Goal: Task Accomplishment & Management: Manage account settings

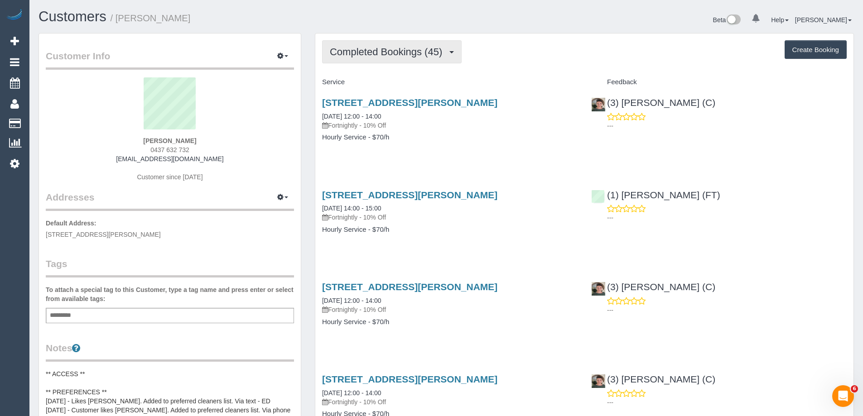
click at [367, 55] on span "Completed Bookings (45)" at bounding box center [388, 51] width 117 height 11
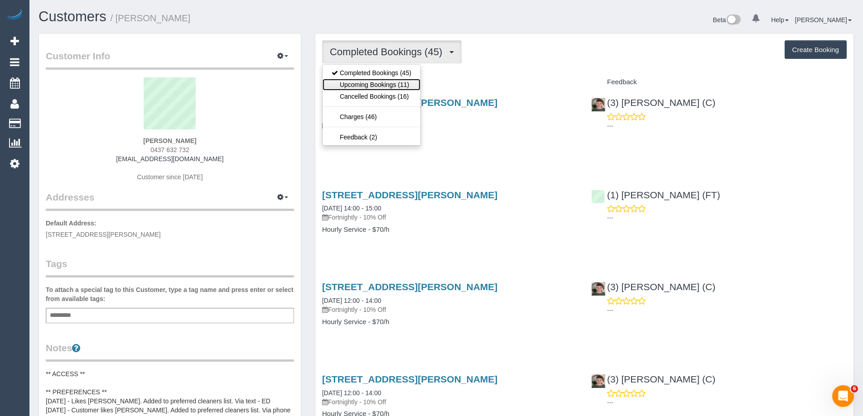
click at [373, 86] on link "Upcoming Bookings (11)" at bounding box center [371, 85] width 98 height 12
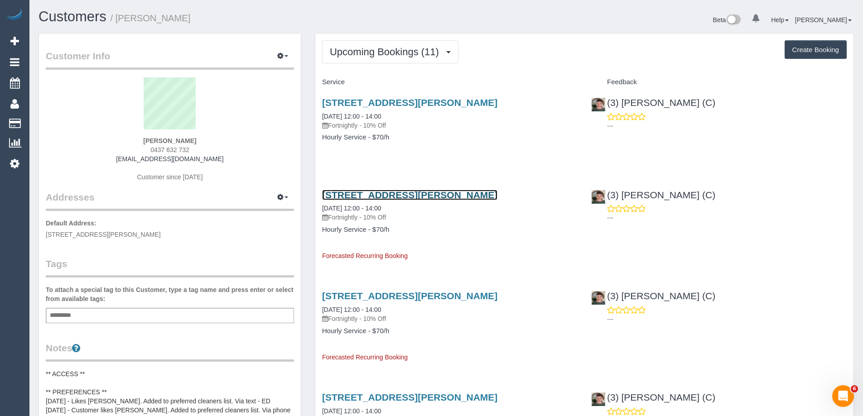
click at [386, 193] on link "1/48 Danin Street, Pascoe Vale, VIC 3044" at bounding box center [409, 195] width 175 height 10
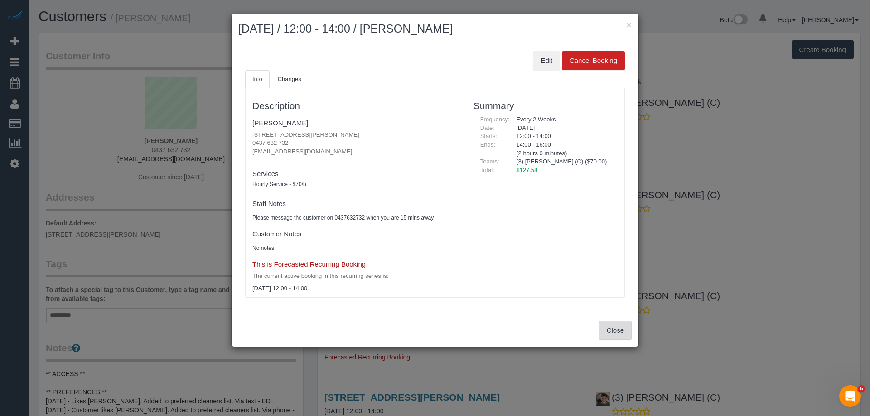
click at [609, 328] on button "Close" at bounding box center [615, 330] width 33 height 19
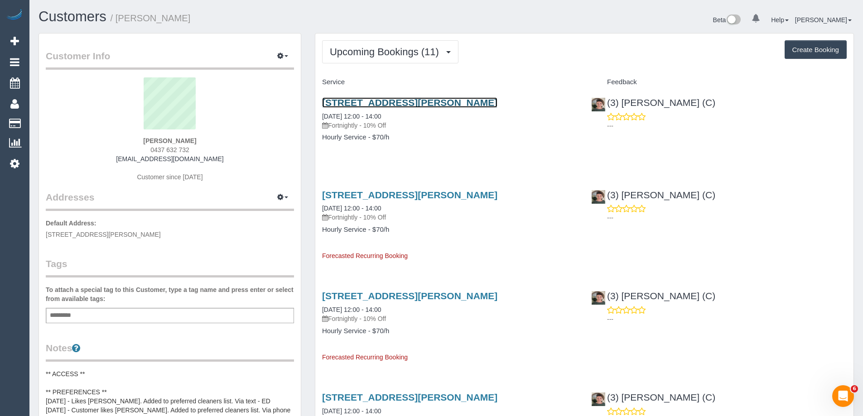
click at [396, 101] on link "1/48 Danin Street, Pascoe Vale, VIC 3044" at bounding box center [409, 102] width 175 height 10
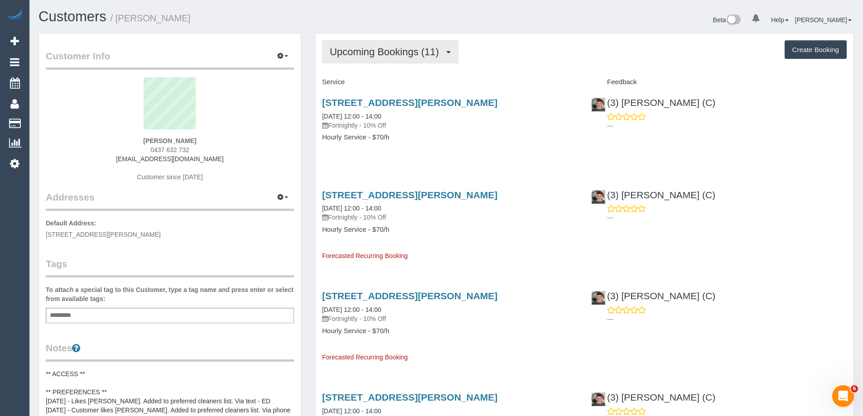
click at [379, 53] on span "Upcoming Bookings (11)" at bounding box center [387, 51] width 114 height 11
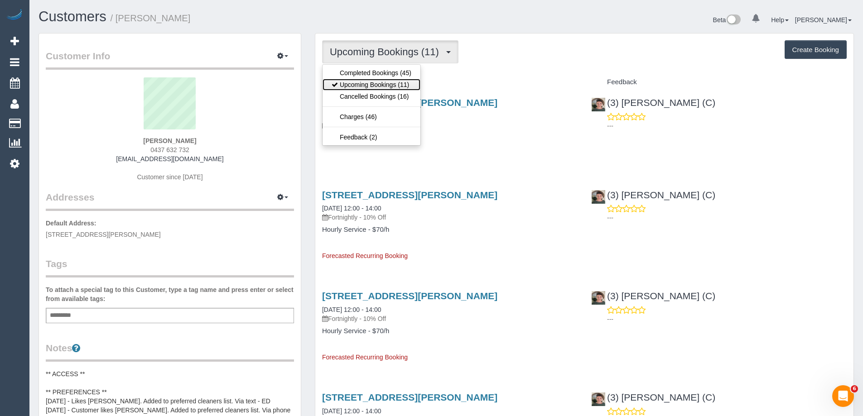
click at [381, 81] on link "Upcoming Bookings (11)" at bounding box center [371, 85] width 98 height 12
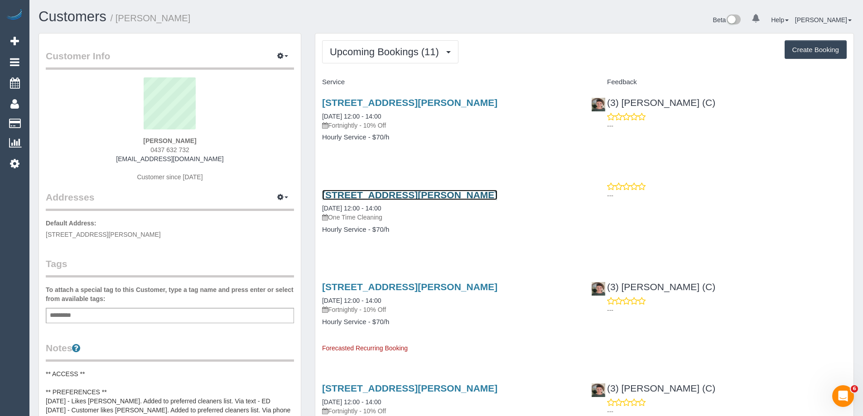
click at [409, 193] on link "1/48 Danin Street, Pascoe Vale, VIC 3044" at bounding box center [409, 195] width 175 height 10
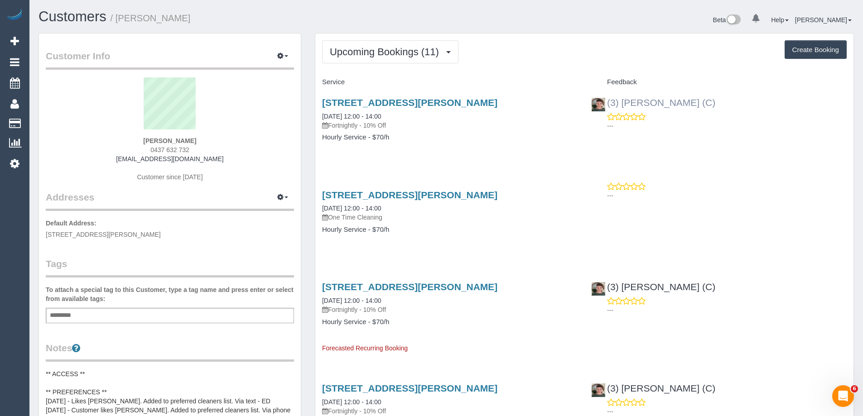
copy link "(3) [PERSON_NAME] (C)"
drag, startPoint x: 703, startPoint y: 105, endPoint x: 605, endPoint y: 106, distance: 97.4
click at [605, 106] on div "(3) Katie Eichorn (C) ---" at bounding box center [718, 112] width 269 height 44
click at [395, 44] on button "Upcoming Bookings (11)" at bounding box center [390, 51] width 136 height 23
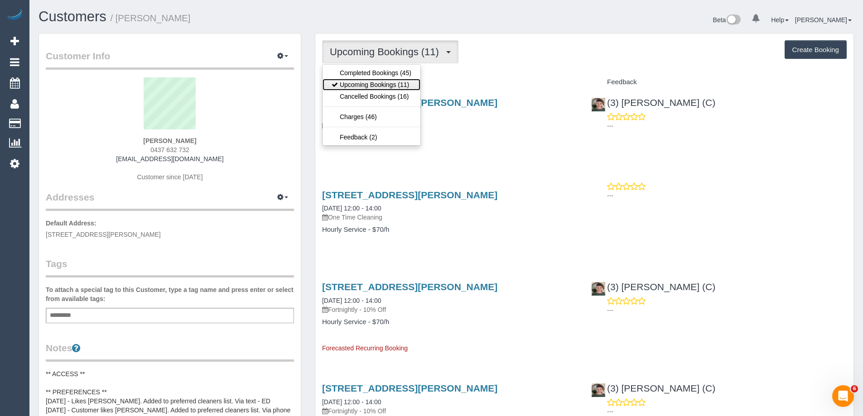
click at [394, 82] on link "Upcoming Bookings (11)" at bounding box center [371, 85] width 98 height 12
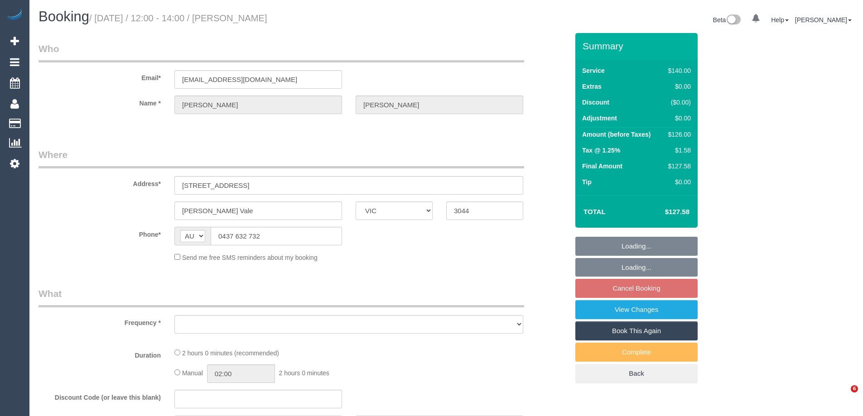
select select "VIC"
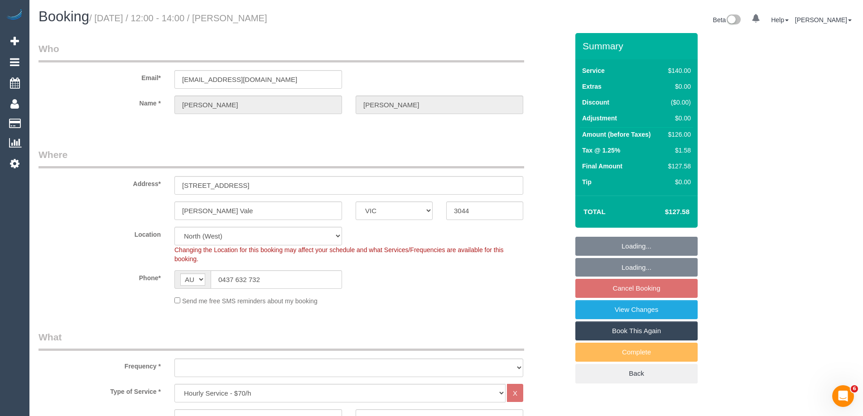
select select "object:706"
select select "string:stripe-pm_1NM45r2GScqysDRVyZJS3Srq"
select select "number:28"
select select "number:14"
select select "number:19"
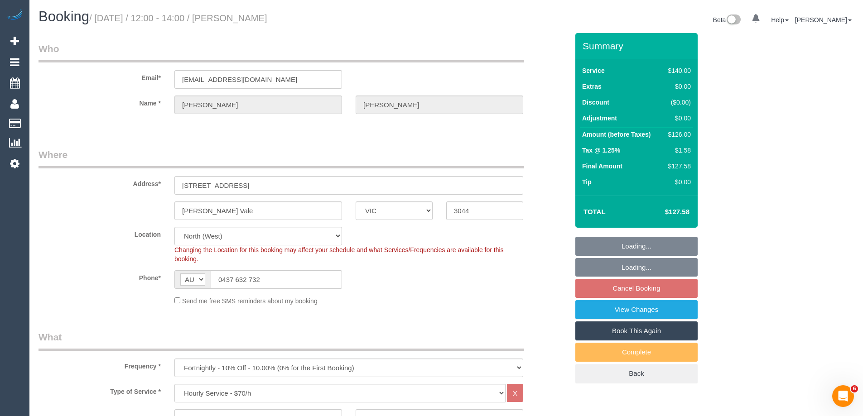
select select "number:24"
select select "number:34"
select select "number:12"
select select "object:1530"
select select "spot4"
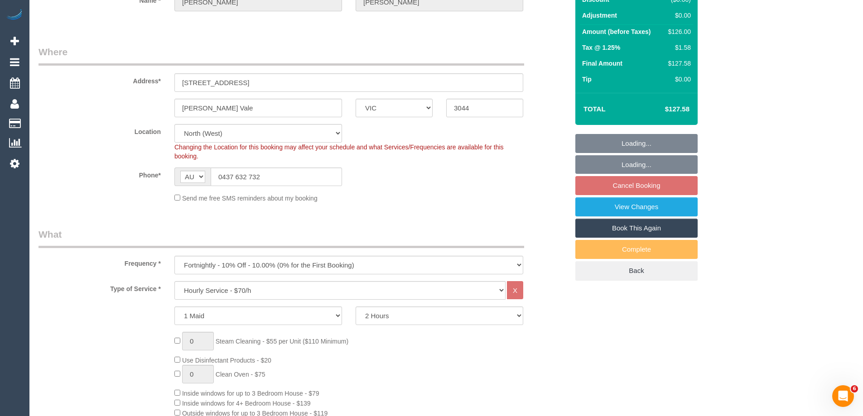
scroll to position [136, 0]
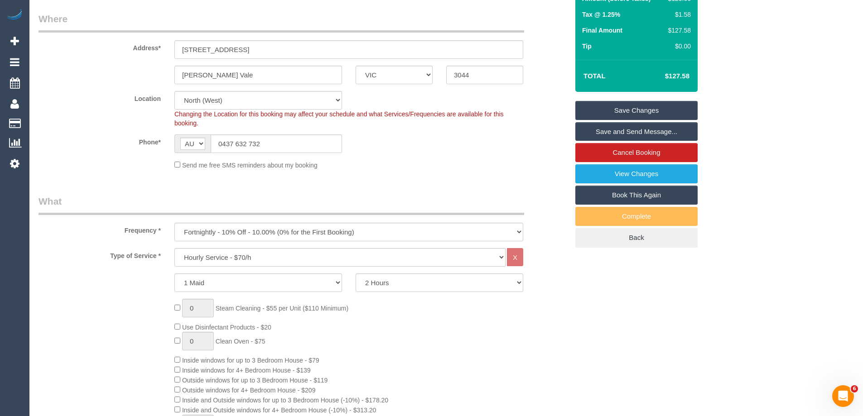
click at [626, 193] on link "Book This Again" at bounding box center [636, 195] width 122 height 19
select select "VIC"
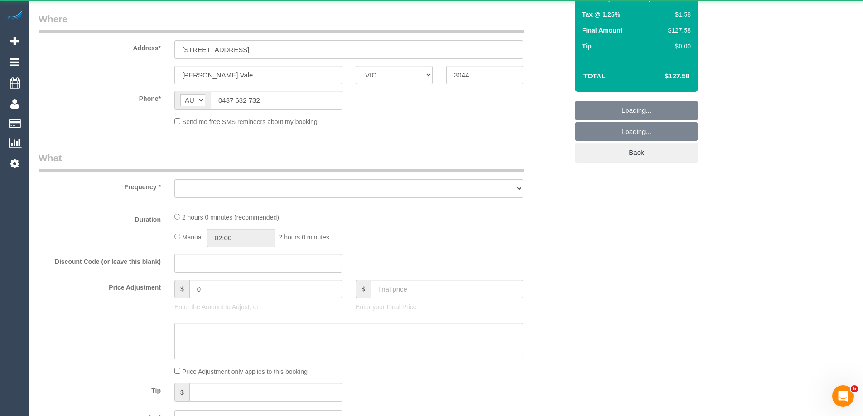
select select "number:28"
select select "number:14"
select select "number:19"
select select "number:24"
select select "number:34"
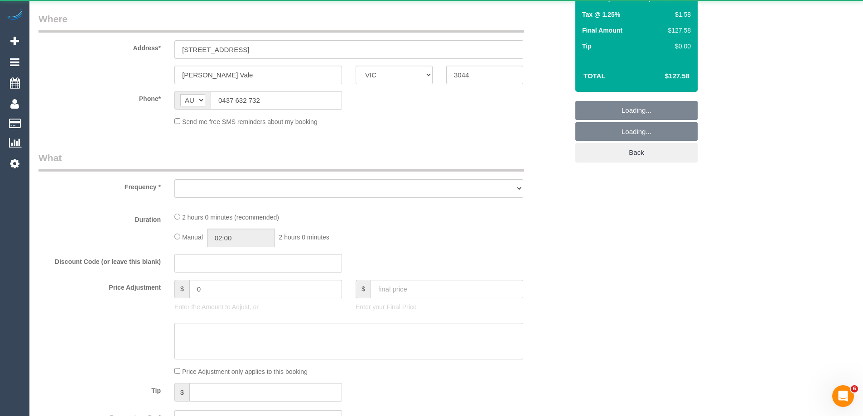
select select "number:12"
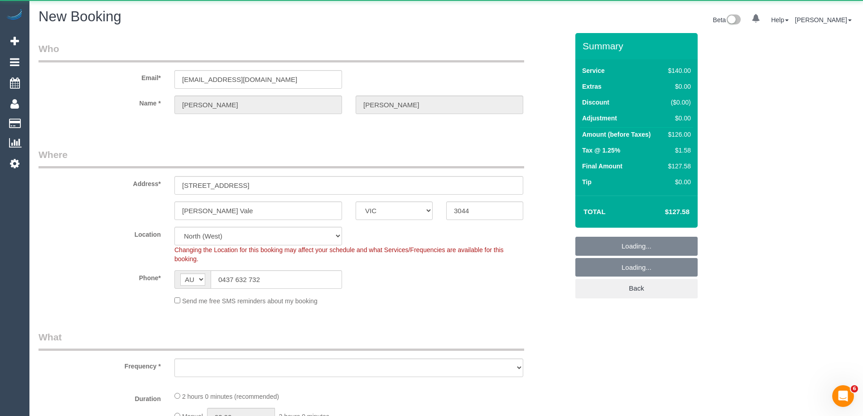
select select "object:2714"
select select "string:stripe-pm_1NM45r2GScqysDRVyZJS3Srq"
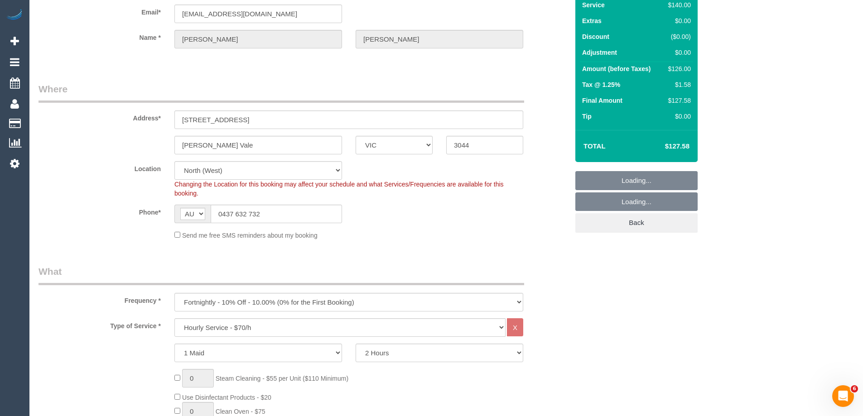
scroll to position [136, 0]
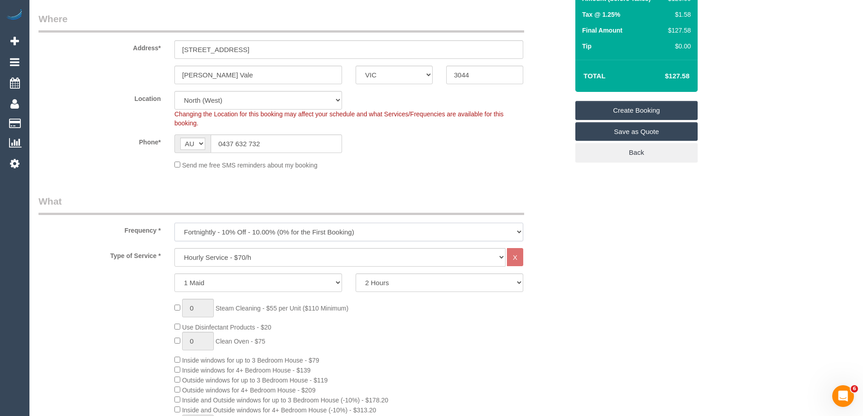
click at [230, 233] on select "One Time Cleaning Weekly - 10% Off - 10.00% (0% for the First Booking) Fortnigh…" at bounding box center [348, 232] width 349 height 19
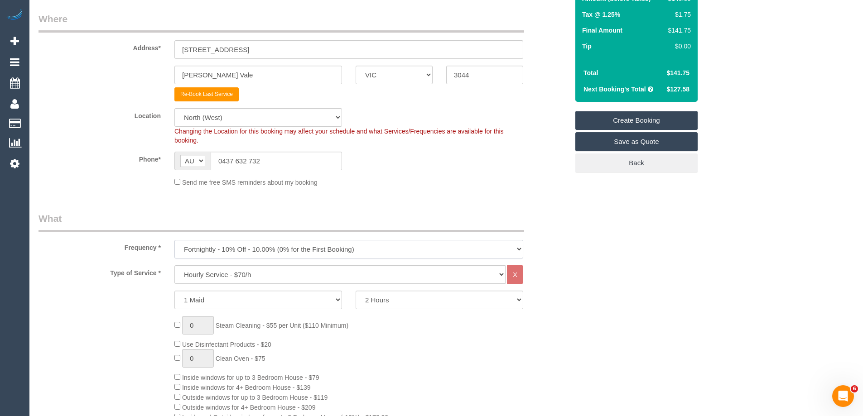
select select "object:3396"
click at [174, 240] on select "One Time Cleaning Weekly - 10% Off - 10.00% (0% for the First Booking) Fortnigh…" at bounding box center [348, 249] width 349 height 19
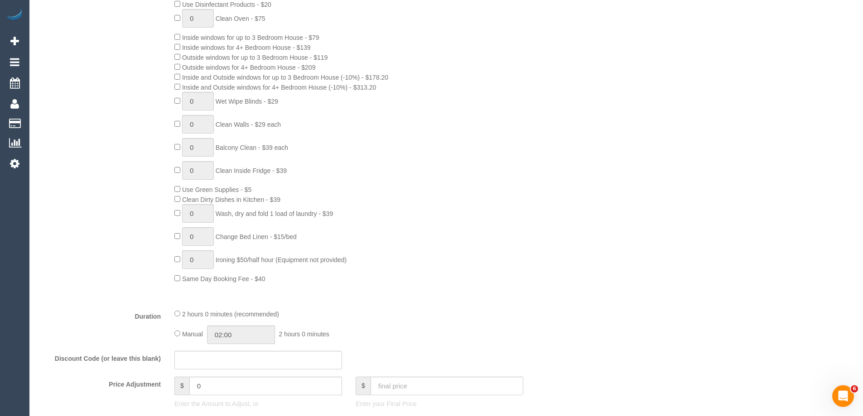
scroll to position [679, 0]
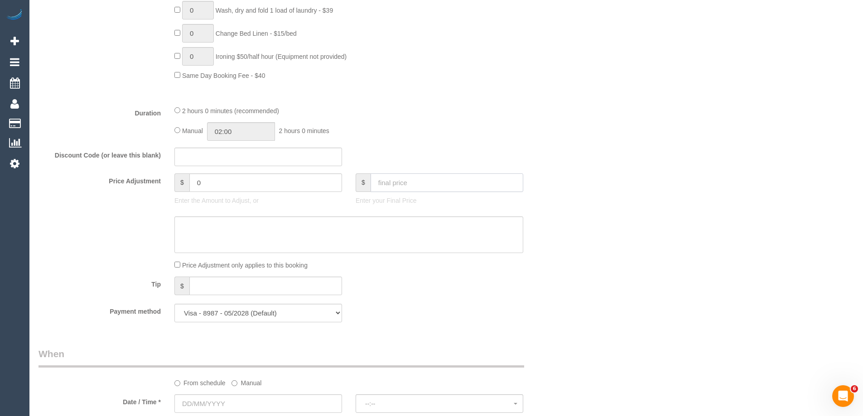
click at [415, 188] on input "text" at bounding box center [447, 182] width 153 height 19
type input "127.58"
click at [303, 227] on textarea at bounding box center [348, 235] width 349 height 37
type textarea "RE"
type input "-13.99"
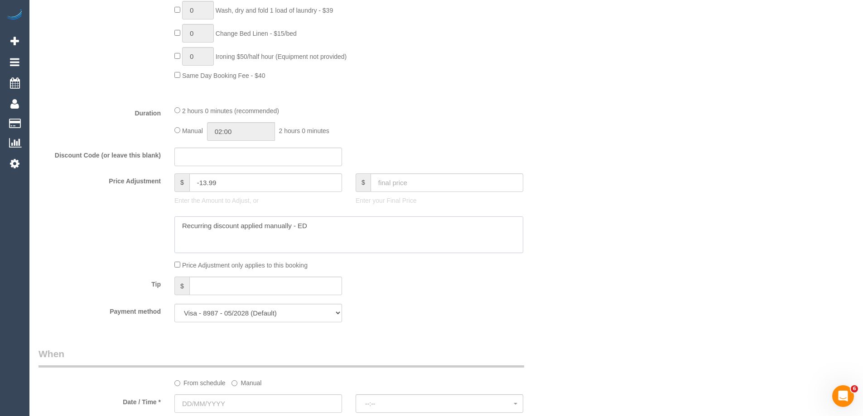
type textarea "Recurring discount applied manually - ED"
drag, startPoint x: 205, startPoint y: 183, endPoint x: 272, endPoint y: 182, distance: 67.0
click at [272, 182] on input "-13.99" at bounding box center [265, 182] width 153 height 19
type input "-14"
click at [321, 225] on textarea at bounding box center [348, 235] width 349 height 37
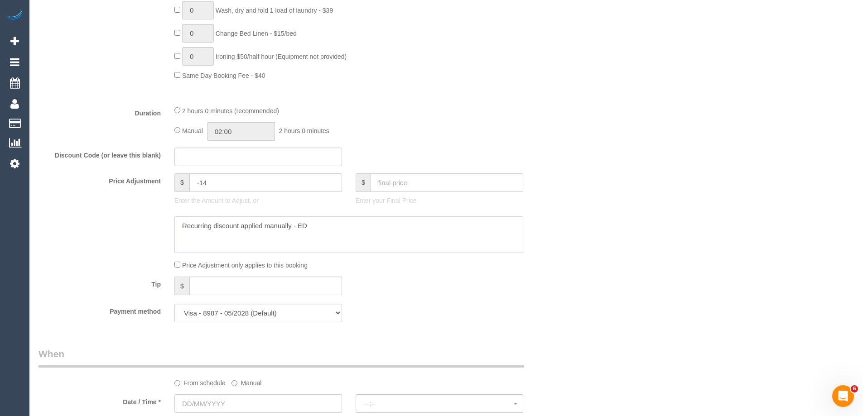
scroll to position [861, 0]
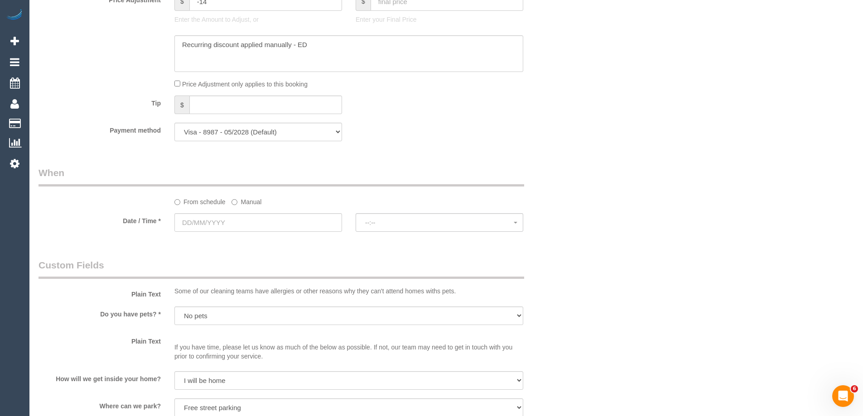
click at [239, 204] on label "Manual" at bounding box center [246, 200] width 30 height 12
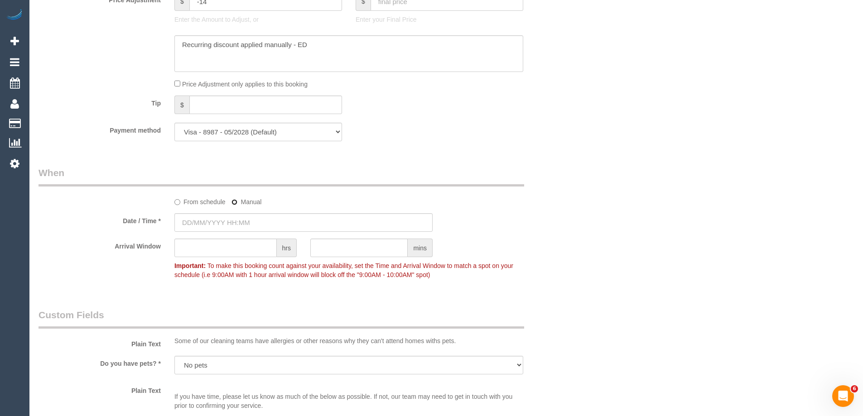
type input "09/10/2025 07:00"
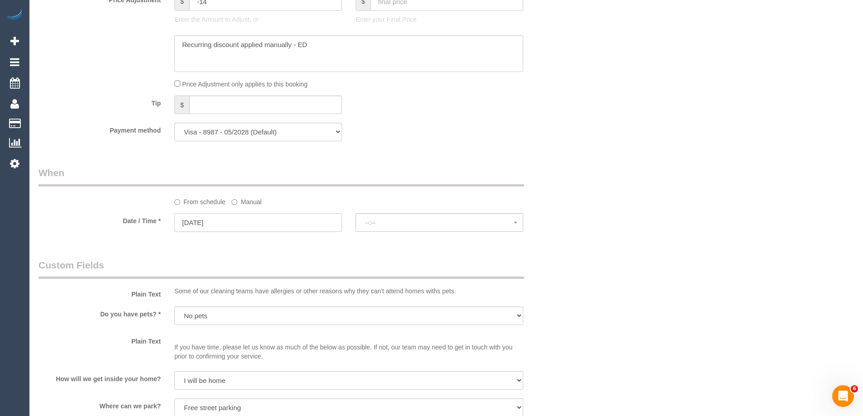
click at [229, 217] on input "09/10/2025" at bounding box center [258, 222] width 168 height 19
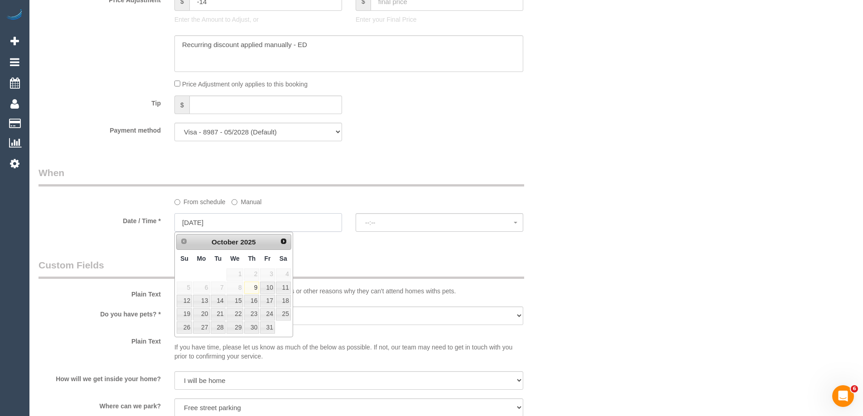
select select "spot43"
click at [252, 327] on link "30" at bounding box center [251, 328] width 15 height 12
type input "30/10/2025"
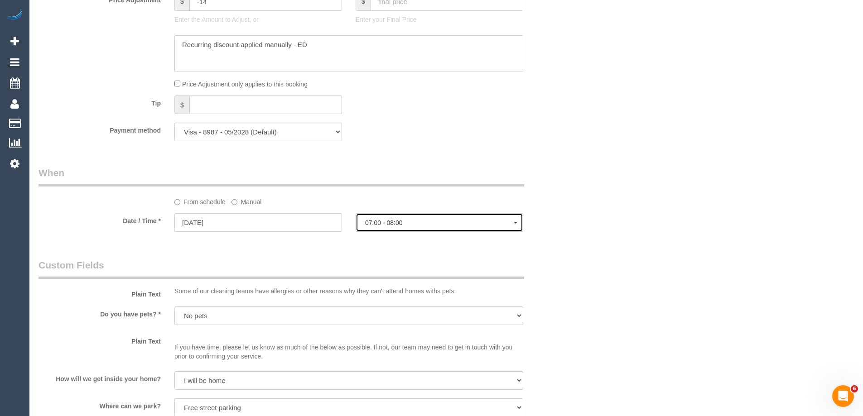
click at [392, 221] on span "07:00 - 08:00" at bounding box center [439, 222] width 149 height 7
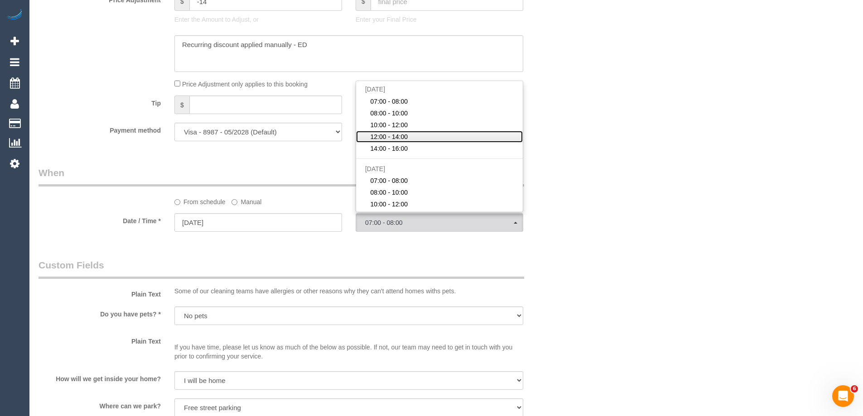
click at [409, 138] on link "12:00 - 14:00" at bounding box center [439, 137] width 167 height 12
select select "spot54"
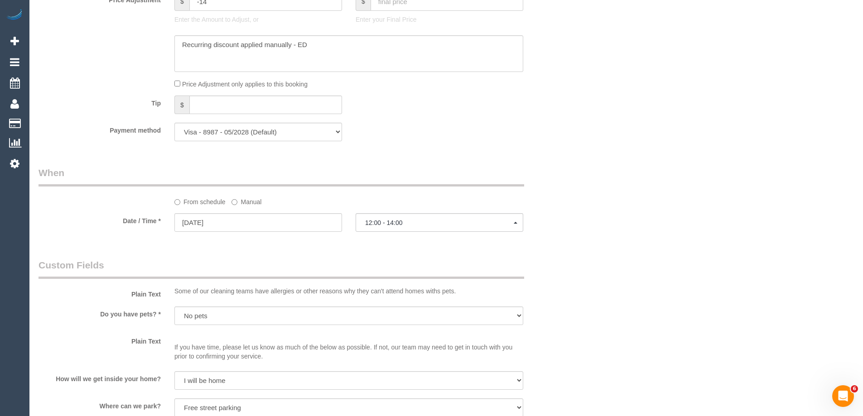
click at [599, 206] on div "Who Email* claytb@gmail.com Name * Clayton Bennett Where Address* 1/48 Danin St…" at bounding box center [446, 76] width 815 height 1808
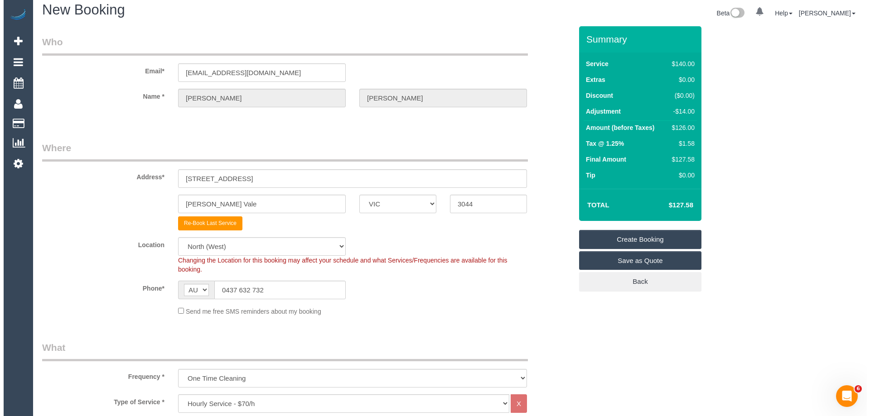
scroll to position [0, 0]
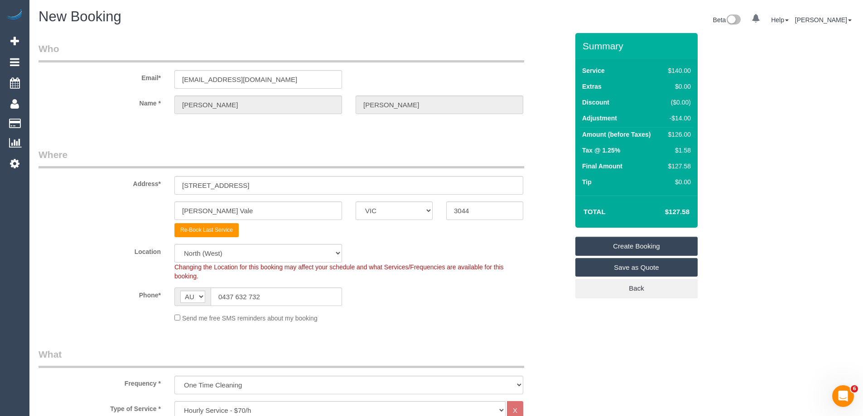
click at [616, 244] on link "Create Booking" at bounding box center [636, 246] width 122 height 19
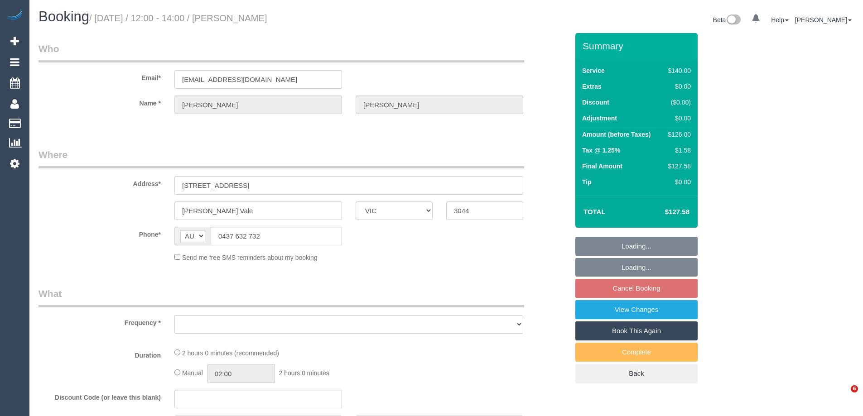
select select "VIC"
select select "string:stripe-pm_1NM45r2GScqysDRVyZJS3Srq"
select select "object:524"
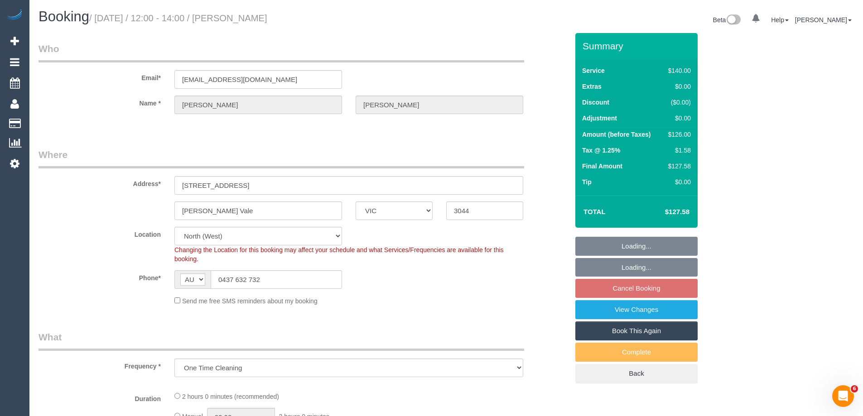
select select "number:28"
select select "number:14"
select select "number:19"
select select "number:24"
select select "number:34"
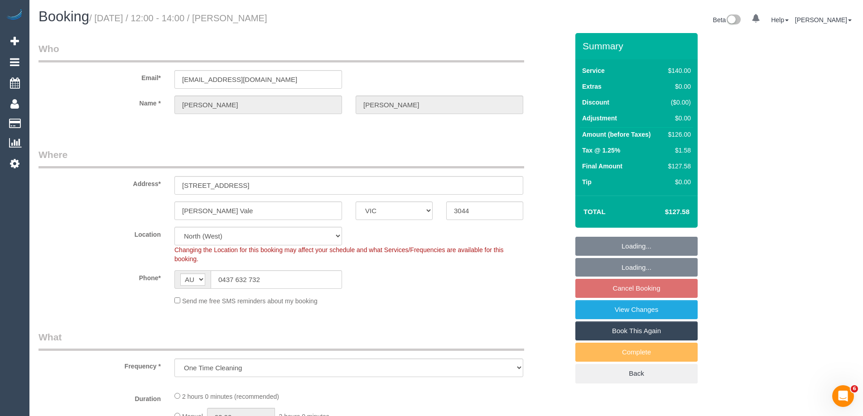
select select "number:12"
select select "object:851"
select select "spot4"
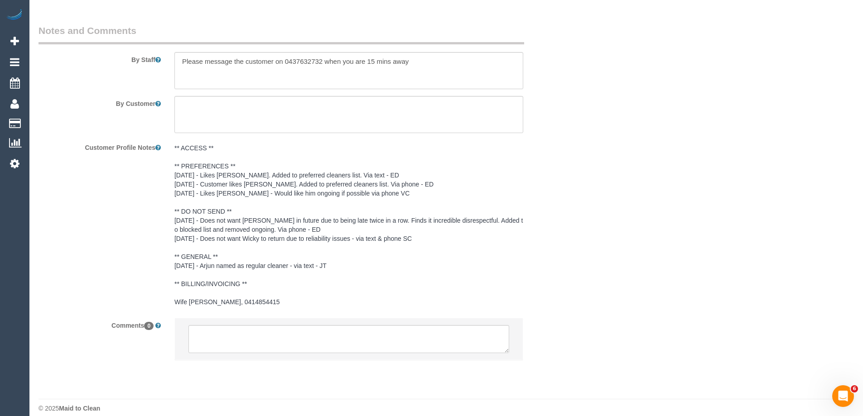
scroll to position [1497, 0]
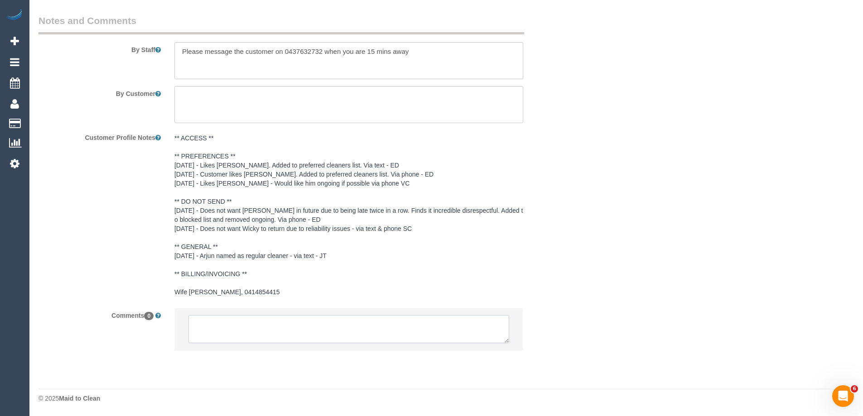
click at [423, 331] on textarea at bounding box center [348, 329] width 321 height 28
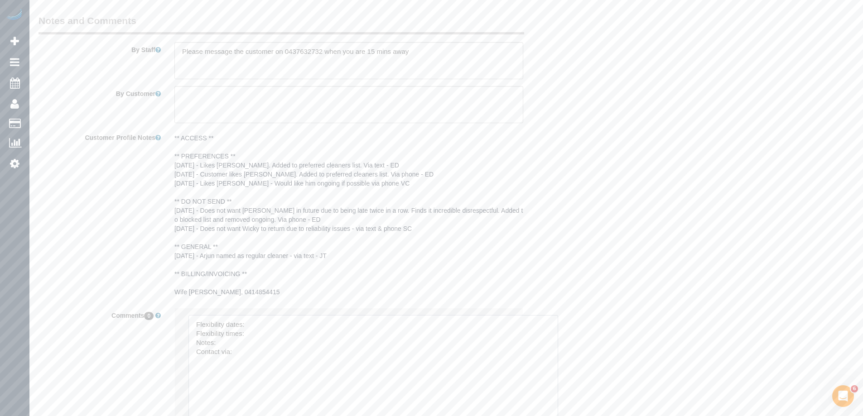
drag, startPoint x: 537, startPoint y: 405, endPoint x: 552, endPoint y: 413, distance: 16.4
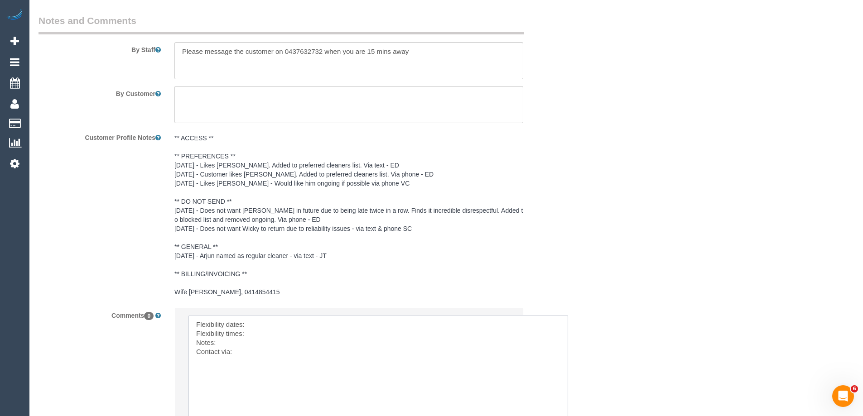
click at [319, 322] on textarea at bounding box center [378, 376] width 380 height 122
click at [316, 341] on textarea at bounding box center [378, 376] width 380 height 122
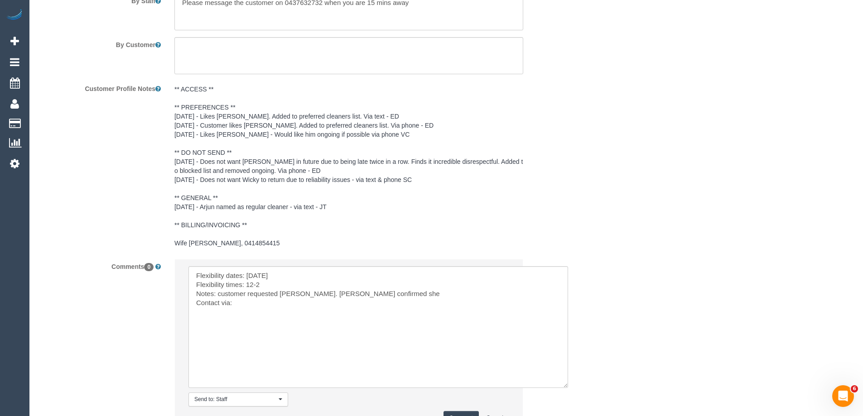
scroll to position [1628, 0]
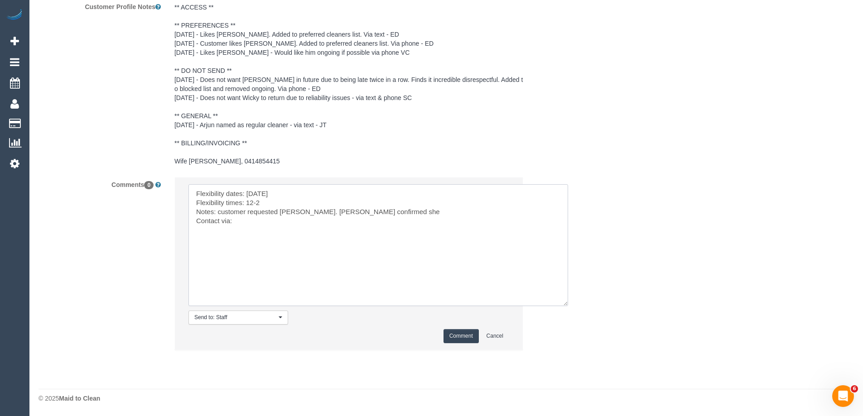
click at [368, 212] on textarea at bounding box center [378, 245] width 380 height 122
click at [280, 211] on textarea at bounding box center [378, 245] width 380 height 122
paste textarea "(3) Katie Eichorn (C)"
click at [349, 236] on textarea at bounding box center [378, 245] width 380 height 122
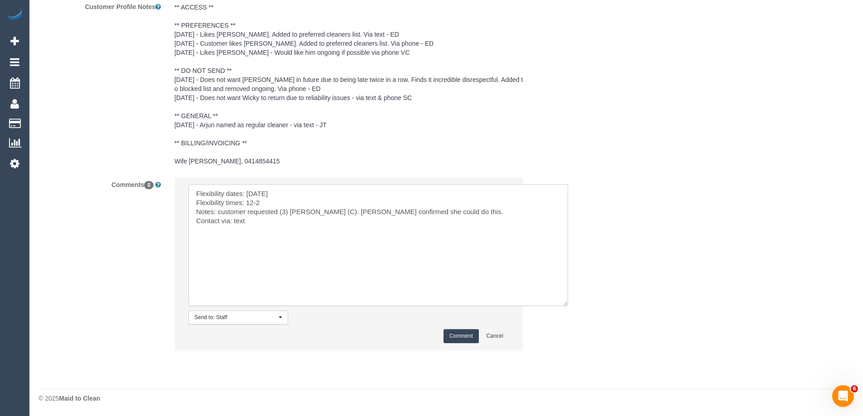
type textarea "Flexibility dates: Thu 30/10 Flexibility times: 12-2 Notes: customer requested …"
click at [465, 342] on button "Comment" at bounding box center [460, 336] width 35 height 14
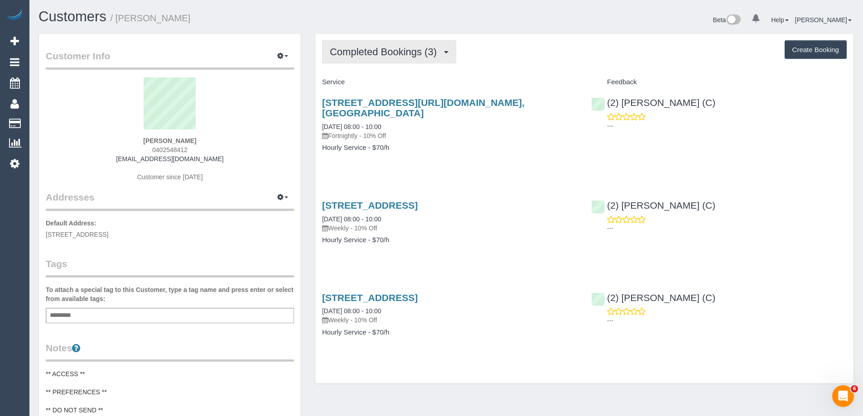
click at [339, 45] on button "Completed Bookings (3)" at bounding box center [389, 51] width 134 height 23
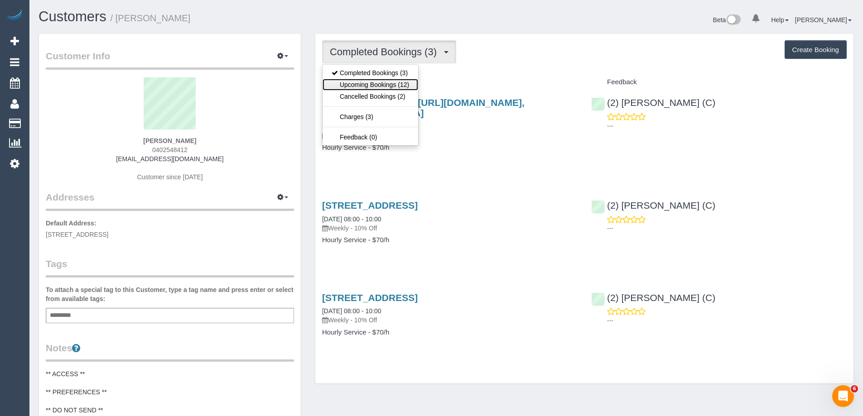
click at [351, 83] on link "Upcoming Bookings (12)" at bounding box center [370, 85] width 96 height 12
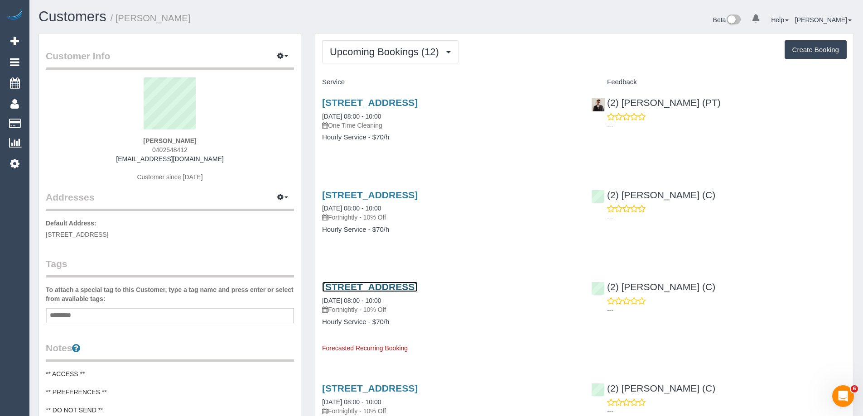
click at [395, 292] on link "[STREET_ADDRESS]" at bounding box center [370, 287] width 96 height 10
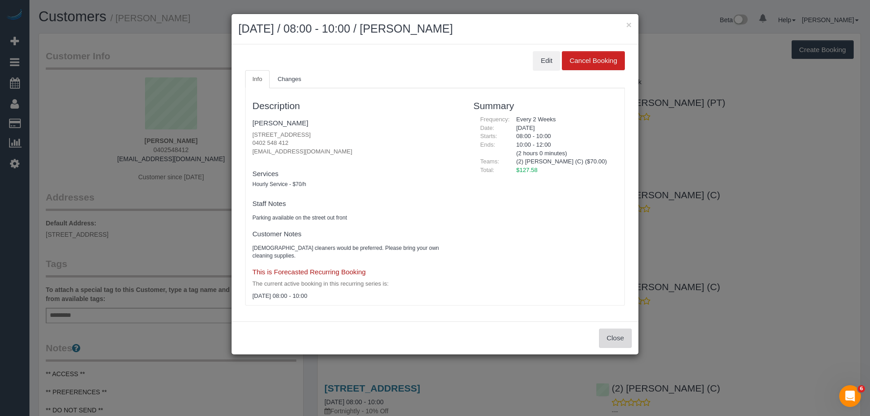
click at [621, 329] on button "Close" at bounding box center [615, 338] width 33 height 19
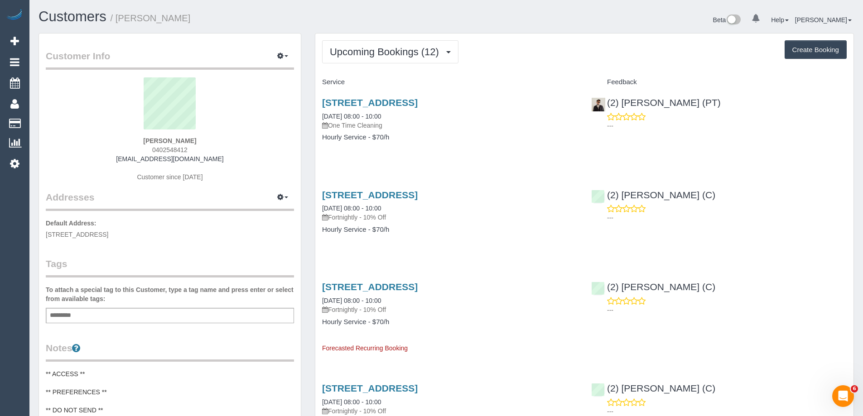
click at [159, 150] on span "0402548412" at bounding box center [169, 149] width 35 height 7
copy span "0402548412"
click at [497, 23] on div "Beta 0 Your Notifications You have 0 alerts Help Help Docs Take a Tour Contact …" at bounding box center [653, 21] width 414 height 24
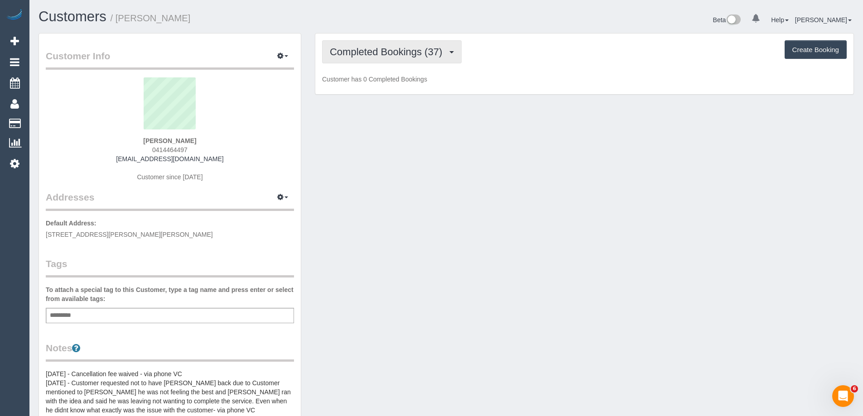
click at [385, 53] on span "Completed Bookings (37)" at bounding box center [388, 51] width 117 height 11
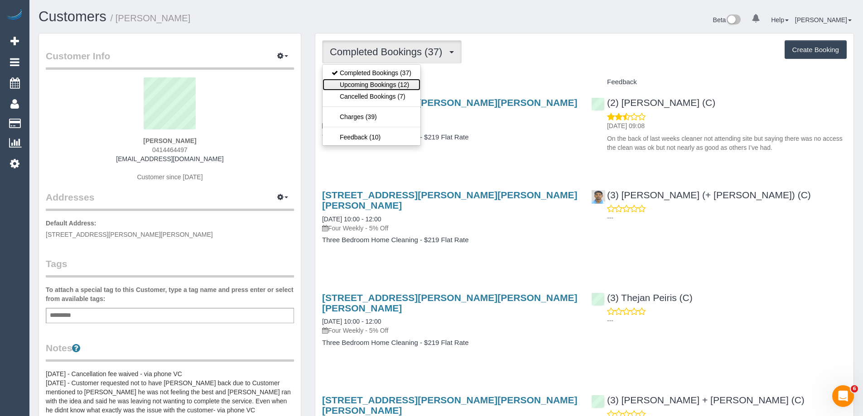
click at [383, 80] on link "Upcoming Bookings (12)" at bounding box center [371, 85] width 98 height 12
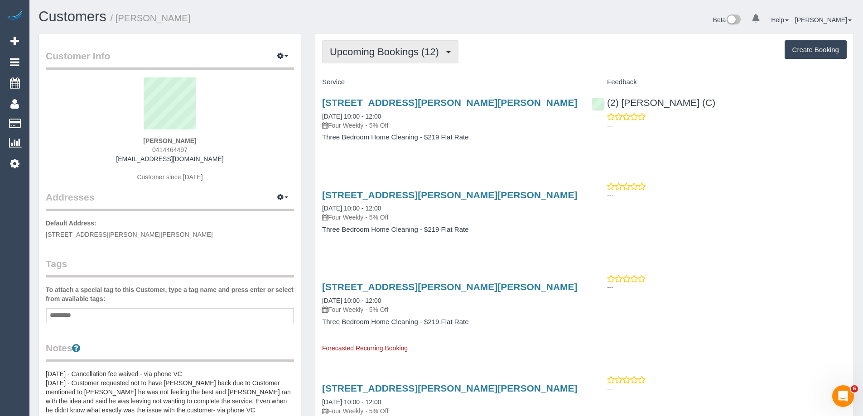
click at [383, 48] on span "Upcoming Bookings (12)" at bounding box center [387, 51] width 114 height 11
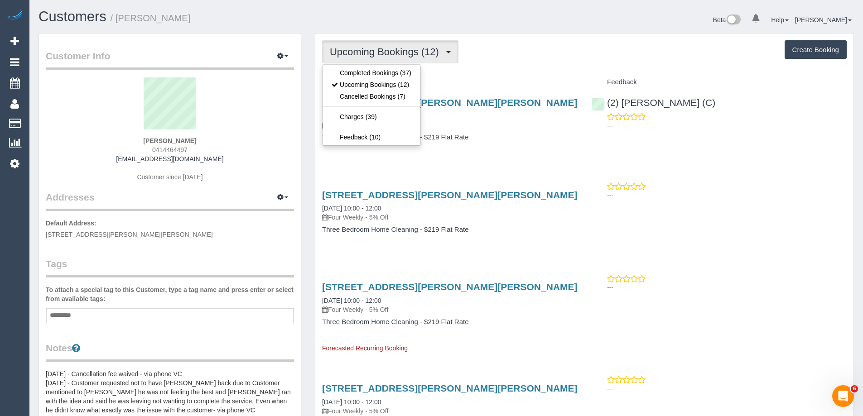
click at [491, 53] on div "Upcoming Bookings (12) Completed Bookings (37) Upcoming Bookings (12) Cancelled…" at bounding box center [584, 51] width 525 height 23
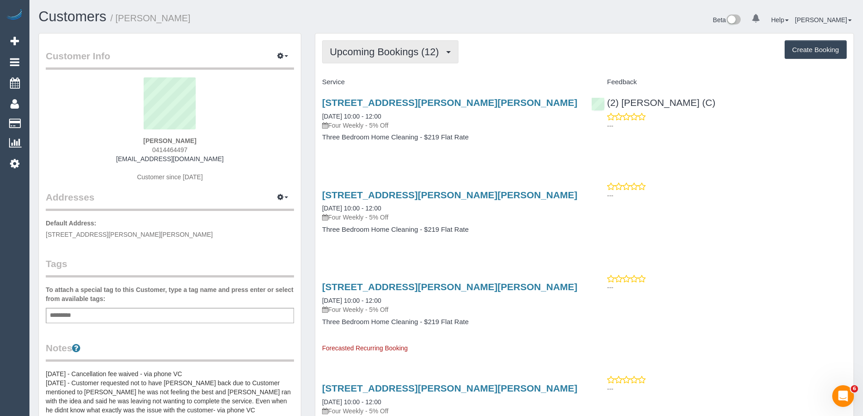
click at [395, 54] on span "Upcoming Bookings (12)" at bounding box center [387, 51] width 114 height 11
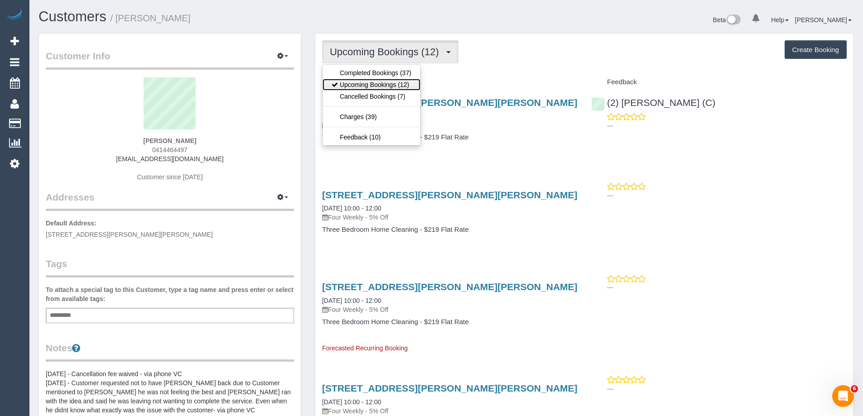
click at [388, 84] on link "Upcoming Bookings (12)" at bounding box center [371, 85] width 98 height 12
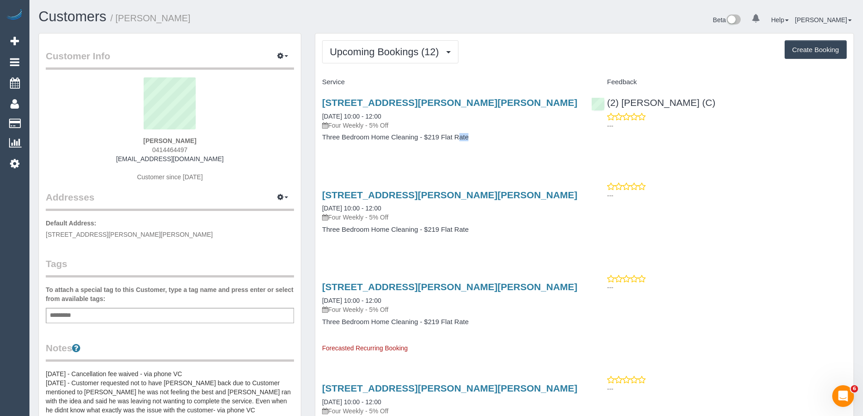
drag, startPoint x: 425, startPoint y: 136, endPoint x: 438, endPoint y: 133, distance: 13.1
click at [436, 132] on div "[STREET_ADDRESS][PERSON_NAME][PERSON_NAME] [DATE] 10:00 - 12:00 Four Weekly - 5…" at bounding box center [449, 125] width 269 height 70
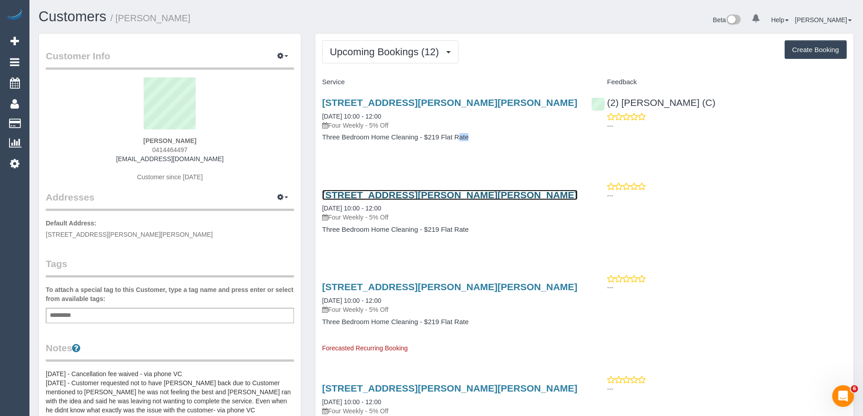
click at [466, 195] on link "[STREET_ADDRESS][PERSON_NAME][PERSON_NAME]" at bounding box center [449, 195] width 255 height 10
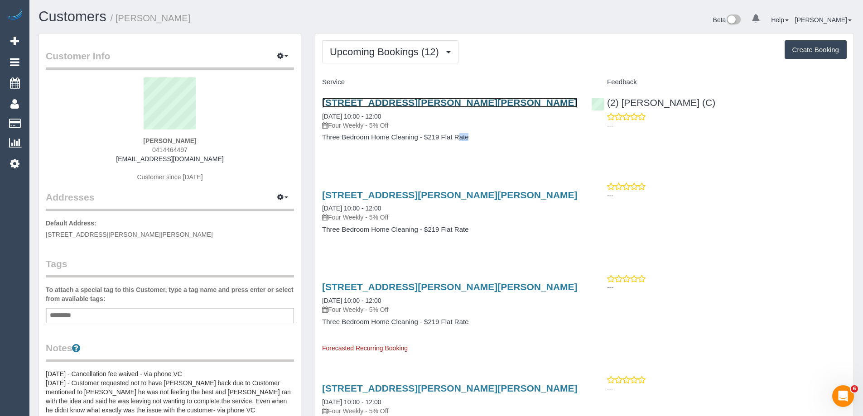
click at [438, 101] on link "8/2 Bayliss Street, Preston, VIC 3072" at bounding box center [449, 102] width 255 height 10
click at [449, 101] on link "8/2 Bayliss Street, Preston, VIC 3072" at bounding box center [449, 102] width 255 height 10
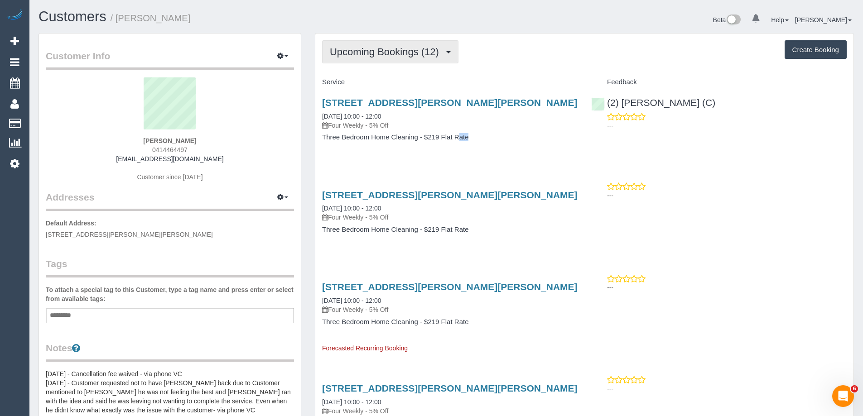
click at [395, 47] on span "Upcoming Bookings (12)" at bounding box center [387, 51] width 114 height 11
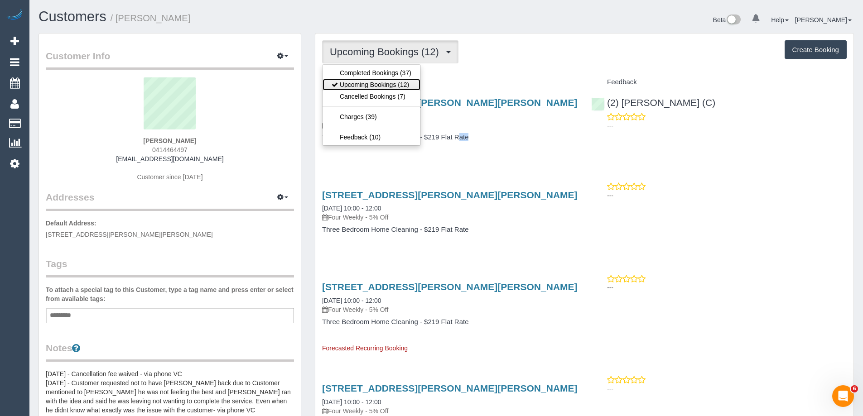
click at [380, 82] on link "Upcoming Bookings (12)" at bounding box center [371, 85] width 98 height 12
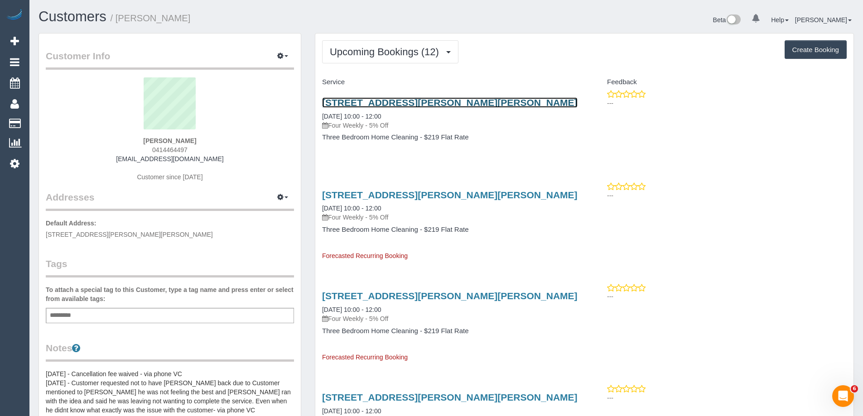
click at [392, 101] on link "8/2 Bayliss Street, Preston, VIC 3072" at bounding box center [449, 102] width 255 height 10
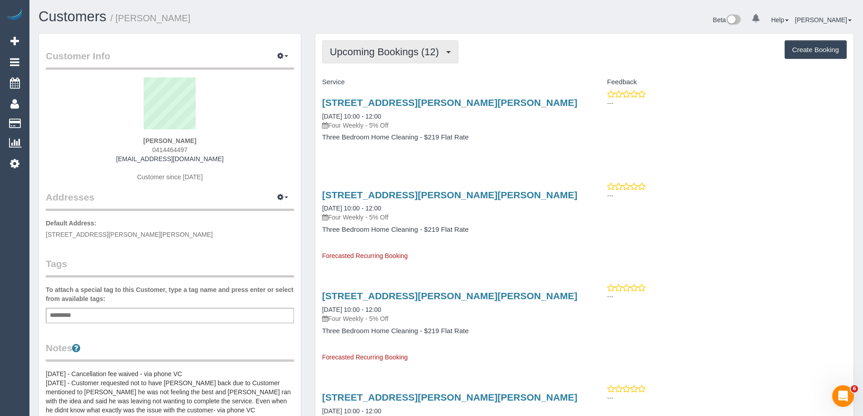
click at [378, 45] on button "Upcoming Bookings (12)" at bounding box center [390, 51] width 136 height 23
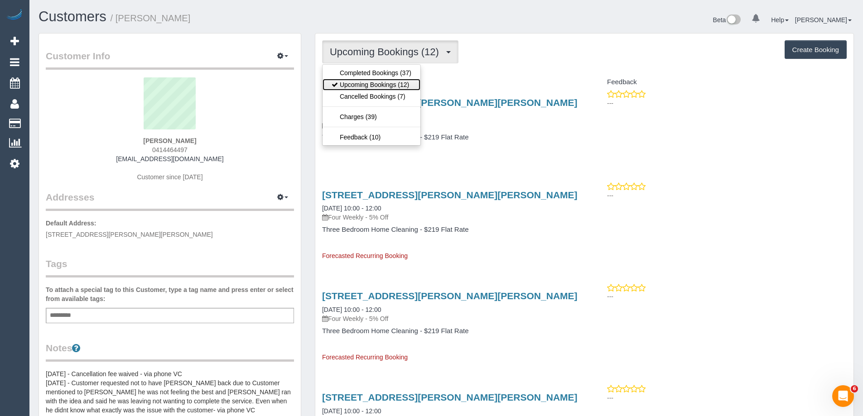
click at [370, 84] on link "Upcoming Bookings (12)" at bounding box center [371, 85] width 98 height 12
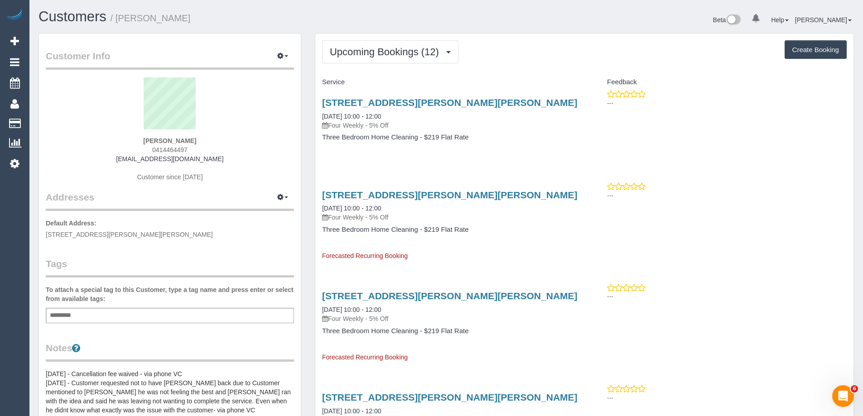
click at [485, 24] on div "Beta 0 Your Notifications You have 0 alerts Help Help Docs Take a Tour Contact …" at bounding box center [653, 21] width 414 height 24
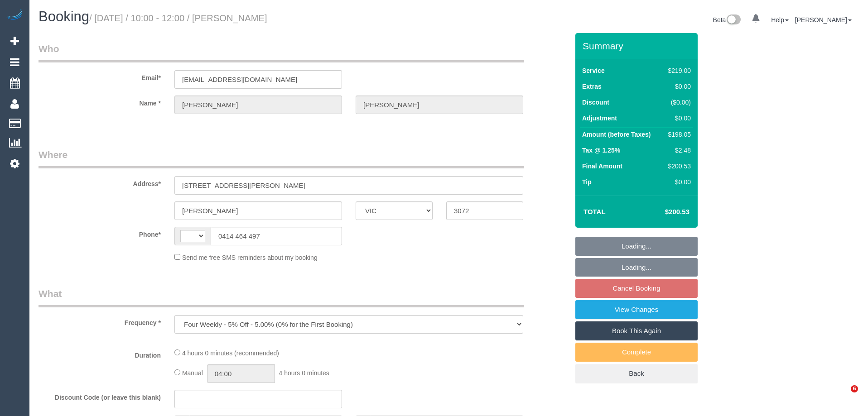
select select "VIC"
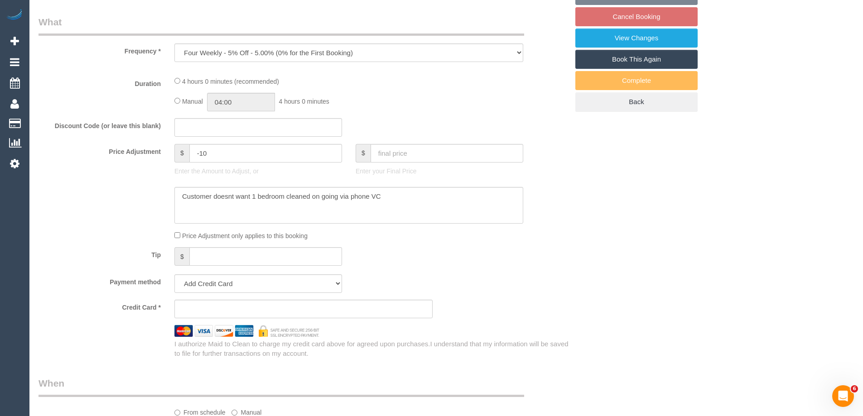
select select "string:stripe-pm_1N16132GScqysDRVC5qsLylX"
select select "number:28"
select select "number:17"
select select "number:18"
select select "number:22"
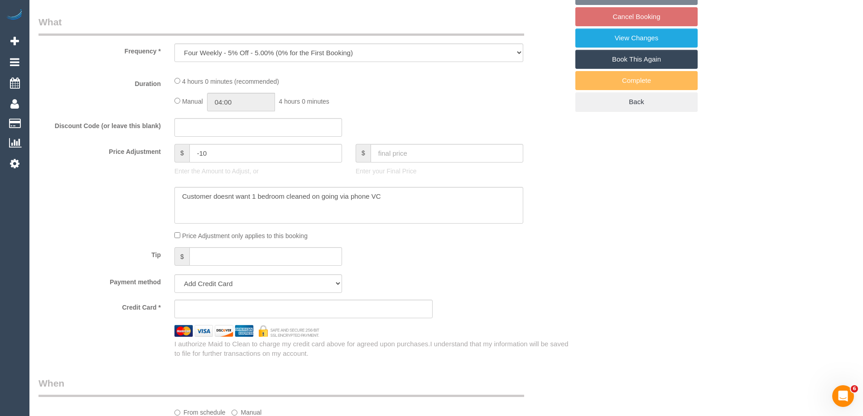
select select "number:34"
select select "number:12"
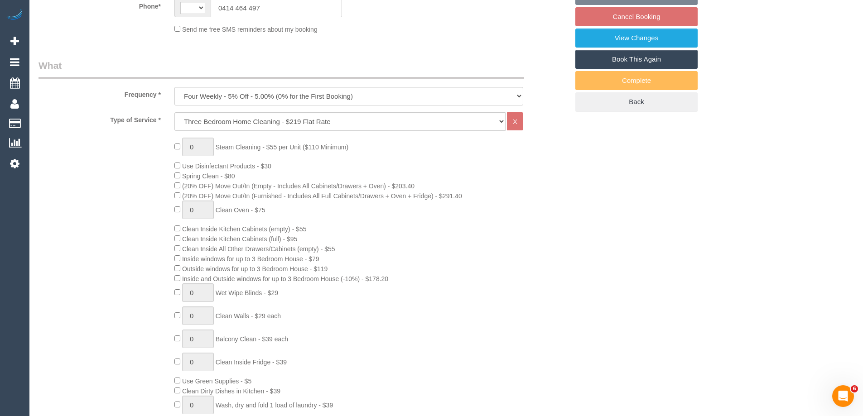
select select "object:777"
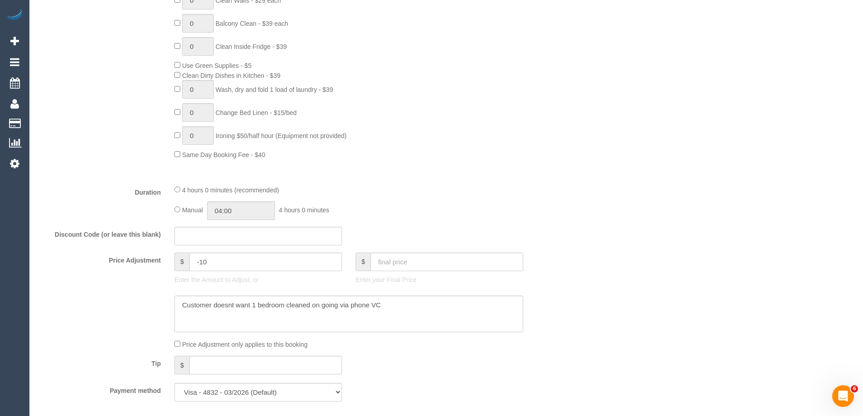
select select "string:AU"
select select "spot3"
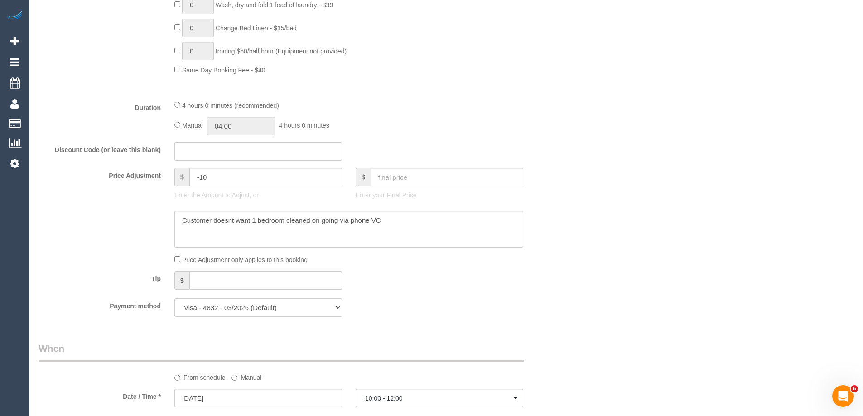
scroll to position [996, 0]
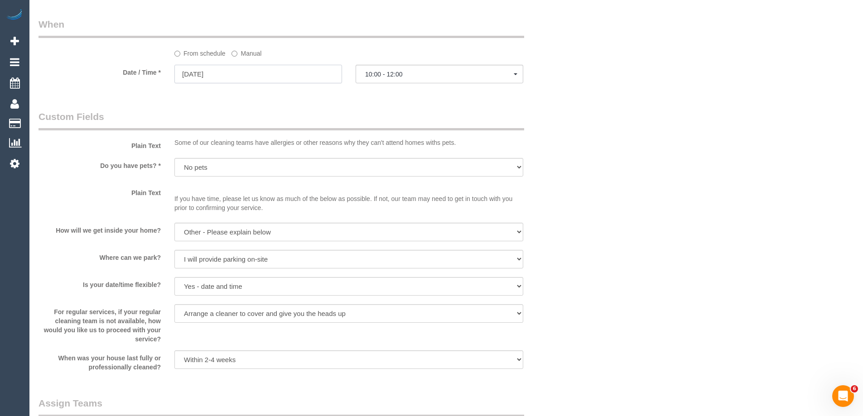
click at [221, 66] on input "06/11/2025" at bounding box center [258, 74] width 168 height 19
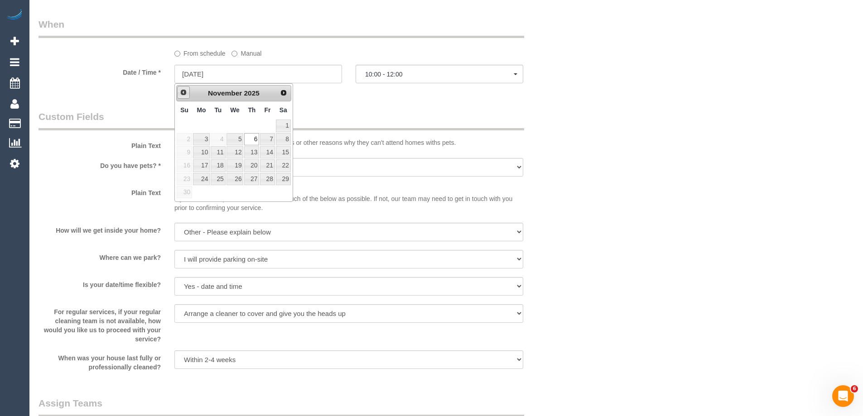
click at [185, 95] on span "Prev" at bounding box center [183, 92] width 7 height 7
click at [218, 153] on link "14" at bounding box center [218, 152] width 14 height 12
type input "14/10/2025"
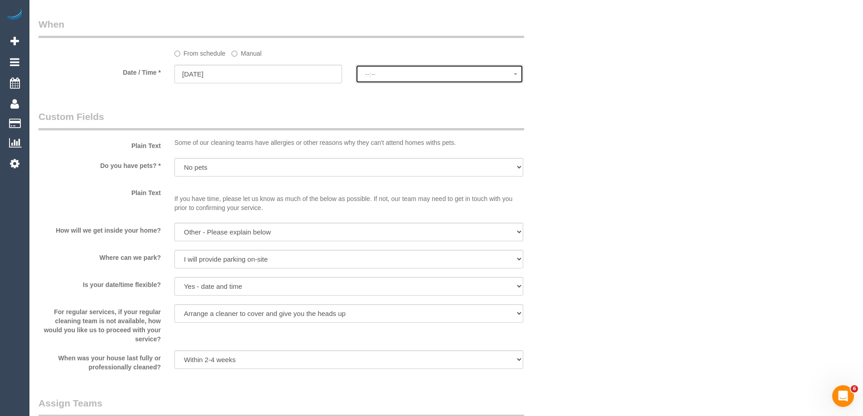
click at [404, 75] on span "--:--" at bounding box center [439, 74] width 149 height 7
select select "spot22"
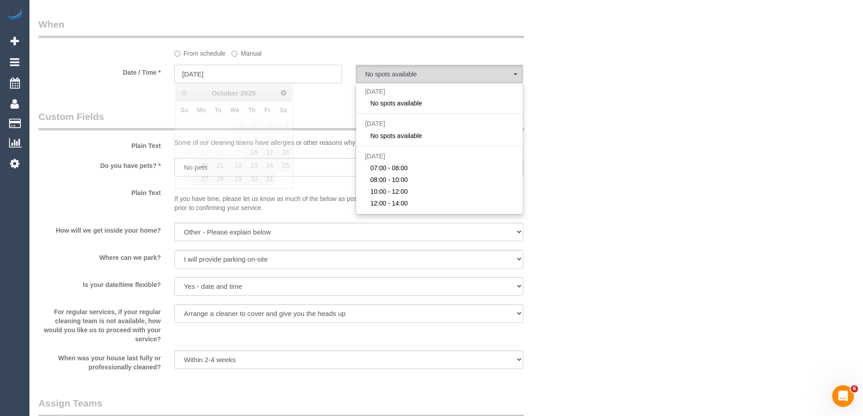
click at [257, 66] on input "14/10/2025" at bounding box center [258, 74] width 168 height 19
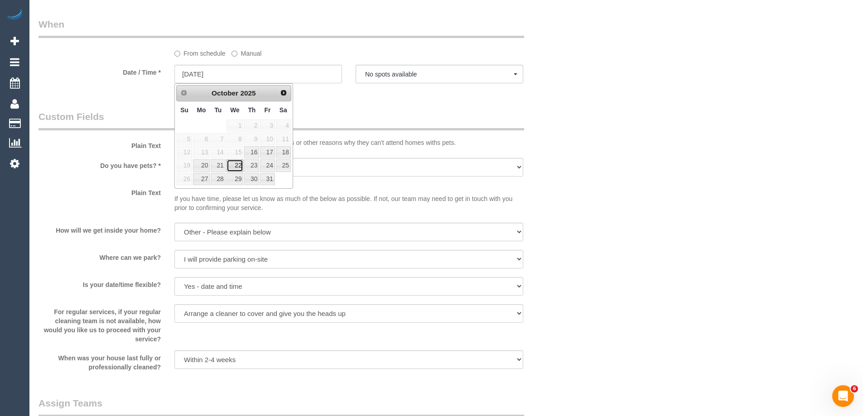
click at [241, 168] on link "22" at bounding box center [234, 165] width 17 height 12
type input "22/10/2025"
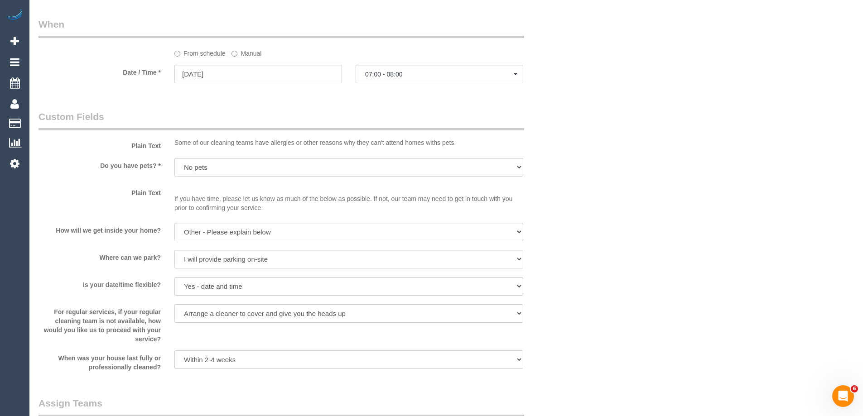
select select "spot39"
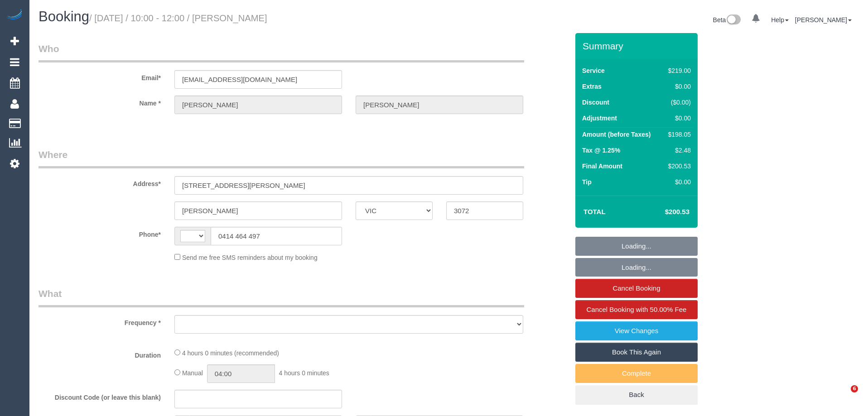
select select "VIC"
select select "string:stripe-pm_1N16132GScqysDRVC5qsLylX"
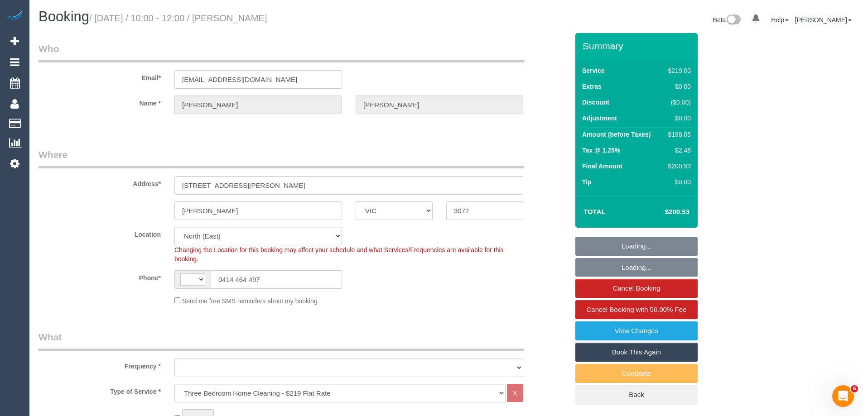
select select "object:389"
select select "string:AU"
select select "object:1203"
select select "number:28"
select select "number:17"
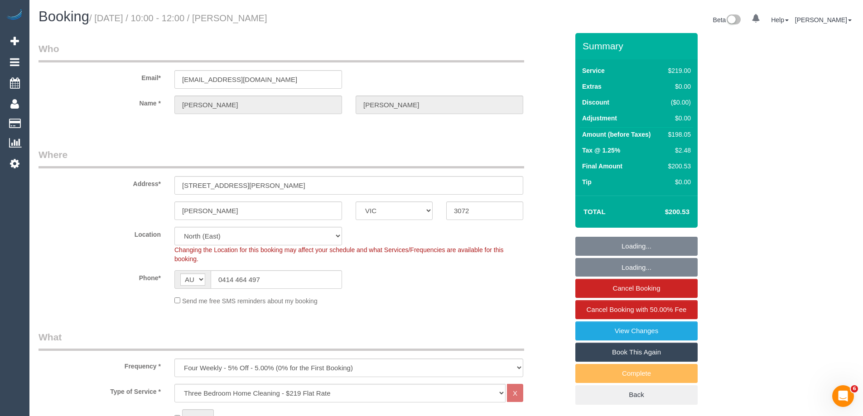
select select "number:18"
select select "number:22"
select select "number:34"
select select "number:12"
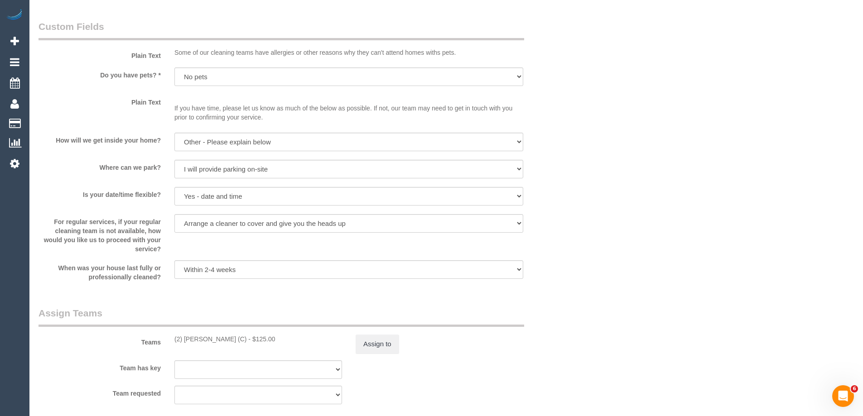
scroll to position [1359, 0]
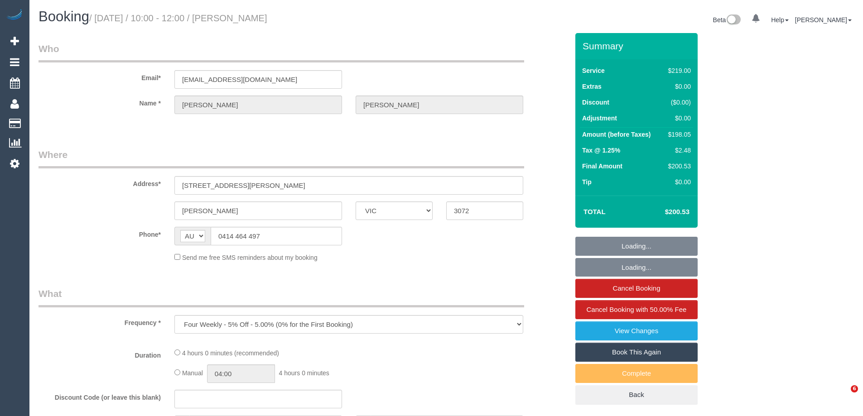
select select "VIC"
select select "string:stripe-pm_1N16132GScqysDRVC5qsLylX"
select select "number:28"
select select "number:17"
select select "number:18"
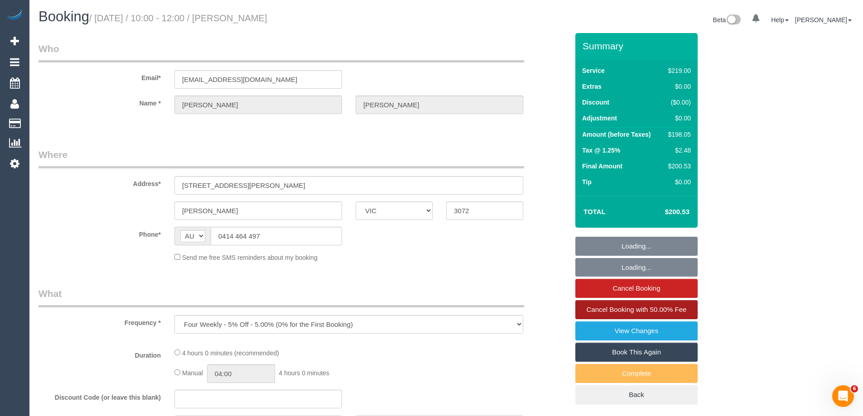
select select "number:22"
select select "number:34"
select select "number:12"
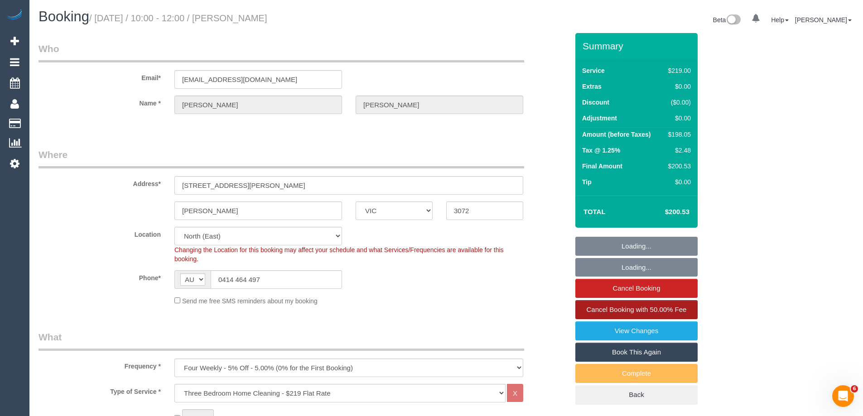
select select "object:1359"
click at [627, 308] on span "Cancel Booking with 50.00% Fee" at bounding box center [637, 310] width 100 height 8
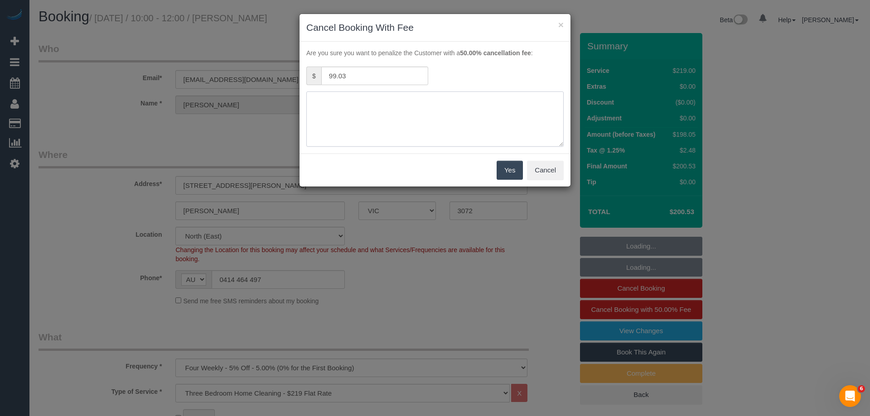
click at [404, 112] on textarea at bounding box center [434, 118] width 257 height 55
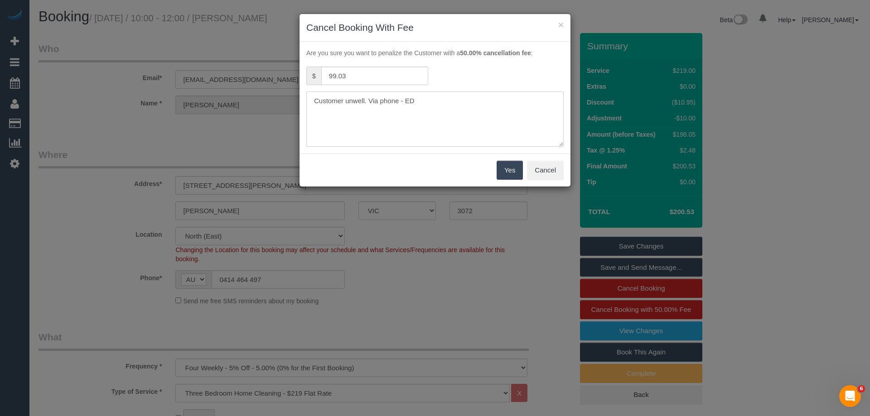
type textarea "Customer unwell. Via phone - ED"
click at [515, 172] on button "Yes" at bounding box center [509, 170] width 26 height 19
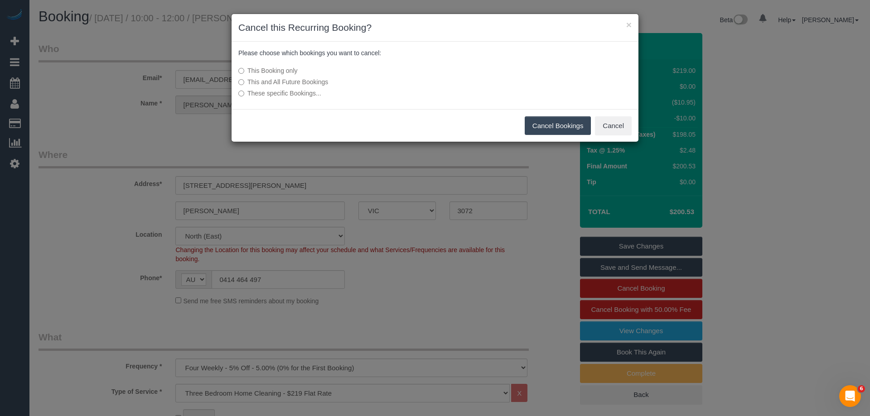
click at [549, 125] on button "Cancel Bookings" at bounding box center [558, 125] width 67 height 19
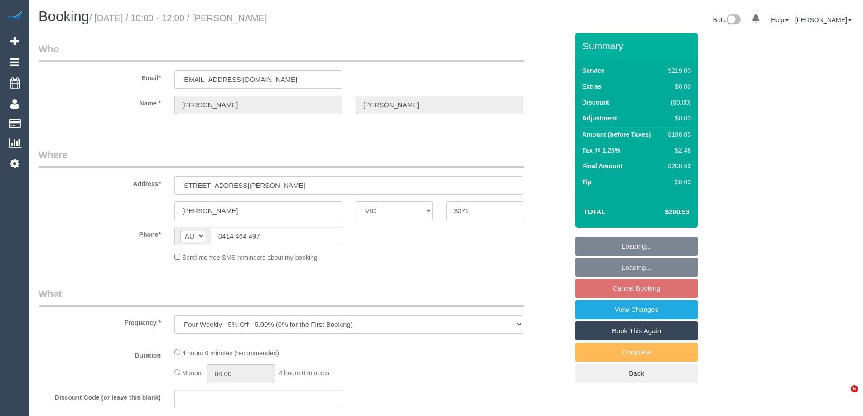
select select "VIC"
select select "string:stripe-pm_1N16132GScqysDRVC5qsLylX"
select select "number:28"
select select "number:17"
select select "number:18"
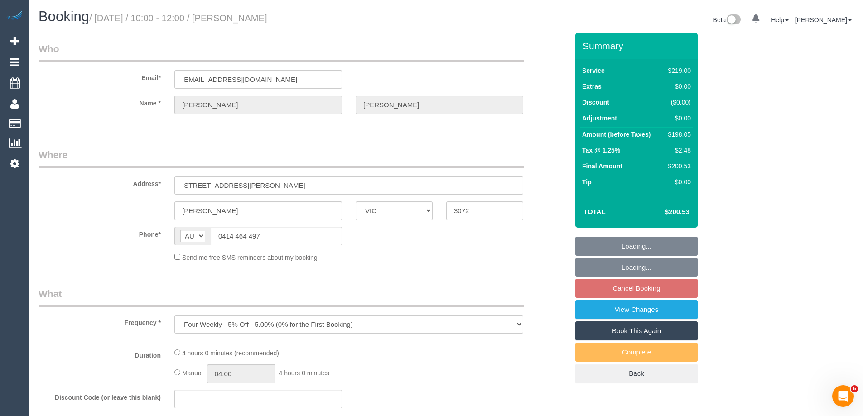
select select "number:22"
select select "number:34"
select select "number:12"
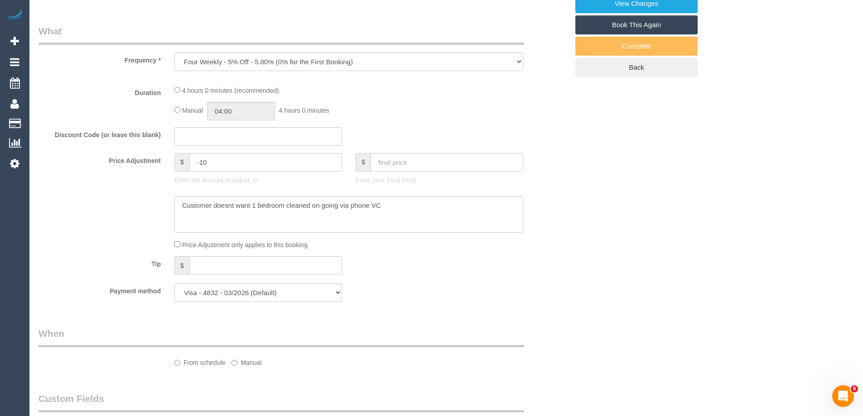
select select "object:675"
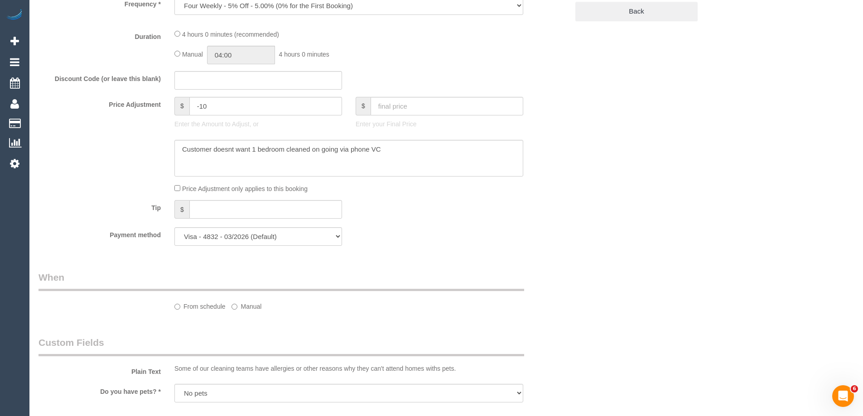
select select "spot3"
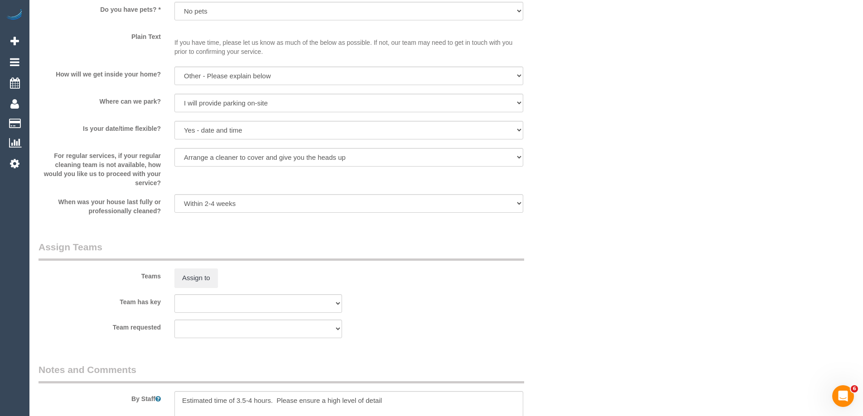
scroll to position [1393, 0]
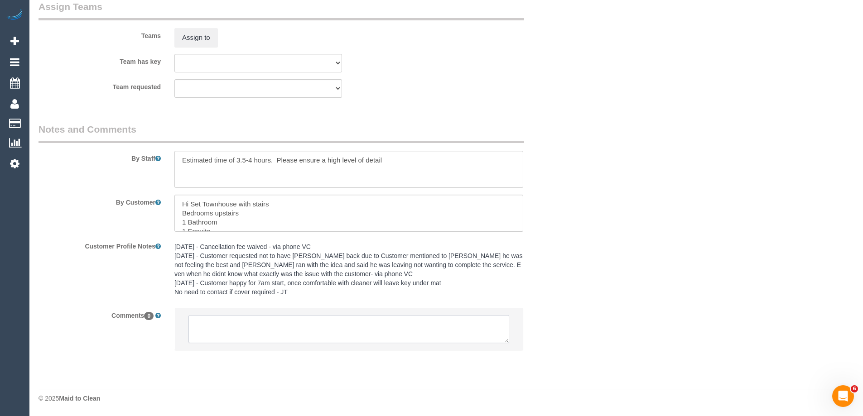
click at [280, 327] on textarea at bounding box center [348, 329] width 321 height 28
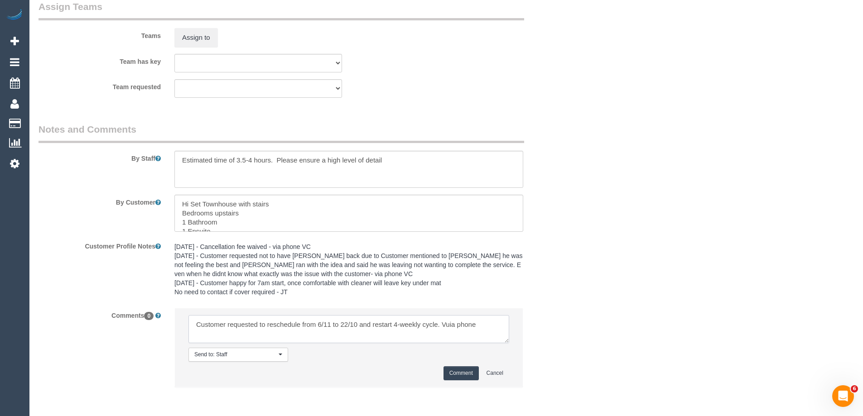
click at [195, 321] on textarea at bounding box center [348, 329] width 321 height 28
drag, startPoint x: 271, startPoint y: 333, endPoint x: 277, endPoint y: 330, distance: 6.7
click at [271, 333] on textarea at bounding box center [348, 329] width 321 height 28
click at [329, 332] on textarea at bounding box center [348, 329] width 321 height 28
type textarea "Due to cancelling on 9/10 due to illness, customer requested to reschedule from…"
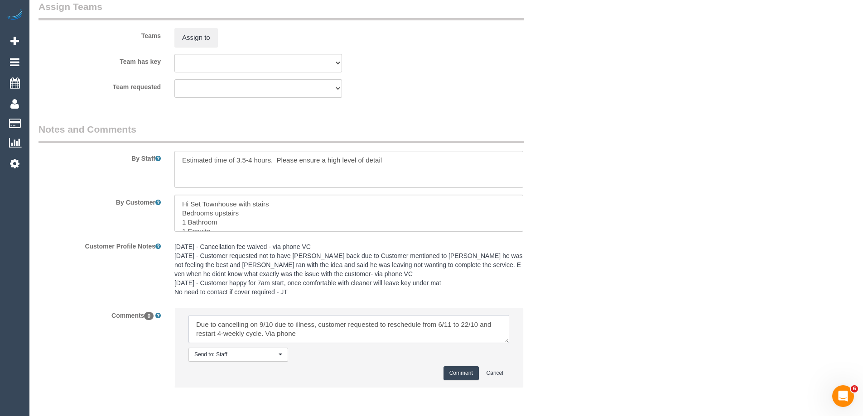
click at [392, 332] on textarea at bounding box center [348, 329] width 321 height 28
click at [453, 373] on button "Comment" at bounding box center [460, 373] width 35 height 14
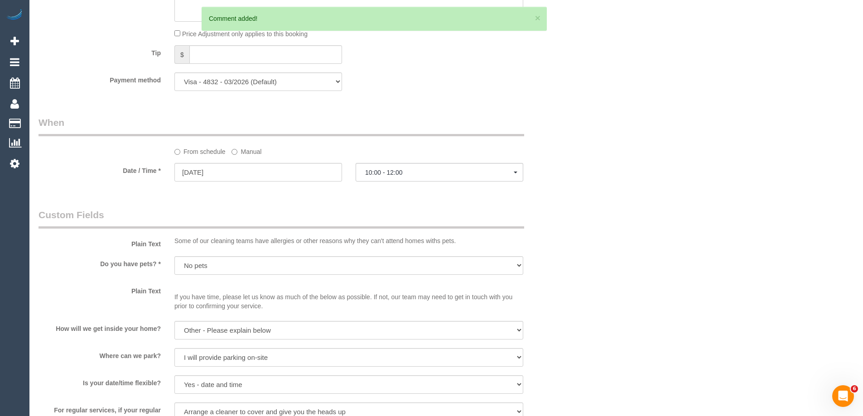
scroll to position [895, 0]
click at [264, 177] on input "06/11/2025" at bounding box center [258, 175] width 168 height 19
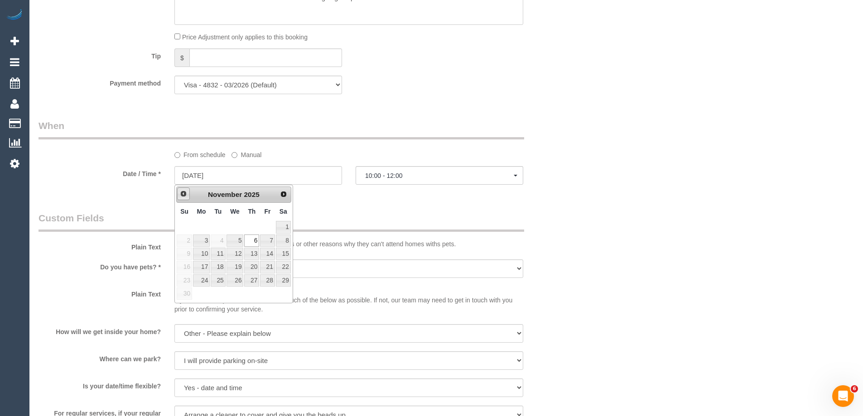
click at [187, 196] on span "Prev" at bounding box center [183, 193] width 7 height 7
click at [236, 268] on link "22" at bounding box center [234, 267] width 17 height 12
type input "22/10/2025"
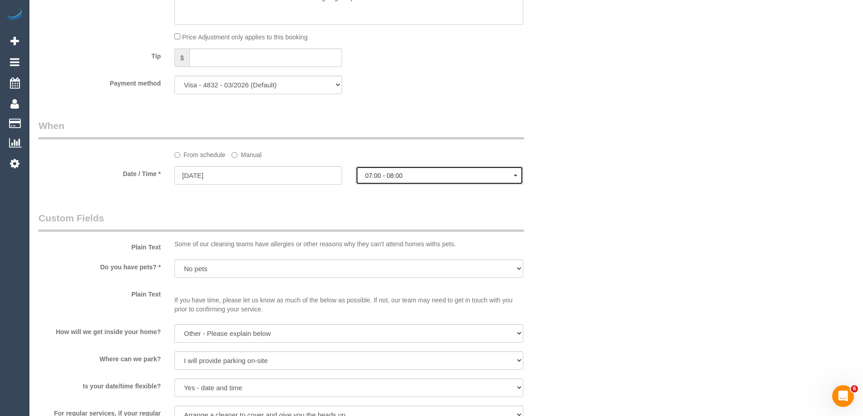
click at [412, 173] on span "07:00 - 08:00" at bounding box center [439, 175] width 149 height 7
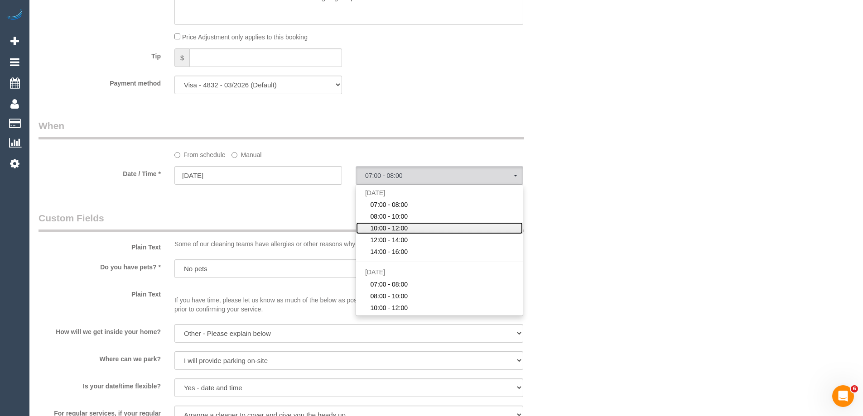
click at [400, 230] on span "10:00 - 12:00" at bounding box center [389, 228] width 38 height 9
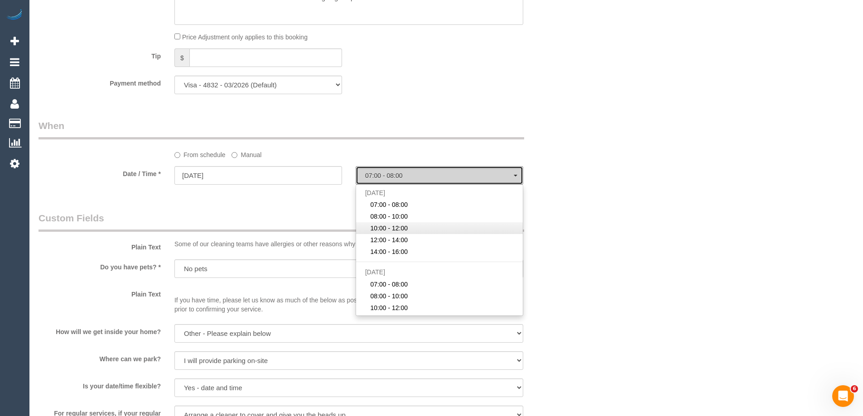
select select "spot24"
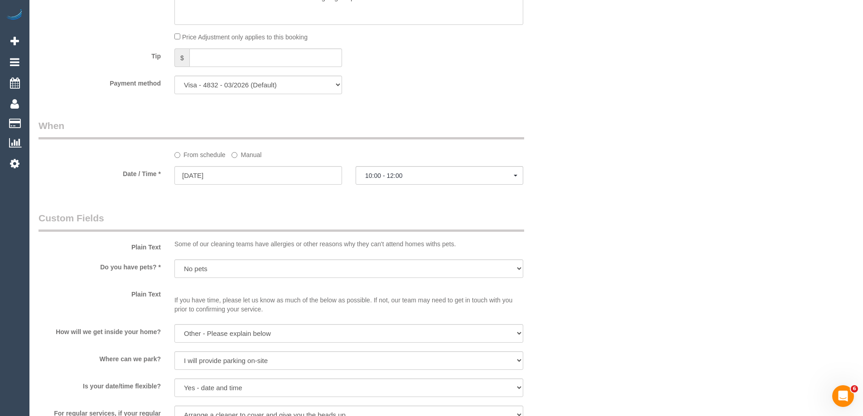
click at [582, 124] on div "Who Email* deerypatrick@hotmail.com Name * Patrick Deery Where Address* 8/2 Bay…" at bounding box center [446, 49] width 815 height 1822
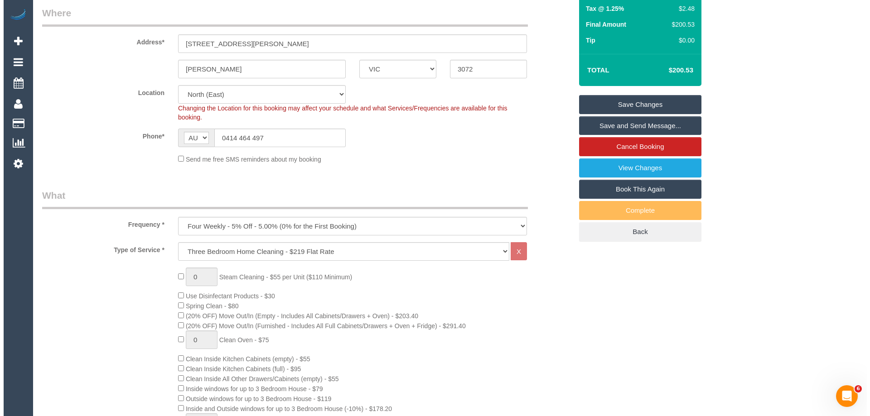
scroll to position [0, 0]
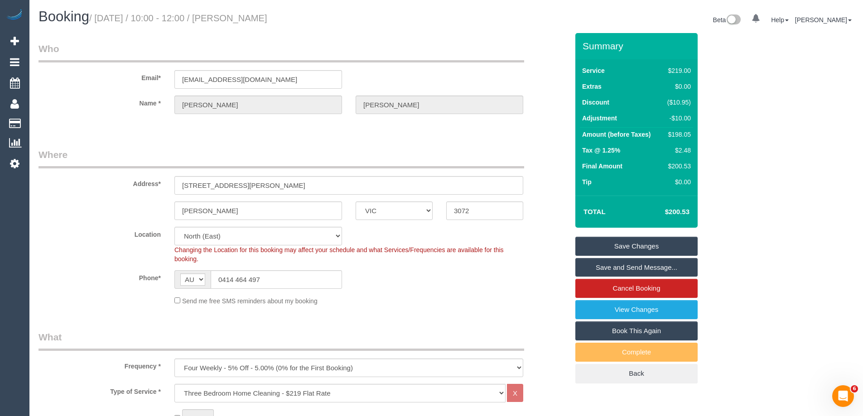
click at [625, 241] on link "Save Changes" at bounding box center [636, 246] width 122 height 19
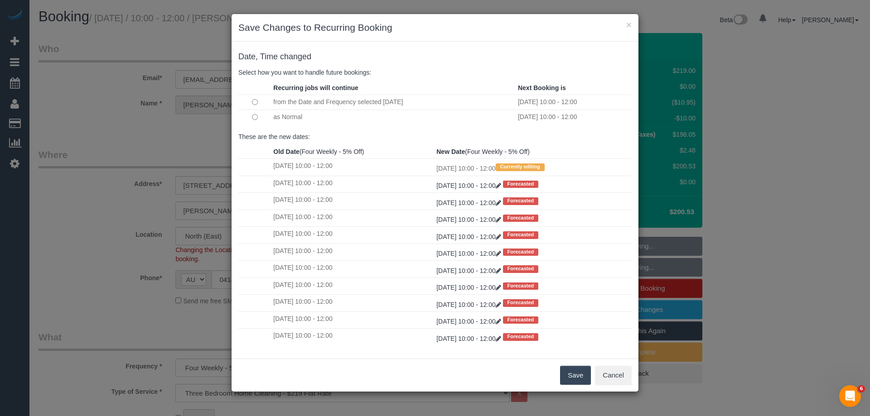
click at [571, 372] on button "Save" at bounding box center [575, 375] width 31 height 19
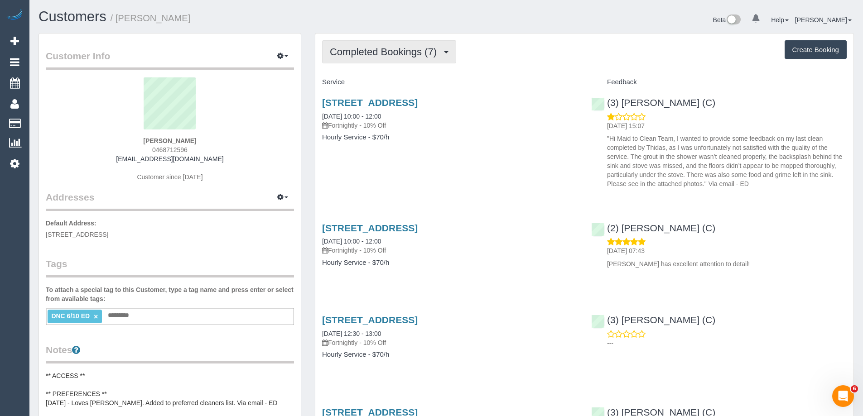
drag, startPoint x: 393, startPoint y: 55, endPoint x: 388, endPoint y: 85, distance: 29.9
click at [393, 55] on span "Completed Bookings (7)" at bounding box center [385, 51] width 111 height 11
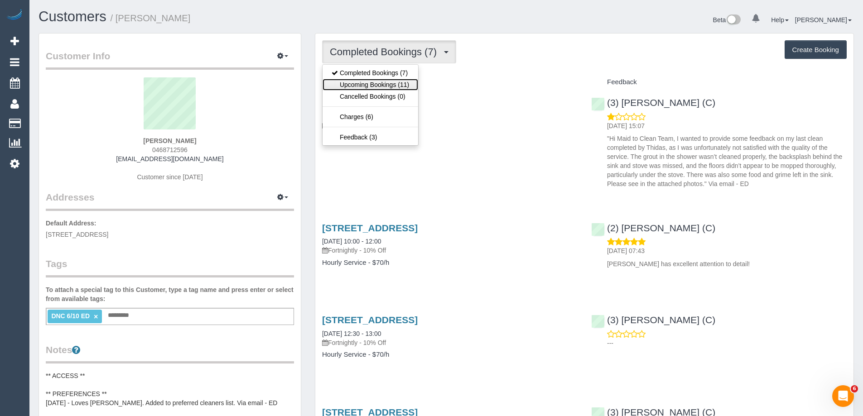
click at [385, 84] on link "Upcoming Bookings (11)" at bounding box center [370, 85] width 96 height 12
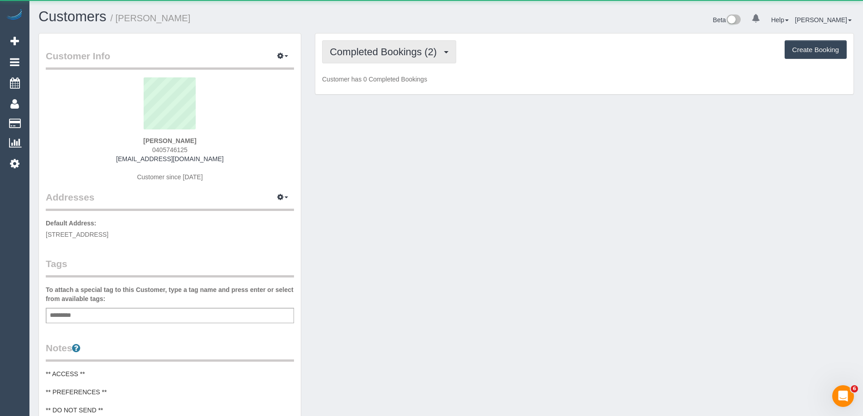
drag, startPoint x: 378, startPoint y: 45, endPoint x: 380, endPoint y: 50, distance: 5.7
click at [378, 45] on button "Completed Bookings (2)" at bounding box center [389, 51] width 134 height 23
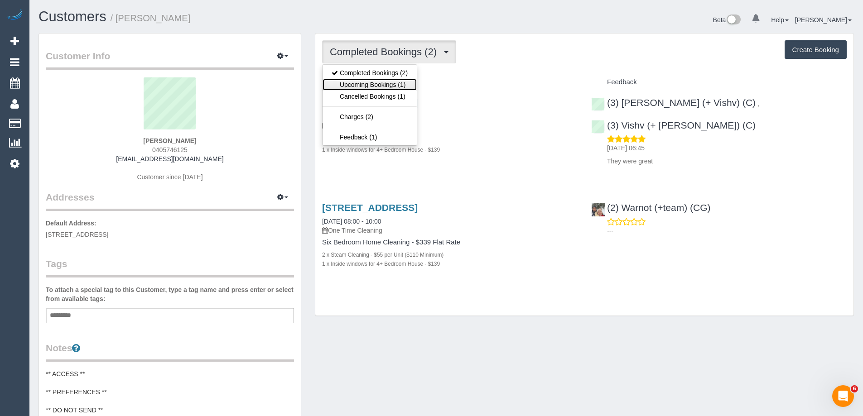
click at [385, 82] on link "Upcoming Bookings (1)" at bounding box center [369, 85] width 94 height 12
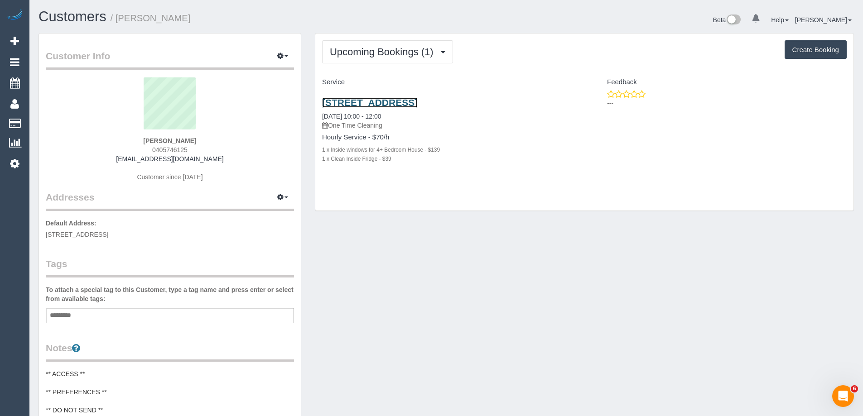
click at [418, 101] on link "32 Banbury Street, East Burwood, VIC 3124" at bounding box center [370, 102] width 96 height 10
click at [178, 149] on span "0405746125" at bounding box center [169, 149] width 35 height 7
copy span "0405746125"
click at [377, 77] on div "Service" at bounding box center [449, 82] width 269 height 15
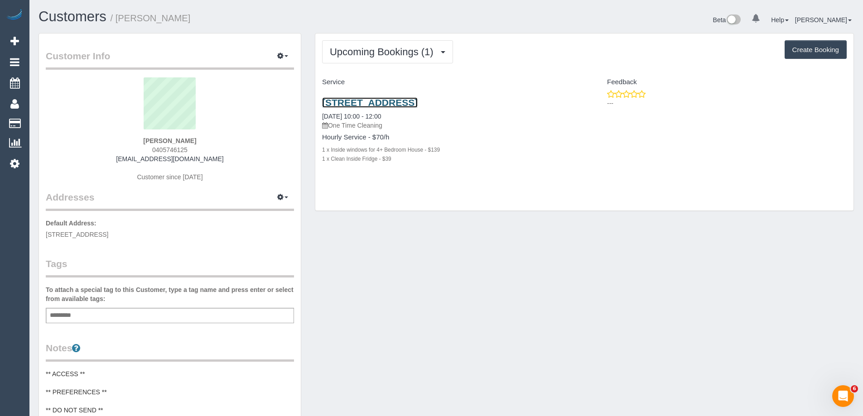
click at [418, 104] on link "32 Banbury Street, East Burwood, VIC 3124" at bounding box center [370, 102] width 96 height 10
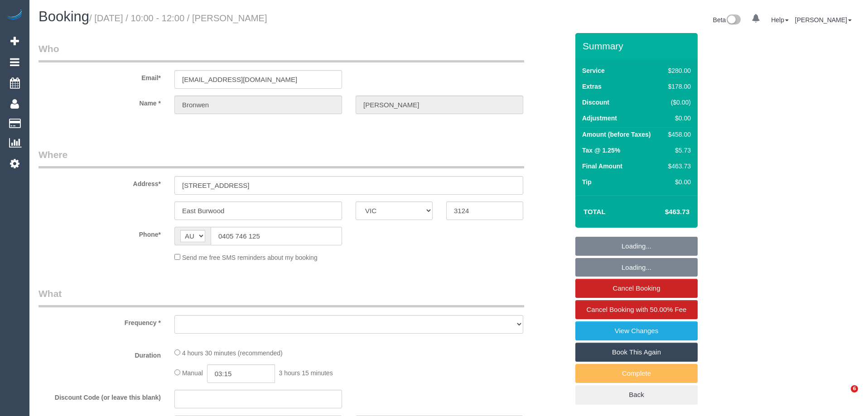
select select "VIC"
select select "string:stripe-pm_1RZihe2GScqysDRVPYIc2Vyo"
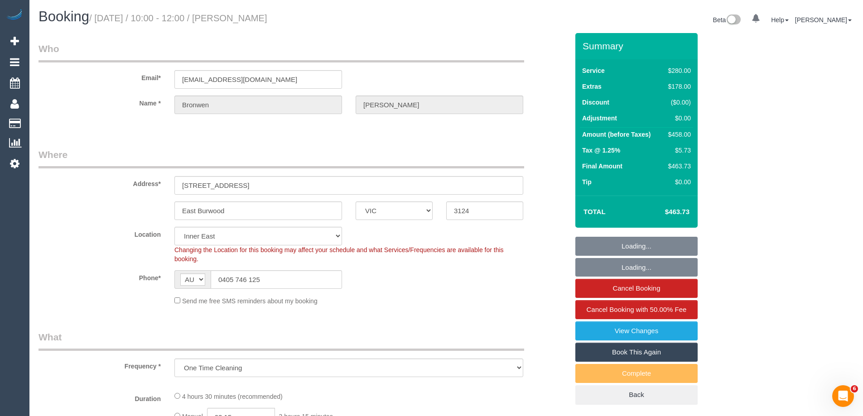
select select "object:730"
select select "2"
select select "number:28"
select select "number:14"
select select "number:18"
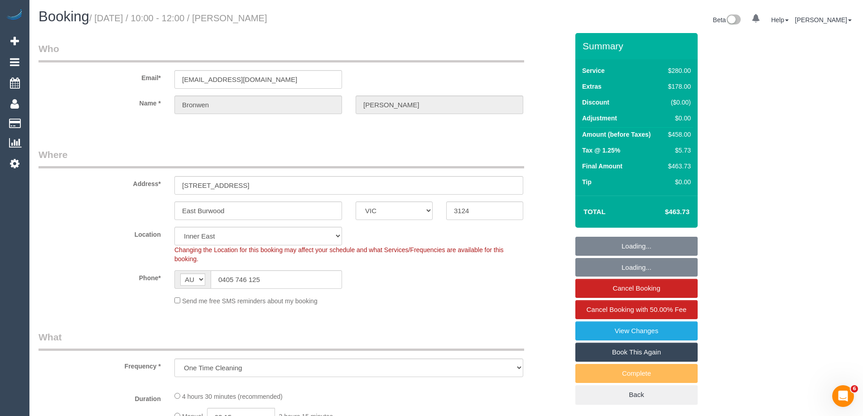
select select "number:22"
select select "number:26"
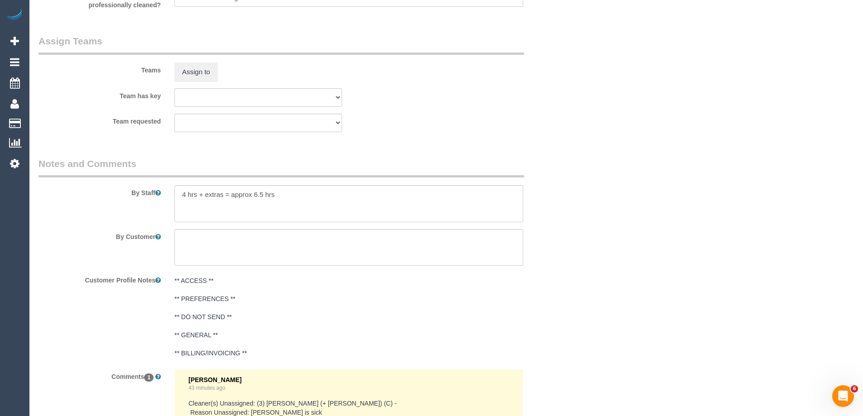
scroll to position [1588, 0]
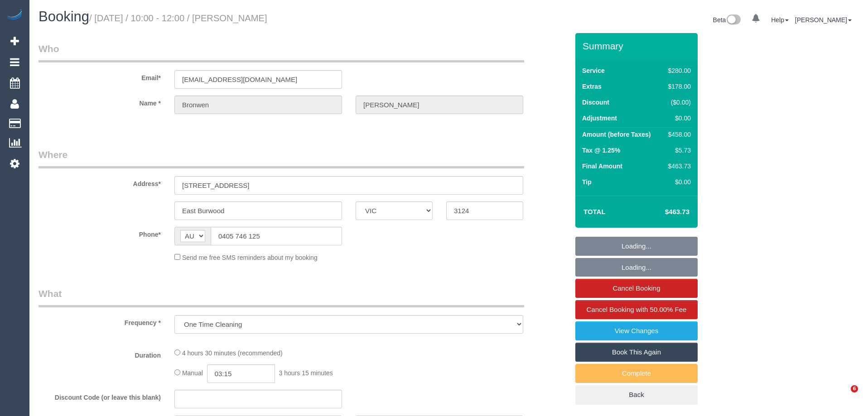
select select "VIC"
select select "string:stripe-pm_1RZihe2GScqysDRVPYIc2Vyo"
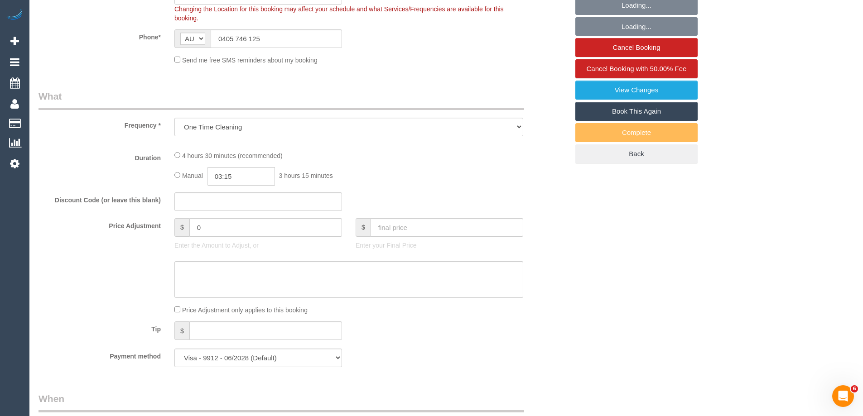
select select "number:28"
select select "number:14"
select select "number:18"
select select "number:22"
select select "number:26"
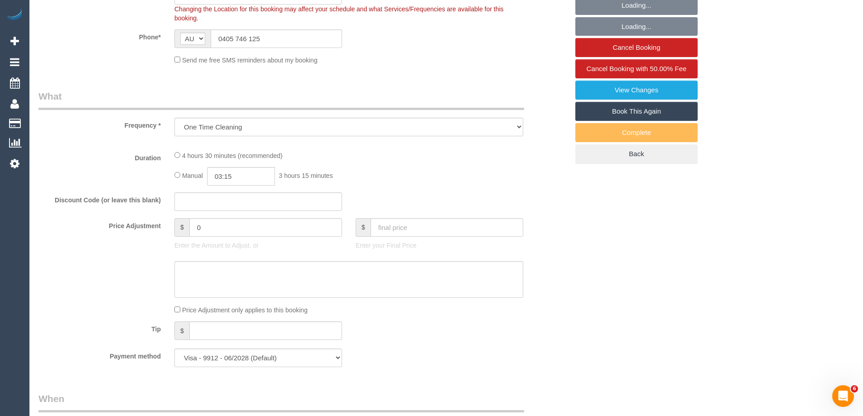
select select "object:700"
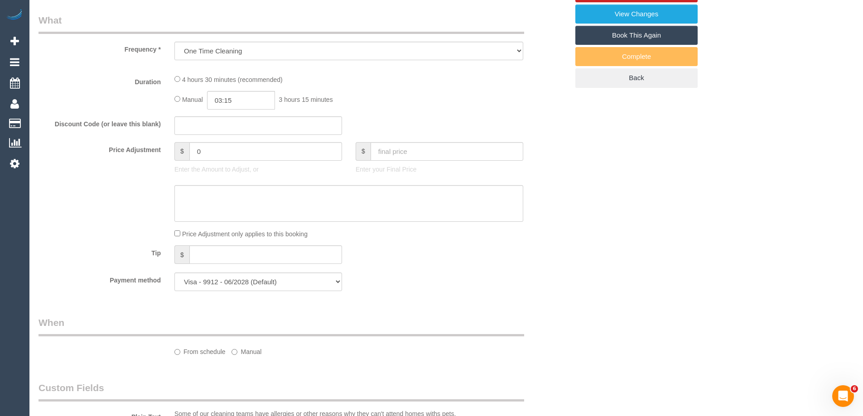
select select "2"
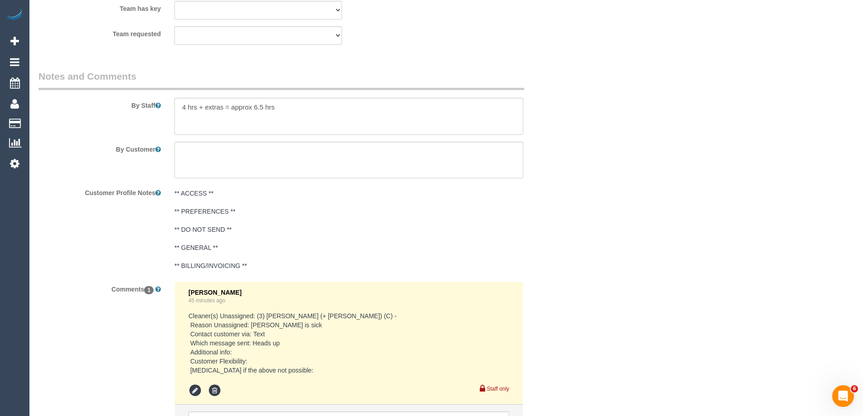
scroll to position [1588, 0]
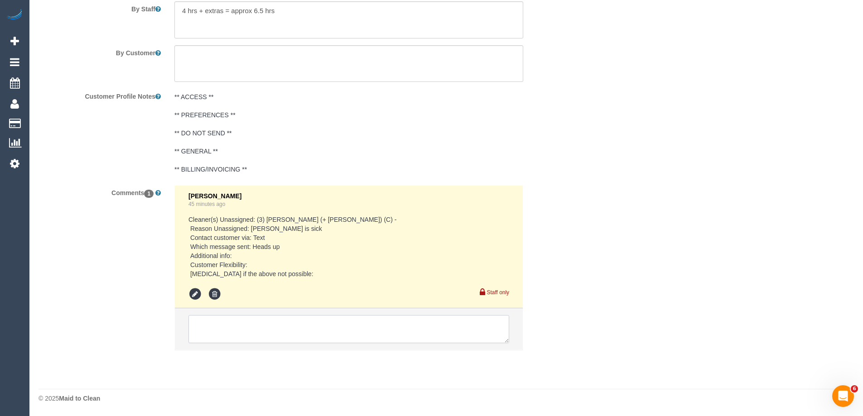
click at [302, 315] on textarea at bounding box center [348, 329] width 321 height 28
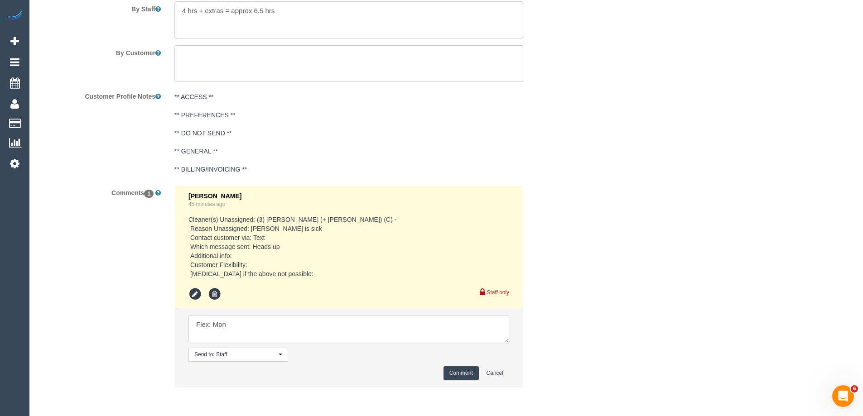
click at [326, 321] on textarea at bounding box center [348, 329] width 321 height 28
click at [245, 322] on textarea at bounding box center [348, 329] width 321 height 28
click at [273, 322] on textarea at bounding box center [348, 329] width 321 height 28
click at [315, 319] on textarea at bounding box center [348, 329] width 321 height 28
click at [246, 327] on textarea at bounding box center [348, 329] width 321 height 28
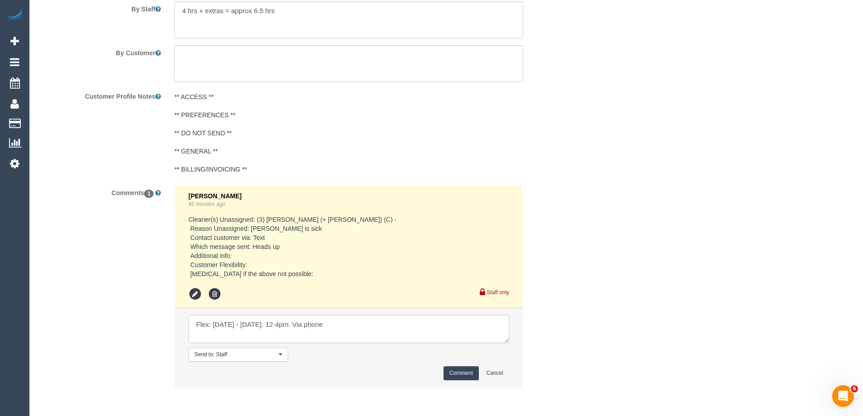
click at [395, 330] on textarea at bounding box center [348, 329] width 321 height 28
click at [416, 324] on textarea at bounding box center [348, 329] width 321 height 28
click at [305, 322] on textarea at bounding box center [348, 329] width 321 height 28
click at [348, 324] on textarea at bounding box center [348, 329] width 321 height 28
type textarea "Flex: Mon 13/10 - Fri 17/10. 12-4pm (please close arrival window). Via phone"
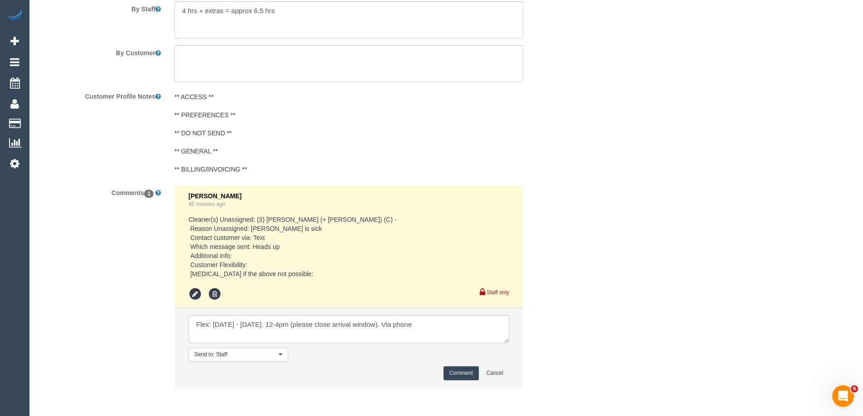
click at [457, 370] on button "Comment" at bounding box center [460, 373] width 35 height 14
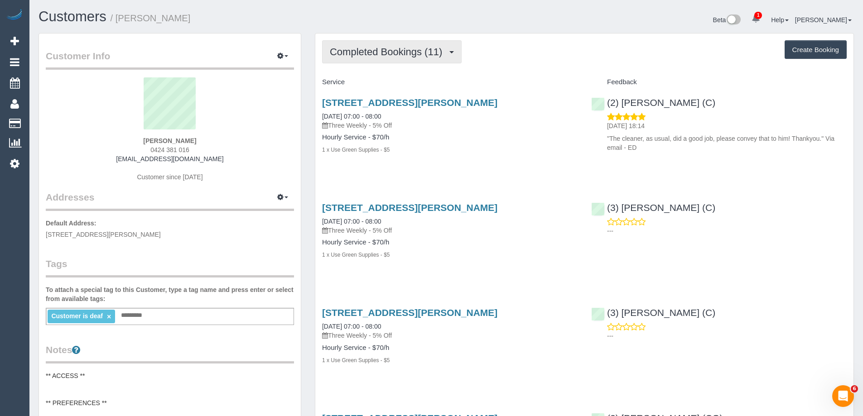
click at [421, 59] on button "Completed Bookings (11)" at bounding box center [392, 51] width 140 height 23
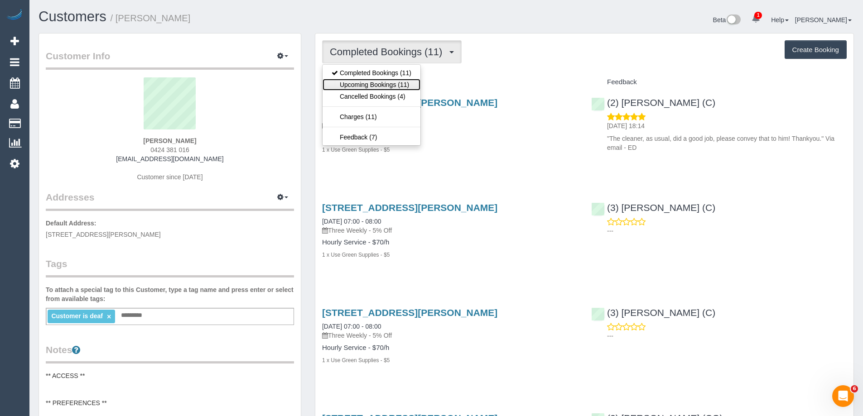
click at [413, 83] on link "Upcoming Bookings (11)" at bounding box center [371, 85] width 98 height 12
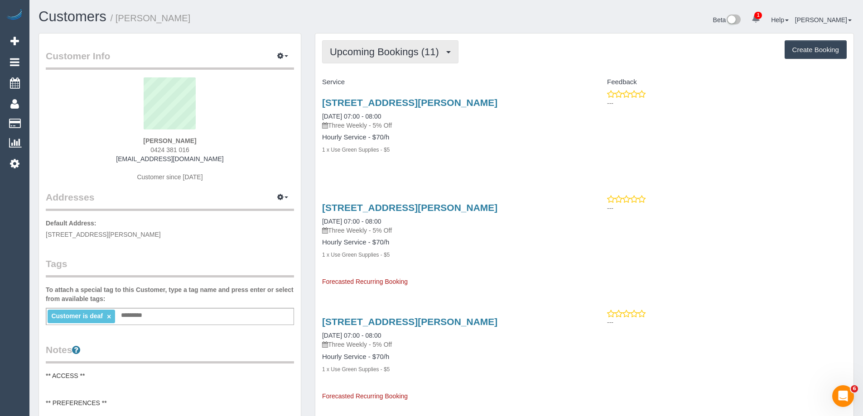
click at [405, 55] on span "Upcoming Bookings (11)" at bounding box center [387, 51] width 114 height 11
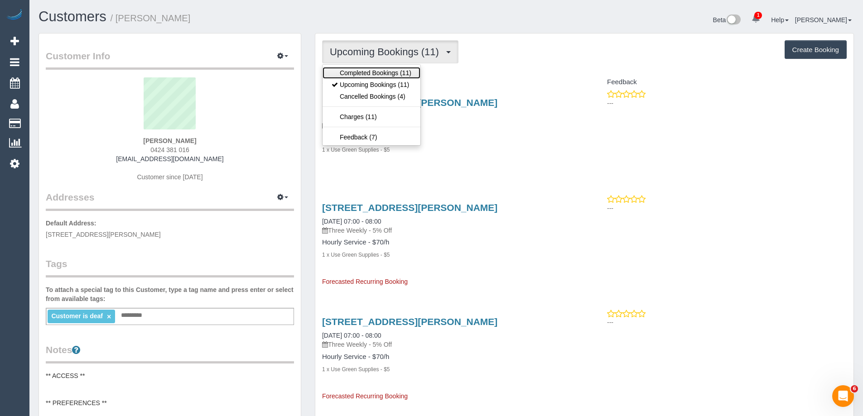
click at [393, 70] on link "Completed Bookings (11)" at bounding box center [371, 73] width 98 height 12
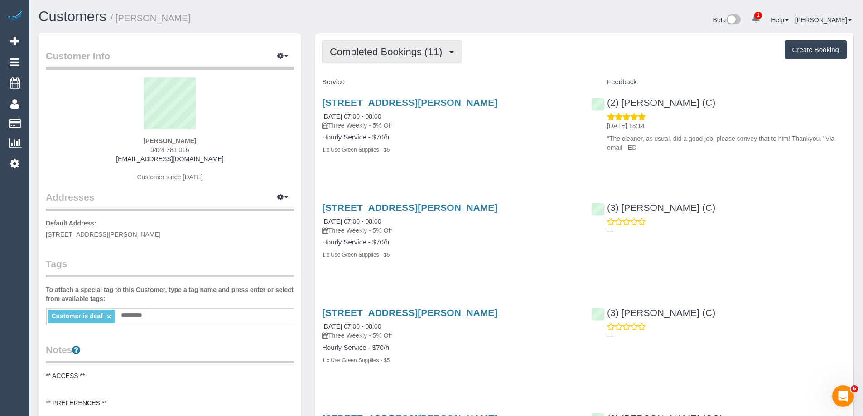
click at [401, 57] on span "Completed Bookings (11)" at bounding box center [388, 51] width 117 height 11
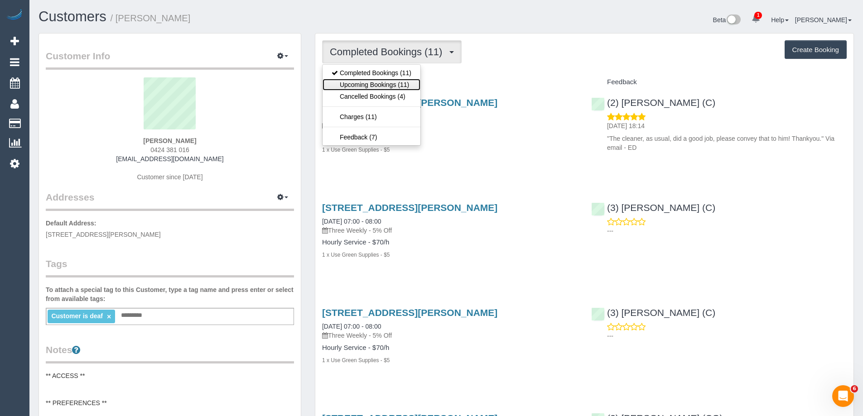
click at [396, 84] on link "Upcoming Bookings (11)" at bounding box center [371, 85] width 98 height 12
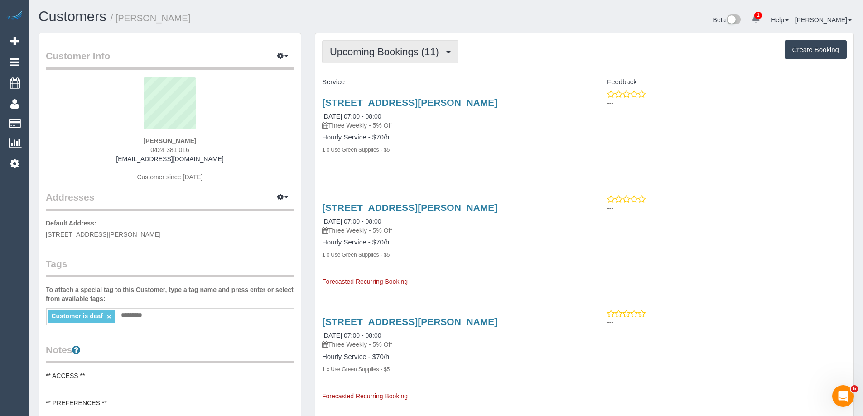
click at [403, 51] on span "Upcoming Bookings (11)" at bounding box center [387, 51] width 114 height 11
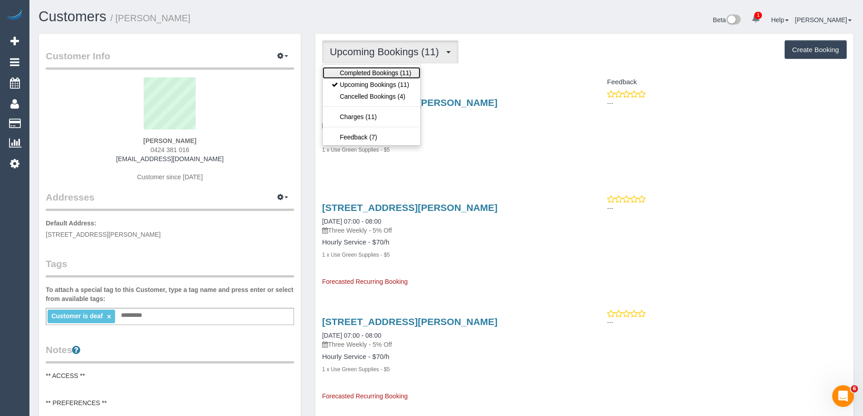
click at [386, 74] on link "Completed Bookings (11)" at bounding box center [371, 73] width 98 height 12
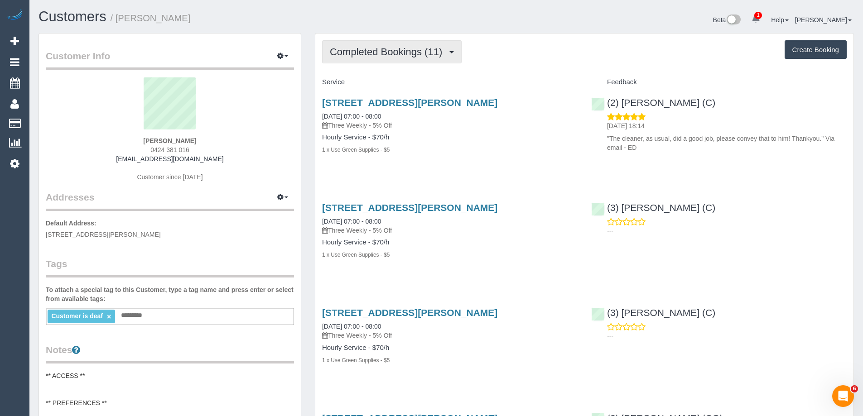
click at [383, 51] on span "Completed Bookings (11)" at bounding box center [388, 51] width 117 height 11
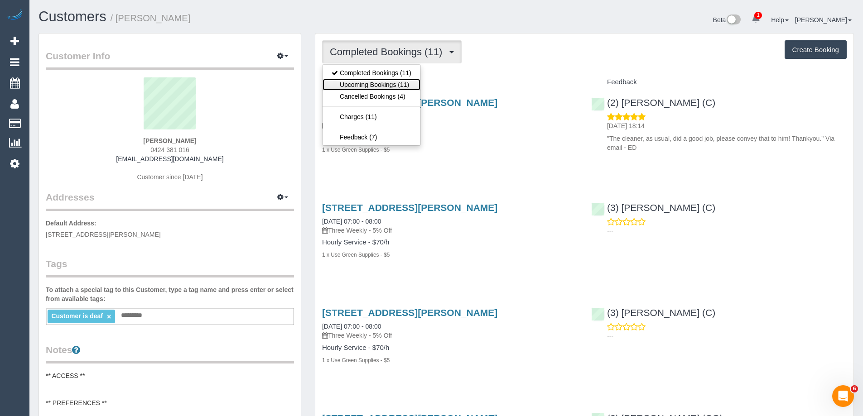
click at [381, 82] on link "Upcoming Bookings (11)" at bounding box center [371, 85] width 98 height 12
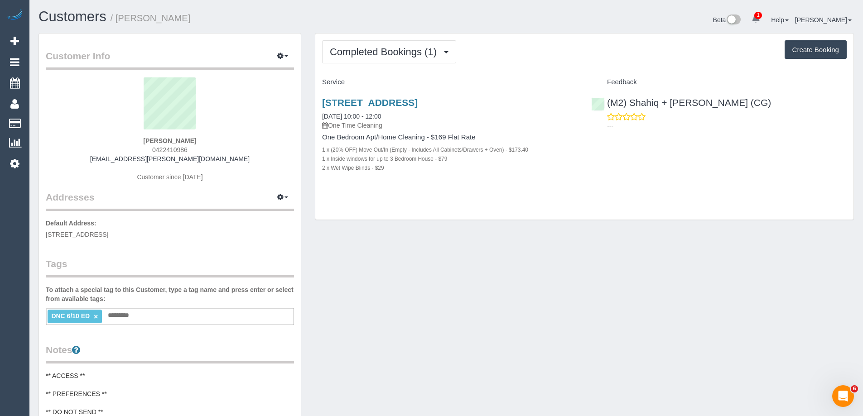
click at [173, 148] on span "0422410986" at bounding box center [169, 149] width 35 height 7
copy span "0422410986"
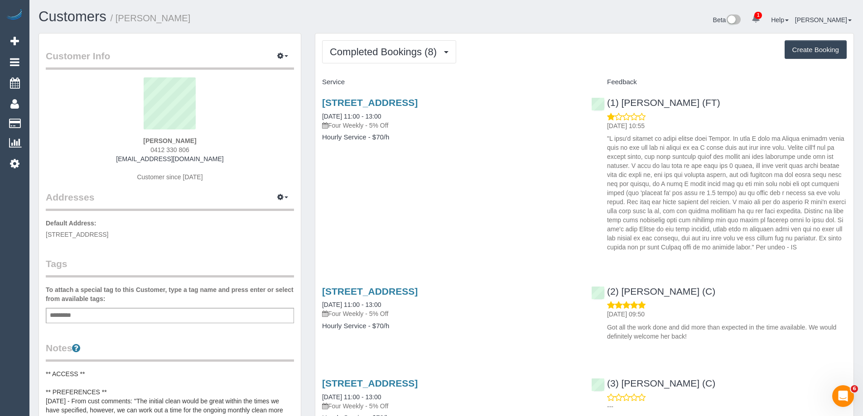
copy small "[PERSON_NAME]"
drag, startPoint x: 144, startPoint y: 19, endPoint x: 120, endPoint y: 19, distance: 24.9
click at [120, 19] on h1 "Customers / [PERSON_NAME]" at bounding box center [239, 16] width 401 height 15
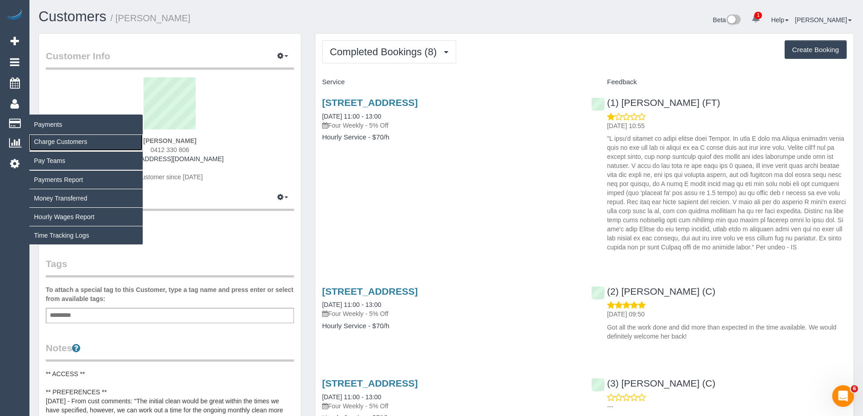
click at [61, 145] on link "Charge Customers" at bounding box center [85, 142] width 113 height 18
select select
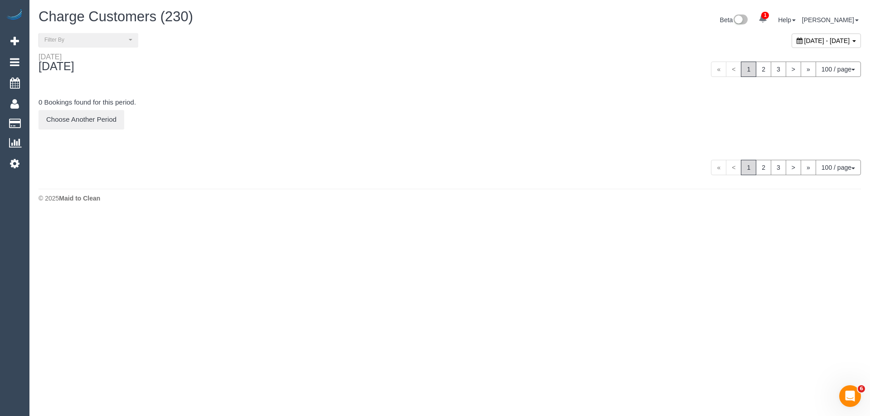
click at [804, 42] on span "[DATE] - [DATE]" at bounding box center [827, 40] width 46 height 7
type input "**********"
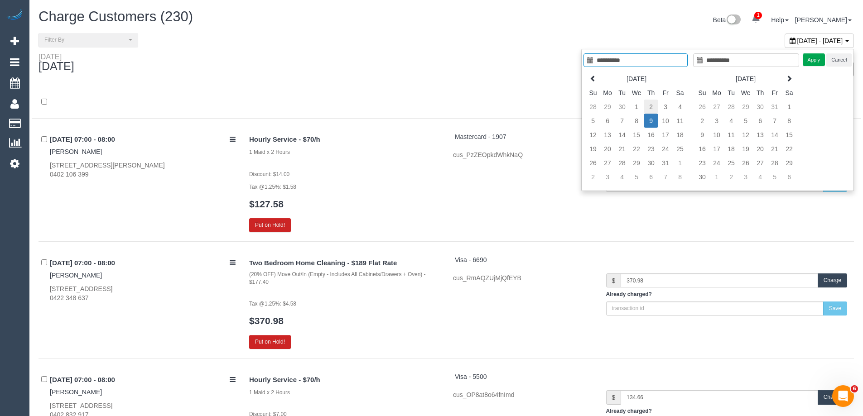
type input "**********"
click at [650, 107] on td "2" at bounding box center [651, 107] width 14 height 14
type input "**********"
click at [650, 107] on td "2" at bounding box center [651, 107] width 14 height 14
type input "**********"
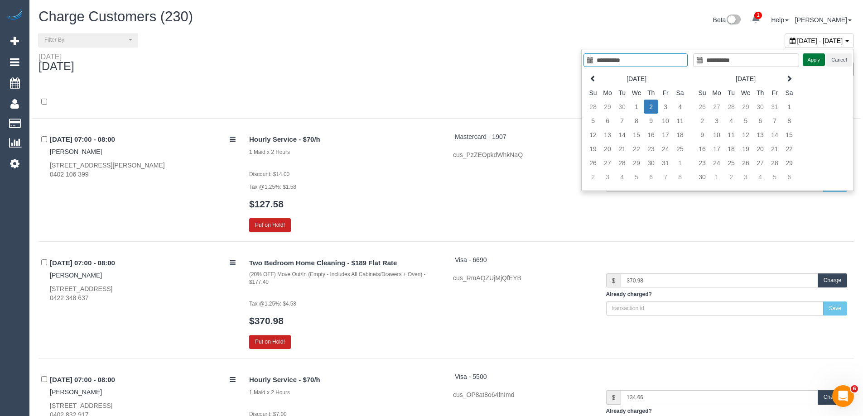
click at [813, 60] on button "Apply" at bounding box center [814, 59] width 23 height 13
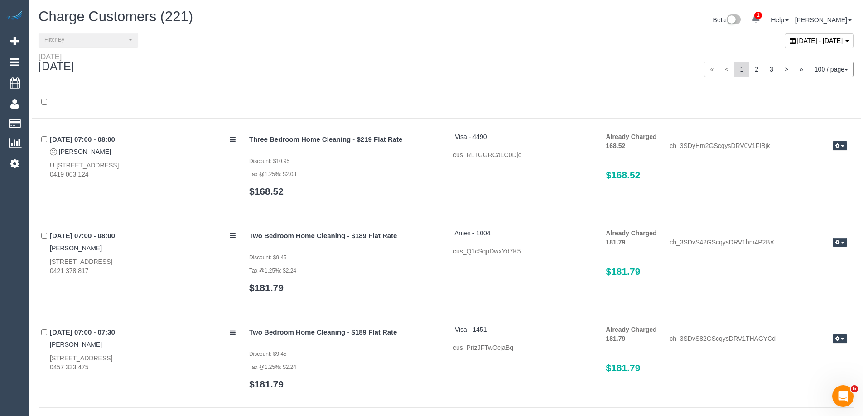
click at [193, 60] on div "Thursday October 02, 2025" at bounding box center [239, 65] width 414 height 24
click at [109, 36] on span "Filter By" at bounding box center [85, 40] width 82 height 8
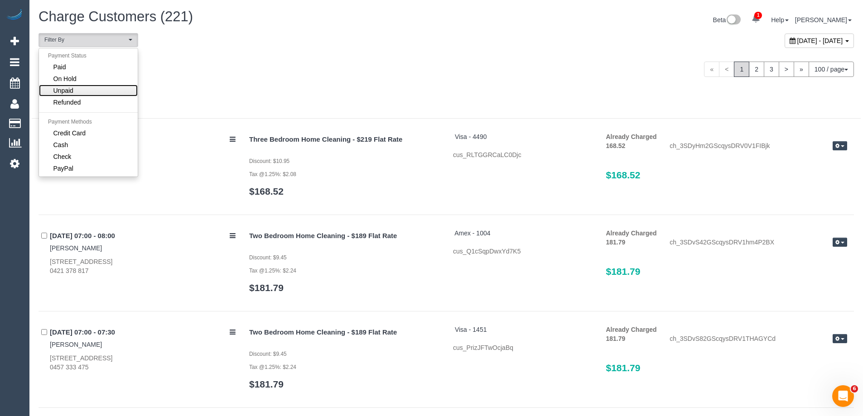
click at [86, 92] on link "Unpaid" at bounding box center [88, 91] width 99 height 12
select select "******"
click at [291, 86] on div at bounding box center [446, 102] width 829 height 33
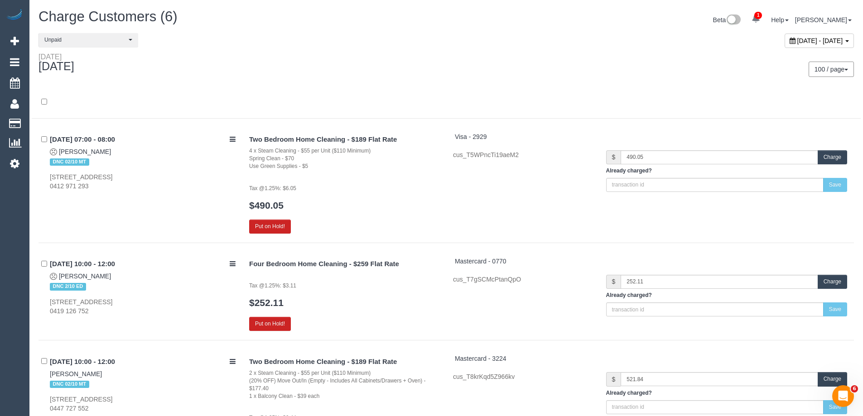
scroll to position [298, 0]
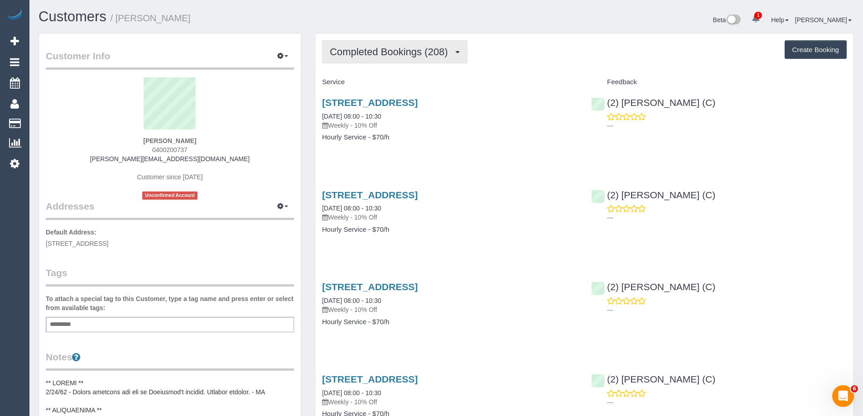
click at [411, 49] on span "Completed Bookings (208)" at bounding box center [391, 51] width 122 height 11
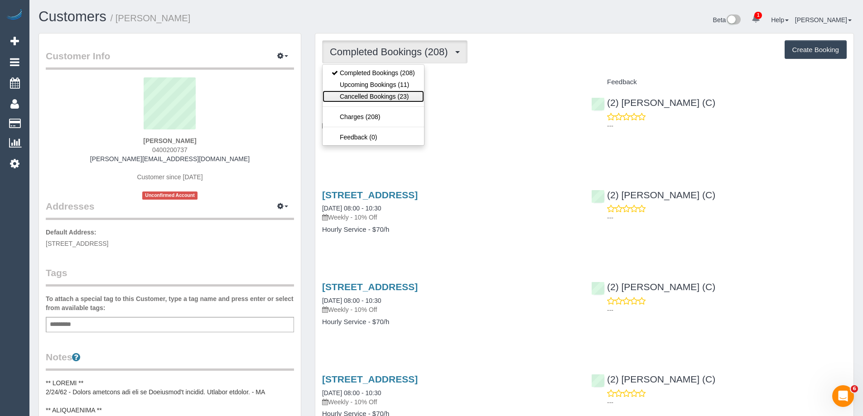
click at [397, 94] on link "Cancelled Bookings (23)" at bounding box center [372, 97] width 101 height 12
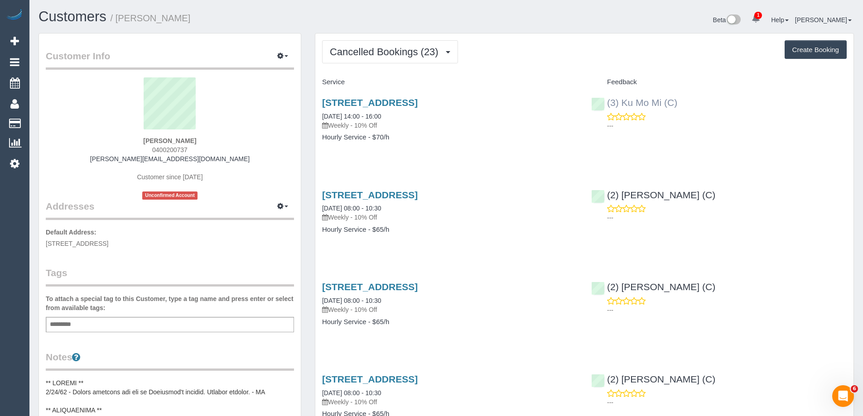
copy link "(3) Ku Mo Mi (C)"
drag, startPoint x: 687, startPoint y: 102, endPoint x: 607, endPoint y: 103, distance: 79.7
click at [607, 103] on div "(3) Ku Mo Mi (C) ---" at bounding box center [718, 112] width 269 height 44
drag, startPoint x: 230, startPoint y: 18, endPoint x: 120, endPoint y: 18, distance: 110.1
click at [120, 18] on h1 "Customers / [PERSON_NAME]" at bounding box center [239, 16] width 401 height 15
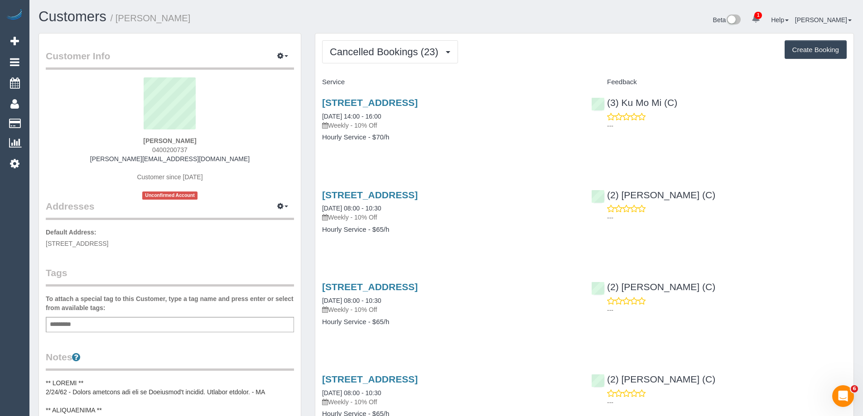
copy small "[PERSON_NAME]"
drag, startPoint x: 527, startPoint y: 107, endPoint x: 324, endPoint y: 106, distance: 202.9
click at [324, 106] on h3 "23 Brixton Street, Flemington, VIC 3031" at bounding box center [449, 102] width 255 height 10
copy link "23 Brixton Street, Flemington, VIC 3031"
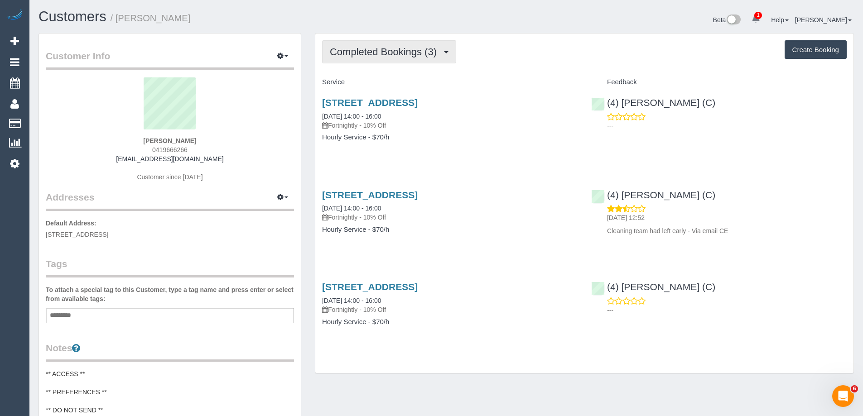
click at [385, 42] on button "Completed Bookings (3)" at bounding box center [389, 51] width 134 height 23
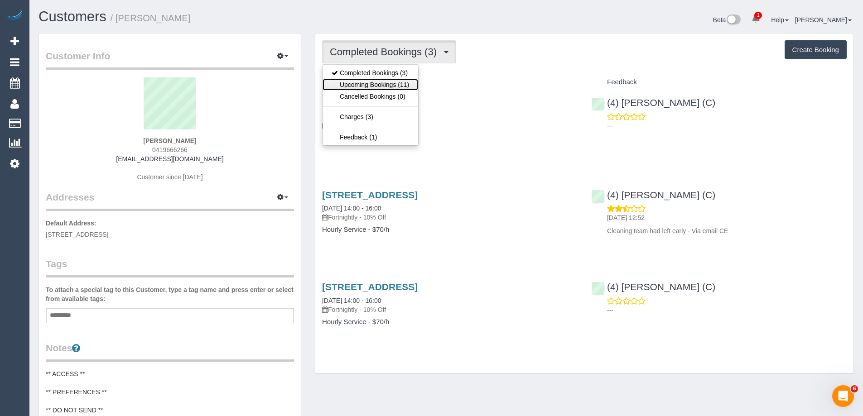
click at [375, 87] on link "Upcoming Bookings (11)" at bounding box center [370, 85] width 96 height 12
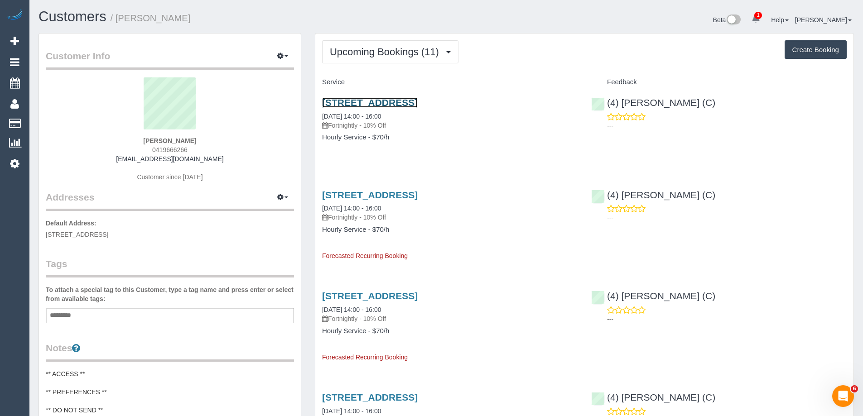
click at [377, 103] on link "85 York Street, Prahran, VIC 3181" at bounding box center [370, 102] width 96 height 10
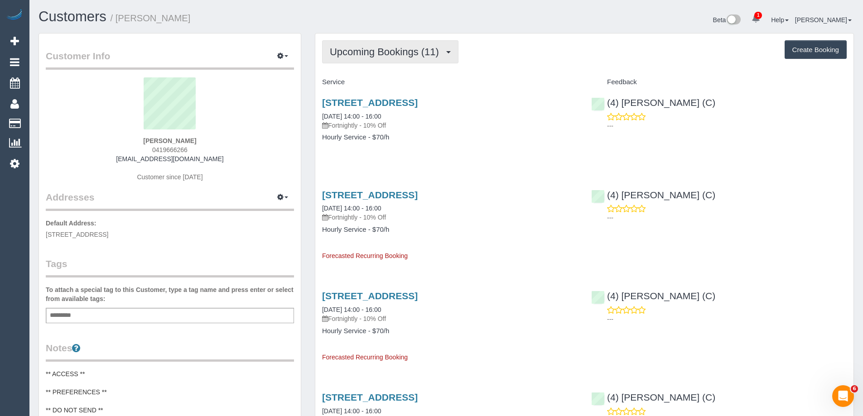
click at [399, 43] on button "Upcoming Bookings (11)" at bounding box center [390, 51] width 136 height 23
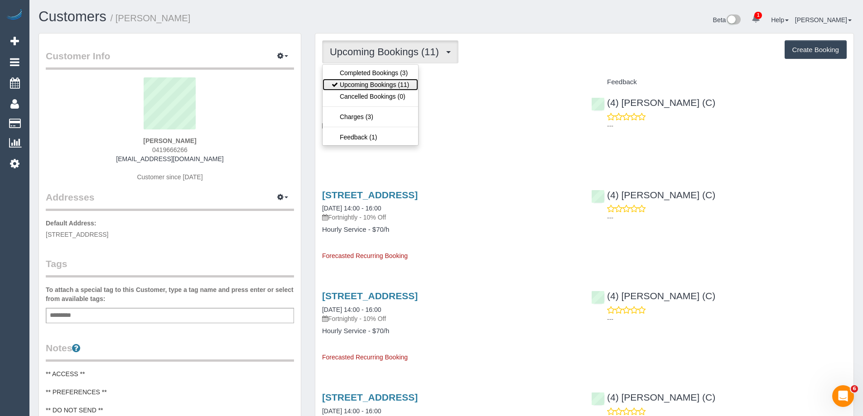
click at [395, 81] on link "Upcoming Bookings (11)" at bounding box center [370, 85] width 96 height 12
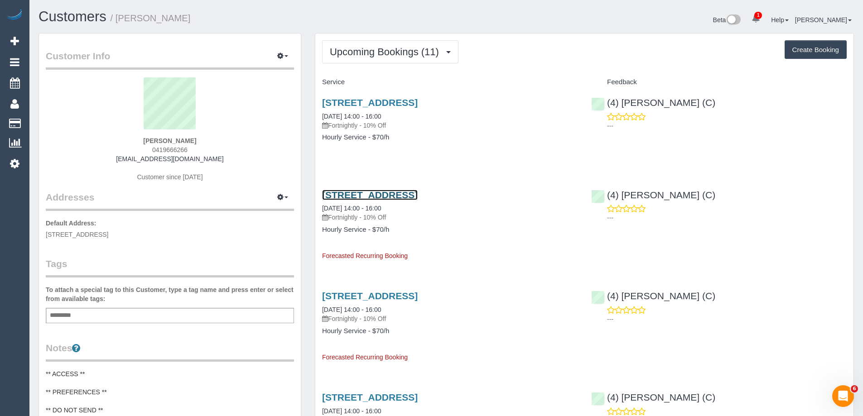
click at [405, 194] on link "85 York Street, Prahran, VIC 3181" at bounding box center [370, 195] width 96 height 10
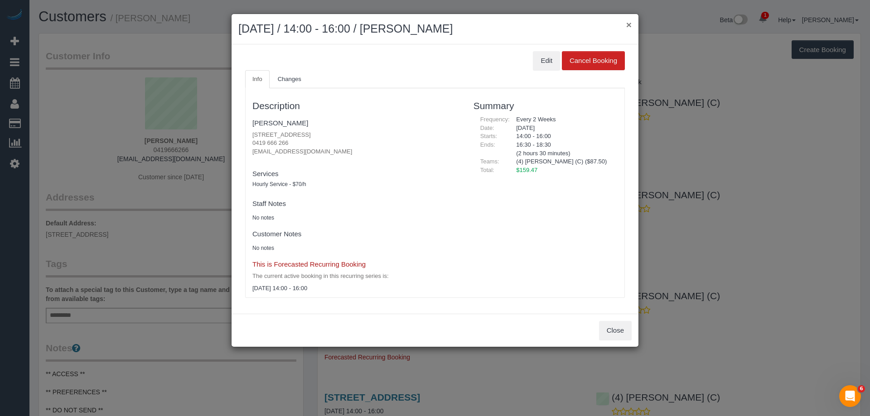
click at [629, 24] on button "×" at bounding box center [628, 25] width 5 height 10
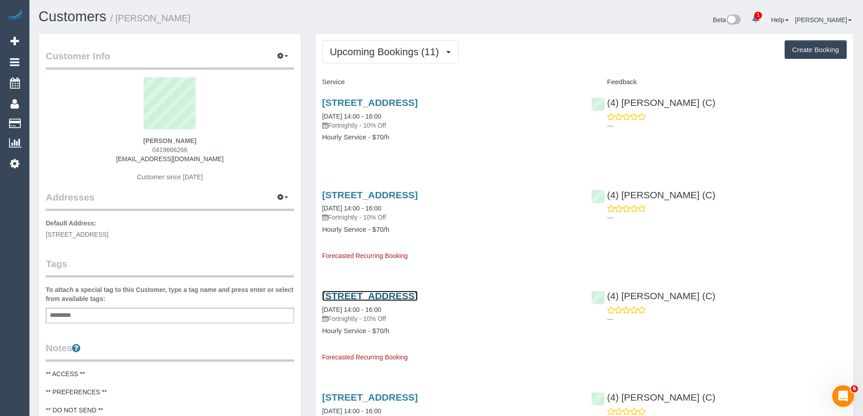
click at [418, 294] on link "85 York Street, Prahran, VIC 3181" at bounding box center [370, 296] width 96 height 10
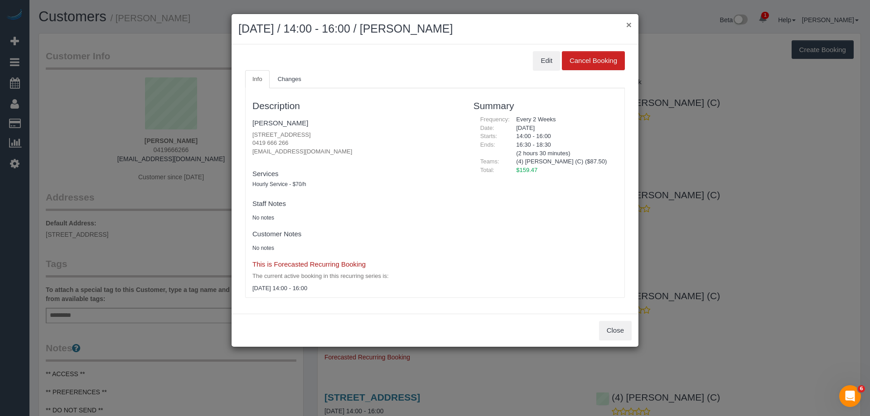
click at [630, 22] on button "×" at bounding box center [628, 25] width 5 height 10
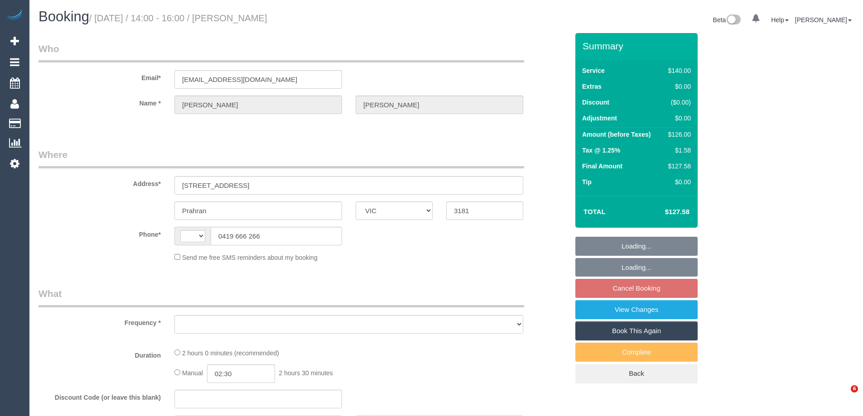
select select "VIC"
select select "string:stripe-pm_1RzxHd2GScqysDRVIXLl5oHx"
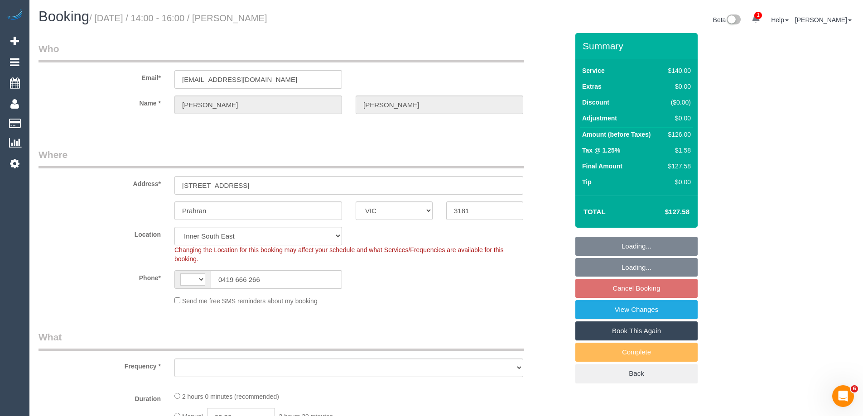
select select "string:AU"
select select "object:690"
select select "number:29"
select select "number:14"
select select "number:19"
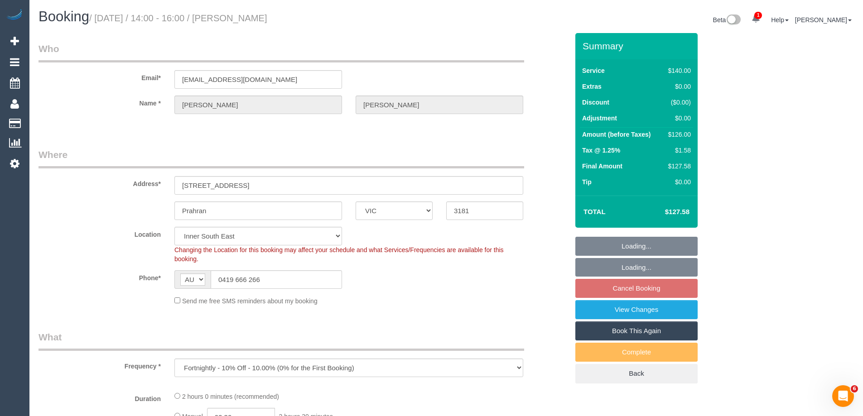
select select "number:22"
select select "number:35"
select select "number:13"
select select "spot5"
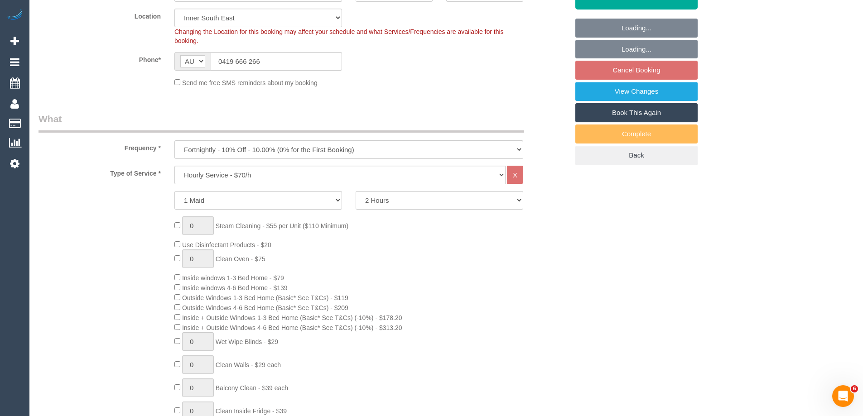
scroll to position [226, 0]
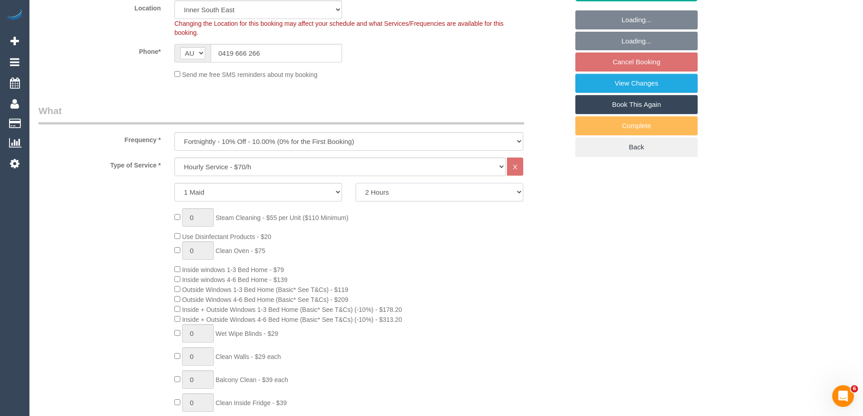
click at [391, 197] on select "2 Hours 2.5 Hours 3 Hours 3.5 Hours 4 Hours 4.5 Hours 5 Hours 5.5 Hours 6 Hours…" at bounding box center [440, 192] width 168 height 19
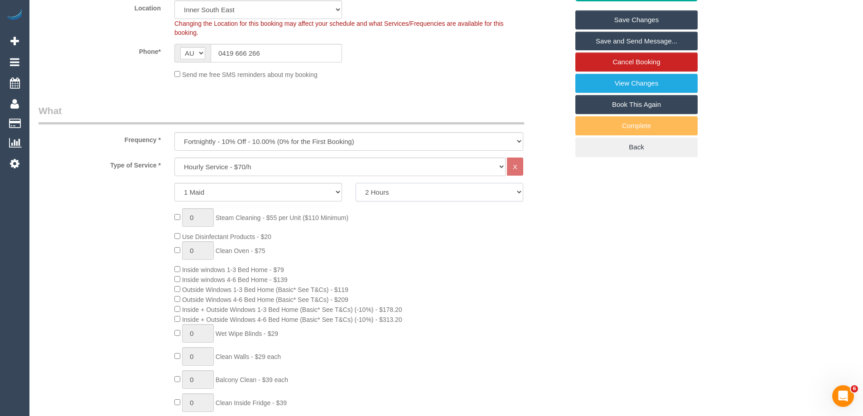
select select "150"
click at [356, 183] on select "2 Hours 2.5 Hours 3 Hours 3.5 Hours 4 Hours 4.5 Hours 5 Hours 5.5 Hours 6 Hours…" at bounding box center [440, 192] width 168 height 19
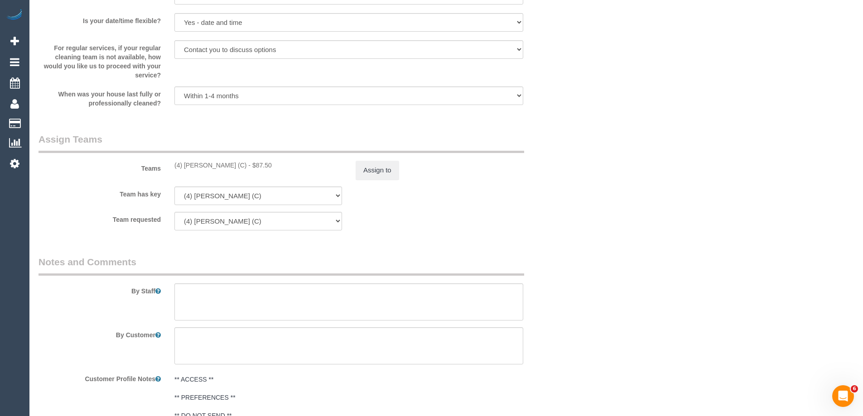
scroll to position [1268, 0]
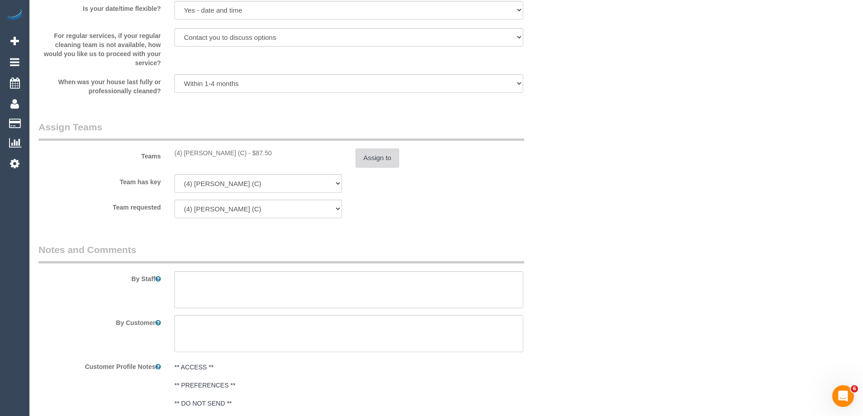
click at [371, 161] on button "Assign to" at bounding box center [377, 158] width 43 height 19
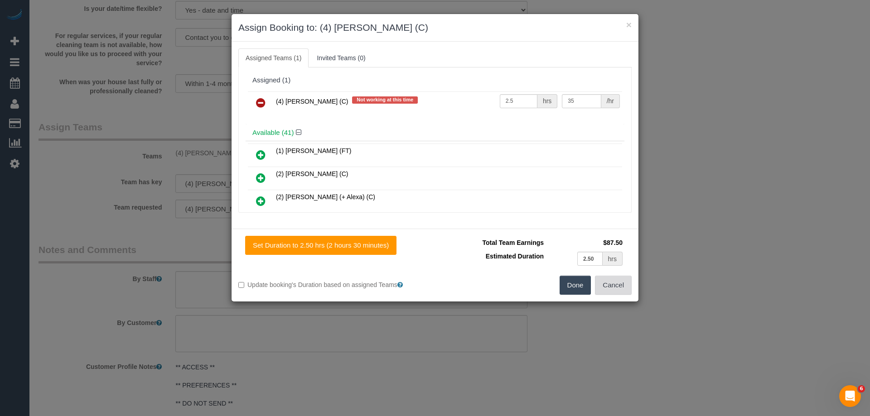
click at [616, 281] on button "Cancel" at bounding box center [613, 285] width 37 height 19
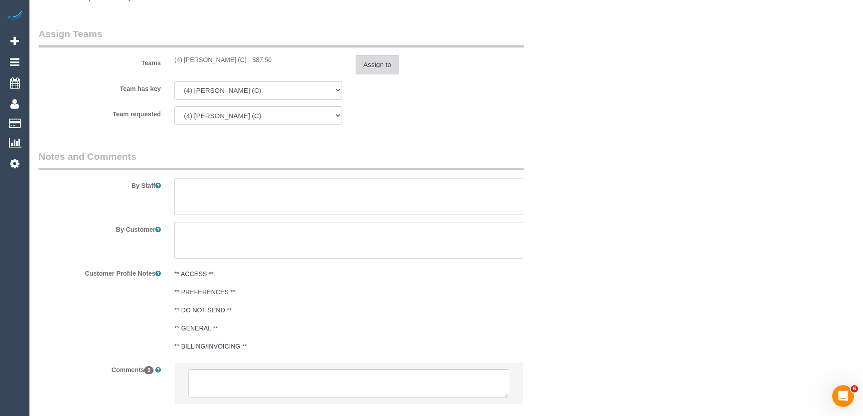
scroll to position [1416, 0]
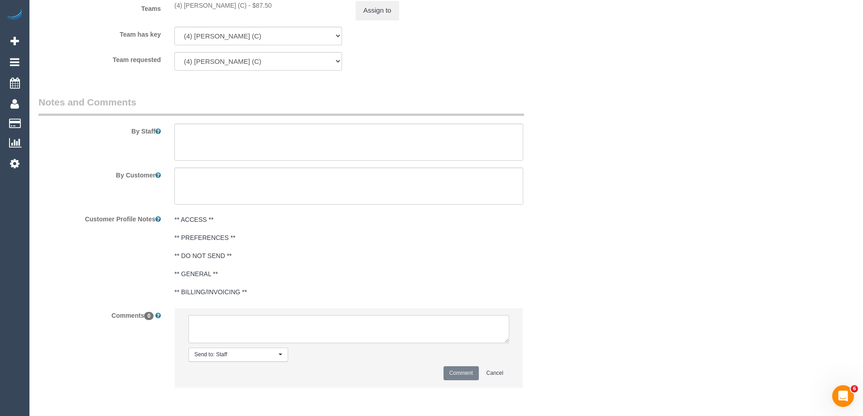
click at [465, 323] on textarea at bounding box center [348, 329] width 321 height 28
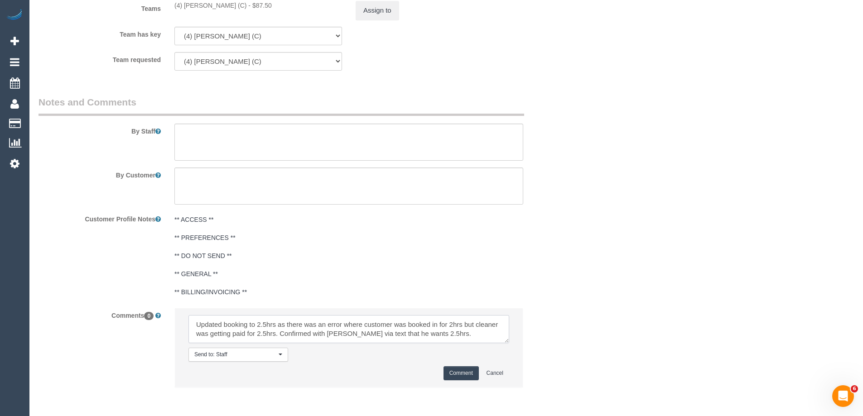
type textarea "Updated booking to 2.5hrs as there was an error where customer was booked in fo…"
click at [464, 370] on button "Comment" at bounding box center [460, 373] width 35 height 14
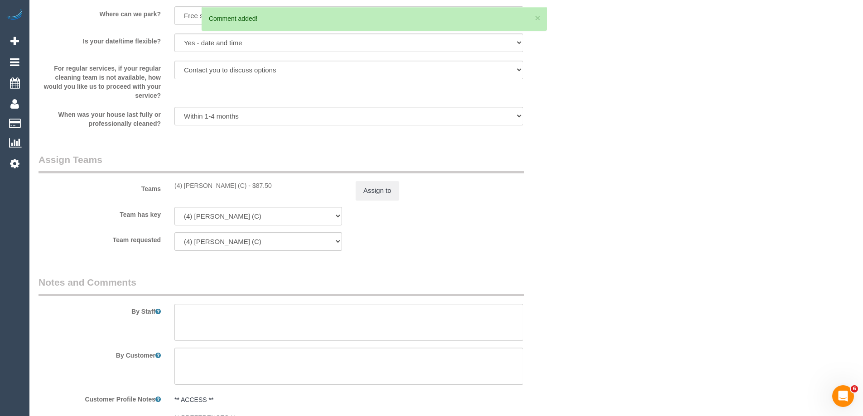
scroll to position [1235, 0]
click at [376, 192] on button "Assign to" at bounding box center [377, 191] width 43 height 19
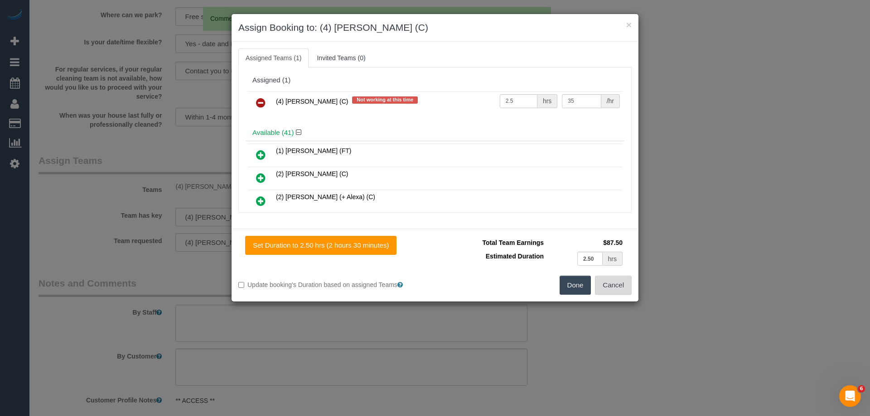
click at [609, 288] on button "Cancel" at bounding box center [613, 285] width 37 height 19
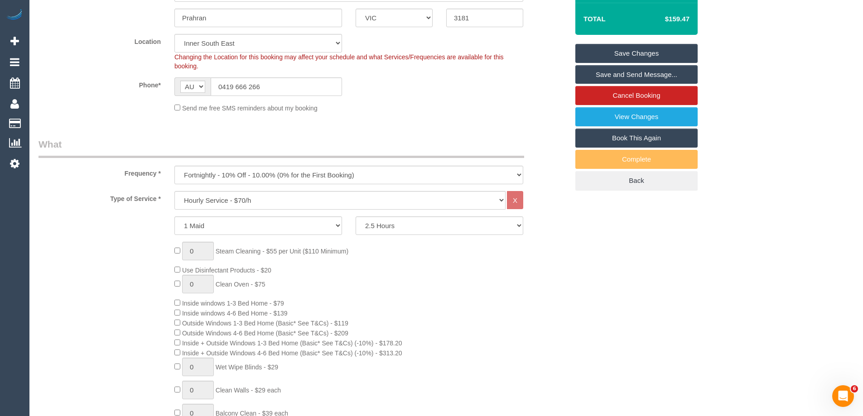
scroll to position [0, 0]
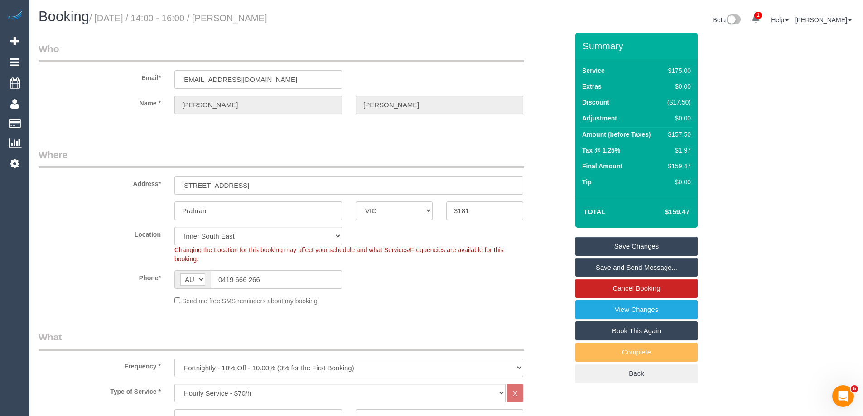
click at [628, 241] on link "Save Changes" at bounding box center [636, 246] width 122 height 19
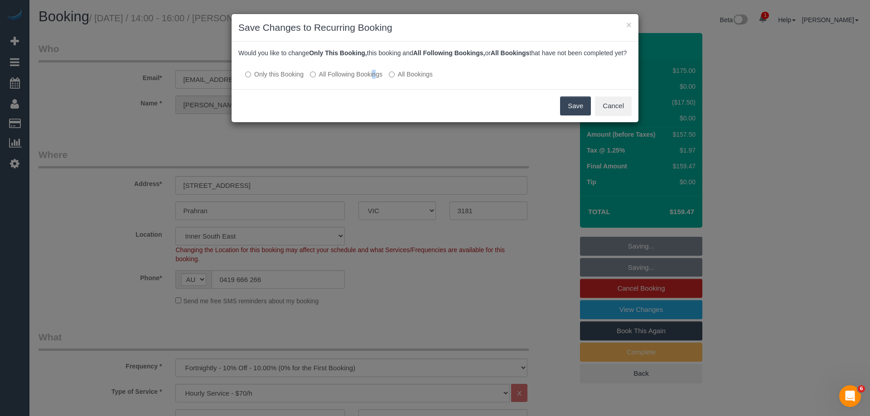
drag, startPoint x: 347, startPoint y: 82, endPoint x: 356, endPoint y: 84, distance: 9.7
click at [347, 79] on label "All Following Bookings" at bounding box center [346, 74] width 72 height 9
click at [323, 79] on label "All Following Bookings" at bounding box center [346, 74] width 72 height 9
click at [571, 114] on button "Save" at bounding box center [575, 105] width 31 height 19
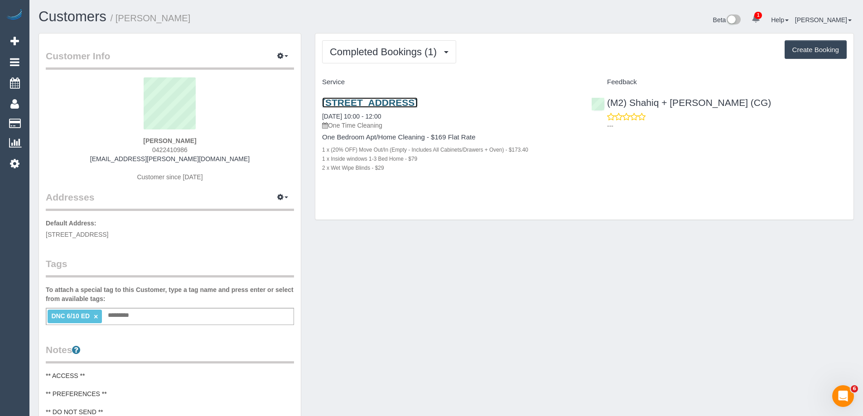
click at [418, 105] on link "[STREET_ADDRESS]" at bounding box center [370, 102] width 96 height 10
click at [418, 102] on link "[STREET_ADDRESS]" at bounding box center [370, 102] width 96 height 10
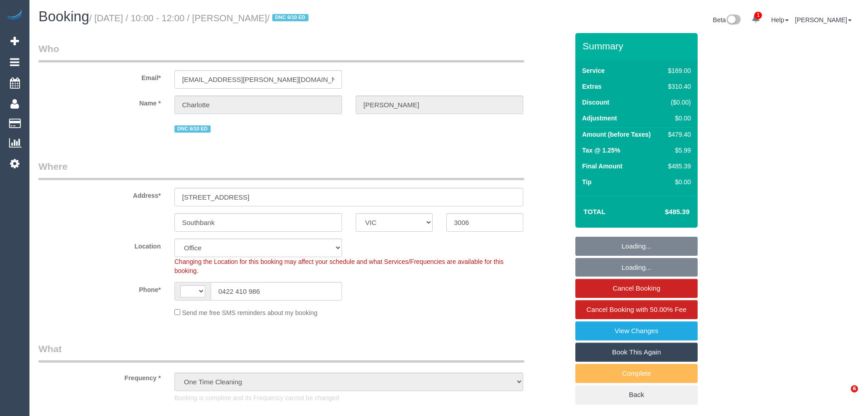
select select "VIC"
select select "string:AU"
select select "string:stripe-pm_1S2oQ12GScqysDRVZVMjUjnf"
select select "number:28"
select select "number:14"
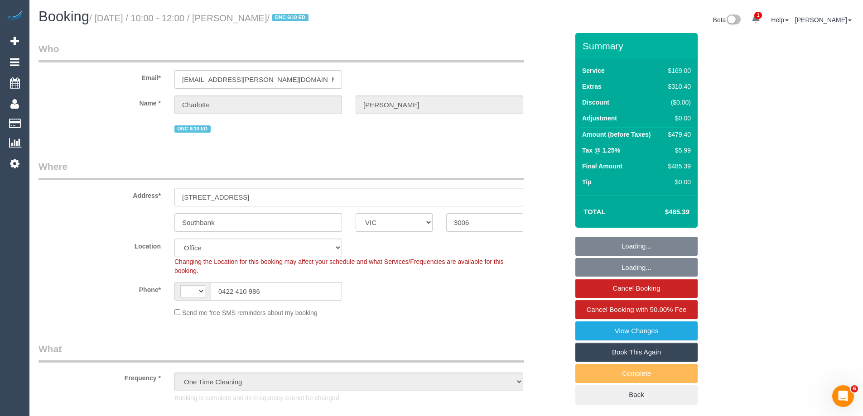
select select "number:20"
select select "number:24"
select select "number:12"
select select "object:888"
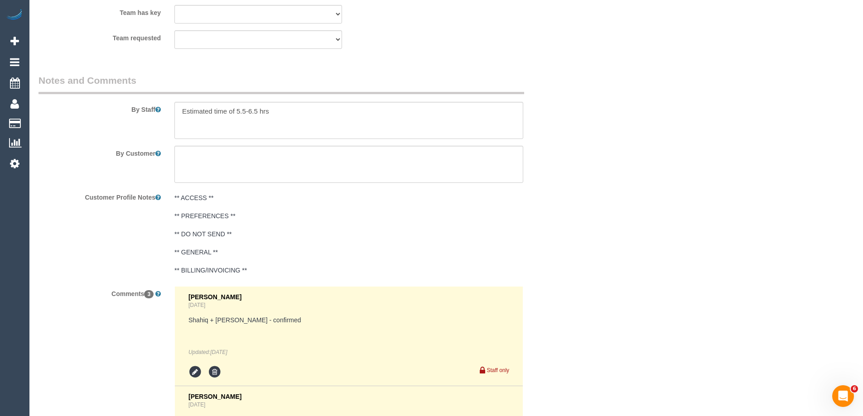
scroll to position [1791, 0]
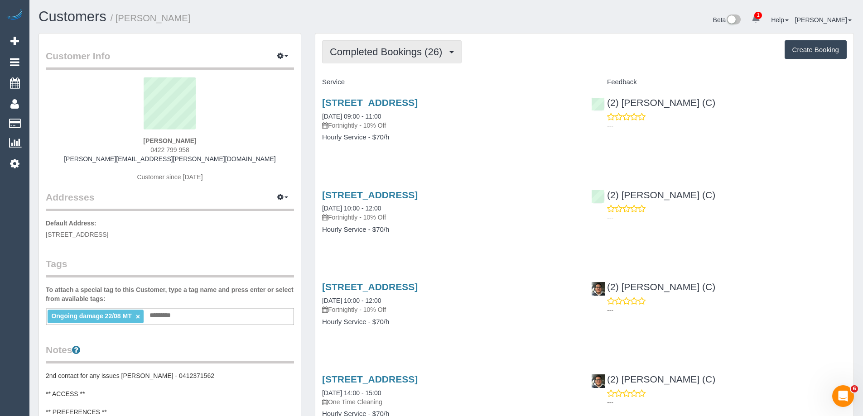
click at [381, 49] on span "Completed Bookings (26)" at bounding box center [388, 51] width 117 height 11
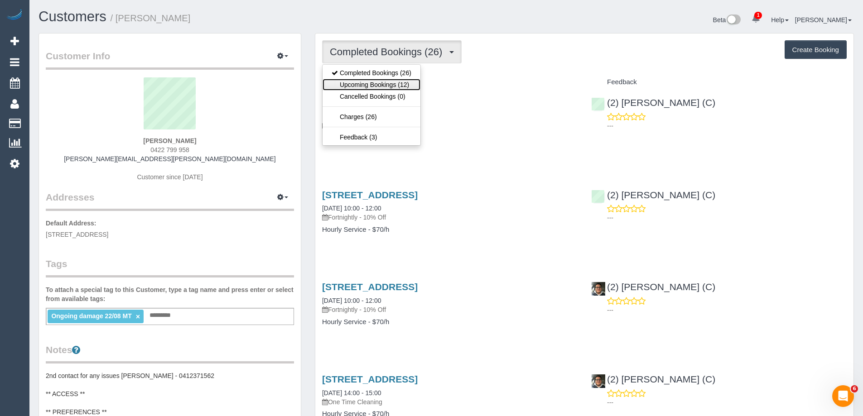
click at [383, 85] on link "Upcoming Bookings (12)" at bounding box center [371, 85] width 98 height 12
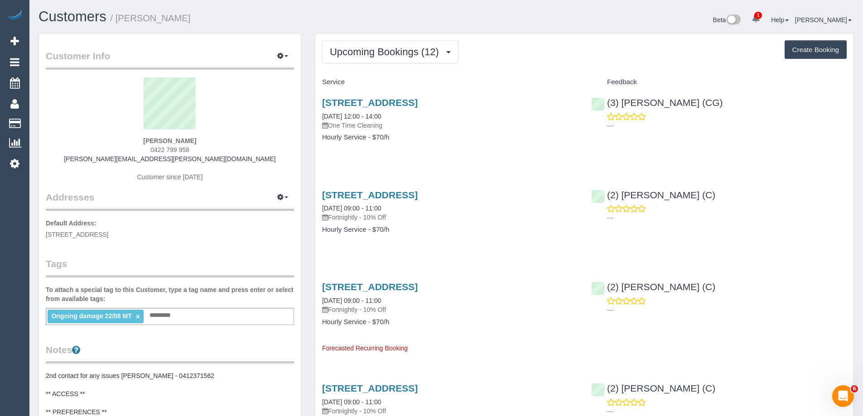
click at [418, 100] on link "6/122 North Road, Brighton, VIC 3186" at bounding box center [370, 102] width 96 height 10
click at [279, 57] on icon "button" at bounding box center [280, 55] width 6 height 5
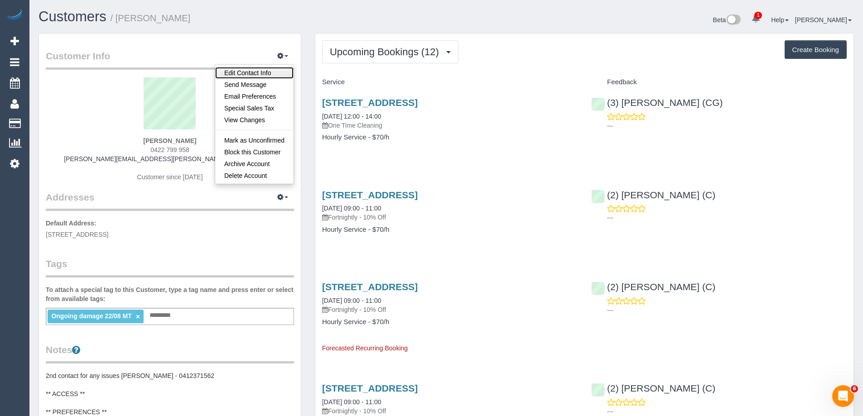
click at [273, 72] on link "Edit Contact Info" at bounding box center [254, 73] width 78 height 12
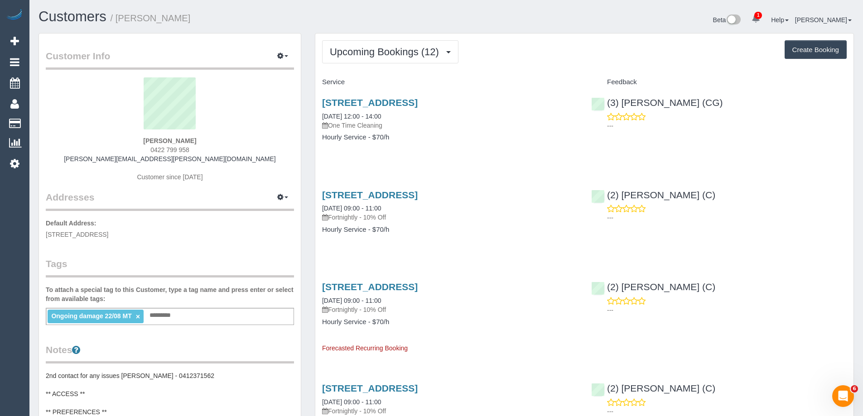
select select "VIC"
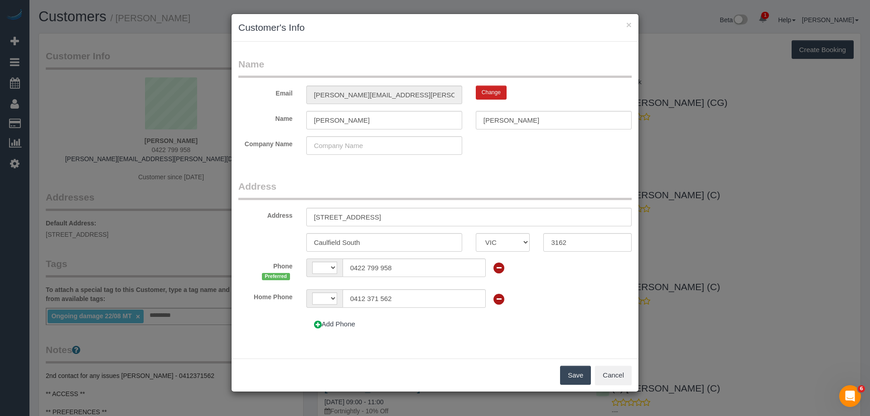
select select "string:AU"
click at [627, 377] on button "Cancel" at bounding box center [613, 375] width 37 height 19
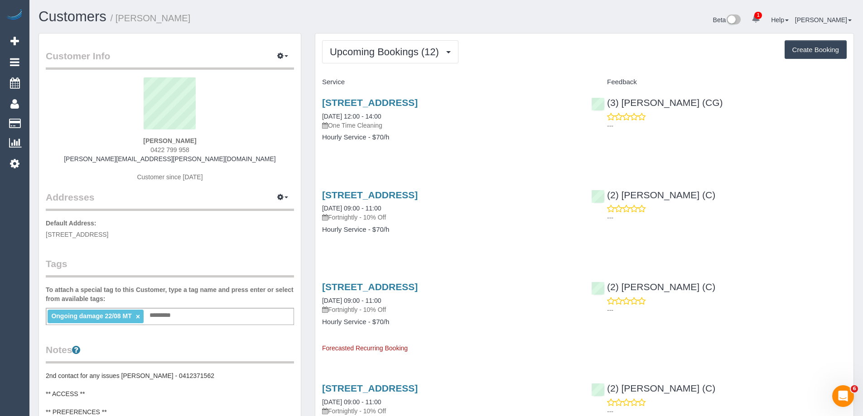
click at [583, 24] on div "Beta 1 Your Notifications You have 0 alerts × You have 2 to charge for 09/10/20…" at bounding box center [653, 21] width 414 height 24
click at [418, 105] on link "6/122 North Road, Brighton, VIC 3186" at bounding box center [370, 102] width 96 height 10
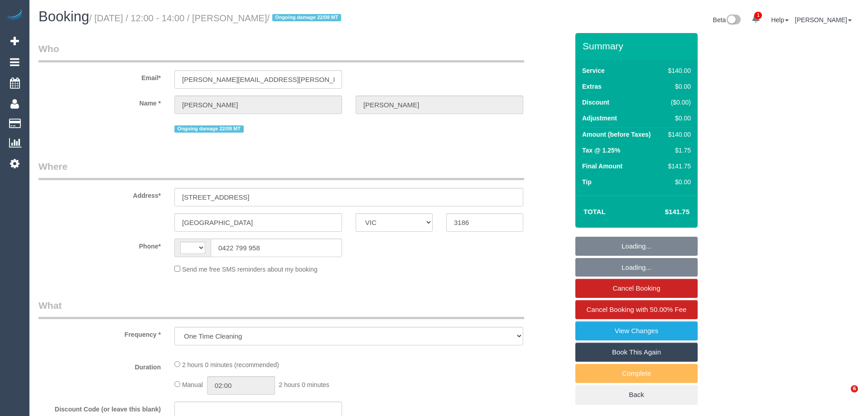
select select "VIC"
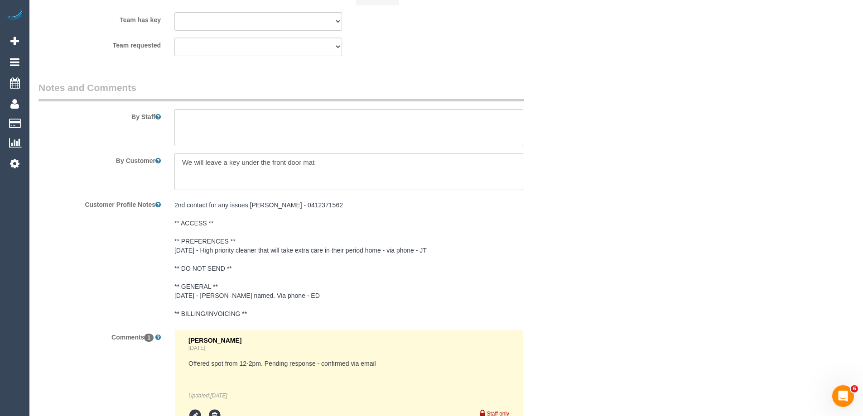
select select "string:AU"
select select "string:stripe-pm_1QXwfs2GScqysDRVCBdcMq9N"
select select "number:28"
select select "number:15"
select select "number:18"
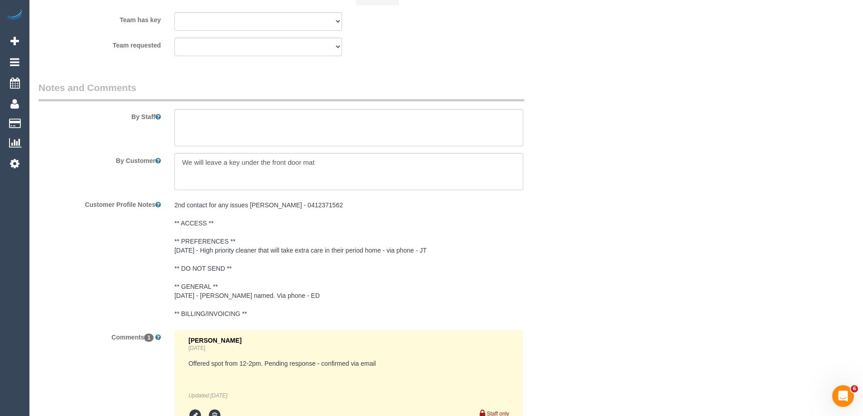
select select "number:24"
select select "number:11"
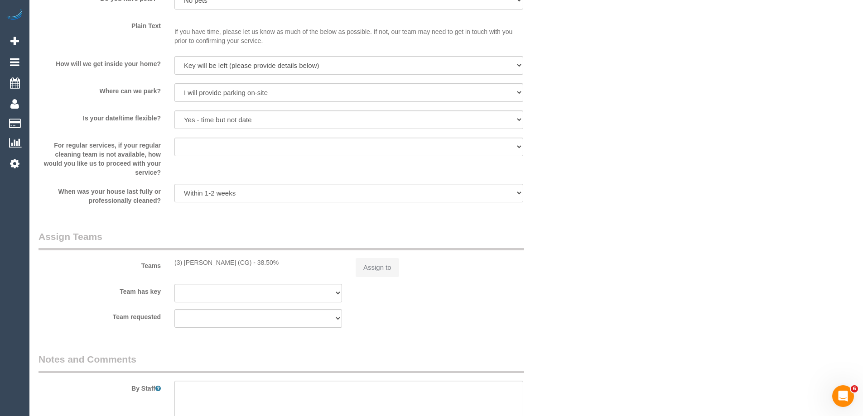
select select "object:727"
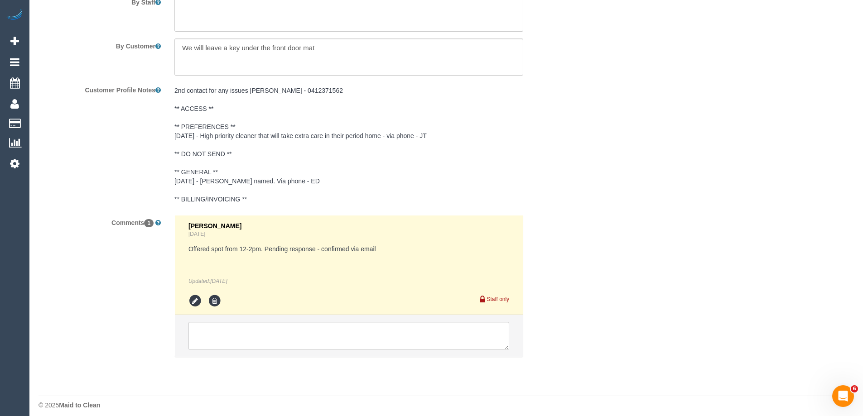
scroll to position [1613, 0]
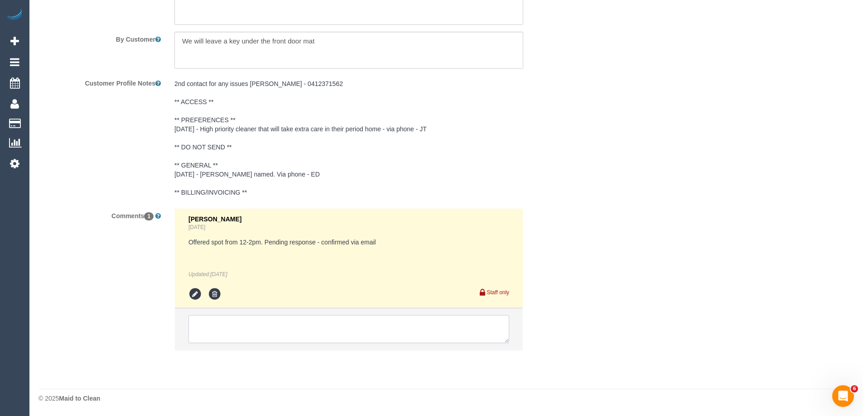
click at [304, 326] on textarea at bounding box center [348, 329] width 321 height 28
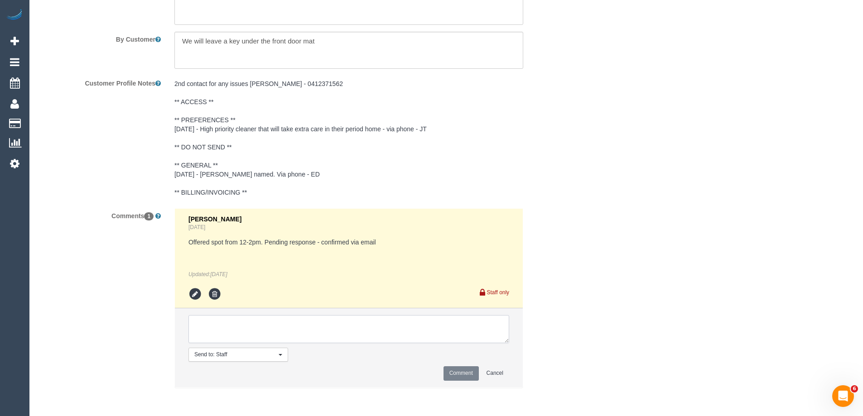
paste textarea "Left a key out. call husband Glenn when you arrive - 0412371562"
click at [246, 325] on textarea at bounding box center [348, 329] width 321 height 28
click at [425, 335] on textarea at bounding box center [348, 329] width 321 height 28
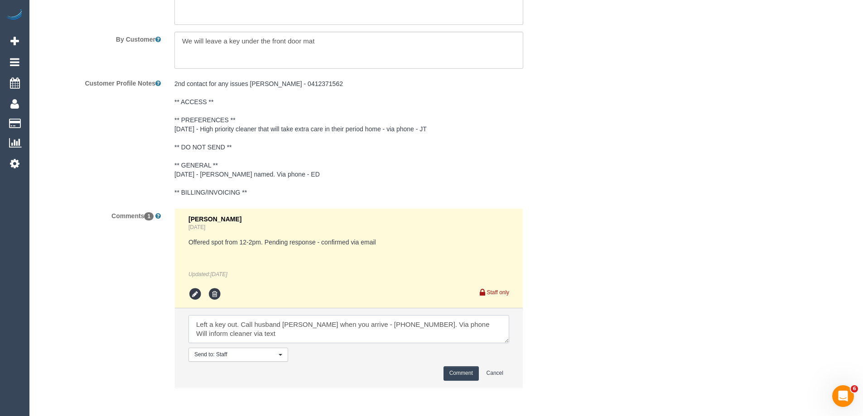
type textarea "Left a key out. Call husband Glenn when you arrive - 0412371562. Via phone Will…"
click at [451, 371] on button "Comment" at bounding box center [460, 373] width 35 height 14
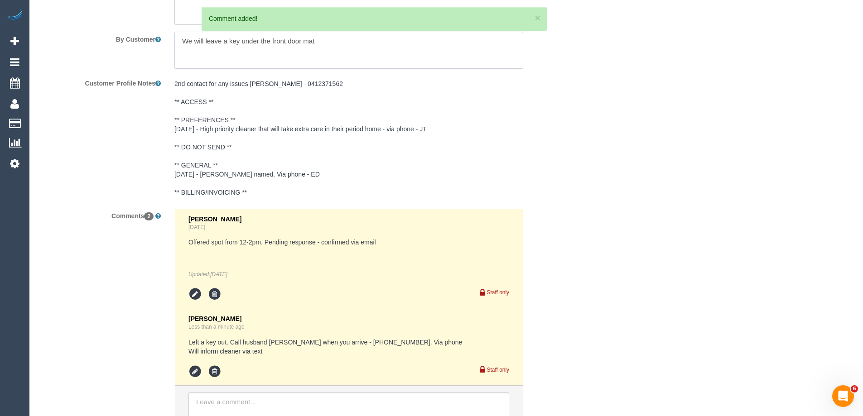
click at [335, 47] on textarea at bounding box center [348, 50] width 349 height 37
click at [336, 47] on textarea at bounding box center [348, 50] width 349 height 37
click at [337, 46] on textarea at bounding box center [348, 50] width 349 height 37
paste textarea "Left a key out. call husband Glenn when you arrive - 0412371562"
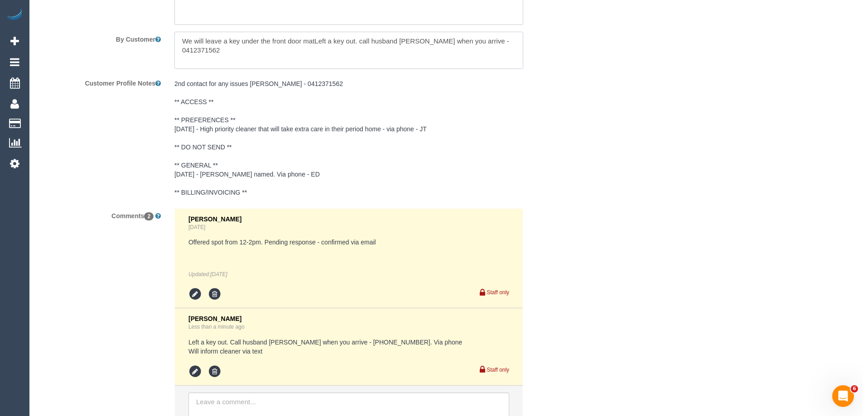
click at [339, 43] on textarea at bounding box center [348, 50] width 349 height 37
paste textarea
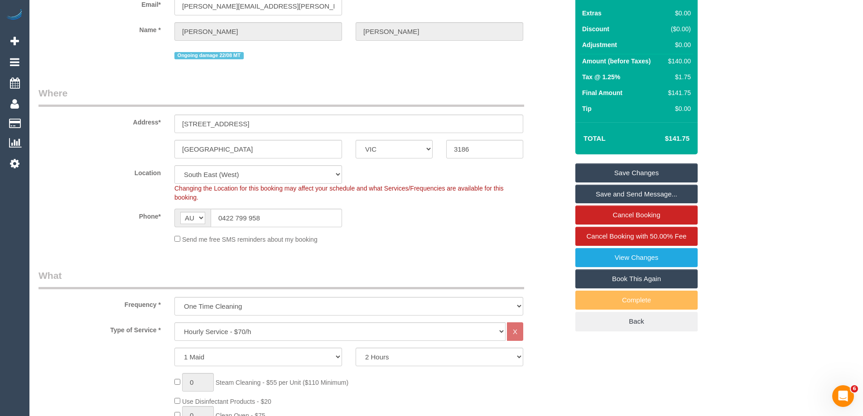
scroll to position [0, 0]
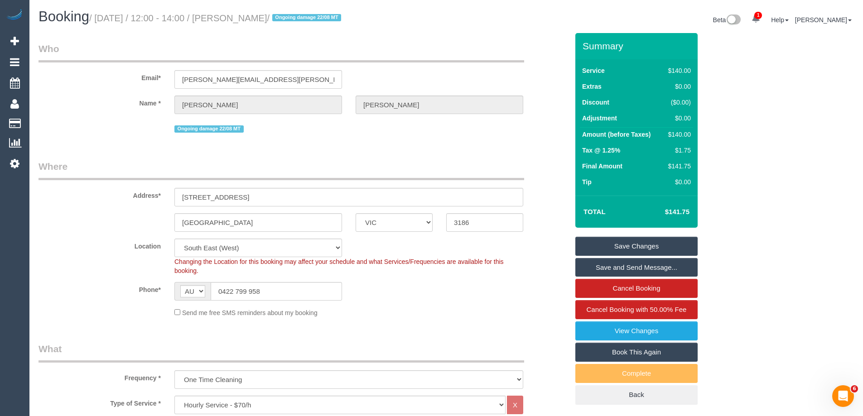
type textarea "Left a key out. call husband Glenn when you arrive - 0412371562"
click at [618, 241] on link "Save Changes" at bounding box center [636, 246] width 122 height 19
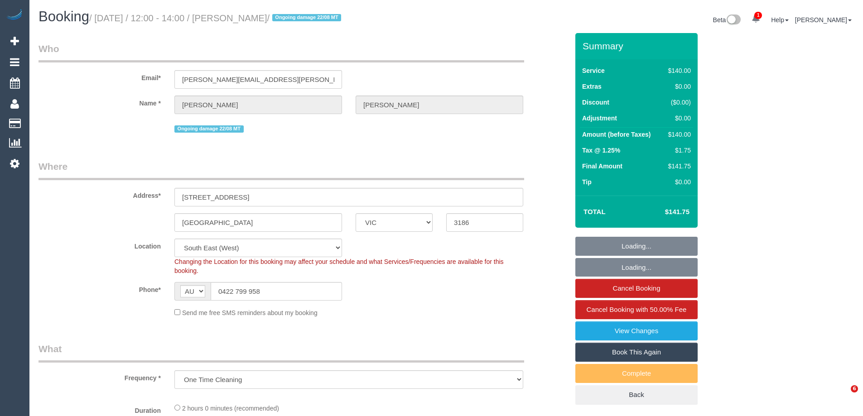
select select "VIC"
select select "object:921"
select select "string:stripe-pm_1QXwfs2GScqysDRVCBdcMq9N"
select select "number:28"
select select "number:15"
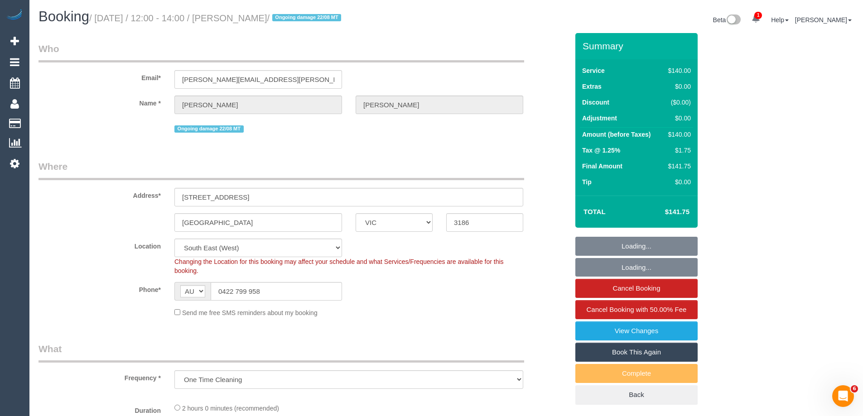
select select "number:18"
select select "number:24"
select select "number:11"
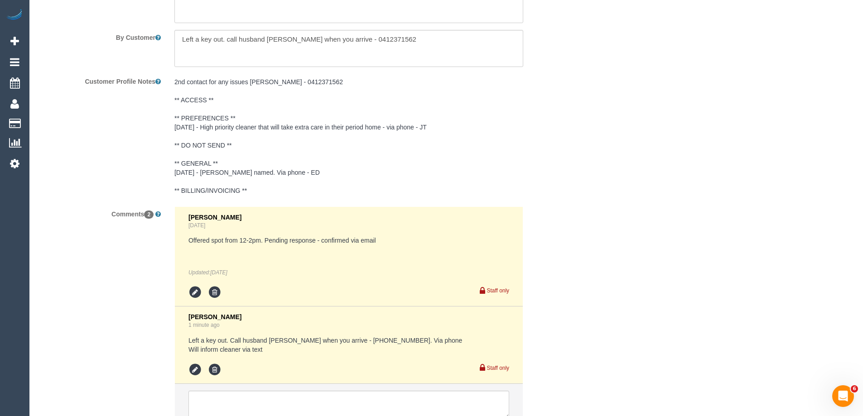
scroll to position [1691, 0]
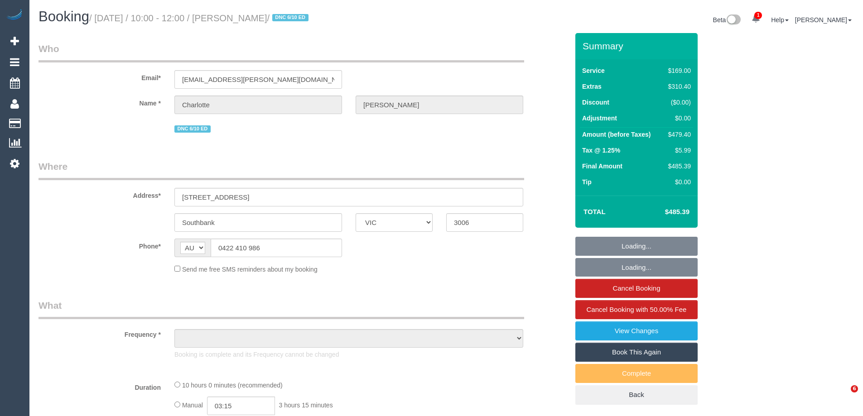
select select "VIC"
select select "object:615"
select select "string:stripe-pm_1S2oQ12GScqysDRVZVMjUjnf"
select select "number:28"
select select "number:14"
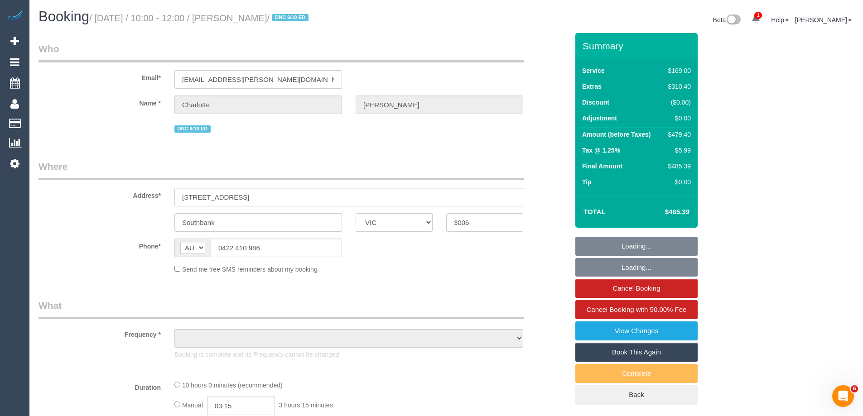
select select "number:20"
select select "number:24"
select select "number:12"
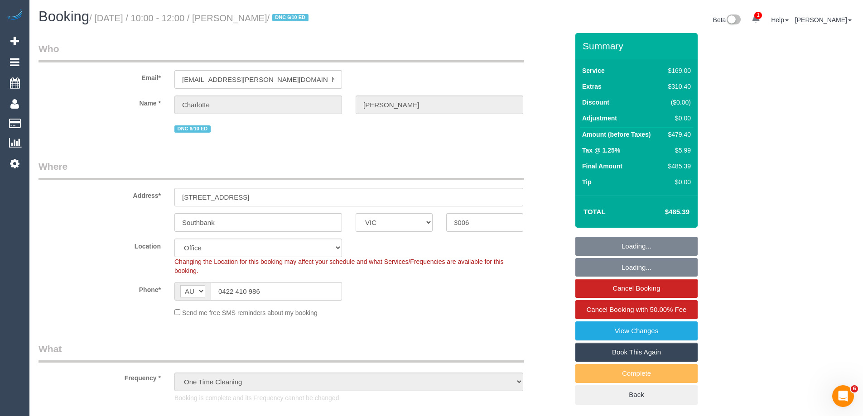
select select "object:870"
click at [631, 332] on link "View Changes" at bounding box center [636, 331] width 122 height 19
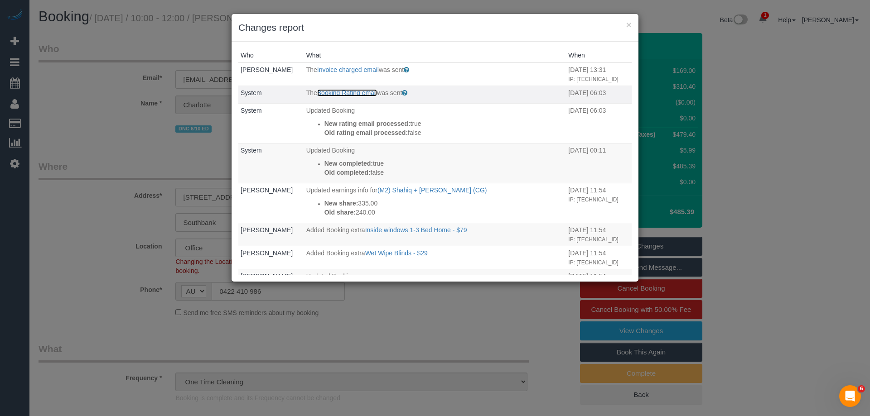
click at [333, 96] on link "Booking Rating email" at bounding box center [347, 92] width 60 height 7
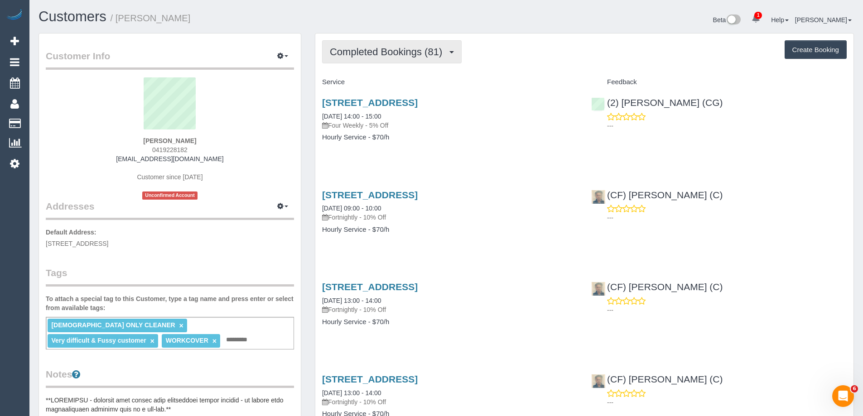
click at [412, 51] on span "Completed Bookings (81)" at bounding box center [388, 51] width 117 height 11
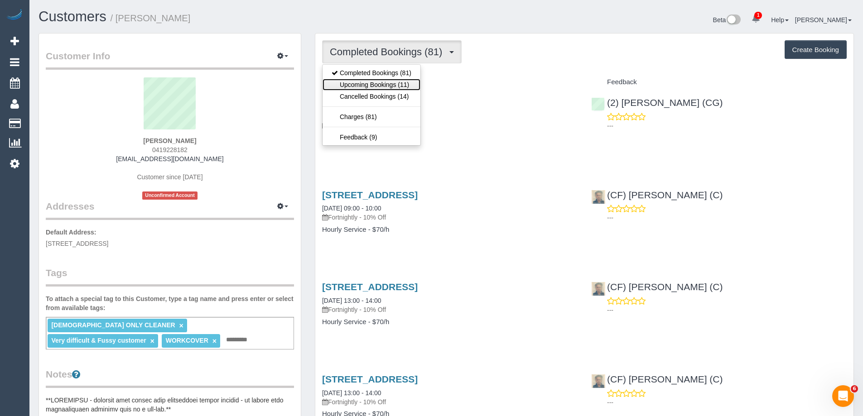
click at [395, 82] on link "Upcoming Bookings (11)" at bounding box center [371, 85] width 98 height 12
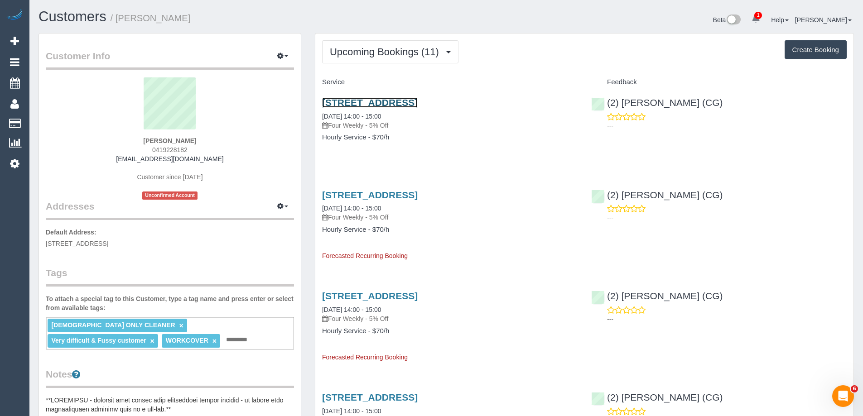
click at [418, 101] on link "13 Tormorvey Avenue, Hillside, VIC 3037" at bounding box center [370, 102] width 96 height 10
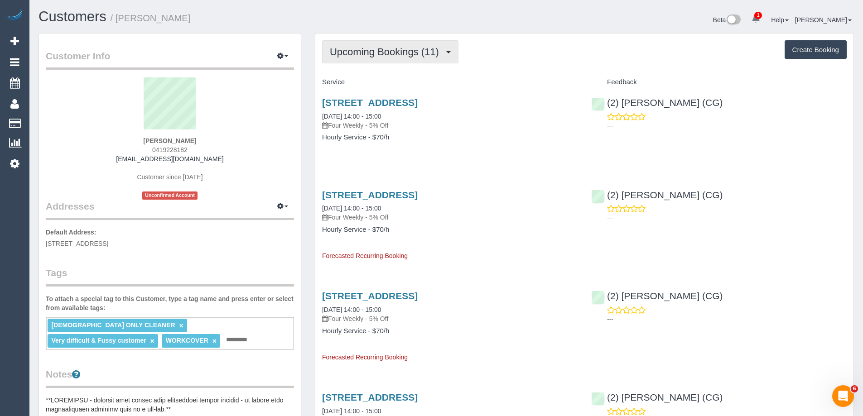
click at [388, 61] on button "Upcoming Bookings (11)" at bounding box center [390, 51] width 136 height 23
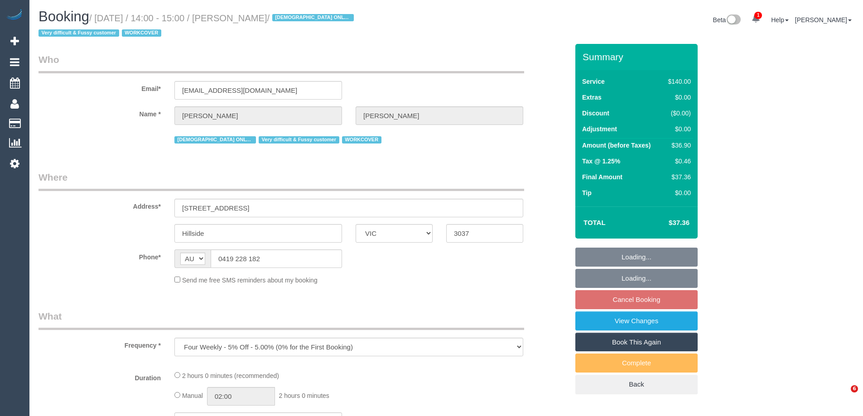
select select "VIC"
select select "number:29"
select select "number:14"
select select "number:18"
select select "number:25"
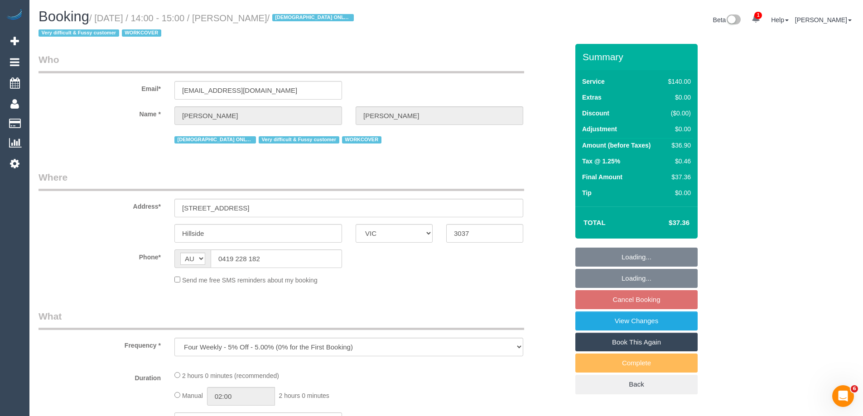
select select "number:35"
select select "number:13"
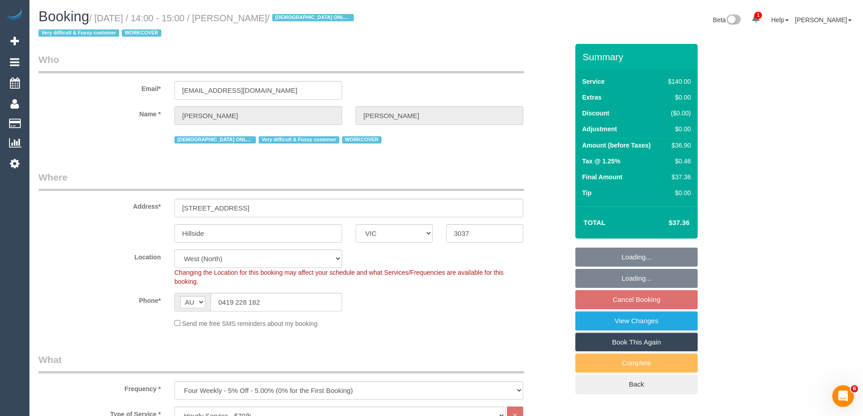
select select "string:stripe-pm_1PqRAS2GScqysDRVu4Nk2Vml"
select select "object:883"
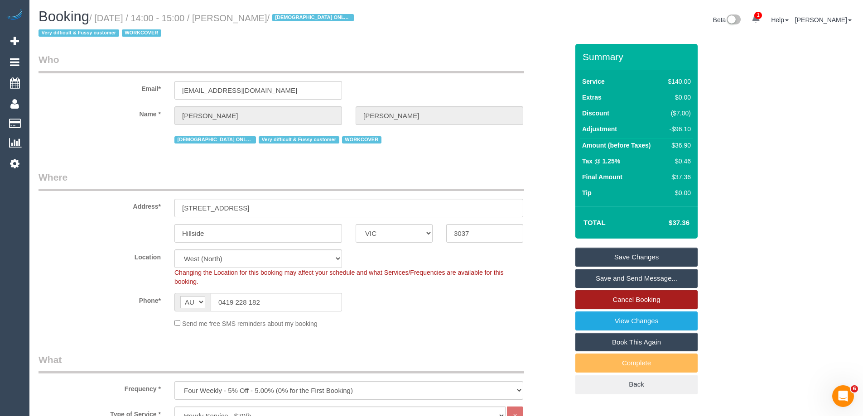
click at [650, 301] on link "Cancel Booking" at bounding box center [636, 299] width 122 height 19
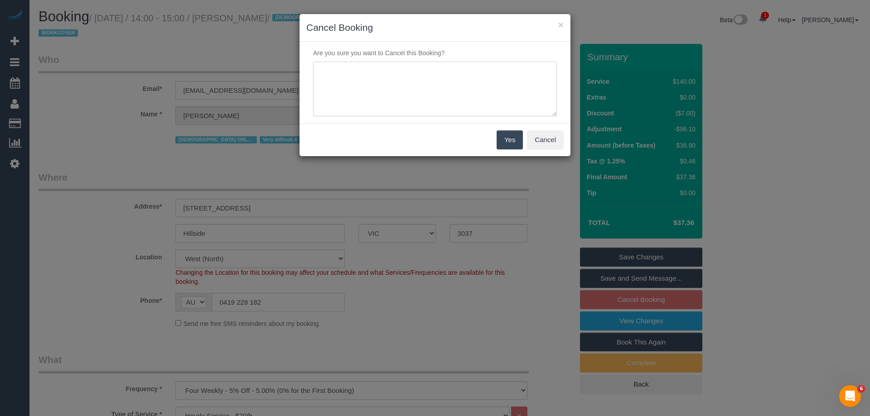
click at [409, 98] on textarea at bounding box center [435, 89] width 244 height 55
type textarea "Not required. Via email - ED"
click at [514, 139] on button "Yes" at bounding box center [509, 139] width 26 height 19
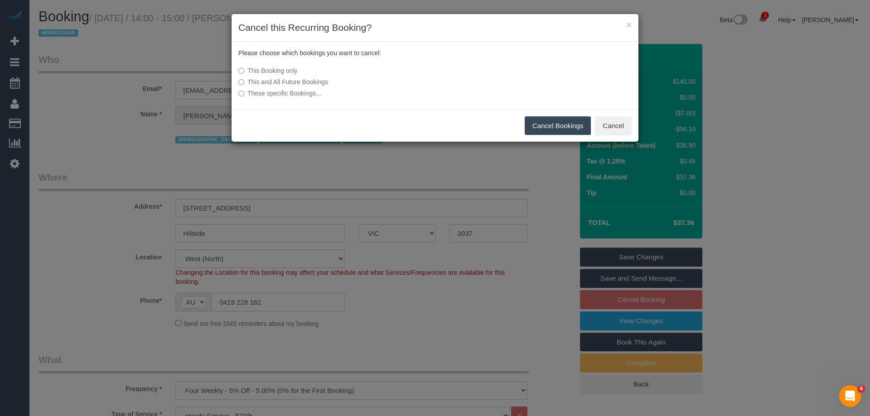
click at [573, 127] on button "Cancel Bookings" at bounding box center [558, 125] width 67 height 19
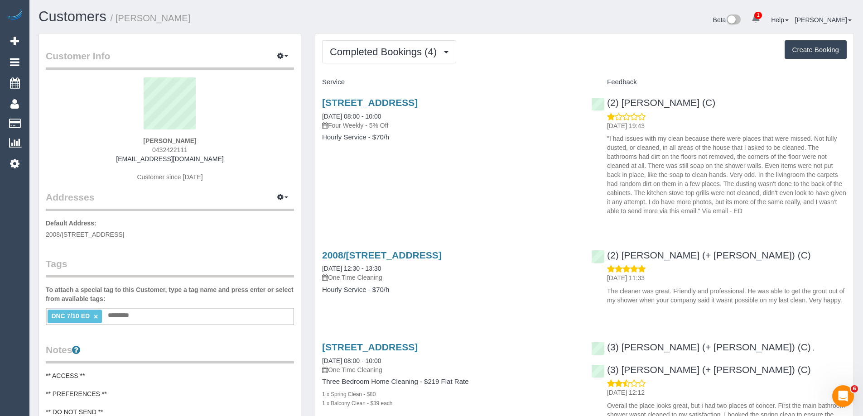
click at [173, 149] on span "0432422111" at bounding box center [169, 149] width 35 height 7
copy span "0432422111"
click at [312, 174] on div "Completed Bookings (4) Completed Bookings (4) Upcoming Bookings (11) Cancelled …" at bounding box center [584, 348] width 553 height 631
click at [287, 52] on button "button" at bounding box center [282, 56] width 23 height 14
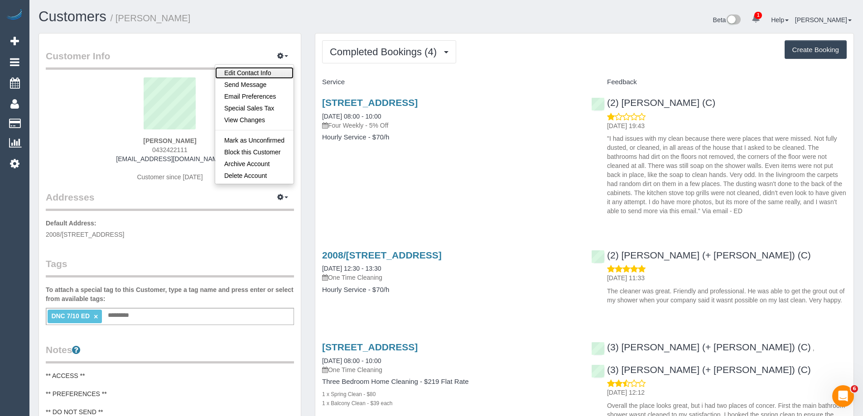
click at [272, 71] on link "Edit Contact Info" at bounding box center [254, 73] width 78 height 12
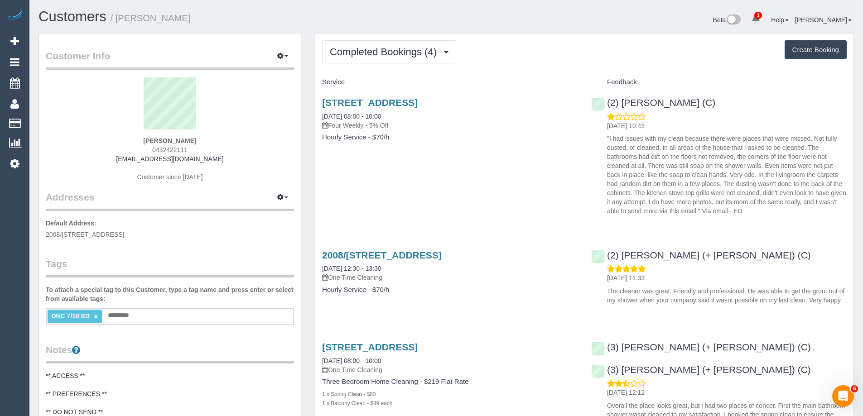
select select "VIC"
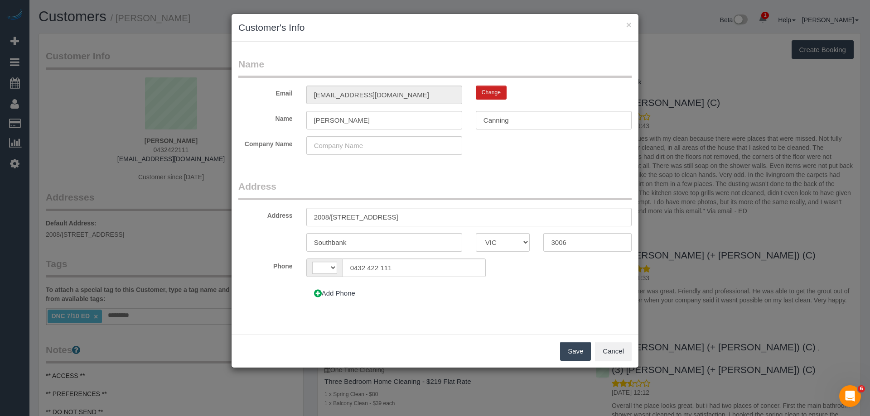
select select "string:AU"
click at [356, 117] on input "[PERSON_NAME]" at bounding box center [384, 120] width 156 height 19
paste input "e"
type input "[PERSON_NAME]"
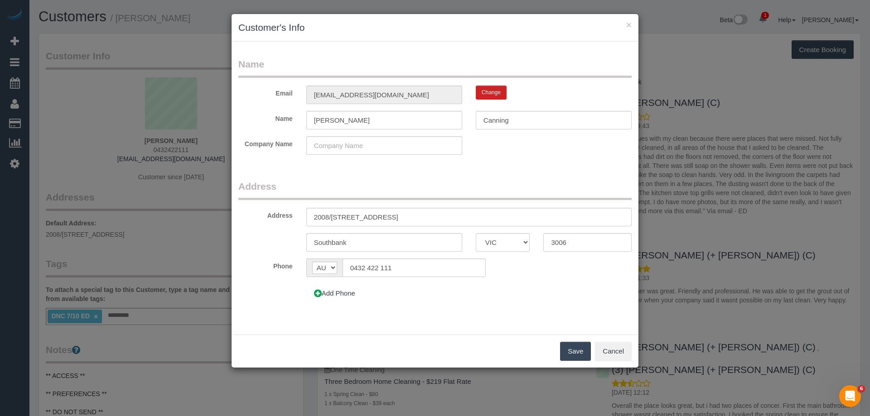
click at [570, 349] on button "Save" at bounding box center [575, 351] width 31 height 19
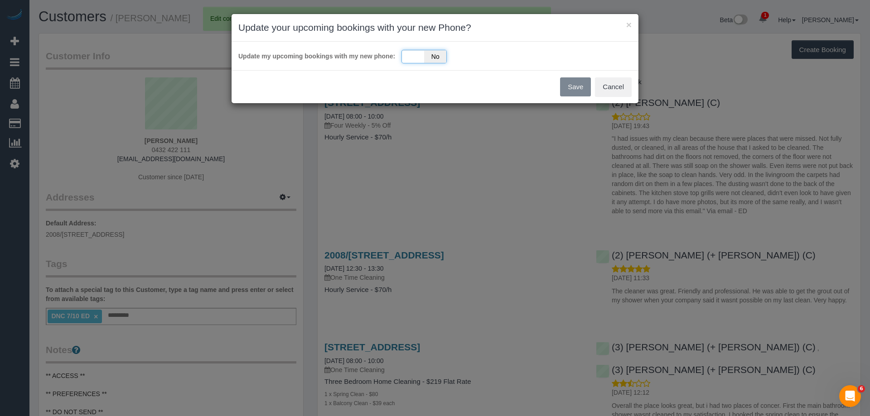
click at [401, 59] on div "Yes No" at bounding box center [423, 57] width 45 height 14
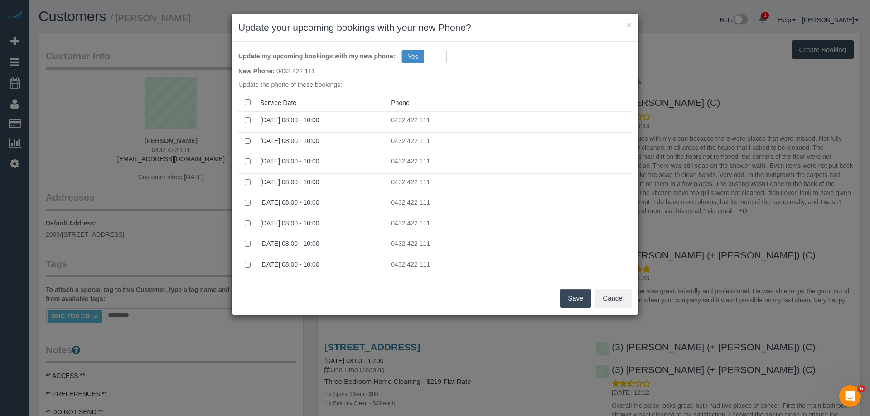
click at [578, 300] on button "Save" at bounding box center [575, 298] width 31 height 19
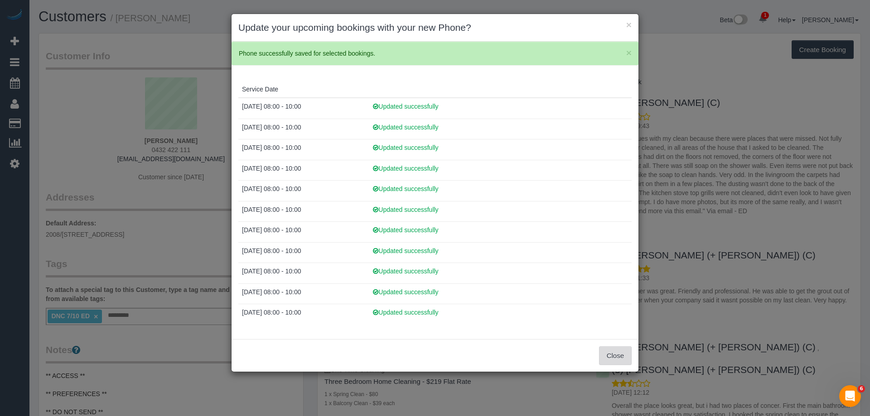
click at [618, 351] on button "Close" at bounding box center [615, 356] width 33 height 19
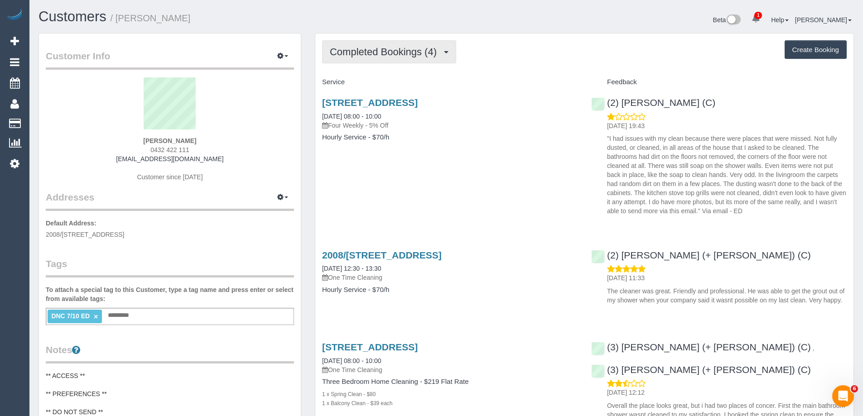
drag, startPoint x: 414, startPoint y: 58, endPoint x: 412, endPoint y: 62, distance: 4.9
click at [414, 58] on button "Completed Bookings (4)" at bounding box center [389, 51] width 134 height 23
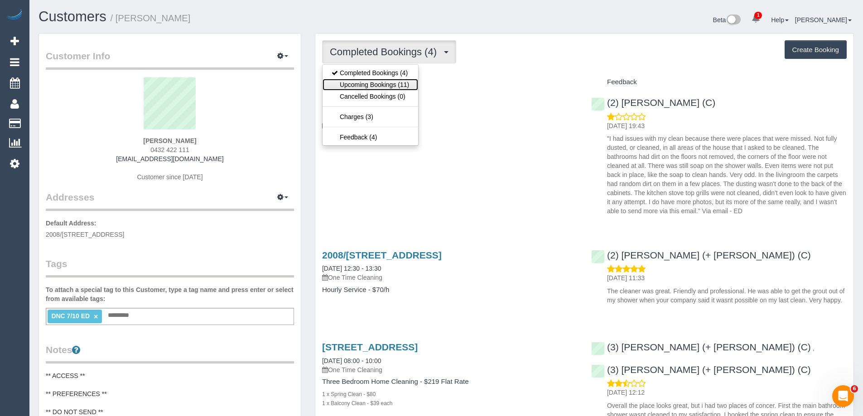
click at [401, 80] on link "Upcoming Bookings (11)" at bounding box center [370, 85] width 96 height 12
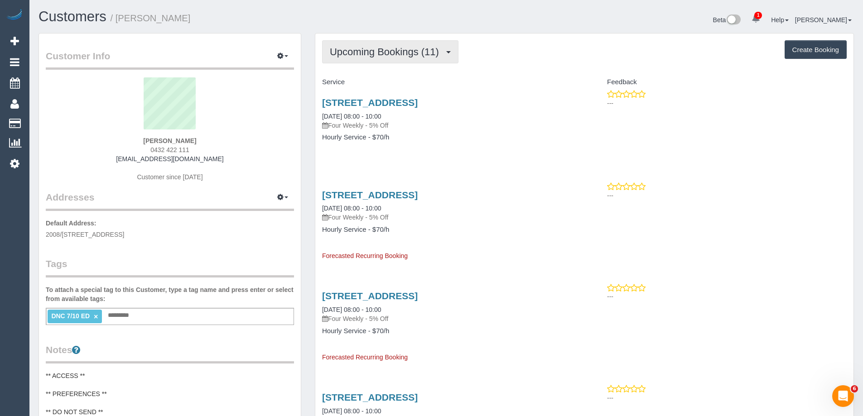
click at [412, 55] on span "Upcoming Bookings (11)" at bounding box center [387, 51] width 114 height 11
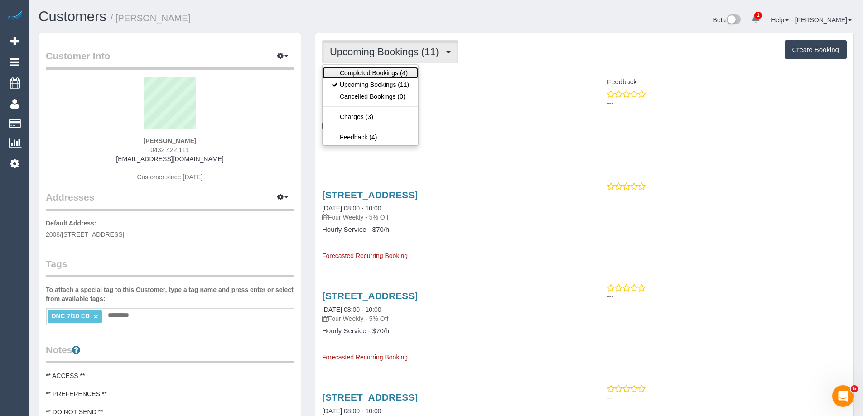
click at [403, 69] on link "Completed Bookings (4)" at bounding box center [370, 73] width 96 height 12
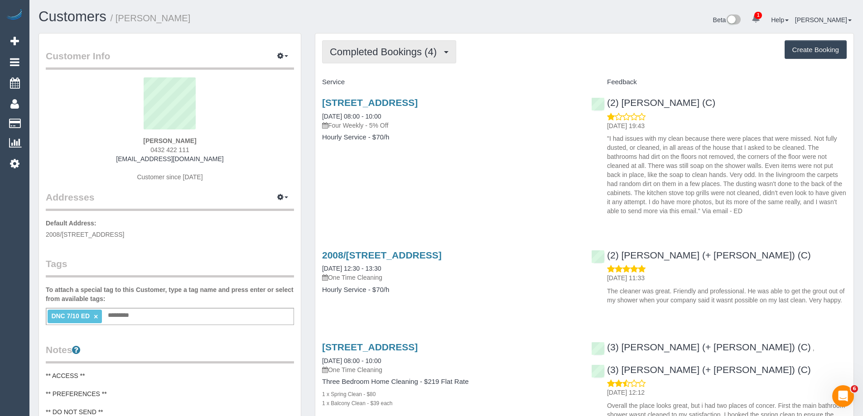
click at [409, 51] on span "Completed Bookings (4)" at bounding box center [385, 51] width 111 height 11
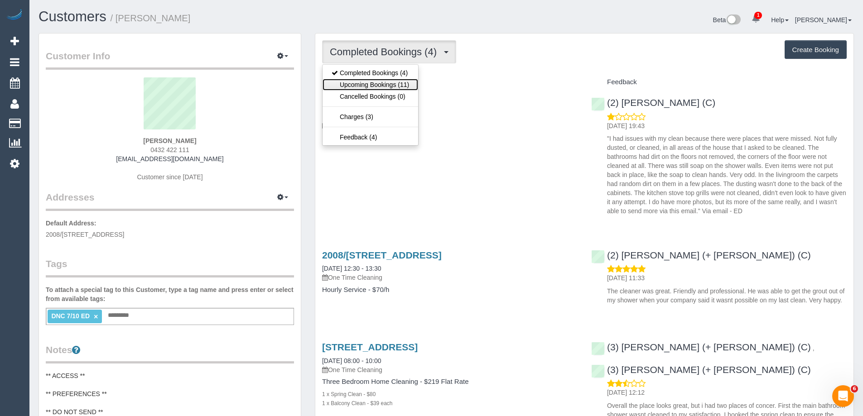
click at [385, 87] on link "Upcoming Bookings (11)" at bounding box center [370, 85] width 96 height 12
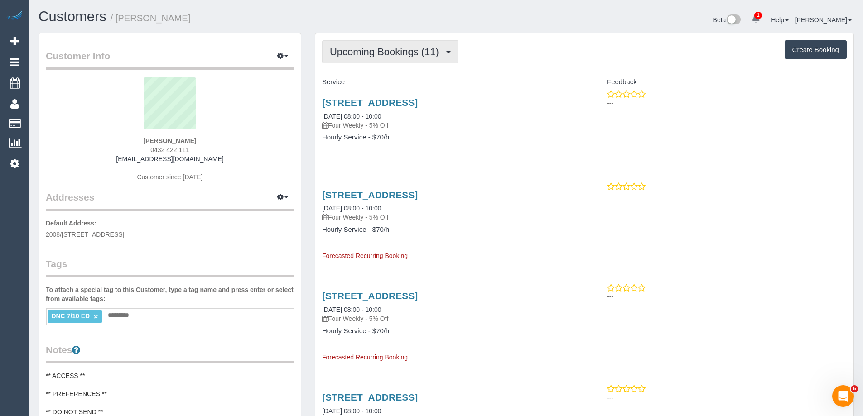
drag, startPoint x: 392, startPoint y: 51, endPoint x: 387, endPoint y: 58, distance: 9.2
click at [392, 51] on span "Upcoming Bookings (11)" at bounding box center [387, 51] width 114 height 11
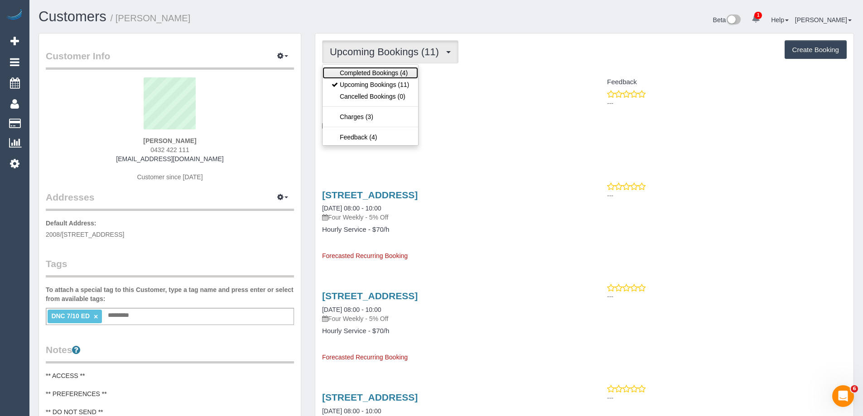
click at [381, 71] on link "Completed Bookings (4)" at bounding box center [370, 73] width 96 height 12
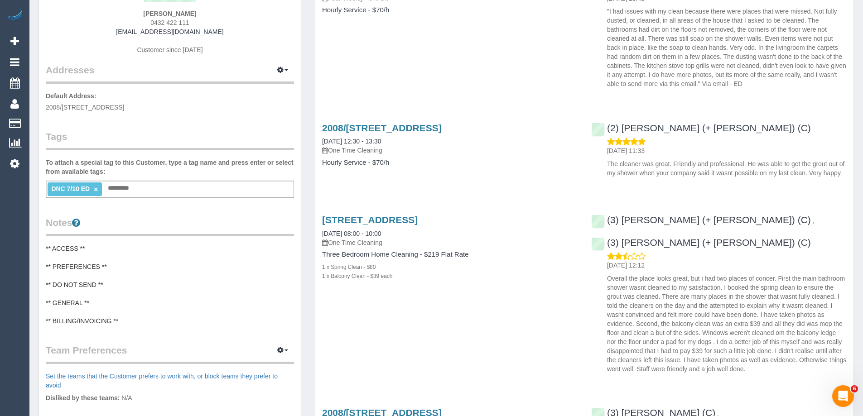
scroll to position [112, 0]
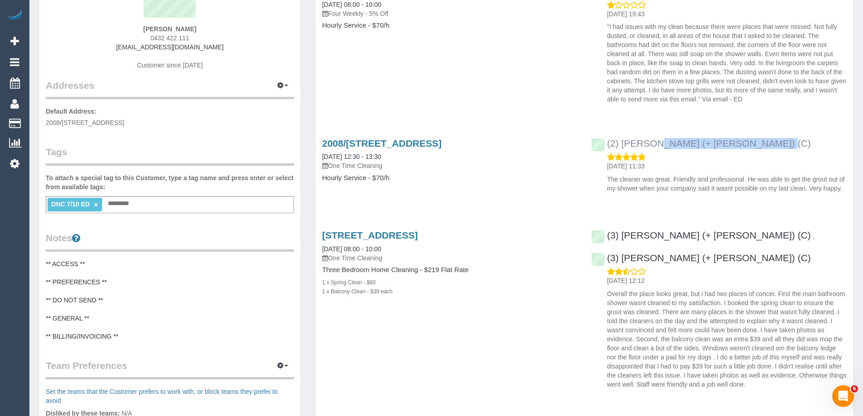
copy link "(2) Kevin (+ Daniela) (C)"
drag, startPoint x: 722, startPoint y: 147, endPoint x: 607, endPoint y: 142, distance: 115.2
click at [607, 142] on div "(2) Kevin (+ Daniela) (C) 09/08/2025 11:33 The cleaner was great. Friendly and …" at bounding box center [718, 163] width 269 height 67
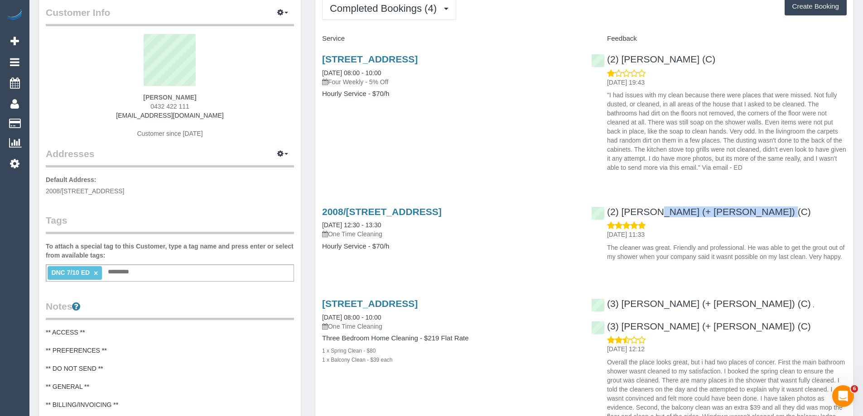
scroll to position [0, 0]
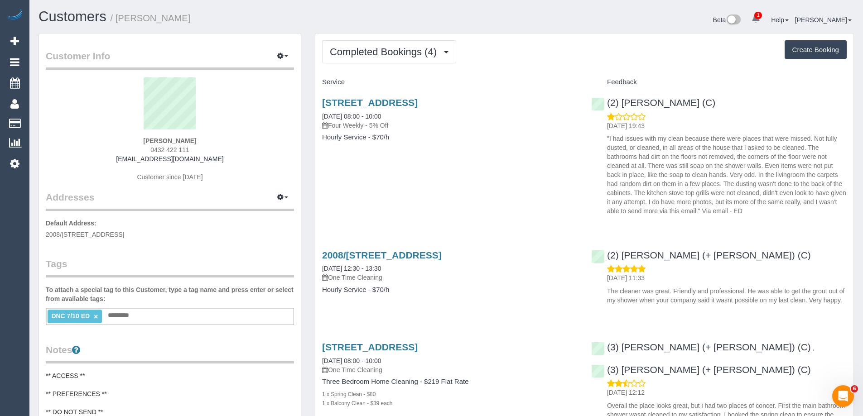
click at [592, 140] on div "08/10/2025 19:43 "I had issues with my clean because there were places that wer…" at bounding box center [718, 164] width 255 height 104
click at [413, 62] on button "Completed Bookings (4)" at bounding box center [389, 51] width 134 height 23
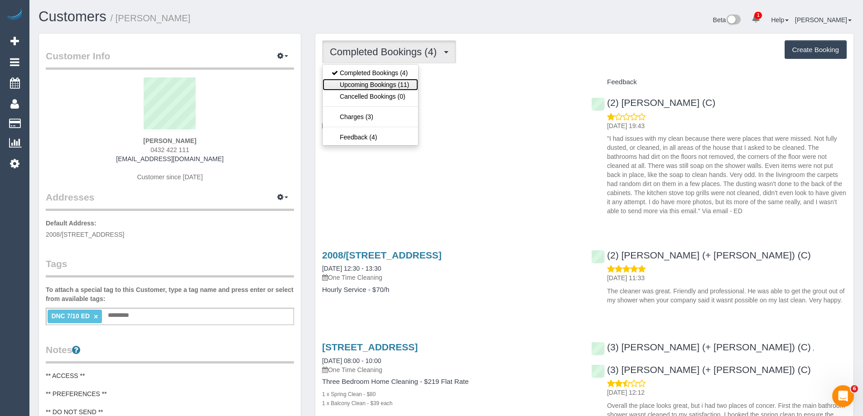
click at [406, 81] on link "Upcoming Bookings (11)" at bounding box center [370, 85] width 96 height 12
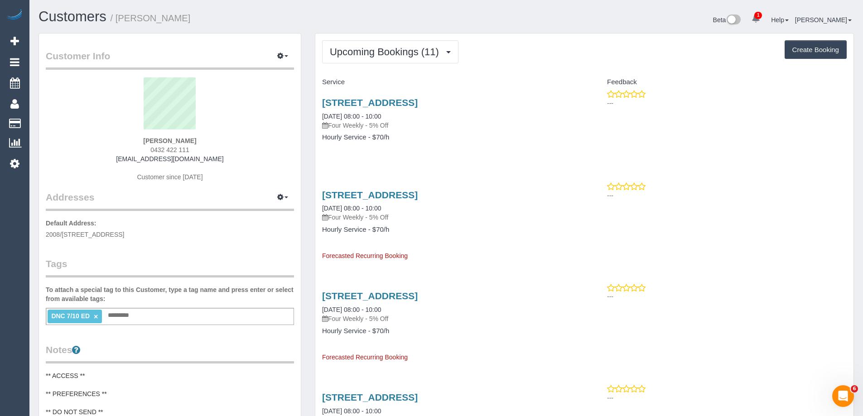
click at [639, 46] on div "Upcoming Bookings (11) Completed Bookings (4) Upcoming Bookings (11) Cancelled …" at bounding box center [584, 51] width 525 height 23
click at [411, 48] on span "Upcoming Bookings (11)" at bounding box center [387, 51] width 114 height 11
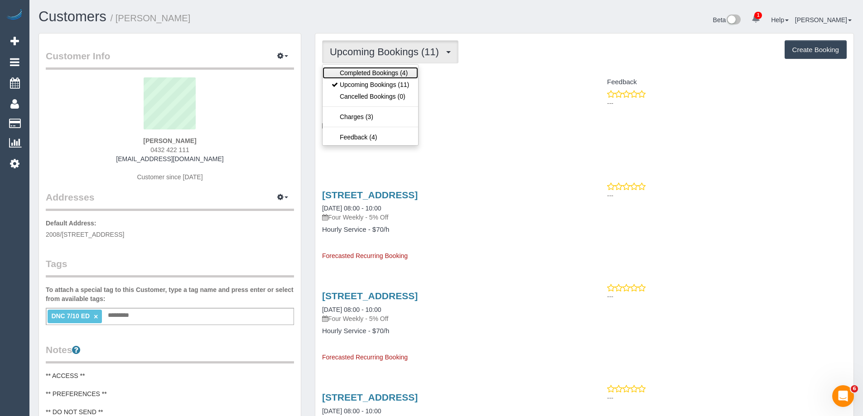
click at [378, 77] on link "Completed Bookings (4)" at bounding box center [370, 73] width 96 height 12
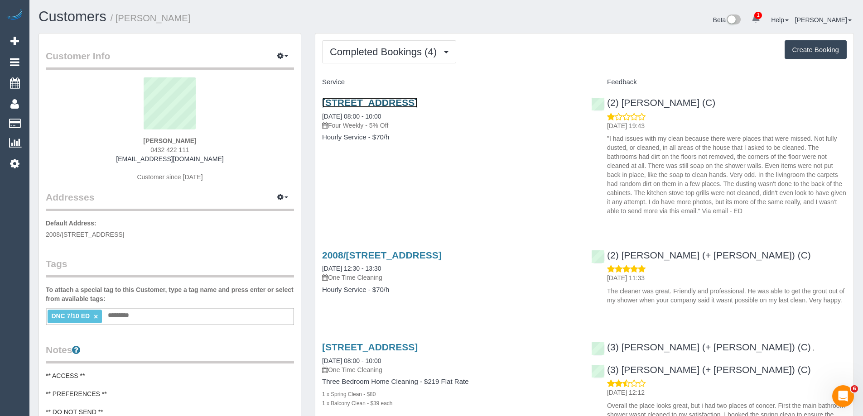
click at [418, 101] on link "241 City Road, Unit 2008, Southbank, VIC 3006" at bounding box center [370, 102] width 96 height 10
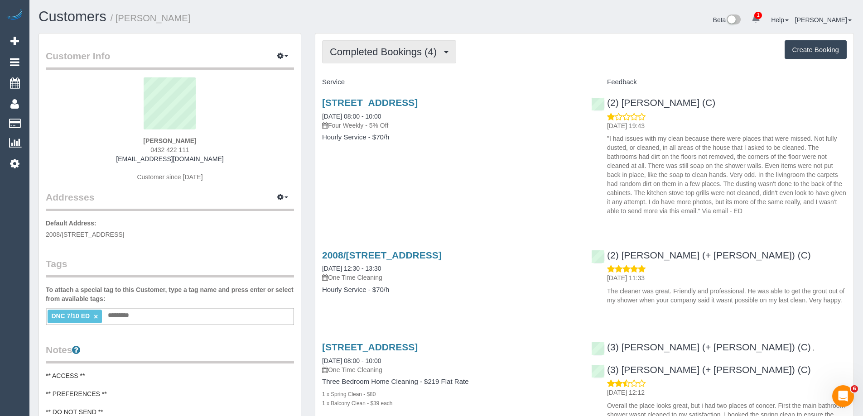
click at [388, 51] on span "Completed Bookings (4)" at bounding box center [385, 51] width 111 height 11
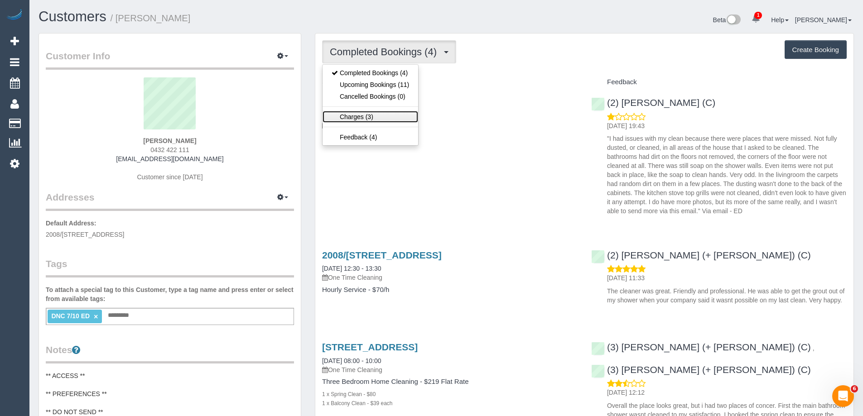
click at [375, 118] on link "Charges (3)" at bounding box center [370, 117] width 96 height 12
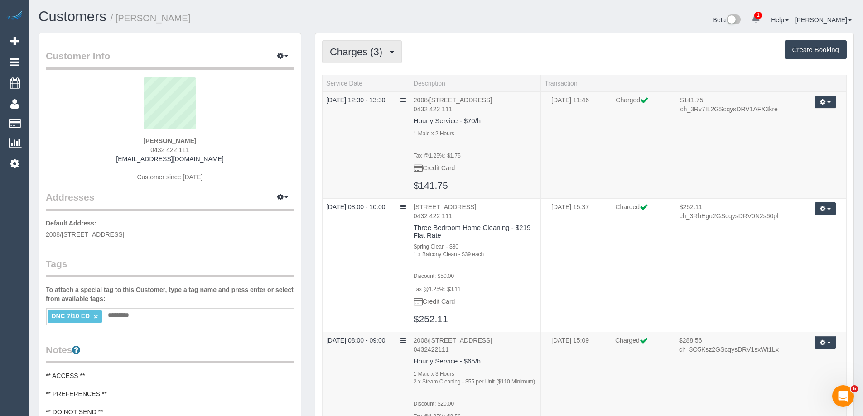
click at [373, 52] on span "Charges (3)" at bounding box center [358, 51] width 57 height 11
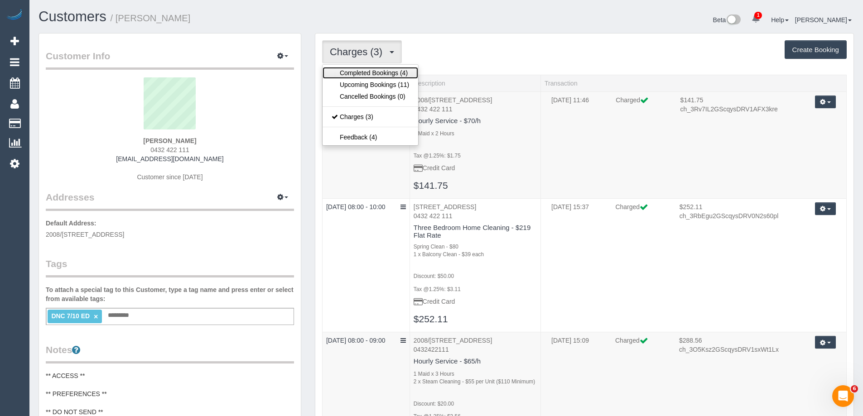
click at [364, 67] on link "Completed Bookings (4)" at bounding box center [370, 73] width 96 height 12
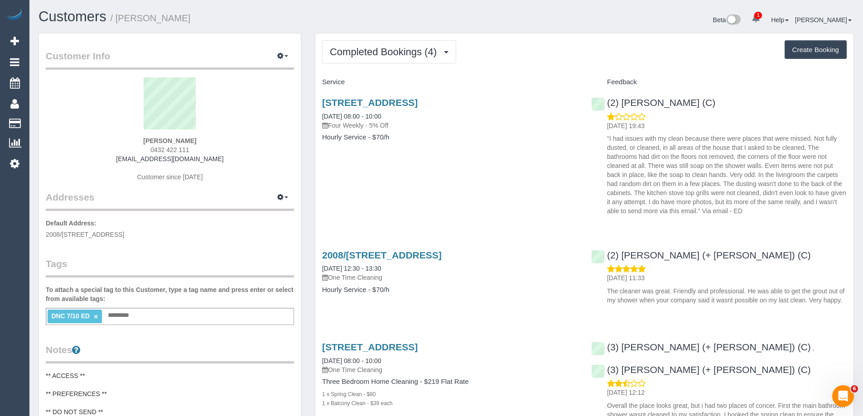
click at [541, 79] on h4 "Service" at bounding box center [449, 82] width 255 height 8
click at [390, 54] on span "Completed Bookings (4)" at bounding box center [385, 51] width 111 height 11
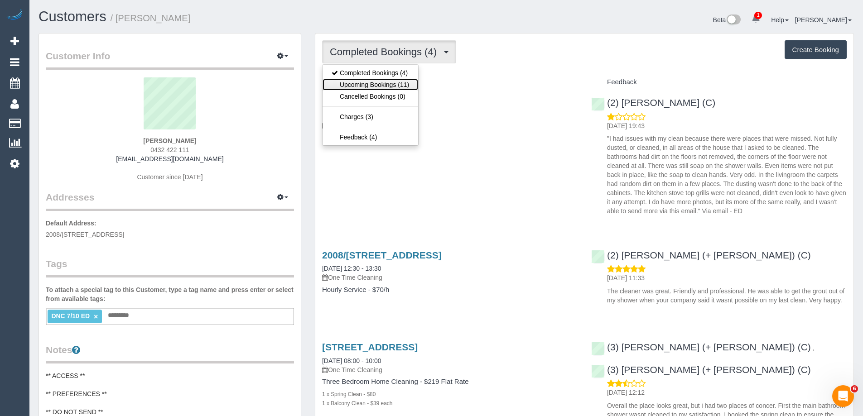
click at [388, 82] on link "Upcoming Bookings (11)" at bounding box center [370, 85] width 96 height 12
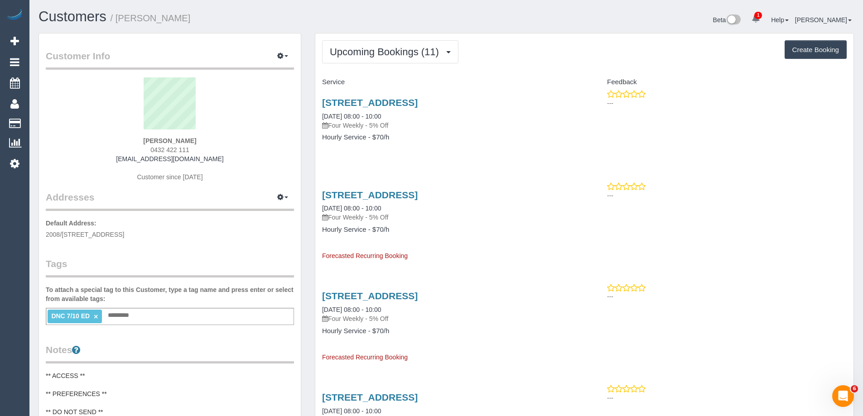
click at [304, 157] on div "Customer Info Edit Contact Info Send Message Email Preferences Special Sales Ta…" at bounding box center [170, 378] width 276 height 690
click at [394, 53] on span "Upcoming Bookings (11)" at bounding box center [387, 51] width 114 height 11
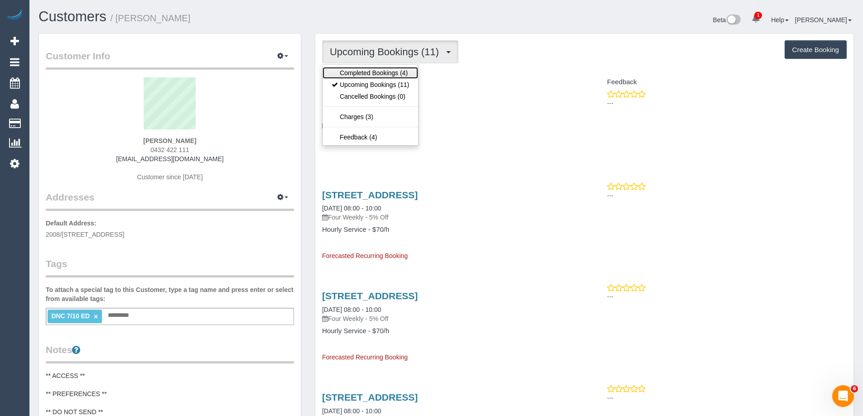
click at [385, 67] on link "Completed Bookings (4)" at bounding box center [370, 73] width 96 height 12
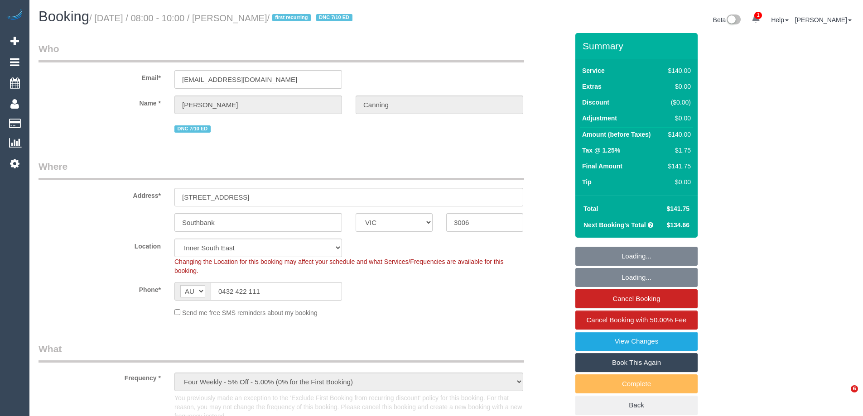
select select "VIC"
select select "object:569"
select select "string:stripe-pm_1SBsah2GScqysDRVt2OELqX1"
select select "number:27"
select select "number:14"
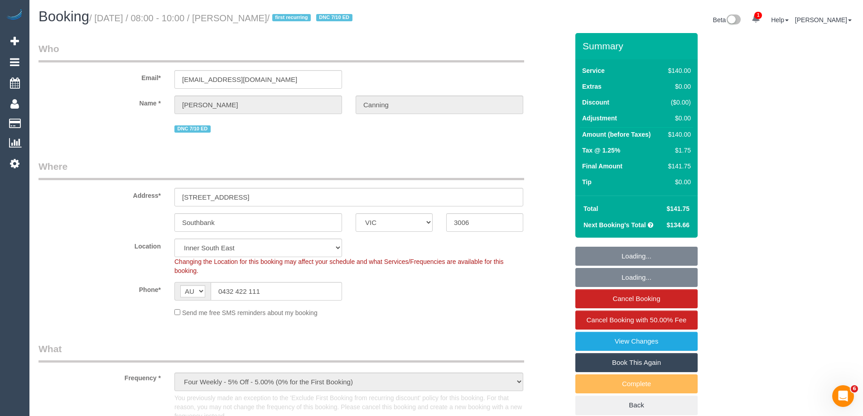
select select "number:18"
select select "number:23"
select select "number:34"
select select "number:13"
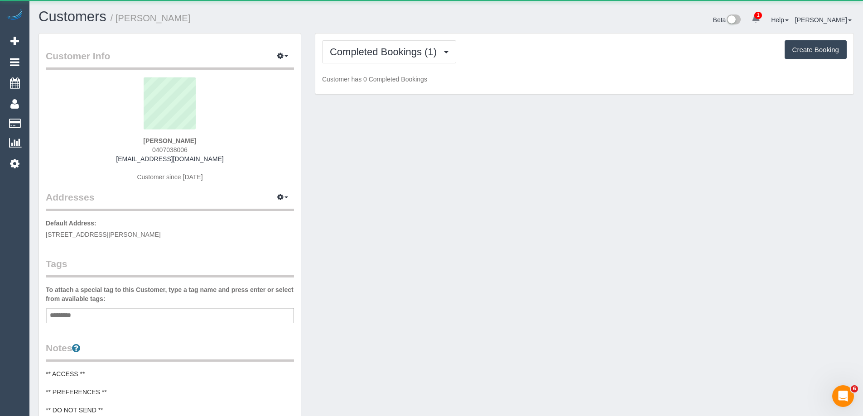
scroll to position [735, 863]
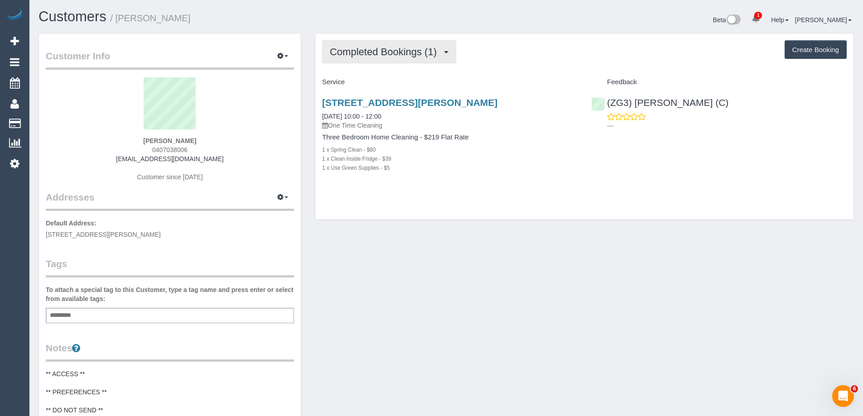
click at [417, 51] on span "Completed Bookings (1)" at bounding box center [385, 51] width 111 height 11
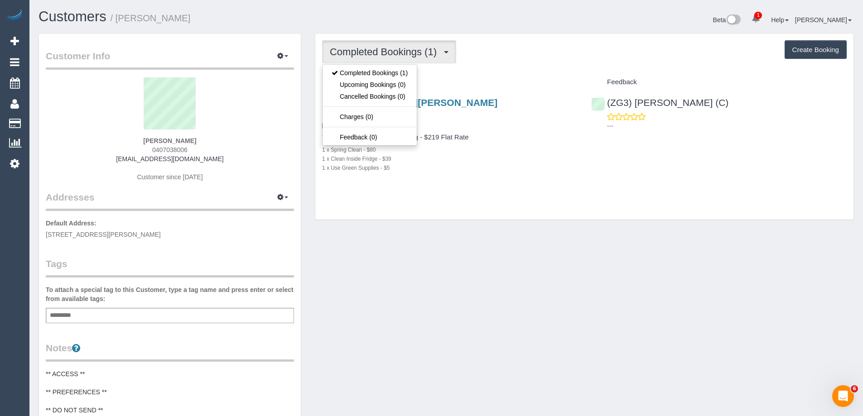
click at [553, 63] on div "Completed Bookings (1) Completed Bookings (1) Upcoming Bookings (0) Cancelled B…" at bounding box center [584, 127] width 538 height 187
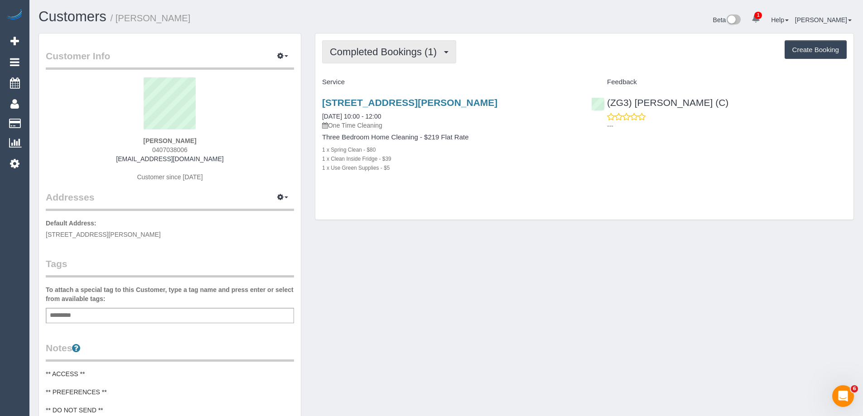
click at [402, 43] on button "Completed Bookings (1)" at bounding box center [389, 51] width 134 height 23
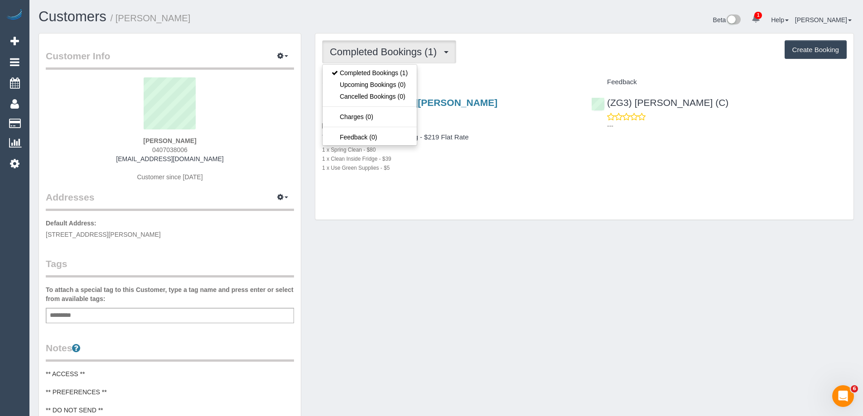
click at [515, 48] on div "Completed Bookings (1) Completed Bookings (1) Upcoming Bookings (0) Cancelled B…" at bounding box center [584, 51] width 525 height 23
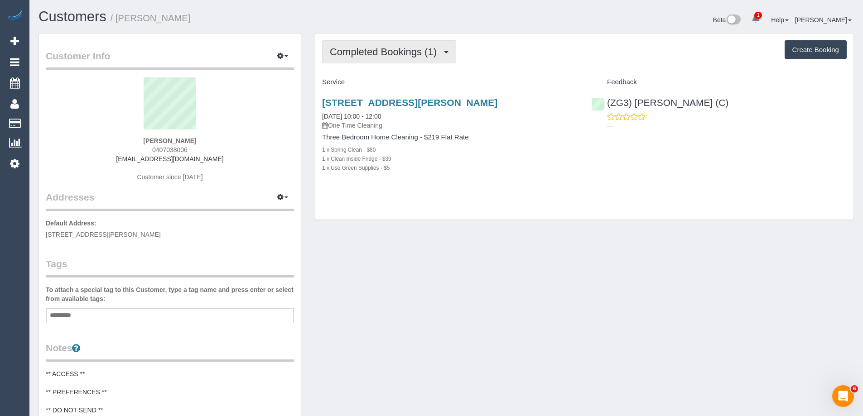
click at [409, 56] on span "Completed Bookings (1)" at bounding box center [385, 51] width 111 height 11
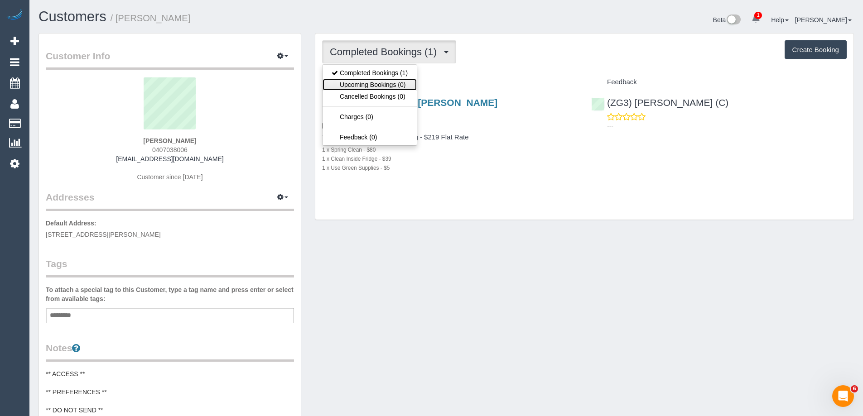
click at [394, 87] on link "Upcoming Bookings (0)" at bounding box center [369, 85] width 94 height 12
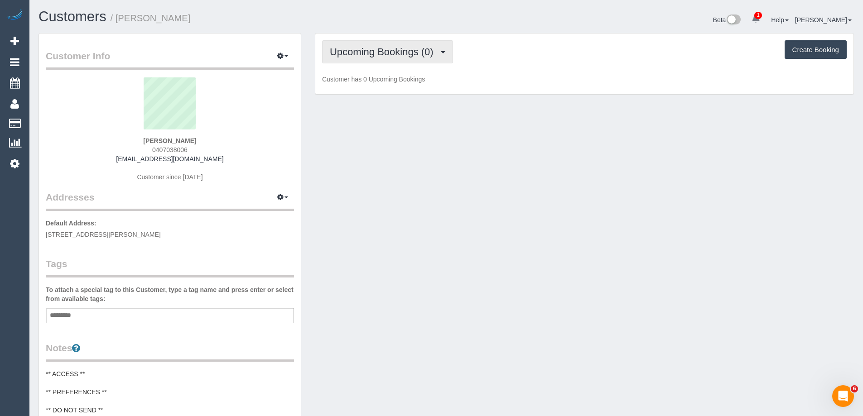
click at [407, 57] on span "Upcoming Bookings (0)" at bounding box center [384, 51] width 108 height 11
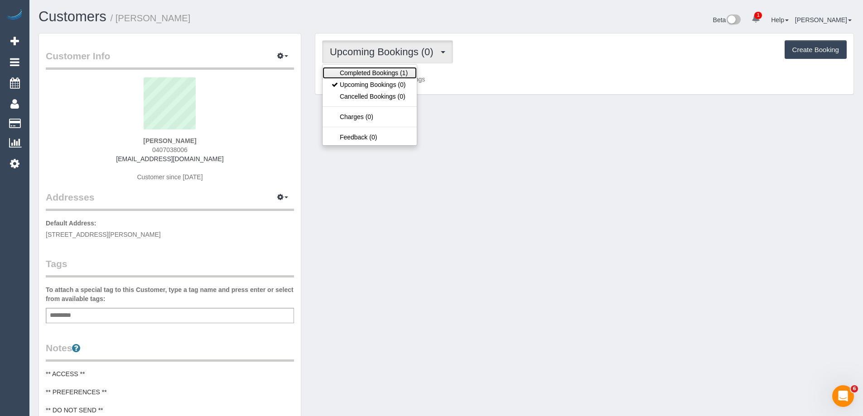
click at [397, 74] on link "Completed Bookings (1)" at bounding box center [369, 73] width 94 height 12
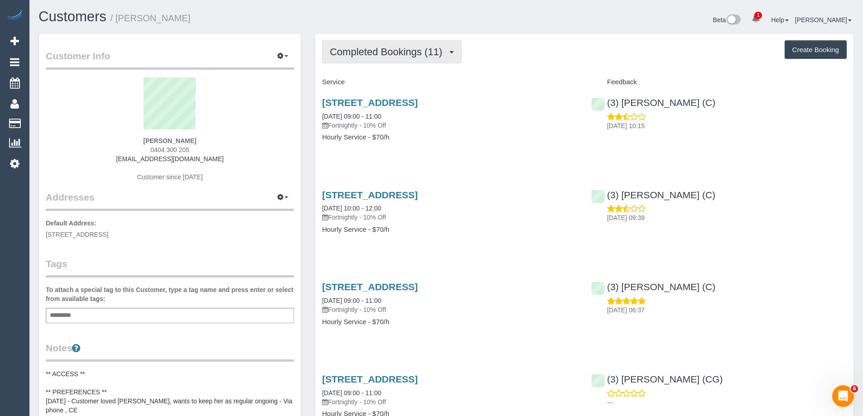
click at [369, 59] on button "Completed Bookings (11)" at bounding box center [392, 51] width 140 height 23
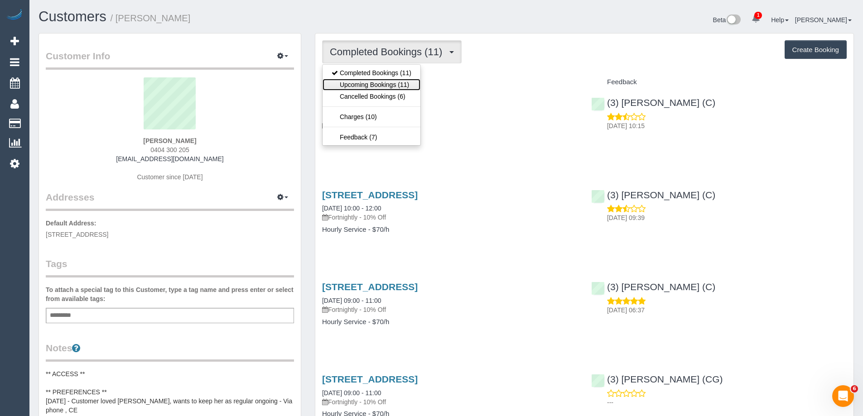
click at [367, 81] on link "Upcoming Bookings (11)" at bounding box center [371, 85] width 98 height 12
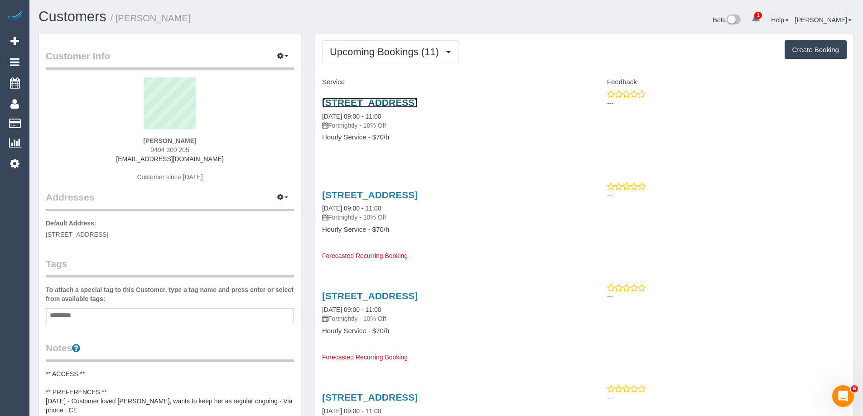
click at [418, 104] on link "[STREET_ADDRESS]" at bounding box center [370, 102] width 96 height 10
click at [418, 99] on link "[STREET_ADDRESS]" at bounding box center [370, 102] width 96 height 10
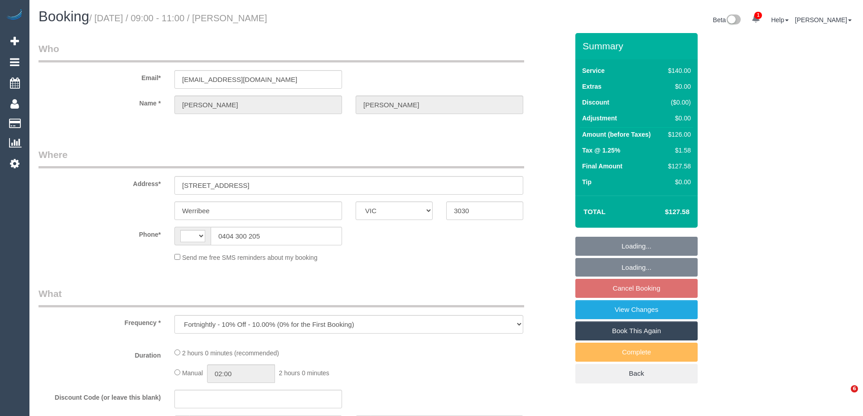
select select "VIC"
select select "string:stripe-pm_1Qz4Kv2GScqysDRVWCzsC0w2"
select select "number:32"
select select "number:14"
select select "number:18"
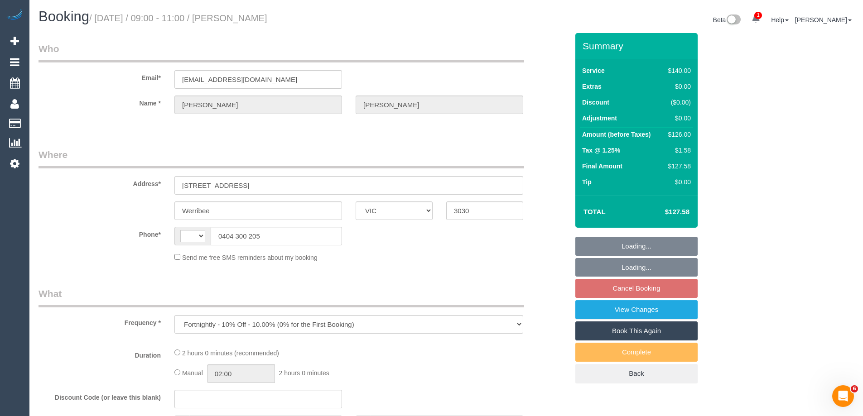
select select "number:25"
select select "number:35"
select select "number:12"
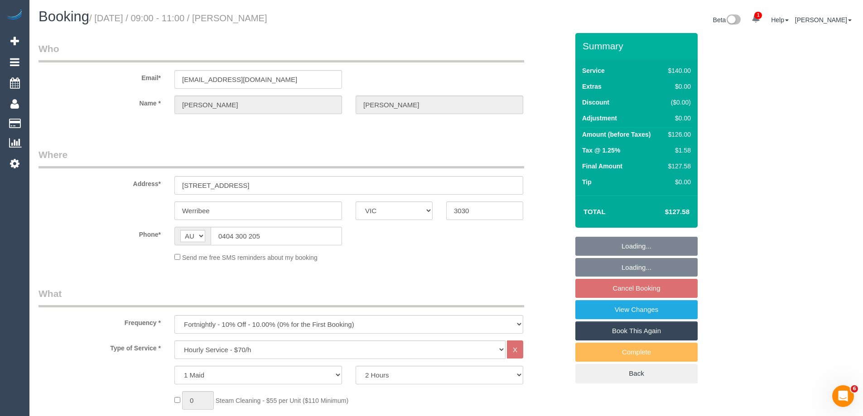
select select "string:AU"
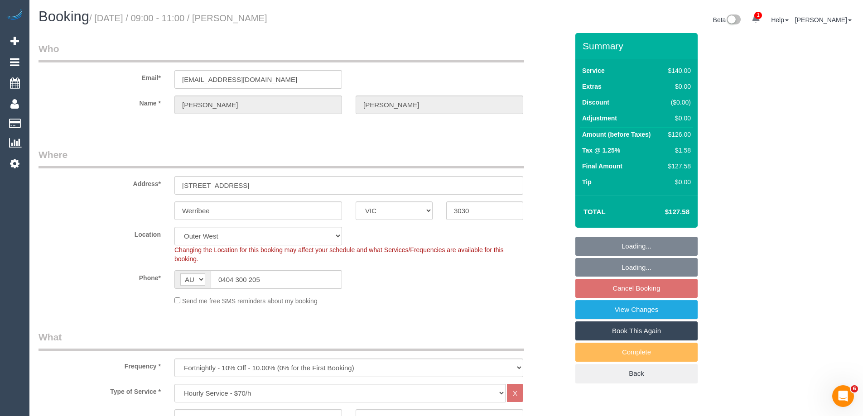
select select "object:1267"
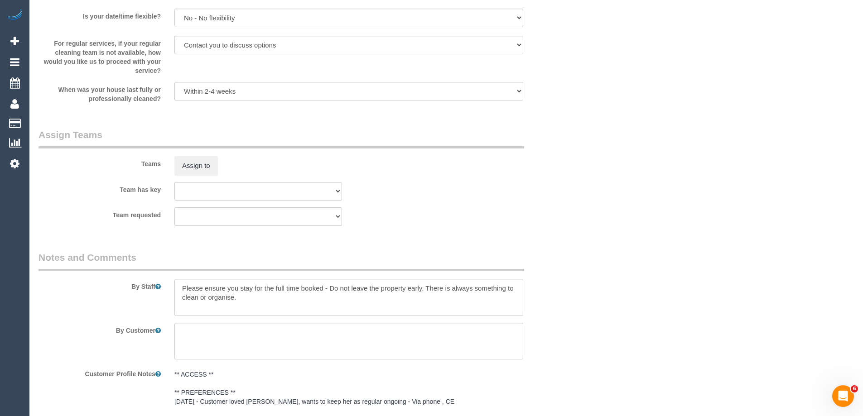
scroll to position [1449, 0]
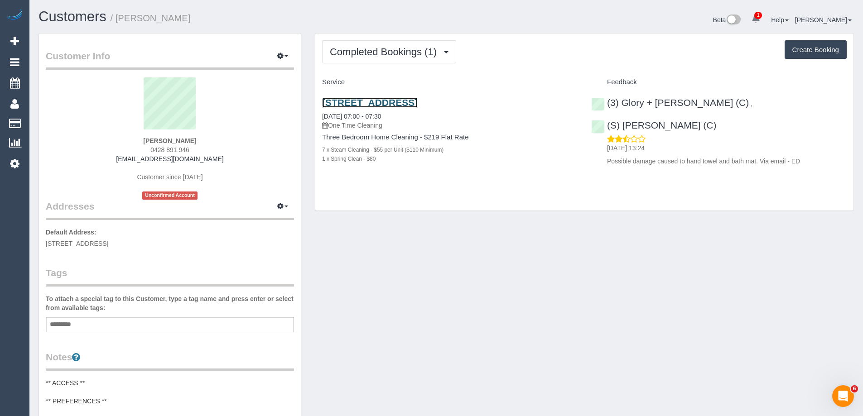
click at [418, 105] on link "[STREET_ADDRESS]" at bounding box center [370, 102] width 96 height 10
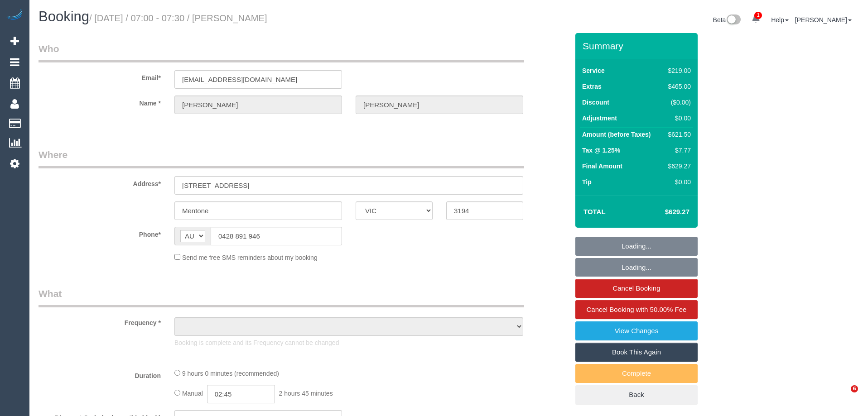
select select "VIC"
select select "string:stripe-pm_1S0zpD2GScqysDRV0TOrNE5i"
select select "VIC"
select select "object:728"
select select "string:stripe-pm_1S0zpD2GScqysDRV0TOrNE5i"
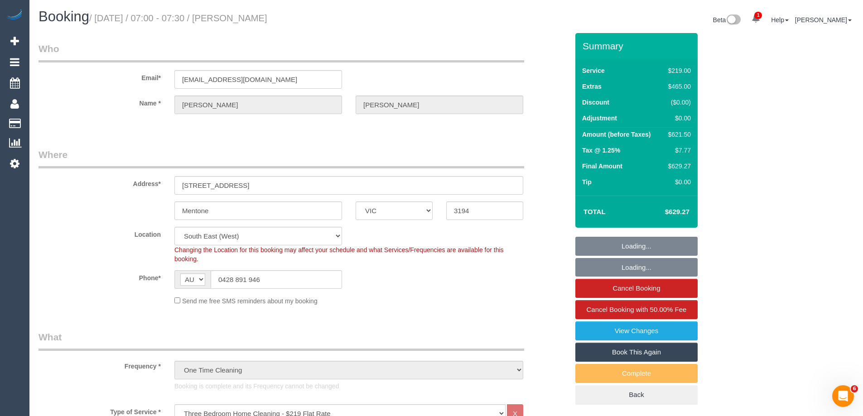
select select "object:1421"
select select "number:28"
select select "number:14"
select select "number:19"
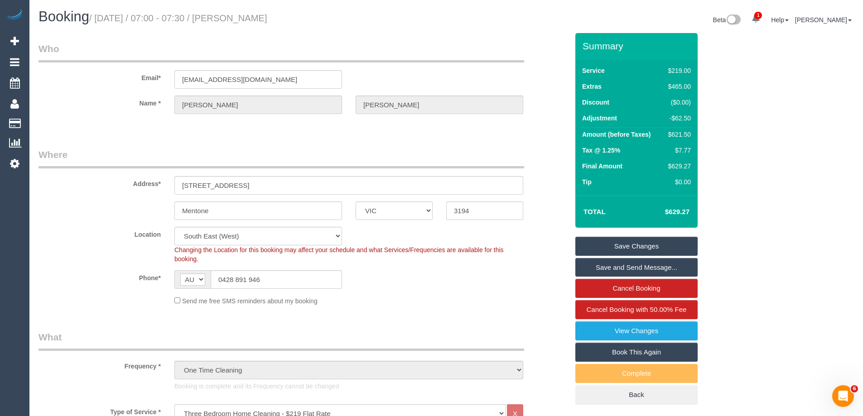
copy small "[PERSON_NAME]"
drag, startPoint x: 280, startPoint y: 19, endPoint x: 251, endPoint y: 19, distance: 29.0
click at [251, 19] on h1 "Booking / [DATE] / 07:00 - 07:30 / [PERSON_NAME]" at bounding box center [239, 16] width 401 height 15
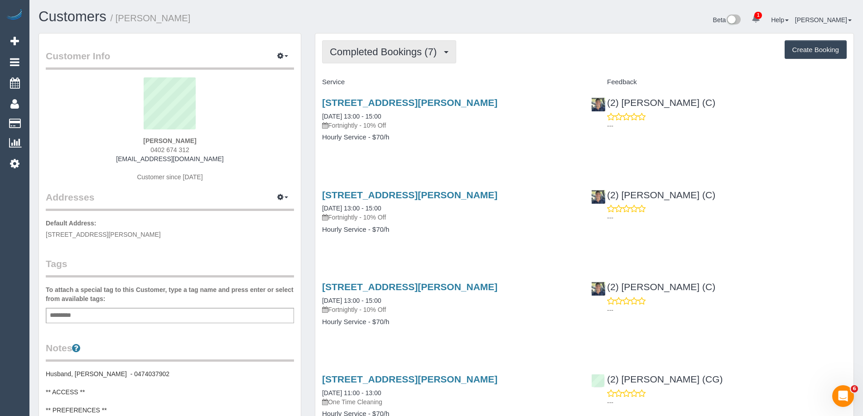
click at [377, 50] on span "Completed Bookings (7)" at bounding box center [385, 51] width 111 height 11
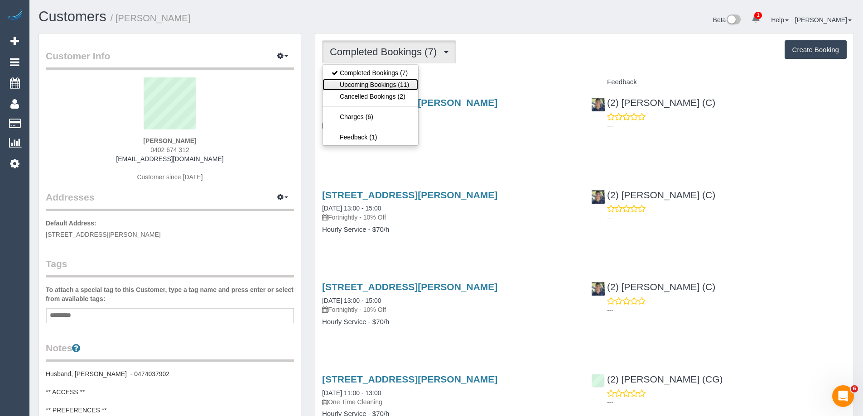
click at [377, 83] on link "Upcoming Bookings (11)" at bounding box center [370, 85] width 96 height 12
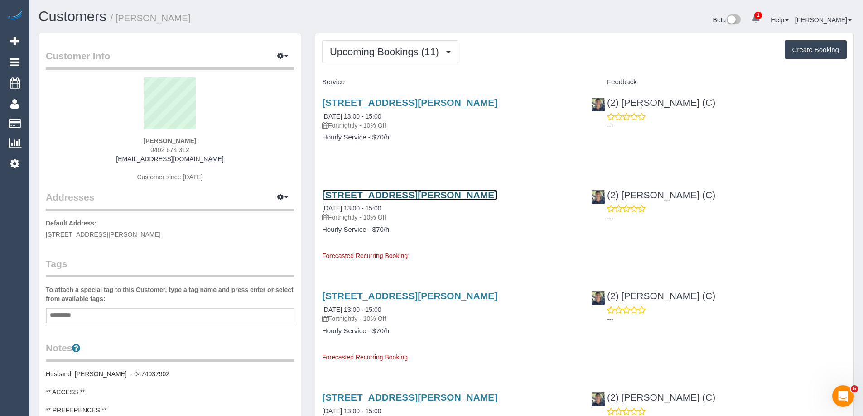
click at [397, 196] on link "[STREET_ADDRESS][PERSON_NAME]" at bounding box center [409, 195] width 175 height 10
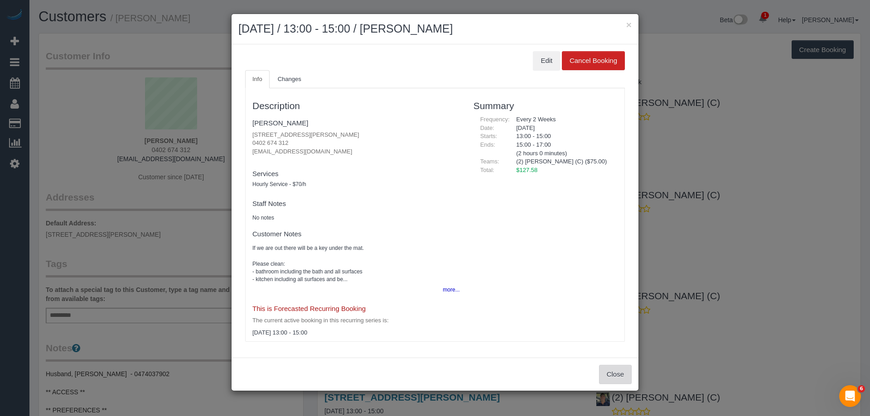
click at [614, 371] on button "Close" at bounding box center [615, 374] width 33 height 19
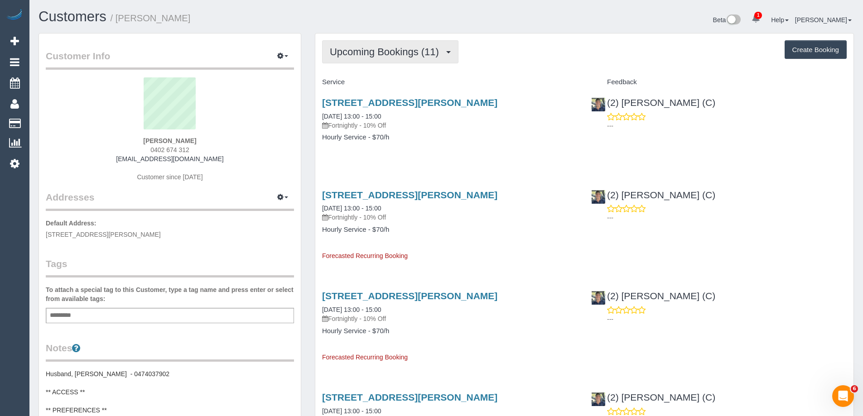
click at [368, 59] on button "Upcoming Bookings (11)" at bounding box center [390, 51] width 136 height 23
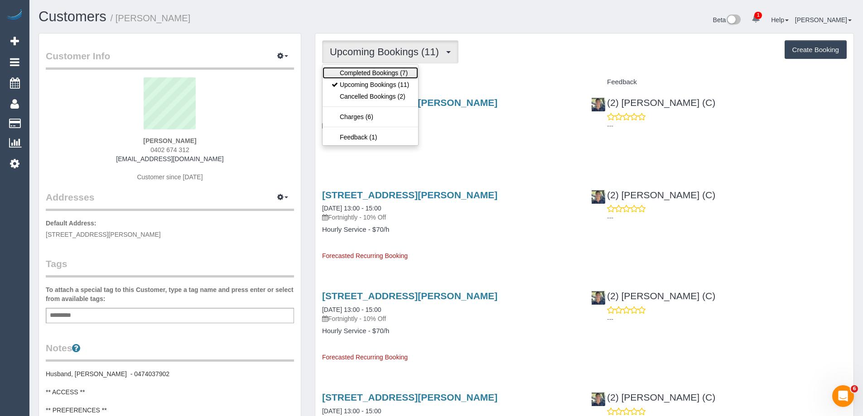
click at [370, 73] on link "Completed Bookings (7)" at bounding box center [370, 73] width 96 height 12
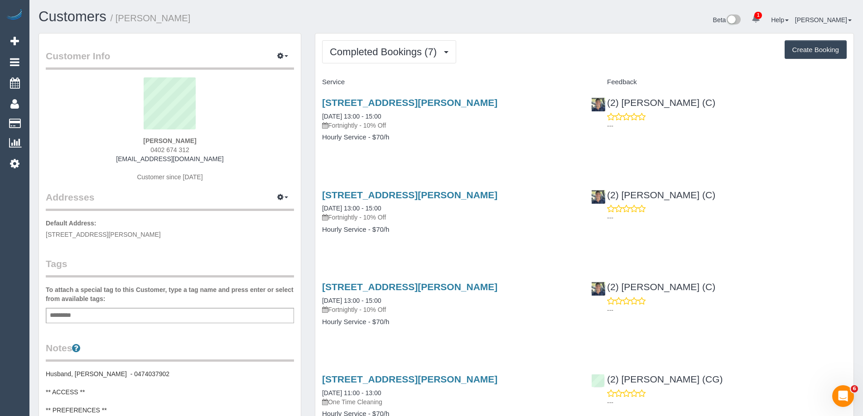
copy small "[PERSON_NAME]"
drag, startPoint x: 223, startPoint y: 14, endPoint x: 121, endPoint y: 18, distance: 101.5
click at [121, 18] on h1 "Customers / [PERSON_NAME]" at bounding box center [239, 16] width 401 height 15
drag, startPoint x: 698, startPoint y: 29, endPoint x: 704, endPoint y: 23, distance: 9.3
click at [698, 29] on div "Beta 1 Your Notifications You have 0 alerts × You have 2 to charge for [DATE] H…" at bounding box center [653, 21] width 414 height 24
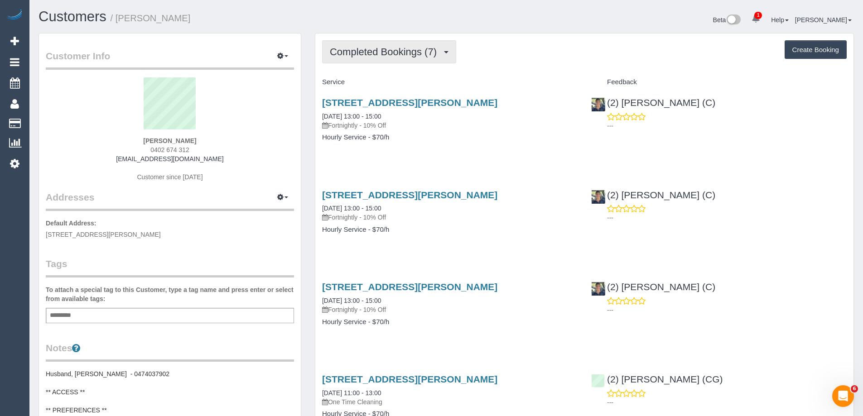
click at [398, 53] on span "Completed Bookings (7)" at bounding box center [385, 51] width 111 height 11
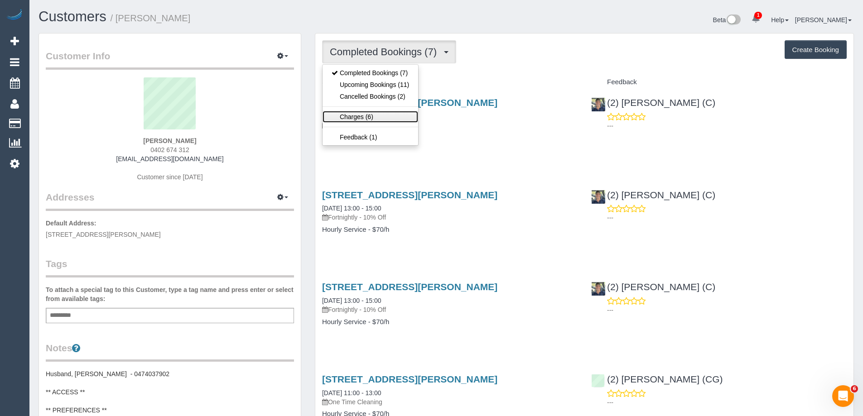
click at [381, 115] on link "Charges (6)" at bounding box center [370, 117] width 96 height 12
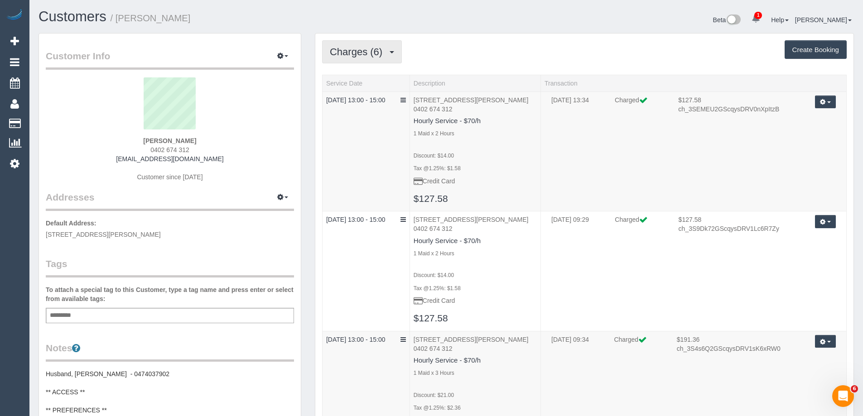
click at [368, 52] on span "Charges (6)" at bounding box center [358, 51] width 57 height 11
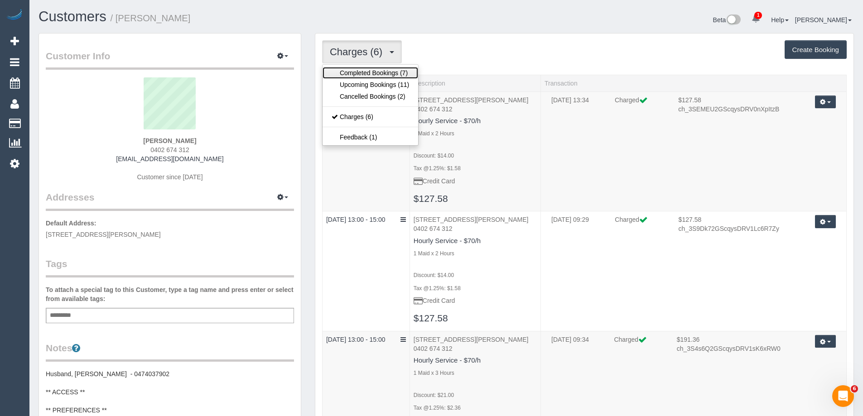
click at [366, 73] on link "Completed Bookings (7)" at bounding box center [370, 73] width 96 height 12
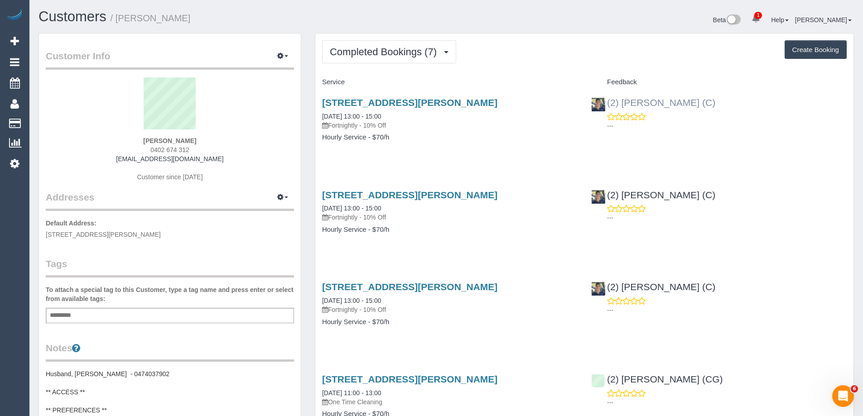
copy link "(2) [PERSON_NAME] (C)"
drag, startPoint x: 702, startPoint y: 105, endPoint x: 609, endPoint y: 106, distance: 92.9
click at [608, 106] on div "(2) [PERSON_NAME] (C) ---" at bounding box center [718, 112] width 269 height 44
click at [316, 149] on div "[STREET_ADDRESS][PERSON_NAME] [DATE] 13:00 - 15:00 Fortnightly - 10% Off Hourly…" at bounding box center [449, 125] width 269 height 70
drag, startPoint x: 222, startPoint y: 20, endPoint x: 119, endPoint y: 19, distance: 103.7
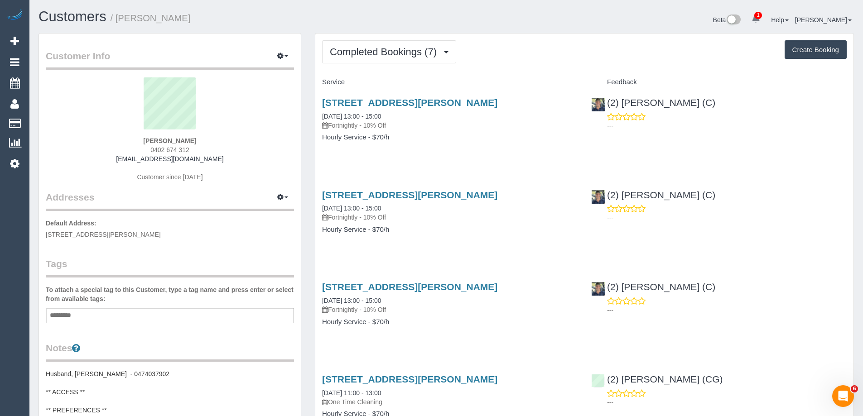
click at [119, 19] on h1 "Customers / [PERSON_NAME]" at bounding box center [239, 16] width 401 height 15
copy small "[PERSON_NAME]"
click at [401, 49] on span "Completed Bookings (7)" at bounding box center [385, 51] width 111 height 11
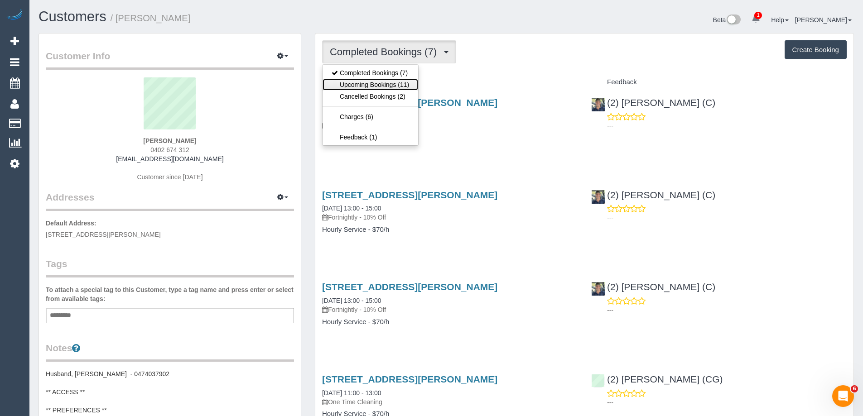
click at [389, 85] on link "Upcoming Bookings (11)" at bounding box center [370, 85] width 96 height 12
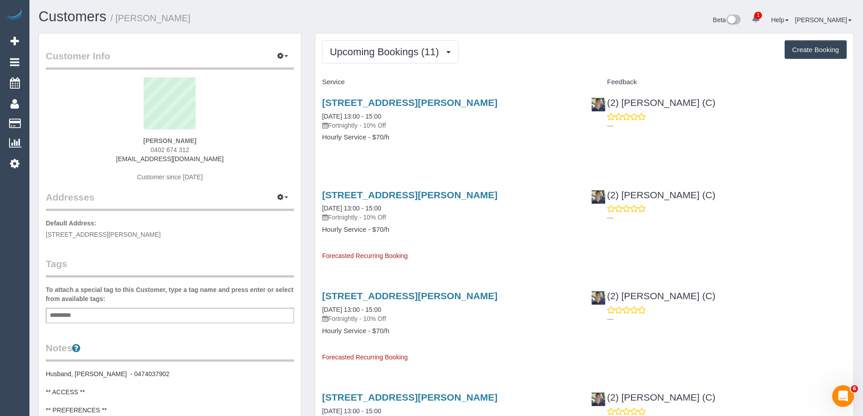
click at [486, 25] on div "Beta 1 Your Notifications You have 0 alerts × You have 2 to charge for [DATE] H…" at bounding box center [653, 21] width 414 height 24
click at [168, 150] on span "0402 674 312" at bounding box center [169, 149] width 39 height 7
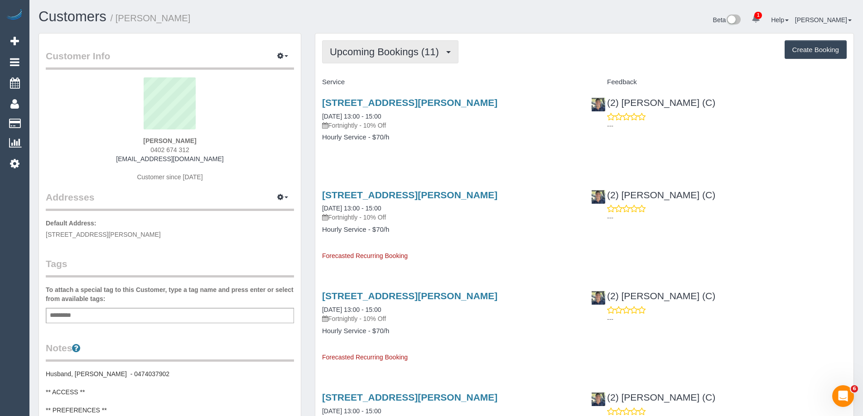
click at [344, 54] on span "Upcoming Bookings (11)" at bounding box center [387, 51] width 114 height 11
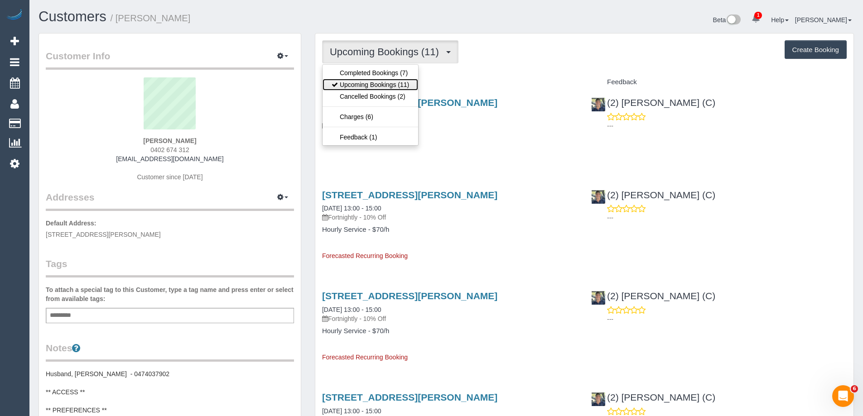
click at [350, 79] on link "Upcoming Bookings (11)" at bounding box center [370, 85] width 96 height 12
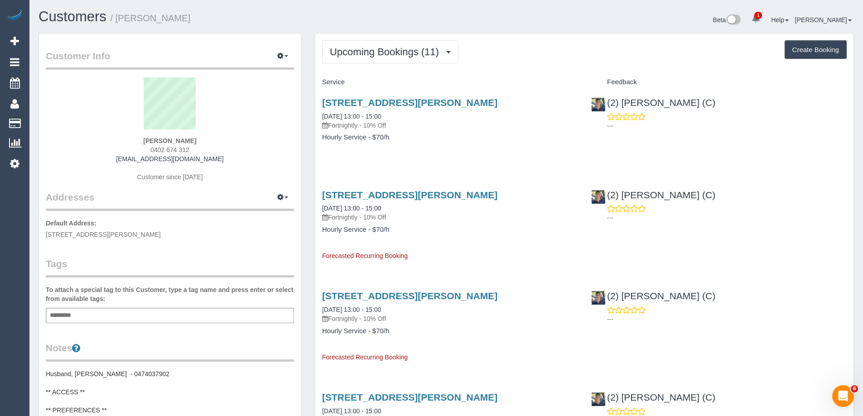
click at [165, 149] on span "0402 674 312" at bounding box center [169, 149] width 39 height 7
copy div "0402 674 312"
click at [178, 150] on span "0402 674 312" at bounding box center [169, 149] width 39 height 7
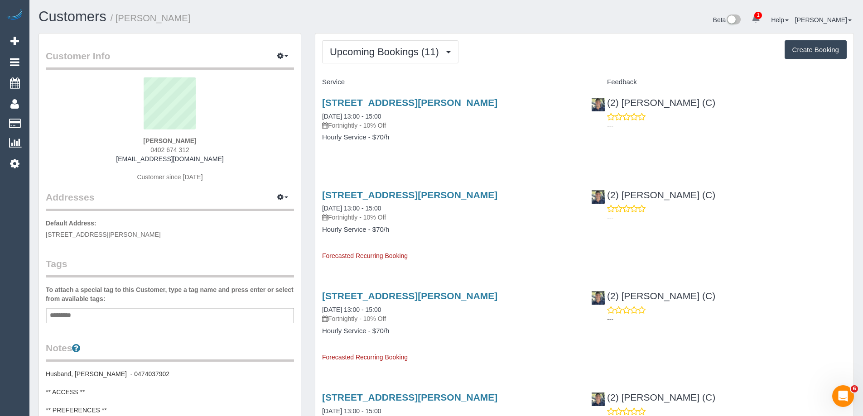
click at [178, 150] on span "0402 674 312" at bounding box center [169, 149] width 39 height 7
click at [443, 102] on link "[STREET_ADDRESS][PERSON_NAME]" at bounding box center [409, 102] width 175 height 10
click at [351, 53] on span "Upcoming Bookings (11)" at bounding box center [387, 51] width 114 height 11
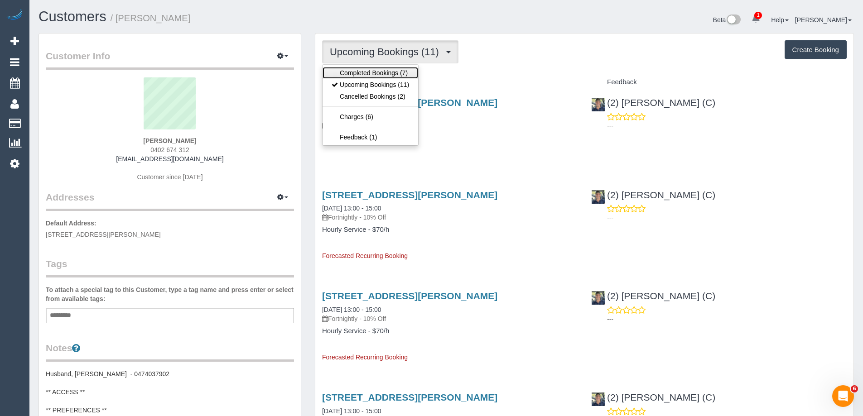
click at [351, 72] on link "Completed Bookings (7)" at bounding box center [370, 73] width 96 height 12
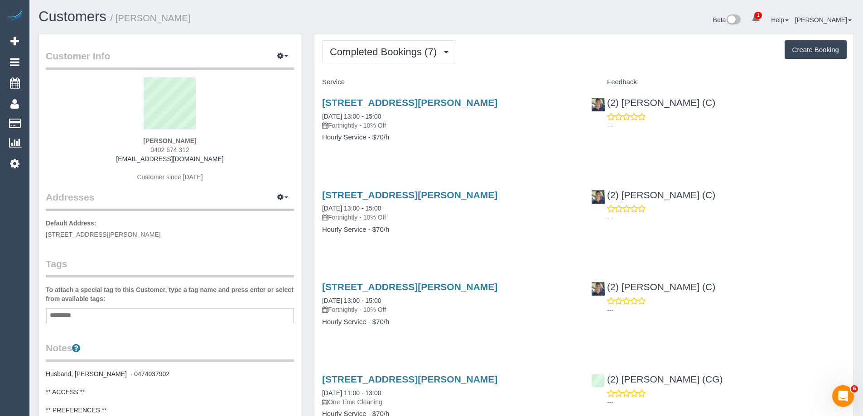
click at [179, 313] on div "Add a tag" at bounding box center [170, 315] width 248 height 15
type input "********"
click at [230, 315] on div "DNC 3/10 × Add a tag" at bounding box center [170, 316] width 248 height 17
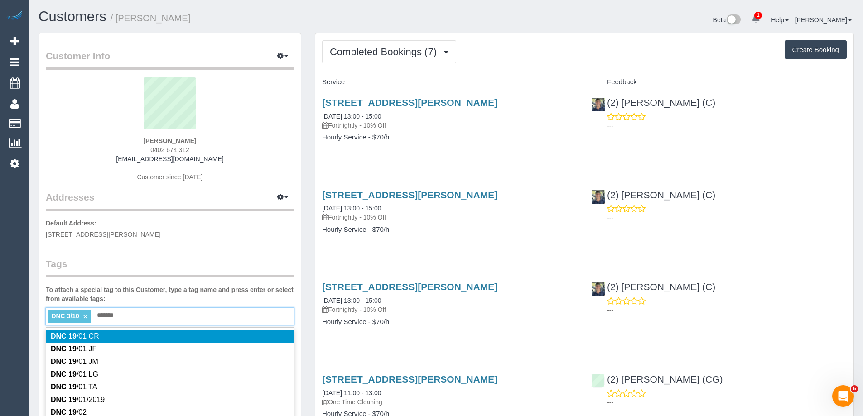
type input "********"
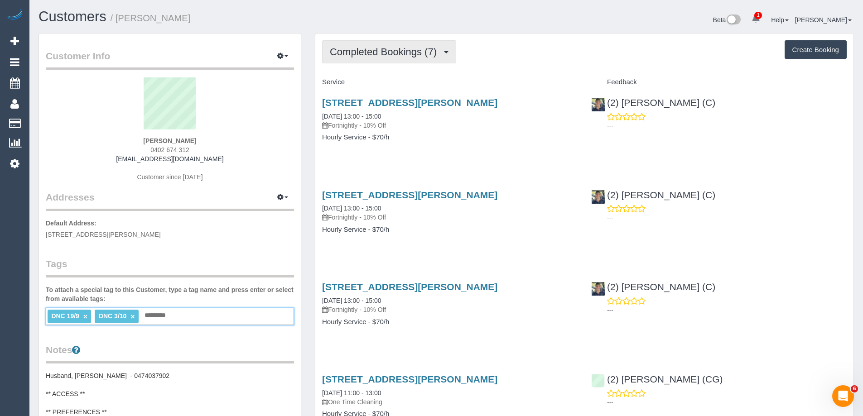
click at [386, 53] on span "Completed Bookings (7)" at bounding box center [385, 51] width 111 height 11
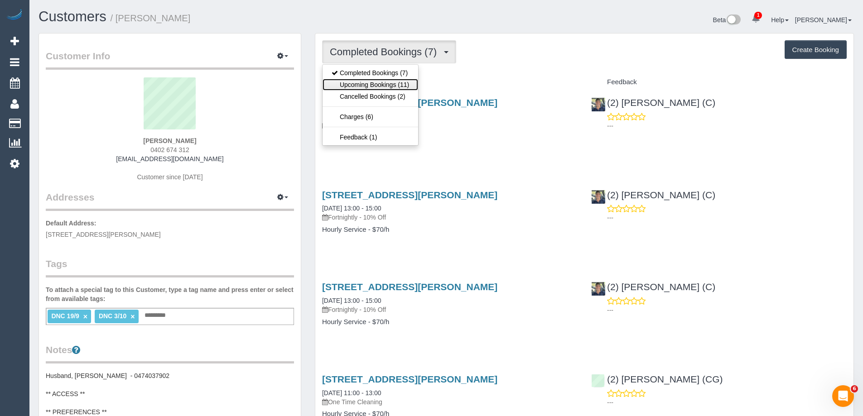
click at [379, 85] on link "Upcoming Bookings (11)" at bounding box center [370, 85] width 96 height 12
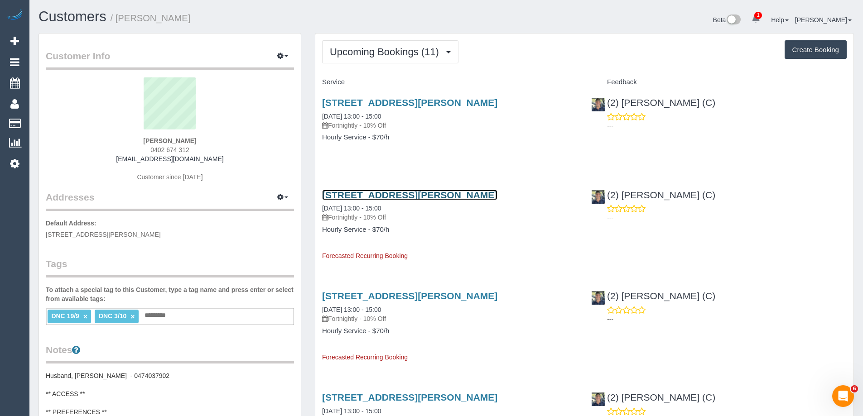
click at [426, 194] on link "[STREET_ADDRESS][PERSON_NAME]" at bounding box center [409, 195] width 175 height 10
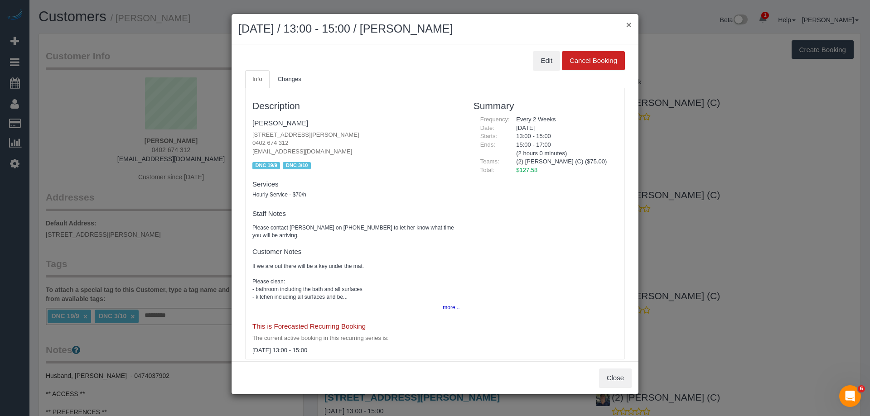
click at [629, 22] on button "×" at bounding box center [628, 25] width 5 height 10
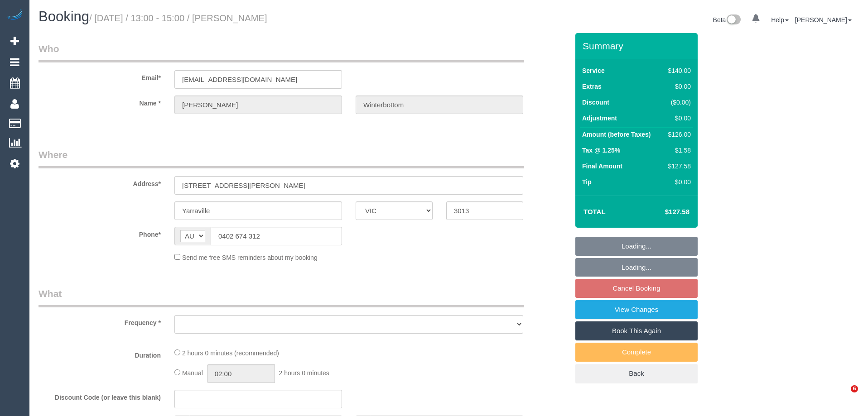
select select "VIC"
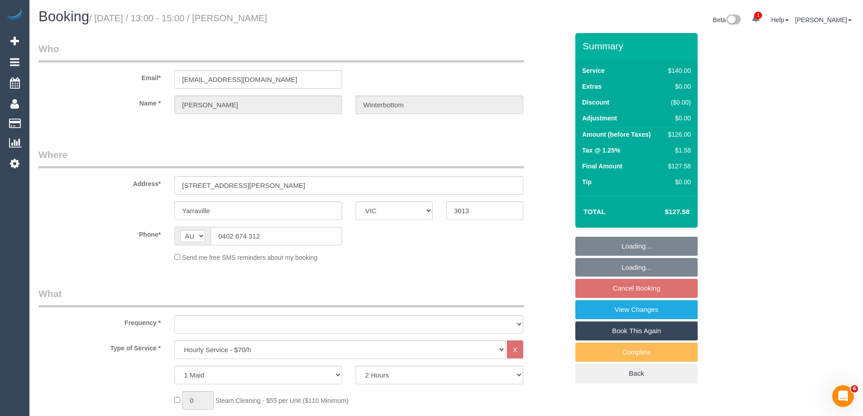
select select "string:stripe-pm_1S2jDN2GScqysDRV9m49Sp1n"
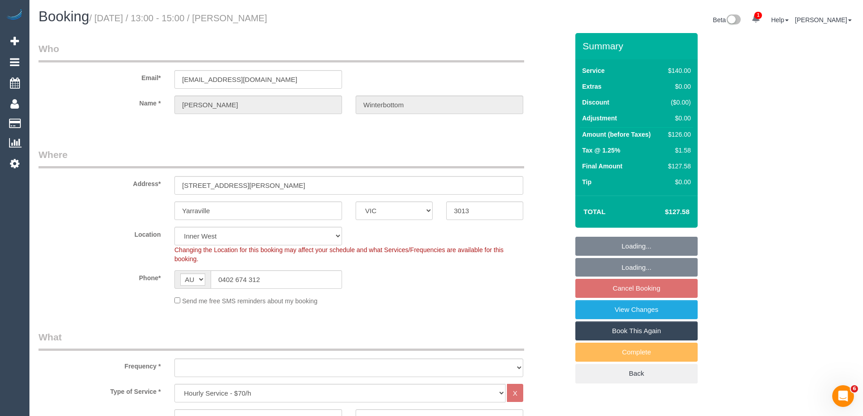
select select "object:861"
select select "number:27"
select select "number:14"
select select "number:19"
select select "number:22"
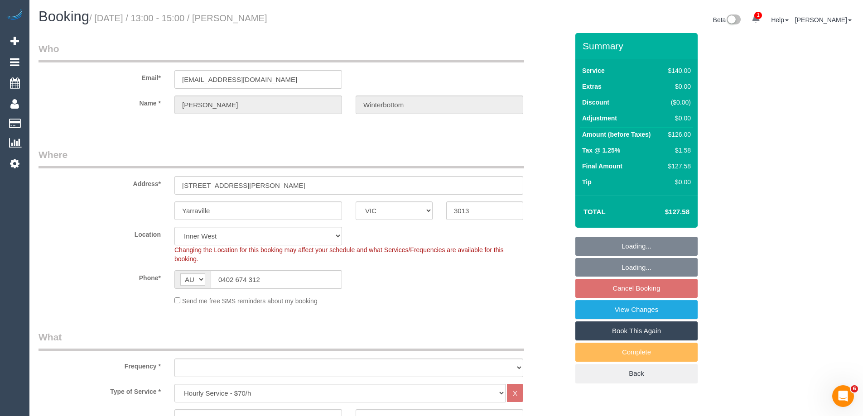
select select "number:35"
select select "number:26"
select select "object:1533"
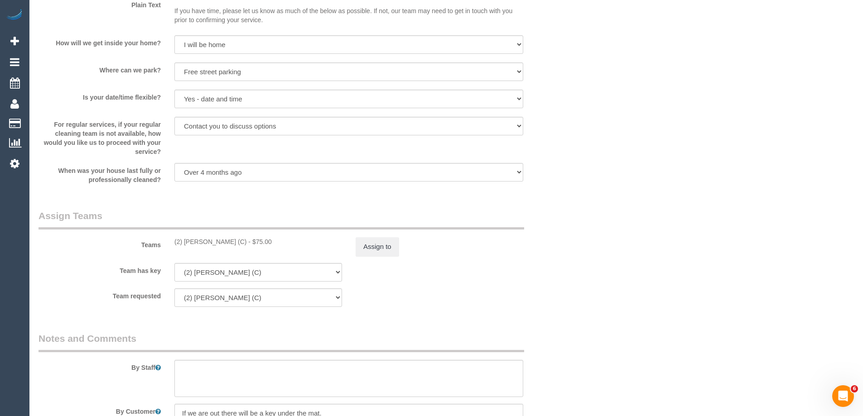
scroll to position [1511, 0]
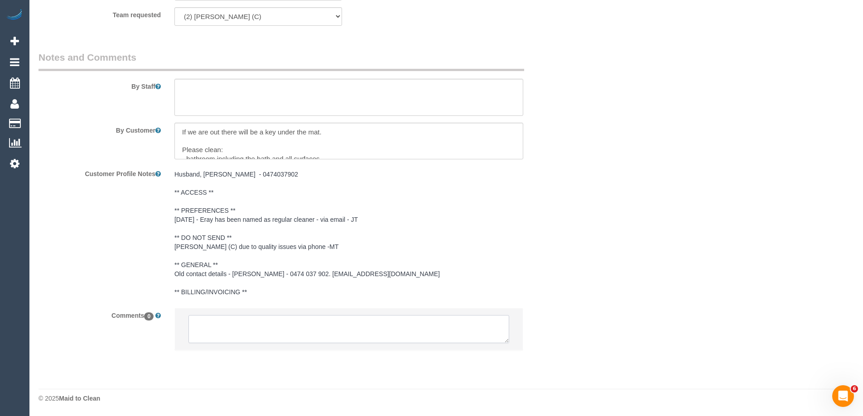
click at [487, 322] on textarea at bounding box center [348, 329] width 321 height 28
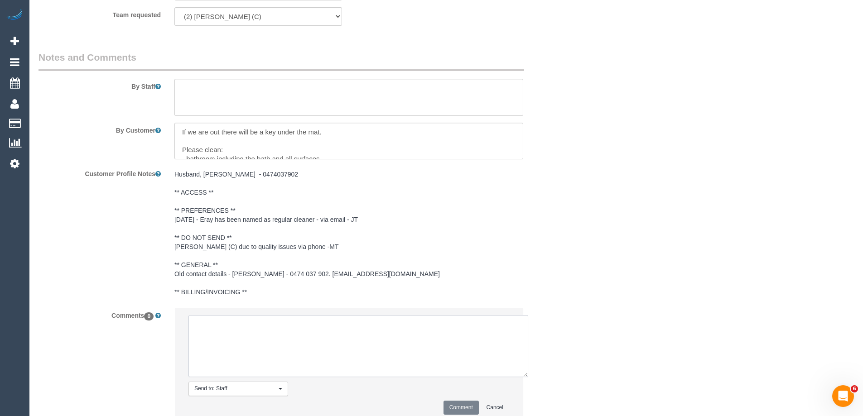
drag, startPoint x: 505, startPoint y: 341, endPoint x: 543, endPoint y: 374, distance: 50.1
click at [525, 377] on textarea at bounding box center [358, 346] width 340 height 62
click at [311, 93] on textarea at bounding box center [348, 97] width 349 height 37
paste textarea "0402 674 312"
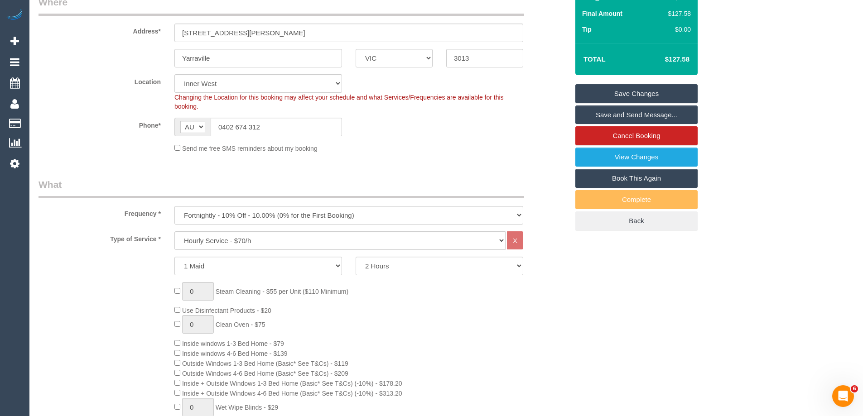
scroll to position [16, 0]
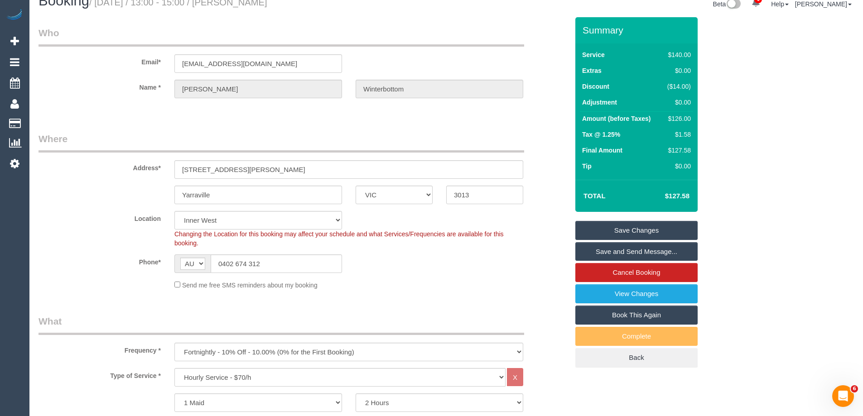
type textarea "Please contact [PERSON_NAME] on [PHONE_NUMBER] to let her know what time you wi…"
click at [613, 228] on link "Save Changes" at bounding box center [636, 230] width 122 height 19
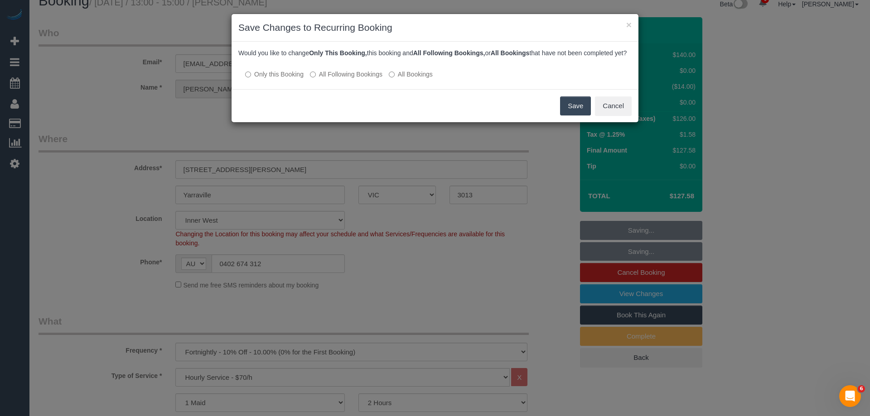
click at [366, 79] on label "All Following Bookings" at bounding box center [346, 74] width 72 height 9
click at [578, 109] on button "Save" at bounding box center [575, 105] width 31 height 19
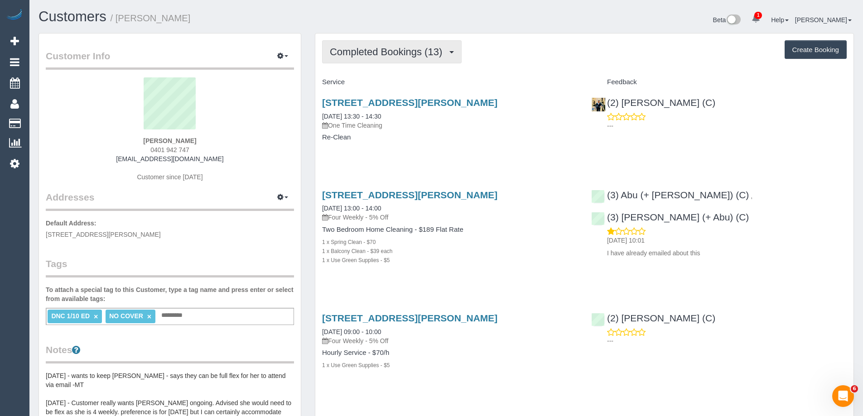
click at [367, 54] on span "Completed Bookings (13)" at bounding box center [388, 51] width 117 height 11
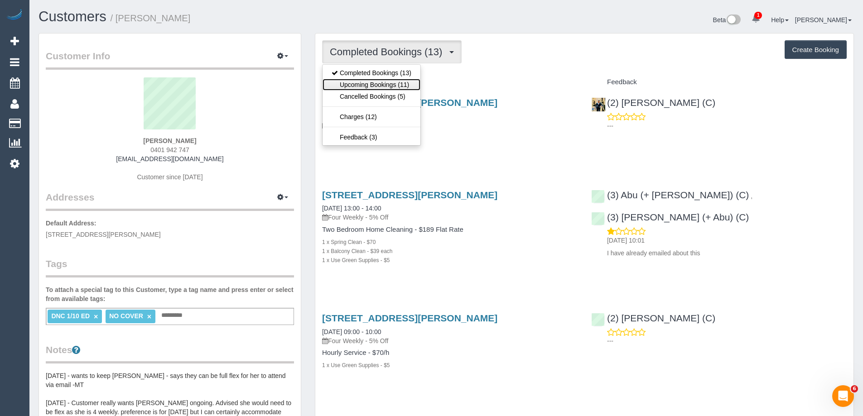
click at [364, 82] on link "Upcoming Bookings (11)" at bounding box center [371, 85] width 98 height 12
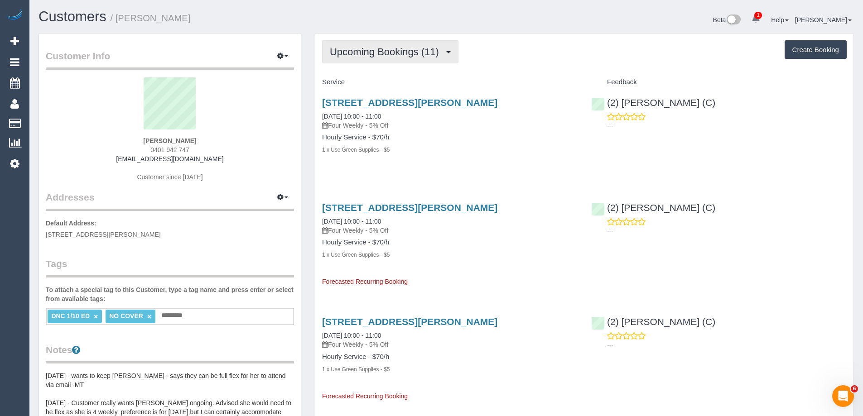
click at [366, 49] on span "Upcoming Bookings (11)" at bounding box center [387, 51] width 114 height 11
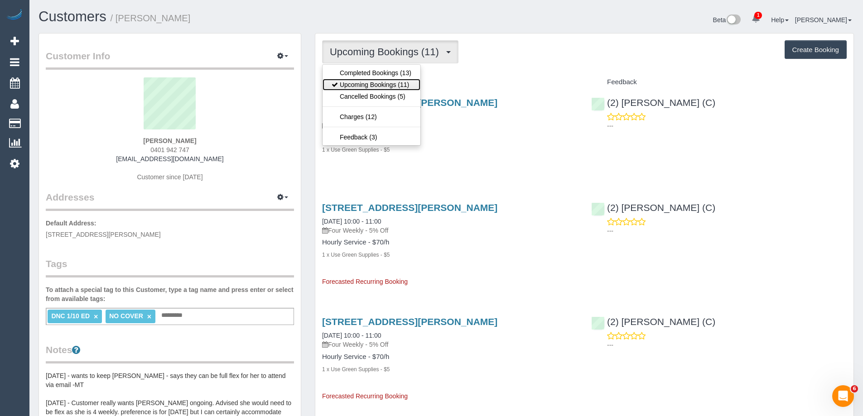
click at [364, 80] on link "Upcoming Bookings (11)" at bounding box center [371, 85] width 98 height 12
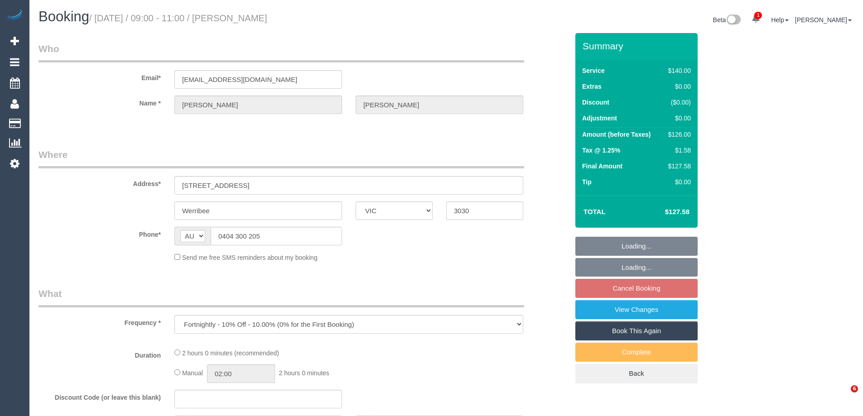
select select "VIC"
select select "string:stripe-pm_1Qz4Kv2GScqysDRVWCzsC0w2"
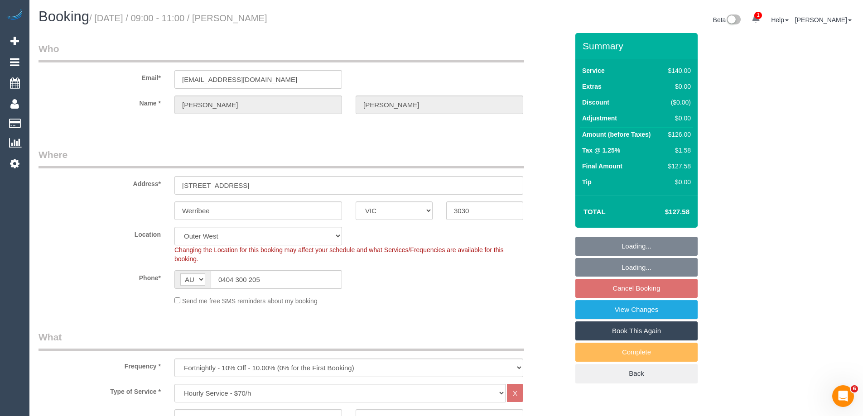
select select "number:32"
select select "number:14"
select select "number:18"
select select "number:25"
select select "number:35"
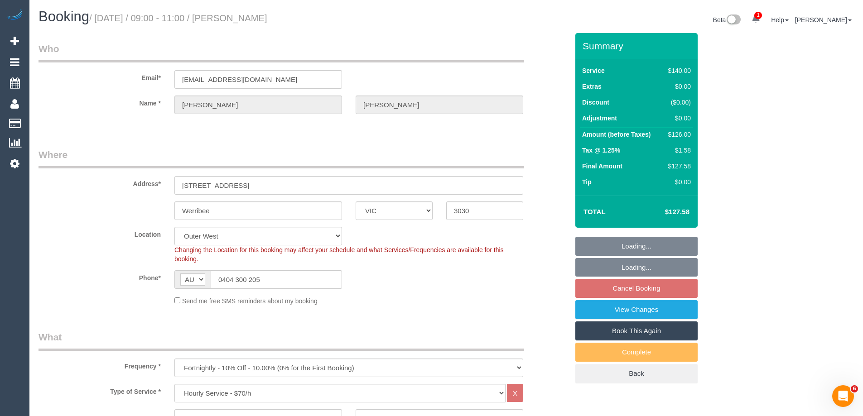
select select "number:12"
select select "object:881"
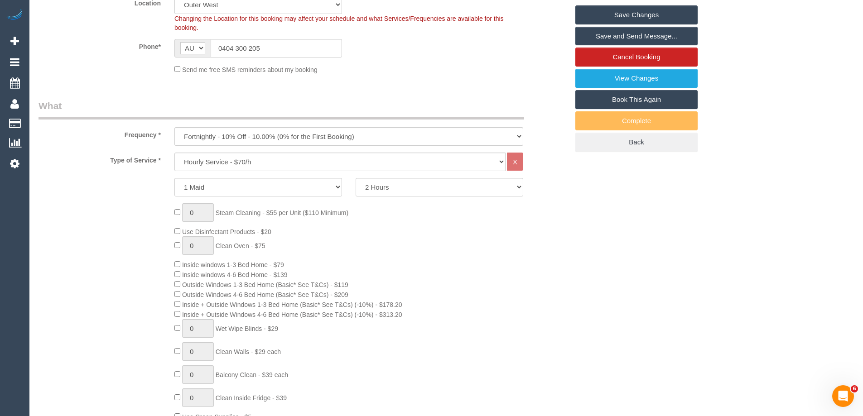
scroll to position [136, 0]
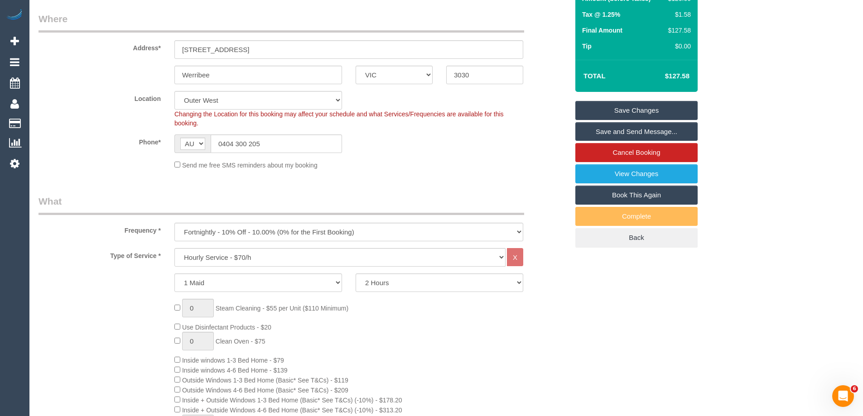
click at [643, 194] on link "Book This Again" at bounding box center [636, 195] width 122 height 19
select select "VIC"
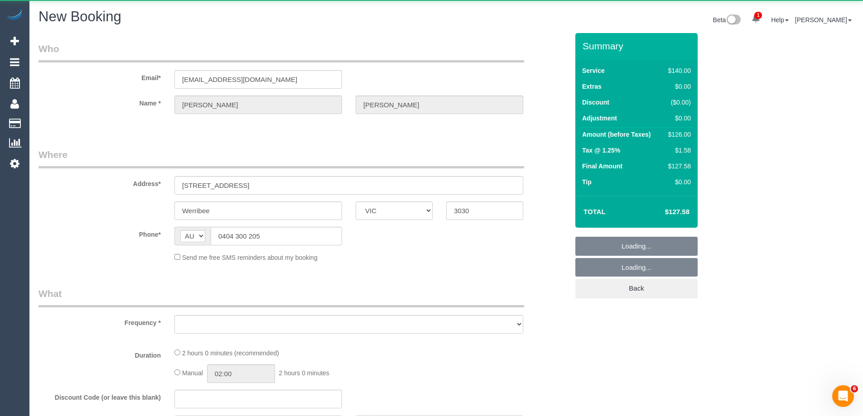
select select "number:32"
select select "number:14"
select select "number:18"
select select "number:25"
select select "number:35"
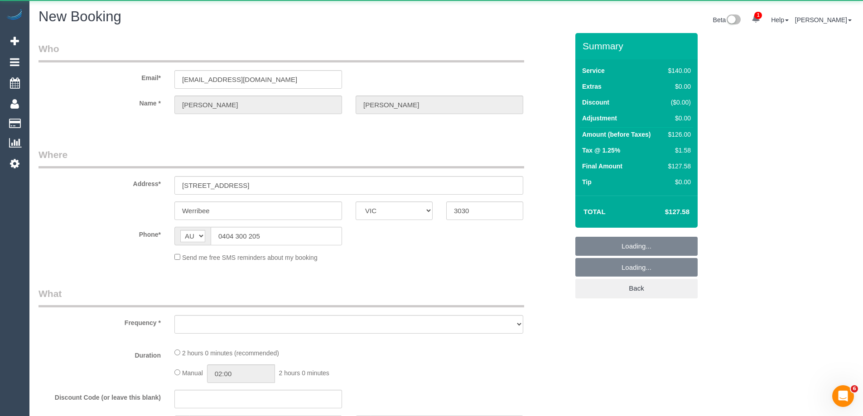
select select "number:12"
select select "object:2002"
select select "string:stripe-pm_1Qz4Kv2GScqysDRVWCzsC0w2"
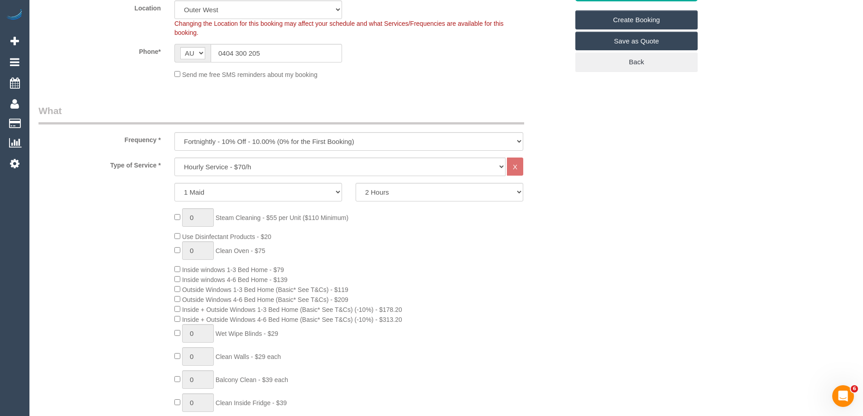
scroll to position [244, 0]
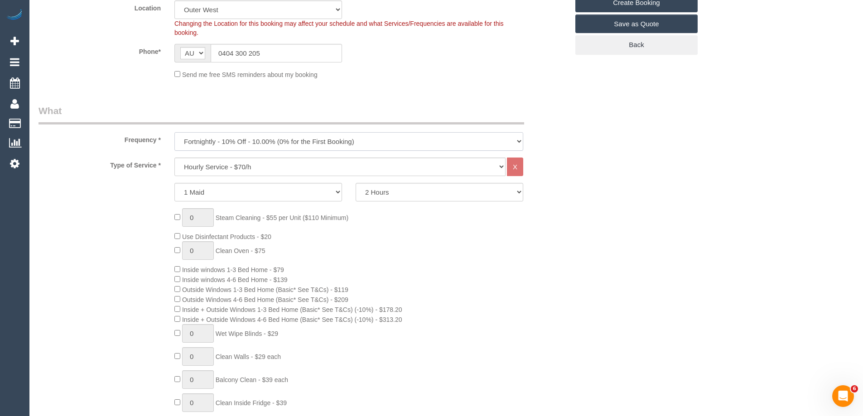
click at [219, 140] on select "One Time Cleaning Weekly - 10% Off - 10.00% (0% for the First Booking) Fortnigh…" at bounding box center [348, 141] width 349 height 19
select select "object:2577"
click at [174, 132] on select "One Time Cleaning Weekly - 10% Off - 10.00% (0% for the First Booking) Fortnigh…" at bounding box center [348, 141] width 349 height 19
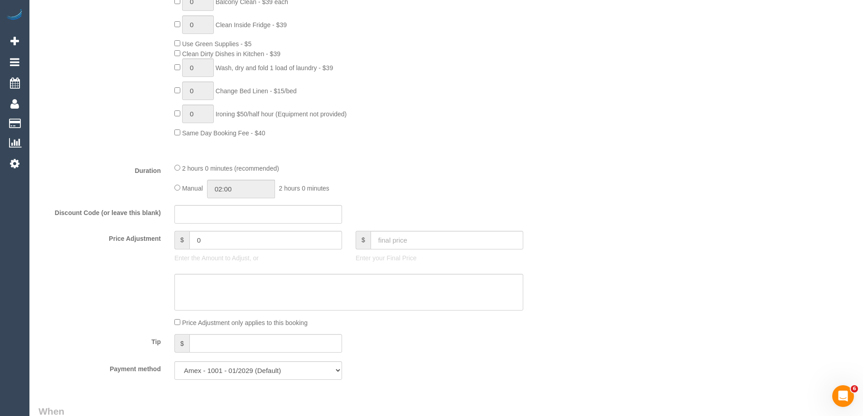
scroll to position [742, 0]
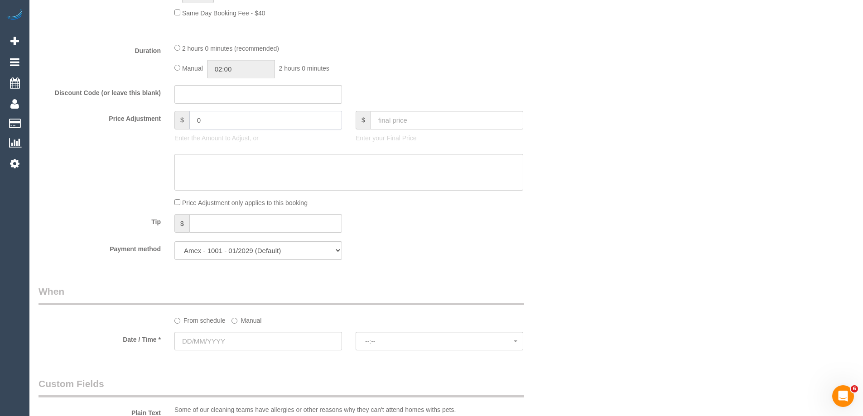
click at [226, 125] on input "0" at bounding box center [265, 120] width 153 height 19
click at [219, 126] on input "14" at bounding box center [265, 120] width 153 height 19
type input "-14"
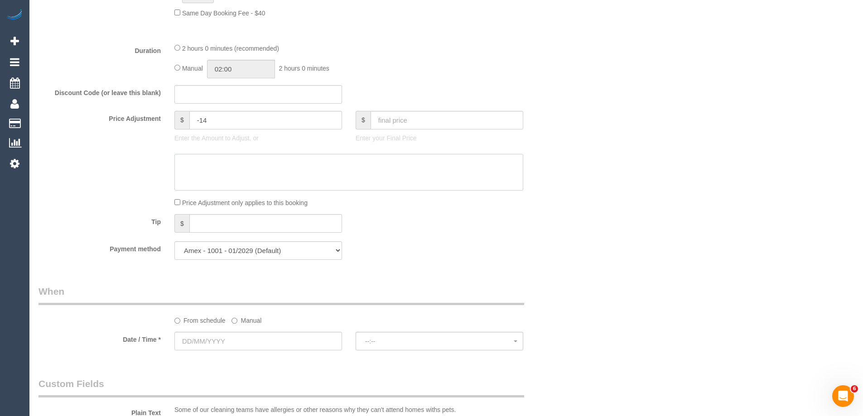
click at [230, 178] on textarea at bounding box center [348, 172] width 349 height 37
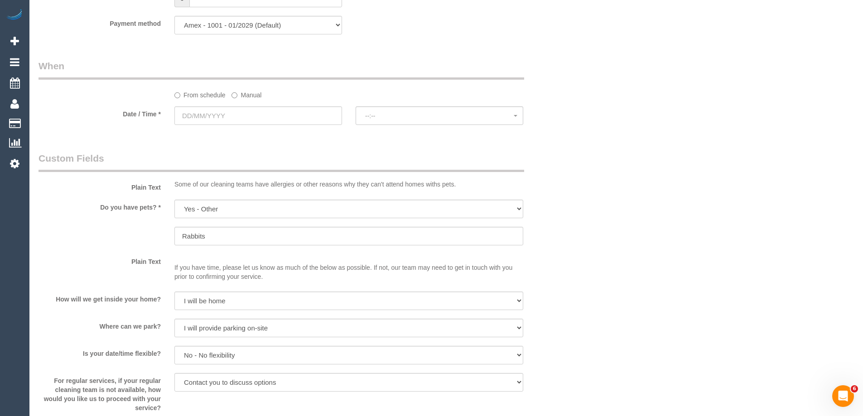
scroll to position [968, 0]
type textarea "Recurring discount applied manually - ED"
click at [253, 110] on input "text" at bounding box center [258, 115] width 168 height 19
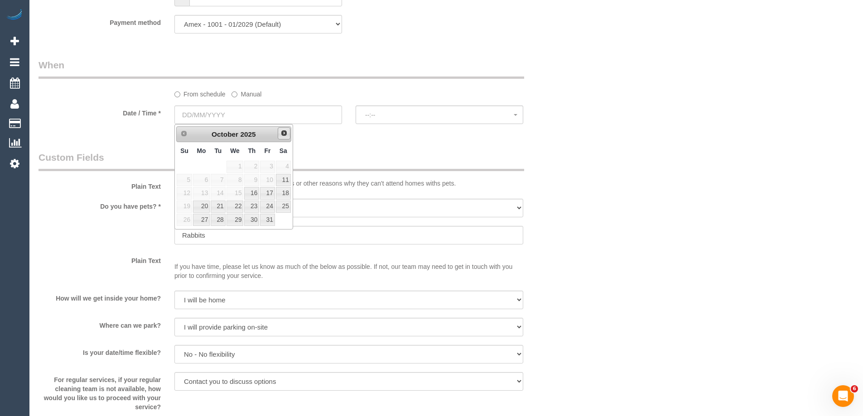
click at [282, 129] on link "Next" at bounding box center [284, 133] width 13 height 13
click at [178, 136] on link "Prev" at bounding box center [183, 133] width 13 height 13
click at [234, 194] on link "15" at bounding box center [234, 193] width 17 height 12
type input "15/10/2025"
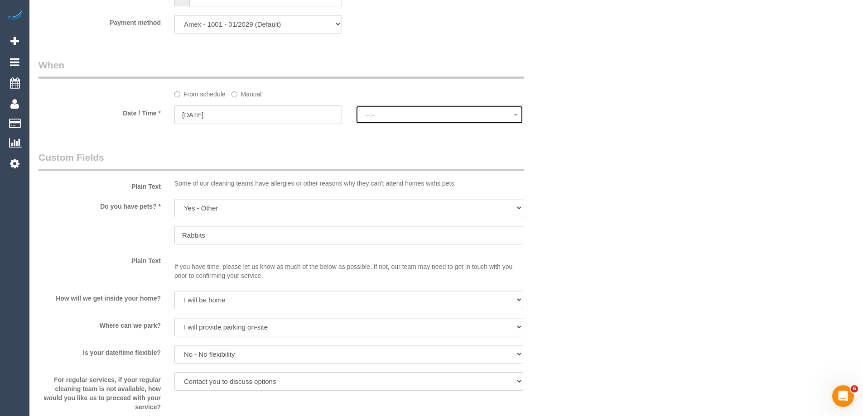
click at [409, 116] on span "--:--" at bounding box center [439, 114] width 149 height 7
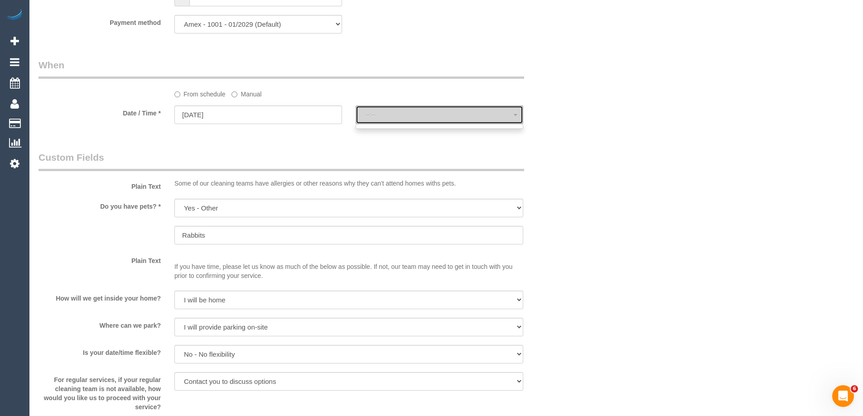
select select "spot22"
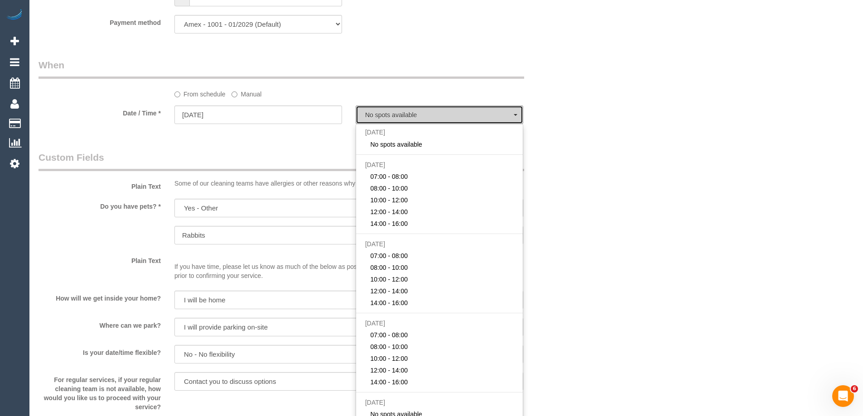
click at [409, 116] on span "No spots available" at bounding box center [439, 114] width 149 height 7
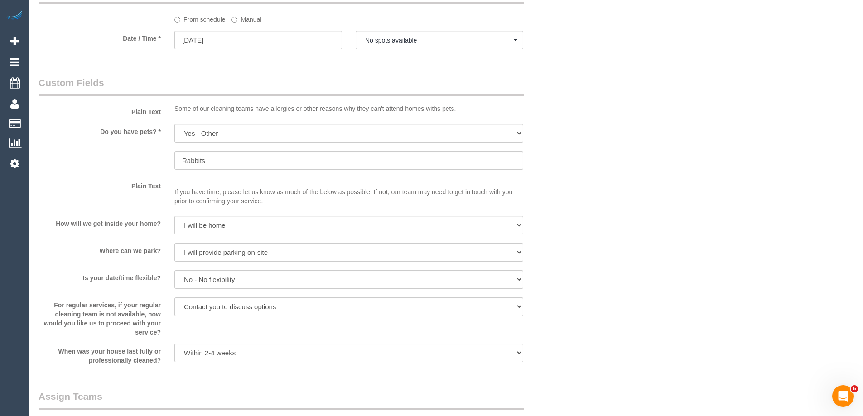
scroll to position [867, 0]
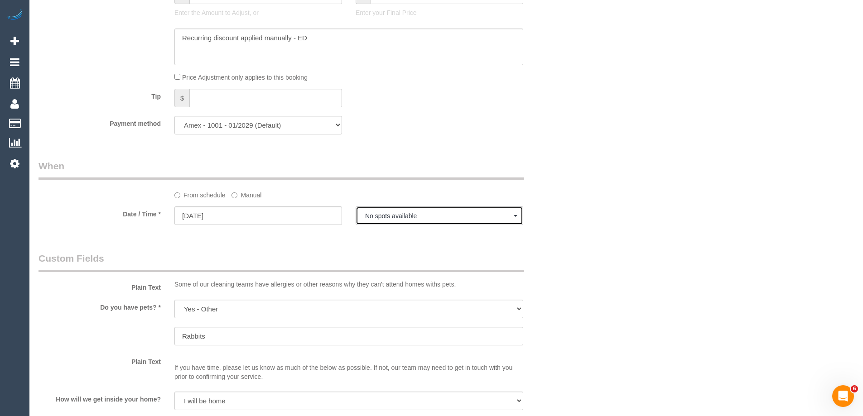
click at [378, 218] on span "No spots available" at bounding box center [439, 215] width 149 height 7
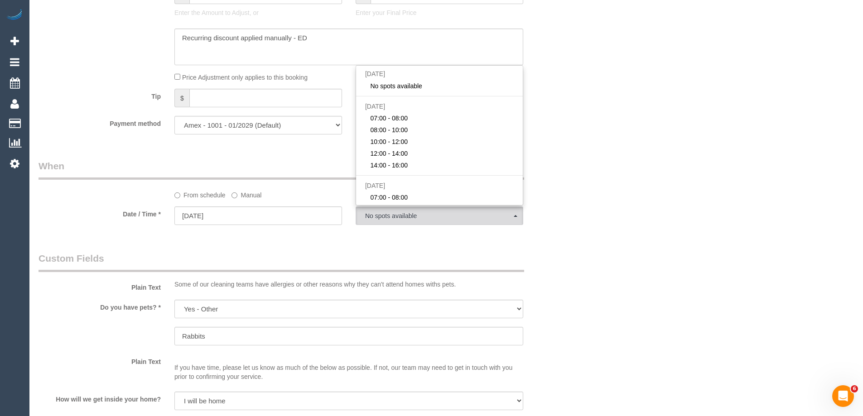
click at [682, 143] on div "Who Email* anjiebebe@gmail.com Name * Anjie Lin Where Address* 119 Parramatta R…" at bounding box center [446, 92] width 815 height 1853
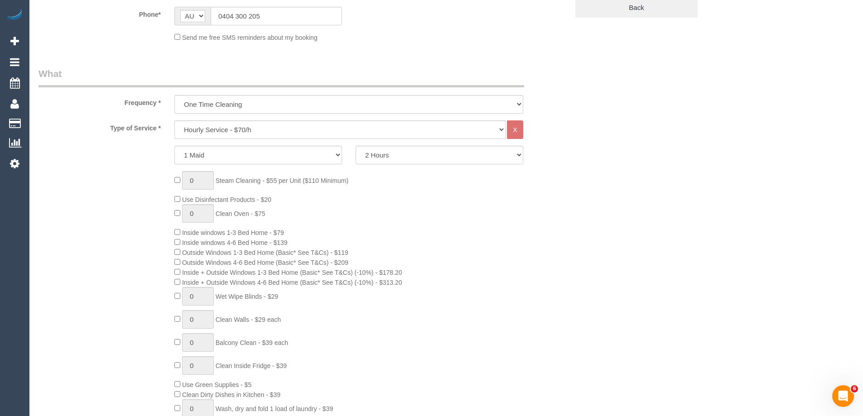
scroll to position [97, 0]
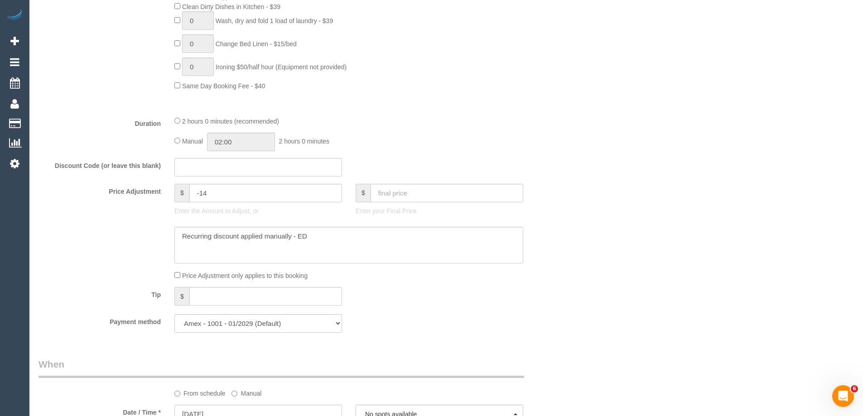
scroll to position [777, 0]
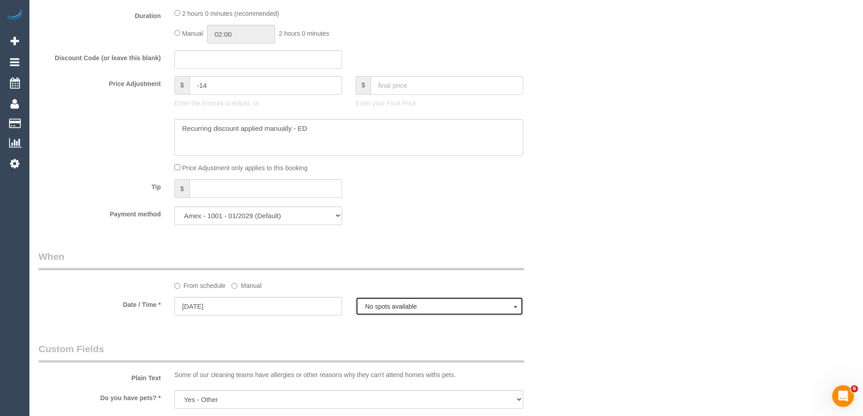
click at [370, 306] on span "No spots available" at bounding box center [439, 306] width 149 height 7
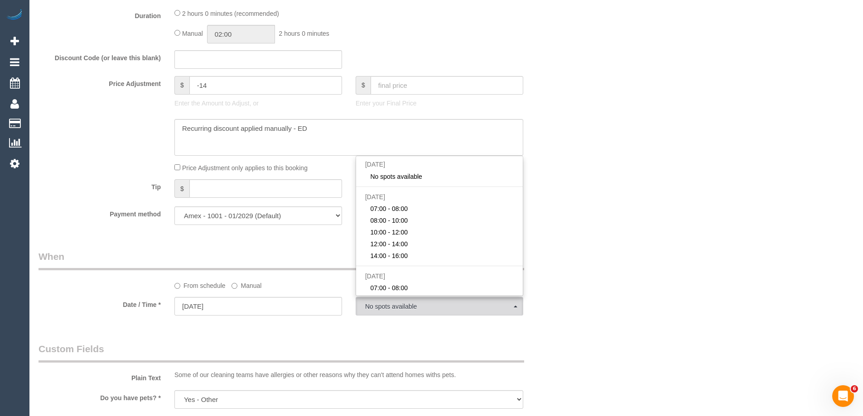
click at [611, 240] on div "Who Email* anjiebebe@gmail.com Name * Anjie Lin Where Address* 119 Parramatta R…" at bounding box center [446, 182] width 815 height 1853
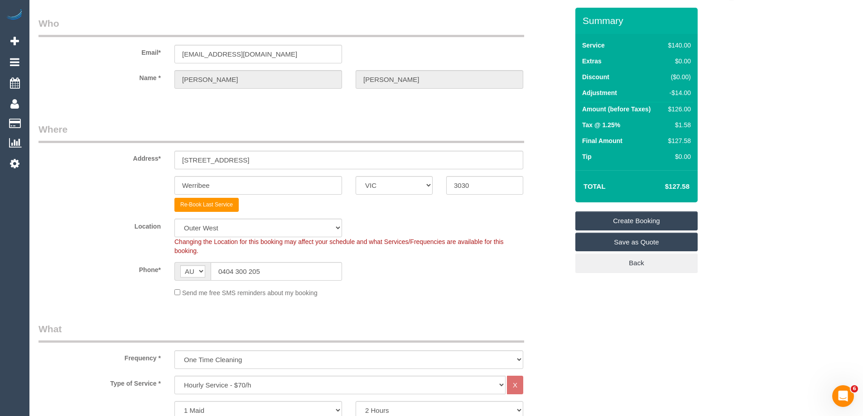
scroll to position [0, 0]
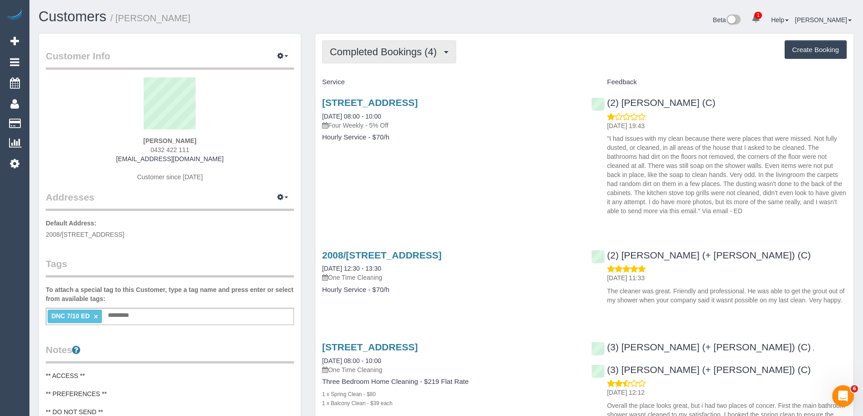
click at [401, 50] on span "Completed Bookings (4)" at bounding box center [385, 51] width 111 height 11
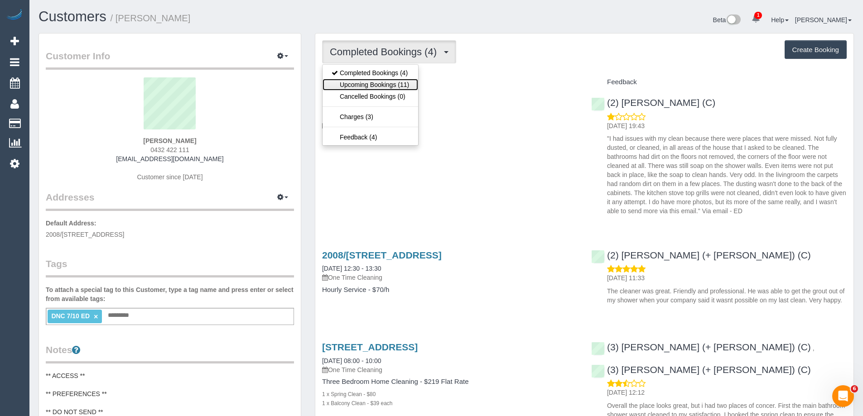
click at [392, 85] on link "Upcoming Bookings (11)" at bounding box center [370, 85] width 96 height 12
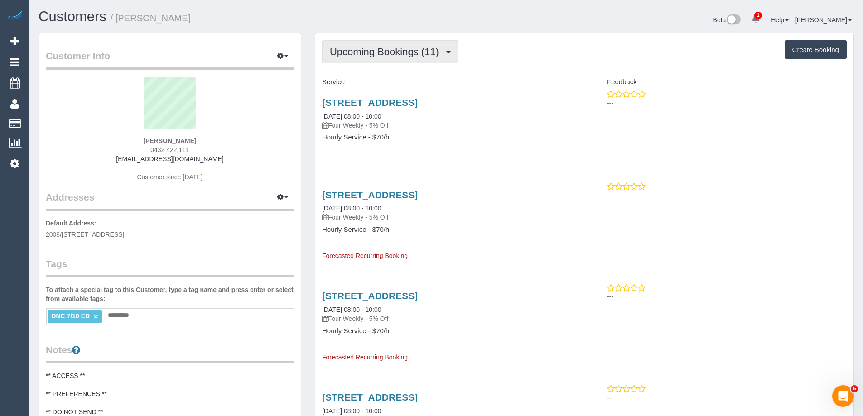
drag, startPoint x: 447, startPoint y: 60, endPoint x: 416, endPoint y: 71, distance: 32.5
click at [447, 60] on button "Upcoming Bookings (11)" at bounding box center [390, 51] width 136 height 23
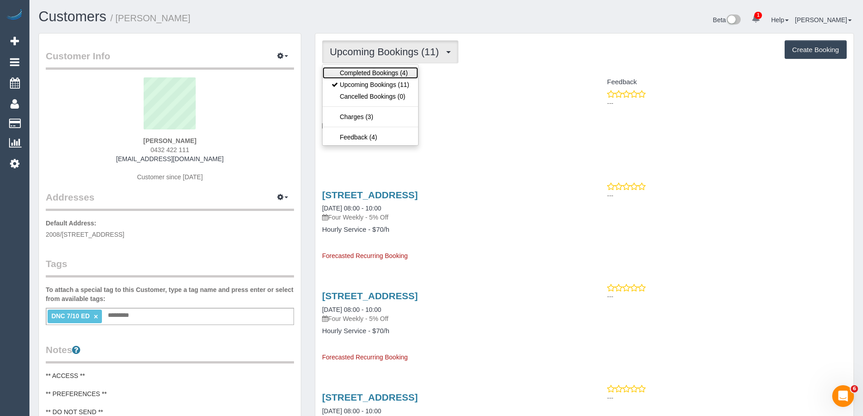
click at [407, 77] on link "Completed Bookings (4)" at bounding box center [370, 73] width 96 height 12
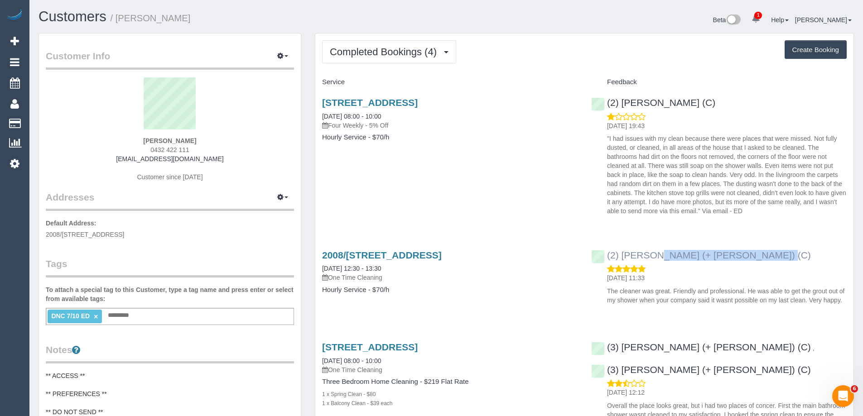
drag, startPoint x: 731, startPoint y: 256, endPoint x: 606, endPoint y: 257, distance: 124.6
click at [606, 257] on div "(2) [PERSON_NAME] (+ [PERSON_NAME]) (C) [DATE] 11:33 The cleaner was great. Fri…" at bounding box center [718, 275] width 269 height 67
copy link "(2) [PERSON_NAME] (+ [PERSON_NAME]) (C)"
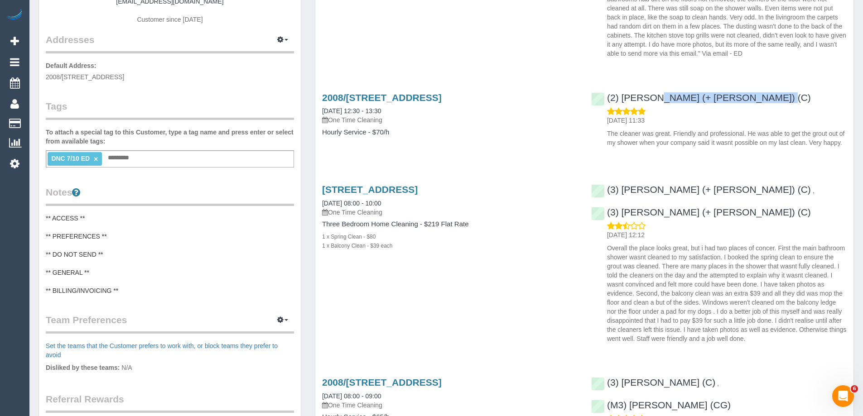
scroll to position [272, 0]
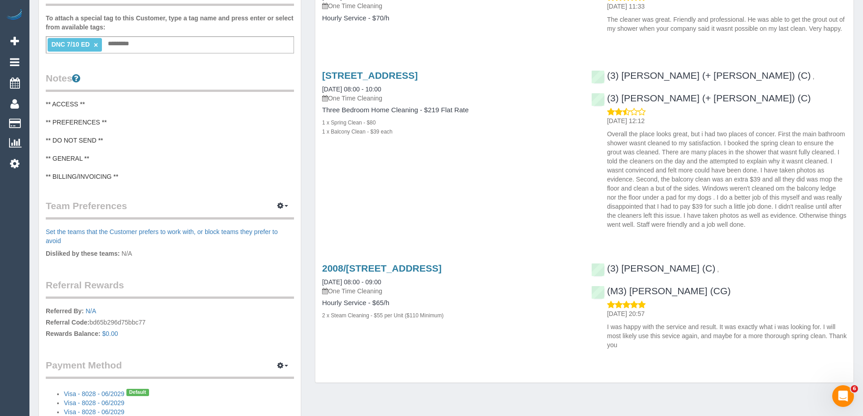
click at [116, 154] on pre "** ACCESS ** ** PREFERENCES ** ** DO NOT SEND ** ** GENERAL ** ** BILLING/INVOI…" at bounding box center [170, 141] width 248 height 82
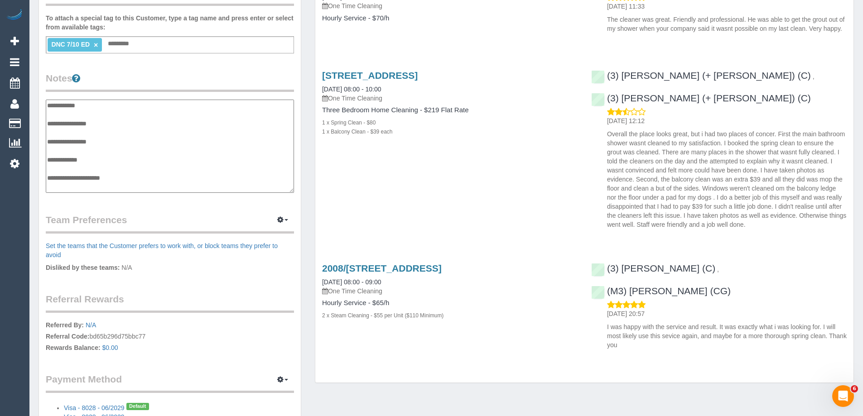
click at [82, 131] on textarea "**********" at bounding box center [170, 146] width 248 height 93
type textarea "**********"
click at [312, 183] on div "Completed Bookings (4) Completed Bookings (4) Upcoming Bookings (11) Cancelled …" at bounding box center [584, 76] width 553 height 631
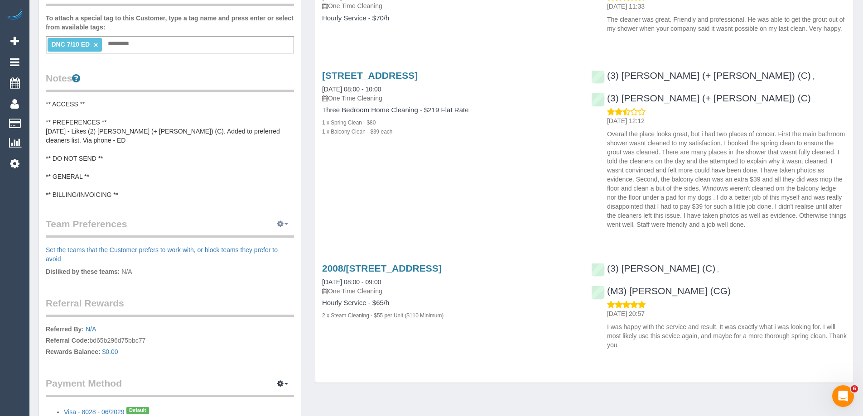
click at [279, 228] on button "button" at bounding box center [282, 224] width 23 height 14
click at [265, 241] on link "Manage Preferences" at bounding box center [255, 241] width 77 height 12
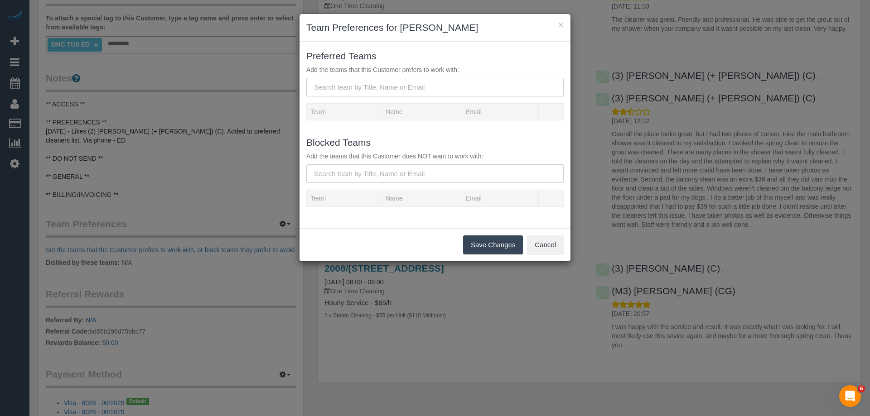
click at [363, 87] on input "text" at bounding box center [434, 87] width 257 height 19
paste input "(2) [PERSON_NAME] (+ [PERSON_NAME]) (C)"
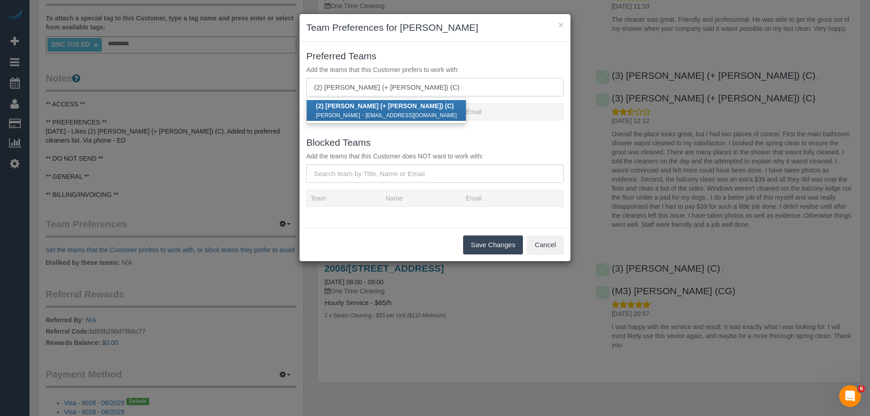
type input "(2) [PERSON_NAME] (+ [PERSON_NAME]) (C)"
click at [369, 113] on small "[EMAIL_ADDRESS][DOMAIN_NAME]" at bounding box center [411, 115] width 91 height 6
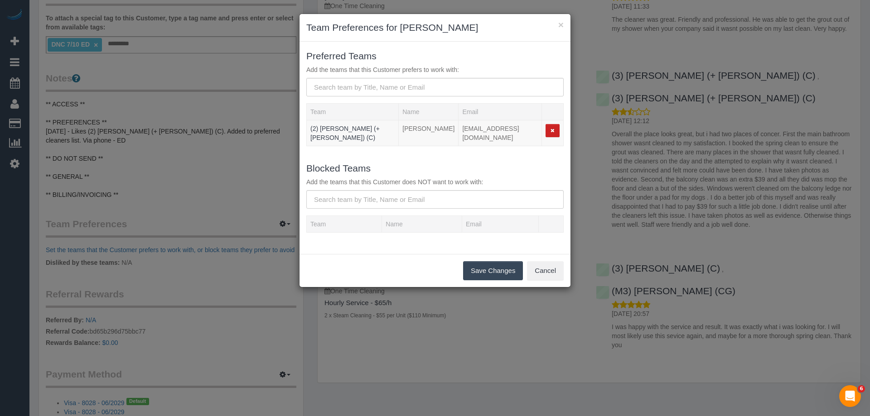
click at [489, 261] on button "Save Changes" at bounding box center [493, 270] width 60 height 19
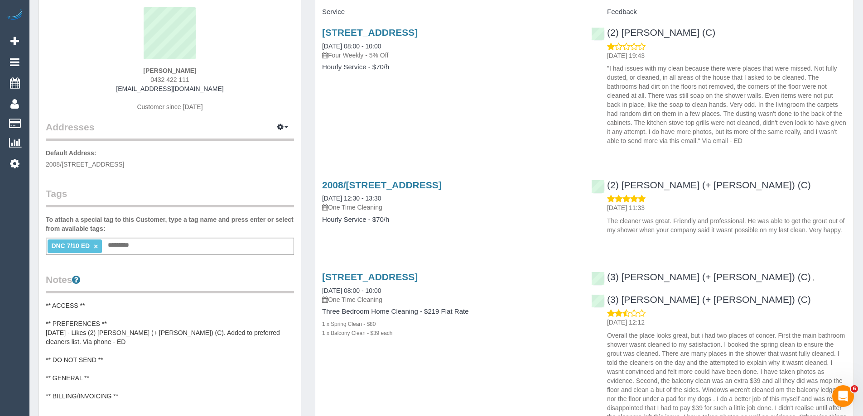
scroll to position [0, 0]
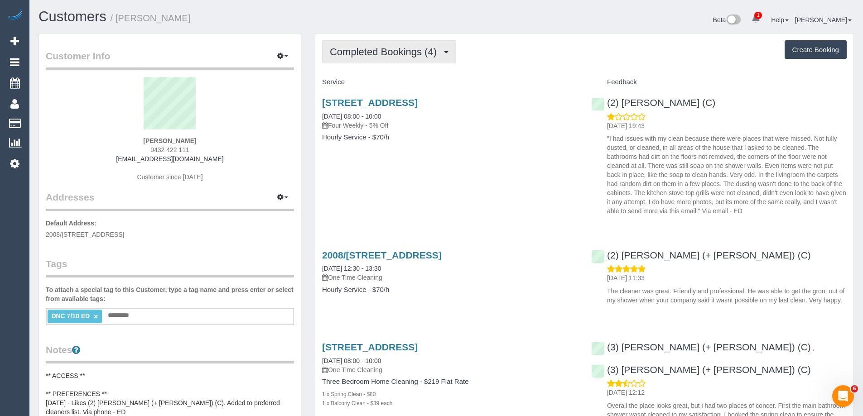
click at [370, 54] on span "Completed Bookings (4)" at bounding box center [385, 51] width 111 height 11
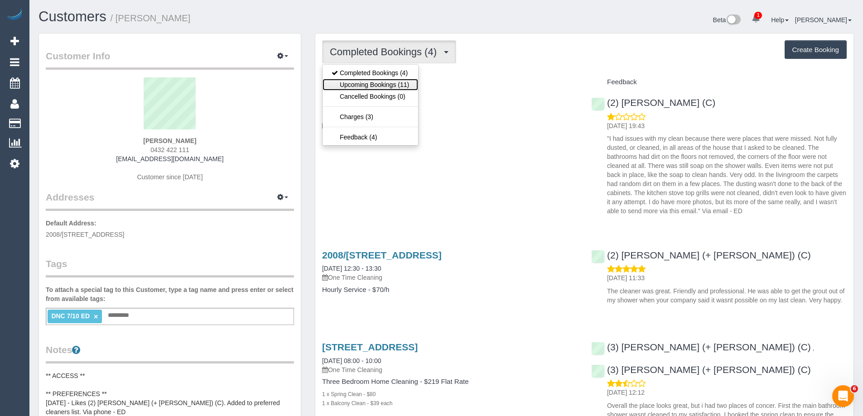
click at [366, 81] on link "Upcoming Bookings (11)" at bounding box center [370, 85] width 96 height 12
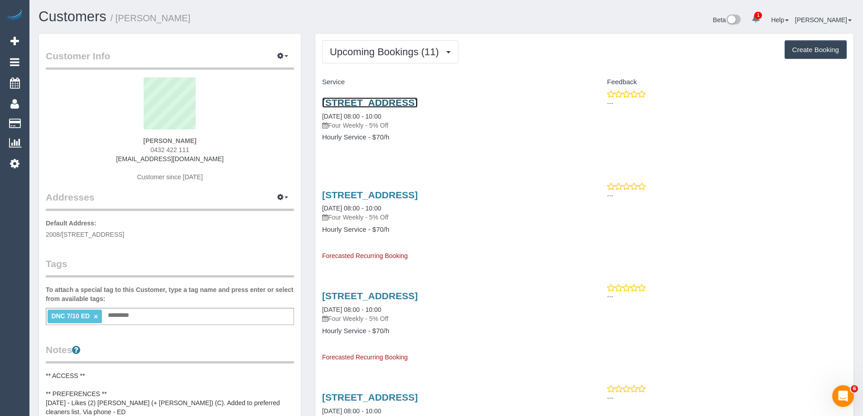
click at [418, 104] on link "[STREET_ADDRESS]" at bounding box center [370, 102] width 96 height 10
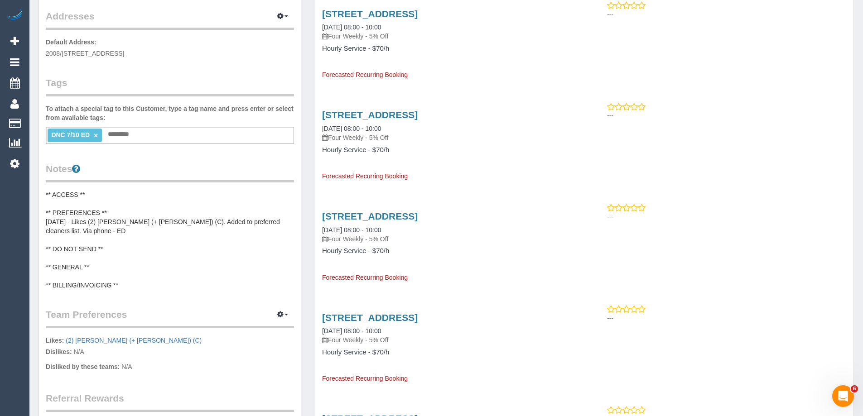
click at [178, 221] on pre "** ACCESS ** ** PREFERENCES ** [DATE] - Likes (2) [PERSON_NAME] (+ [PERSON_NAME…" at bounding box center [170, 240] width 248 height 100
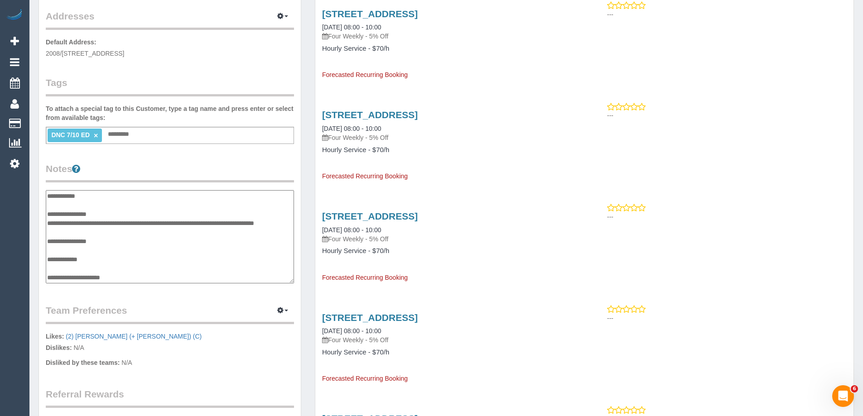
scroll to position [8, 0]
click at [139, 205] on textarea "**********" at bounding box center [170, 236] width 248 height 93
type textarea "**********"
click at [222, 169] on legend "Notes" at bounding box center [170, 172] width 248 height 20
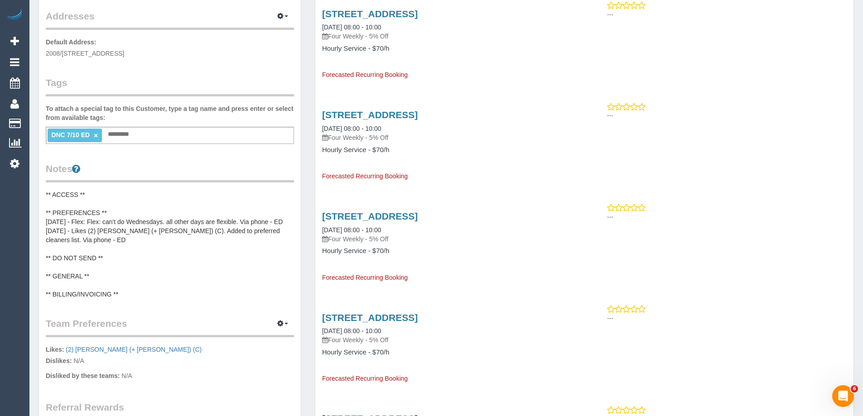
click at [110, 217] on pre "** ACCESS ** ** PREFERENCES ** [DATE] - Flex: Flex: can't do Wednesdays. all ot…" at bounding box center [170, 244] width 248 height 109
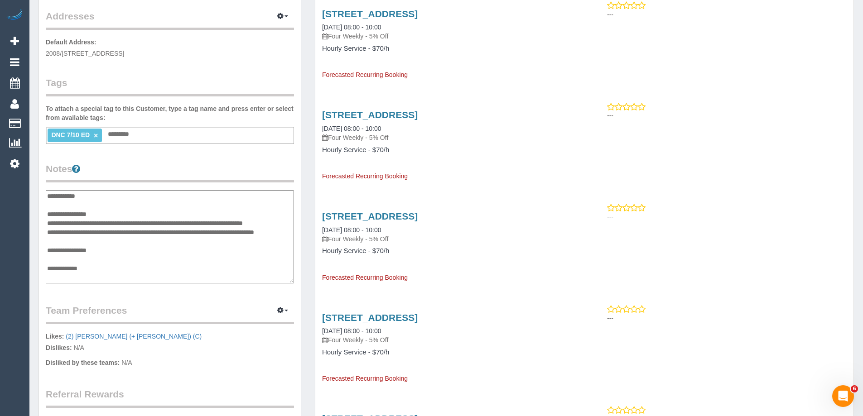
scroll to position [18, 0]
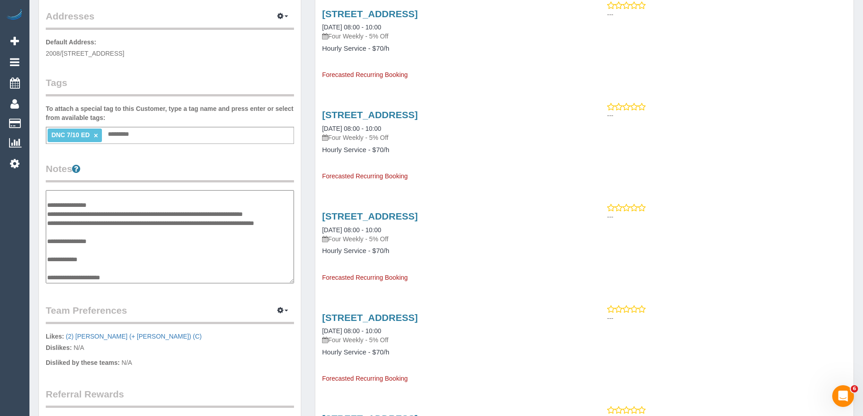
click at [92, 204] on textarea "**********" at bounding box center [170, 236] width 248 height 93
click at [93, 204] on textarea "**********" at bounding box center [170, 236] width 248 height 93
type textarea "**********"
click at [154, 175] on legend "Notes" at bounding box center [170, 172] width 248 height 20
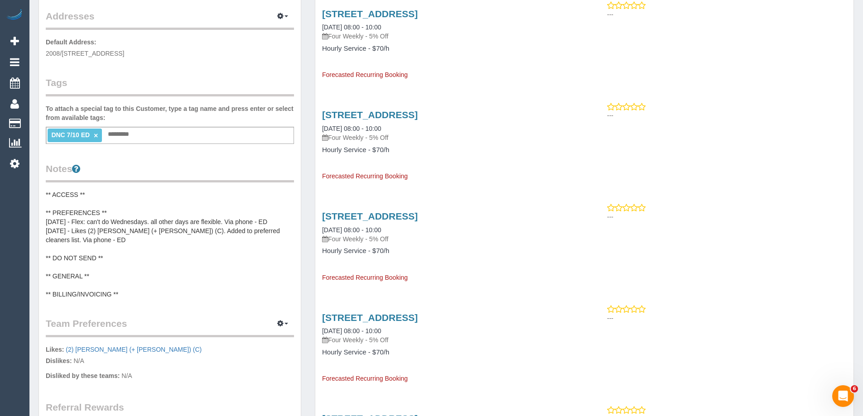
click at [167, 220] on pre "** ACCESS ** ** PREFERENCES ** [DATE] - Flex: can't do Wednesdays. all other da…" at bounding box center [170, 244] width 248 height 109
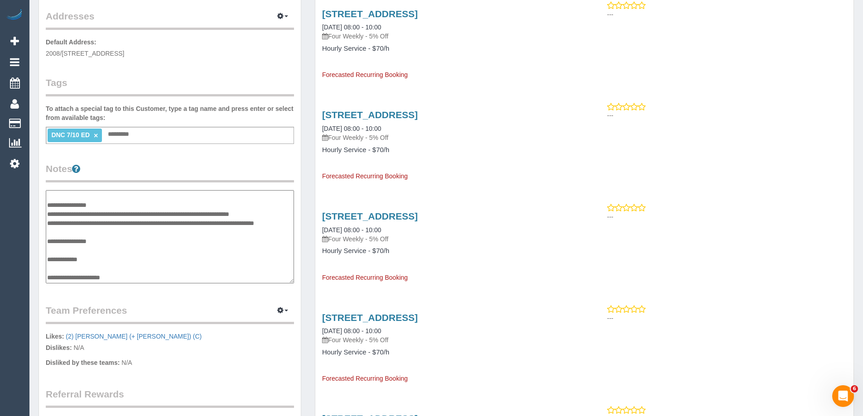
drag, startPoint x: 154, startPoint y: 204, endPoint x: 168, endPoint y: 200, distance: 15.2
click at [159, 202] on textarea "**********" at bounding box center [170, 236] width 248 height 93
type textarea "**********"
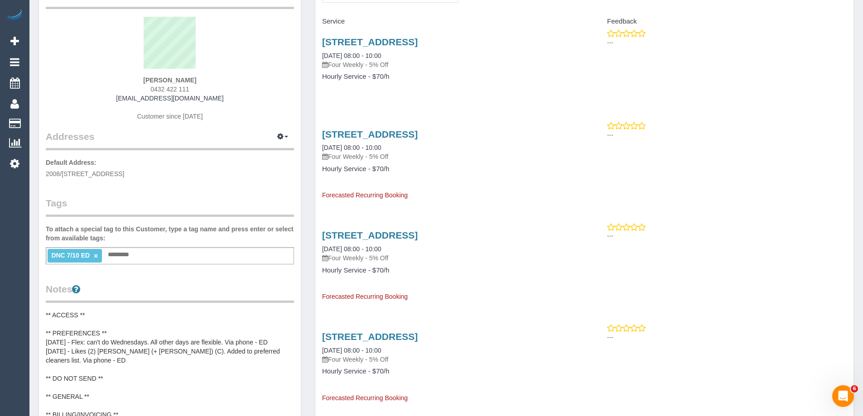
scroll to position [0, 0]
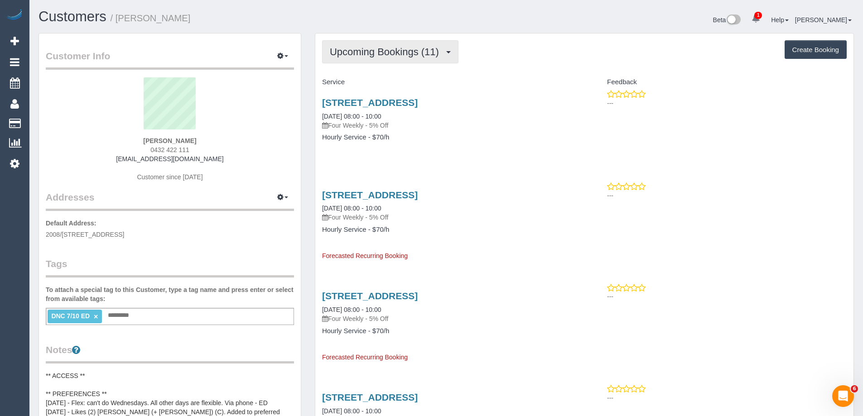
click at [369, 56] on span "Upcoming Bookings (11)" at bounding box center [387, 51] width 114 height 11
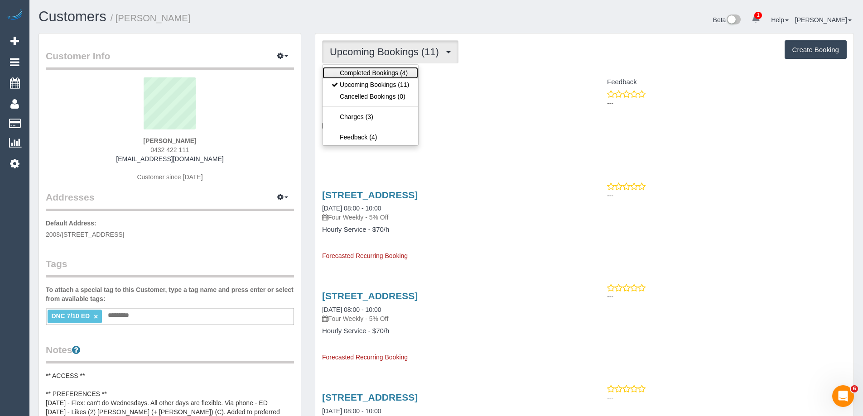
click at [365, 71] on link "Completed Bookings (4)" at bounding box center [370, 73] width 96 height 12
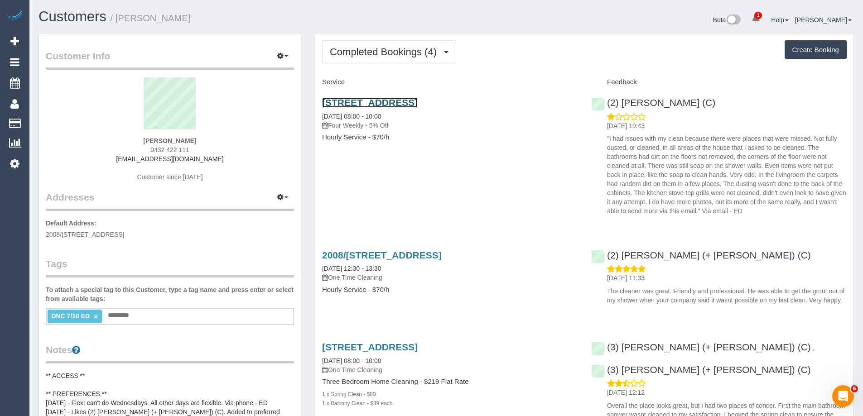
click at [370, 102] on link "241 City Road, Unit 2008, Southbank, VIC 3006" at bounding box center [370, 102] width 96 height 10
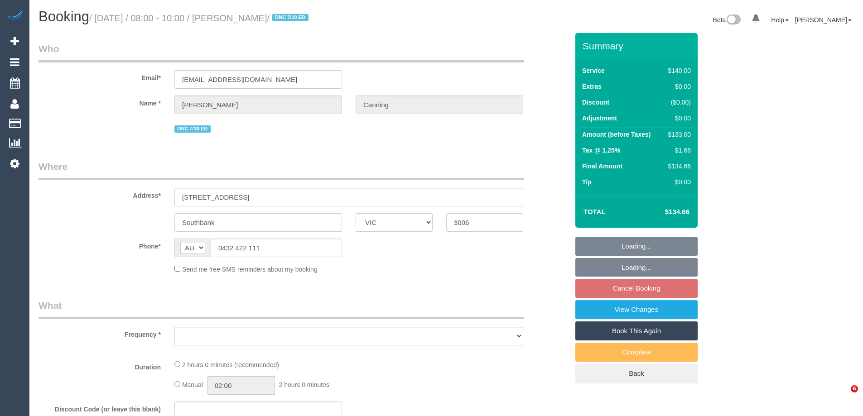
select select "VIC"
select select "object:869"
select select "string:stripe-pm_1SBsah2GScqysDRVt2OELqX1"
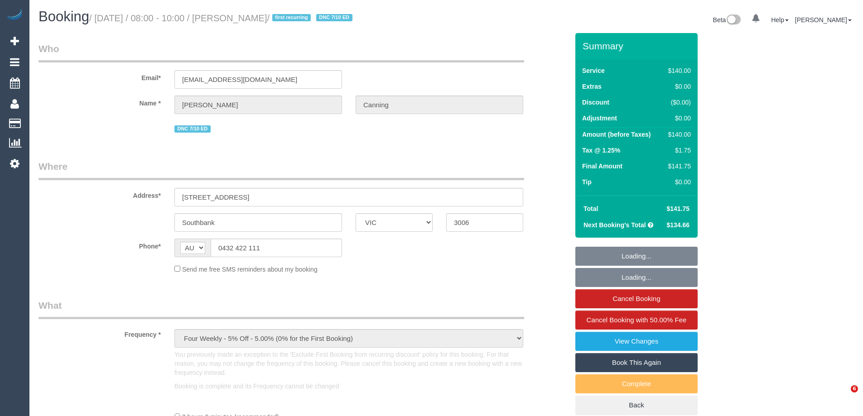
select select "VIC"
select select "string:stripe-pm_1SBsah2GScqysDRVt2OELqX1"
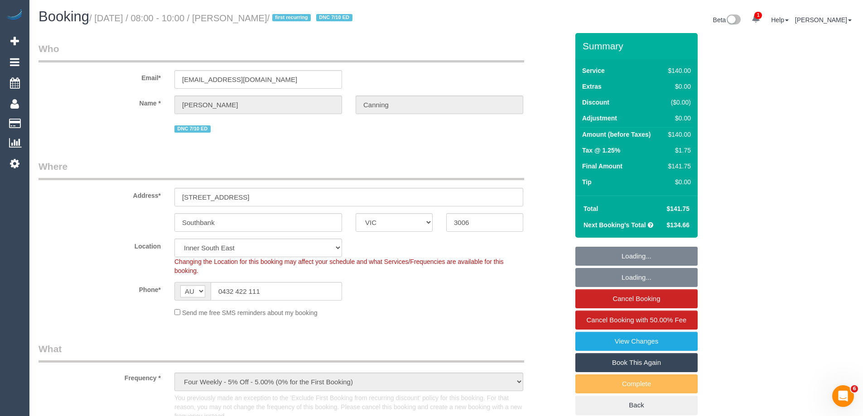
select select "object:761"
select select "number:27"
select select "number:14"
select select "number:18"
select select "number:23"
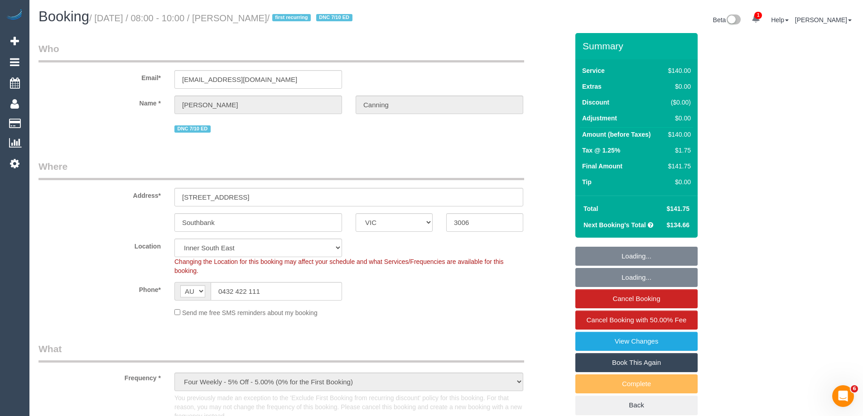
select select "number:34"
select select "number:13"
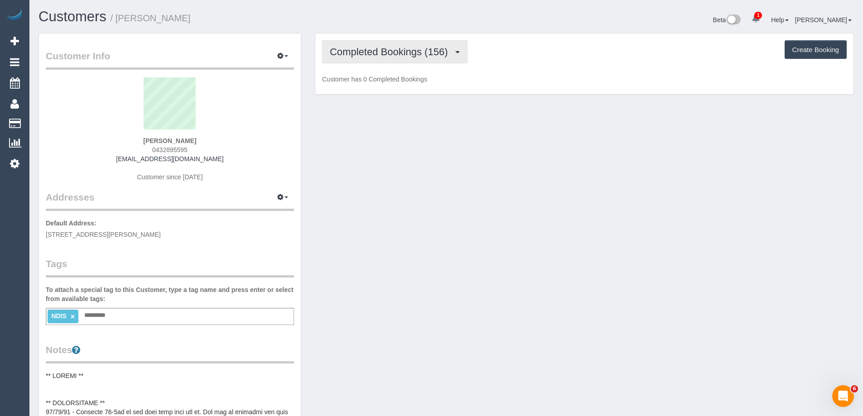
click at [380, 56] on span "Completed Bookings (156)" at bounding box center [391, 51] width 122 height 11
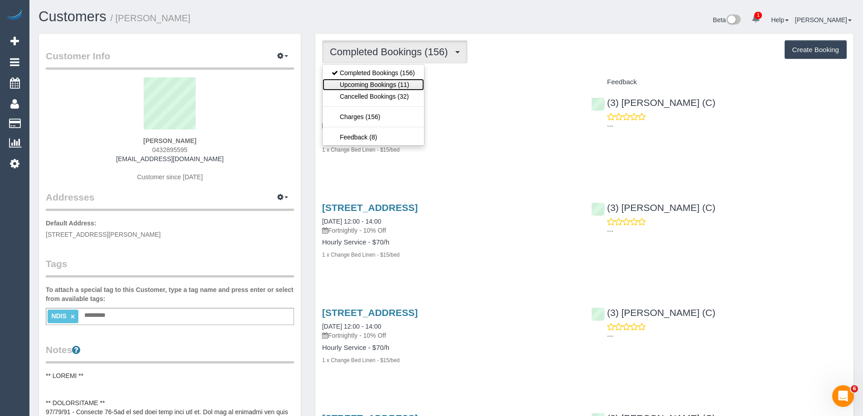
click at [379, 82] on link "Upcoming Bookings (11)" at bounding box center [372, 85] width 101 height 12
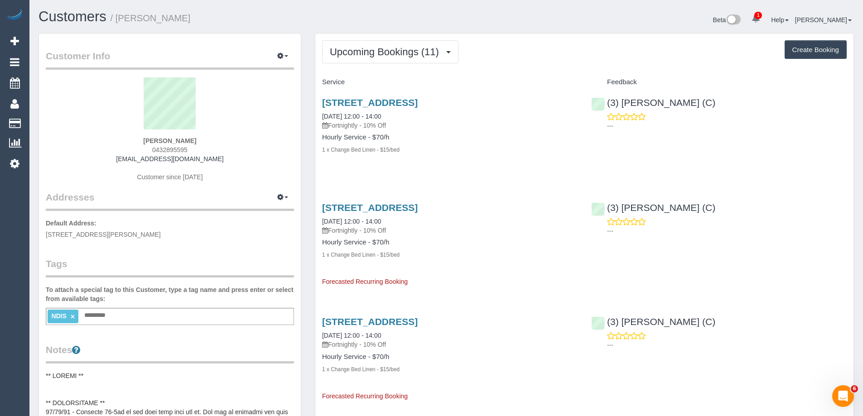
click at [639, 62] on div "Upcoming Bookings (11) Completed Bookings (156) Upcoming Bookings (11) Cancelle…" at bounding box center [584, 51] width 525 height 23
drag, startPoint x: 146, startPoint y: 24, endPoint x: 118, endPoint y: 24, distance: 28.5
click at [118, 24] on h1 "Customers / Ilana Aarons" at bounding box center [239, 16] width 401 height 15
copy small "Ilana Aarons"
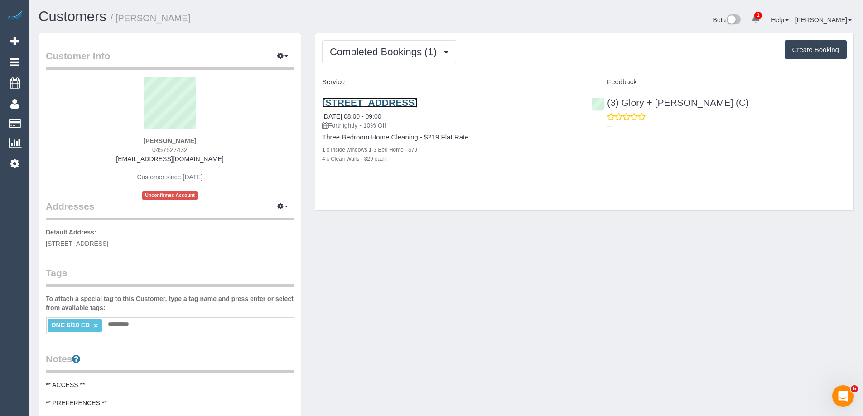
click at [380, 101] on link "[STREET_ADDRESS]" at bounding box center [370, 102] width 96 height 10
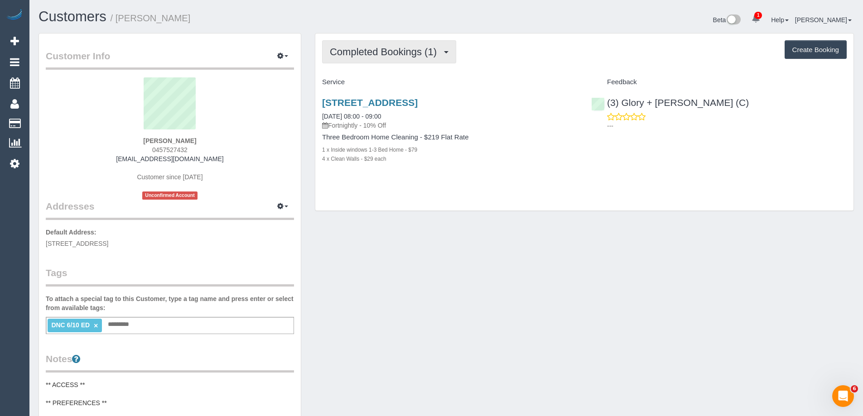
click at [365, 48] on span "Completed Bookings (1)" at bounding box center [385, 51] width 111 height 11
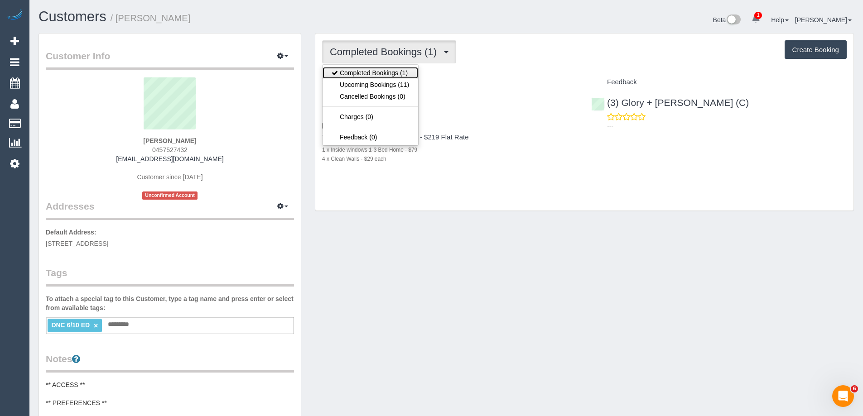
click at [369, 70] on link "Completed Bookings (1)" at bounding box center [370, 73] width 96 height 12
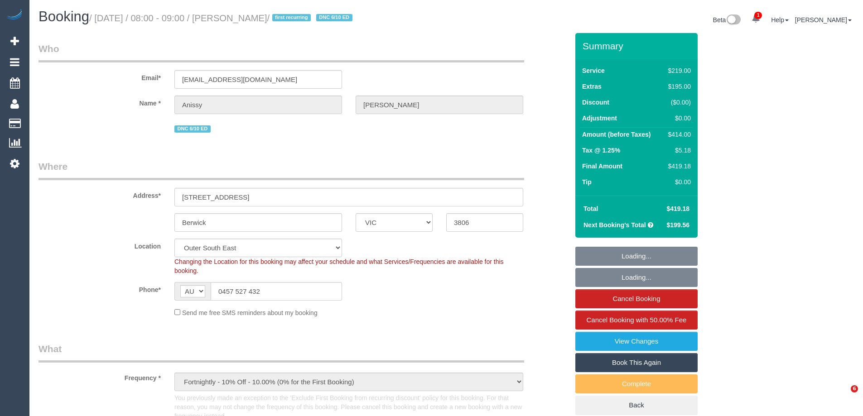
select select "VIC"
select select "string:stripe-pm_1S9ZvC2GScqysDRVmxksfFhw"
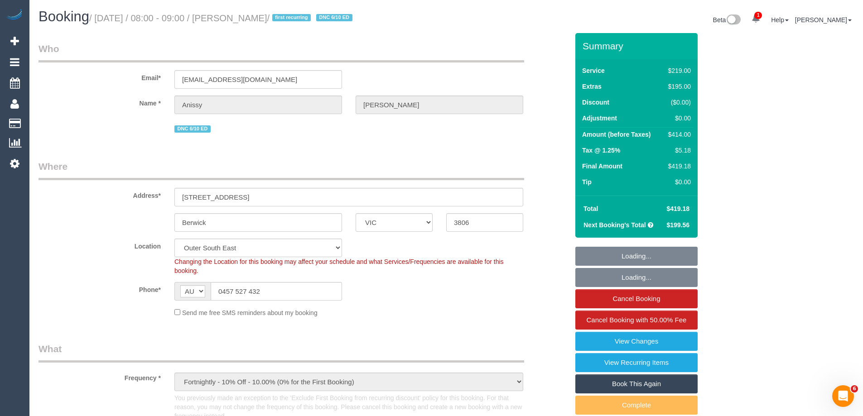
select select "object:1141"
select select "number:28"
select select "number:15"
select select "number:18"
select select "number:25"
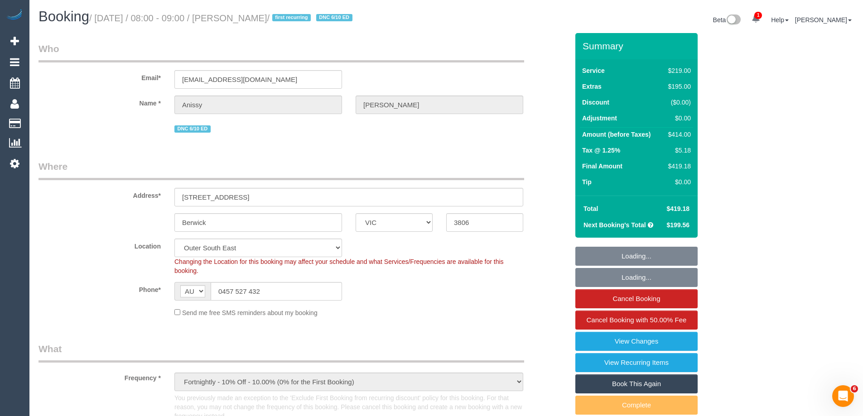
select select "number:33"
select select "number:11"
click at [662, 344] on link "View Changes" at bounding box center [636, 341] width 122 height 19
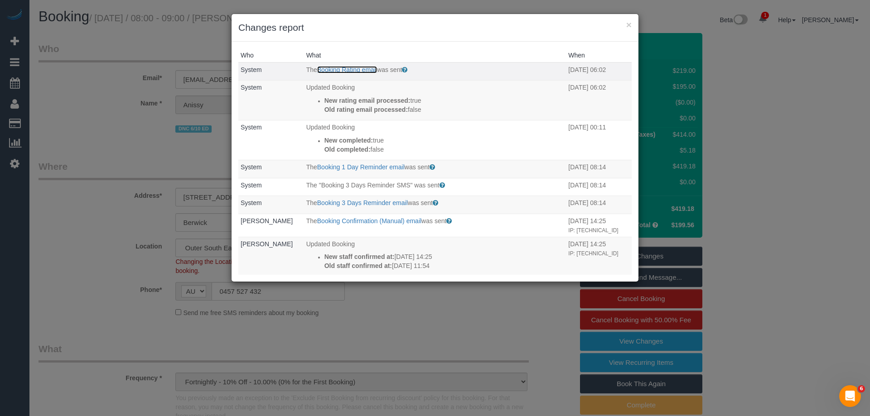
click at [347, 72] on link "Booking Rating email" at bounding box center [347, 69] width 60 height 7
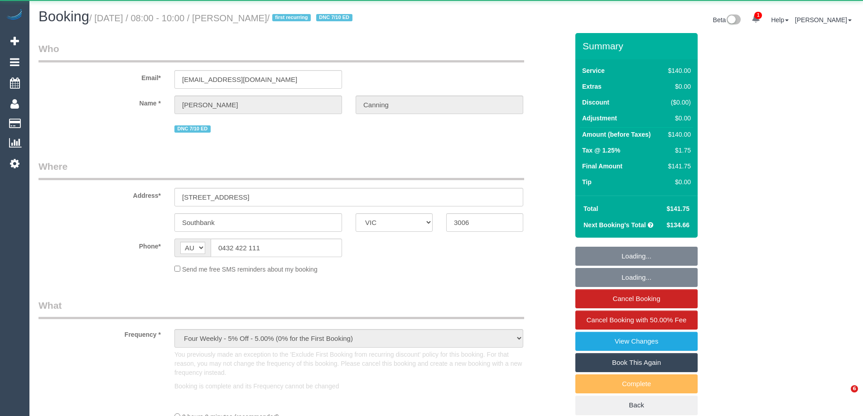
select select "VIC"
select select "string:stripe-pm_1SBsah2GScqysDRVt2OELqX1"
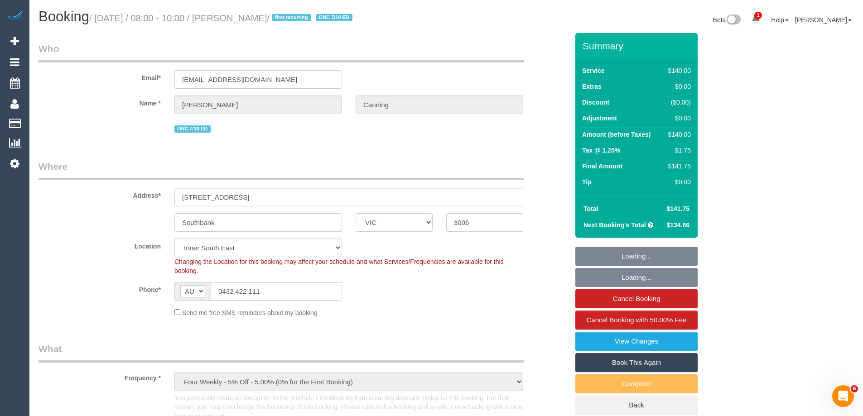
select select "object:745"
select select "number:27"
select select "number:14"
select select "number:18"
select select "number:23"
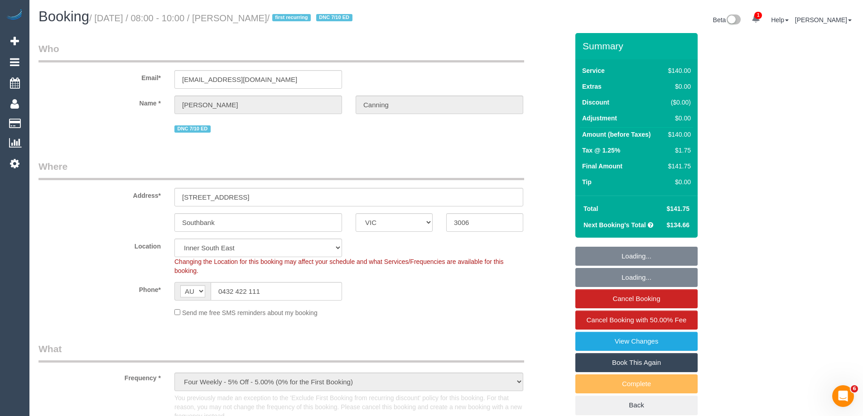
select select "number:34"
select select "number:13"
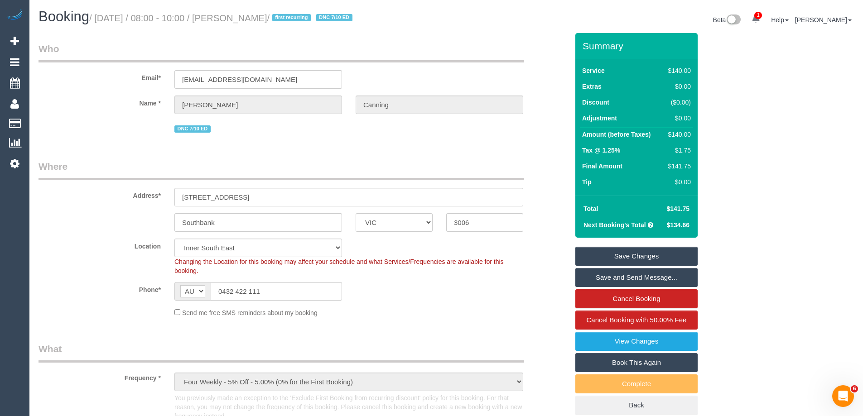
click at [684, 135] on div "$140.00" at bounding box center [677, 134] width 26 height 9
copy div "140.00"
drag, startPoint x: 112, startPoint y: 219, endPoint x: 143, endPoint y: 213, distance: 30.8
click at [112, 219] on div "Southbank ACT [GEOGRAPHIC_DATA] NT [GEOGRAPHIC_DATA] SA TAS [GEOGRAPHIC_DATA] […" at bounding box center [304, 222] width 544 height 19
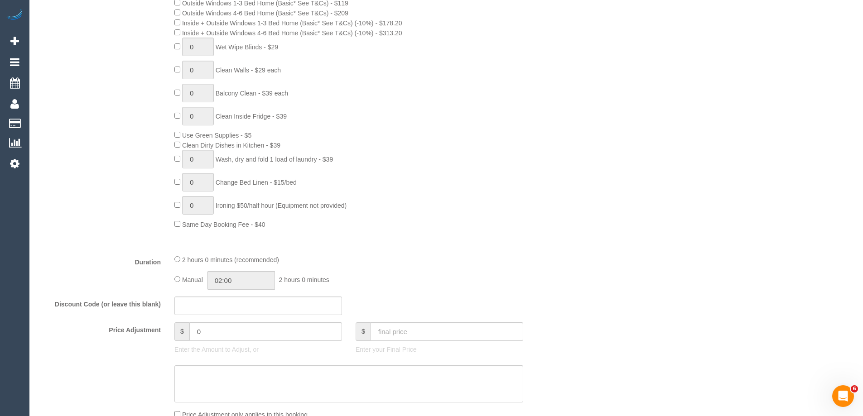
scroll to position [725, 0]
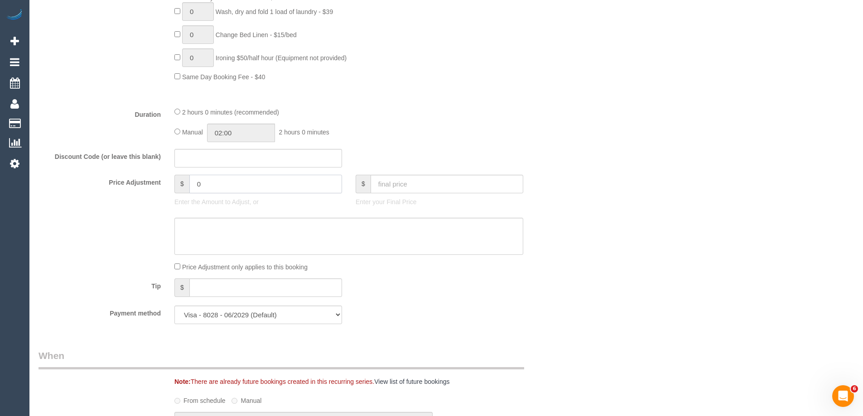
click at [210, 183] on input "0" at bounding box center [265, 184] width 153 height 19
type input "-35"
click at [214, 237] on textarea at bounding box center [348, 236] width 349 height 37
type textarea "#"
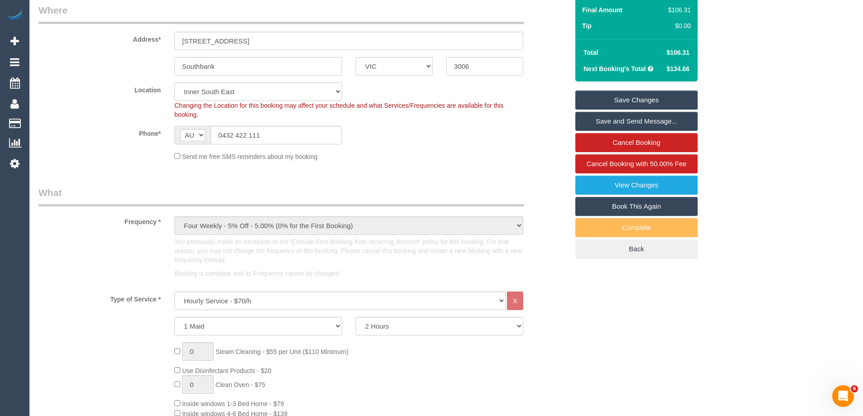
scroll to position [0, 0]
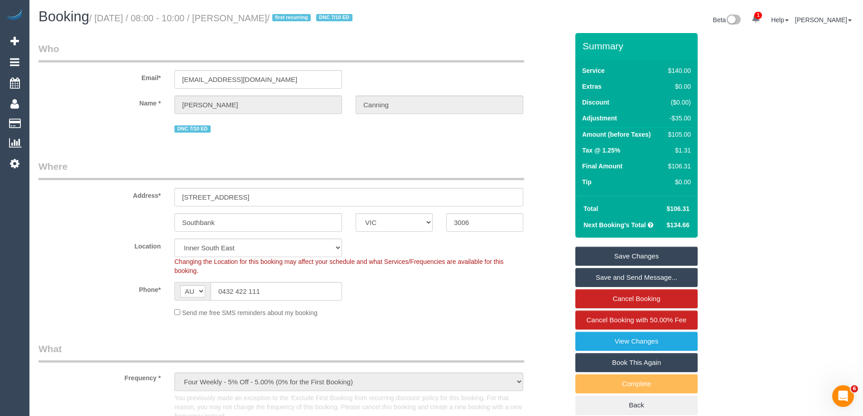
type textarea "$35 (25%) discount applied for complaint. Via phone - ED"
click at [601, 259] on link "Save Changes" at bounding box center [636, 256] width 122 height 19
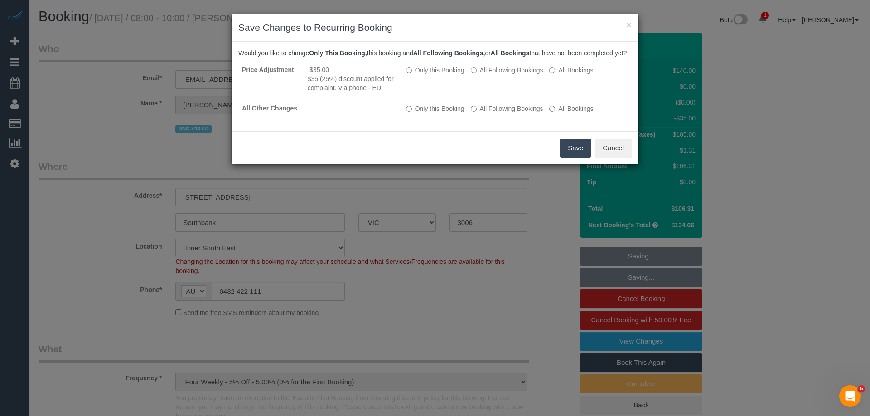
click at [570, 158] on button "Save" at bounding box center [575, 148] width 31 height 19
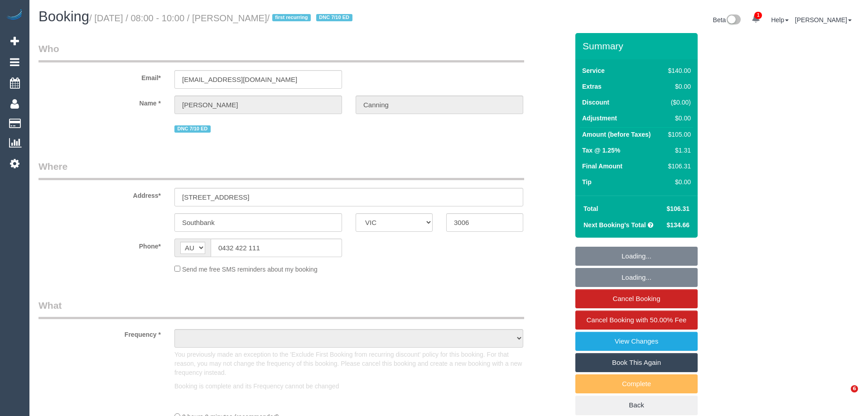
select select "VIC"
select select "object:562"
select select "string:stripe-pm_1SBsah2GScqysDRVt2OELqX1"
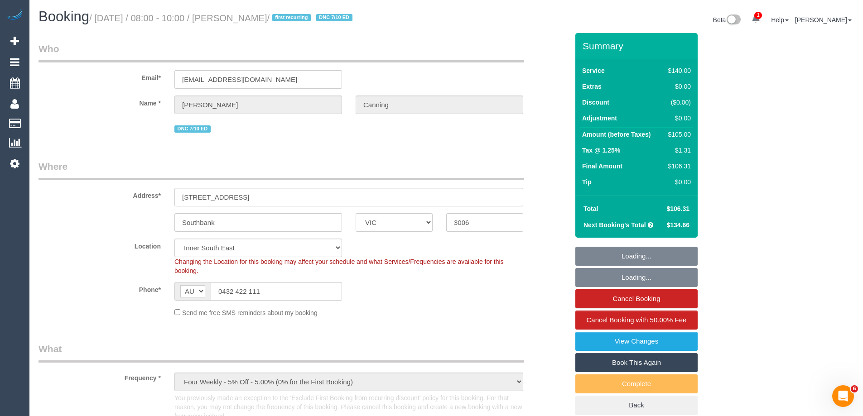
select select "object:891"
select select "number:27"
select select "number:14"
select select "number:18"
select select "number:23"
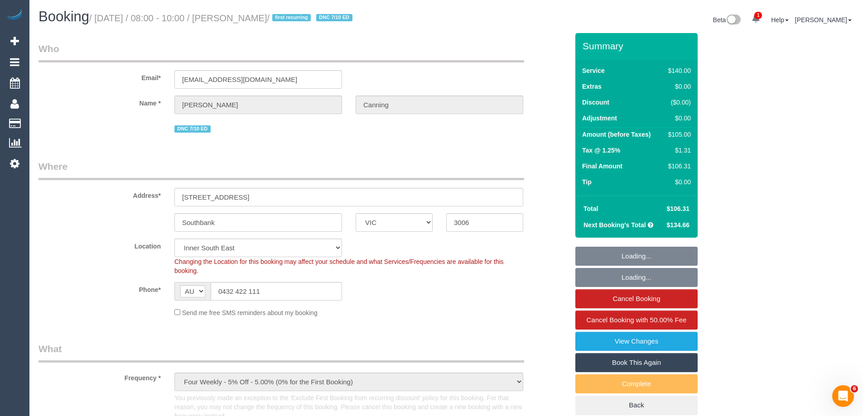
select select "number:34"
select select "number:13"
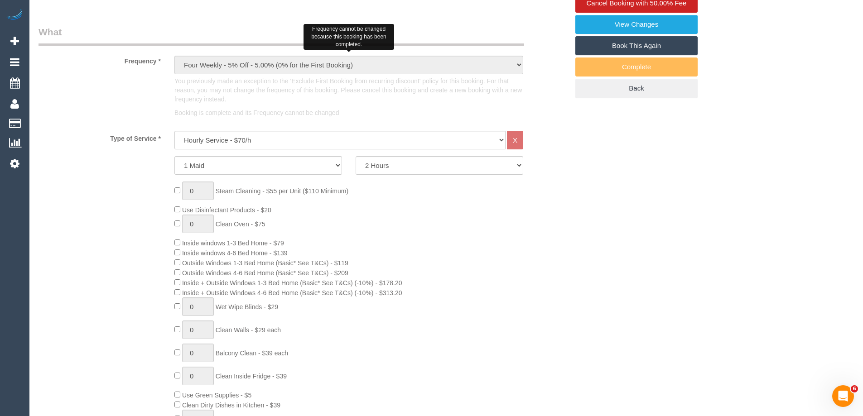
scroll to position [679, 0]
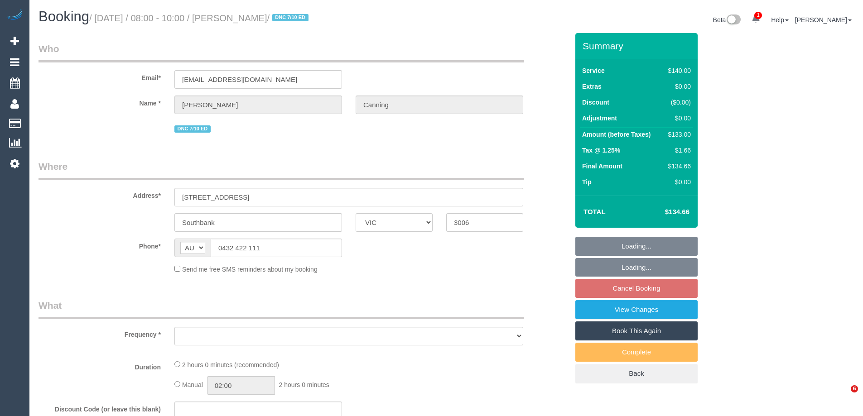
select select "VIC"
select select "object:542"
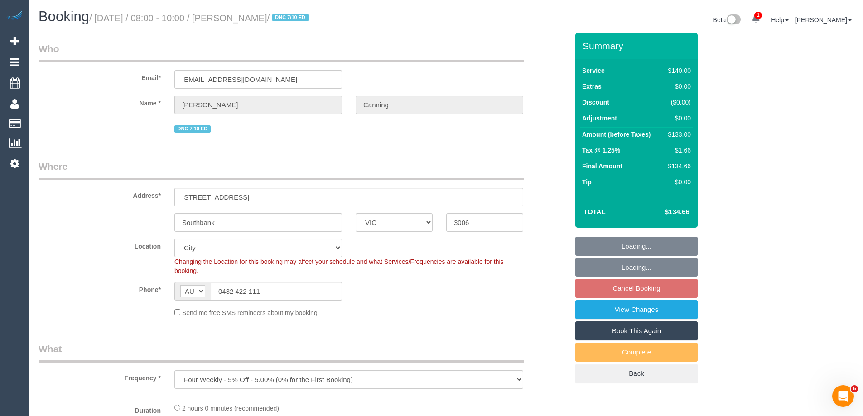
select select "string:stripe-pm_1SBsah2GScqysDRVt2OELqX1"
select select "number:27"
select select "number:14"
select select "number:18"
select select "number:23"
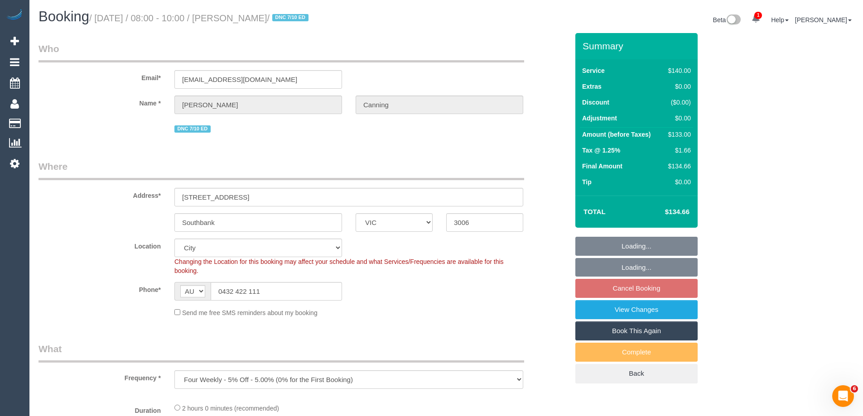
select select "number:34"
select select "number:13"
select select "object:693"
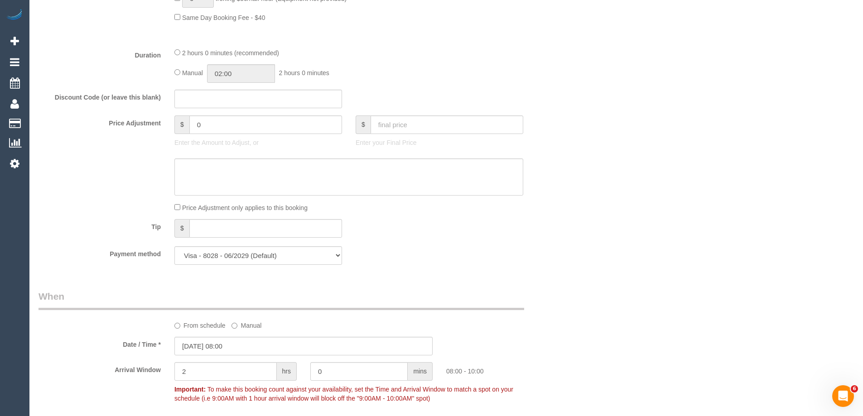
scroll to position [815, 0]
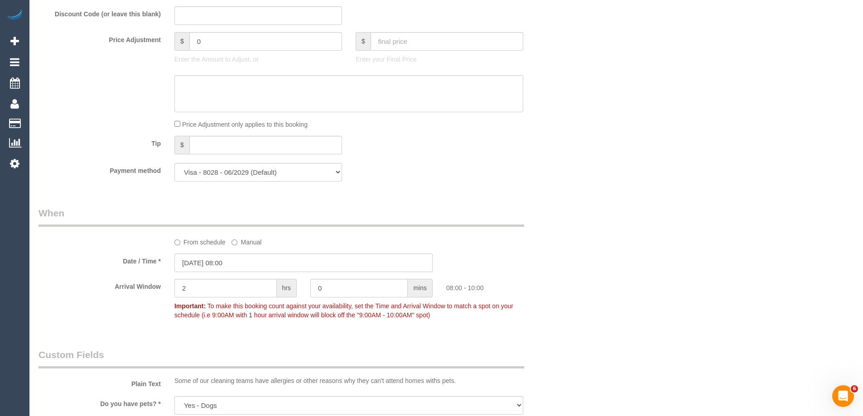
click at [200, 241] on label "From schedule" at bounding box center [199, 241] width 51 height 12
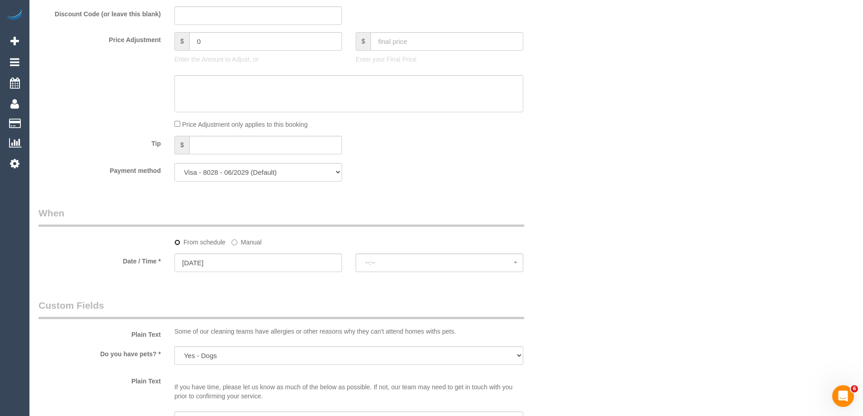
select select "spot22"
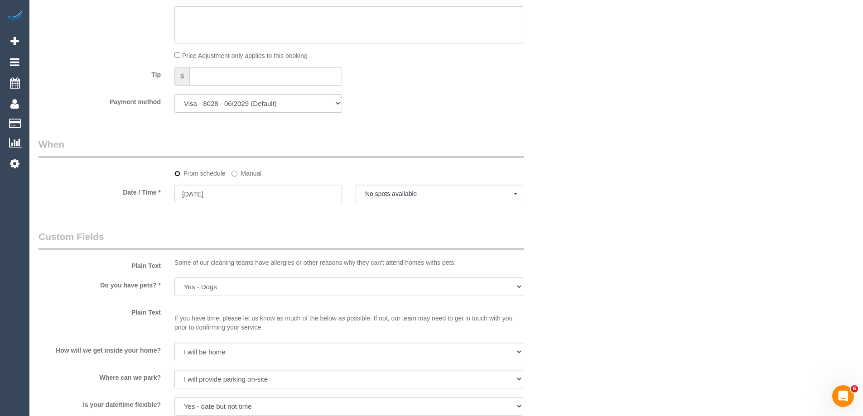
scroll to position [906, 0]
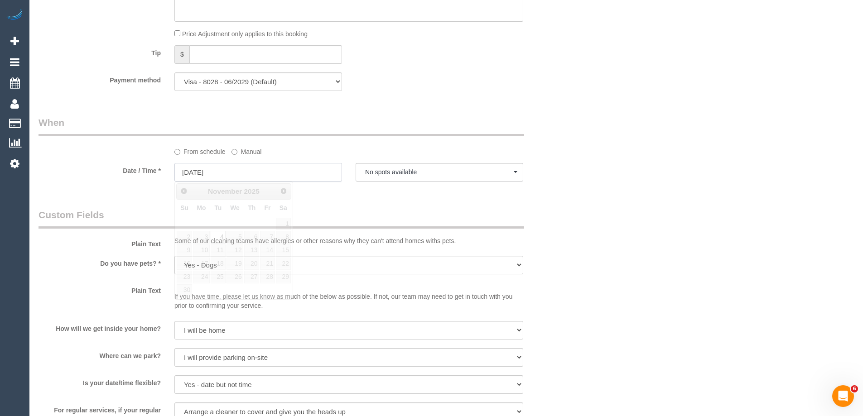
click at [264, 171] on input "04/11/2025" at bounding box center [258, 172] width 168 height 19
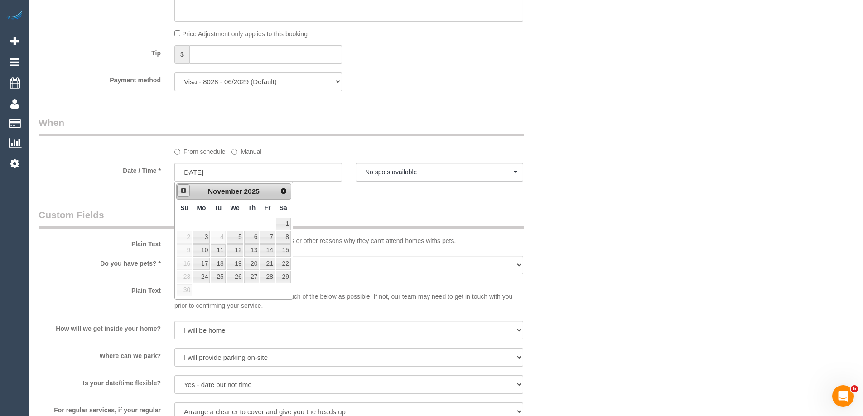
click at [183, 193] on span "Prev" at bounding box center [183, 190] width 7 height 7
click at [217, 264] on link "21" at bounding box center [218, 264] width 14 height 12
type input "21/10/2025"
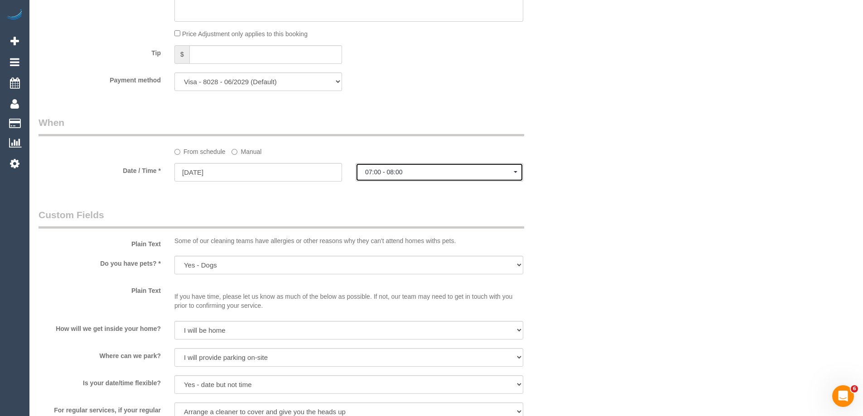
click at [394, 172] on span "07:00 - 08:00" at bounding box center [439, 171] width 149 height 7
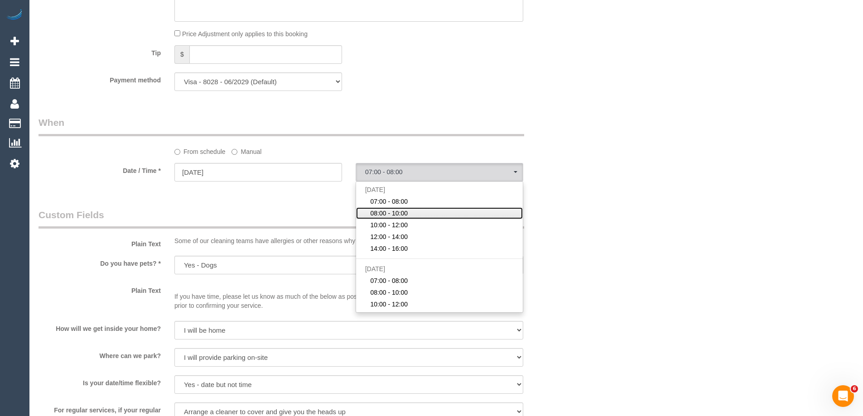
click at [390, 210] on span "08:00 - 10:00" at bounding box center [389, 213] width 38 height 9
select select "spot44"
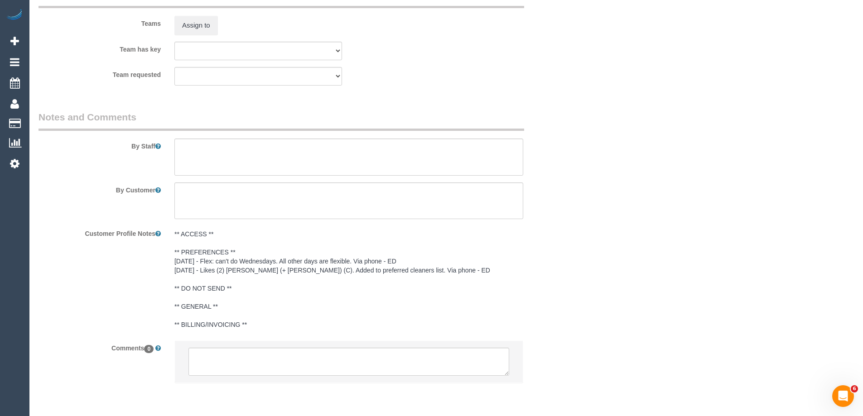
scroll to position [1446, 0]
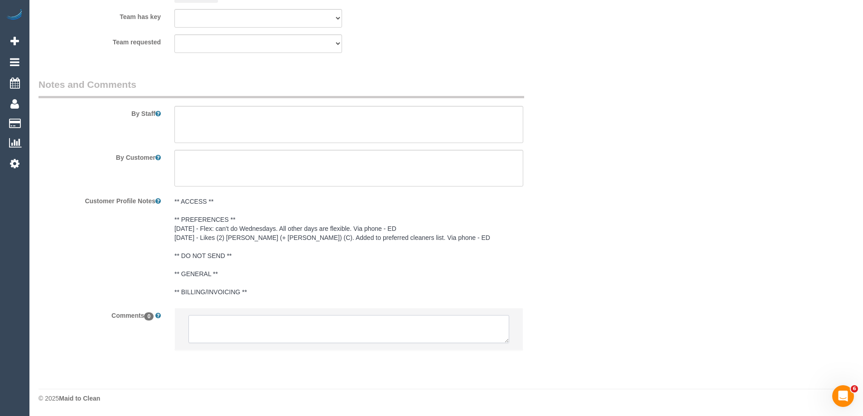
click at [394, 323] on textarea at bounding box center [348, 329] width 321 height 28
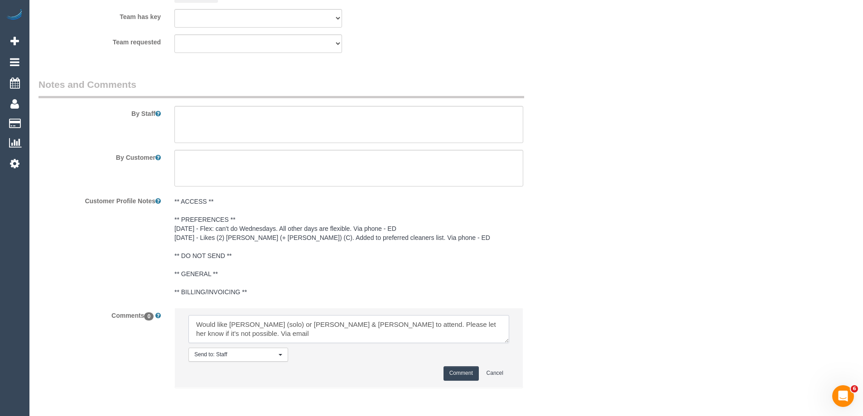
click at [506, 323] on textarea at bounding box center [348, 329] width 321 height 28
paste textarea "cnv_1fjvyf88"
type textarea "Would like Kevin (solo) or Kevin & Daniela to attend. Please let her know if it…"
click at [466, 373] on button "Comment" at bounding box center [460, 373] width 35 height 14
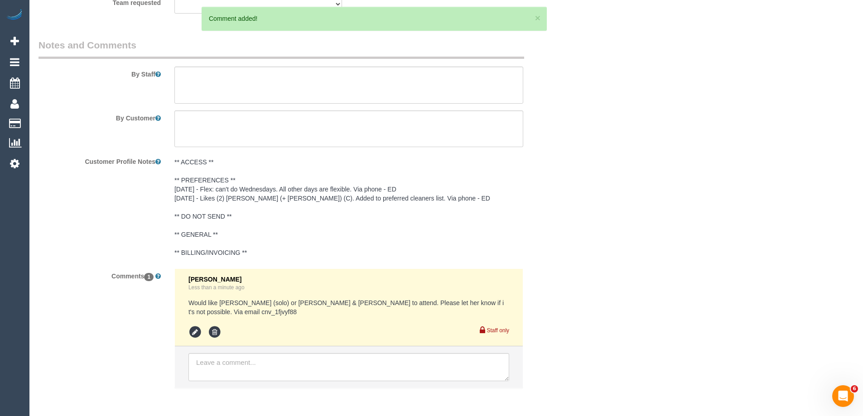
scroll to position [1514, 0]
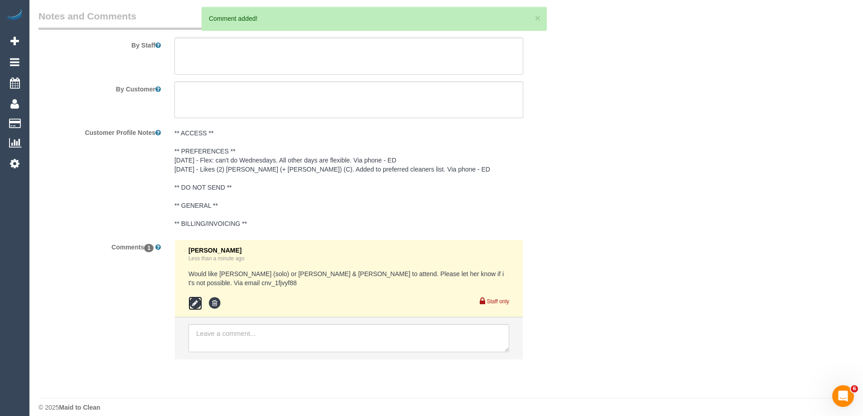
click at [193, 297] on icon at bounding box center [195, 304] width 14 height 14
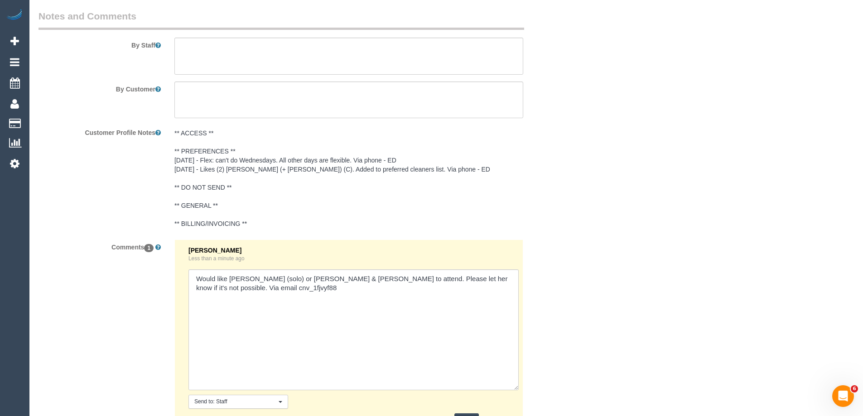
drag, startPoint x: 505, startPoint y: 293, endPoint x: 448, endPoint y: 332, distance: 68.6
click at [515, 389] on textarea at bounding box center [353, 330] width 330 height 121
click at [355, 279] on textarea at bounding box center [353, 332] width 331 height 124
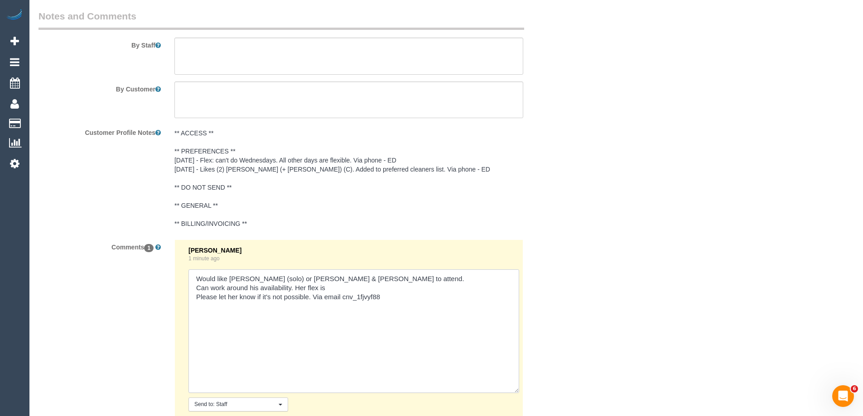
click at [409, 294] on textarea at bounding box center [353, 332] width 331 height 124
click at [346, 288] on textarea at bounding box center [353, 332] width 331 height 124
click at [198, 289] on textarea at bounding box center [353, 332] width 331 height 124
click at [419, 298] on textarea at bounding box center [353, 332] width 331 height 124
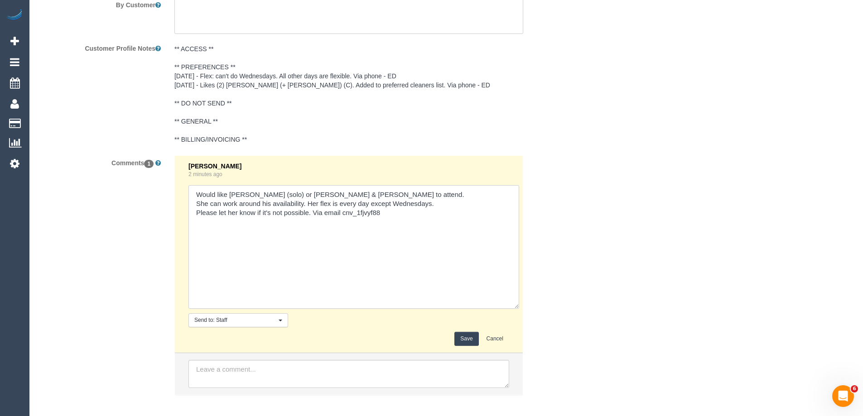
scroll to position [1605, 0]
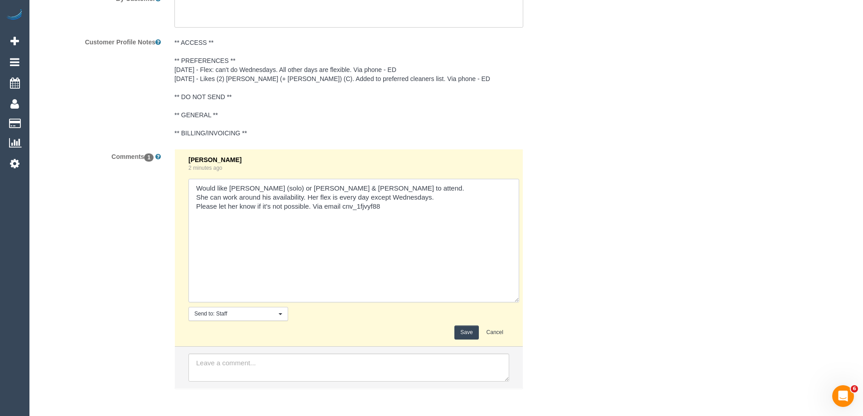
type textarea "Would like Kevin (solo) or Kevin & Daniela to attend. She can work around his a…"
click at [462, 332] on button "Save" at bounding box center [466, 333] width 24 height 14
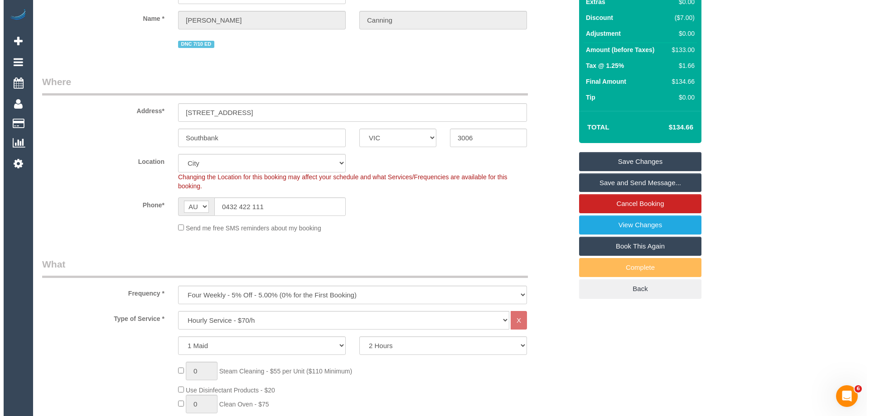
scroll to position [0, 0]
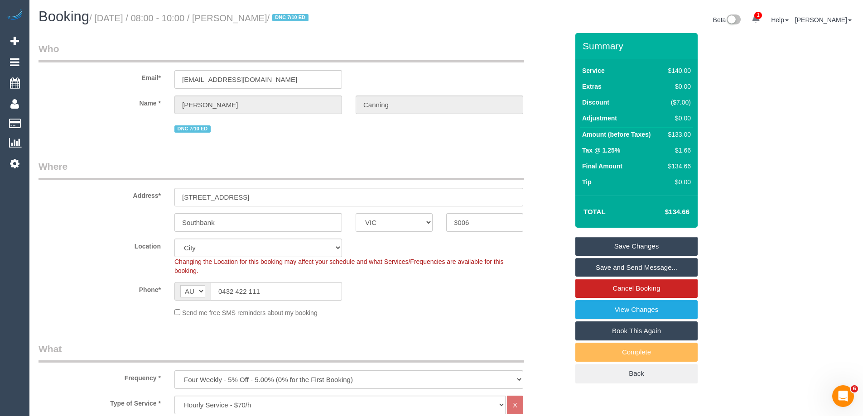
click at [640, 250] on link "Save Changes" at bounding box center [636, 246] width 122 height 19
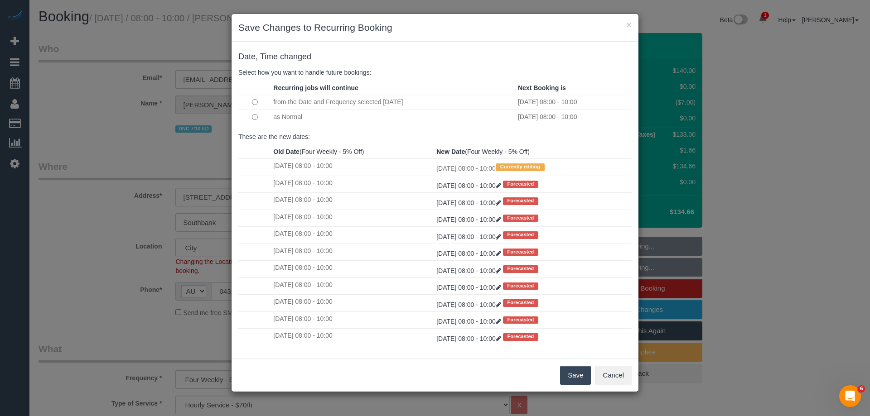
click at [567, 371] on button "Save" at bounding box center [575, 375] width 31 height 19
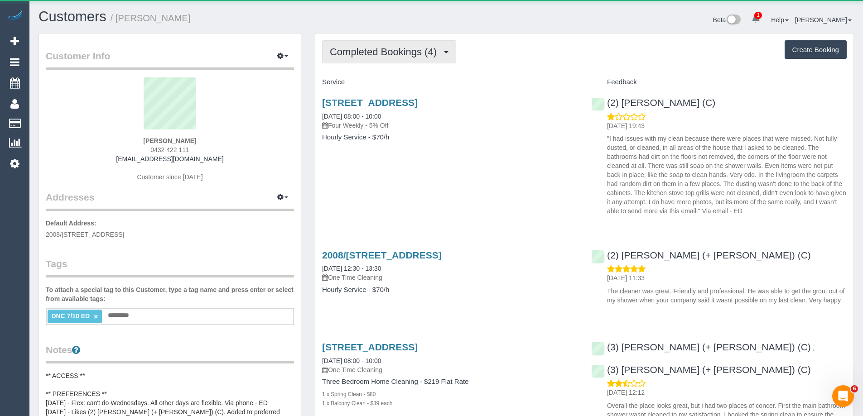
click at [371, 57] on span "Completed Bookings (4)" at bounding box center [385, 51] width 111 height 11
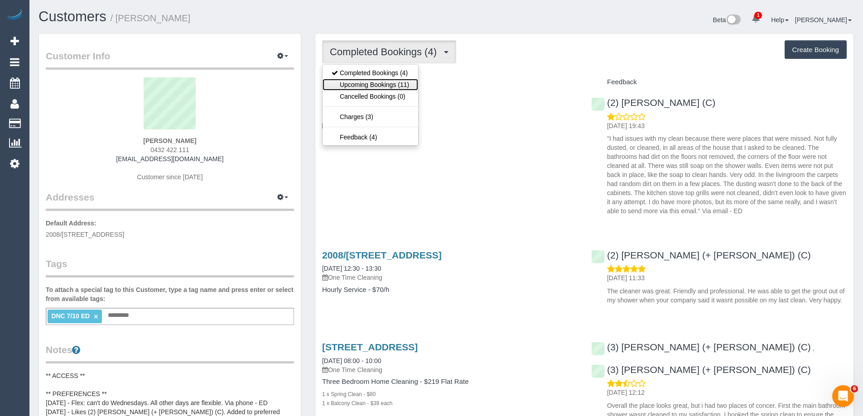
click at [373, 85] on link "Upcoming Bookings (11)" at bounding box center [370, 85] width 96 height 12
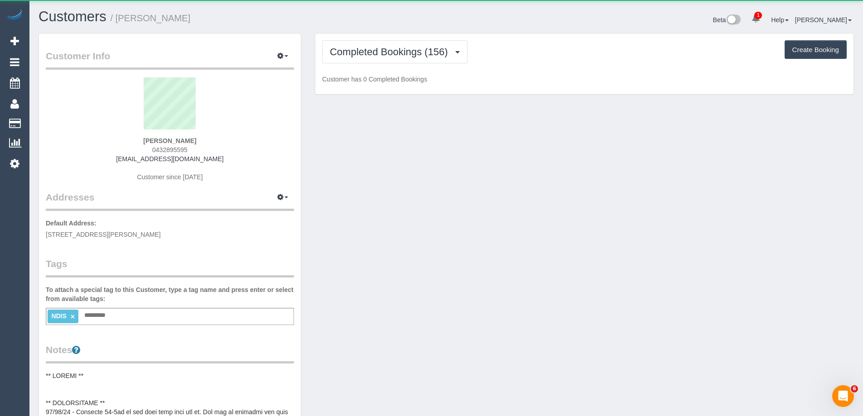
click at [129, 21] on small "/ [PERSON_NAME]" at bounding box center [151, 18] width 80 height 10
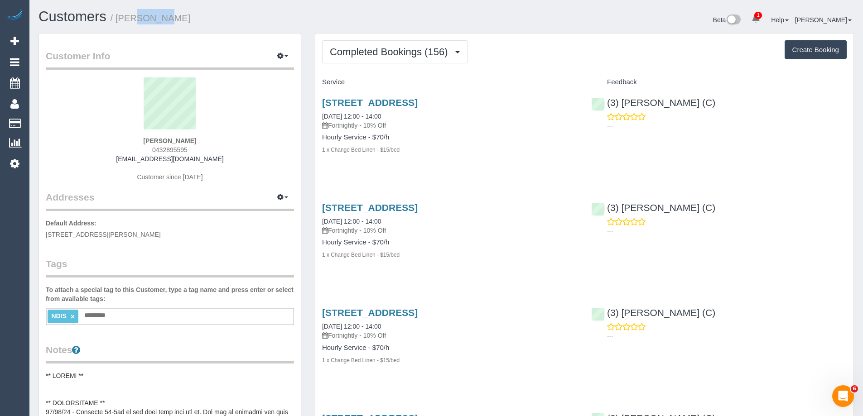
copy small "[PERSON_NAME]"
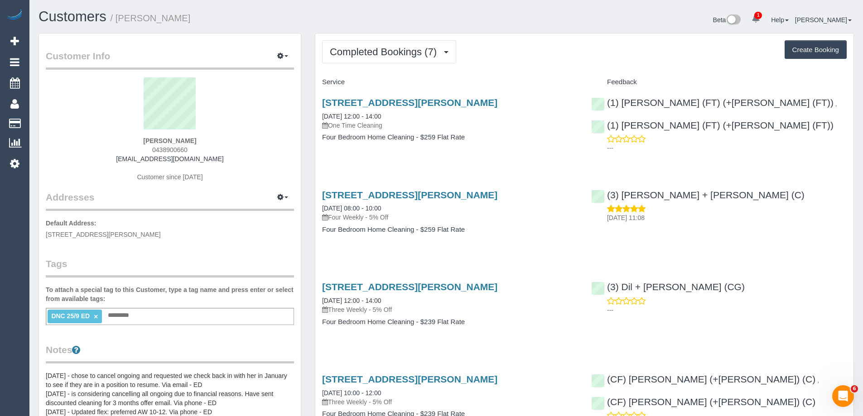
click at [159, 152] on span "0438900660" at bounding box center [169, 149] width 35 height 7
copy span "0438900660"
click at [385, 57] on span "Completed Bookings (7)" at bounding box center [385, 51] width 111 height 11
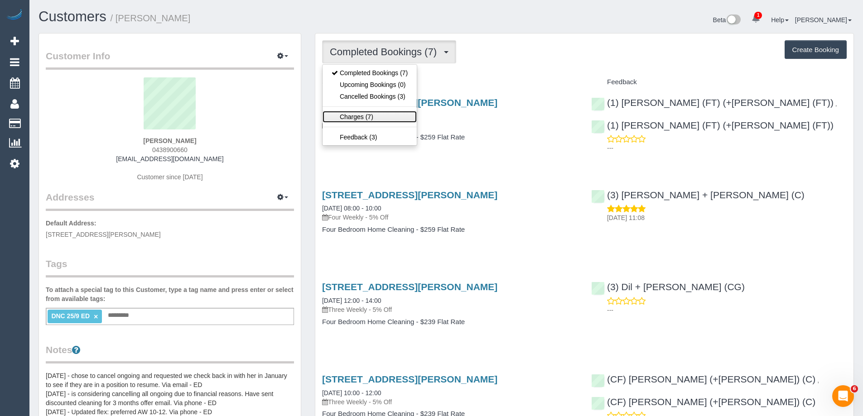
click at [375, 115] on link "Charges (7)" at bounding box center [369, 117] width 94 height 12
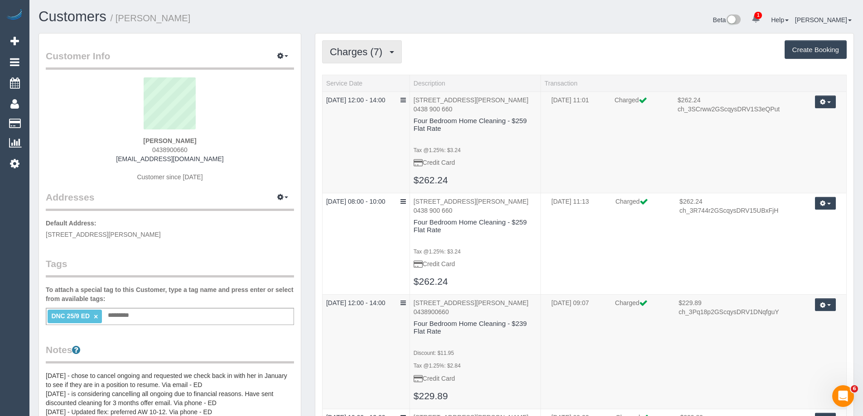
click at [385, 56] on span "Charges (7)" at bounding box center [358, 51] width 57 height 11
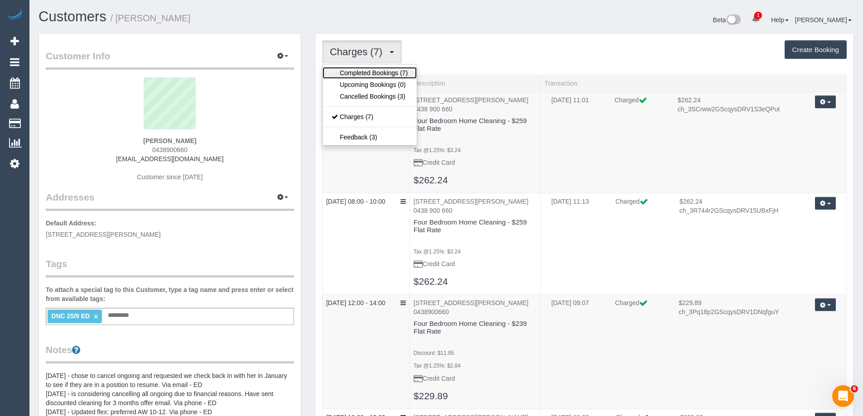
click at [368, 77] on link "Completed Bookings (7)" at bounding box center [369, 73] width 94 height 12
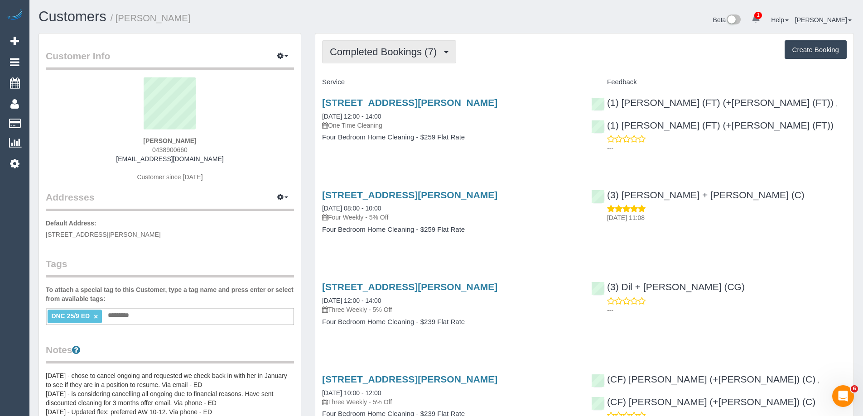
click at [404, 54] on span "Completed Bookings (7)" at bounding box center [385, 51] width 111 height 11
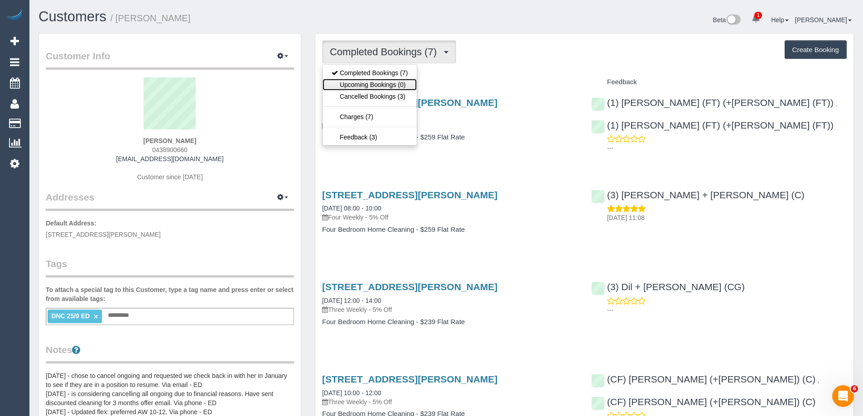
click at [402, 83] on link "Upcoming Bookings (0)" at bounding box center [369, 85] width 94 height 12
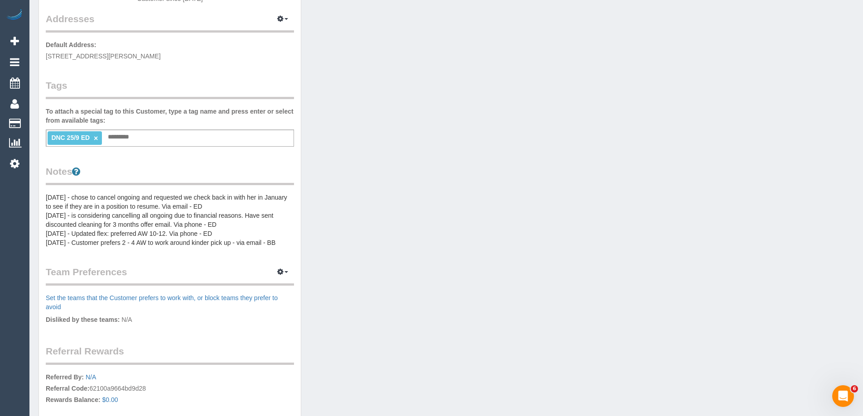
scroll to position [181, 0]
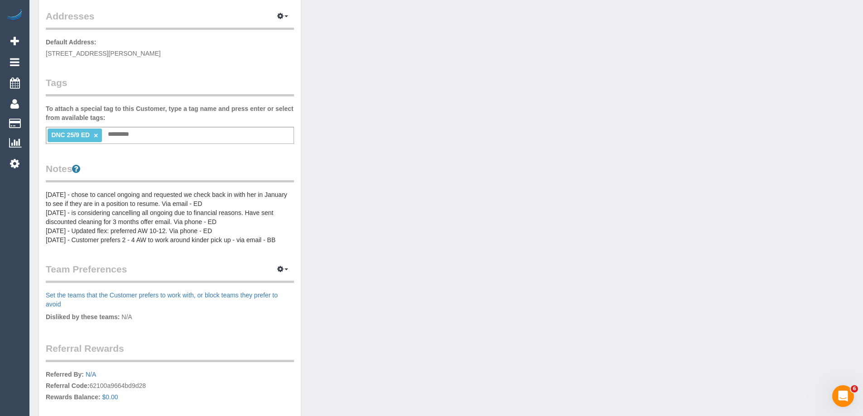
click at [57, 217] on pre "[DATE] - chose to cancel ongoing and requested we check back in with her in Jan…" at bounding box center [170, 217] width 248 height 54
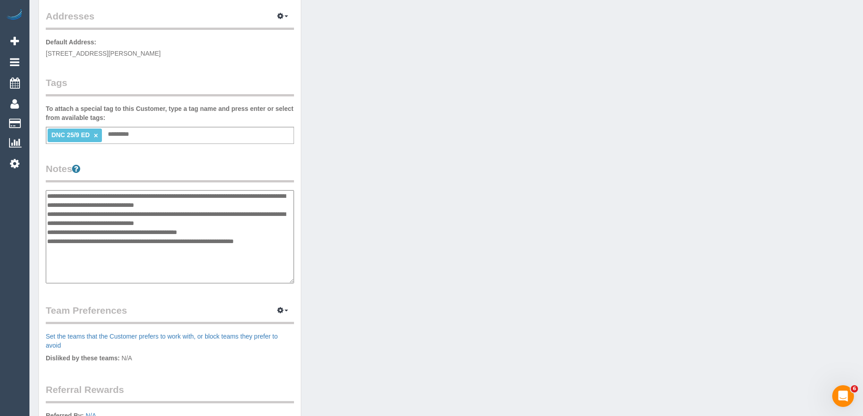
drag, startPoint x: 47, startPoint y: 196, endPoint x: 67, endPoint y: 179, distance: 25.8
click at [48, 195] on textarea "**********" at bounding box center [170, 236] width 248 height 93
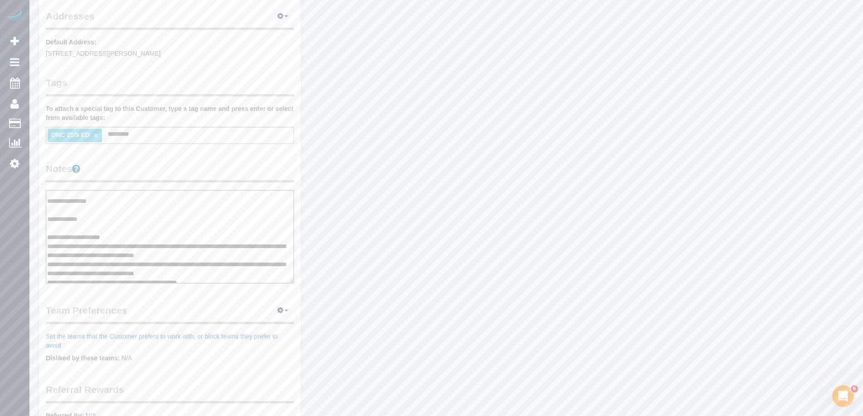
scroll to position [45, 0]
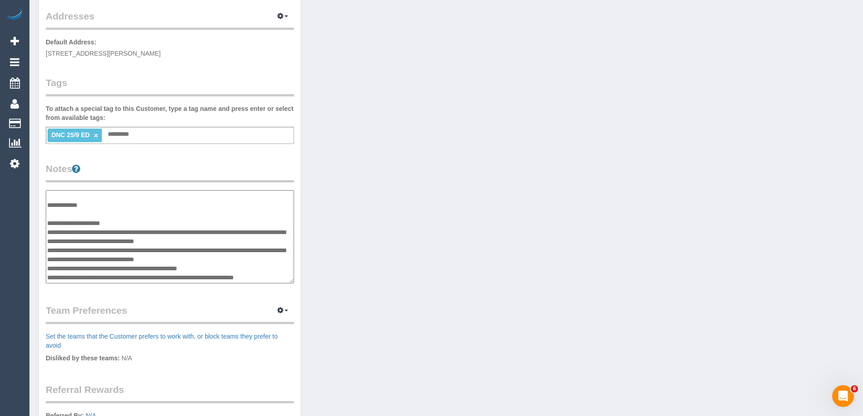
drag, startPoint x: 224, startPoint y: 257, endPoint x: 48, endPoint y: 231, distance: 177.6
click at [48, 231] on textarea "**********" at bounding box center [170, 236] width 248 height 93
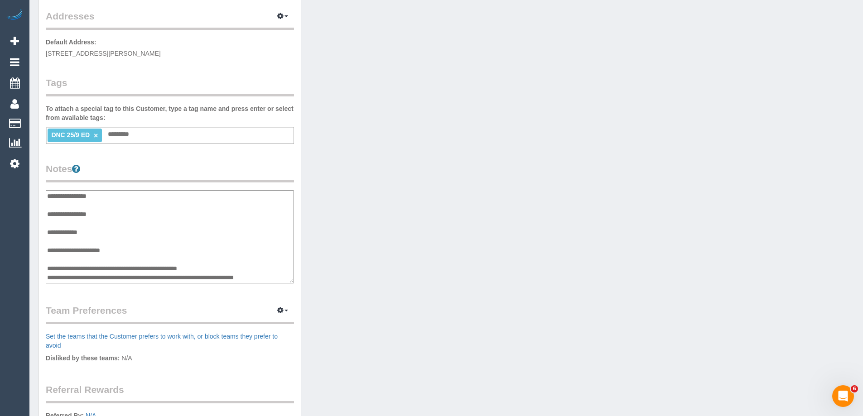
scroll to position [18, 0]
click at [59, 241] on textarea "**********" at bounding box center [170, 236] width 248 height 93
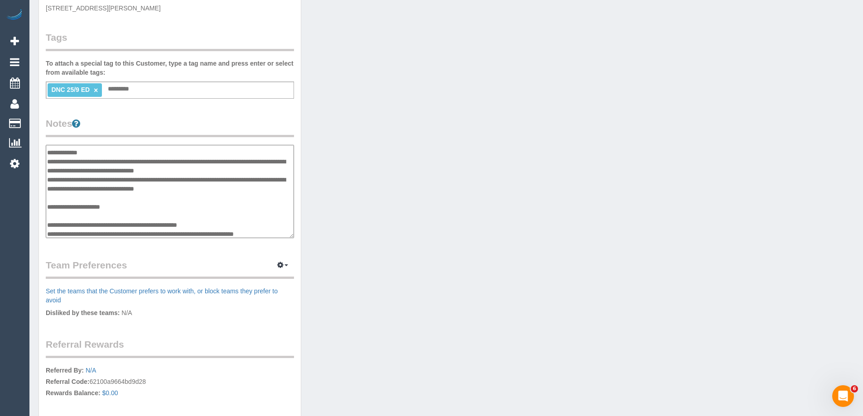
scroll to position [54, 0]
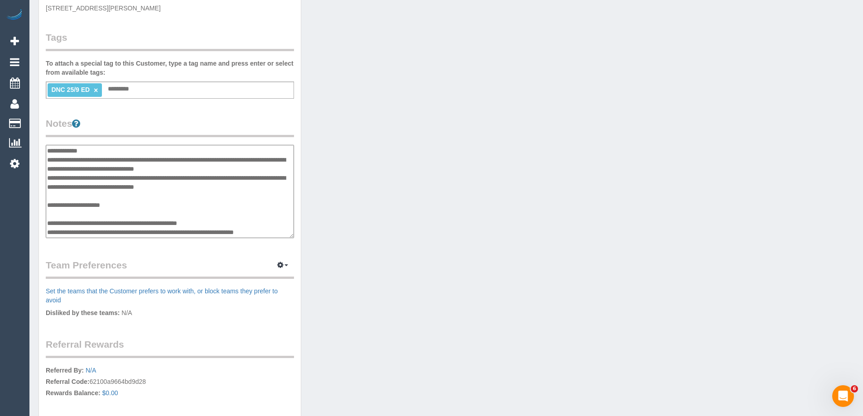
click at [143, 221] on textarea "**********" at bounding box center [170, 191] width 248 height 93
click at [281, 231] on textarea "**********" at bounding box center [170, 191] width 248 height 93
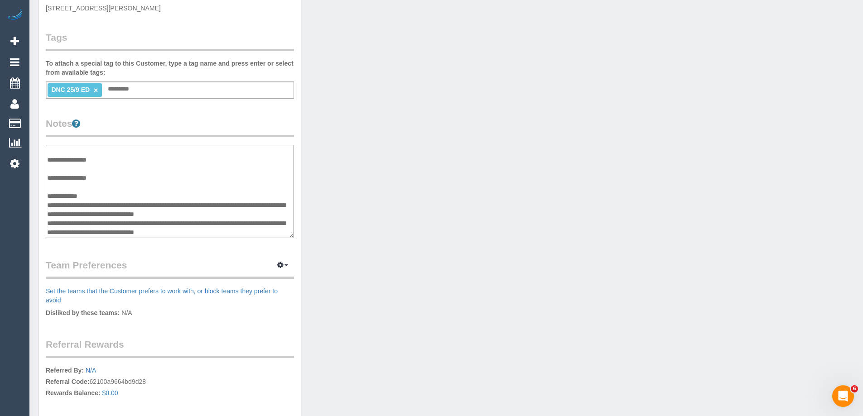
scroll to position [0, 0]
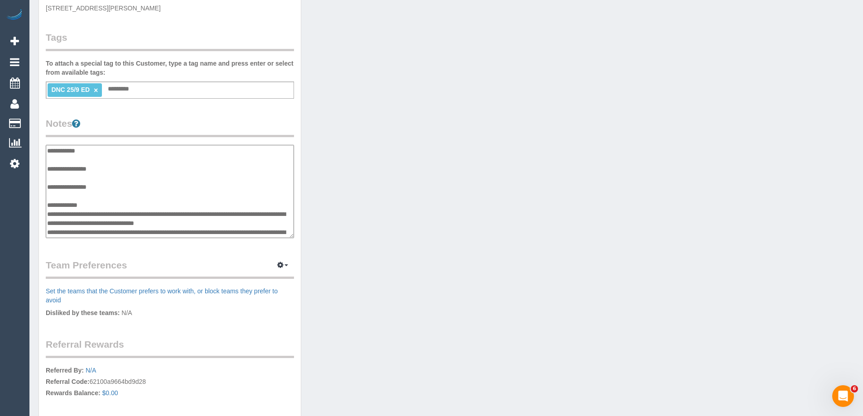
click at [104, 177] on textarea "**********" at bounding box center [170, 191] width 248 height 93
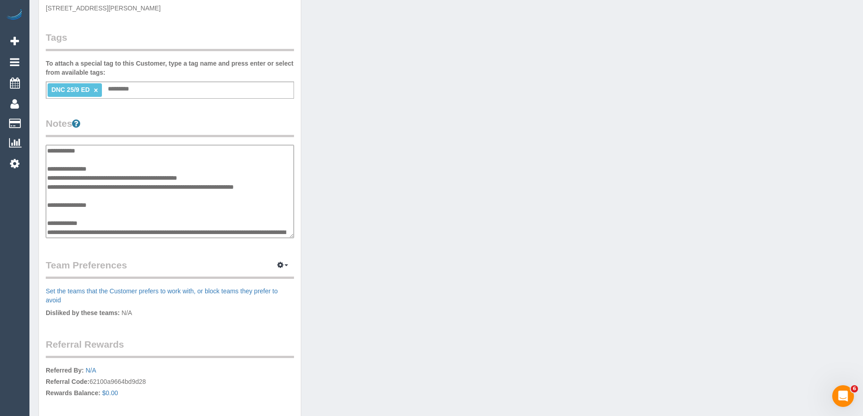
type textarea "**********"
click at [156, 125] on legend "Notes" at bounding box center [170, 127] width 248 height 20
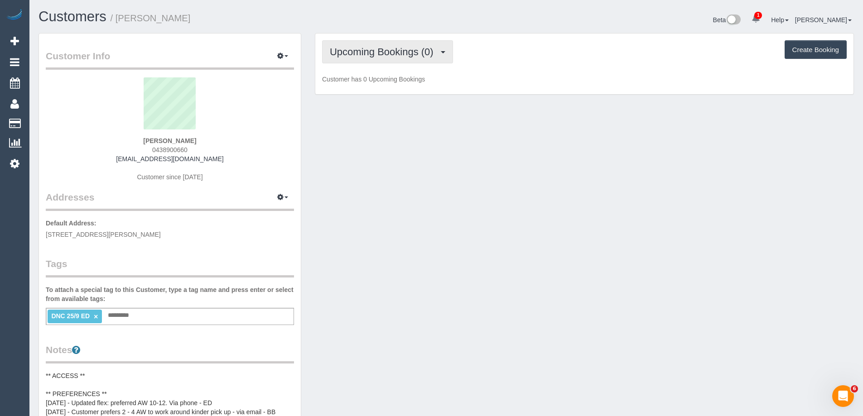
click at [366, 54] on span "Upcoming Bookings (0)" at bounding box center [384, 51] width 108 height 11
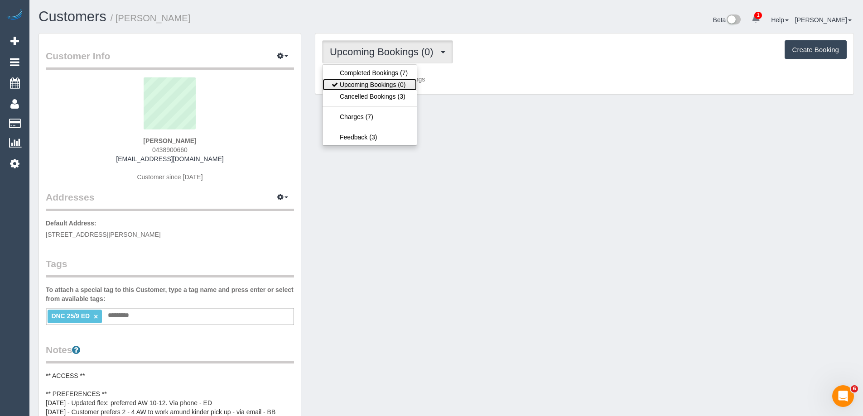
click at [376, 86] on link "Upcoming Bookings (0)" at bounding box center [369, 85] width 94 height 12
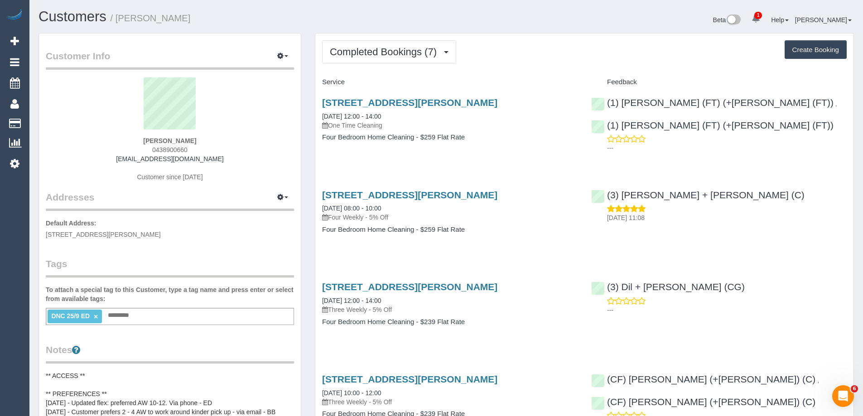
drag, startPoint x: 176, startPoint y: 19, endPoint x: 118, endPoint y: 19, distance: 58.0
click at [118, 19] on h1 "Customers / [PERSON_NAME]" at bounding box center [239, 16] width 401 height 15
copy small "[PERSON_NAME]"
drag, startPoint x: 214, startPoint y: 160, endPoint x: 122, endPoint y: 159, distance: 92.4
click at [122, 159] on div "[PERSON_NAME] 0438900660 [EMAIL_ADDRESS][DOMAIN_NAME] Customer since [DATE]" at bounding box center [170, 133] width 248 height 113
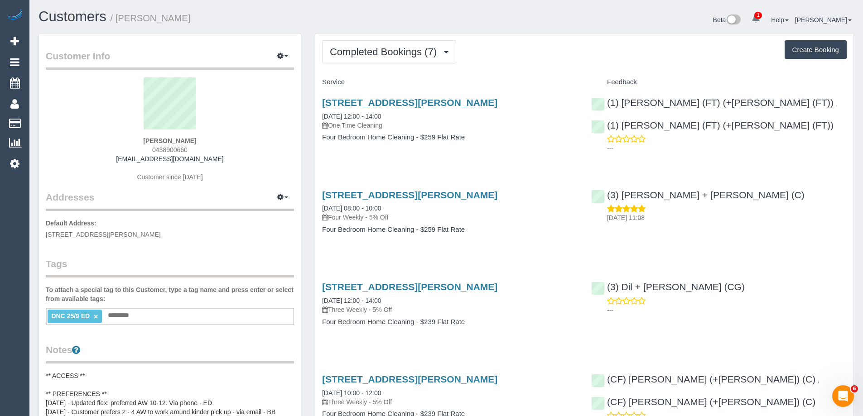
copy link "[EMAIL_ADDRESS][DOMAIN_NAME]"
click at [409, 102] on link "[STREET_ADDRESS][PERSON_NAME]" at bounding box center [409, 102] width 175 height 10
click at [97, 316] on link "×" at bounding box center [96, 317] width 4 height 8
click at [343, 48] on span "Completed Bookings (7)" at bounding box center [385, 51] width 111 height 11
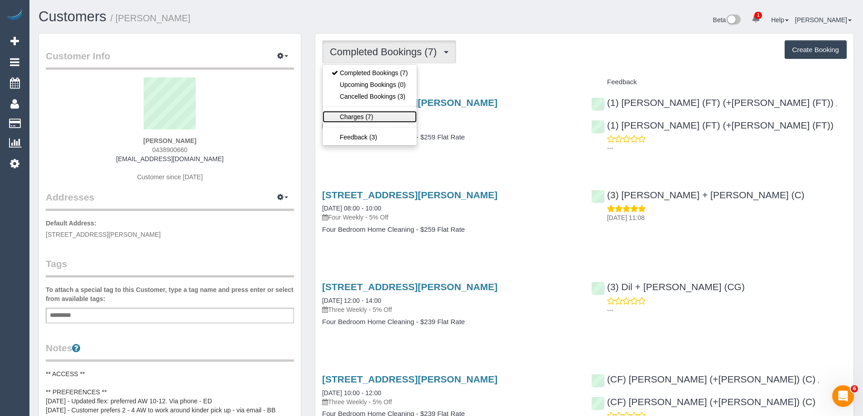
click at [346, 117] on link "Charges (7)" at bounding box center [369, 117] width 94 height 12
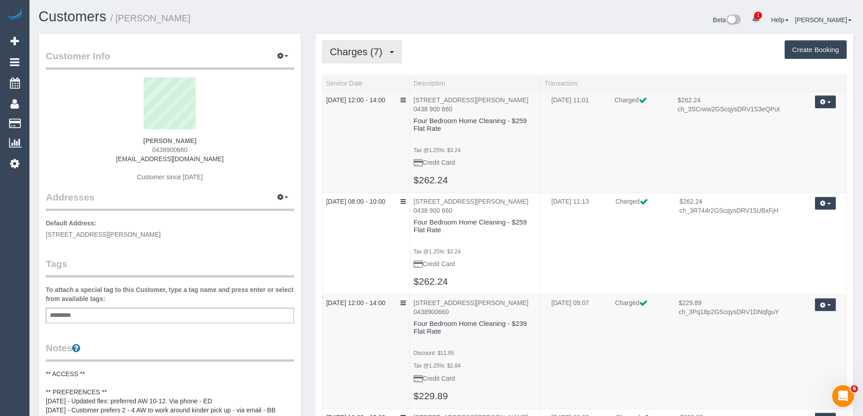
click at [359, 49] on span "Charges (7)" at bounding box center [358, 51] width 57 height 11
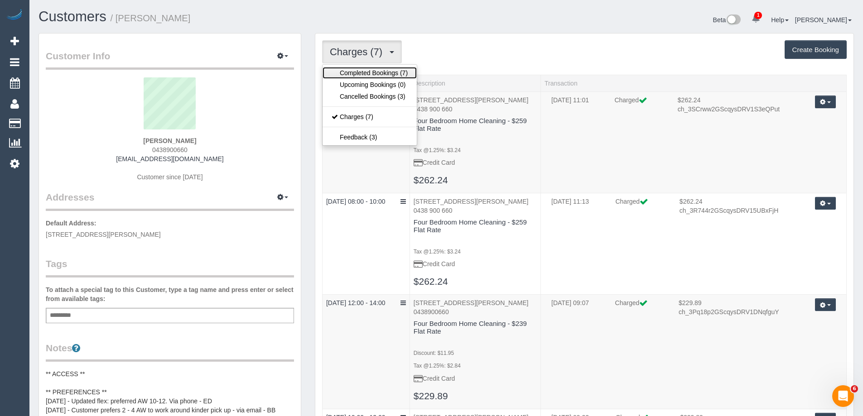
click at [355, 74] on link "Completed Bookings (7)" at bounding box center [369, 73] width 94 height 12
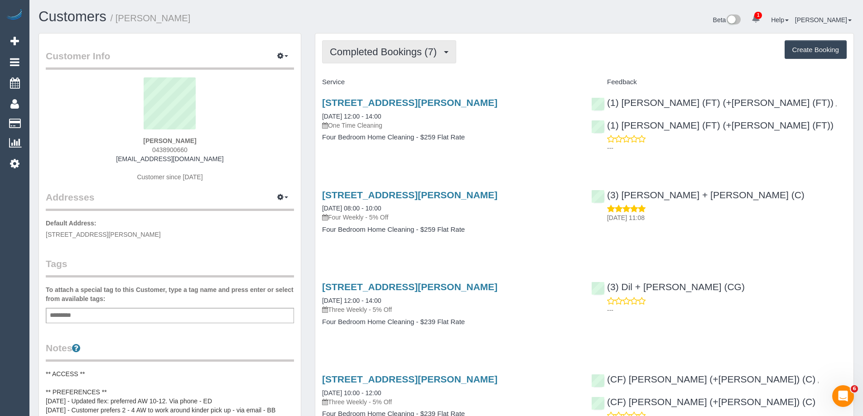
click at [365, 50] on span "Completed Bookings (7)" at bounding box center [385, 51] width 111 height 11
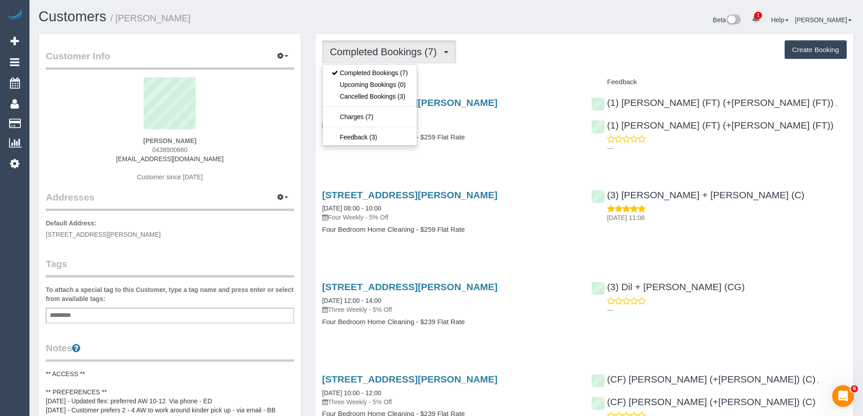
click at [483, 26] on div "Beta 1 Your Notifications You have 0 alerts × You have 2 to charge for 09/10/20…" at bounding box center [653, 21] width 414 height 24
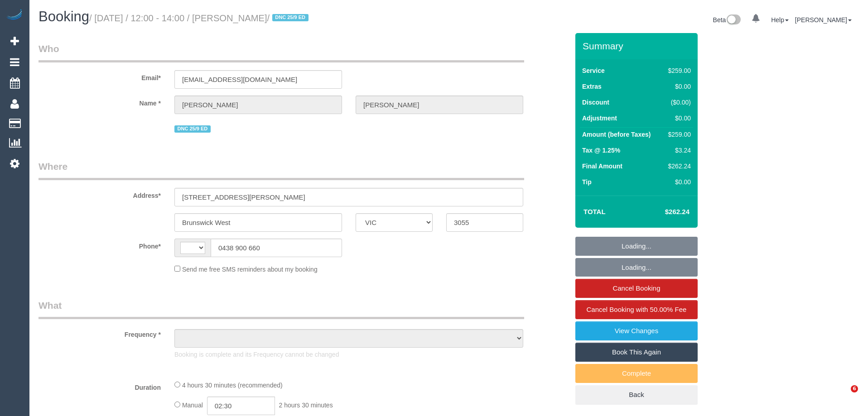
select select "VIC"
select select "string:AU"
select select "string:stripe-pm_1S08Tm2GScqysDRV3DshriRn"
select select "number:28"
select select "number:14"
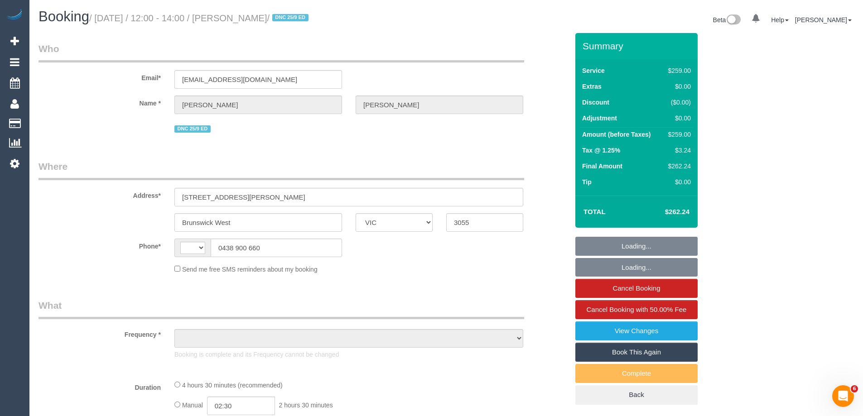
select select "number:19"
select select "number:24"
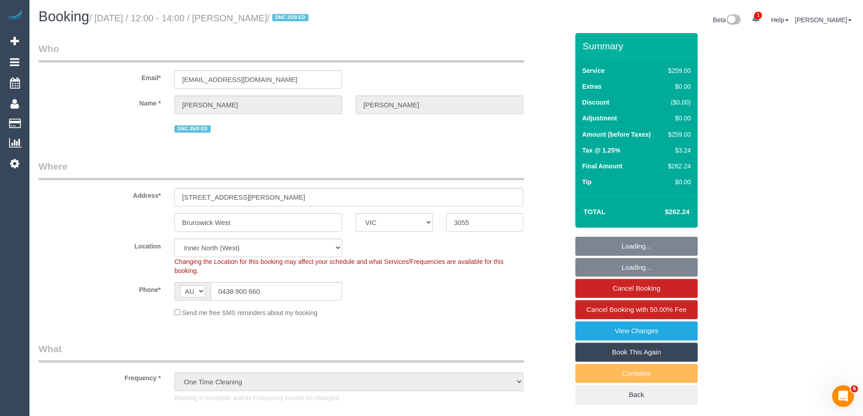
select select "object:1703"
select select "spot1"
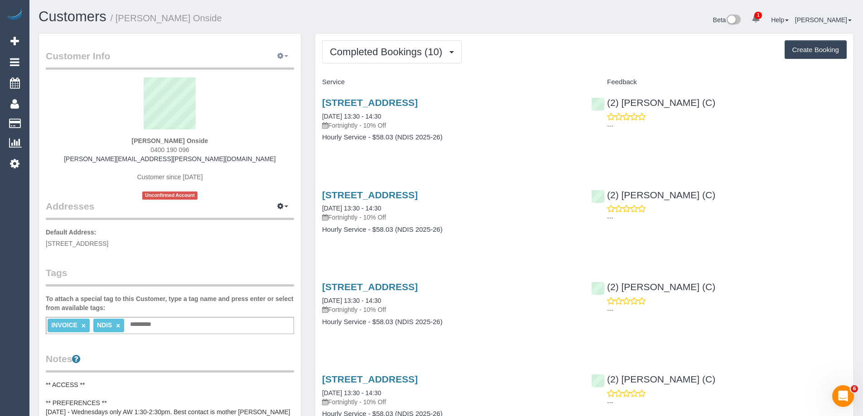
click at [281, 59] on button "button" at bounding box center [282, 56] width 23 height 14
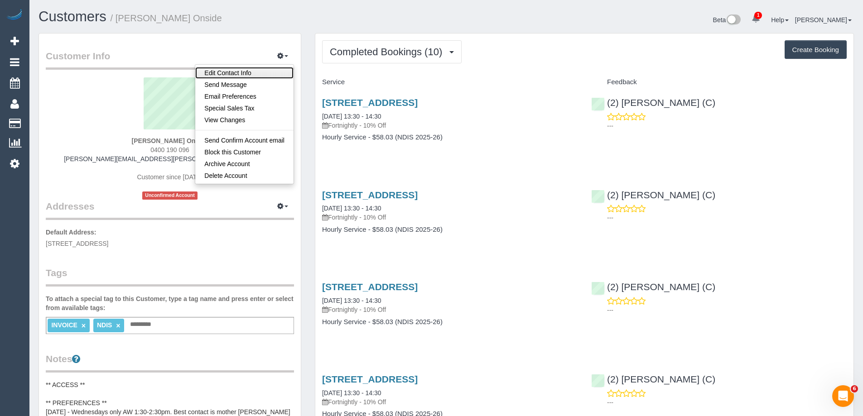
click at [269, 70] on link "Edit Contact Info" at bounding box center [244, 73] width 98 height 12
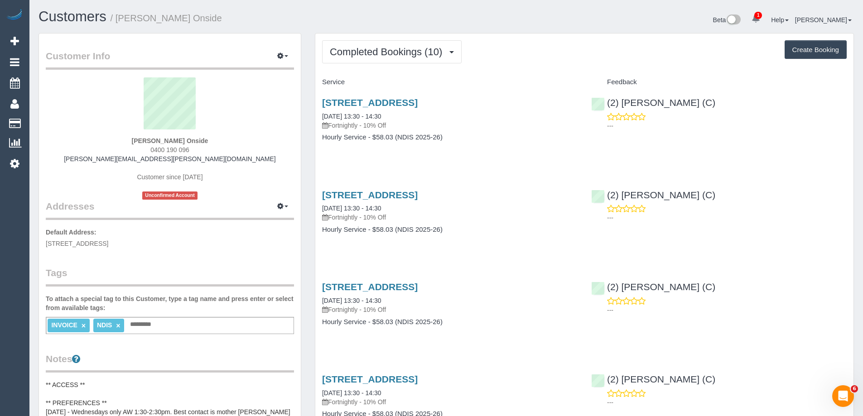
select select "VIC"
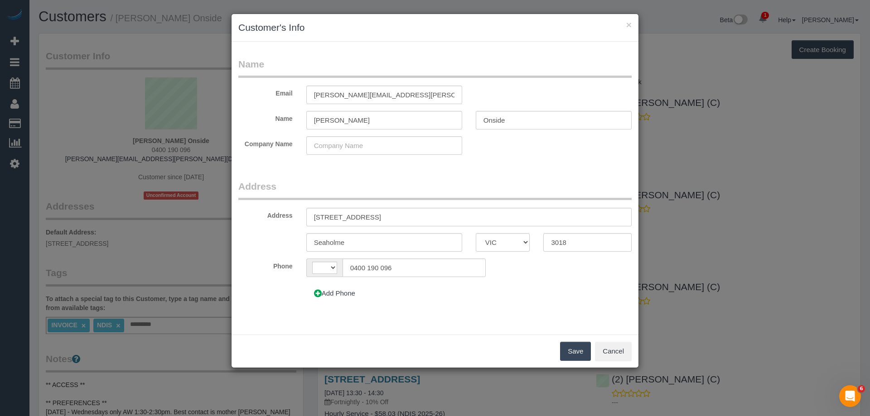
select select "string:AU"
click at [334, 296] on button "Add Phone" at bounding box center [334, 293] width 57 height 19
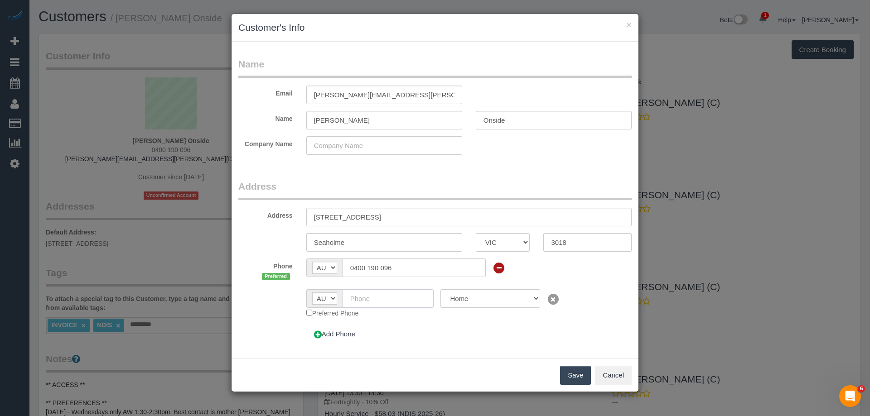
click at [381, 298] on input "text" at bounding box center [387, 298] width 91 height 19
paste input "61 416 023 612"
drag, startPoint x: 335, startPoint y: 294, endPoint x: 320, endPoint y: 281, distance: 20.0
click at [322, 284] on sui-multiple-phone-number "Phone Preferred AF AL DZ AD AO AI AQ AG AR AM AW AU AT AZ BS BH BD BB BY BE BZ …" at bounding box center [434, 301] width 393 height 85
type input "0416 023 612"
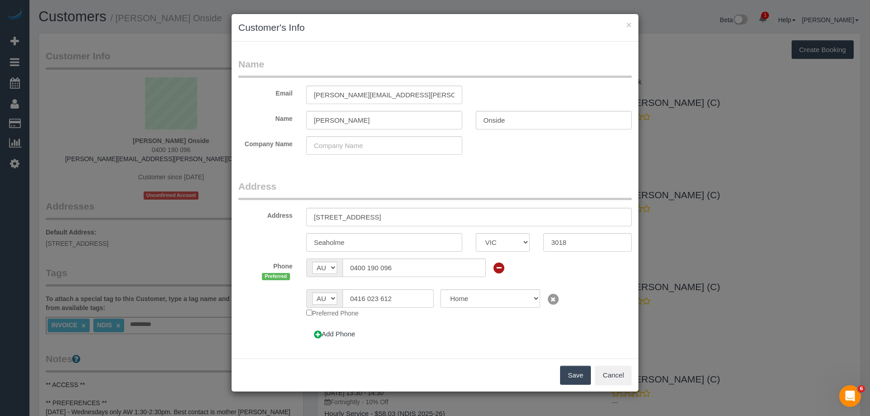
click at [583, 373] on button "Save" at bounding box center [575, 375] width 31 height 19
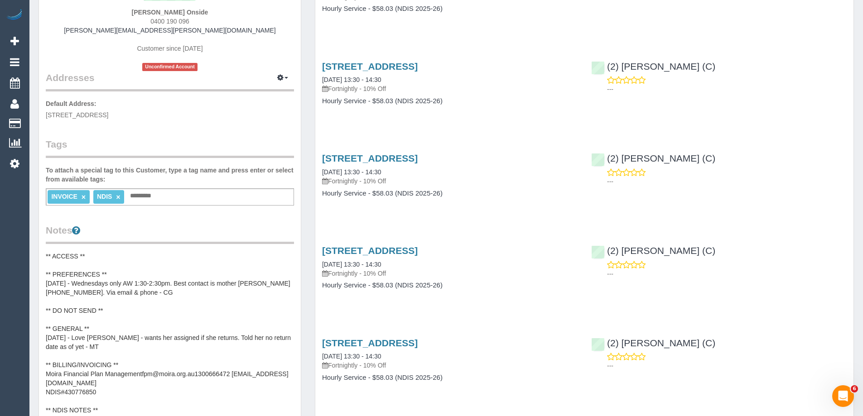
scroll to position [226, 0]
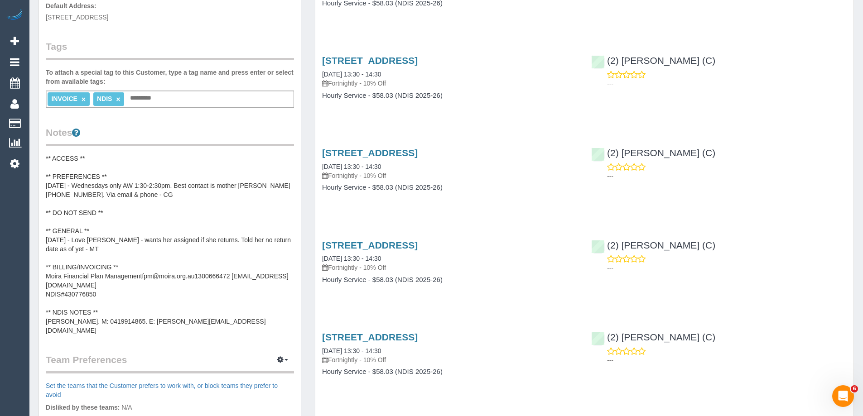
click at [144, 178] on pre "** ACCESS ** ** PREFERENCES ** 22/05/25 - Wednesdays only AW 1:30-2:30pm. Best …" at bounding box center [170, 244] width 248 height 181
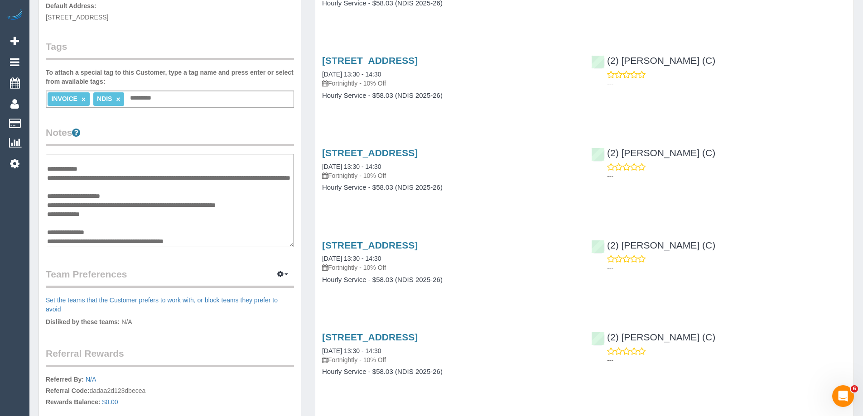
scroll to position [0, 0]
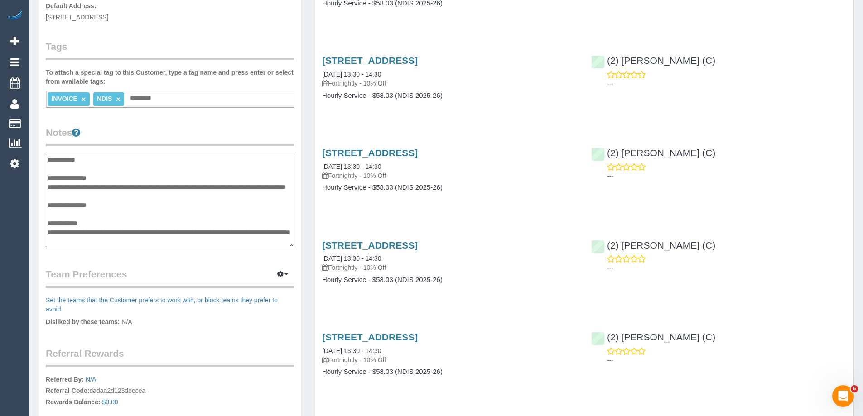
click at [51, 158] on textarea "**********" at bounding box center [170, 200] width 248 height 93
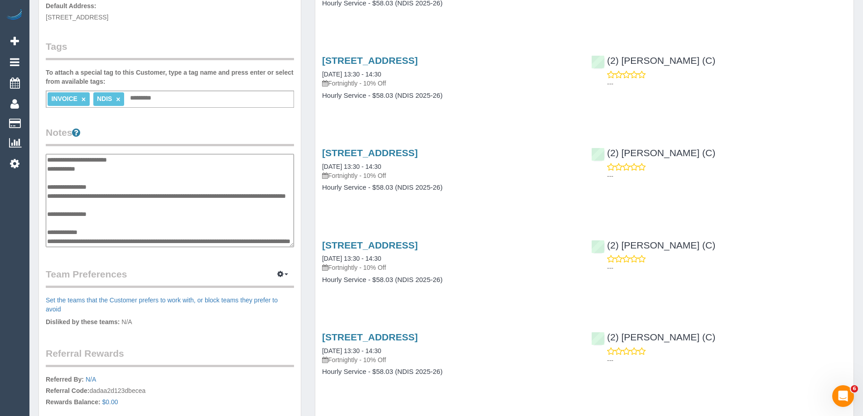
click at [51, 158] on textarea "**********" at bounding box center [170, 200] width 248 height 93
click at [98, 159] on textarea "**********" at bounding box center [170, 200] width 248 height 93
click at [130, 156] on textarea "**********" at bounding box center [170, 200] width 248 height 93
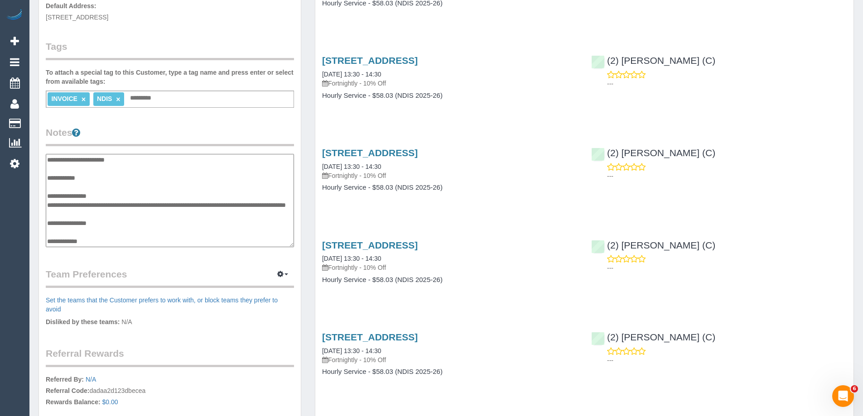
type textarea "**********"
click at [172, 135] on legend "Notes" at bounding box center [170, 136] width 248 height 20
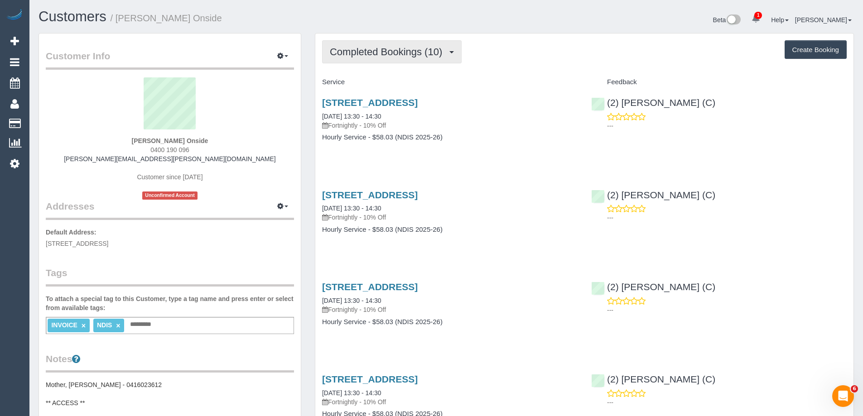
click at [368, 53] on span "Completed Bookings (10)" at bounding box center [388, 51] width 117 height 11
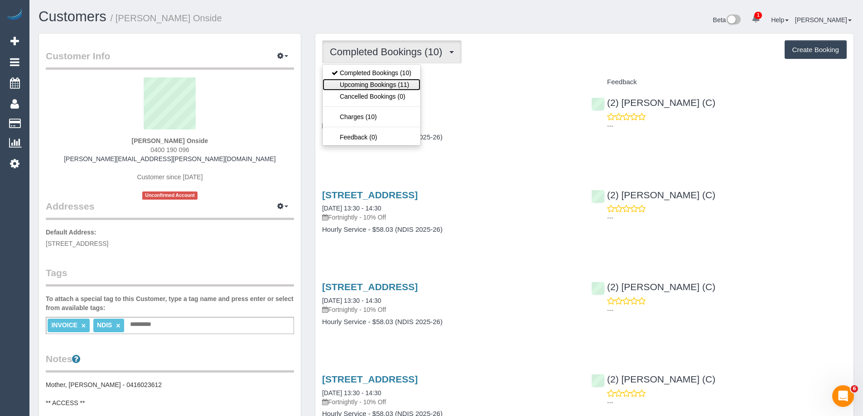
click at [367, 82] on link "Upcoming Bookings (11)" at bounding box center [371, 85] width 98 height 12
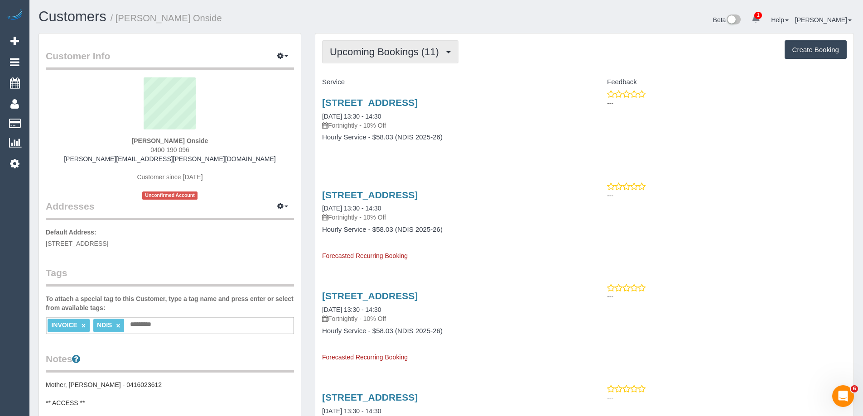
drag, startPoint x: 410, startPoint y: 46, endPoint x: 409, endPoint y: 60, distance: 14.6
click at [410, 47] on button "Upcoming Bookings (11)" at bounding box center [390, 51] width 136 height 23
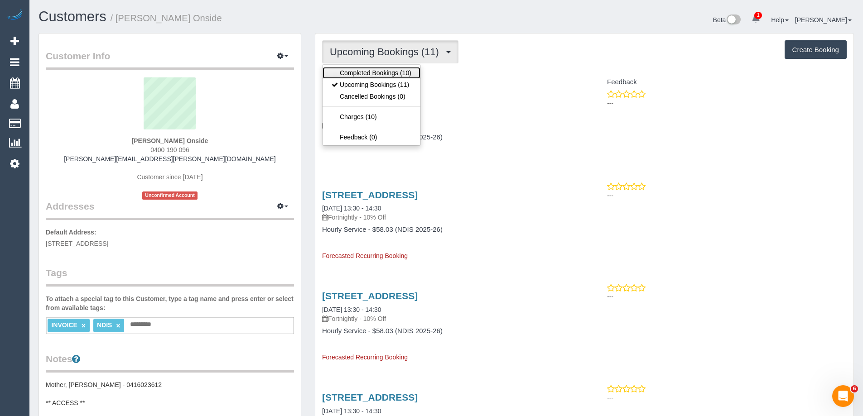
click at [406, 72] on link "Completed Bookings (10)" at bounding box center [371, 73] width 98 height 12
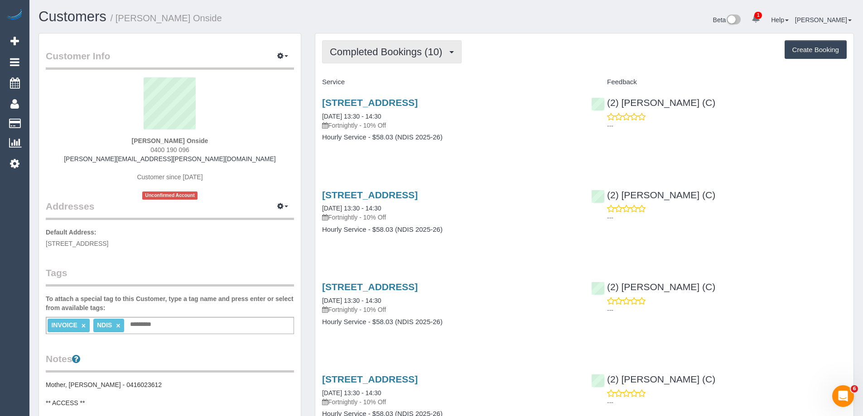
click at [390, 53] on span "Completed Bookings (10)" at bounding box center [388, 51] width 117 height 11
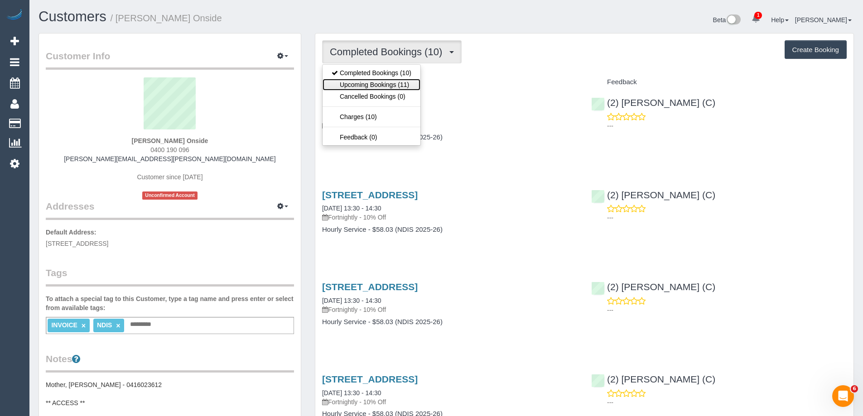
click at [382, 81] on link "Upcoming Bookings (11)" at bounding box center [371, 85] width 98 height 12
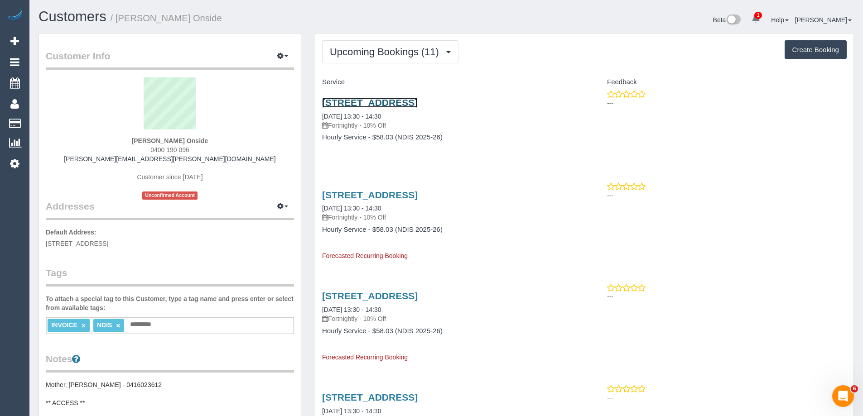
click at [418, 102] on link "3/5 Central Avenue, Seaholme, VIC 3018" at bounding box center [370, 102] width 96 height 10
click at [570, 24] on div "Beta 1 Your Notifications You have 0 alerts × You have 2 to charge for 09/10/20…" at bounding box center [653, 21] width 414 height 24
click at [304, 109] on div "Customer Info Edit Contact Info Send Message Email Preferences Special Sales Ta…" at bounding box center [170, 422] width 276 height 778
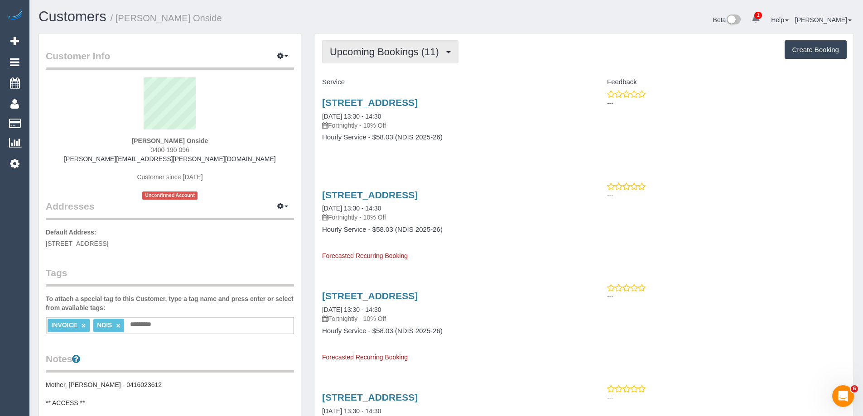
click at [412, 57] on span "Upcoming Bookings (11)" at bounding box center [387, 51] width 114 height 11
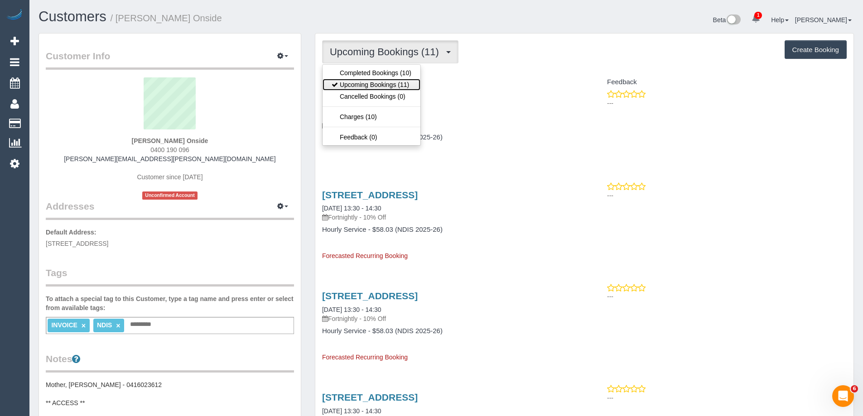
click at [399, 85] on link "Upcoming Bookings (11)" at bounding box center [371, 85] width 98 height 12
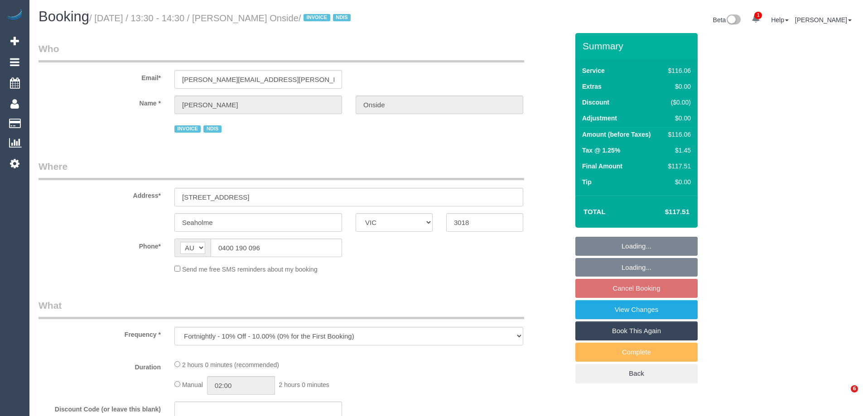
select select "VIC"
select select "number:27"
select select "number:14"
select select "number:18"
select select "number:25"
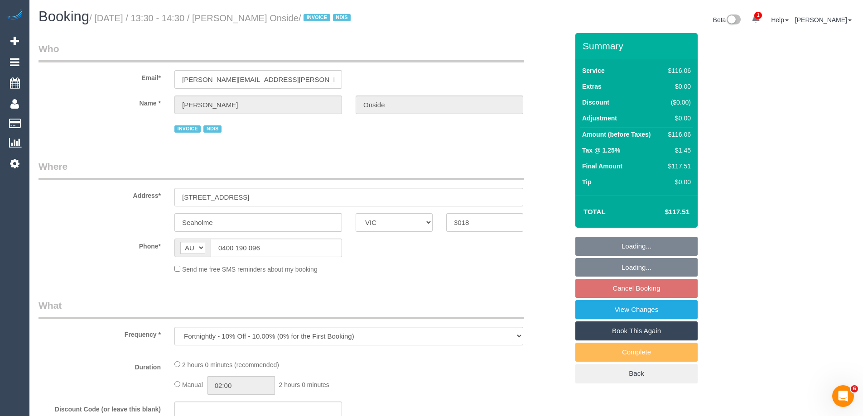
select select "number:35"
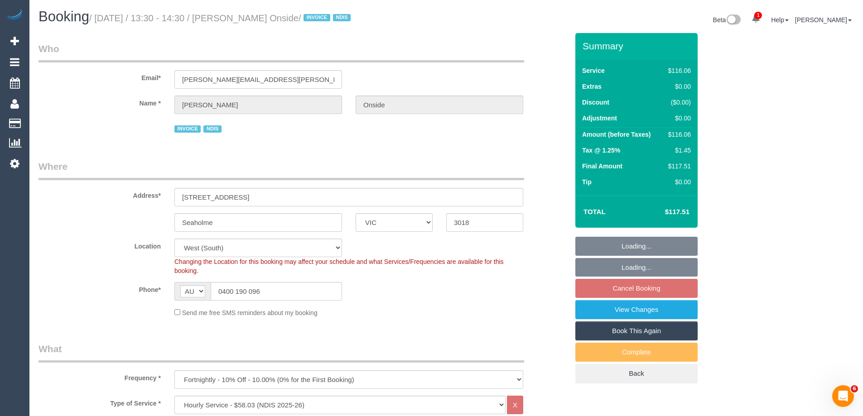
select select "object:761"
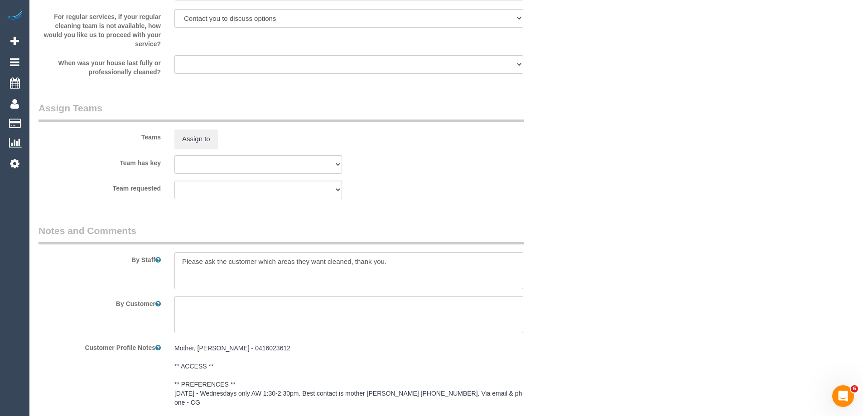
scroll to position [1329, 0]
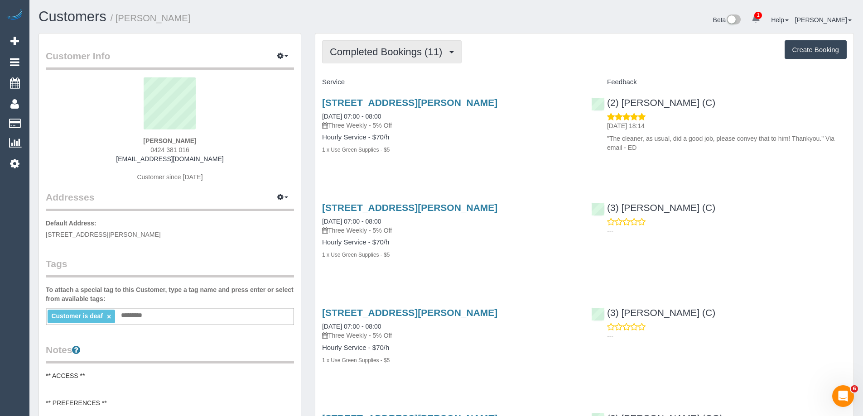
drag, startPoint x: 355, startPoint y: 53, endPoint x: 353, endPoint y: 65, distance: 11.4
click at [355, 53] on span "Completed Bookings (11)" at bounding box center [388, 51] width 117 height 11
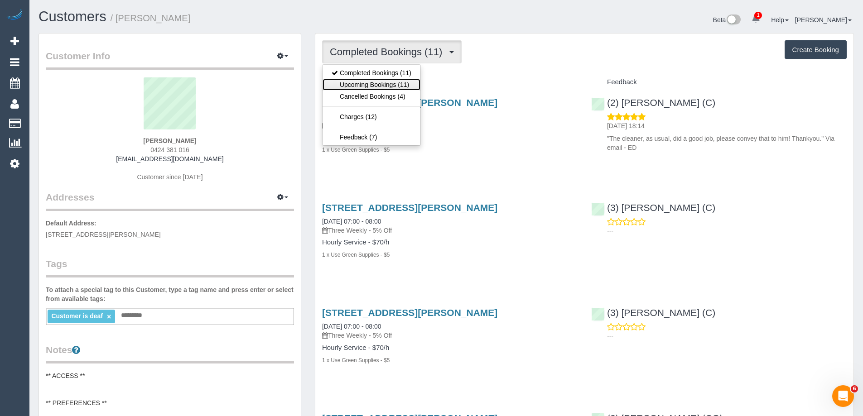
click at [354, 88] on link "Upcoming Bookings (11)" at bounding box center [371, 85] width 98 height 12
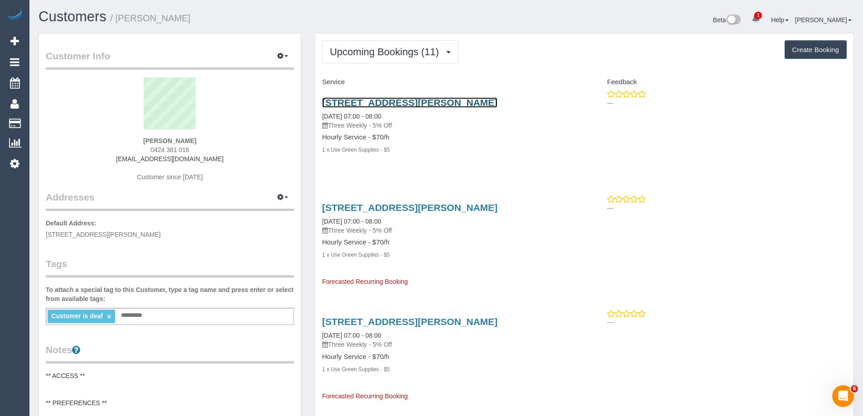
click at [418, 103] on link "[STREET_ADDRESS][PERSON_NAME]" at bounding box center [409, 102] width 175 height 10
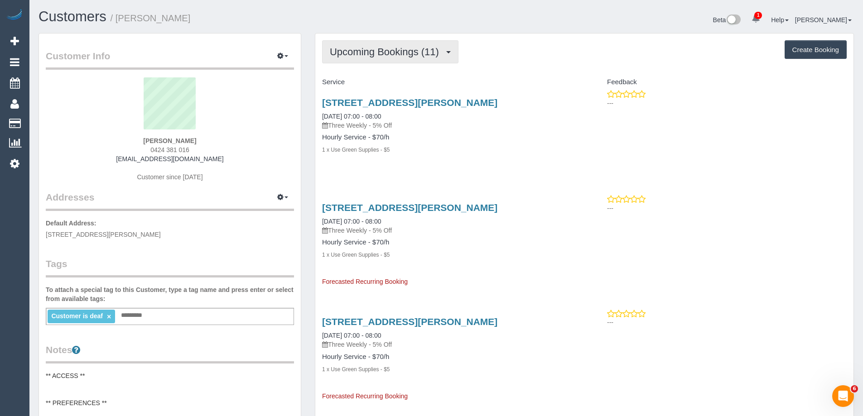
click at [399, 47] on span "Upcoming Bookings (11)" at bounding box center [387, 51] width 114 height 11
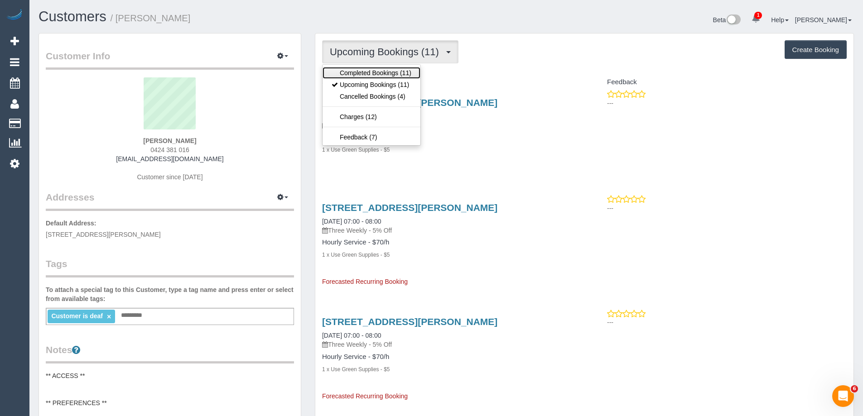
click at [391, 67] on link "Completed Bookings (11)" at bounding box center [371, 73] width 98 height 12
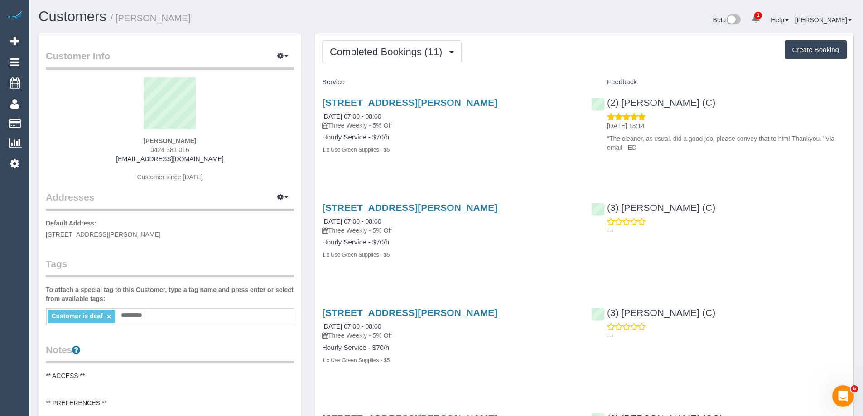
click at [653, 17] on div "Beta 1 Your Notifications You have 0 alerts × You have 3 to charge for [DATE] H…" at bounding box center [653, 21] width 414 height 24
click at [356, 52] on span "Completed Bookings (11)" at bounding box center [388, 51] width 117 height 11
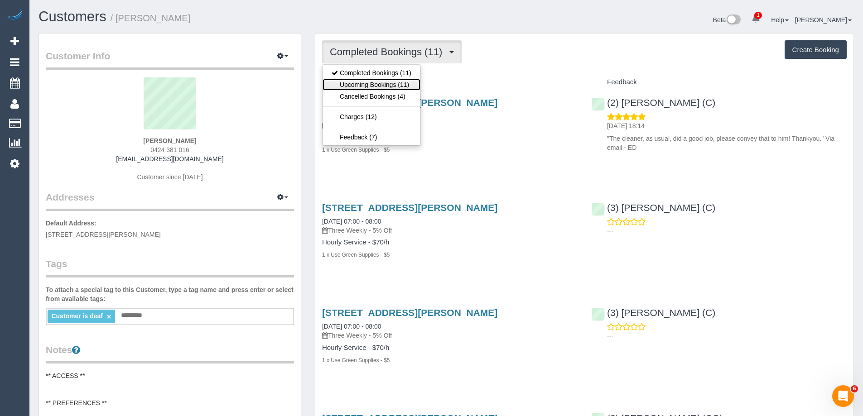
click at [358, 85] on link "Upcoming Bookings (11)" at bounding box center [371, 85] width 98 height 12
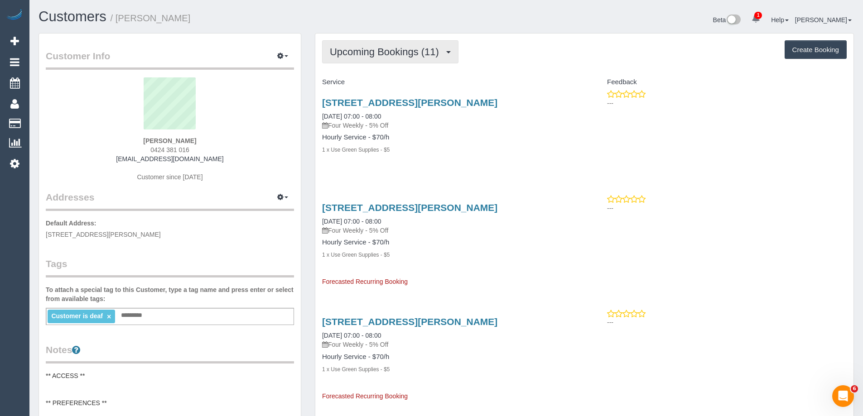
click at [395, 48] on span "Upcoming Bookings (11)" at bounding box center [387, 51] width 114 height 11
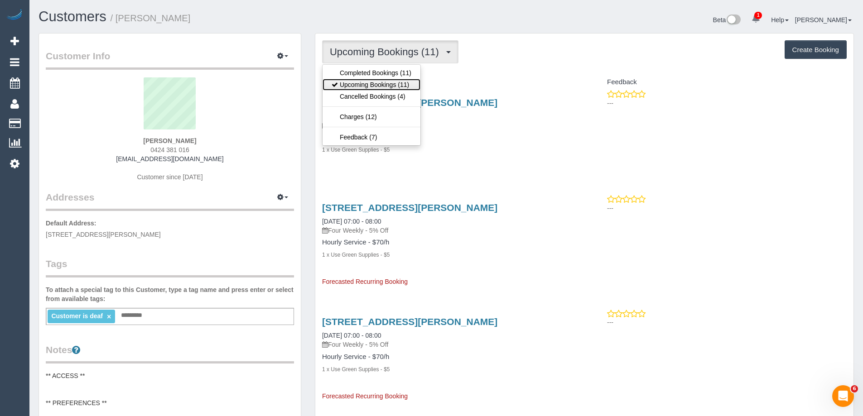
click at [385, 84] on link "Upcoming Bookings (11)" at bounding box center [371, 85] width 98 height 12
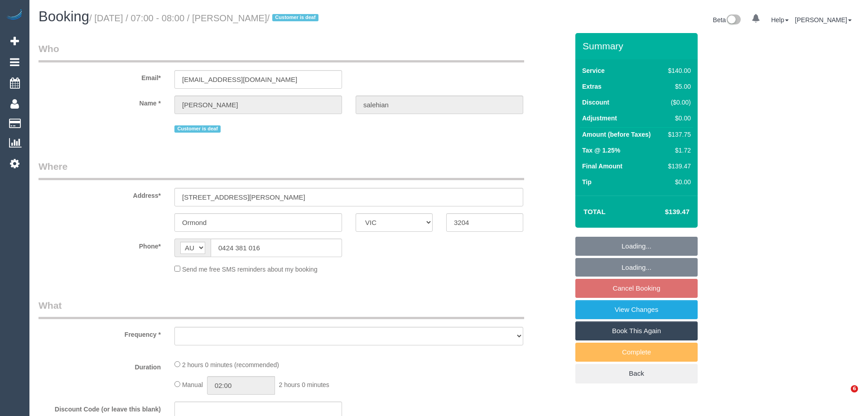
select select "VIC"
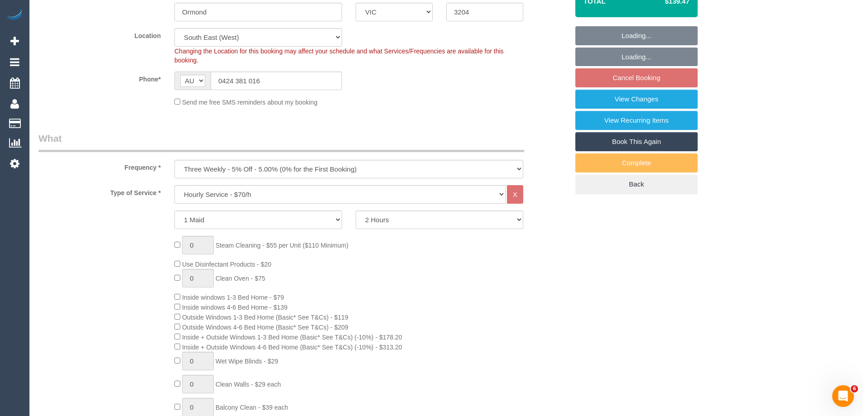
scroll to position [226, 0]
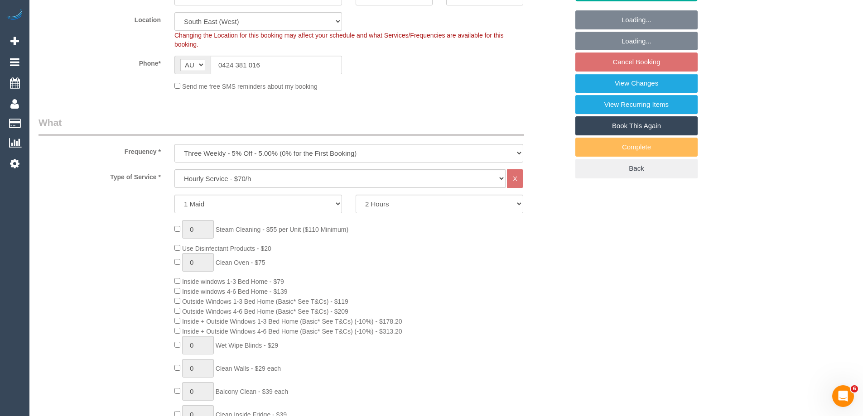
select select "object:871"
select select "string:stripe-pm_1QZ5Qn2GScqysDRVFihk4EHb"
select select "spot1"
select select "number:28"
select select "number:14"
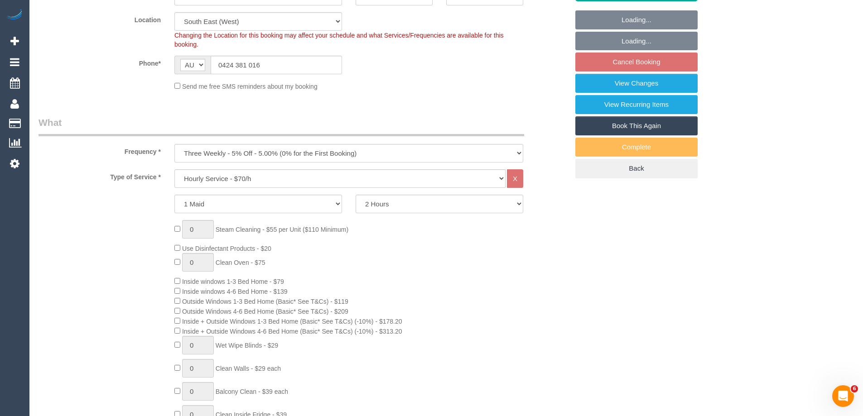
select select "number:18"
select select "number:22"
select select "number:34"
select select "number:13"
click at [217, 153] on select "One Time Cleaning Weekly - 10% Off - 10.00% (0% for the First Booking) Fortnigh…" at bounding box center [348, 153] width 349 height 19
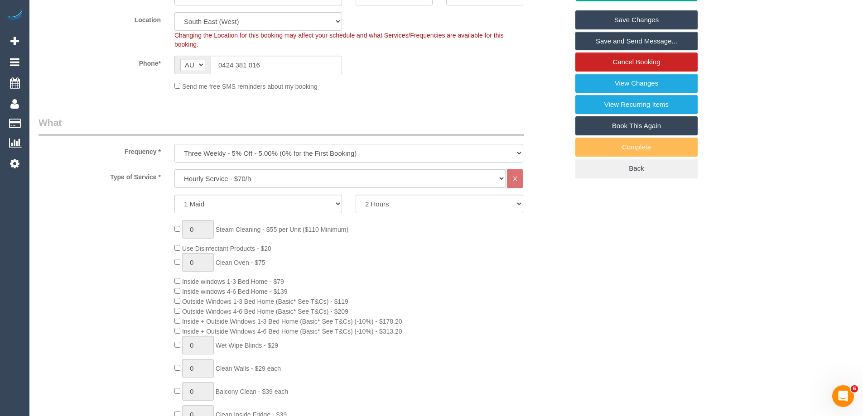
select select "object:875"
click at [174, 144] on select "One Time Cleaning Weekly - 10% Off - 10.00% (0% for the First Booking) Fortnigh…" at bounding box center [348, 153] width 349 height 19
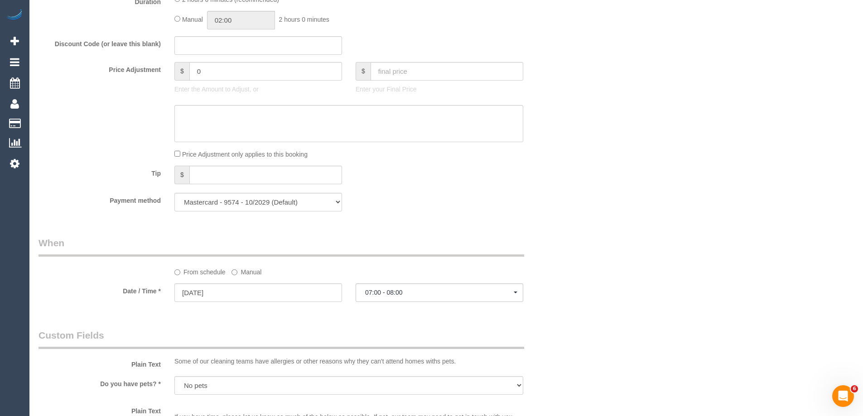
scroll to position [906, 0]
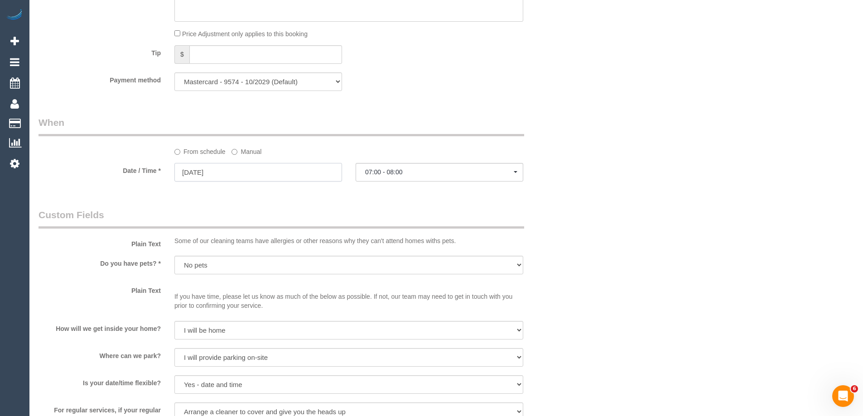
click at [229, 177] on input "[DATE]" at bounding box center [258, 172] width 168 height 19
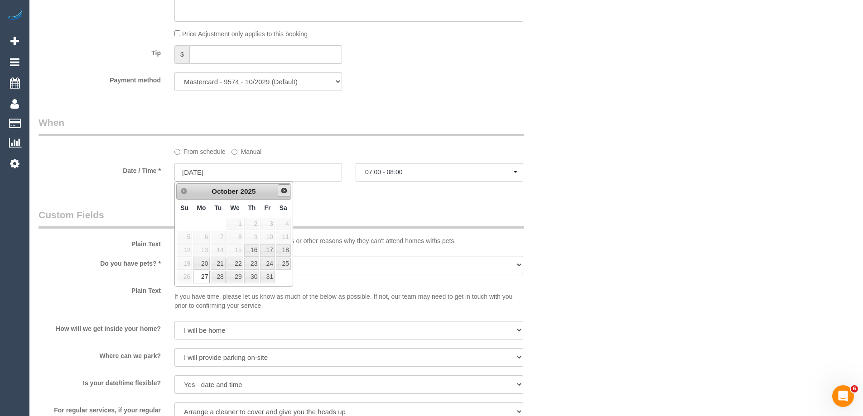
click at [285, 192] on span "Next" at bounding box center [283, 190] width 7 height 7
click at [216, 235] on link "4" at bounding box center [218, 237] width 14 height 12
type input "04/11/2025"
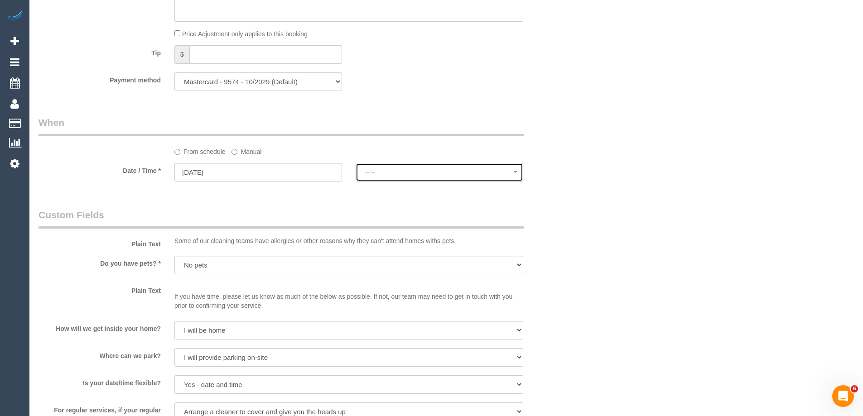
click at [375, 170] on span "--:--" at bounding box center [439, 171] width 149 height 7
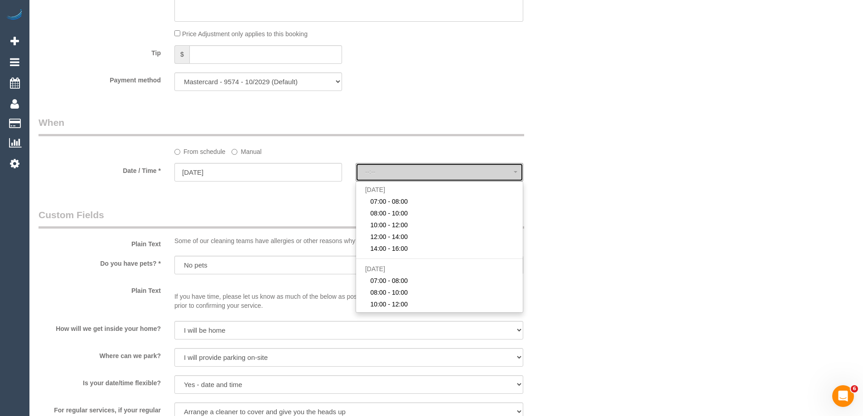
select select "spot26"
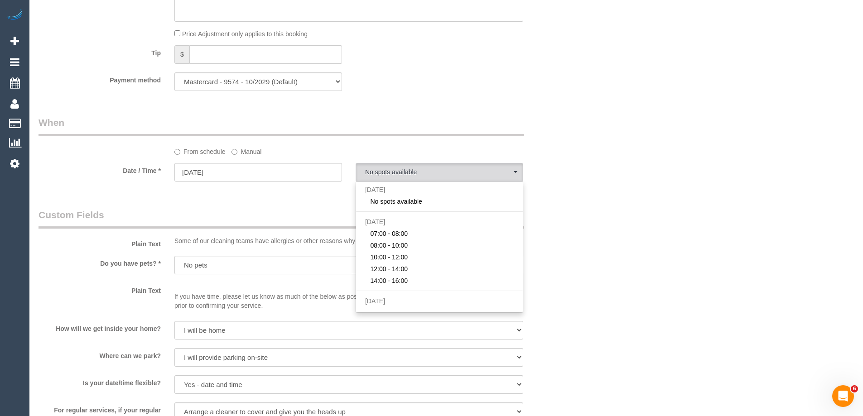
click at [276, 199] on div "Who Email* tamarindartstudio@gmail.com Name * tanya salehian Customer is deaf W…" at bounding box center [304, 62] width 544 height 1870
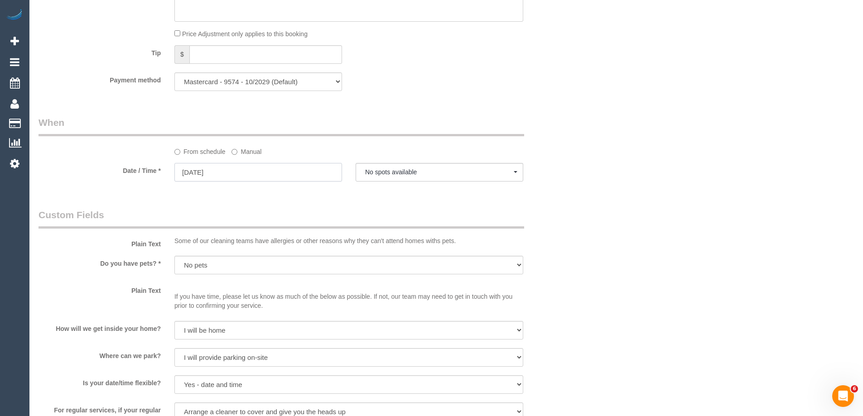
click at [267, 173] on input "04/11/2025" at bounding box center [258, 172] width 168 height 19
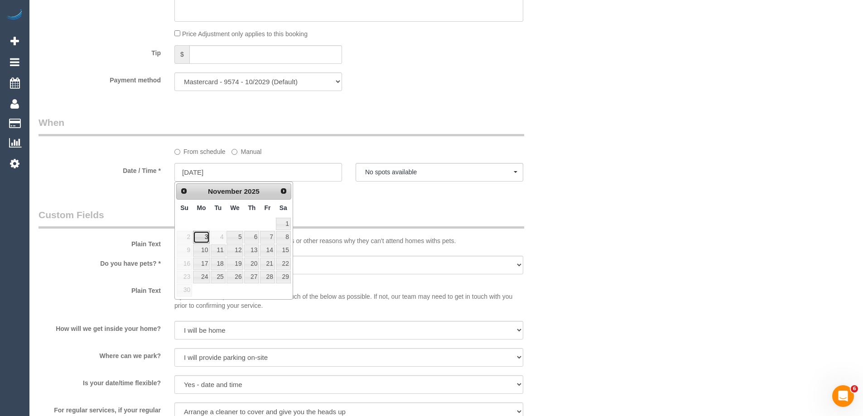
click at [202, 241] on link "3" at bounding box center [201, 237] width 17 height 12
type input "03/11/2025"
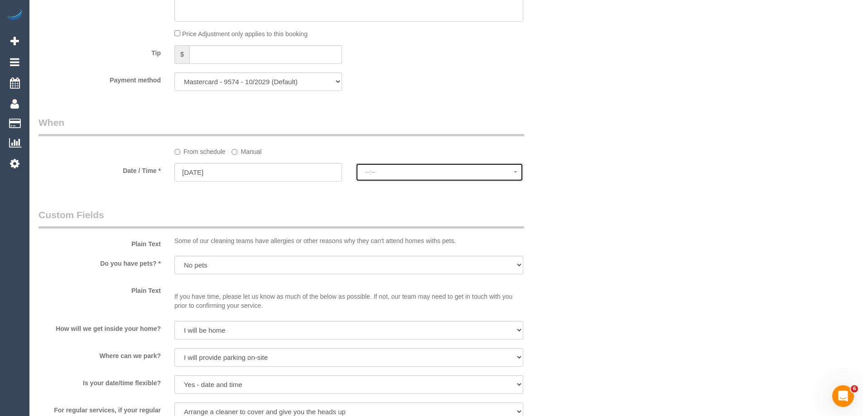
click at [417, 169] on span "--:--" at bounding box center [439, 171] width 149 height 7
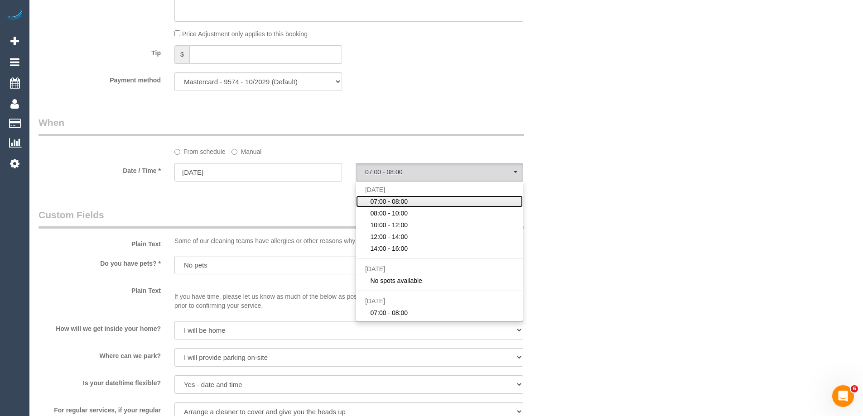
click at [414, 202] on link "07:00 - 08:00" at bounding box center [439, 202] width 167 height 12
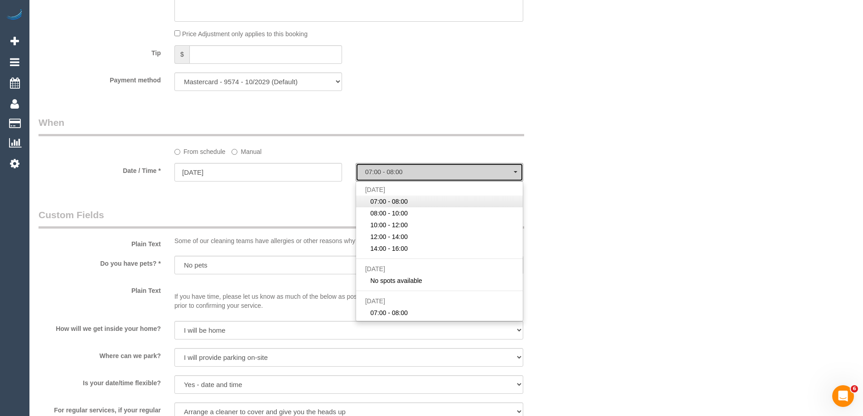
select select "spot47"
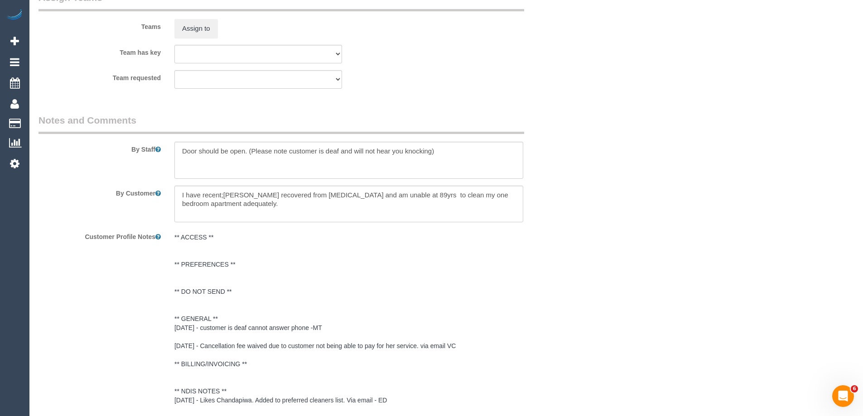
scroll to position [1518, 0]
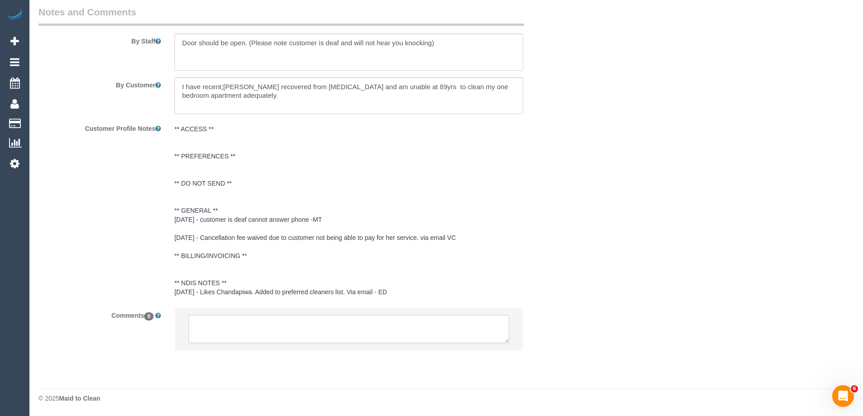
click at [363, 323] on textarea at bounding box center [348, 329] width 321 height 28
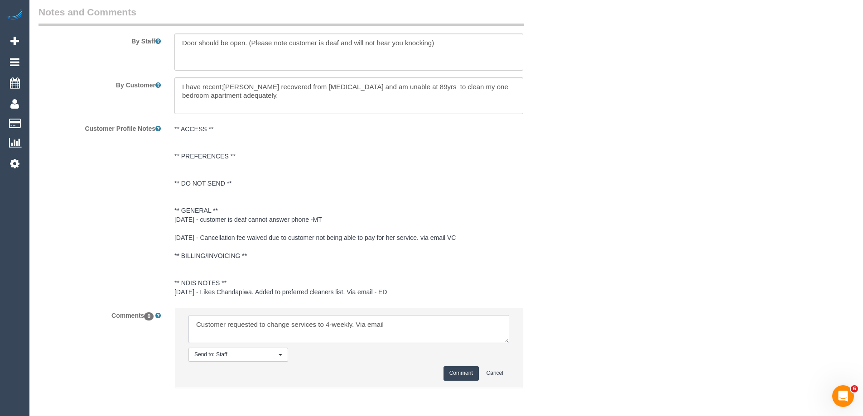
click at [427, 321] on textarea at bounding box center [348, 329] width 321 height 28
paste textarea "cnv_1fjvh388"
type textarea "Customer requested to change services to 4-weekly. Via email cnv_1fjvh388"
click at [452, 375] on button "Comment" at bounding box center [460, 373] width 35 height 14
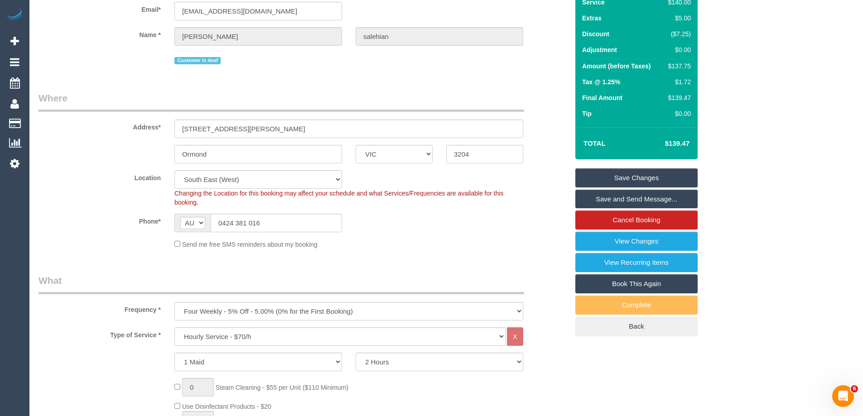
scroll to position [0, 0]
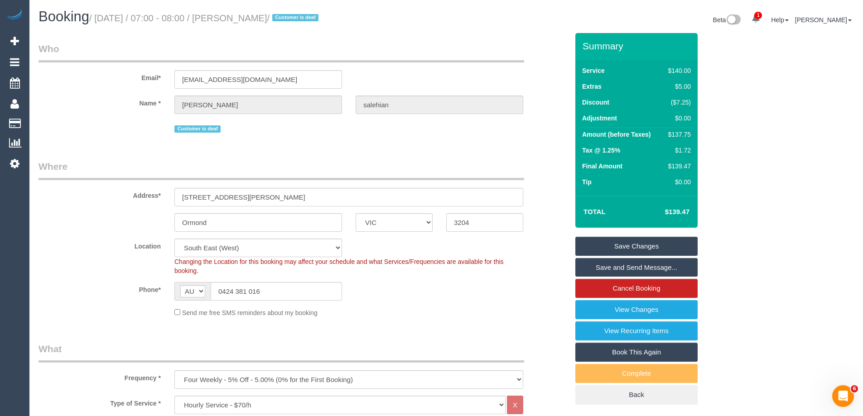
click at [610, 241] on link "Save Changes" at bounding box center [636, 246] width 122 height 19
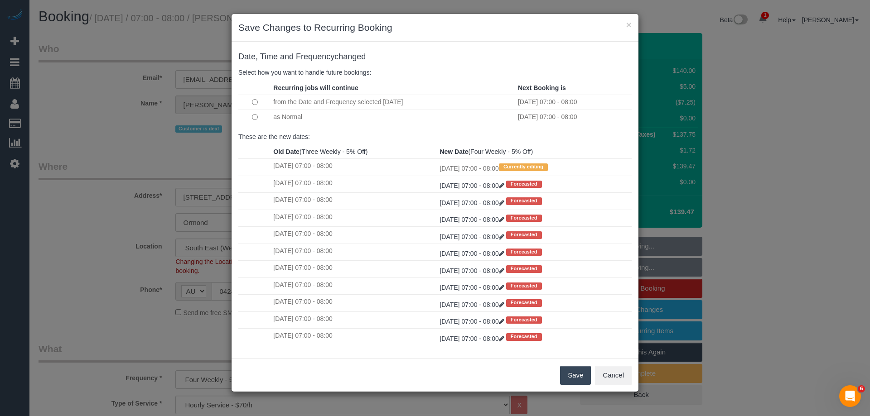
click at [579, 374] on button "Save" at bounding box center [575, 375] width 31 height 19
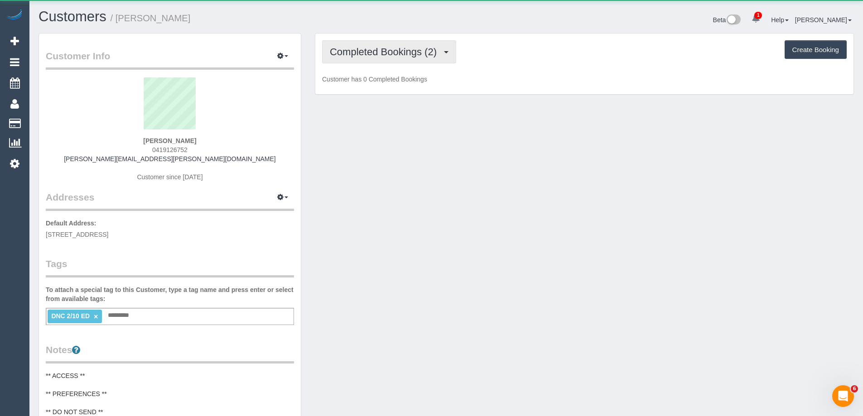
click at [363, 47] on span "Completed Bookings (2)" at bounding box center [385, 51] width 111 height 11
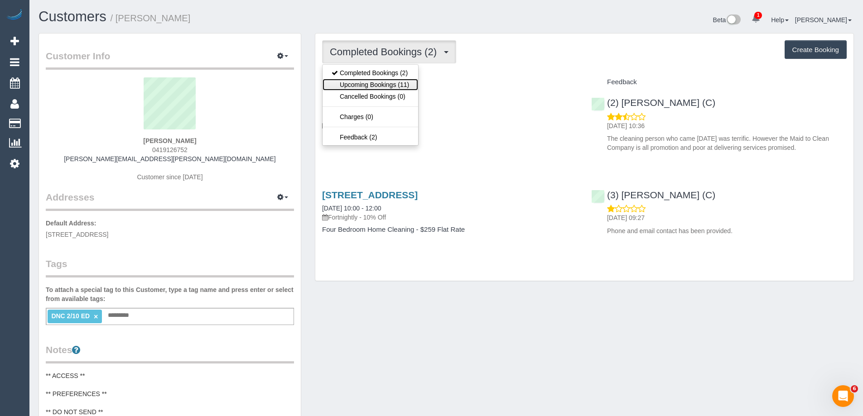
click at [364, 79] on link "Upcoming Bookings (11)" at bounding box center [370, 85] width 96 height 12
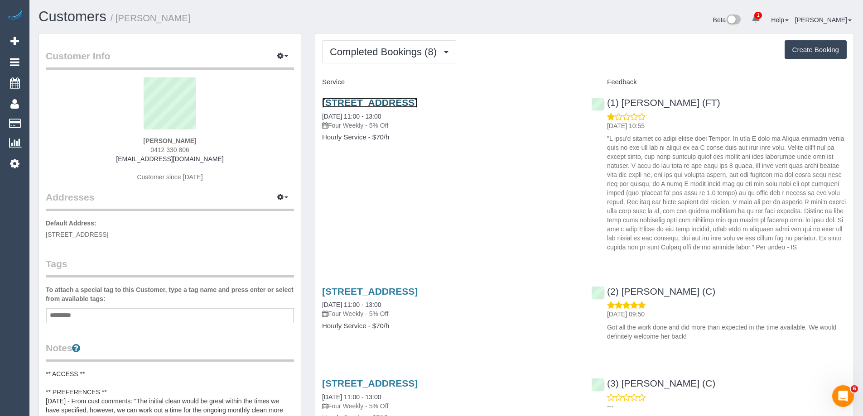
click at [395, 101] on link "[STREET_ADDRESS]" at bounding box center [370, 102] width 96 height 10
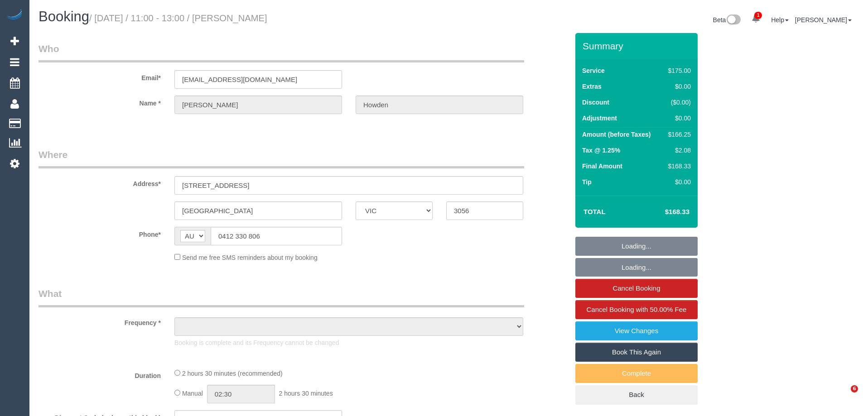
select select "VIC"
select select "string:stripe-pm_1Qzvah2GScqysDRVt15k39qE"
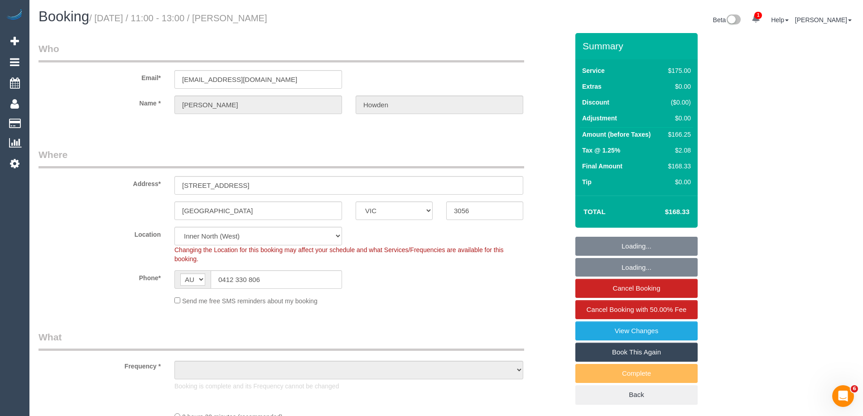
select select "object:587"
select select "number:27"
select select "number:14"
select select "number:19"
select select "number:36"
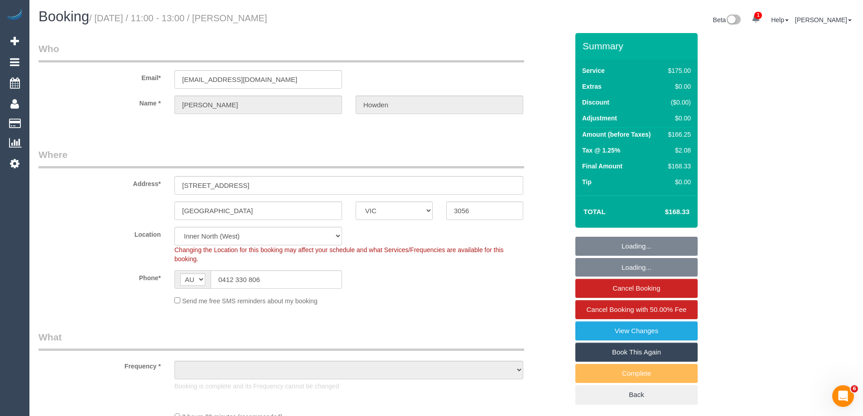
select select "number:35"
select select "number:12"
select select "150"
select select "object:1580"
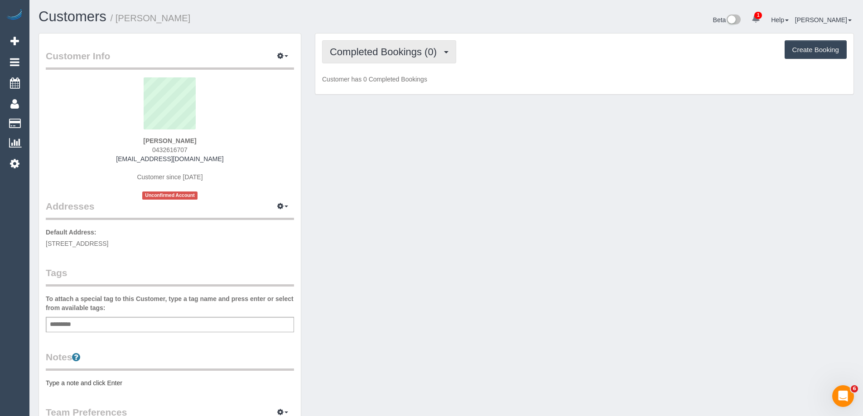
click at [409, 61] on button "Completed Bookings (0)" at bounding box center [389, 51] width 134 height 23
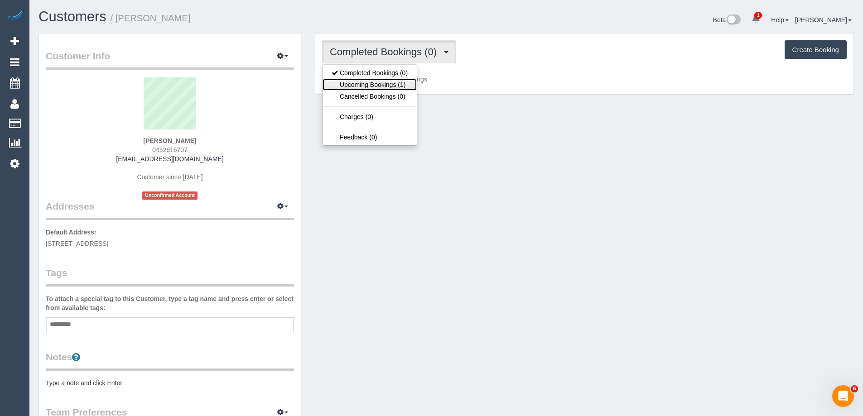
click at [387, 87] on link "Upcoming Bookings (1)" at bounding box center [369, 85] width 94 height 12
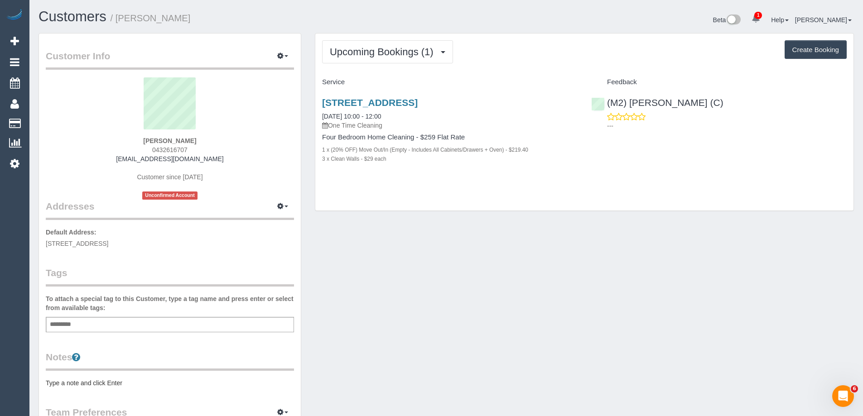
scroll to position [45, 0]
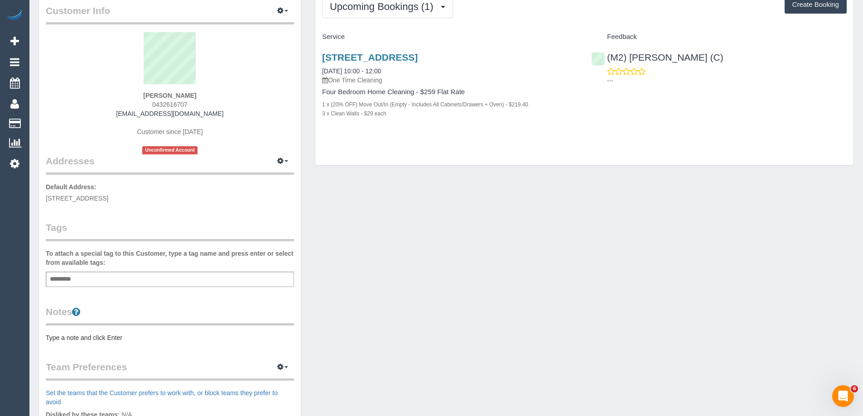
click at [116, 339] on pre "Type a note and click Enter" at bounding box center [170, 337] width 248 height 9
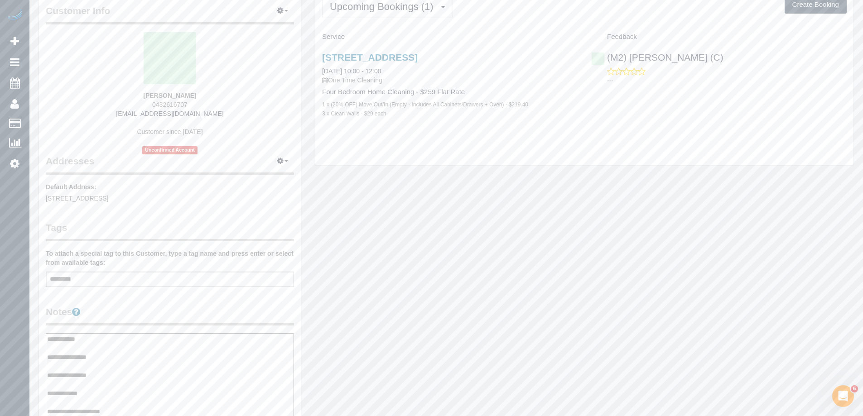
type textarea "**********"
click at [181, 306] on legend "Notes" at bounding box center [170, 315] width 248 height 20
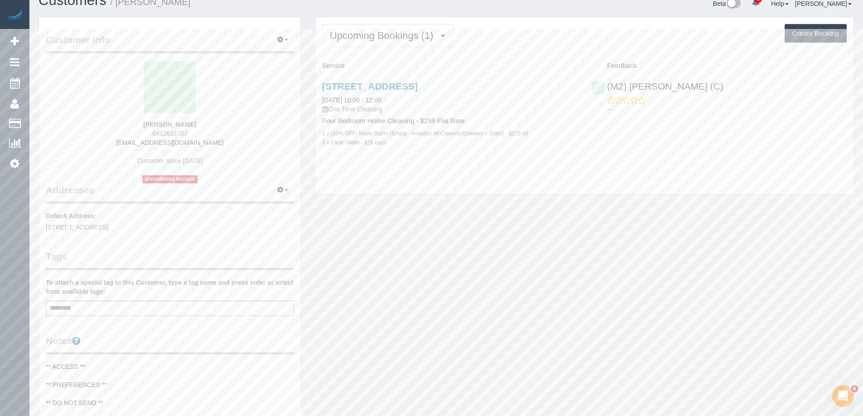
scroll to position [0, 0]
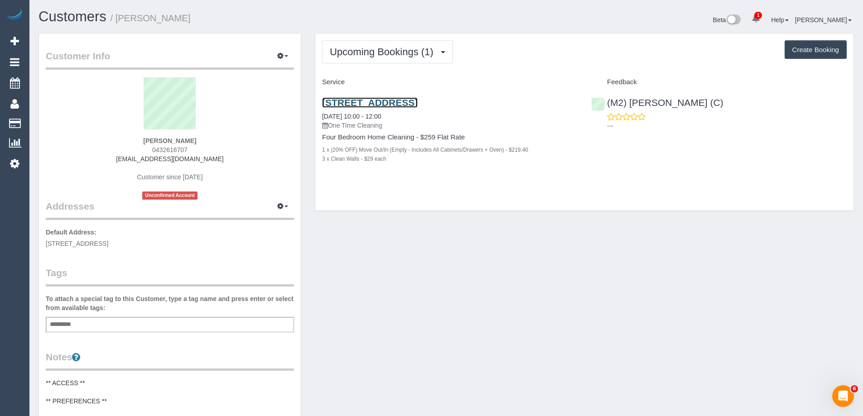
click at [418, 103] on link "[STREET_ADDRESS]" at bounding box center [370, 102] width 96 height 10
drag, startPoint x: 194, startPoint y: 19, endPoint x: 119, endPoint y: 23, distance: 75.7
click at [119, 23] on h1 "Customers / [PERSON_NAME]" at bounding box center [239, 16] width 401 height 15
copy small "[PERSON_NAME]"
click at [175, 149] on span "0432616707" at bounding box center [169, 149] width 35 height 7
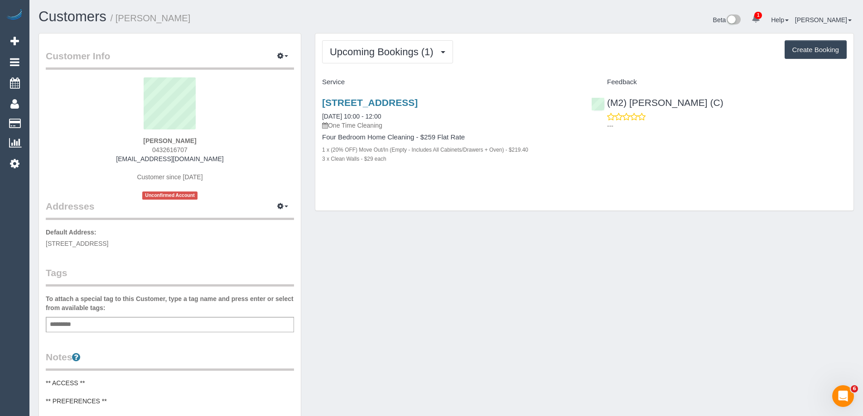
click at [175, 149] on span "0432616707" at bounding box center [169, 149] width 35 height 7
copy span "0432616707"
drag, startPoint x: 198, startPoint y: 14, endPoint x: 119, endPoint y: 18, distance: 78.9
click at [119, 18] on h1 "Customers / Estella Sullivan" at bounding box center [239, 16] width 401 height 15
copy small "Estella Sullivan"
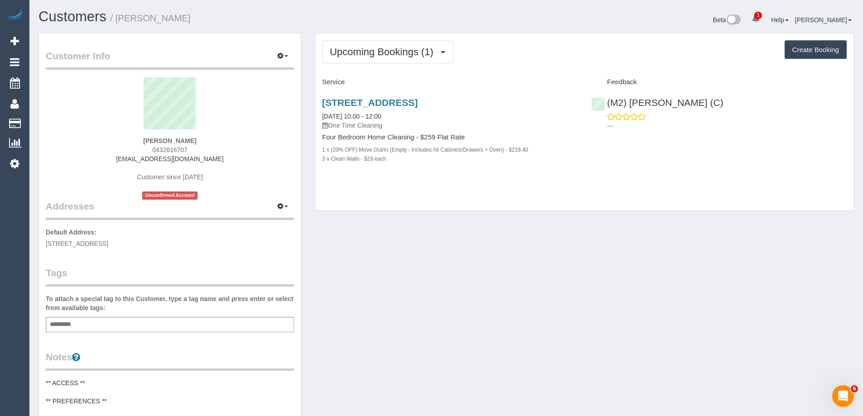
click at [169, 149] on span "0432616707" at bounding box center [169, 149] width 35 height 7
copy span "0432616707"
click at [165, 152] on span "0432616707" at bounding box center [169, 149] width 35 height 7
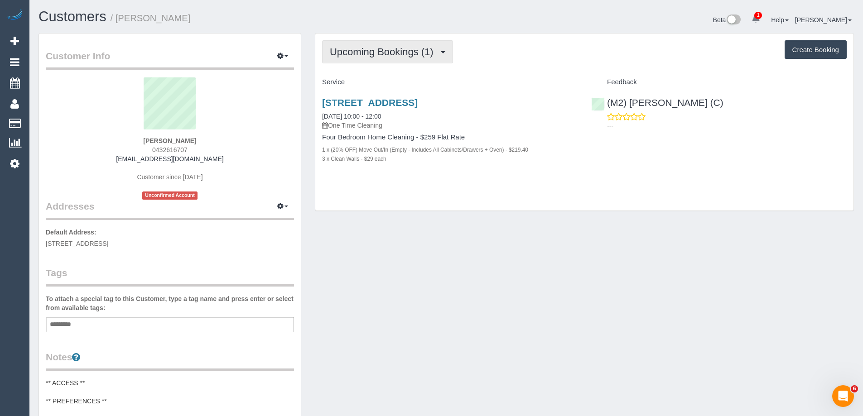
click at [406, 45] on button "Upcoming Bookings (1)" at bounding box center [387, 51] width 131 height 23
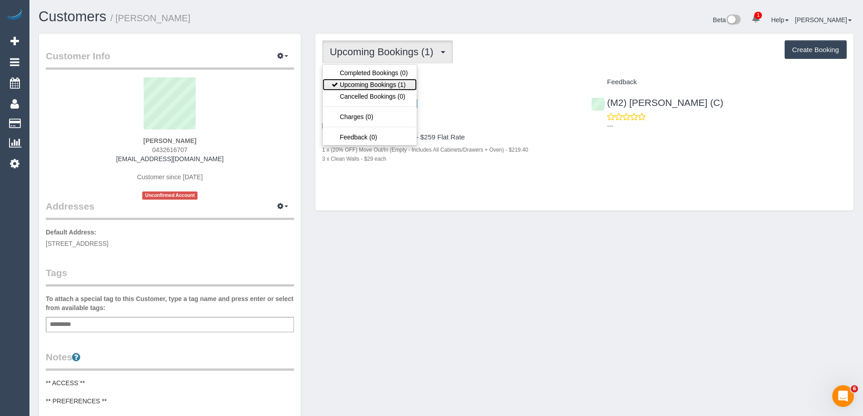
click at [394, 82] on link "Upcoming Bookings (1)" at bounding box center [369, 85] width 94 height 12
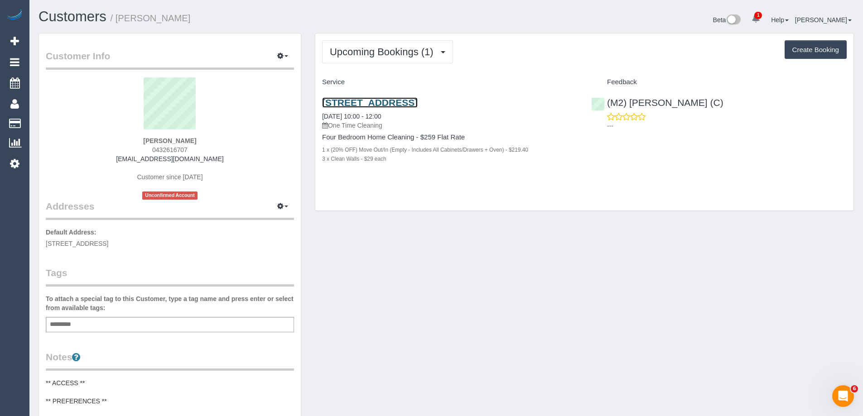
click at [414, 102] on link "63 Hillsyde Pde, Strathmore, VIC 3041" at bounding box center [370, 102] width 96 height 10
click at [418, 103] on link "63 Hillsyde Pde, Strathmore, VIC 3041" at bounding box center [370, 102] width 96 height 10
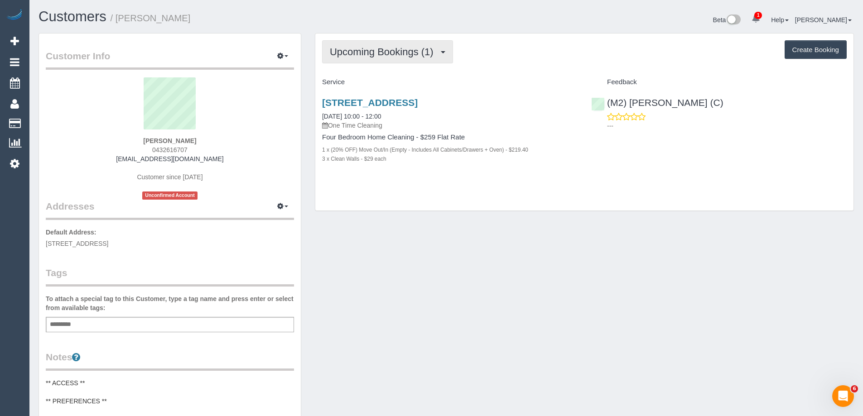
click at [391, 46] on span "Upcoming Bookings (1)" at bounding box center [384, 51] width 108 height 11
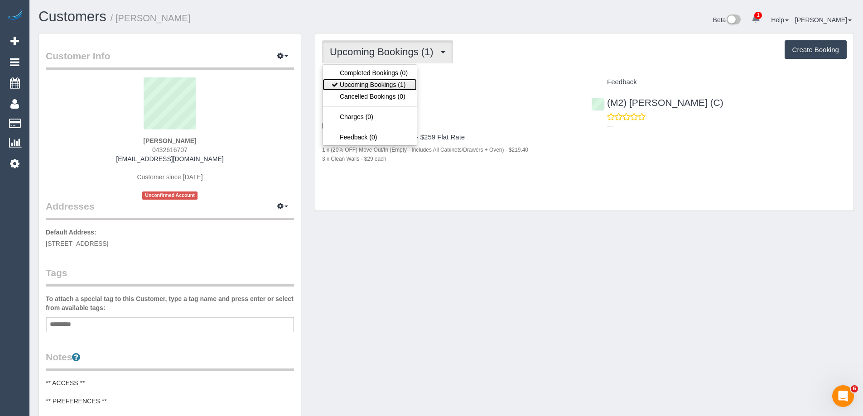
click at [378, 88] on link "Upcoming Bookings (1)" at bounding box center [369, 85] width 94 height 12
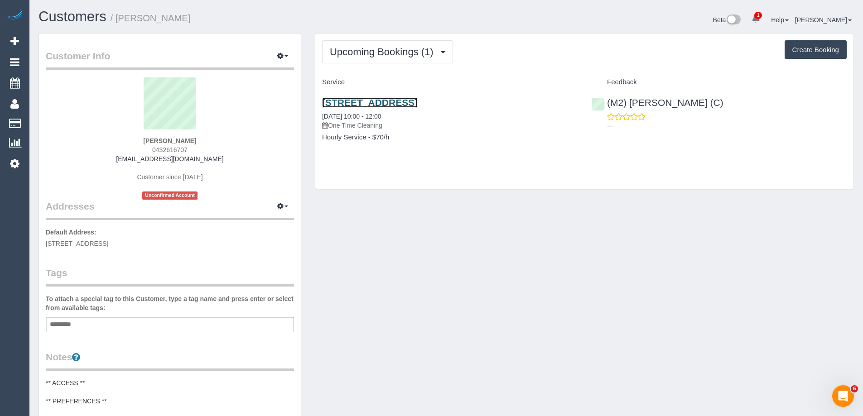
click at [418, 99] on link "63 Hillsyde Pde, Strathmore, VIC 3041" at bounding box center [370, 102] width 96 height 10
click at [550, 209] on div "Customer Info Edit Contact Info Send Message Email Preferences Special Sales Ta…" at bounding box center [446, 372] width 829 height 679
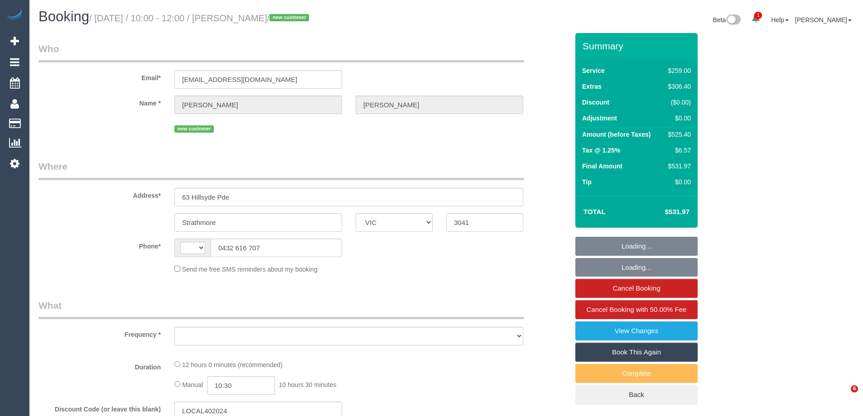
select select "VIC"
select select "object:303"
select select "string:stripe-pm_1SCeVW2GScqysDRVWt50dfWD"
select select "number:28"
select select "number:17"
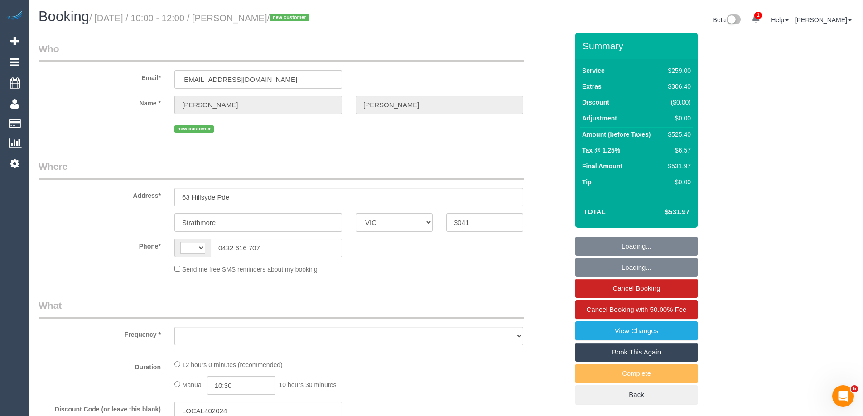
select select "number:19"
select select "number:24"
select select "number:33"
select select "number:26"
select select "string:AU"
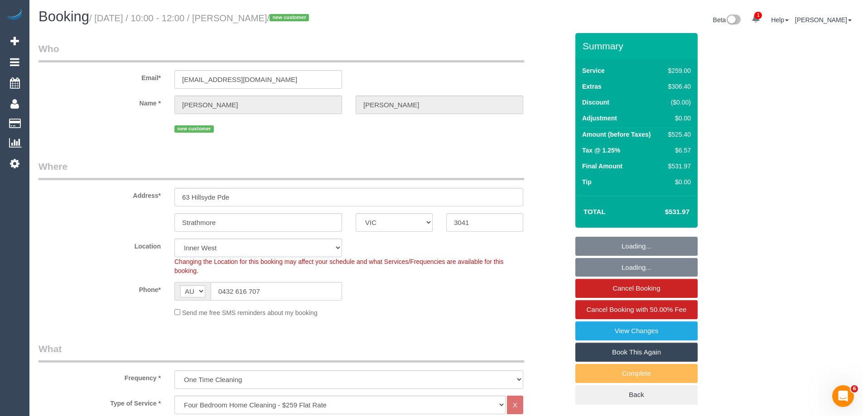
select select "object:1496"
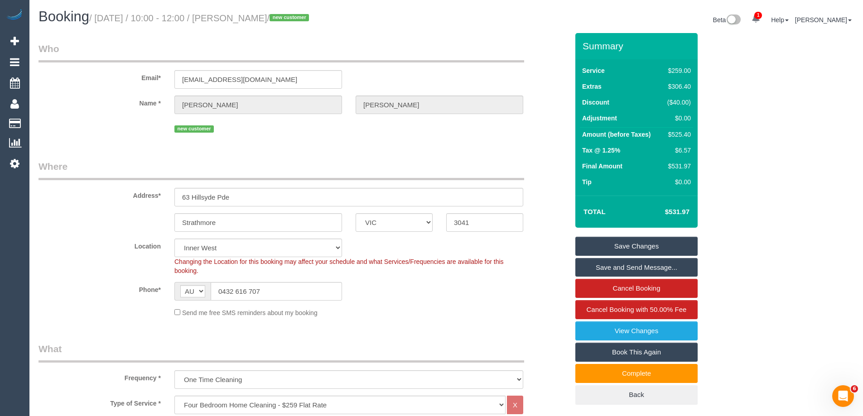
click at [545, 184] on div "Address* [STREET_ADDRESS]" at bounding box center [304, 183] width 544 height 47
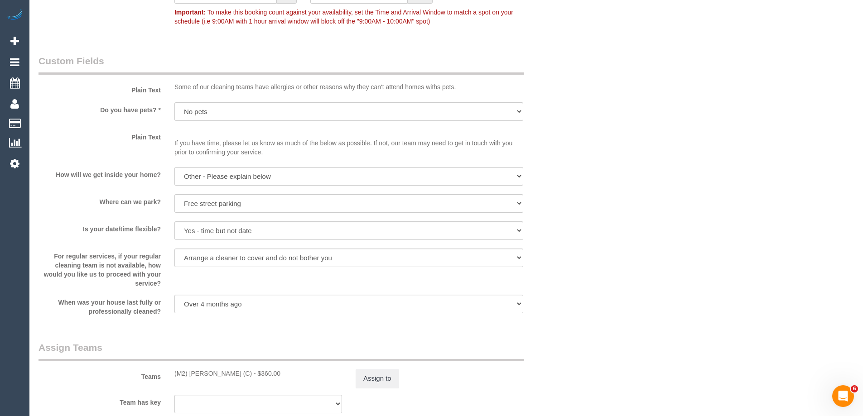
scroll to position [1359, 0]
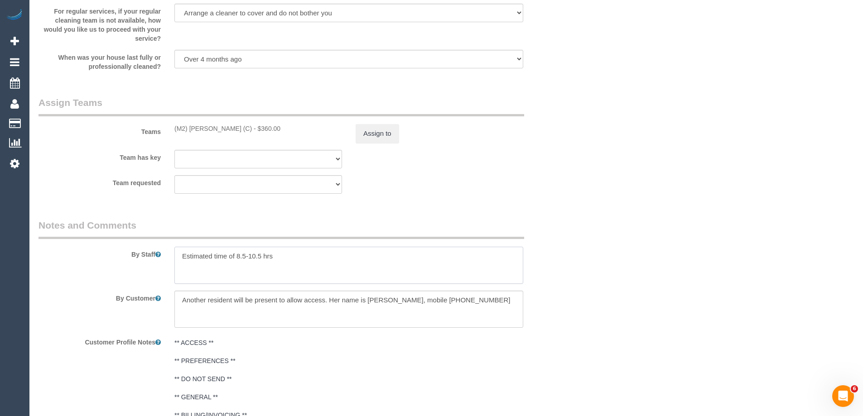
click at [293, 256] on textarea at bounding box center [348, 265] width 349 height 37
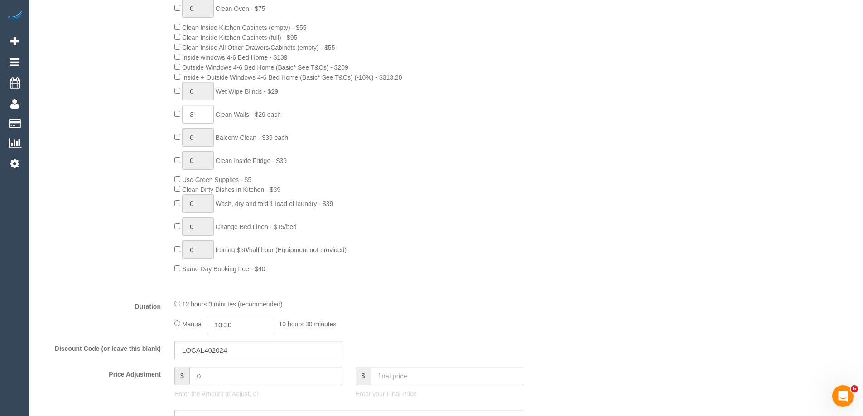
scroll to position [272, 0]
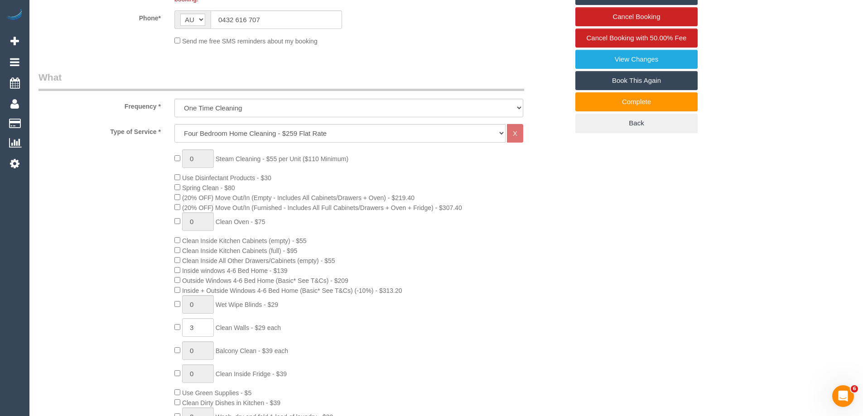
click at [552, 160] on div "0 Steam Cleaning - $55 per Unit ($110 Minimum) Use Disinfectant Products - $30 …" at bounding box center [372, 317] width 408 height 337
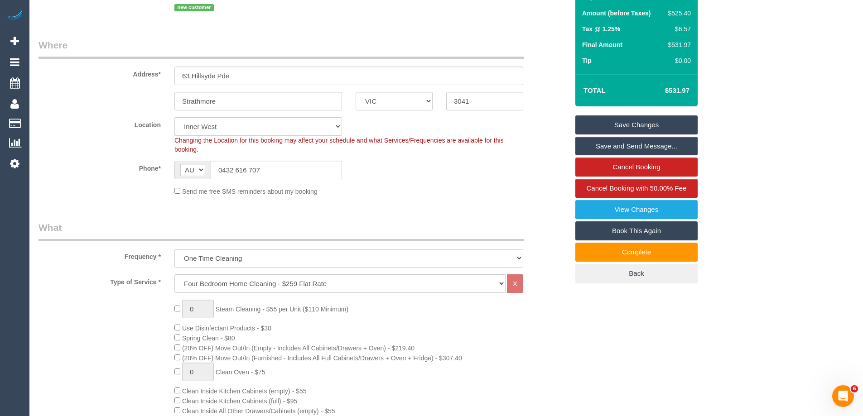
scroll to position [0, 0]
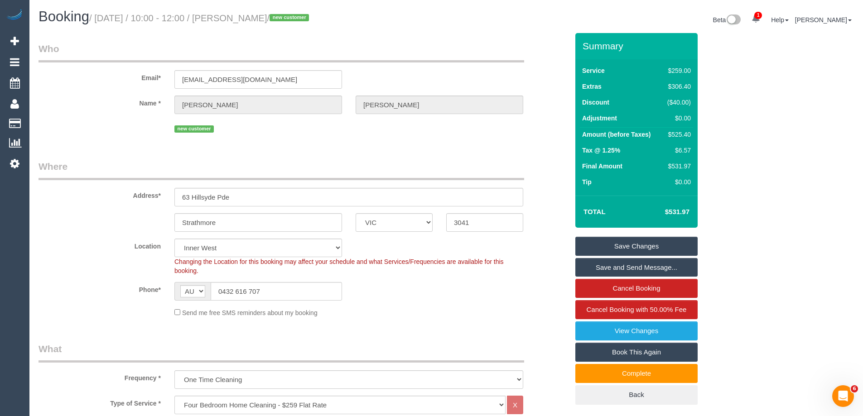
click at [548, 167] on div "Address* [STREET_ADDRESS]" at bounding box center [304, 183] width 544 height 47
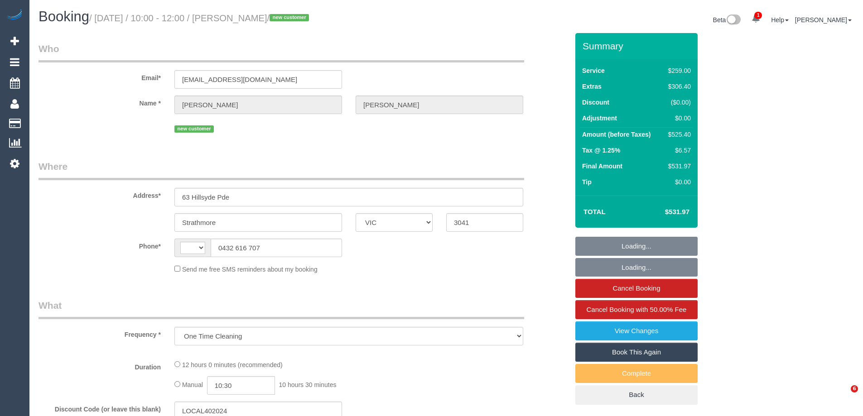
select select "VIC"
select select "string:stripe-pm_1SCeVW2GScqysDRVWt50dfWD"
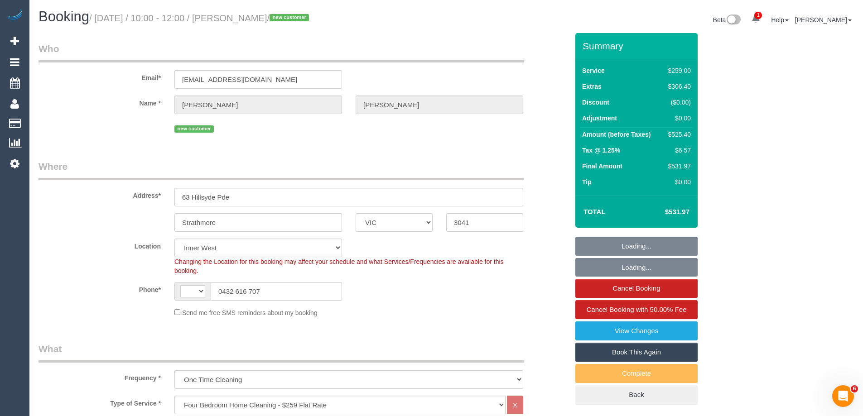
select select "object:843"
select select "string:AU"
select select "number:28"
select select "number:17"
select select "number:19"
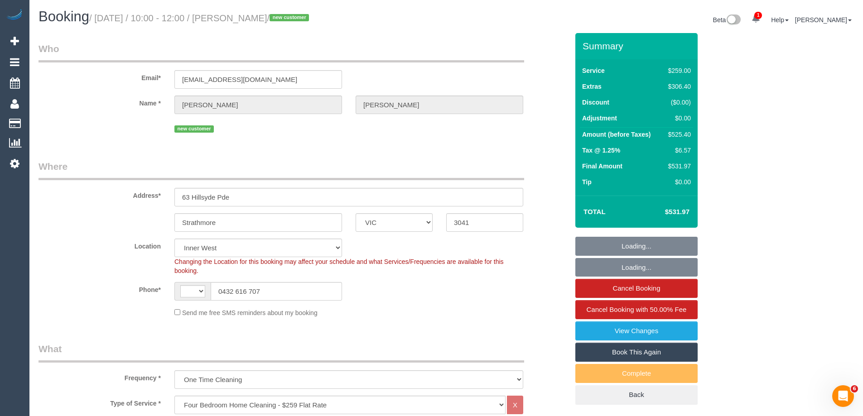
select select "number:24"
select select "number:33"
select select "number:26"
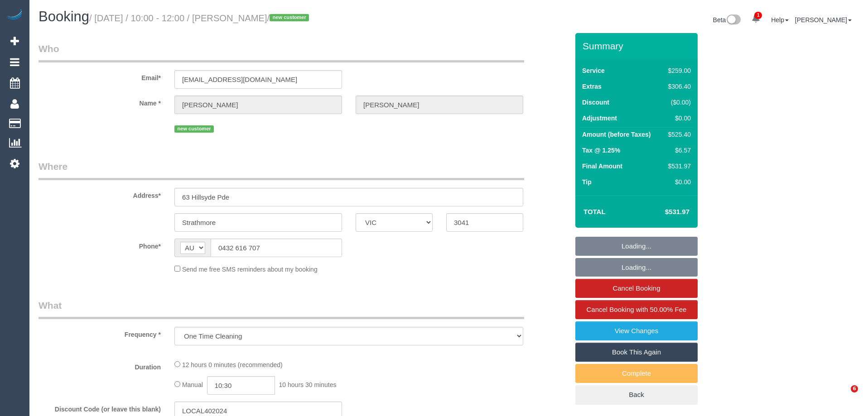
select select "VIC"
select select "string:stripe-pm_1SCeVW2GScqysDRVWt50dfWD"
select select "number:28"
select select "number:17"
select select "number:19"
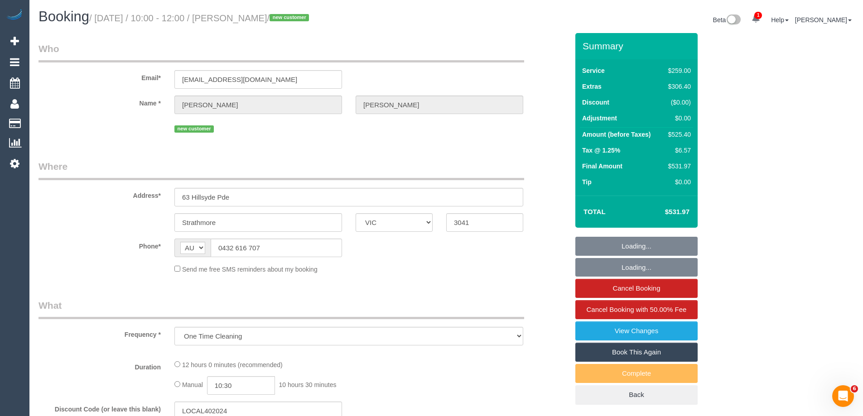
select select "number:24"
select select "number:33"
select select "number:26"
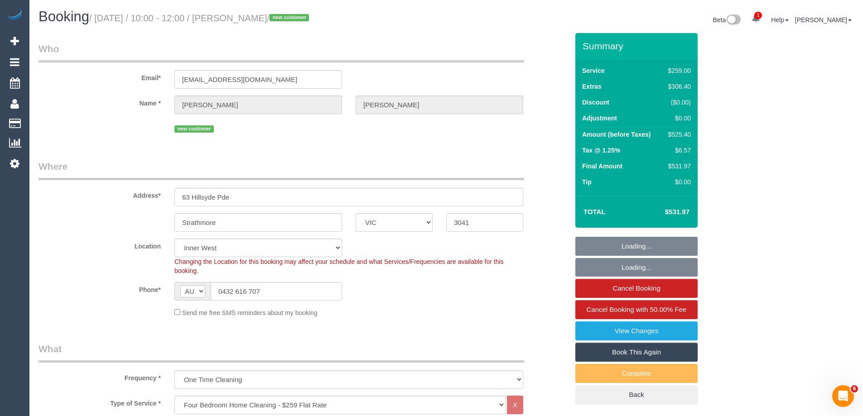
select select "object:829"
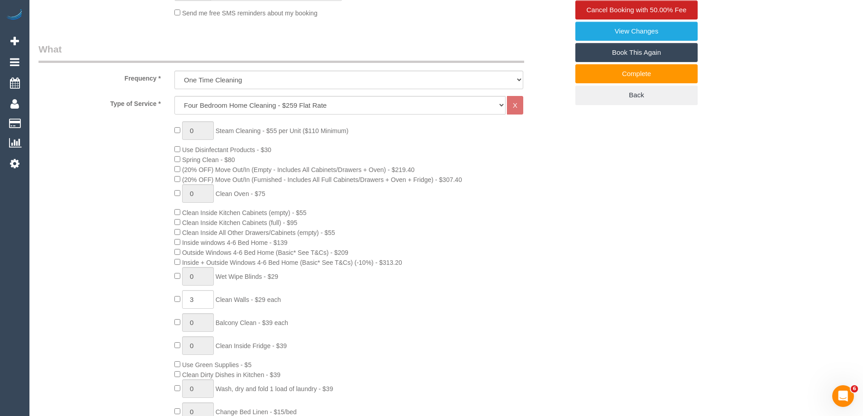
scroll to position [317, 0]
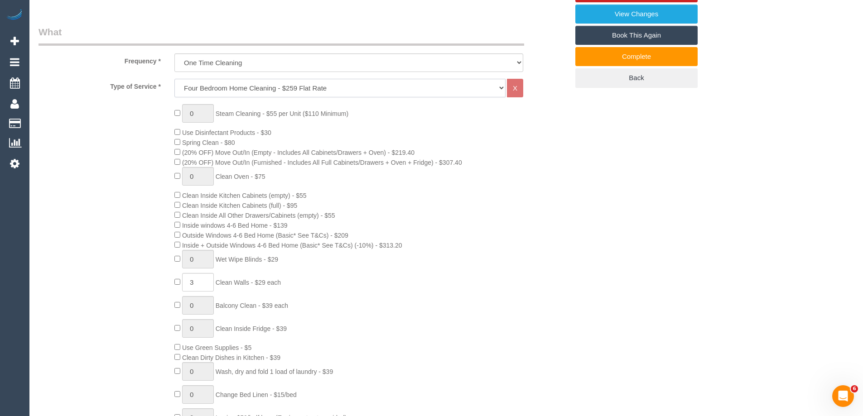
click at [251, 89] on select "Hourly Service - $70/h Hourly Service - $65/h Hourly Service - $60/h Hourly Ser…" at bounding box center [339, 88] width 331 height 19
select select "209"
click at [174, 79] on select "Hourly Service - $70/h Hourly Service - $65/h Hourly Service - $60/h Hourly Ser…" at bounding box center [339, 88] width 331 height 19
select select "1"
select select "120"
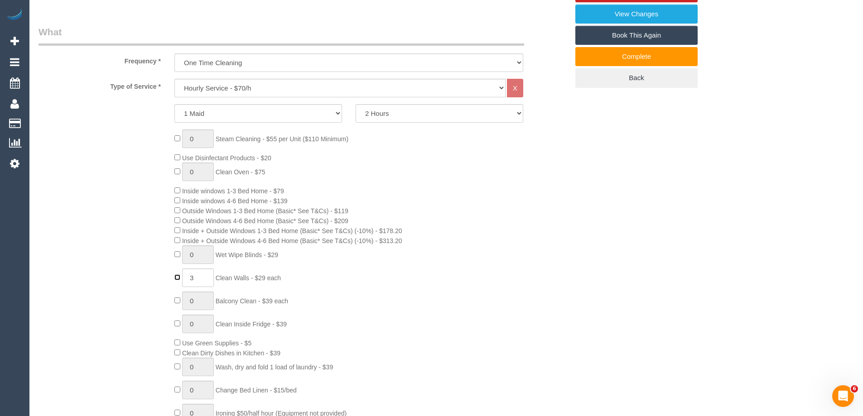
type input "0"
click at [370, 117] on select "2 Hours 2.5 Hours 3 Hours 3.5 Hours 4 Hours 4.5 Hours 5 Hours 5.5 Hours 6 Hours…" at bounding box center [440, 113] width 168 height 19
click at [356, 104] on select "2 Hours 2.5 Hours 3 Hours 3.5 Hours 4 Hours 4.5 Hours 5 Hours 5.5 Hours 6 Hours…" at bounding box center [440, 113] width 168 height 19
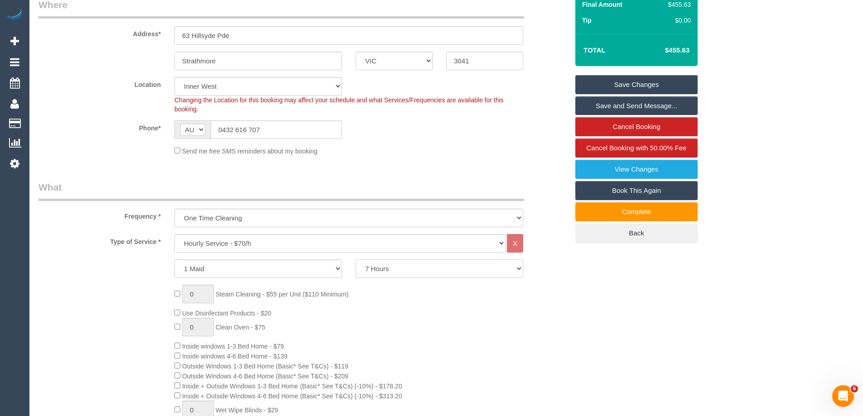
scroll to position [181, 0]
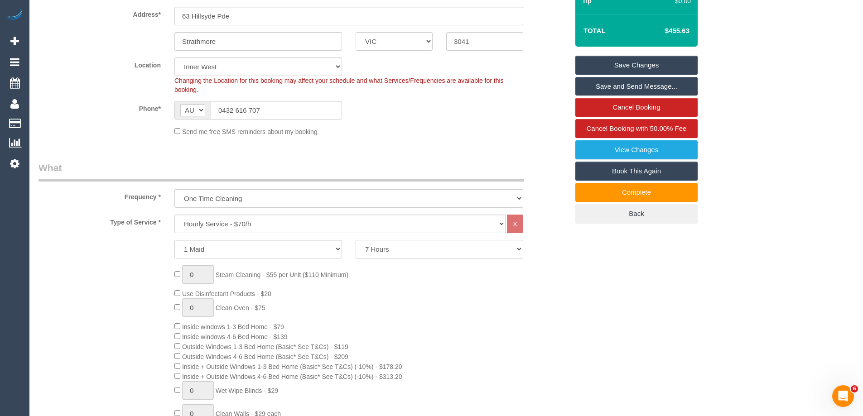
click at [415, 251] on select "2 Hours 2.5 Hours 3 Hours 3.5 Hours 4 Hours 4.5 Hours 5 Hours 5.5 Hours 6 Hours…" at bounding box center [440, 249] width 168 height 19
click at [356, 240] on select "2 Hours 2.5 Hours 3 Hours 3.5 Hours 4 Hours 4.5 Hours 5 Hours 5.5 Hours 6 Hours…" at bounding box center [440, 249] width 168 height 19
click at [400, 250] on select "2 Hours 2.5 Hours 3 Hours 3.5 Hours 4 Hours 4.5 Hours 5 Hours 5.5 Hours 6 Hours…" at bounding box center [440, 249] width 168 height 19
click at [356, 240] on select "2 Hours 2.5 Hours 3 Hours 3.5 Hours 4 Hours 4.5 Hours 5 Hours 5.5 Hours 6 Hours…" at bounding box center [440, 249] width 168 height 19
click at [382, 249] on select "2 Hours 2.5 Hours 3 Hours 3.5 Hours 4 Hours 4.5 Hours 5 Hours 5.5 Hours 6 Hours…" at bounding box center [440, 249] width 168 height 19
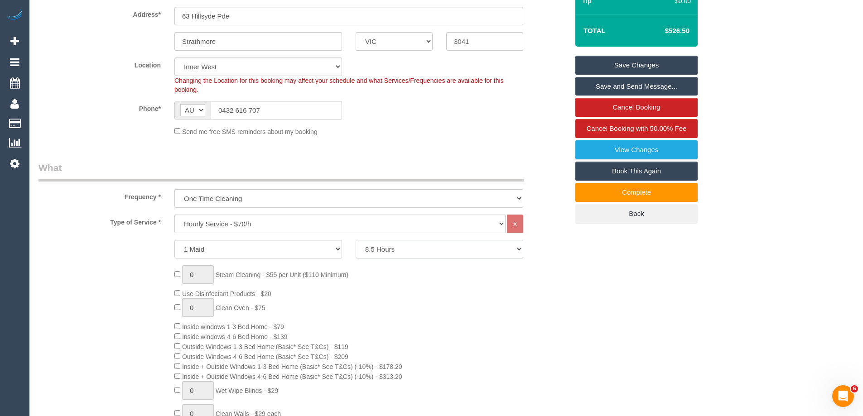
click at [356, 240] on select "2 Hours 2.5 Hours 3 Hours 3.5 Hours 4 Hours 4.5 Hours 5 Hours 5.5 Hours 6 Hours…" at bounding box center [440, 249] width 168 height 19
click at [383, 245] on select "2 Hours 2.5 Hours 3 Hours 3.5 Hours 4 Hours 4.5 Hours 5 Hours 5.5 Hours 6 Hours…" at bounding box center [440, 249] width 168 height 19
select select "480"
click at [356, 240] on select "2 Hours 2.5 Hours 3 Hours 3.5 Hours 4 Hours 4.5 Hours 5 Hours 5.5 Hours 6 Hours…" at bounding box center [440, 249] width 168 height 19
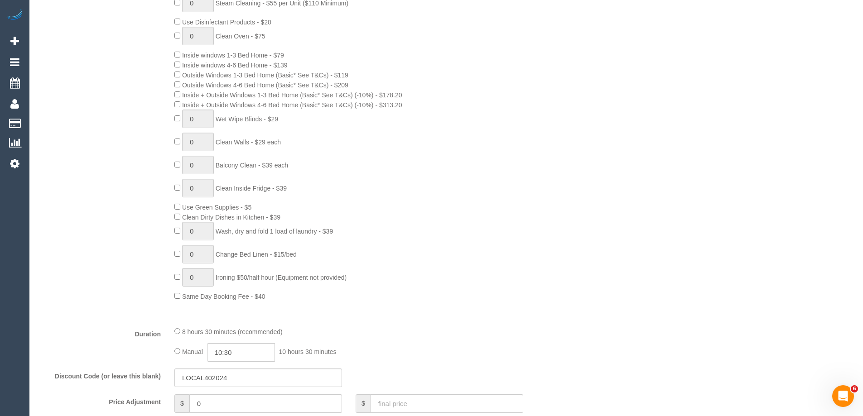
scroll to position [770, 0]
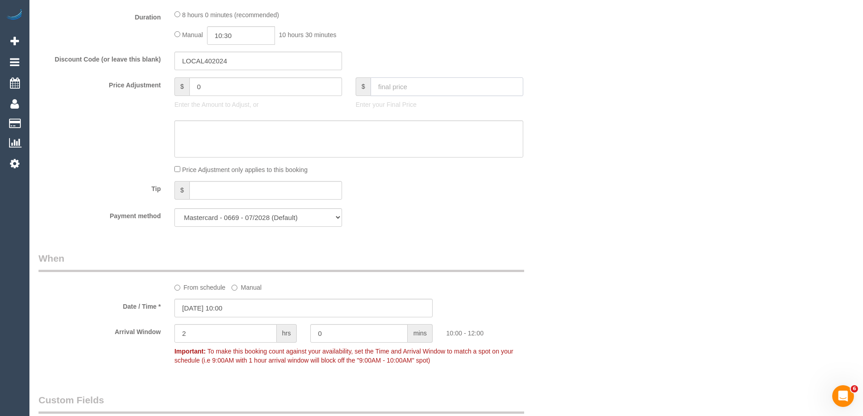
click at [411, 88] on input "text" at bounding box center [447, 86] width 153 height 19
type input "531.97"
click at [424, 125] on textarea at bounding box center [348, 138] width 349 height 37
type input "5.4"
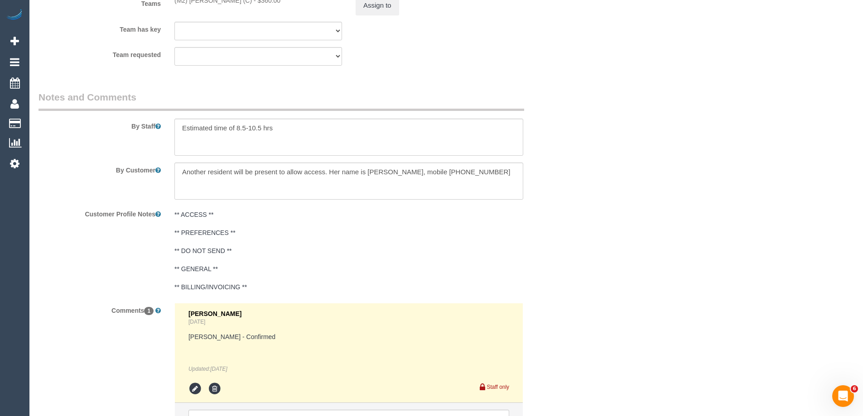
scroll to position [1577, 0]
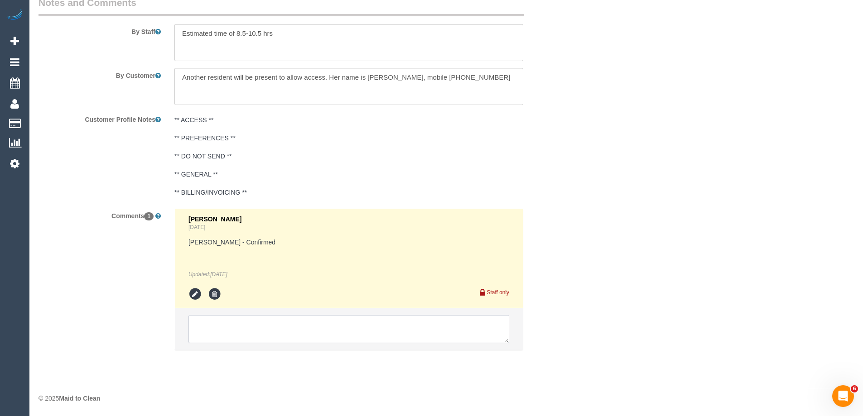
click at [296, 329] on textarea at bounding box center [348, 329] width 321 height 28
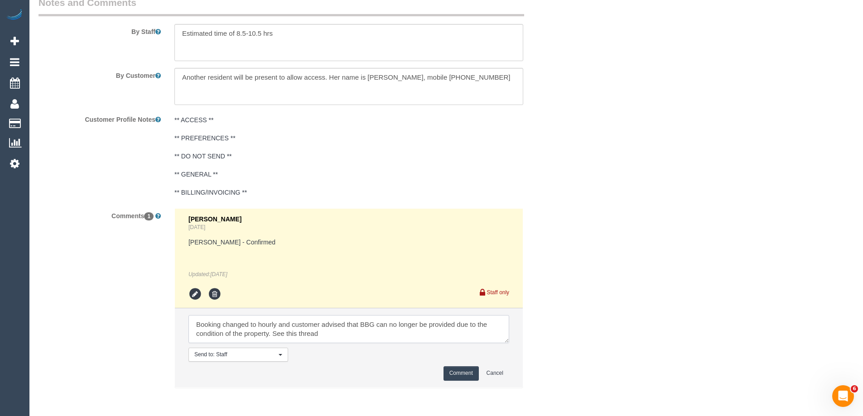
paste textarea "cnv_1fk6okyg"
click at [193, 338] on textarea at bounding box center [348, 329] width 321 height 28
type textarea "Booking changed to hourly and customer advised that BBG can no longer be provid…"
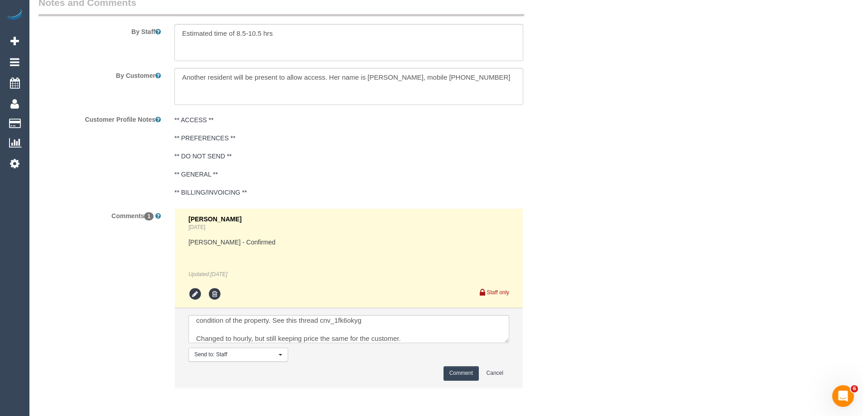
click at [457, 371] on button "Comment" at bounding box center [460, 373] width 35 height 14
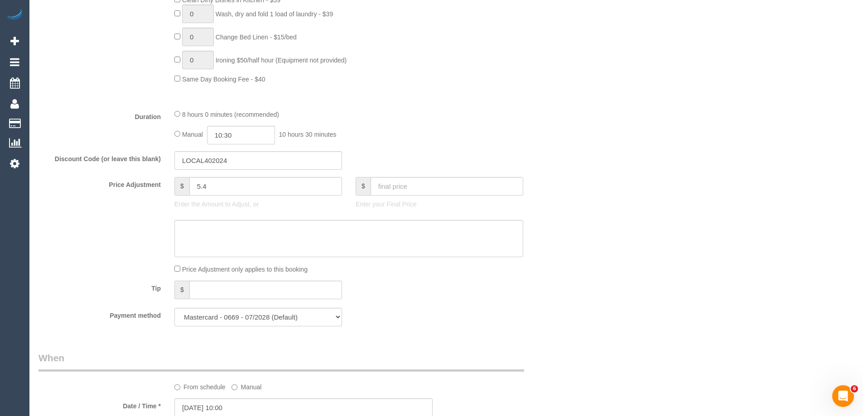
scroll to position [626, 0]
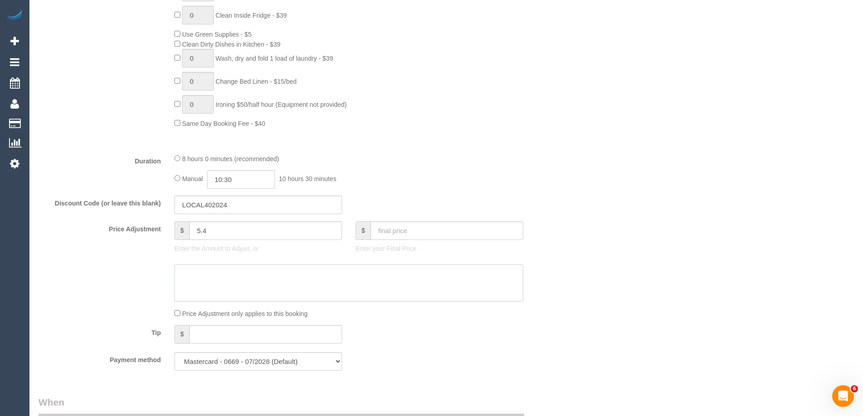
click at [279, 277] on textarea at bounding box center [348, 283] width 349 height 37
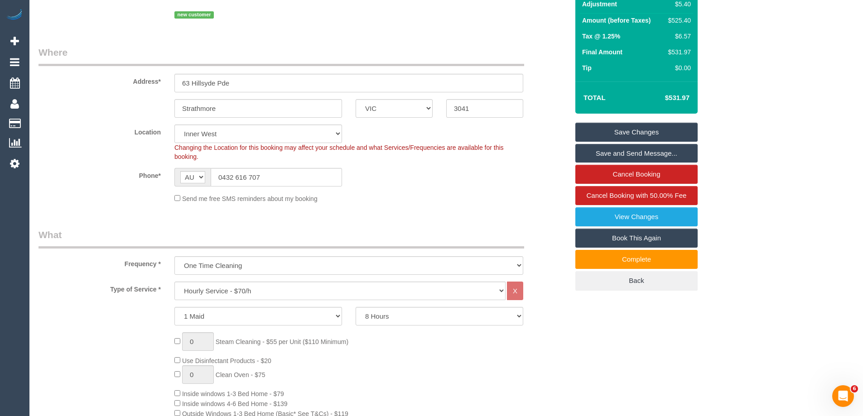
scroll to position [0, 0]
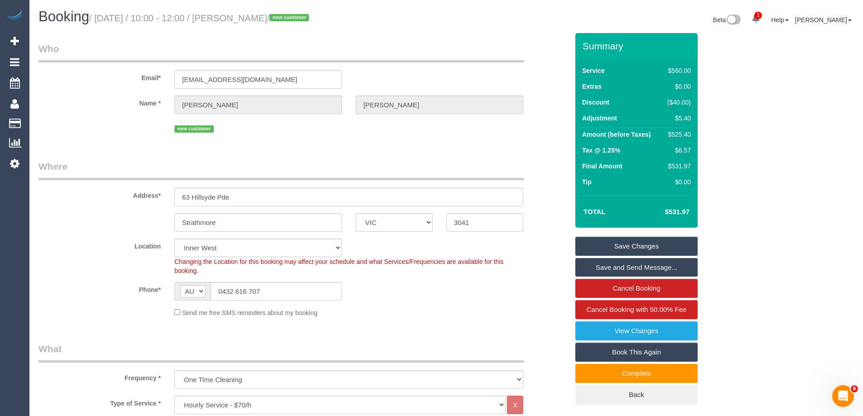
type textarea "$5.40 price adjustment in order to keep pricing the same after changing it from…"
click at [622, 250] on link "Save Changes" at bounding box center [636, 246] width 122 height 19
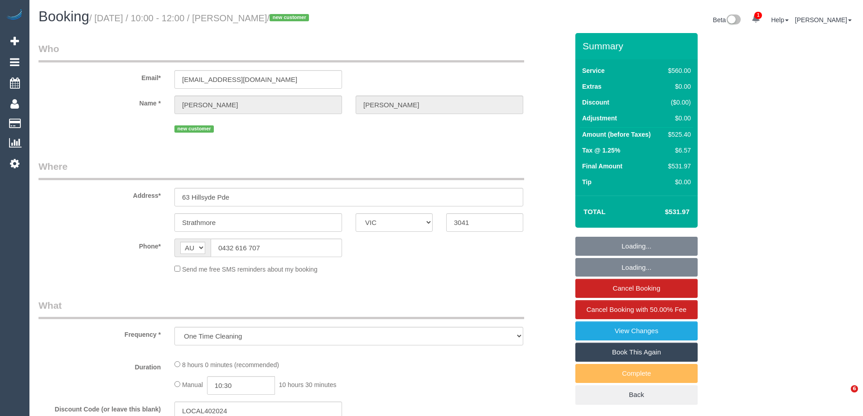
select select "VIC"
select select "string:stripe-pm_1SCeVW2GScqysDRVWt50dfWD"
select select "480"
select select "number:28"
select select "number:17"
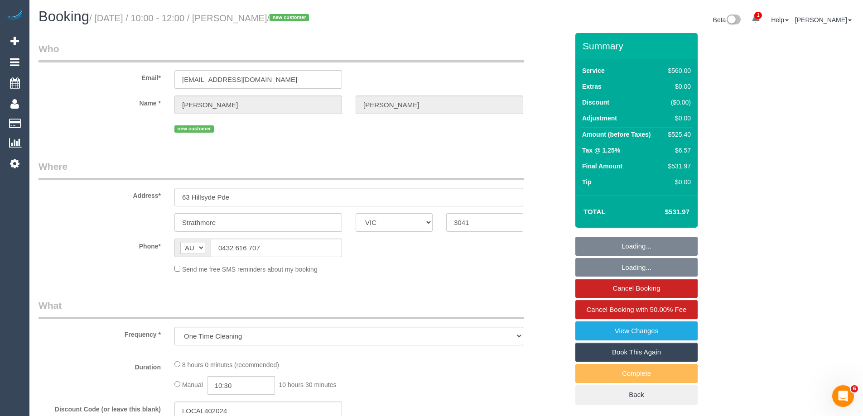
select select "number:19"
select select "number:24"
select select "number:33"
select select "number:26"
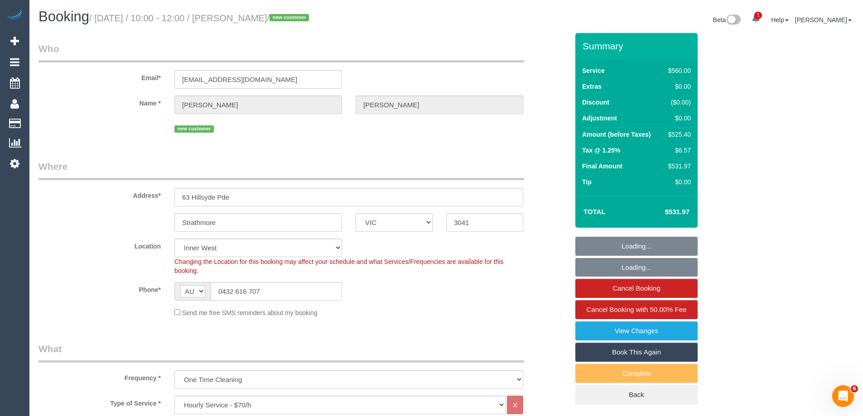
select select "object:935"
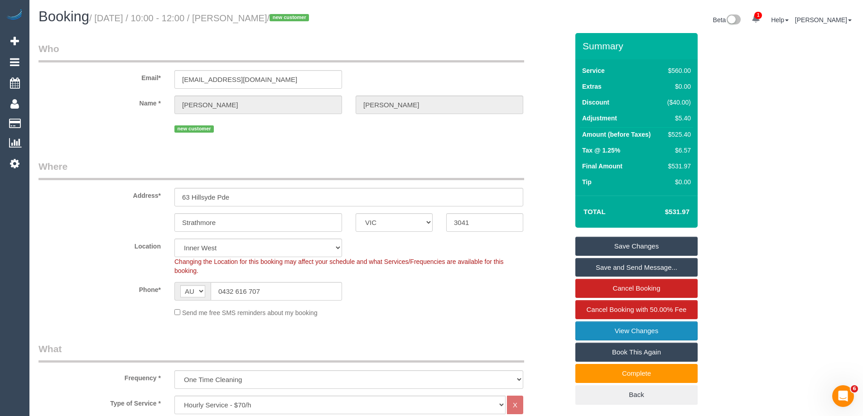
click at [611, 328] on link "View Changes" at bounding box center [636, 331] width 122 height 19
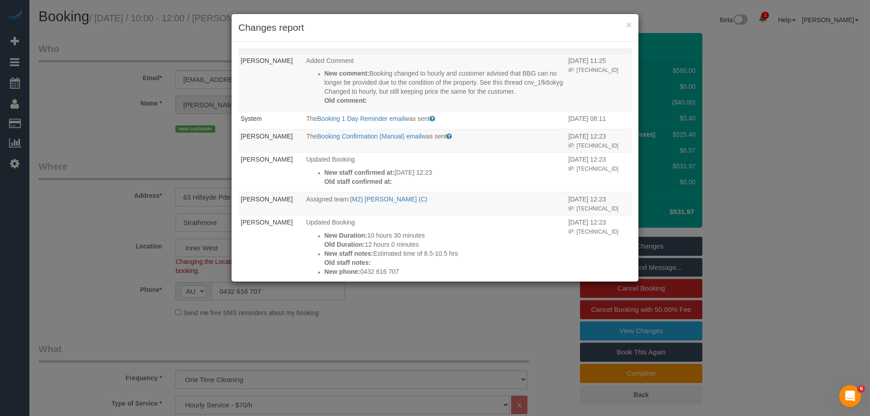
scroll to position [95, 0]
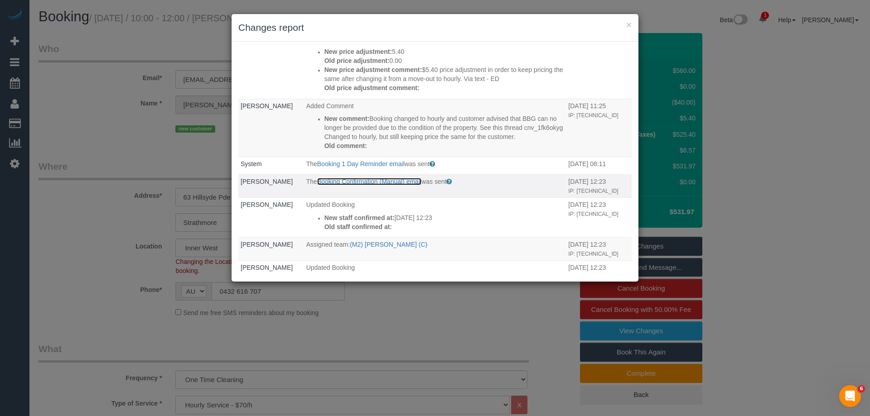
click at [408, 185] on link "Booking Confirmation (Manual) email" at bounding box center [369, 181] width 104 height 7
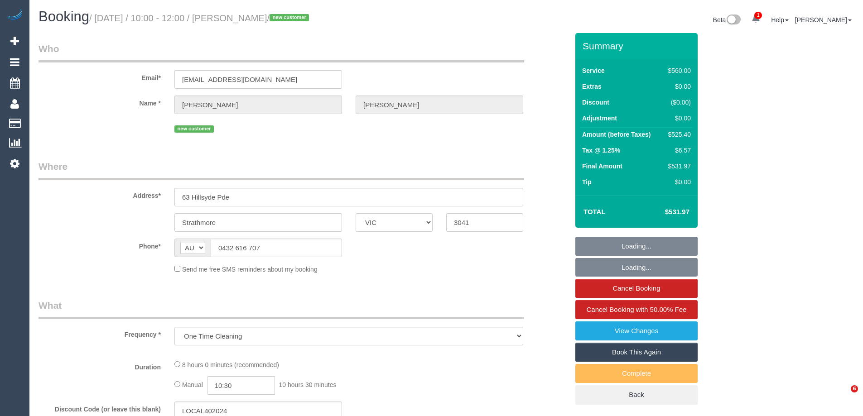
select select "VIC"
select select "string:stripe-pm_1SCeVW2GScqysDRVWt50dfWD"
select select "480"
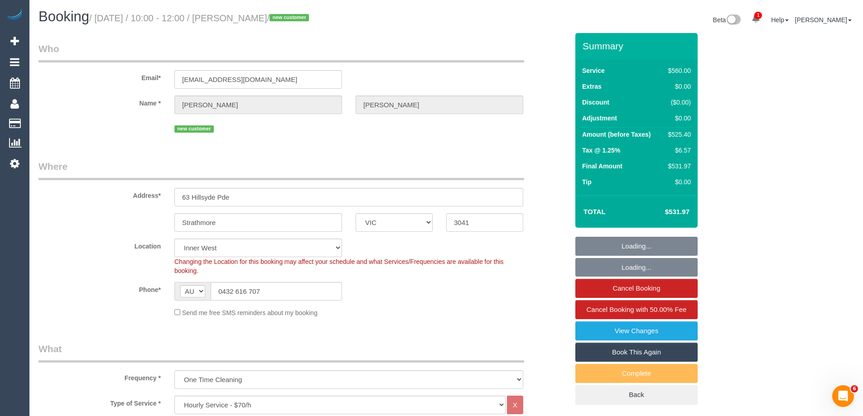
select select "object:935"
select select "number:28"
select select "number:17"
select select "number:19"
select select "number:24"
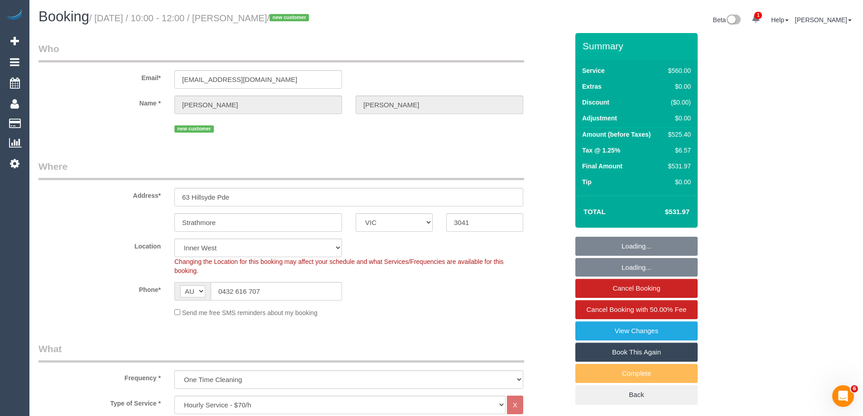
select select "number:33"
select select "number:26"
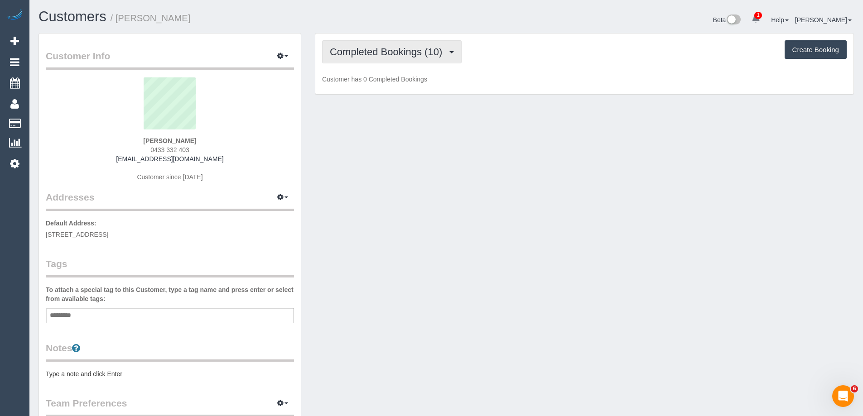
click at [378, 58] on button "Completed Bookings (10)" at bounding box center [392, 51] width 140 height 23
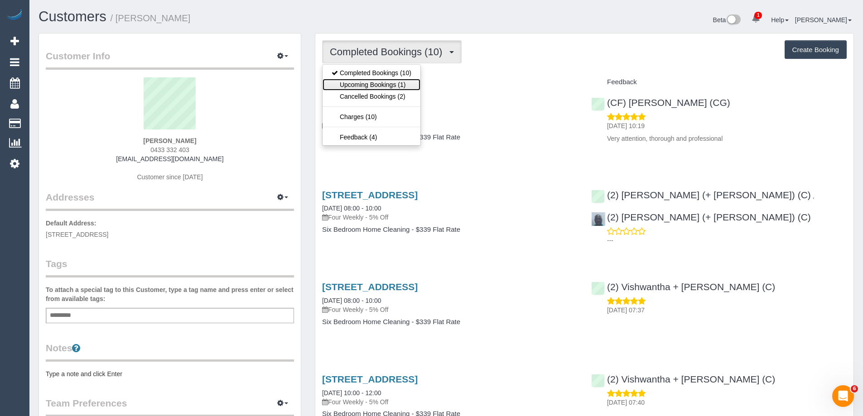
click at [380, 82] on link "Upcoming Bookings (1)" at bounding box center [371, 85] width 98 height 12
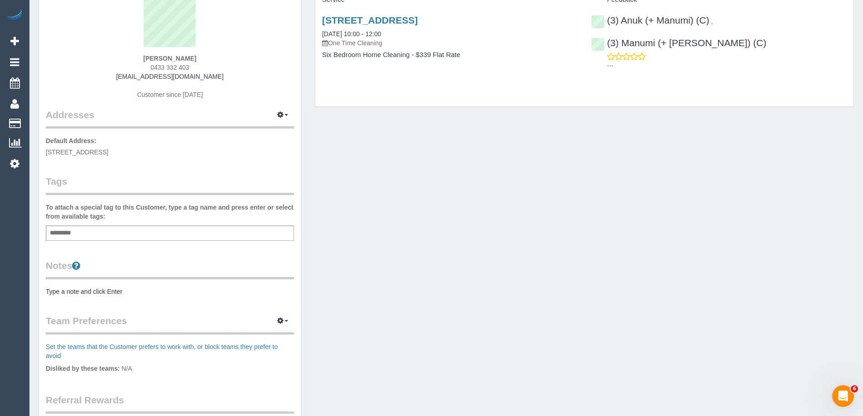
scroll to position [91, 0]
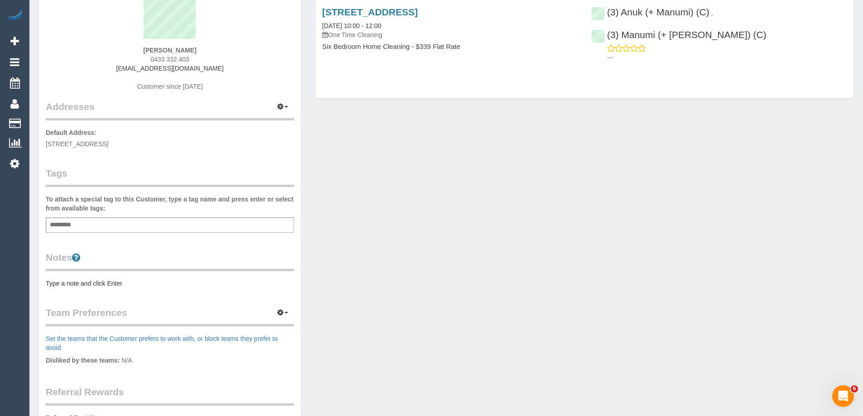
click at [101, 282] on pre "Type a note and click Enter" at bounding box center [170, 283] width 248 height 9
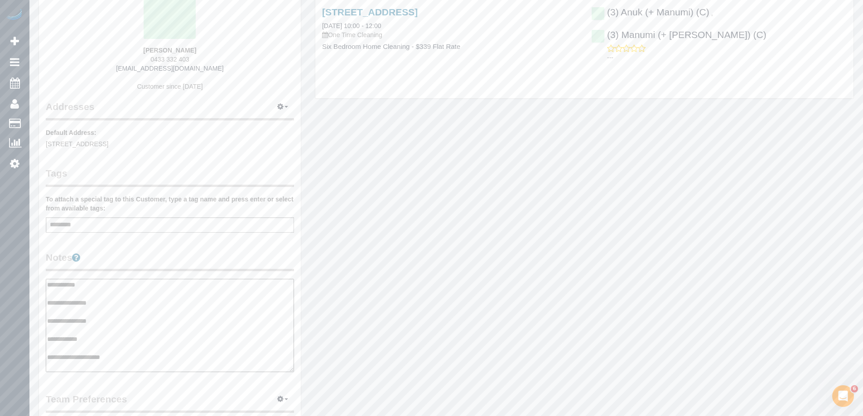
type textarea "**********"
click at [196, 249] on div "Customer Info Edit Contact Info Send Message Email Preferences Special Sales Ta…" at bounding box center [170, 284] width 262 height 683
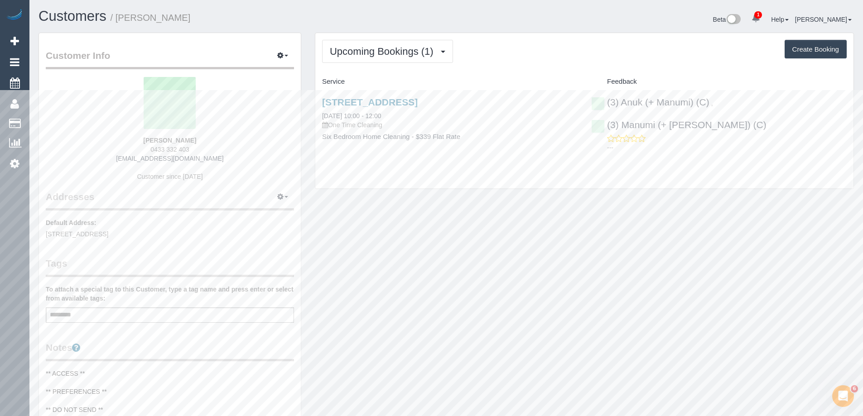
scroll to position [0, 0]
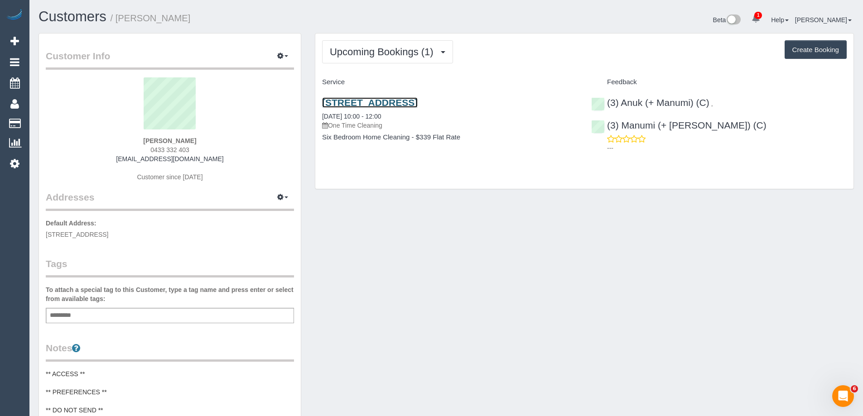
click at [418, 107] on link "52 Verdant Street, Wantirna South, VIC 3152" at bounding box center [370, 102] width 96 height 10
click at [611, 197] on div "Upcoming Bookings (1) Completed Bookings (10) Upcoming Bookings (1) Cancelled B…" at bounding box center [584, 115] width 553 height 165
click at [286, 48] on div "Customer Info Edit Contact Info Send Message Email Preferences Special Sales Ta…" at bounding box center [170, 368] width 262 height 669
click at [284, 54] on button "button" at bounding box center [282, 56] width 23 height 14
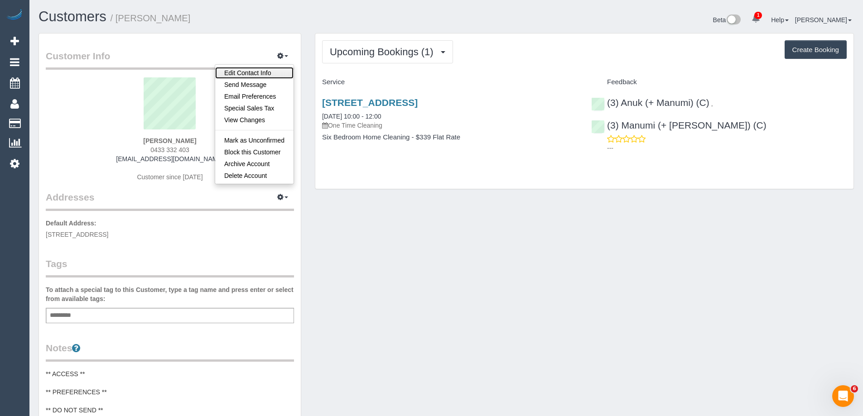
click at [268, 70] on link "Edit Contact Info" at bounding box center [254, 73] width 78 height 12
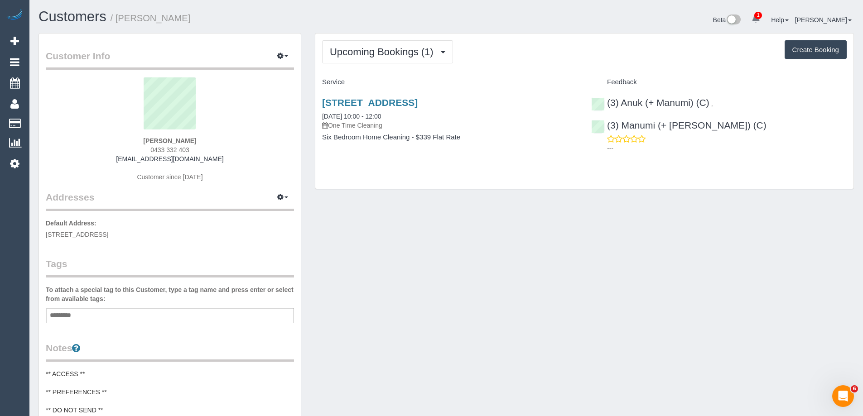
select select "VIC"
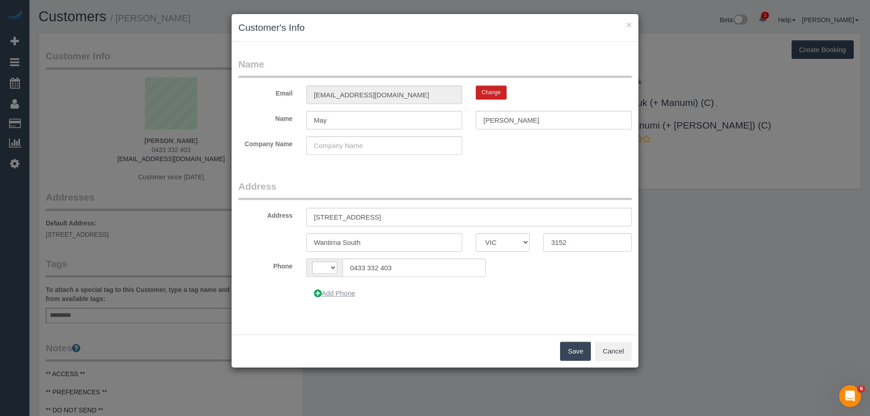
select select "string:AU"
click at [327, 298] on button "Add Phone" at bounding box center [334, 293] width 57 height 19
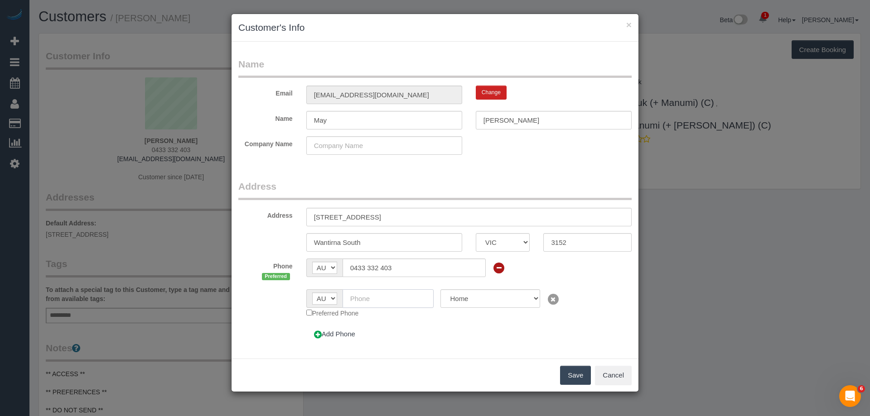
click at [383, 294] on input "text" at bounding box center [387, 298] width 91 height 19
paste input "61 411 605 891"
drag, startPoint x: 359, startPoint y: 296, endPoint x: 333, endPoint y: 290, distance: 26.4
click at [333, 291] on div "AF AL DZ AD AO AI AQ AG AR AM AW AU AT AZ BS BH BD BB BY BE BZ BJ BM BT BO BA B…" at bounding box center [370, 298] width 128 height 19
type input "0411 605 891"
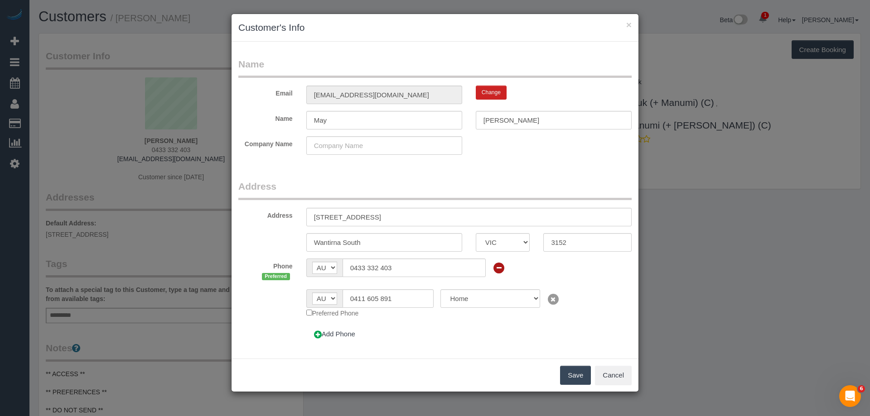
click at [571, 370] on button "Save" at bounding box center [575, 375] width 31 height 19
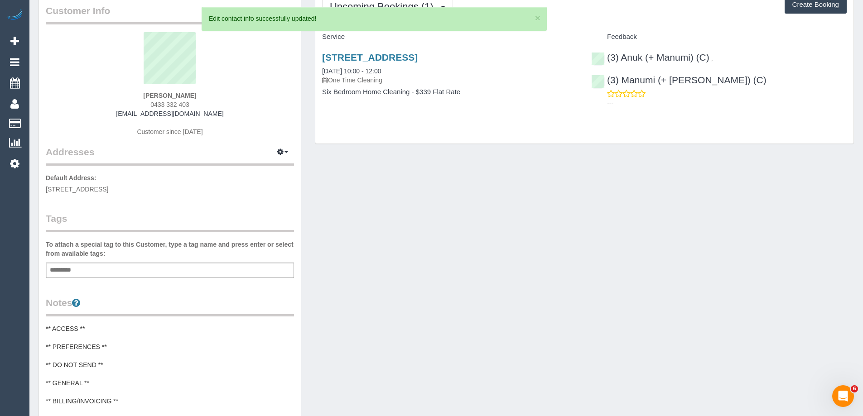
scroll to position [136, 0]
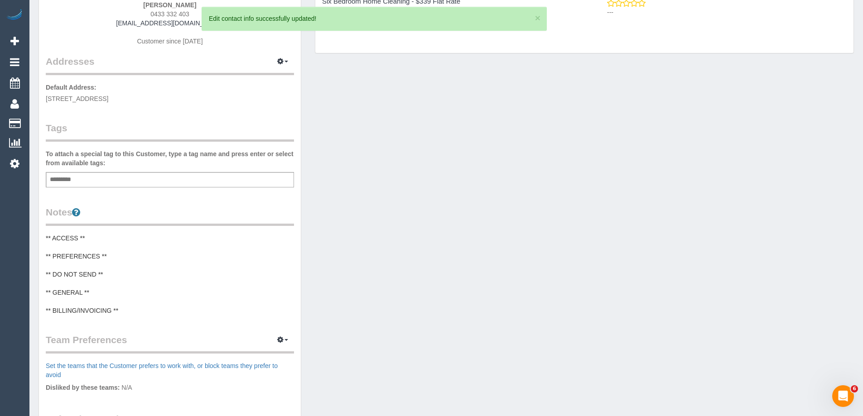
click at [87, 251] on pre "** ACCESS ** ** PREFERENCES ** ** DO NOT SEND ** ** GENERAL ** ** BILLING/INVOI…" at bounding box center [170, 275] width 248 height 82
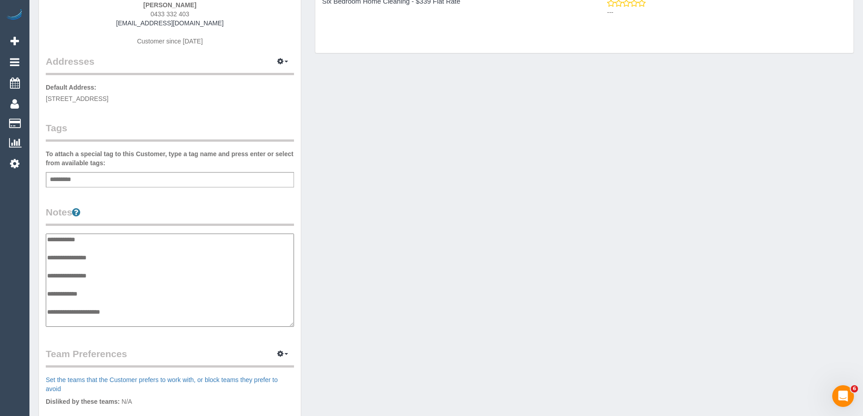
click at [48, 241] on textarea "**********" at bounding box center [170, 280] width 248 height 93
click at [110, 237] on textarea "**********" at bounding box center [170, 280] width 248 height 93
type textarea "**********"
click at [131, 209] on legend "Notes" at bounding box center [170, 216] width 248 height 20
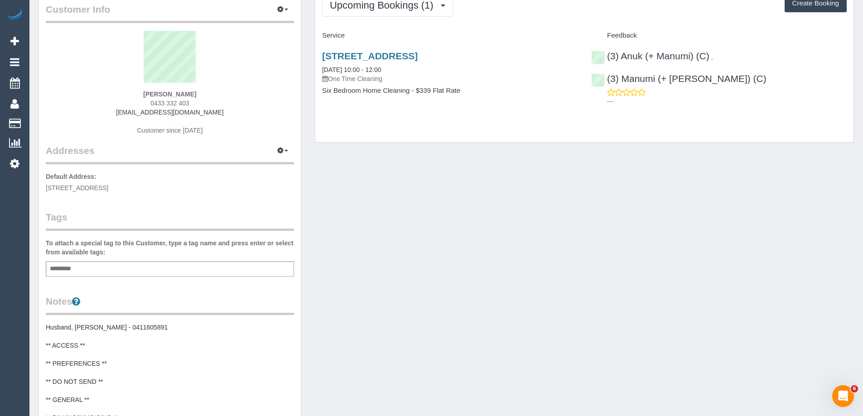
scroll to position [0, 0]
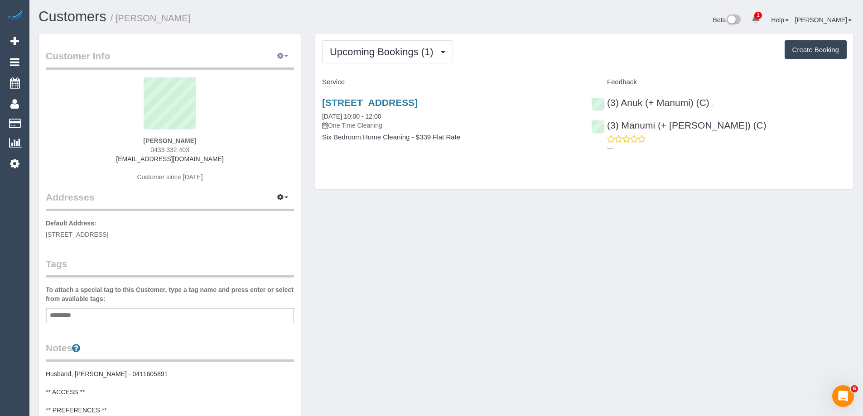
click at [286, 56] on span "button" at bounding box center [286, 56] width 4 height 2
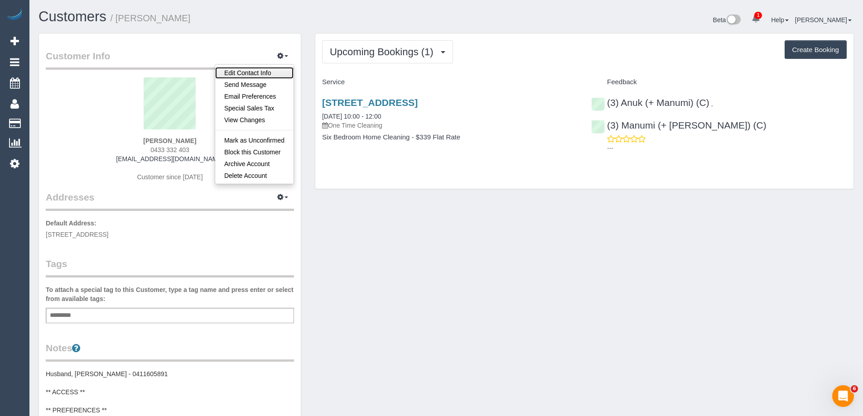
click at [275, 72] on link "Edit Contact Info" at bounding box center [254, 73] width 78 height 12
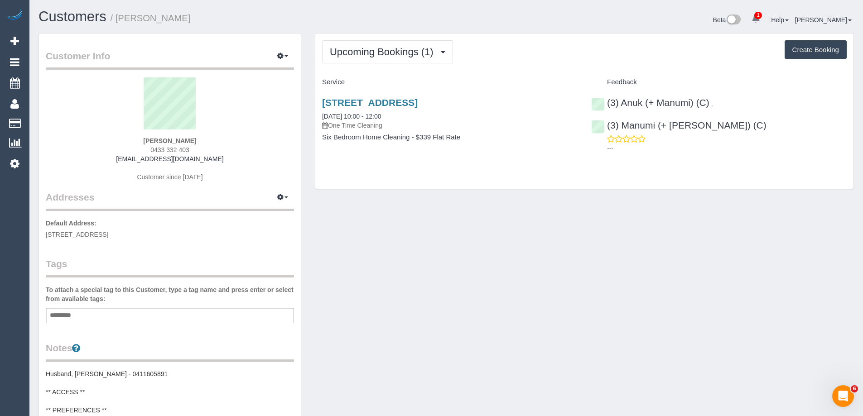
select select "VIC"
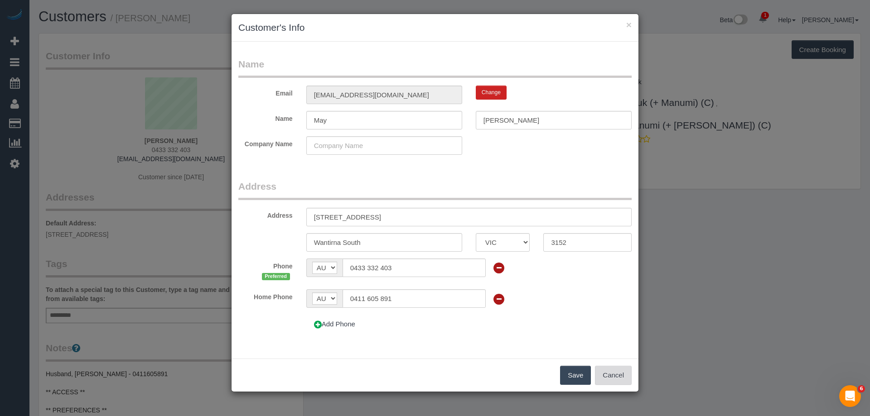
click at [611, 375] on button "Cancel" at bounding box center [613, 375] width 37 height 19
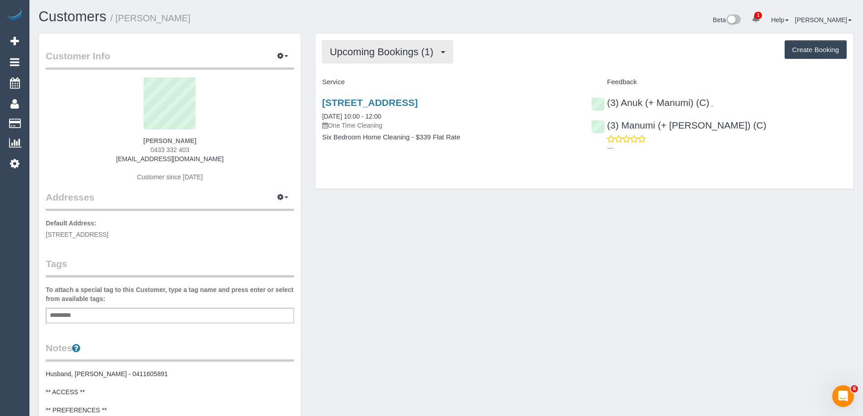
click at [372, 43] on button "Upcoming Bookings (1)" at bounding box center [387, 51] width 131 height 23
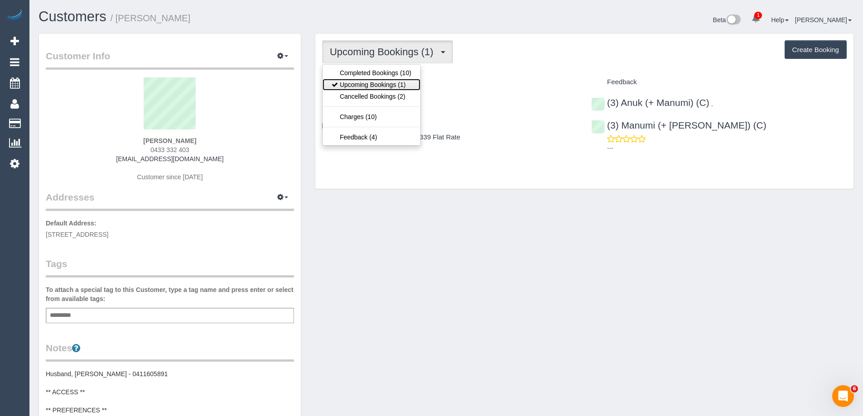
click at [376, 82] on link "Upcoming Bookings (1)" at bounding box center [371, 85] width 98 height 12
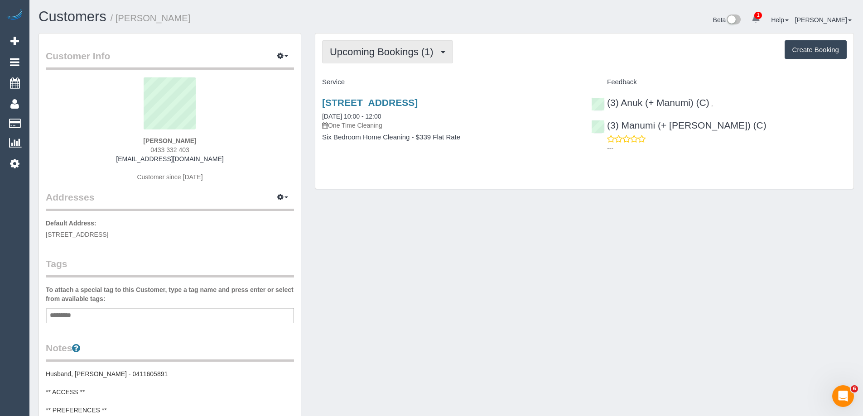
click at [409, 53] on span "Upcoming Bookings (1)" at bounding box center [384, 51] width 108 height 11
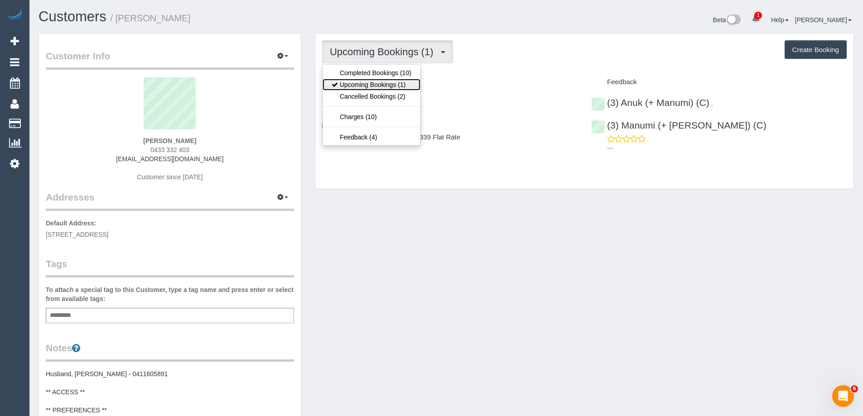
click at [390, 86] on link "Upcoming Bookings (1)" at bounding box center [371, 85] width 98 height 12
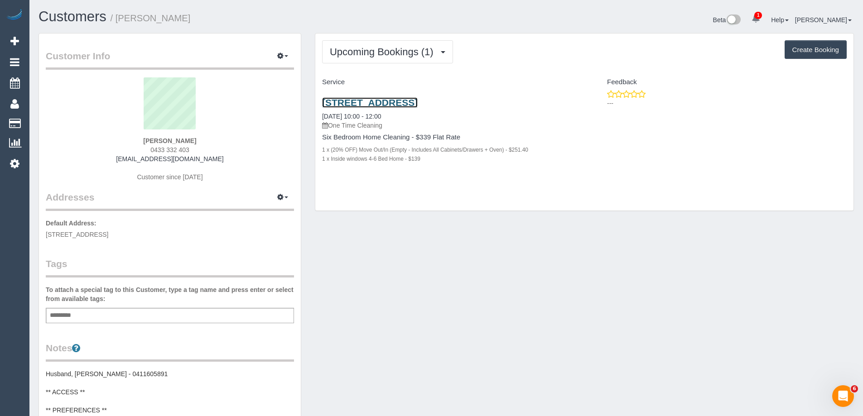
click at [418, 103] on link "52 Verdant Street, Wantirna South, VIC 3152" at bounding box center [370, 102] width 96 height 10
click at [418, 101] on link "52 Verdant Street, Wantirna South, VIC 3152" at bounding box center [370, 102] width 96 height 10
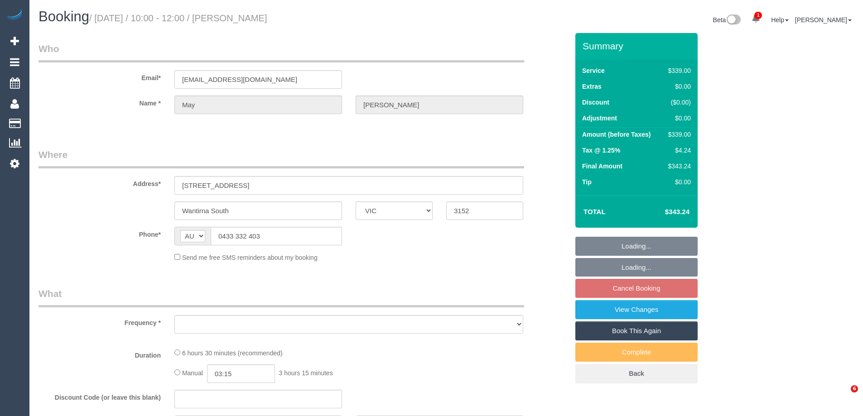
select select "VIC"
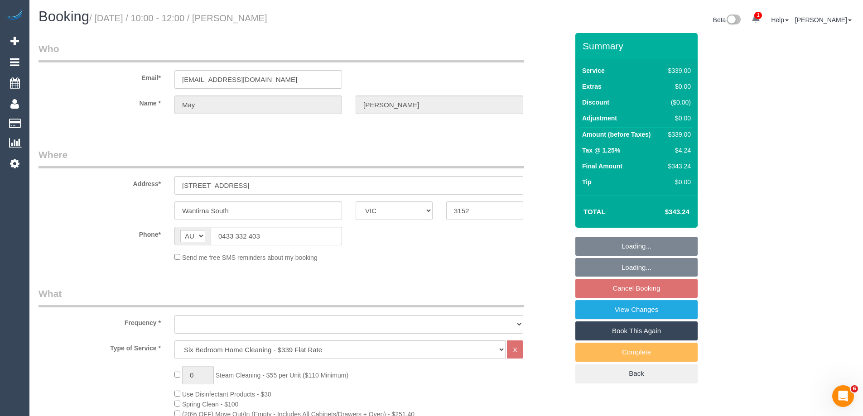
select select "object:1199"
select select "string:stripe-pm_1Qmk482GScqysDRVscokgpYV"
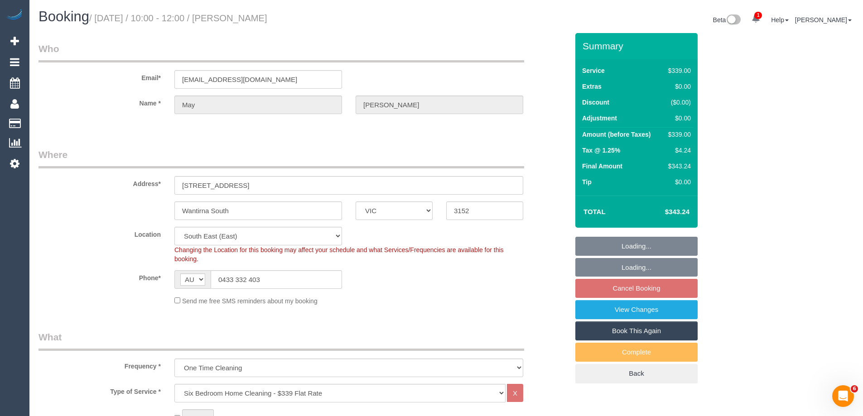
select select "object:1350"
select select "number:27"
select select "number:14"
select select "number:19"
select select "number:23"
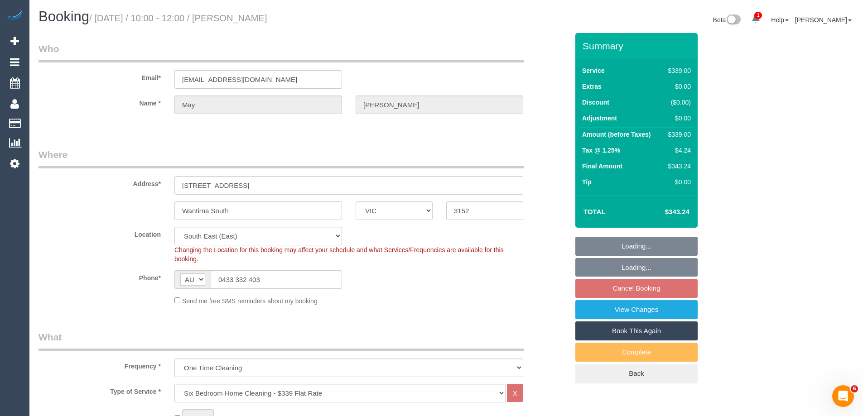
select select "number:34"
select select "number:13"
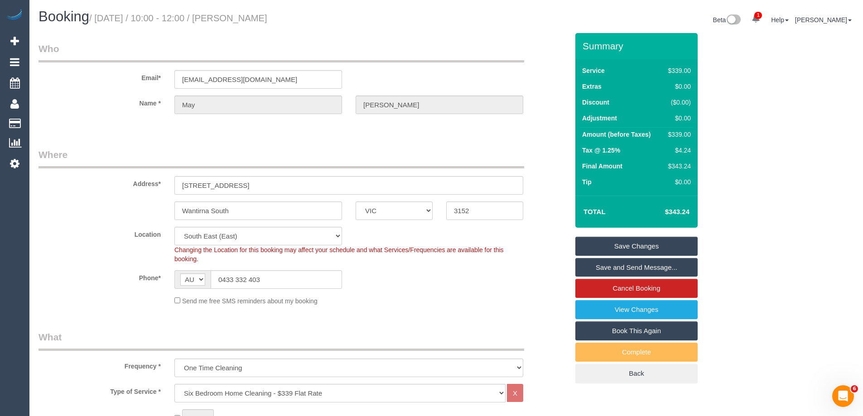
click at [553, 113] on div "Name * May Yeung" at bounding box center [304, 105] width 544 height 19
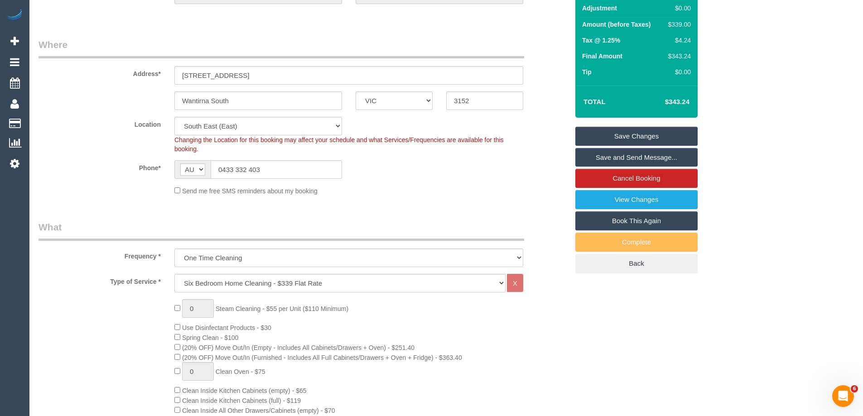
scroll to position [136, 0]
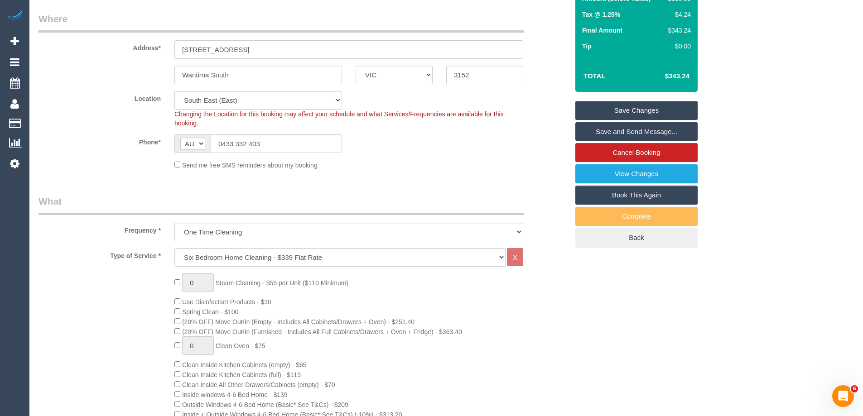
click at [551, 195] on div "Frequency * One Time Cleaning Weekly - 10% Off - 10.00% (0% for the First Booki…" at bounding box center [304, 218] width 544 height 47
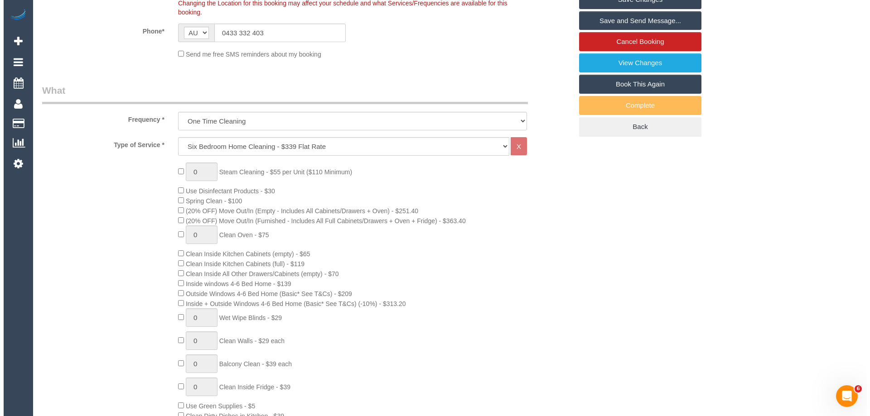
scroll to position [0, 0]
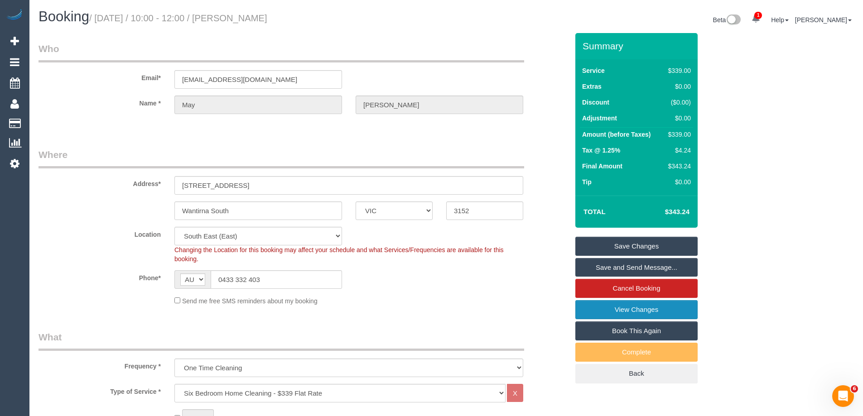
click at [644, 308] on link "View Changes" at bounding box center [636, 309] width 122 height 19
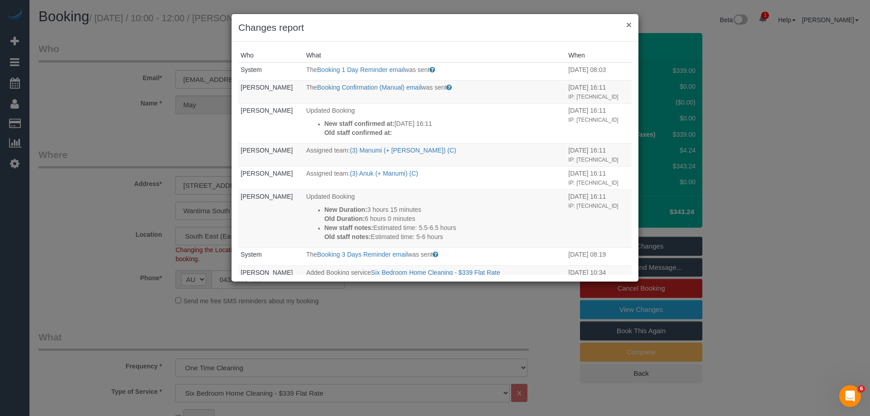
click at [631, 23] on button "×" at bounding box center [628, 25] width 5 height 10
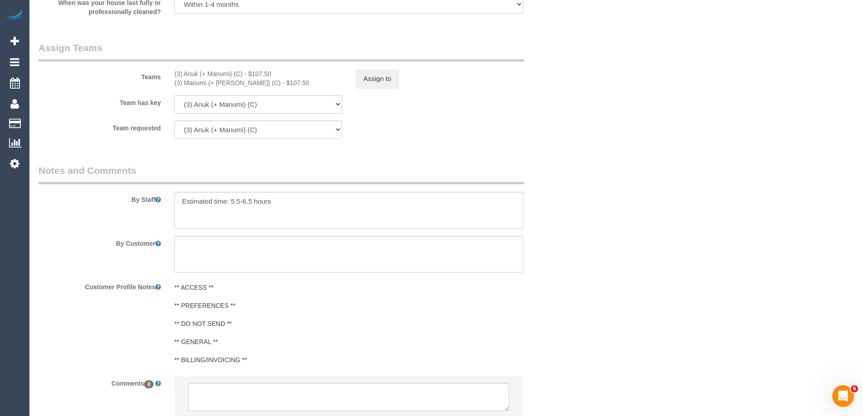
scroll to position [1470, 0]
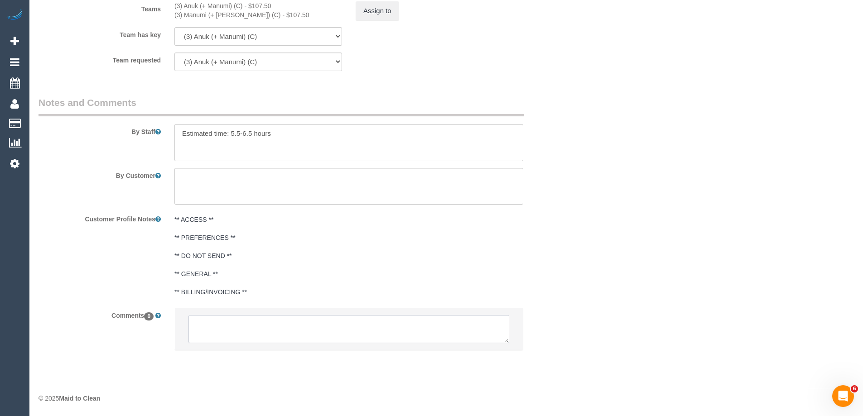
click at [366, 327] on textarea at bounding box center [348, 329] width 321 height 28
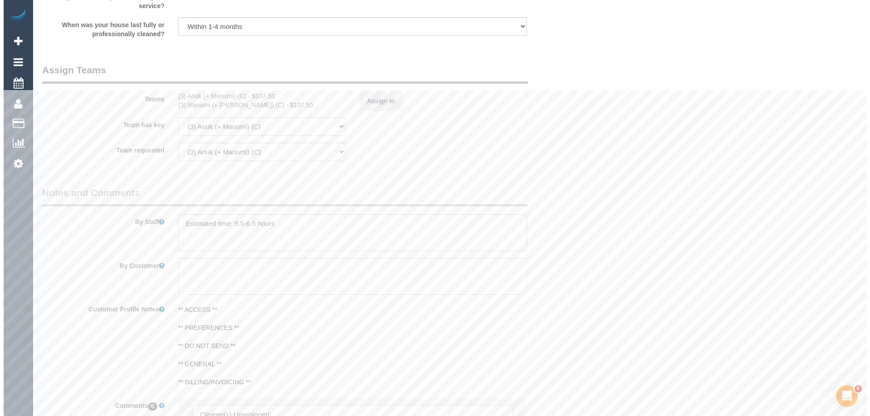
scroll to position [1379, 0]
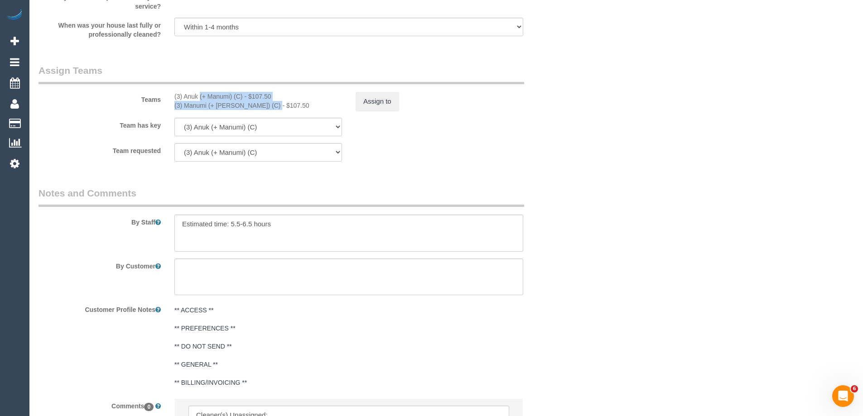
copy div "(3) Anuk (+ Manumi) (C) - $107.50 (3) Manumi (+ Anuk) (C)"
drag, startPoint x: 173, startPoint y: 98, endPoint x: 244, endPoint y: 106, distance: 70.7
click at [244, 106] on div "(3) Anuk (+ Manumi) (C) - $107.50 (3) Manumi (+ Anuk) (C) - $107.50" at bounding box center [258, 101] width 181 height 18
click at [363, 97] on button "Assign to" at bounding box center [377, 101] width 43 height 19
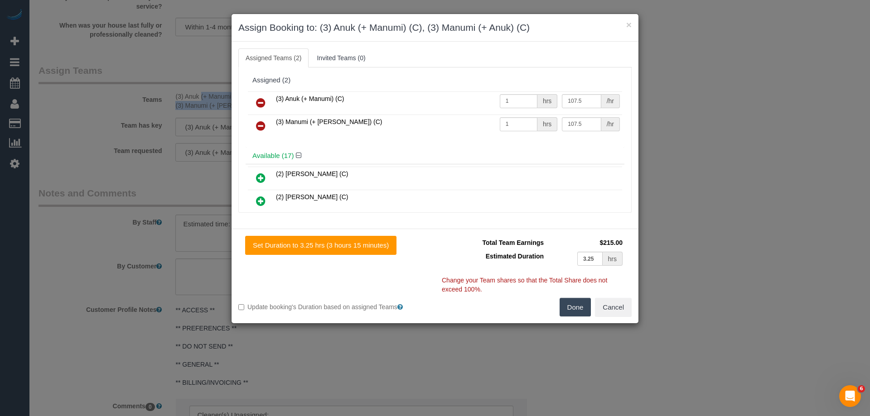
click at [260, 100] on icon at bounding box center [261, 102] width 10 height 11
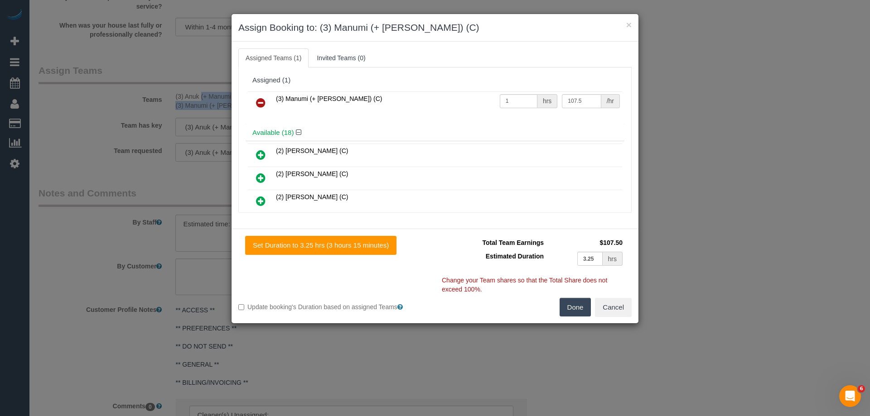
click at [260, 100] on icon at bounding box center [261, 102] width 10 height 11
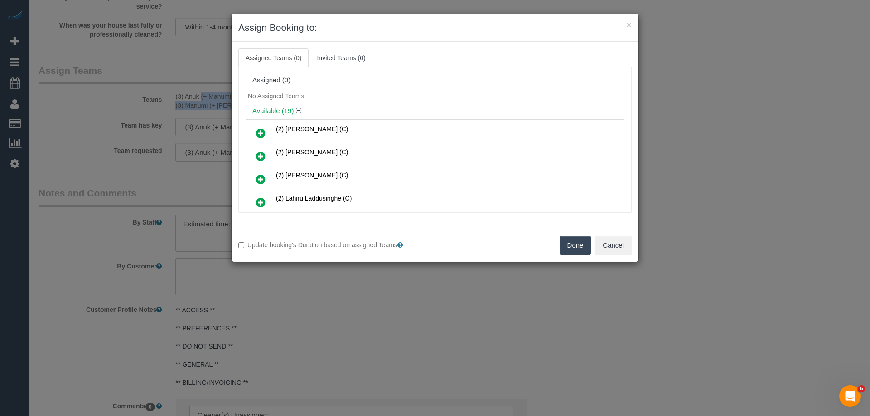
click at [568, 240] on button "Done" at bounding box center [575, 245] width 32 height 19
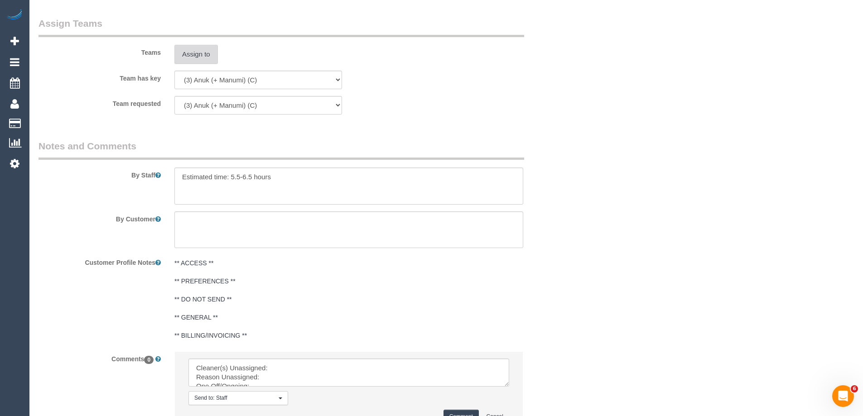
scroll to position [1507, 0]
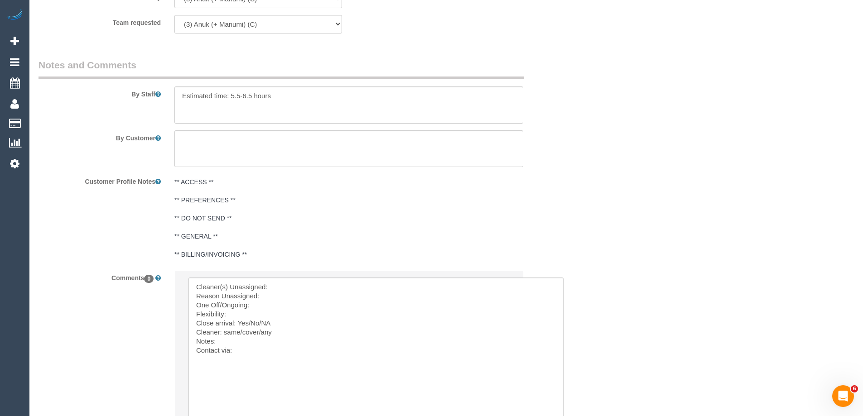
drag, startPoint x: 505, startPoint y: 304, endPoint x: 374, endPoint y: 335, distance: 134.5
click at [327, 286] on textarea at bounding box center [375, 356] width 375 height 157
paste textarea "(3) Anuk (+ Manumi) (C) - $107.50 (3) Manumi (+ Anuk) (C)"
drag, startPoint x: 343, startPoint y: 285, endPoint x: 408, endPoint y: 287, distance: 64.3
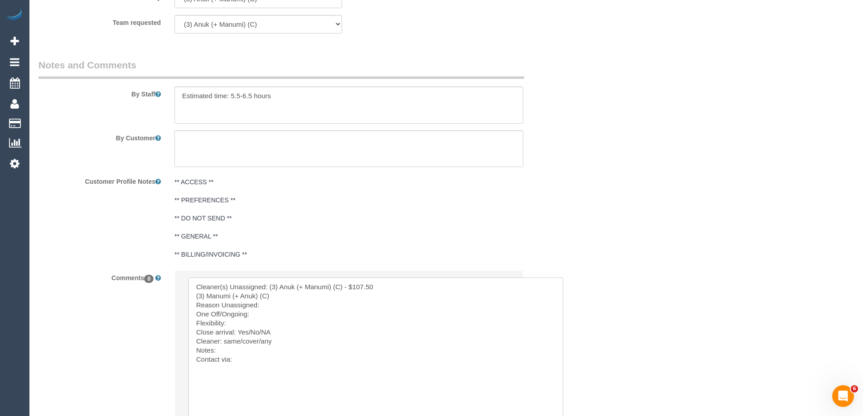
click at [407, 291] on textarea at bounding box center [375, 356] width 375 height 157
click at [446, 284] on textarea at bounding box center [375, 356] width 375 height 157
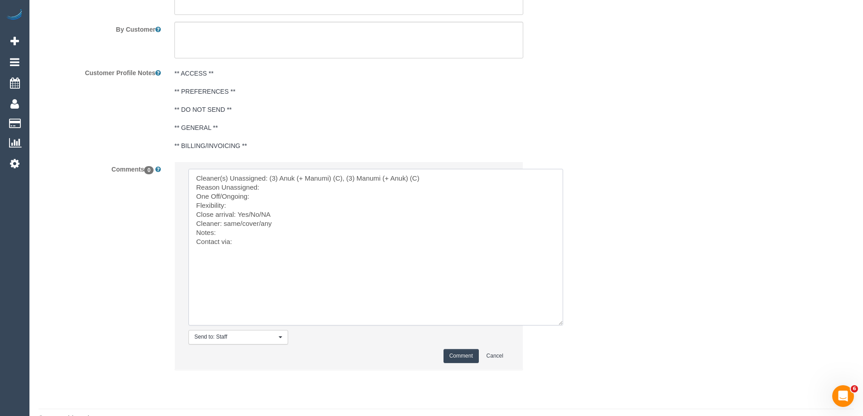
scroll to position [1636, 0]
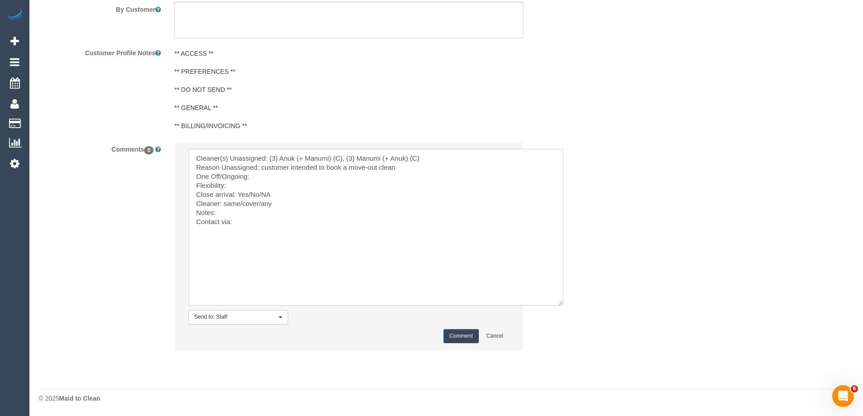
click at [265, 177] on textarea at bounding box center [375, 227] width 375 height 157
click at [244, 184] on textarea at bounding box center [375, 227] width 375 height 157
click at [386, 187] on textarea at bounding box center [375, 227] width 375 height 157
drag, startPoint x: 255, startPoint y: 183, endPoint x: 267, endPoint y: 183, distance: 12.2
click at [267, 183] on textarea at bounding box center [375, 227] width 375 height 157
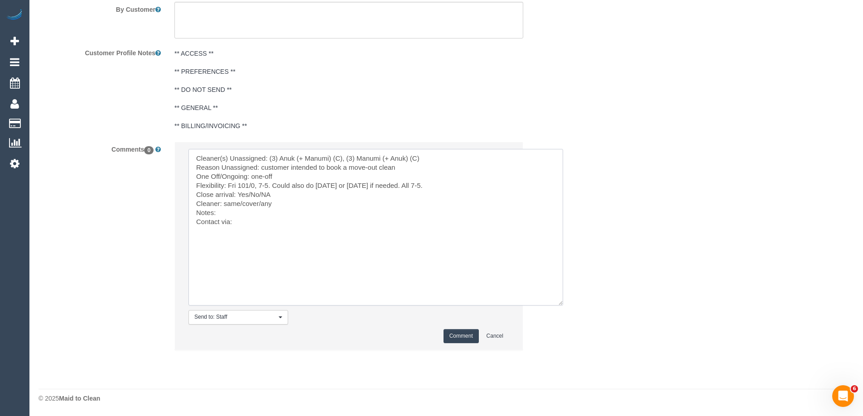
click at [296, 196] on textarea at bounding box center [375, 227] width 375 height 157
click at [250, 194] on textarea at bounding box center [375, 227] width 375 height 157
click at [342, 223] on textarea at bounding box center [375, 227] width 375 height 157
paste textarea "61411605891"
click at [321, 216] on textarea at bounding box center [375, 227] width 375 height 157
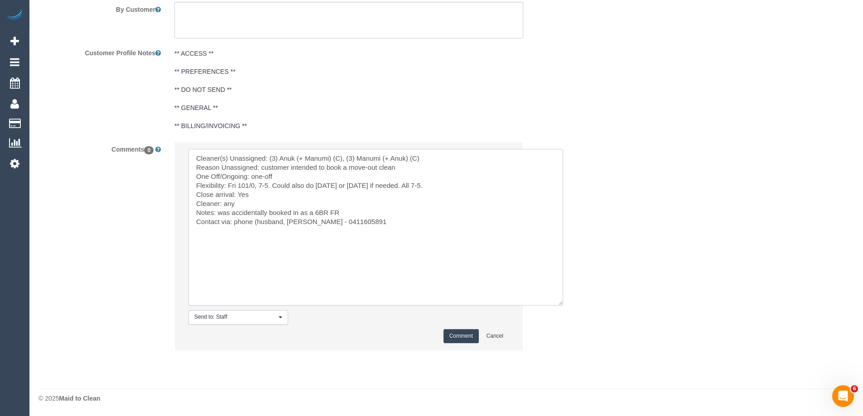
click at [373, 221] on textarea at bounding box center [375, 227] width 375 height 157
drag, startPoint x: 259, startPoint y: 220, endPoint x: 265, endPoint y: 220, distance: 5.9
click at [260, 220] on textarea at bounding box center [375, 227] width 375 height 157
click at [374, 211] on textarea at bounding box center [375, 227] width 375 height 157
click at [298, 201] on textarea at bounding box center [375, 227] width 375 height 157
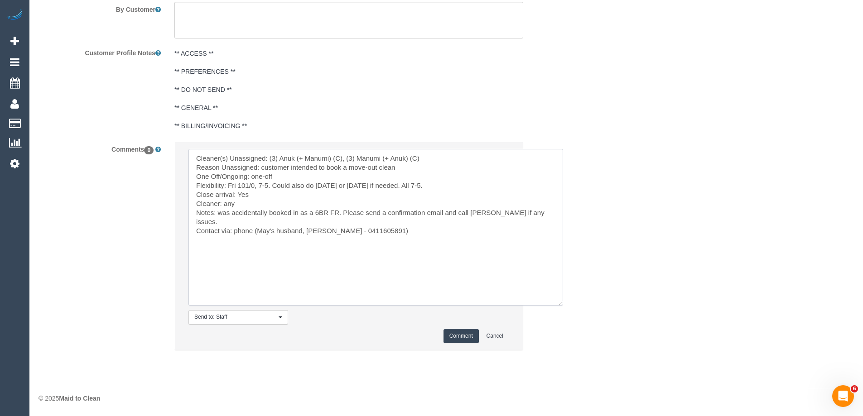
click at [293, 173] on textarea at bounding box center [375, 227] width 375 height 157
click at [422, 165] on textarea at bounding box center [375, 227] width 375 height 157
type textarea "Cleaner(s) Unassigned: (3) Anuk (+ Manumi) (C), (3) Manumi (+ Anuk) (C) Reason …"
click at [463, 337] on button "Comment" at bounding box center [460, 336] width 35 height 14
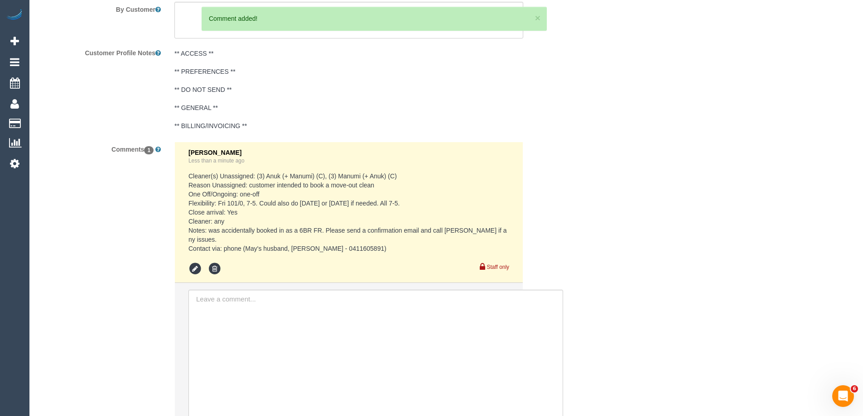
scroll to position [1410, 0]
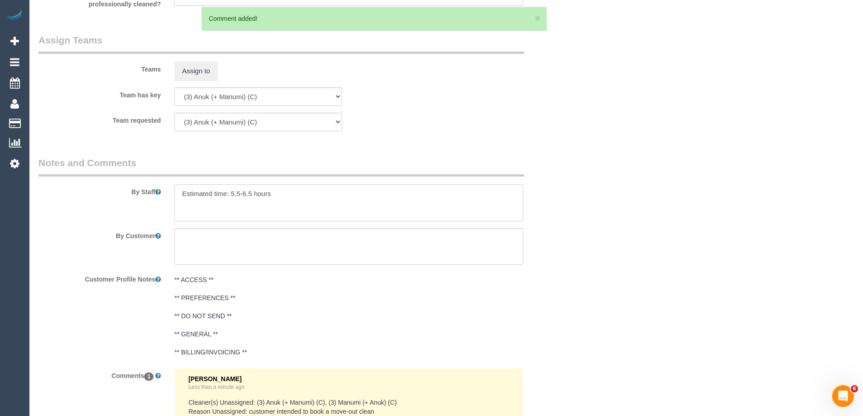
click at [260, 185] on textarea at bounding box center [348, 202] width 349 height 37
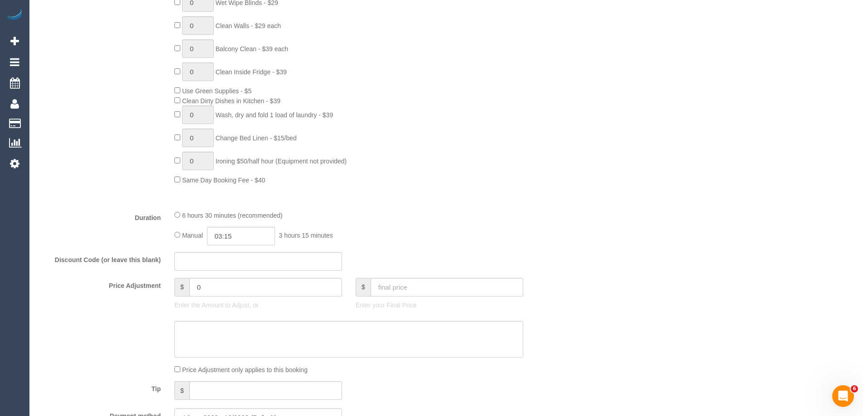
scroll to position [549, 0]
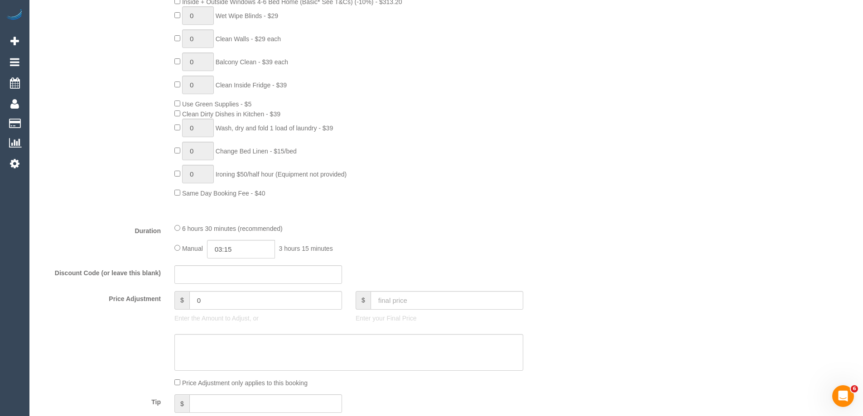
click at [178, 231] on div "6 hours 30 minutes (recommended)" at bounding box center [348, 228] width 349 height 10
click at [221, 302] on input "0" at bounding box center [265, 300] width 153 height 19
type input "70"
click at [226, 339] on textarea at bounding box center [348, 352] width 349 height 37
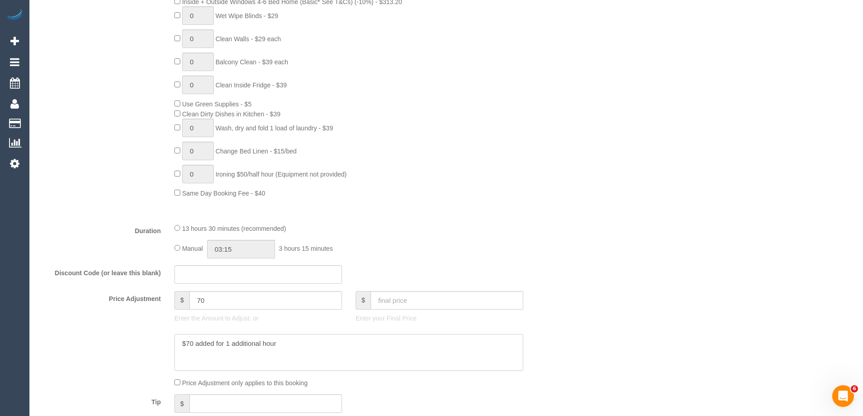
click at [236, 344] on textarea at bounding box center [348, 352] width 349 height 37
click at [275, 346] on textarea at bounding box center [348, 352] width 349 height 37
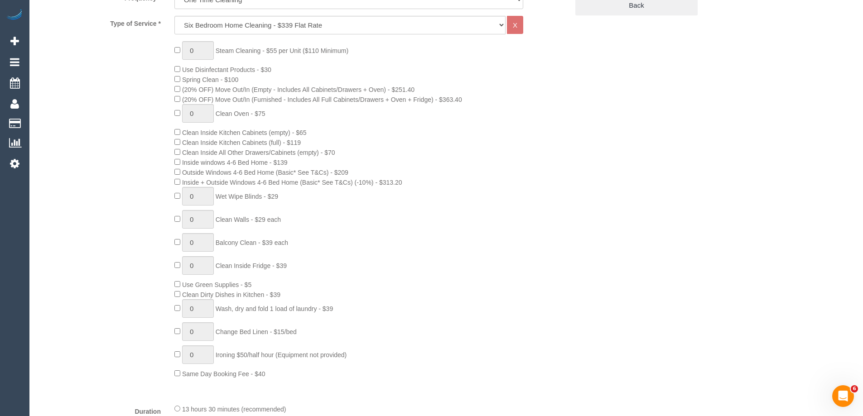
scroll to position [368, 0]
type textarea "$70 added for 1 hour of wall cleaning. Via phone - ED"
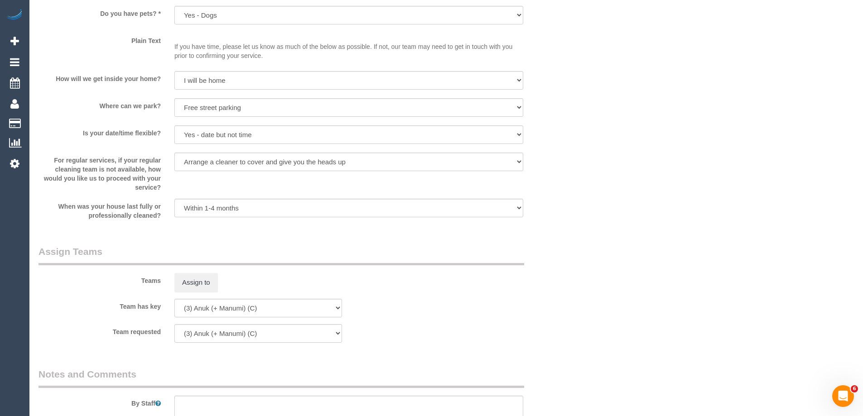
scroll to position [1364, 0]
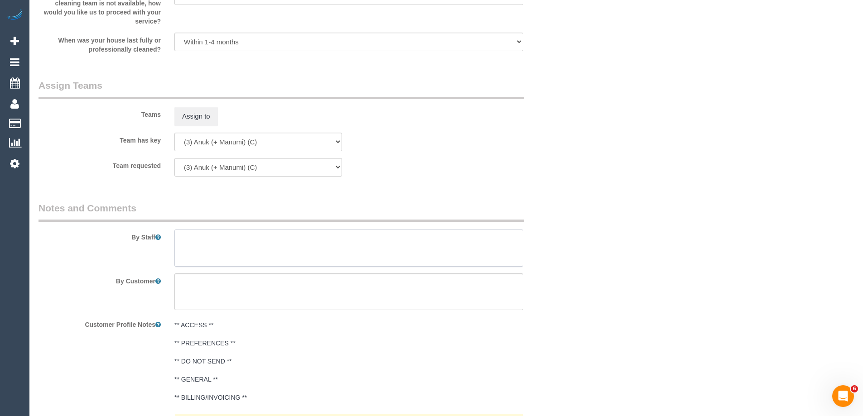
click at [335, 245] on textarea at bounding box center [348, 248] width 349 height 37
drag, startPoint x: 211, startPoint y: 257, endPoint x: 219, endPoint y: 252, distance: 9.9
click at [211, 256] on textarea at bounding box center [348, 248] width 349 height 37
click at [184, 260] on textarea at bounding box center [348, 248] width 349 height 37
click at [220, 256] on textarea at bounding box center [348, 248] width 349 height 37
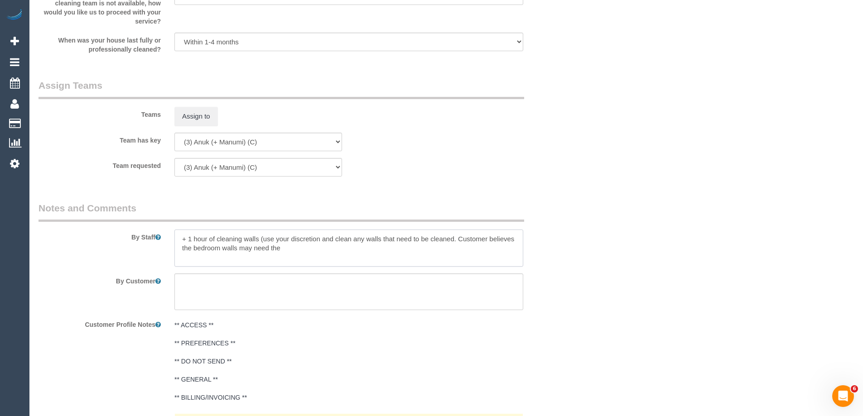
click at [309, 259] on textarea at bounding box center [348, 248] width 349 height 37
click at [263, 245] on textarea at bounding box center [348, 248] width 349 height 37
click at [334, 238] on textarea at bounding box center [348, 248] width 349 height 37
type textarea "+ 1 hour of cleaning walls (use your discretion and clean any walls that need t…"
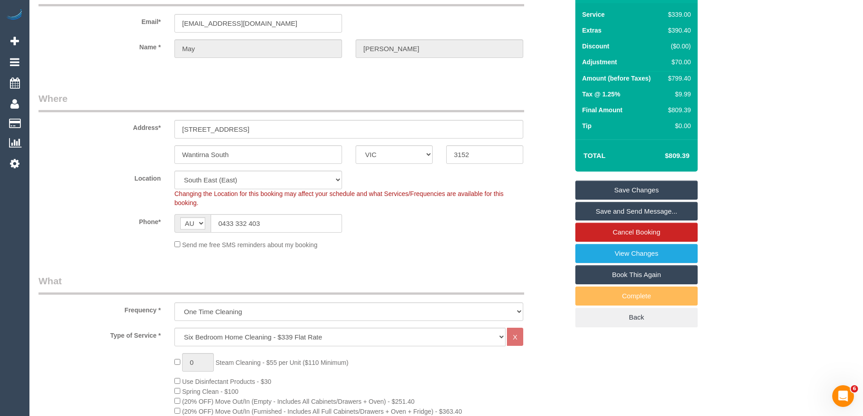
scroll to position [0, 0]
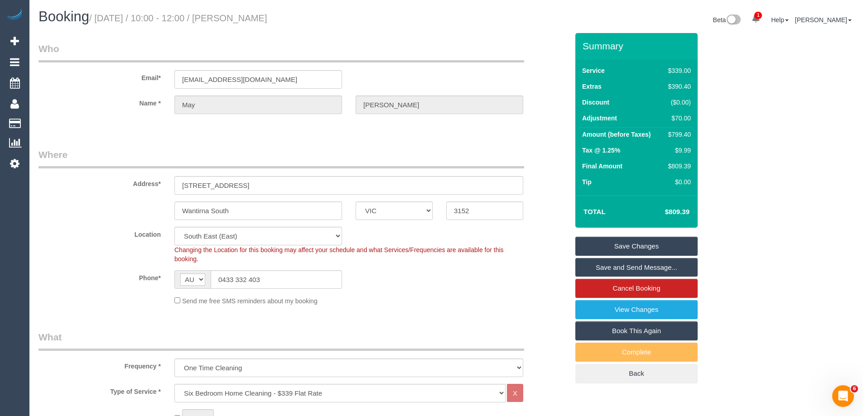
click at [614, 243] on link "Save Changes" at bounding box center [636, 246] width 122 height 19
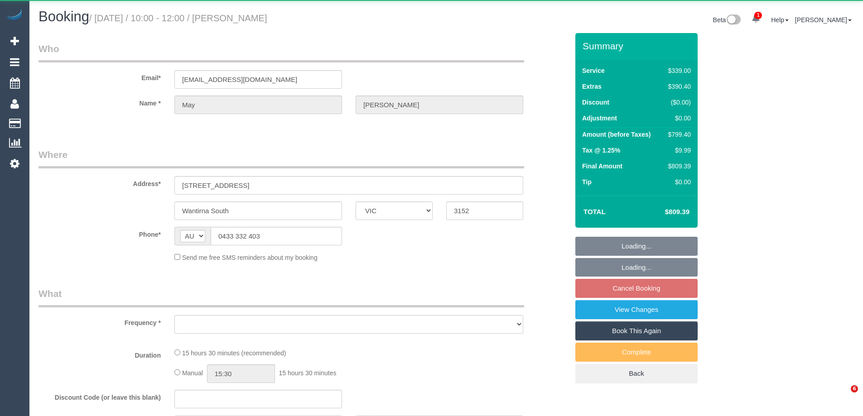
select select "VIC"
select select "object:554"
select select "string:stripe-pm_1Qmk482GScqysDRVscokgpYV"
select select "number:27"
select select "number:14"
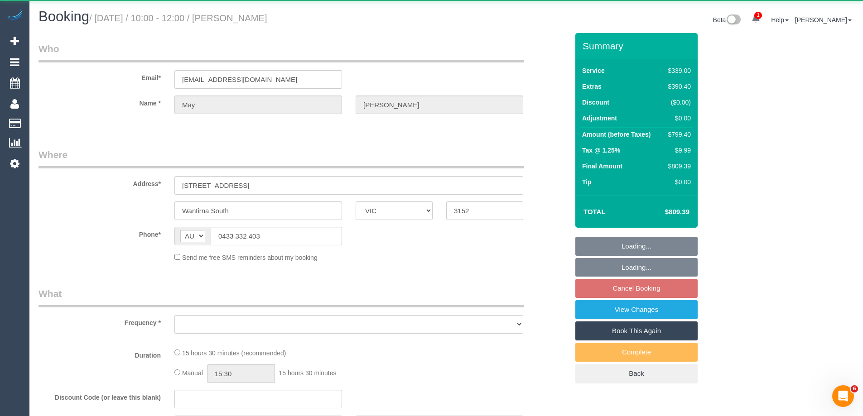
select select "number:19"
select select "number:23"
select select "number:34"
select select "number:13"
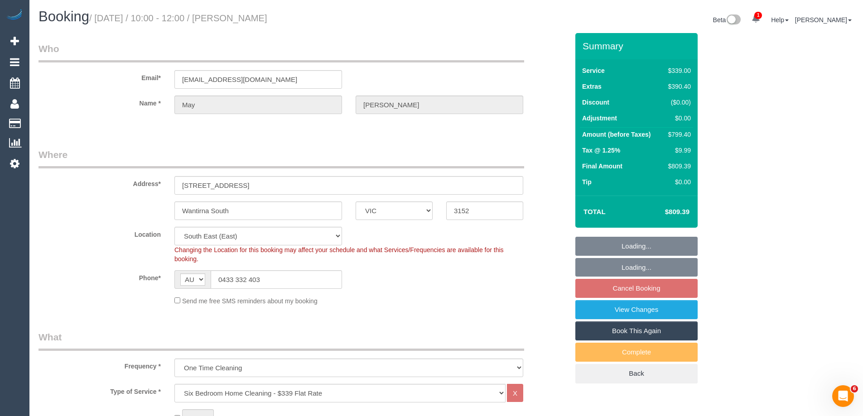
select select "object:1357"
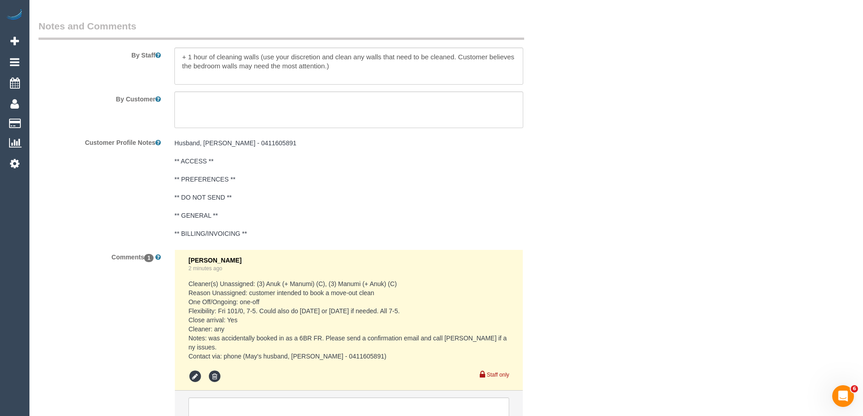
scroll to position [1439, 0]
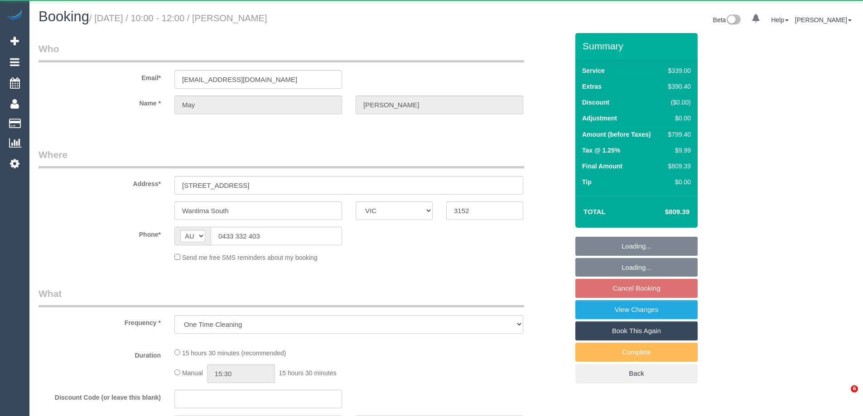
select select "VIC"
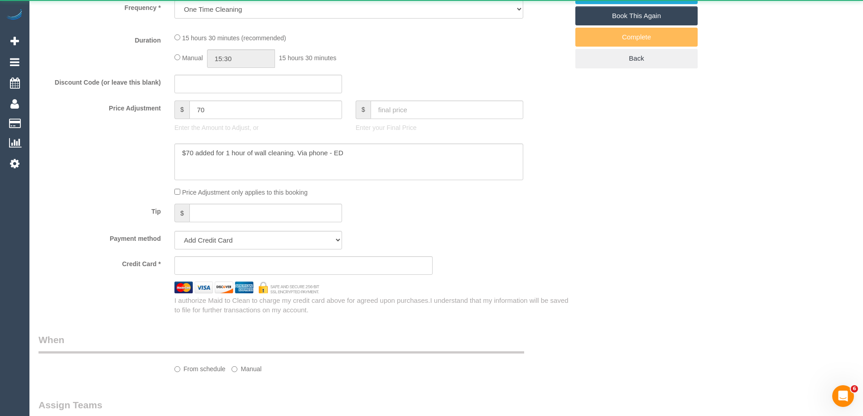
select select "string:stripe-pm_1Qmk482GScqysDRVscokgpYV"
select select "number:27"
select select "number:14"
select select "number:19"
select select "number:23"
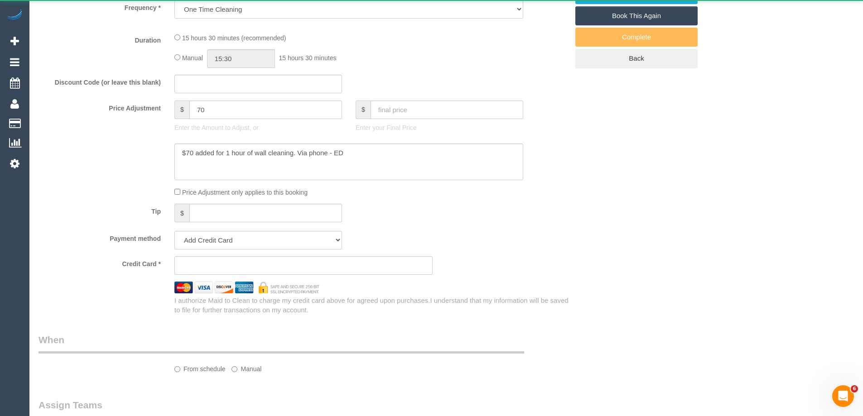
select select "number:34"
select select "number:13"
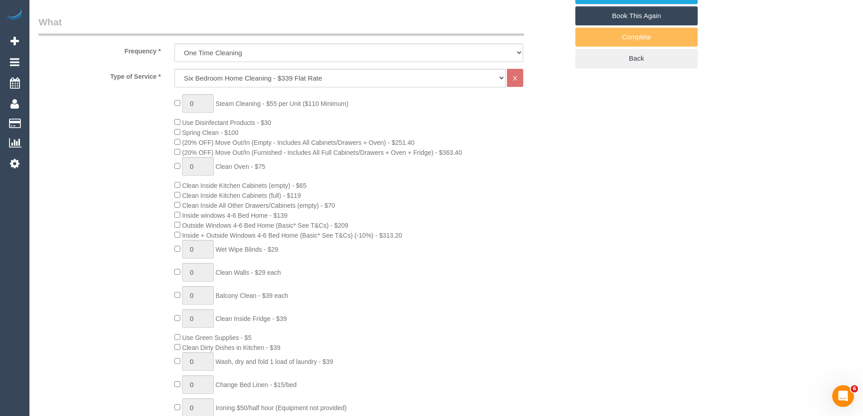
select select "object:807"
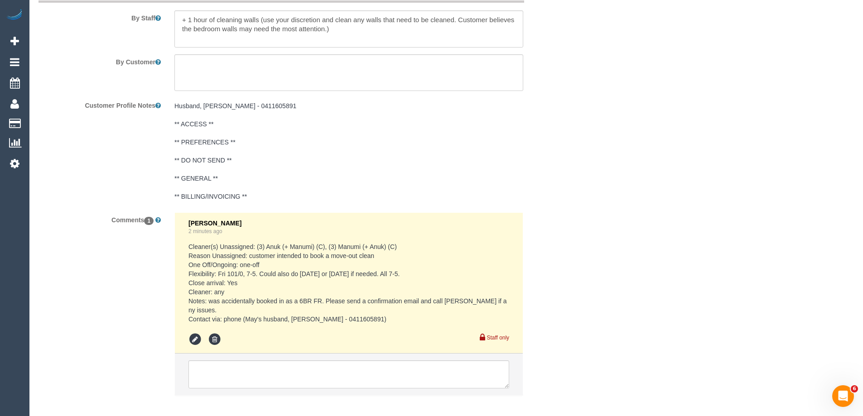
scroll to position [1620, 0]
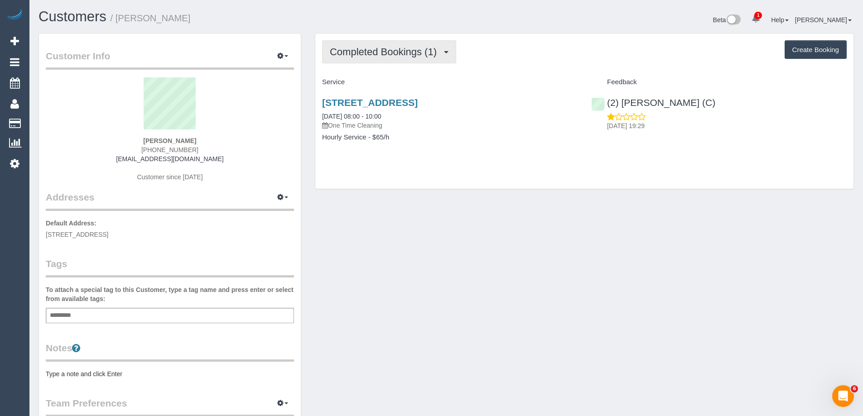
click at [367, 55] on span "Completed Bookings (1)" at bounding box center [385, 51] width 111 height 11
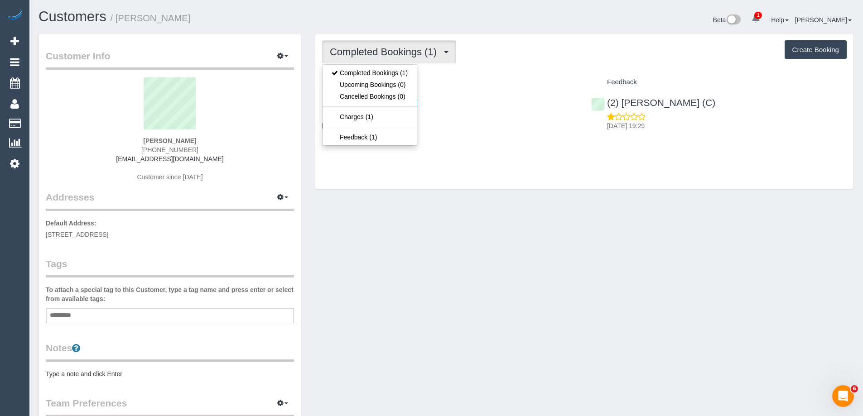
click at [563, 55] on div "Completed Bookings (1) Completed Bookings (1) Upcoming Bookings (0) Cancelled B…" at bounding box center [584, 51] width 525 height 23
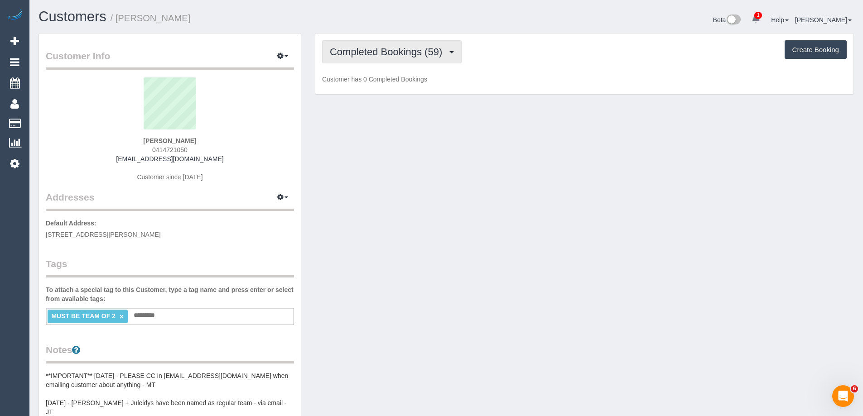
click at [373, 48] on span "Completed Bookings (59)" at bounding box center [388, 51] width 117 height 11
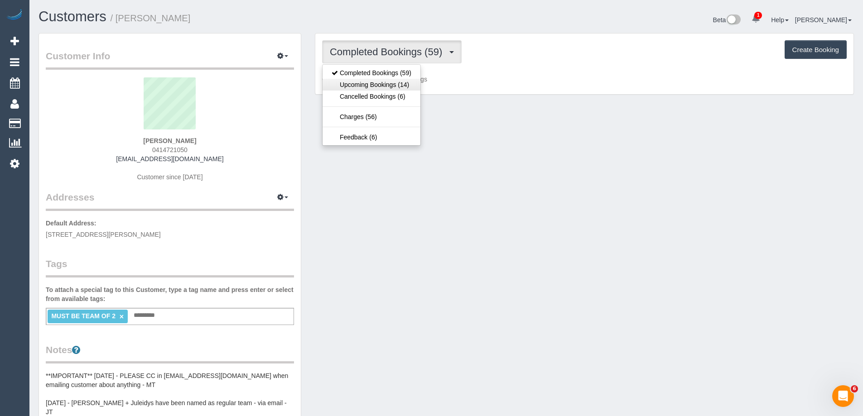
click at [374, 84] on link "Upcoming Bookings (14)" at bounding box center [371, 85] width 98 height 12
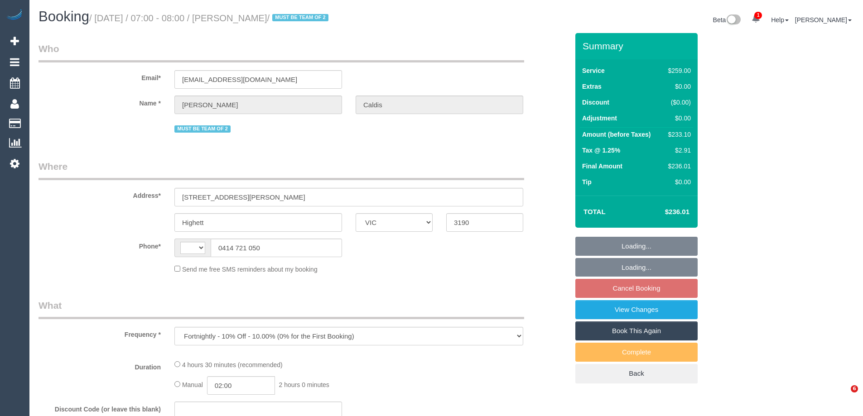
select select "VIC"
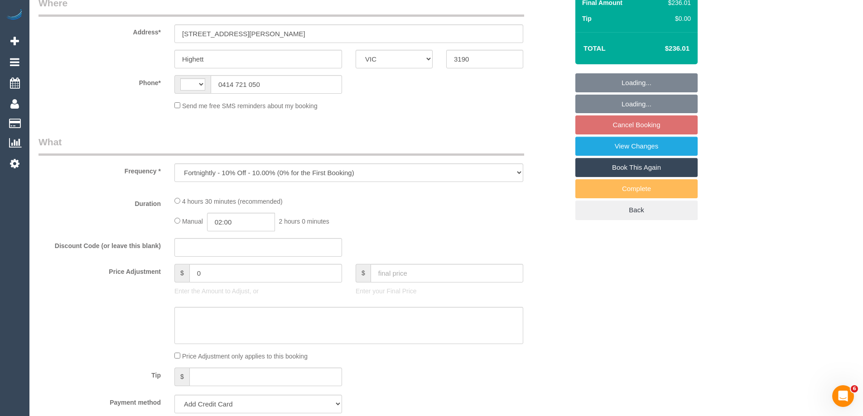
select select "string:AU"
select select "number:28"
select select "number:14"
select select "number:19"
select select "number:36"
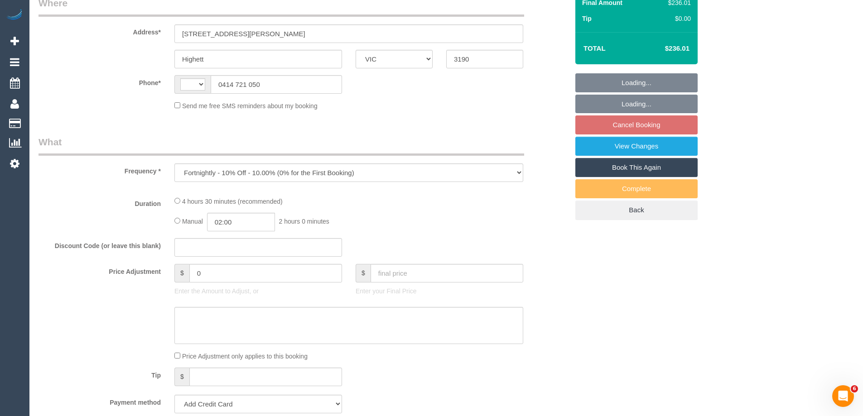
select select "number:35"
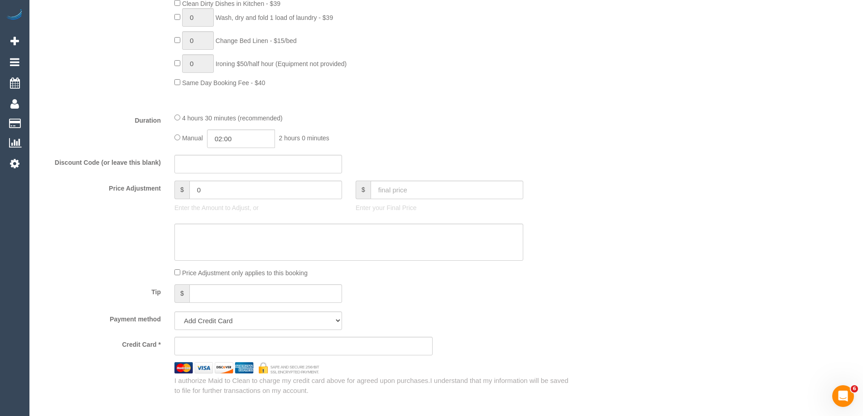
select select "string:stripe-pm_1OKfCA2GScqysDRVk3QOHVkQ"
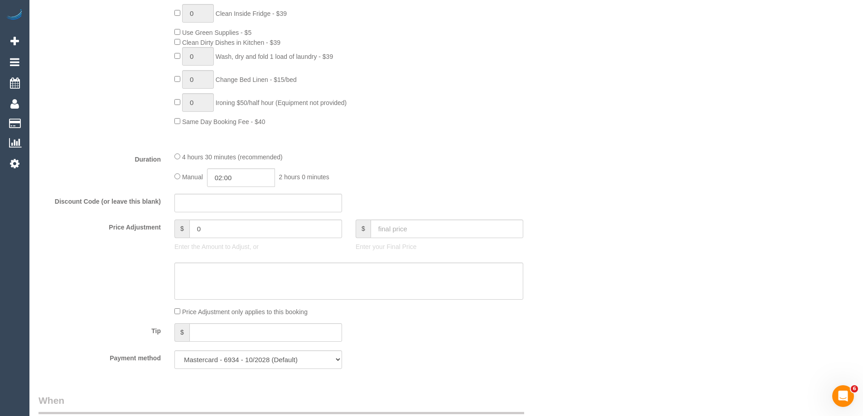
select select "object:1352"
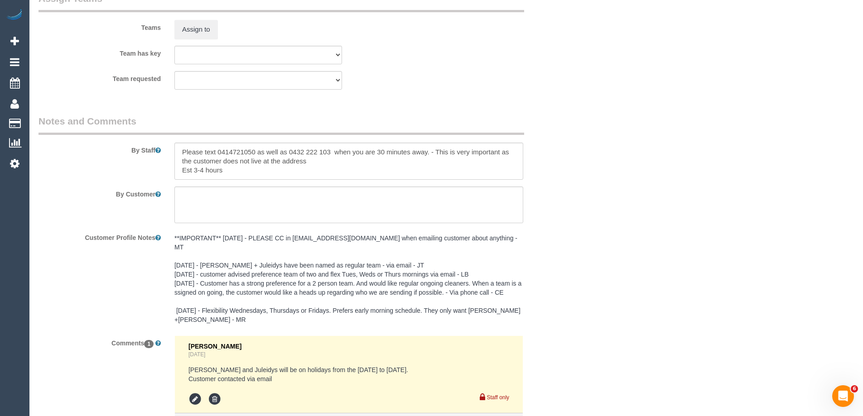
select select "spot1"
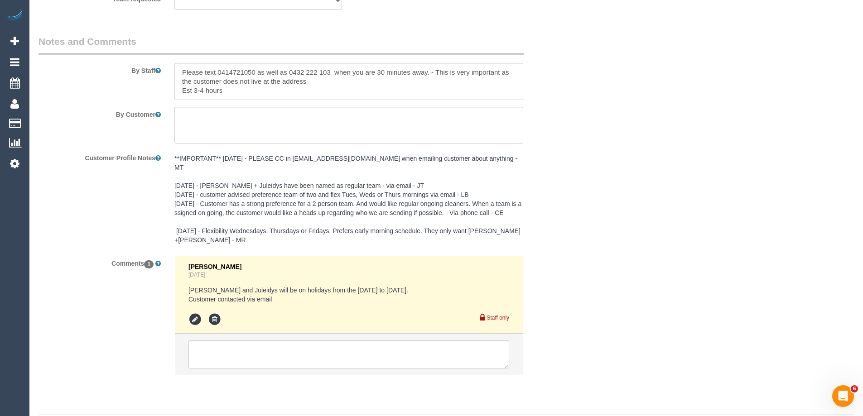
scroll to position [1526, 0]
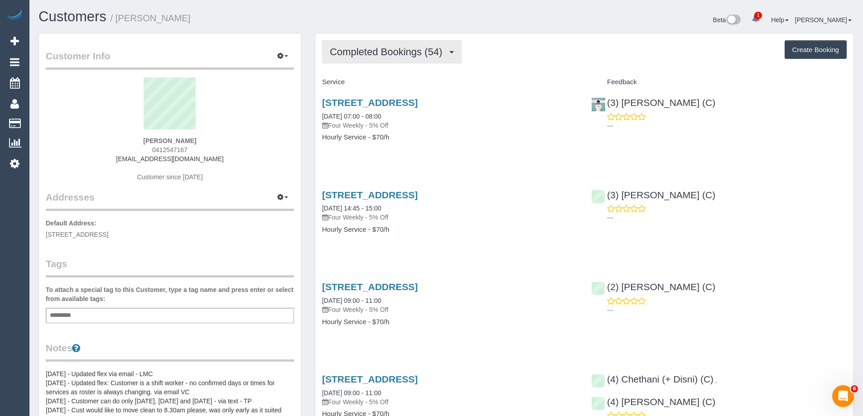
click at [363, 50] on span "Completed Bookings (54)" at bounding box center [388, 51] width 117 height 11
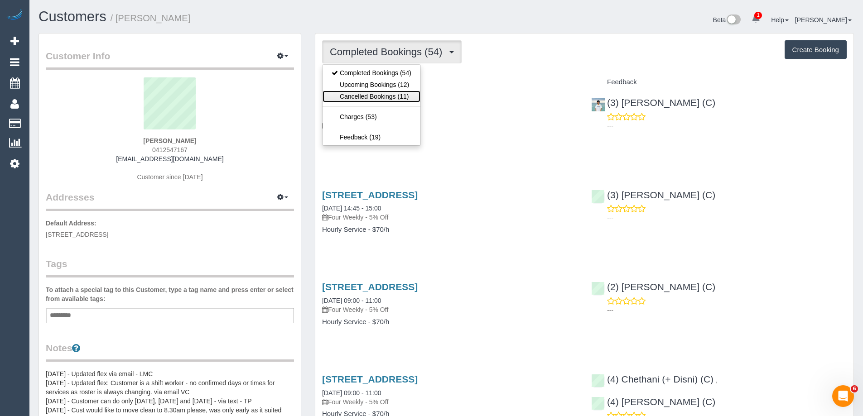
click at [373, 91] on link "Cancelled Bookings (11)" at bounding box center [371, 97] width 98 height 12
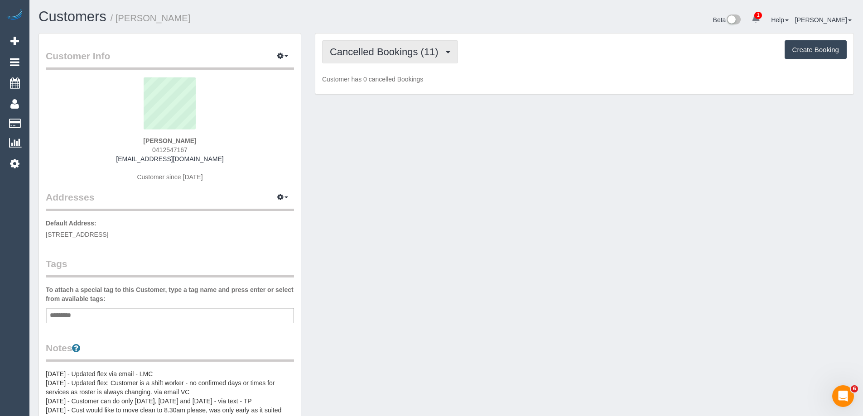
click at [383, 46] on button "Cancelled Bookings (11)" at bounding box center [390, 51] width 136 height 23
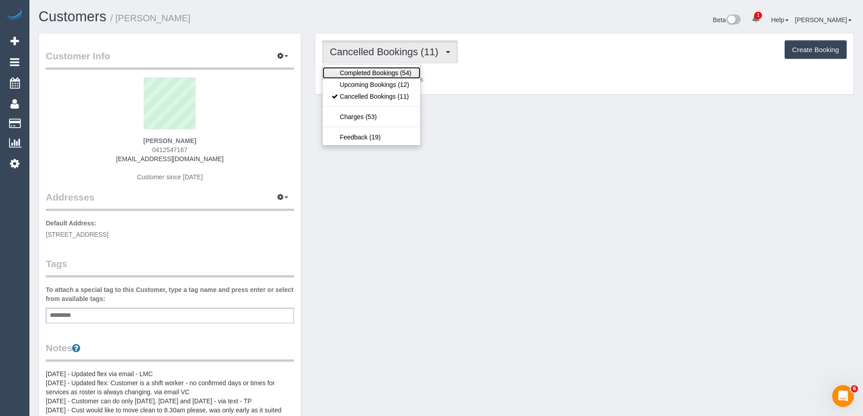
click at [381, 76] on link "Completed Bookings (54)" at bounding box center [371, 73] width 98 height 12
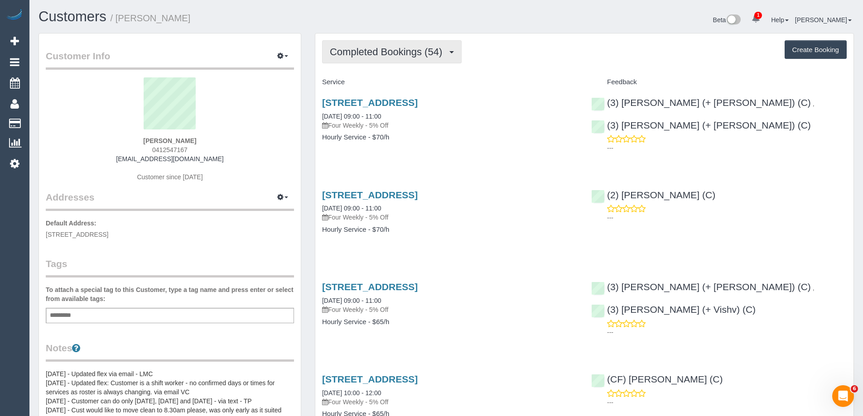
click at [387, 53] on span "Completed Bookings (54)" at bounding box center [388, 51] width 117 height 11
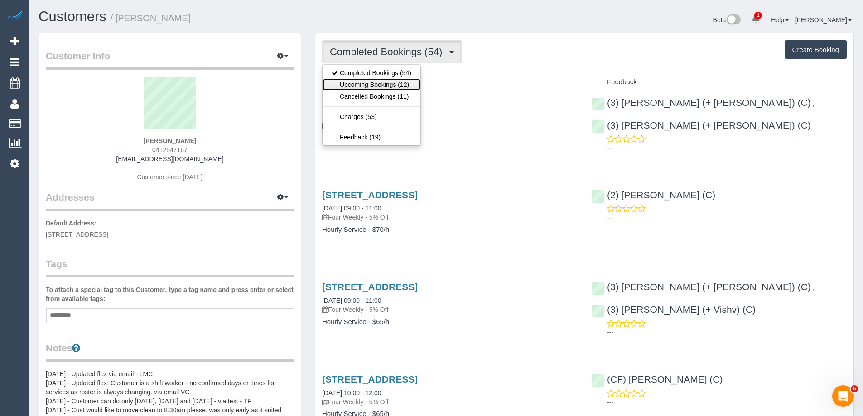
click at [382, 82] on link "Upcoming Bookings (12)" at bounding box center [371, 85] width 98 height 12
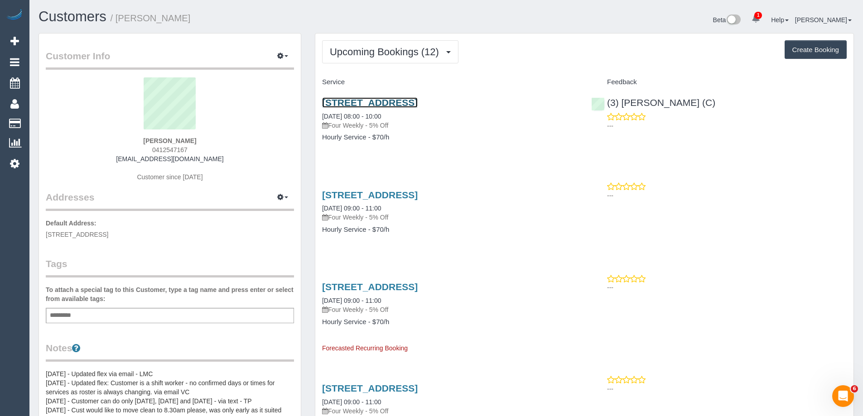
click at [392, 101] on link "112 Empress Rd, Surrey Hills, VIC 3127" at bounding box center [370, 102] width 96 height 10
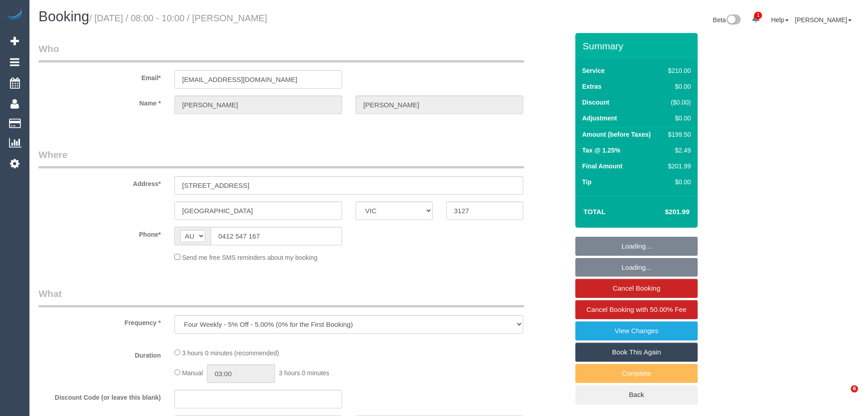
select select "VIC"
select select "string:stripe-pm_1MAR652GScqysDRVf1j1z59r"
select select "number:28"
select select "number:14"
select select "number:19"
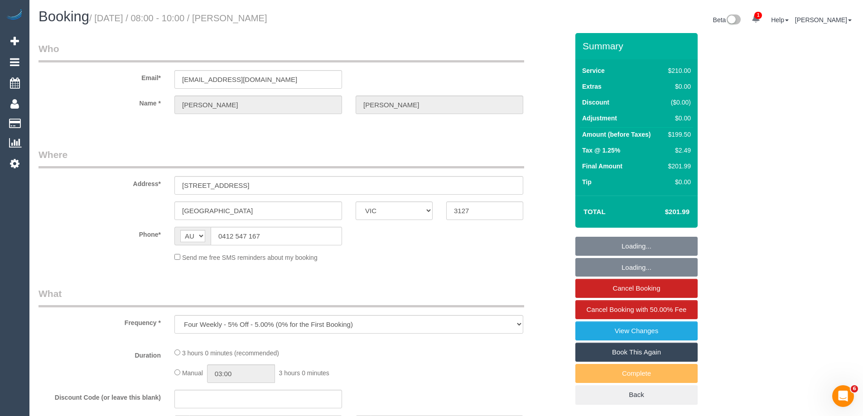
select select "number:24"
select select "number:12"
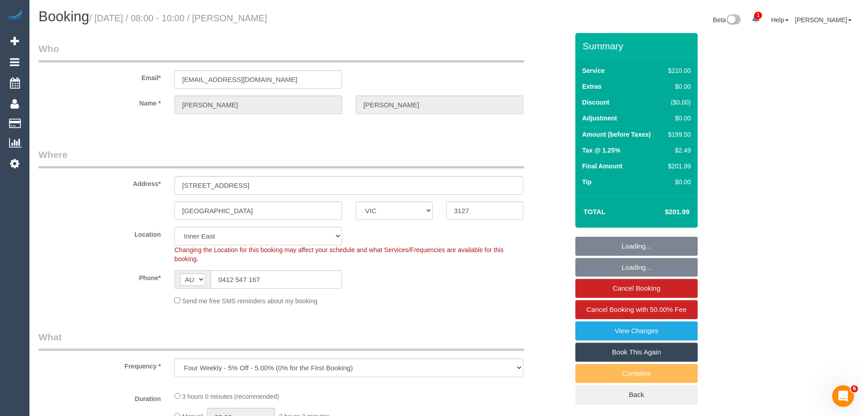
select select "180"
select select "object:1533"
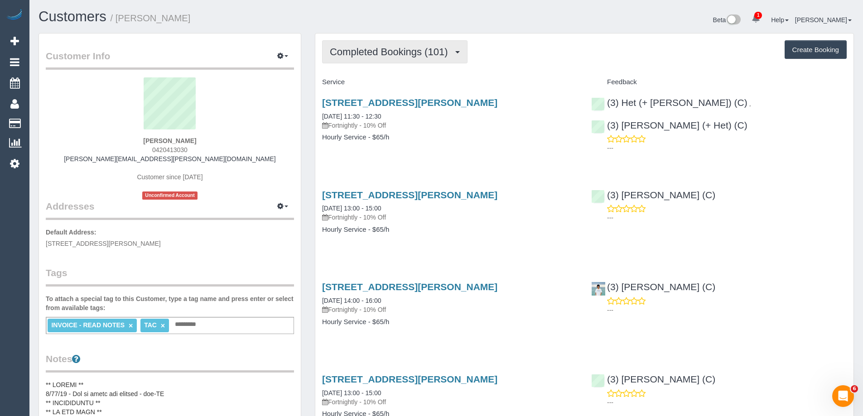
click at [363, 52] on span "Completed Bookings (101)" at bounding box center [391, 51] width 122 height 11
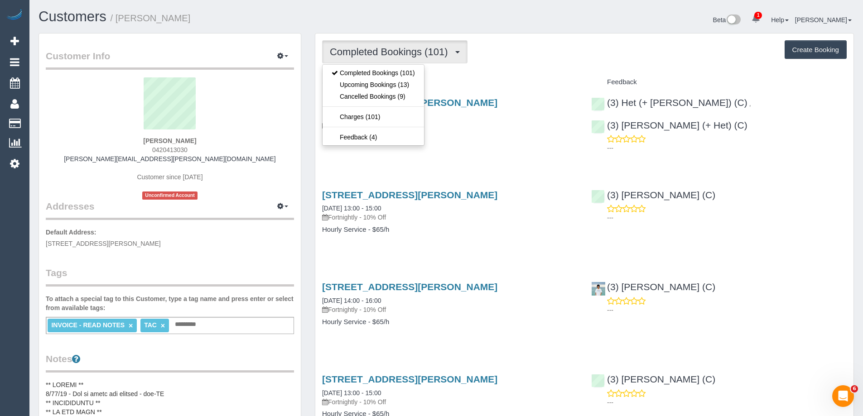
click at [555, 53] on div "Completed Bookings (101) Completed Bookings (101) Upcoming Bookings (13) Cancel…" at bounding box center [584, 51] width 525 height 23
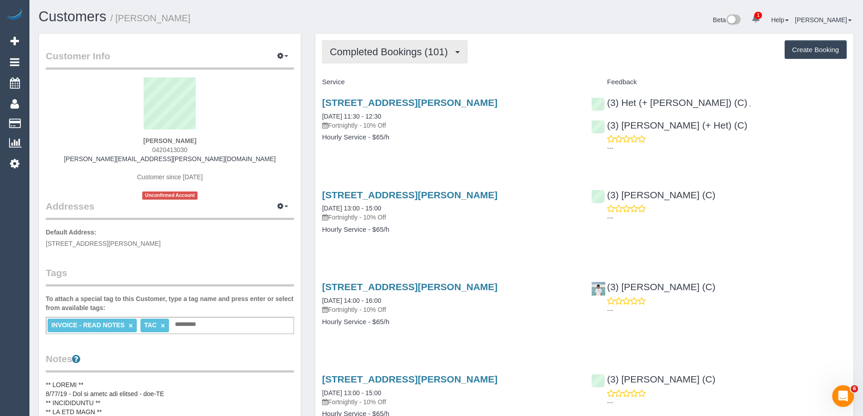
click at [385, 51] on span "Completed Bookings (101)" at bounding box center [391, 51] width 122 height 11
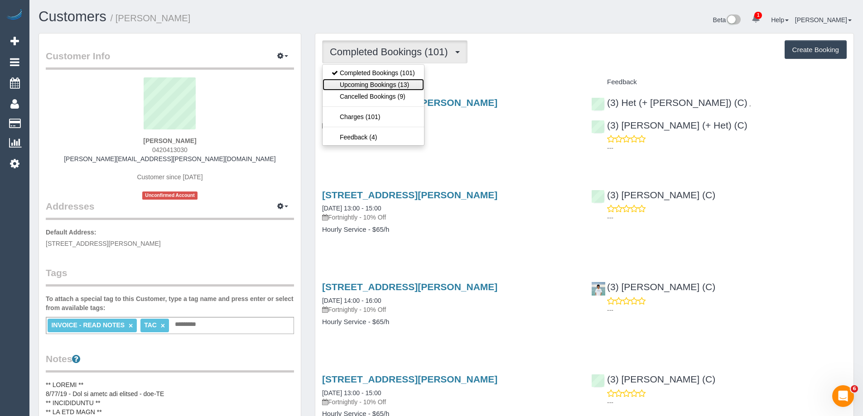
click at [371, 82] on link "Upcoming Bookings (13)" at bounding box center [372, 85] width 101 height 12
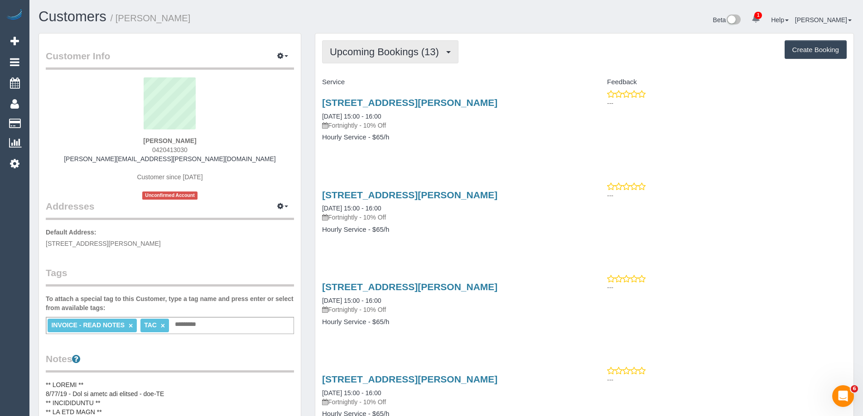
click at [361, 52] on span "Upcoming Bookings (13)" at bounding box center [387, 51] width 114 height 11
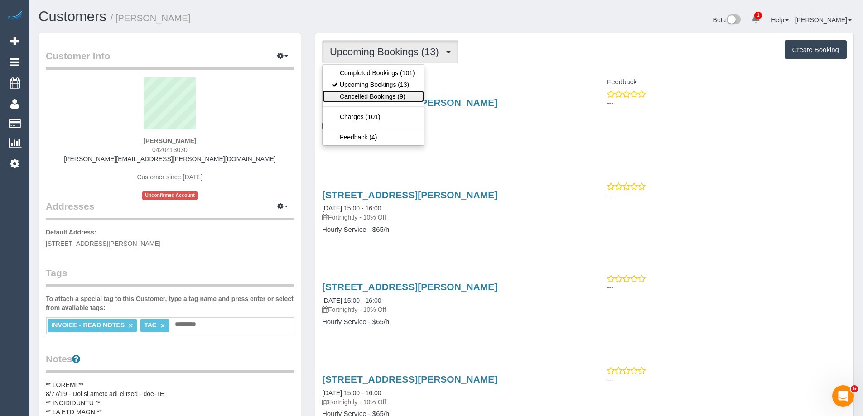
click at [351, 96] on link "Cancelled Bookings (9)" at bounding box center [372, 97] width 101 height 12
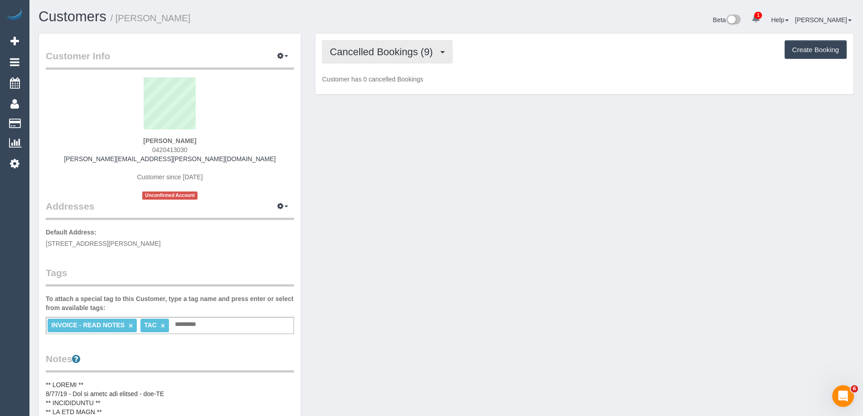
click at [365, 55] on span "Cancelled Bookings (9)" at bounding box center [383, 51] width 107 height 11
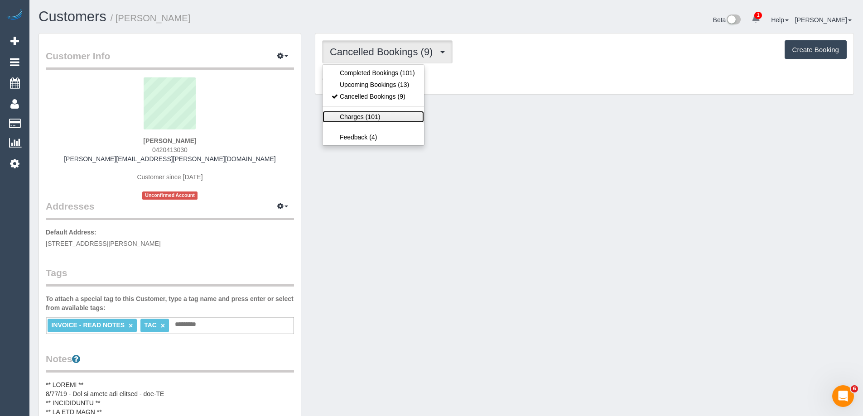
click at [358, 114] on link "Charges (101)" at bounding box center [372, 117] width 101 height 12
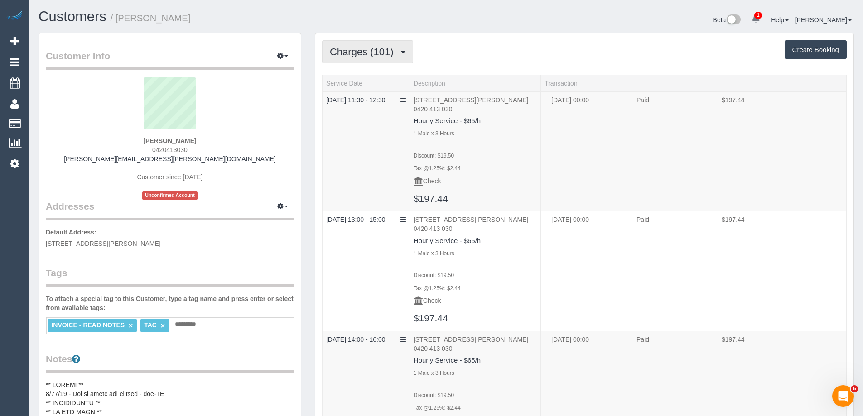
click at [369, 53] on span "Charges (101)" at bounding box center [364, 51] width 68 height 11
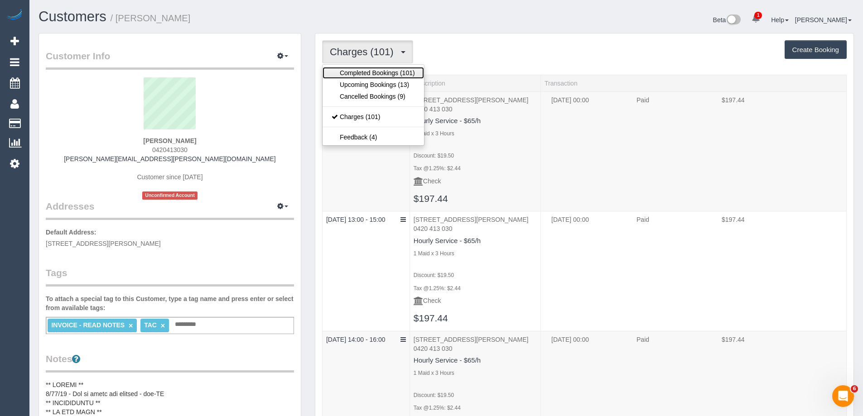
click at [365, 74] on link "Completed Bookings (101)" at bounding box center [372, 73] width 101 height 12
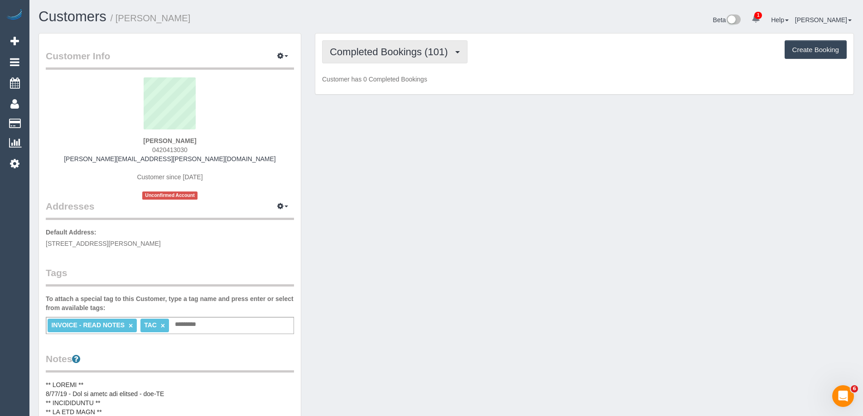
click at [373, 55] on span "Completed Bookings (101)" at bounding box center [391, 51] width 122 height 11
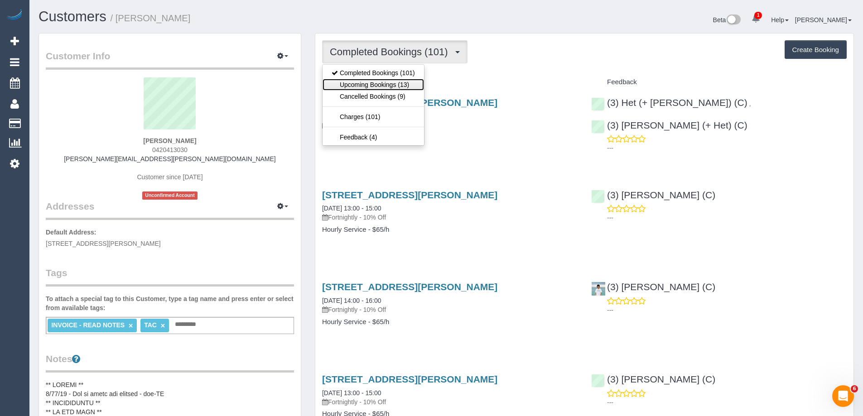
click at [372, 85] on link "Upcoming Bookings (13)" at bounding box center [372, 85] width 101 height 12
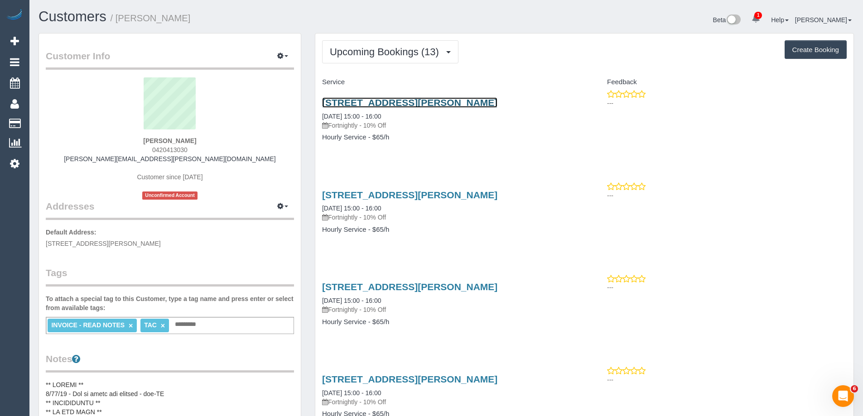
click at [373, 105] on link "3/7 Gladys Grove, Croydon, VIC 3136" at bounding box center [409, 102] width 175 height 10
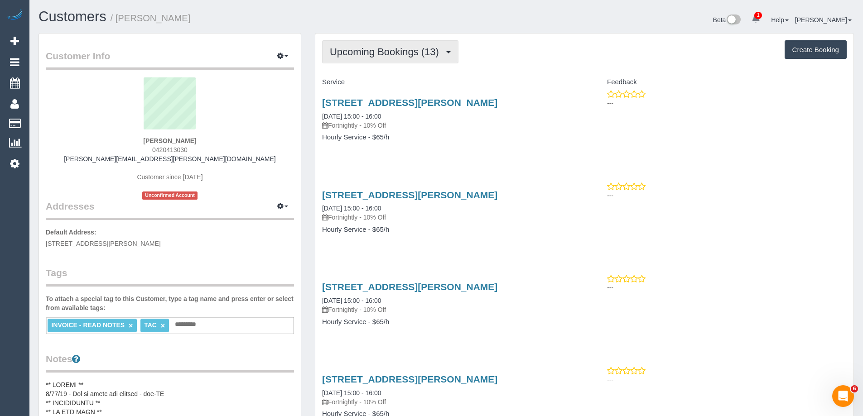
click at [394, 48] on span "Upcoming Bookings (13)" at bounding box center [387, 51] width 114 height 11
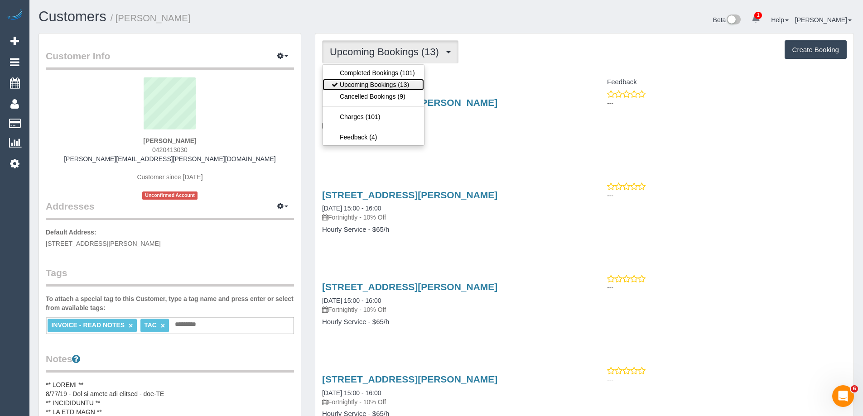
click at [376, 86] on link "Upcoming Bookings (13)" at bounding box center [372, 85] width 101 height 12
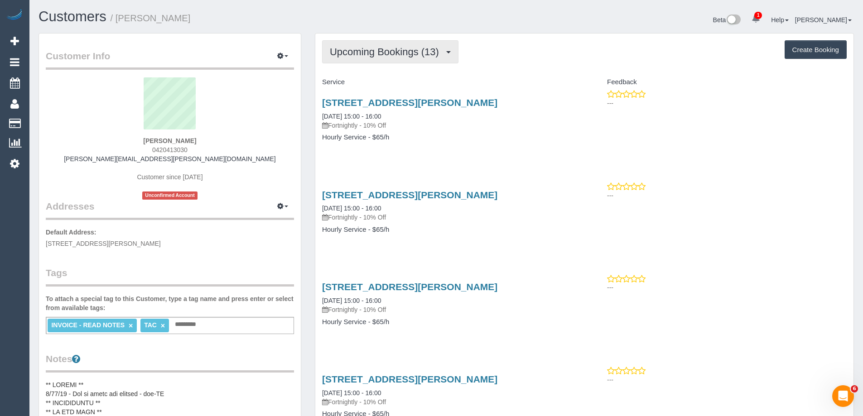
click at [380, 51] on span "Upcoming Bookings (13)" at bounding box center [387, 51] width 114 height 11
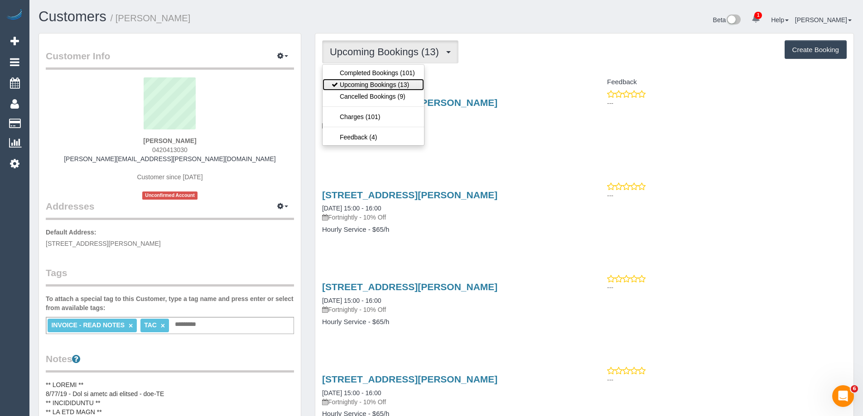
click at [368, 82] on link "Upcoming Bookings (13)" at bounding box center [372, 85] width 101 height 12
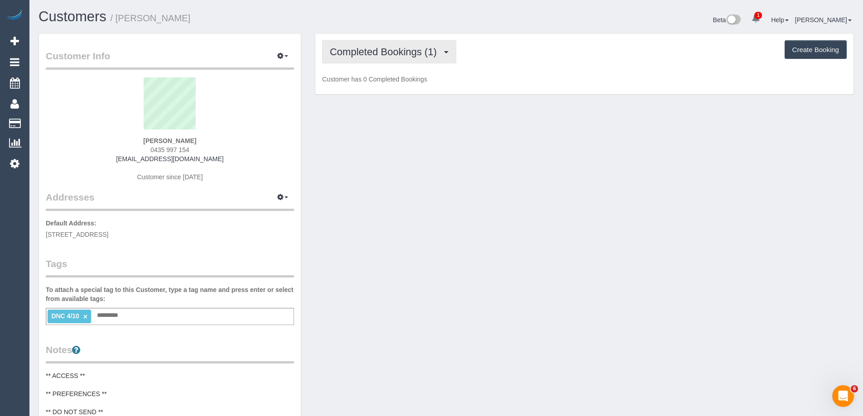
click at [364, 51] on span "Completed Bookings (1)" at bounding box center [385, 51] width 111 height 11
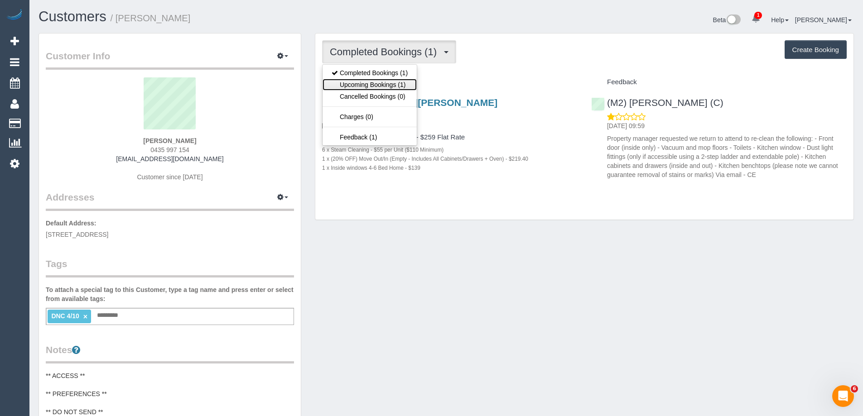
click at [366, 82] on link "Upcoming Bookings (1)" at bounding box center [369, 85] width 94 height 12
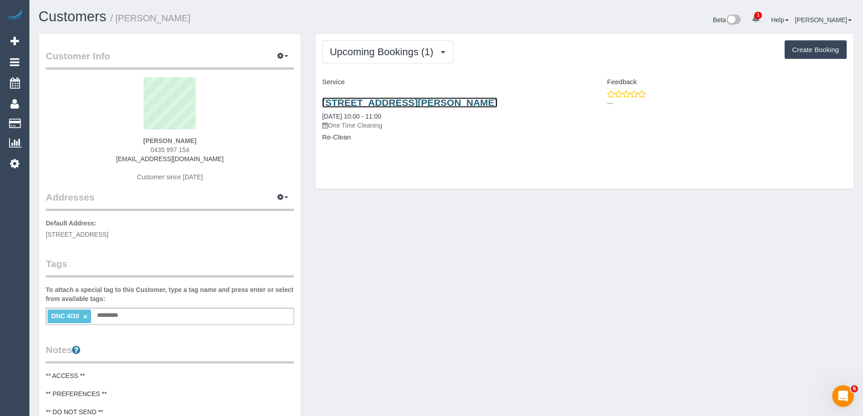
click at [370, 101] on link "[STREET_ADDRESS][PERSON_NAME]" at bounding box center [409, 102] width 175 height 10
click at [589, 39] on div "Upcoming Bookings (1) Completed Bookings (1) Upcoming Bookings (1) Cancelled Bo…" at bounding box center [584, 111] width 538 height 155
copy small "[PERSON_NAME]"
drag, startPoint x: 191, startPoint y: 20, endPoint x: 120, endPoint y: 23, distance: 70.7
click at [120, 23] on h1 "Customers / [PERSON_NAME]" at bounding box center [239, 16] width 401 height 15
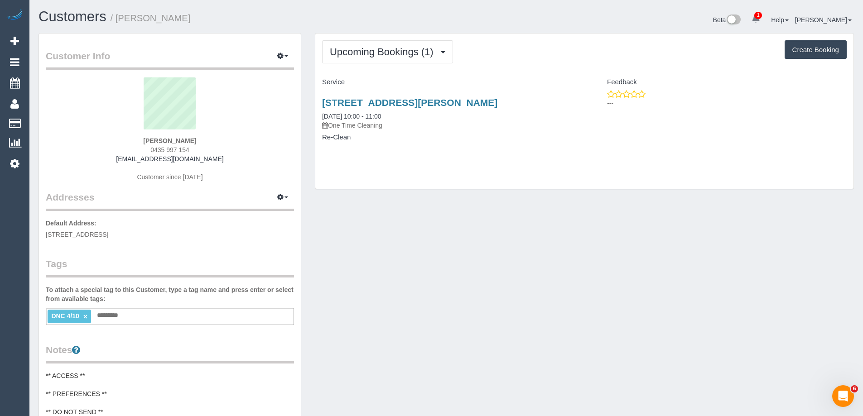
click at [510, 19] on div "Beta 1 Your Notifications You have 0 alerts × You have 4 to charge for [DATE] H…" at bounding box center [653, 21] width 414 height 24
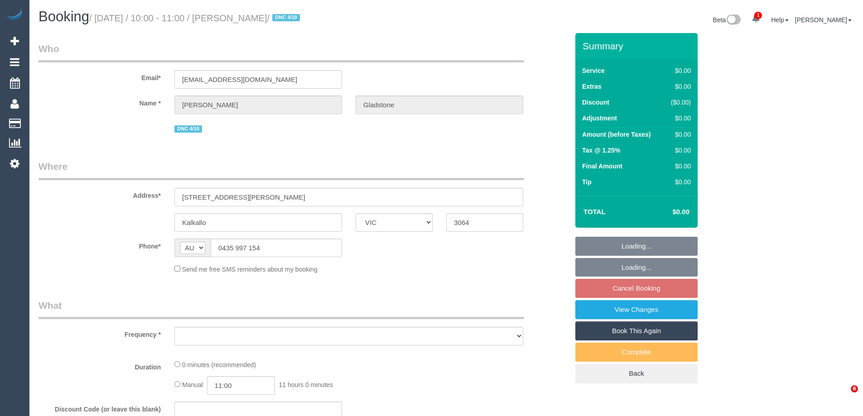
select select "VIC"
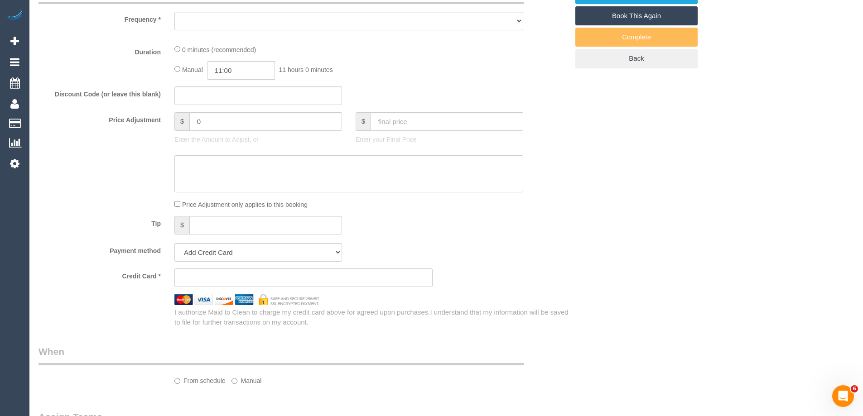
select select "string:stripe-pm_1SB3jt2GScqysDRVVKsIAsve"
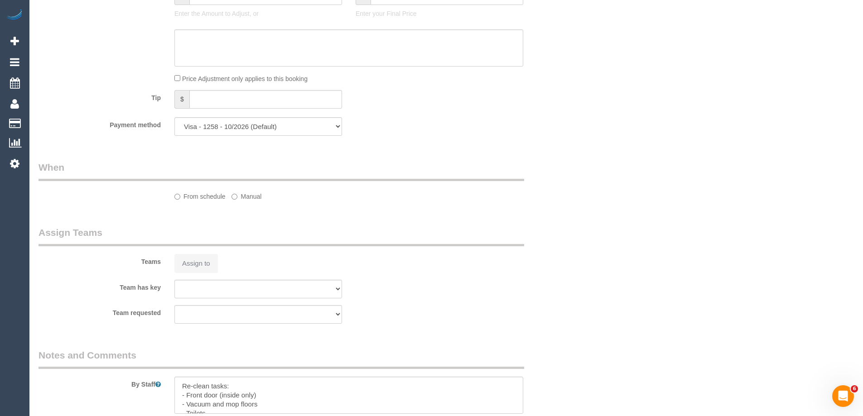
select select "object:709"
select select "number:28"
select select "number:14"
select select "number:19"
select select "number:22"
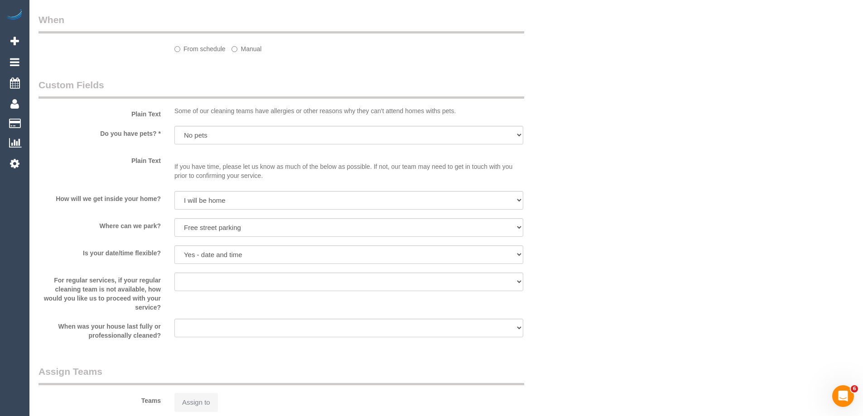
select select "object:783"
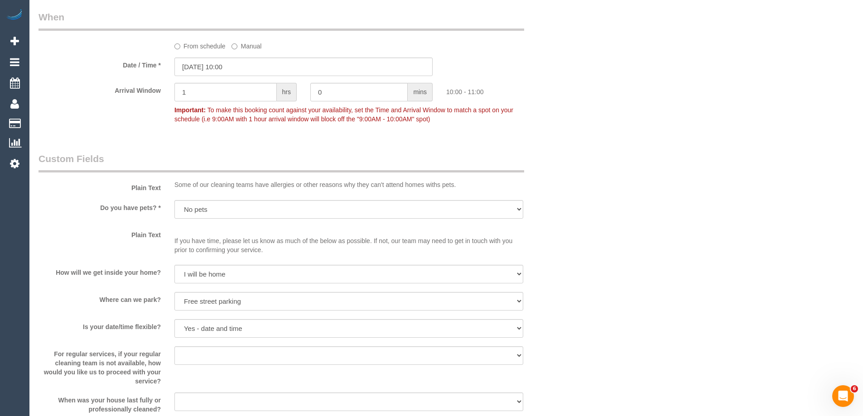
scroll to position [1462, 0]
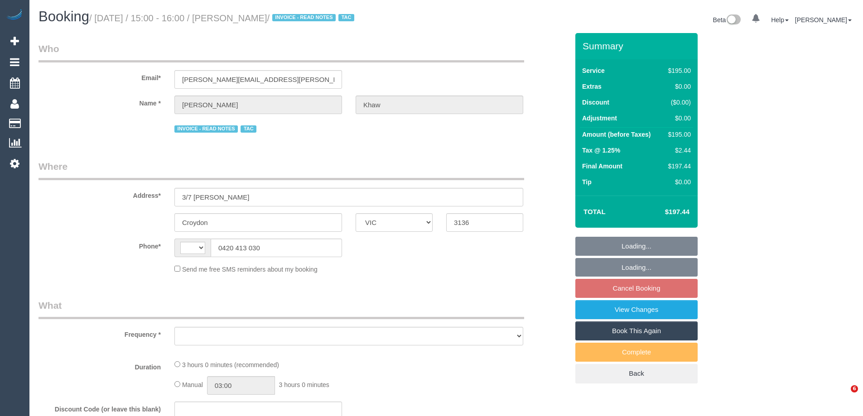
select select "VIC"
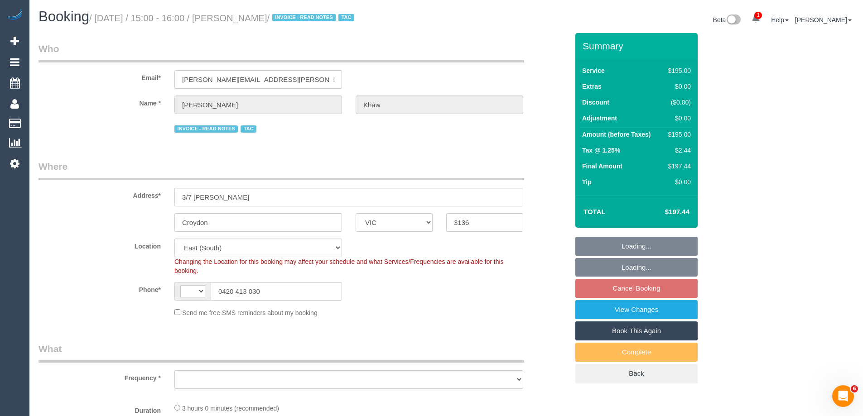
select select "string:AU"
select select "object:697"
select select "number:27"
select select "number:14"
select select "number:18"
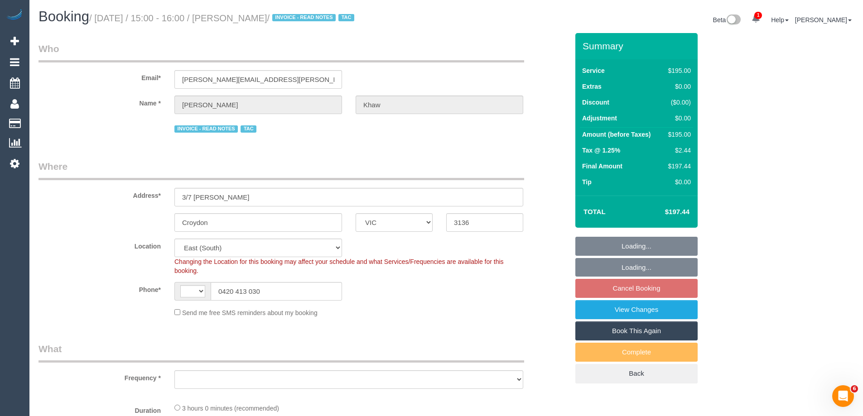
select select "number:22"
select select "number:34"
select select "number:26"
select select "object:878"
select select "180"
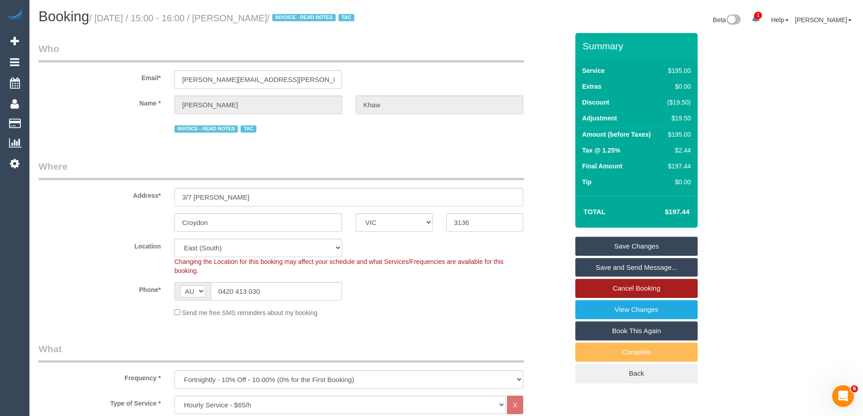
click at [648, 285] on link "Cancel Booking" at bounding box center [636, 288] width 122 height 19
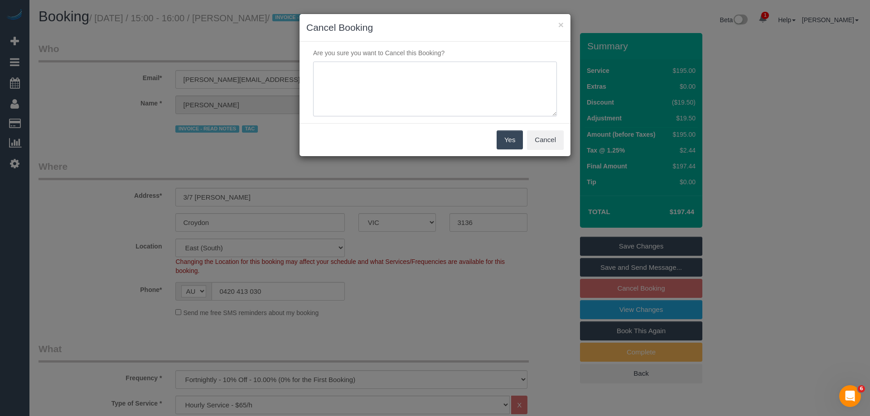
click at [484, 73] on textarea at bounding box center [435, 89] width 244 height 55
click at [500, 81] on textarea at bounding box center [435, 89] width 244 height 55
paste textarea "cnv_1fk73dco"
type textarea "Services no longer required. Via email cnv_1fk73dco - ED"
click at [510, 137] on button "Yes" at bounding box center [509, 139] width 26 height 19
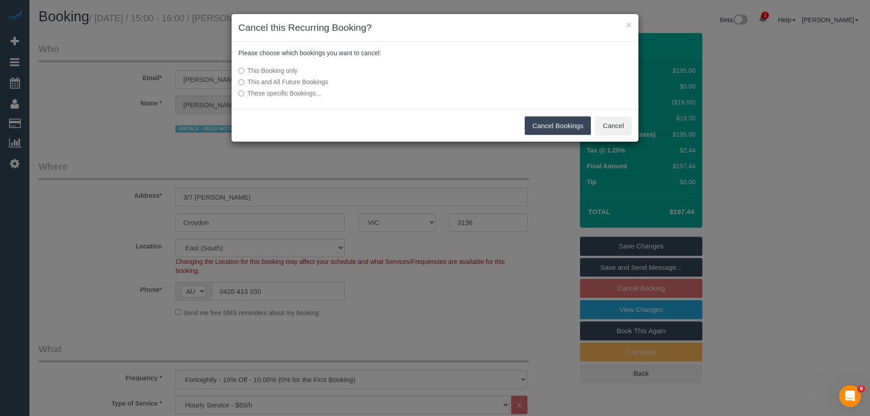
click at [315, 85] on label "This and All Future Bookings" at bounding box center [367, 81] width 258 height 9
click at [553, 125] on button "Cancel Bookings" at bounding box center [558, 125] width 67 height 19
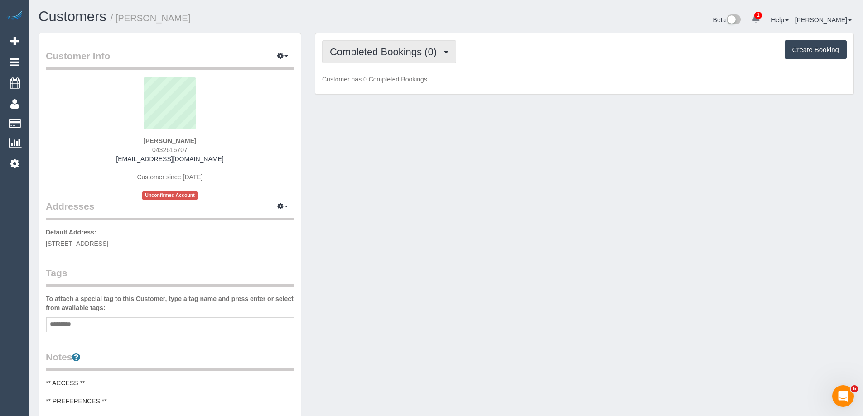
click at [344, 57] on span "Completed Bookings (0)" at bounding box center [385, 51] width 111 height 11
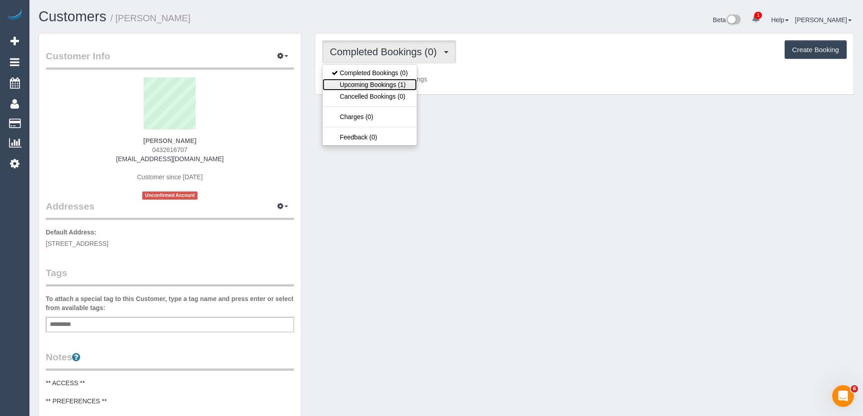
click at [356, 83] on link "Upcoming Bookings (1)" at bounding box center [369, 85] width 94 height 12
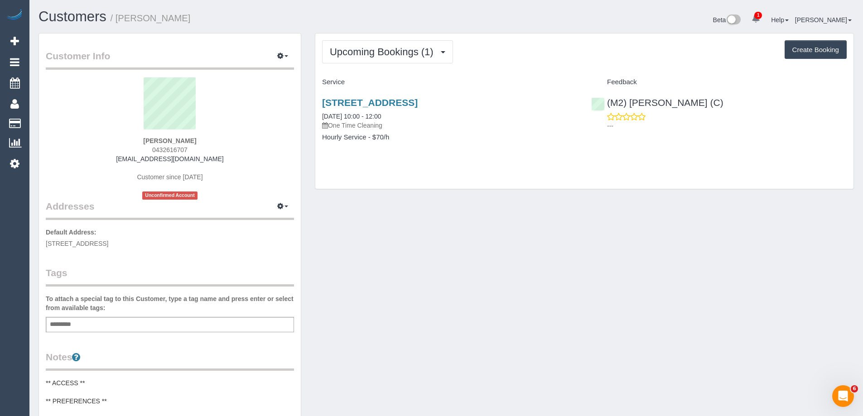
click at [430, 24] on h1 "Customers / [PERSON_NAME]" at bounding box center [239, 16] width 401 height 15
click at [418, 104] on link "[STREET_ADDRESS]" at bounding box center [370, 102] width 96 height 10
drag, startPoint x: 350, startPoint y: 51, endPoint x: 353, endPoint y: 72, distance: 21.5
click at [350, 51] on span "Upcoming Bookings (1)" at bounding box center [384, 51] width 108 height 11
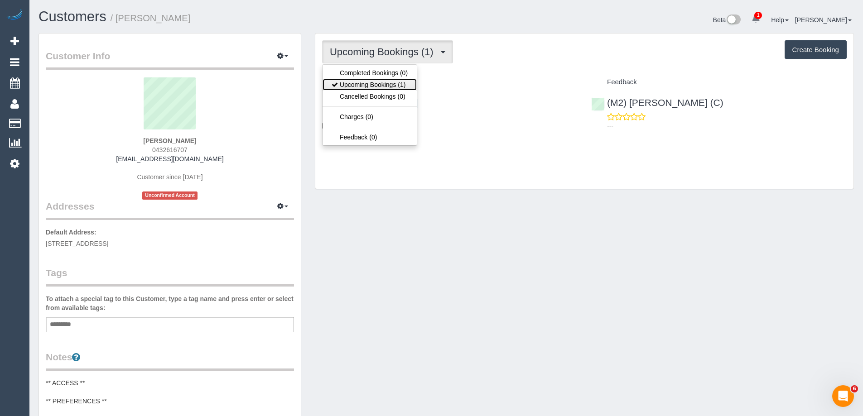
click at [356, 86] on link "Upcoming Bookings (1)" at bounding box center [369, 85] width 94 height 12
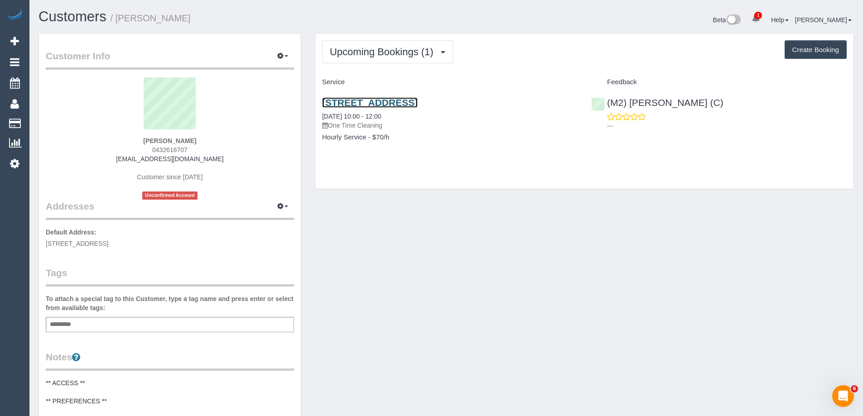
click at [402, 102] on link "[STREET_ADDRESS]" at bounding box center [370, 102] width 96 height 10
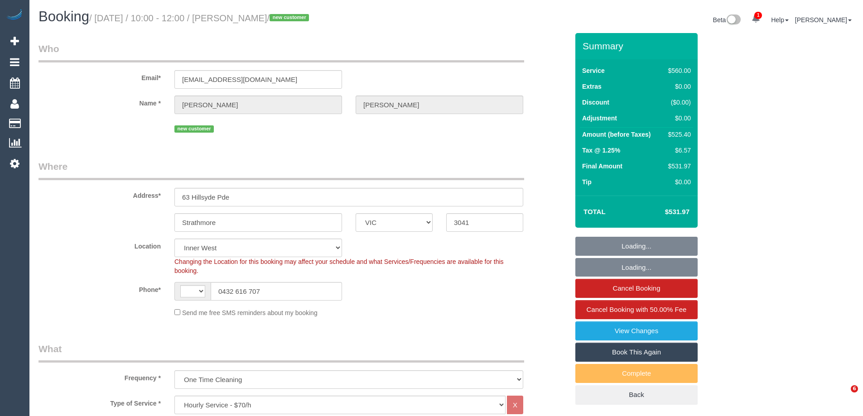
select select "VIC"
select select "480"
select select "object:921"
select select "string:AU"
select select "number:28"
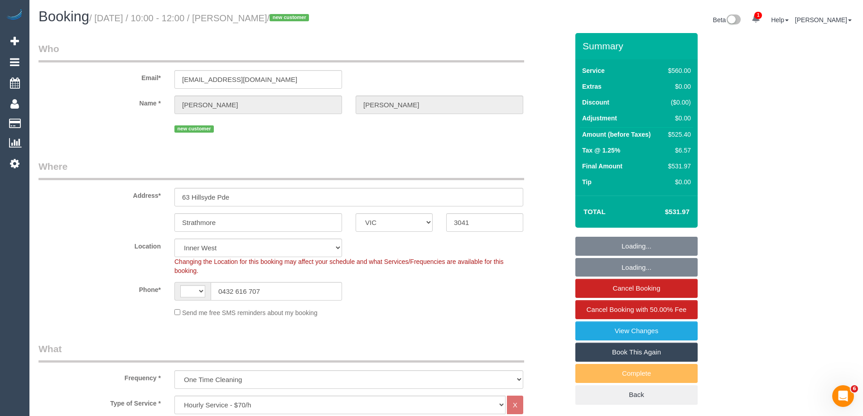
select select "number:17"
select select "number:19"
select select "number:24"
select select "number:33"
select select "number:26"
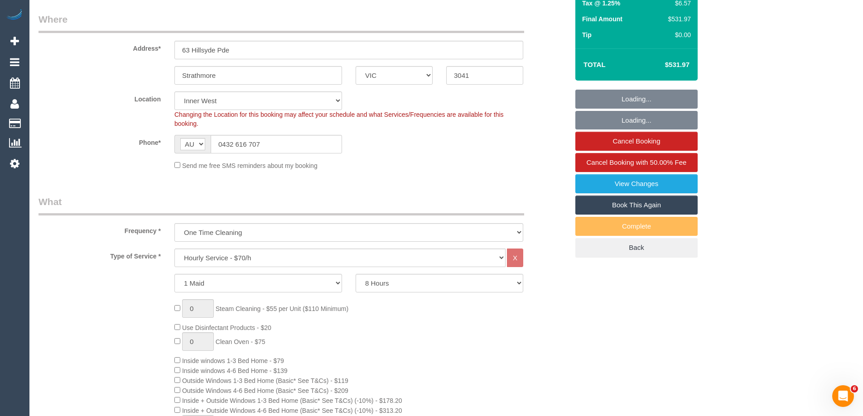
select select "string:stripe-pm_1SCeVW2GScqysDRVWt50dfWD"
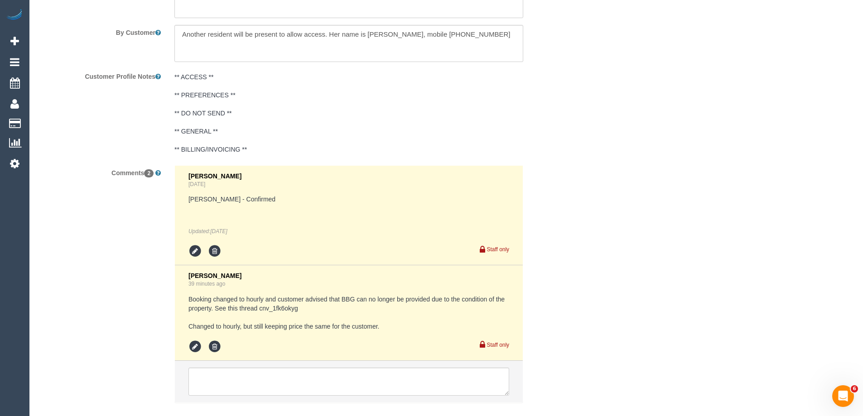
scroll to position [1673, 0]
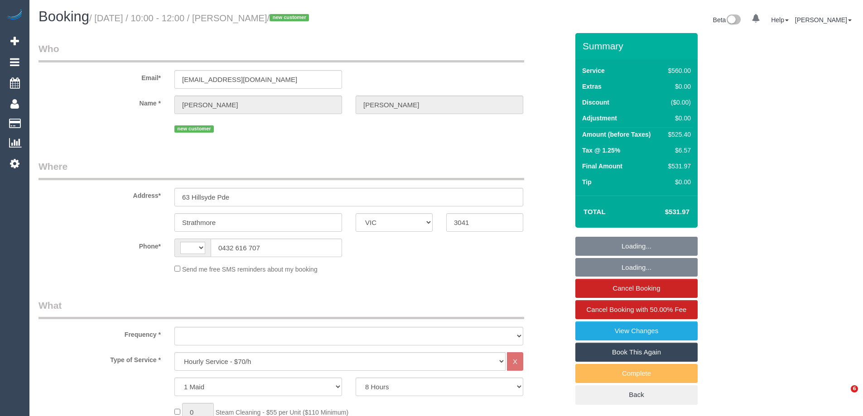
select select "VIC"
select select "480"
select select "string:AU"
select select "object:768"
select select "string:stripe-pm_1SCeVW2GScqysDRVWt50dfWD"
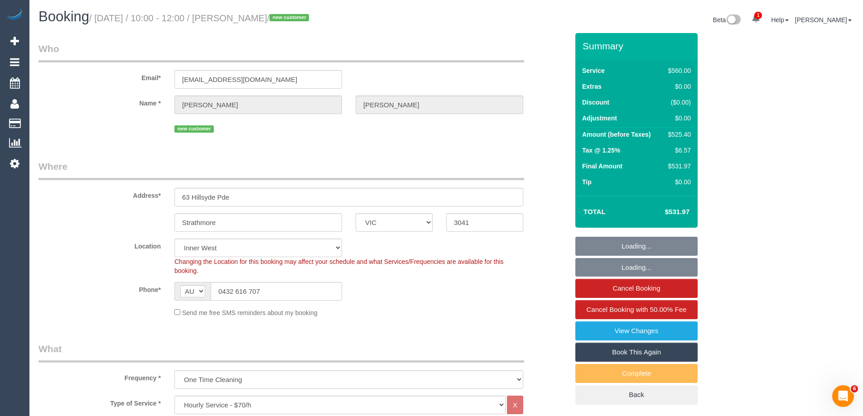
select select "object:789"
select select "number:28"
select select "number:17"
select select "number:19"
select select "number:24"
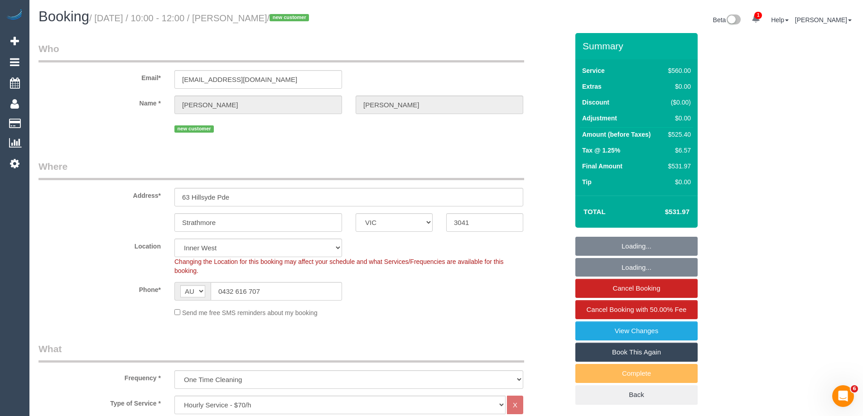
select select "number:33"
select select "number:26"
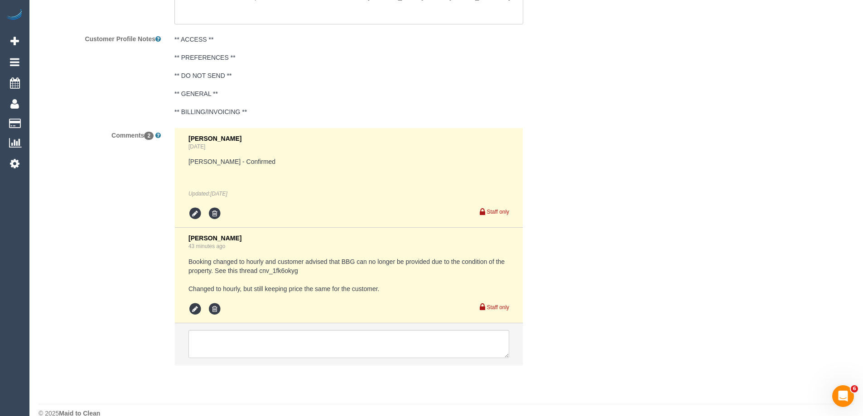
scroll to position [1673, 0]
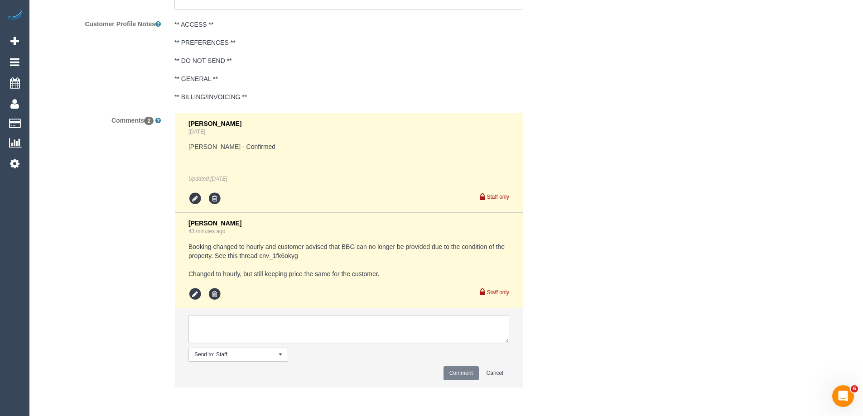
click at [246, 322] on textarea at bounding box center [348, 329] width 321 height 28
paste textarea "0478910214"
type textarea "0478910214"
click at [325, 327] on textarea at bounding box center [348, 329] width 321 height 28
paste textarea "Estella on the phone she understands and is ok with this understands the condit…"
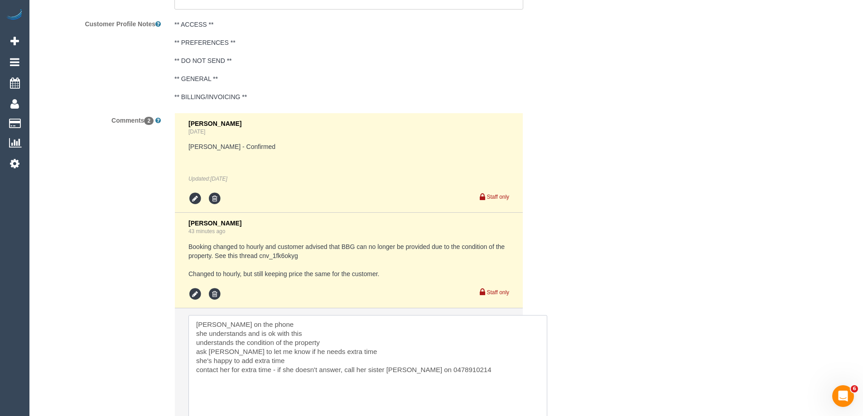
scroll to position [0, 0]
drag, startPoint x: 502, startPoint y: 336, endPoint x: 541, endPoint y: 434, distance: 105.1
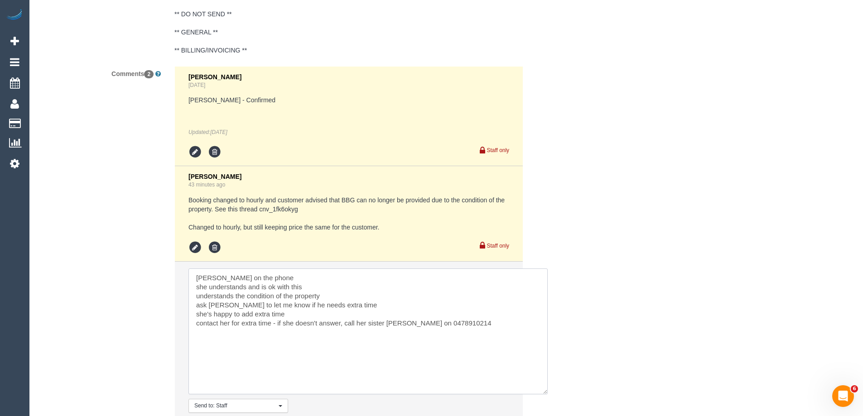
scroll to position [1763, 0]
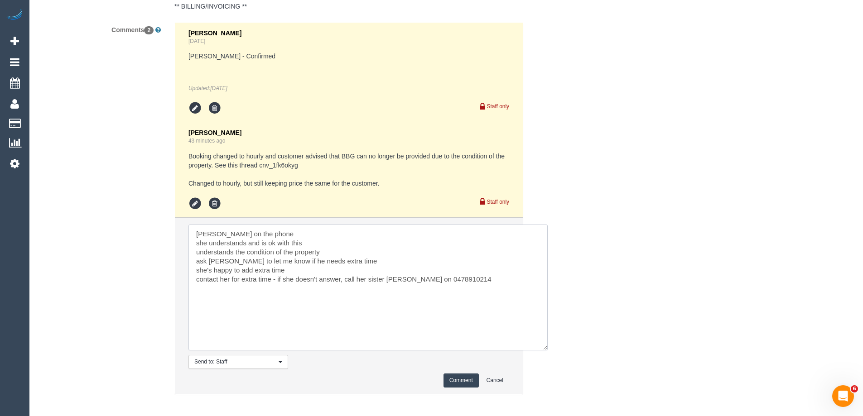
click at [196, 249] on textarea at bounding box center [367, 288] width 359 height 126
drag, startPoint x: 194, startPoint y: 243, endPoint x: 206, endPoint y: 243, distance: 12.2
click at [195, 243] on textarea at bounding box center [367, 288] width 359 height 126
type textarea "Estella on the phone - she understands and is ok with this - understands the co…"
click at [455, 379] on button "Comment" at bounding box center [460, 381] width 35 height 14
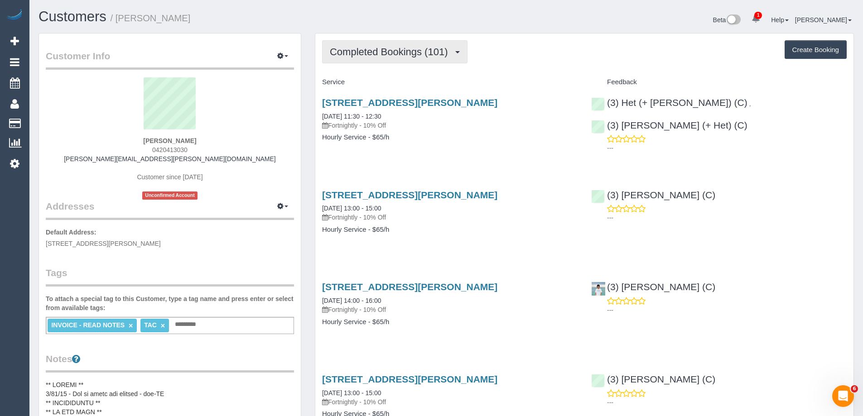
click at [362, 55] on span "Completed Bookings (101)" at bounding box center [391, 51] width 122 height 11
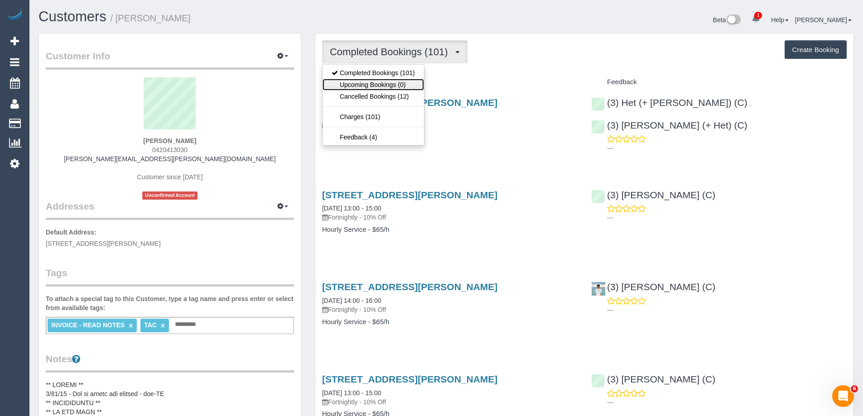
click at [365, 89] on link "Upcoming Bookings (0)" at bounding box center [372, 85] width 101 height 12
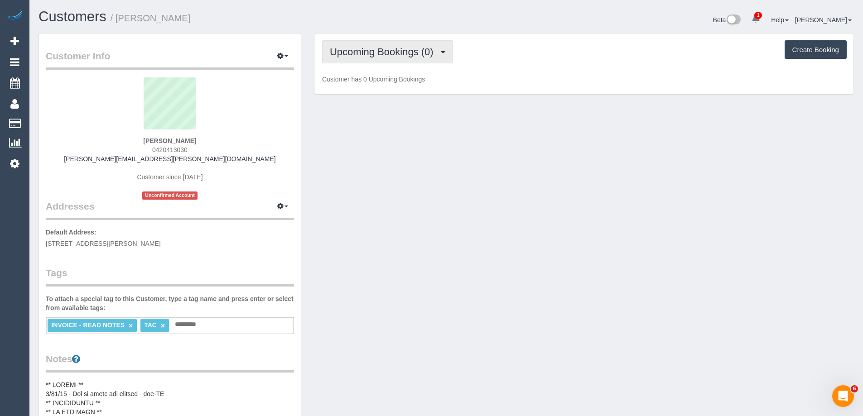
drag, startPoint x: 357, startPoint y: 52, endPoint x: 356, endPoint y: 61, distance: 9.2
click at [357, 52] on span "Upcoming Bookings (0)" at bounding box center [384, 51] width 108 height 11
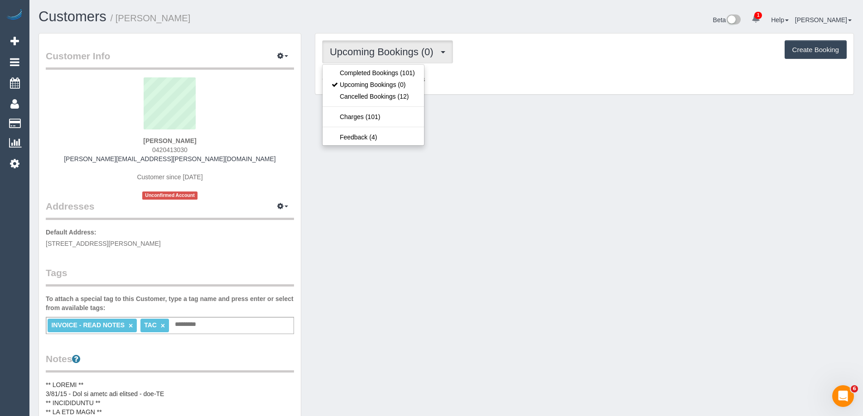
click at [354, 66] on ul "Completed Bookings (101) Upcoming Bookings (0) Cancelled Bookings (12) Charges …" at bounding box center [373, 105] width 102 height 82
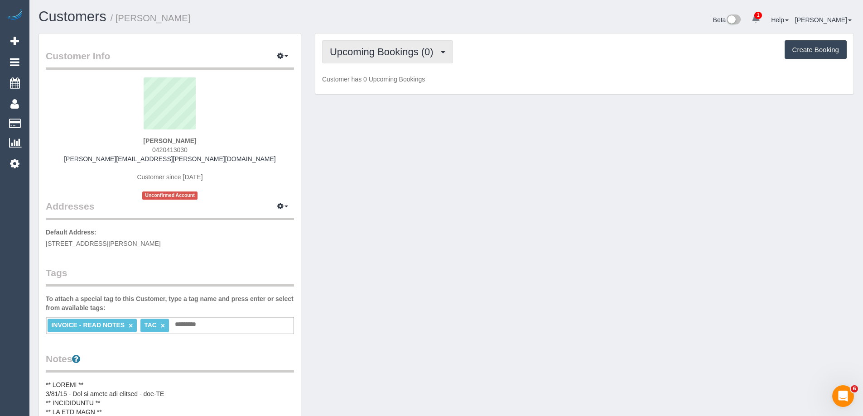
click at [368, 46] on span "Upcoming Bookings (0)" at bounding box center [384, 51] width 108 height 11
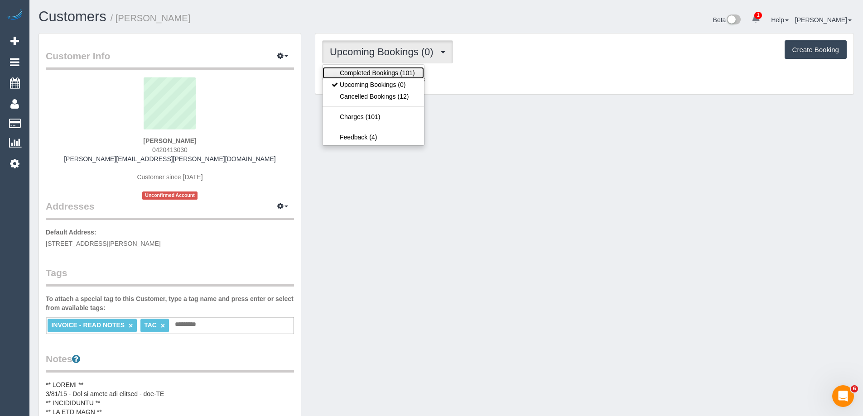
click at [358, 69] on link "Completed Bookings (101)" at bounding box center [372, 73] width 101 height 12
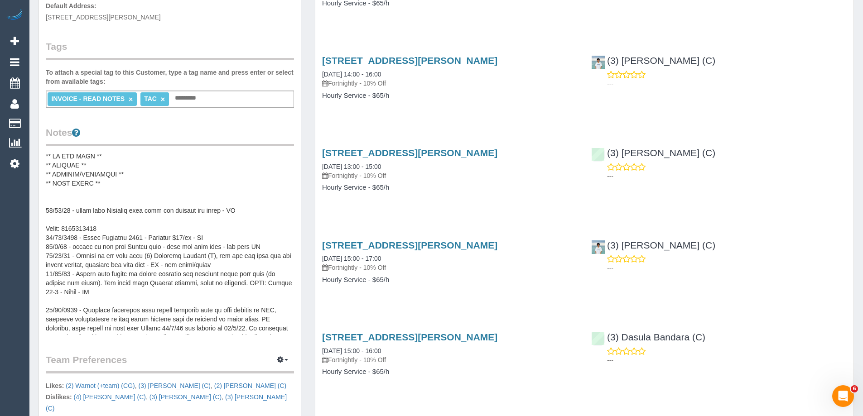
scroll to position [45, 0]
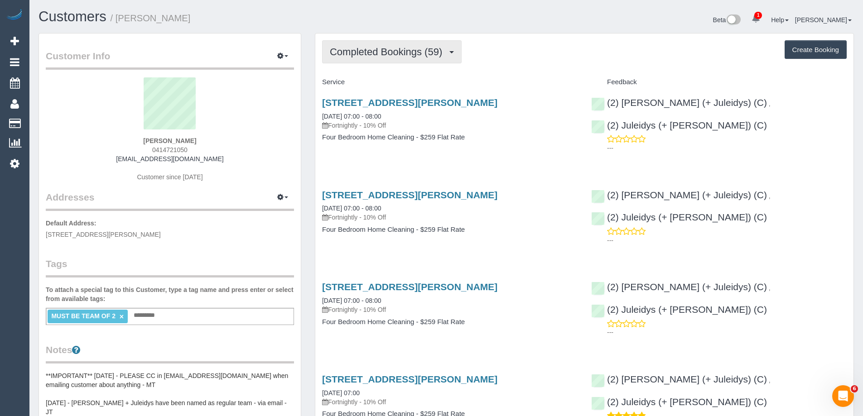
click at [361, 58] on button "Completed Bookings (59)" at bounding box center [392, 51] width 140 height 23
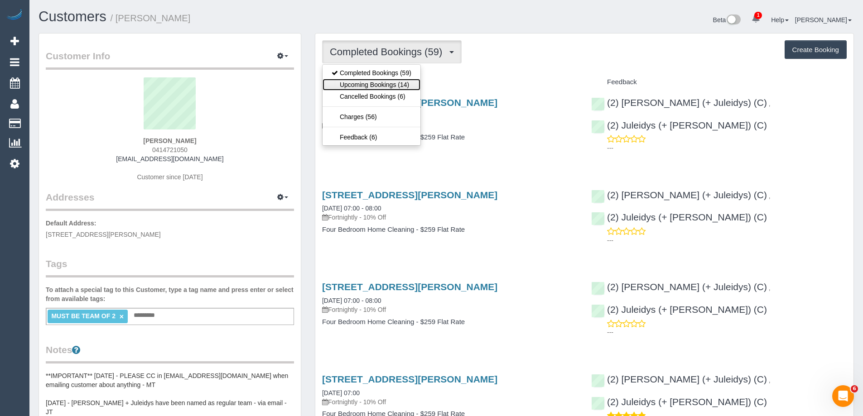
click at [367, 81] on link "Upcoming Bookings (14)" at bounding box center [371, 85] width 98 height 12
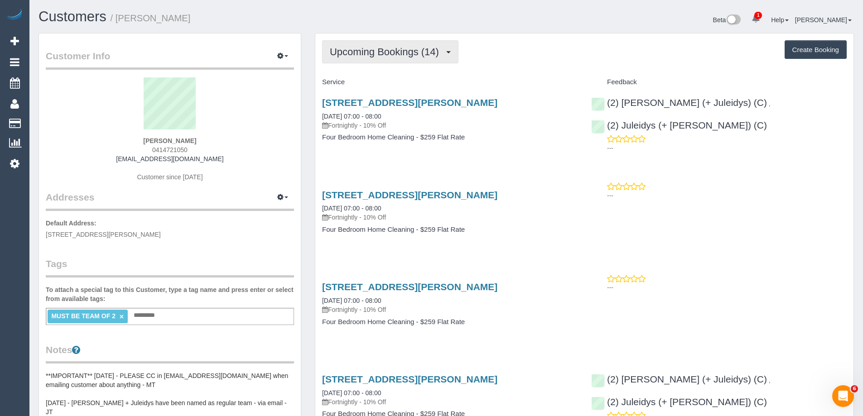
drag, startPoint x: 382, startPoint y: 56, endPoint x: 380, endPoint y: 65, distance: 8.8
click at [382, 56] on span "Upcoming Bookings (14)" at bounding box center [387, 51] width 114 height 11
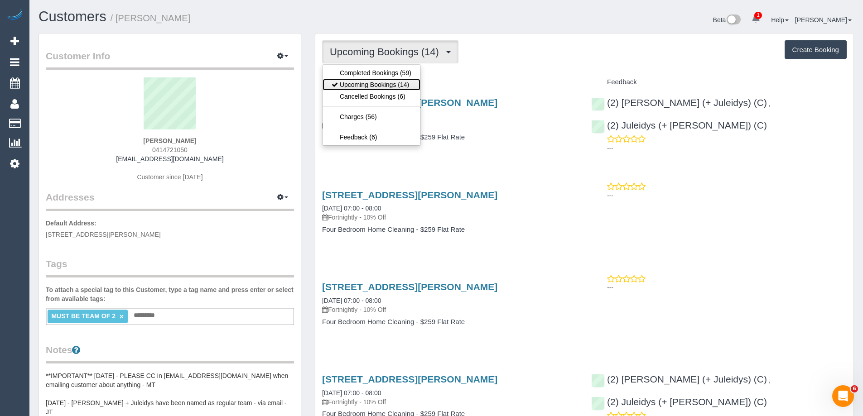
click at [380, 83] on link "Upcoming Bookings (14)" at bounding box center [371, 85] width 98 height 12
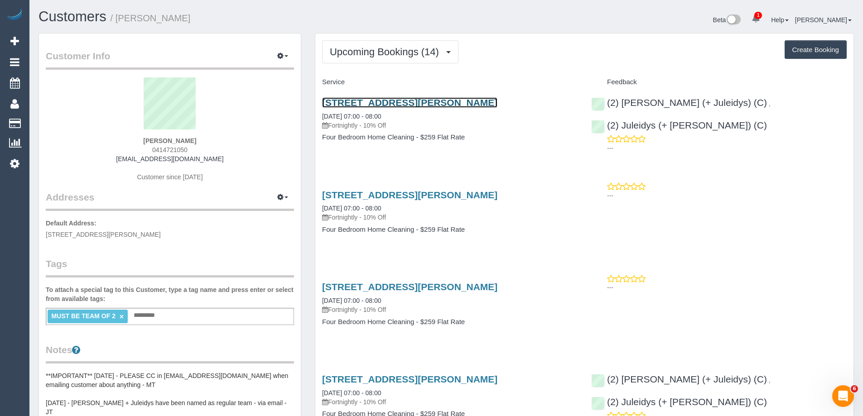
click at [396, 101] on link "[STREET_ADDRESS][PERSON_NAME]" at bounding box center [409, 102] width 175 height 10
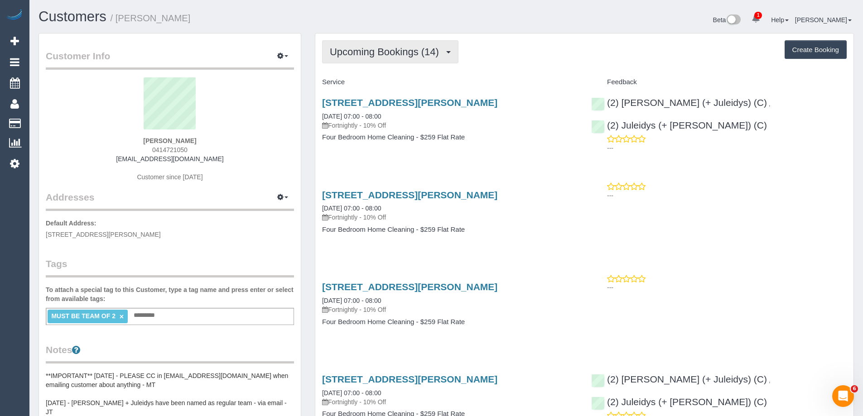
click at [379, 54] on span "Upcoming Bookings (14)" at bounding box center [387, 51] width 114 height 11
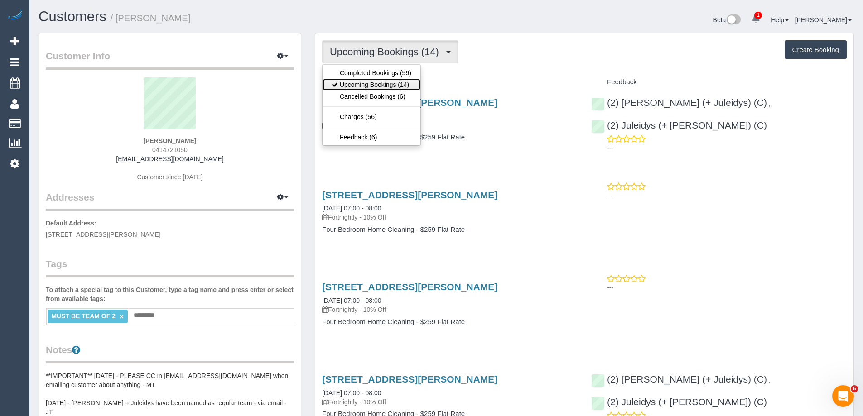
click at [377, 82] on link "Upcoming Bookings (14)" at bounding box center [371, 85] width 98 height 12
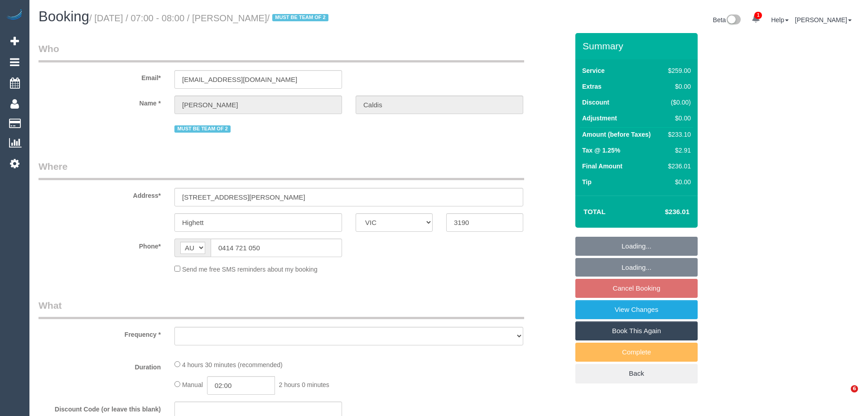
select select "VIC"
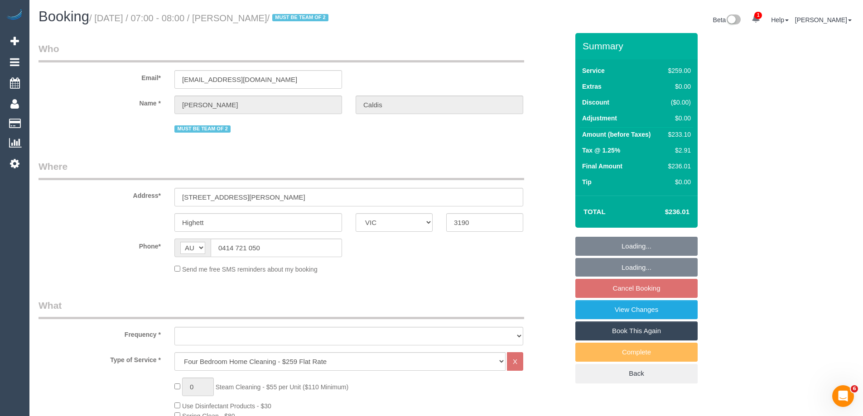
select select "object:798"
select select "string:stripe-pm_1OKfCA2GScqysDRVk3QOHVkQ"
select select "number:28"
select select "number:14"
select select "number:19"
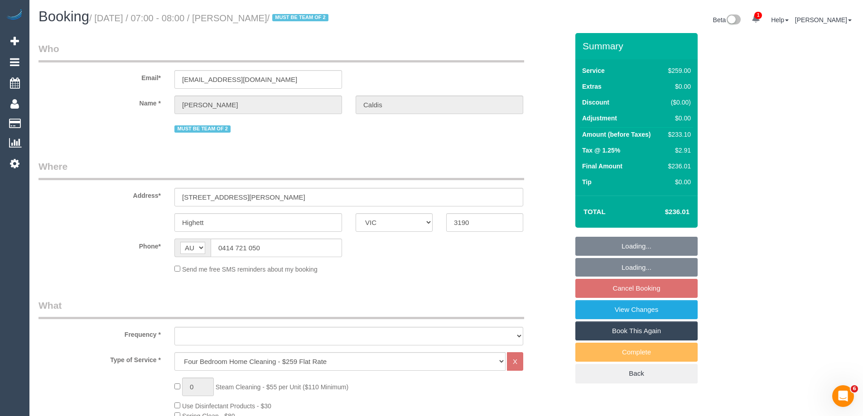
select select "number:36"
select select "number:35"
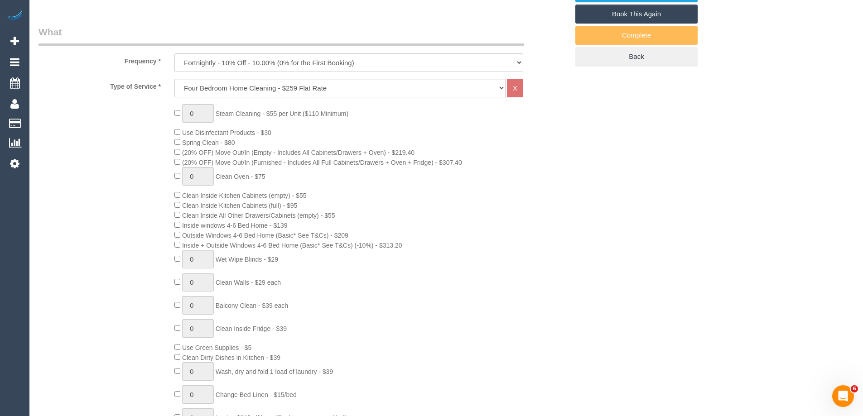
select select "object:809"
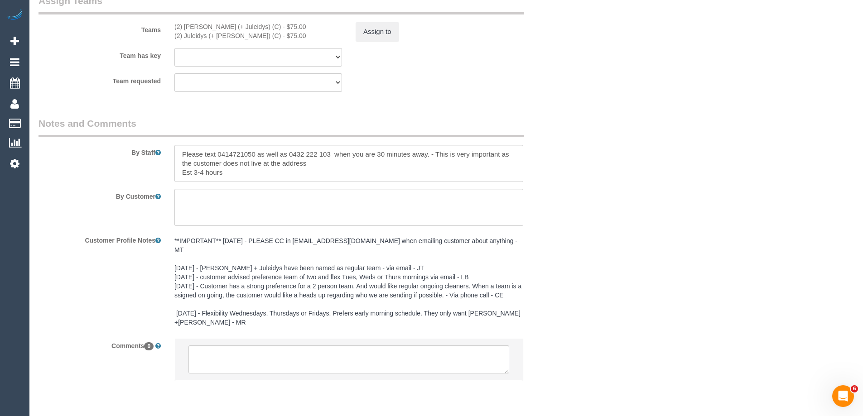
scroll to position [1498, 0]
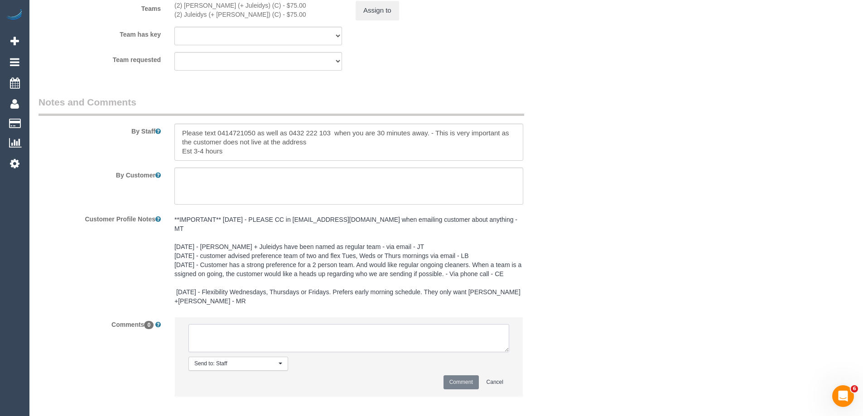
click at [259, 335] on textarea at bounding box center [348, 338] width 321 height 28
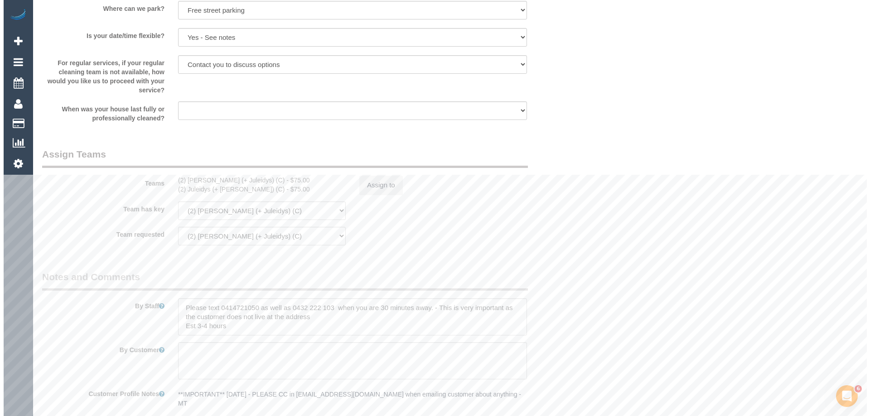
scroll to position [1317, 0]
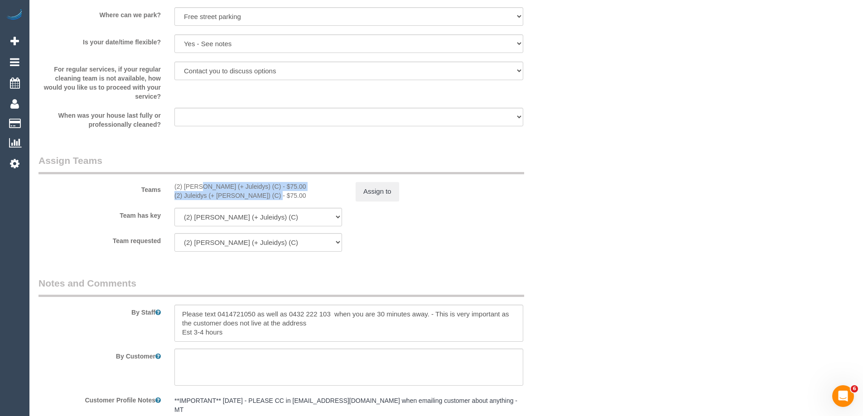
copy div "(2) [PERSON_NAME] (+ Juleidys) (C) - $75.00 (2) Juleidys (+ [PERSON_NAME]) (C)"
drag, startPoint x: 172, startPoint y: 185, endPoint x: 241, endPoint y: 196, distance: 70.1
click at [241, 196] on div "(2) [PERSON_NAME] (+ Juleidys) (C) - $75.00 (2) Juleidys (+ [PERSON_NAME]) (C) …" at bounding box center [258, 191] width 181 height 18
click at [361, 188] on button "Assign to" at bounding box center [377, 191] width 43 height 19
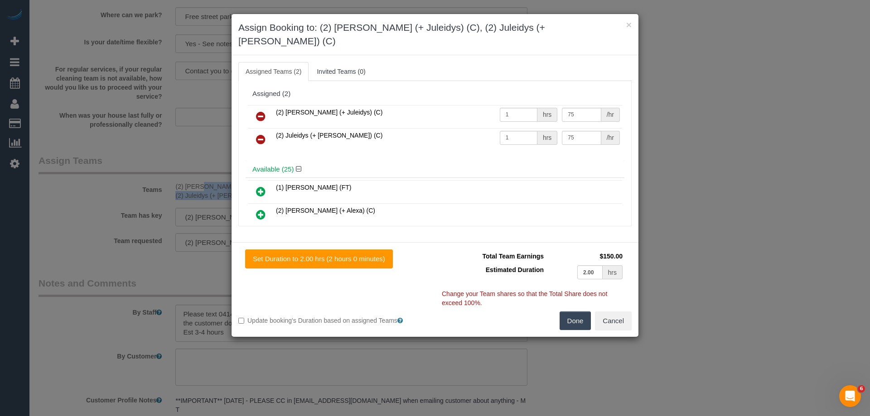
click at [258, 111] on icon at bounding box center [261, 116] width 10 height 11
click at [258, 134] on icon at bounding box center [261, 139] width 10 height 11
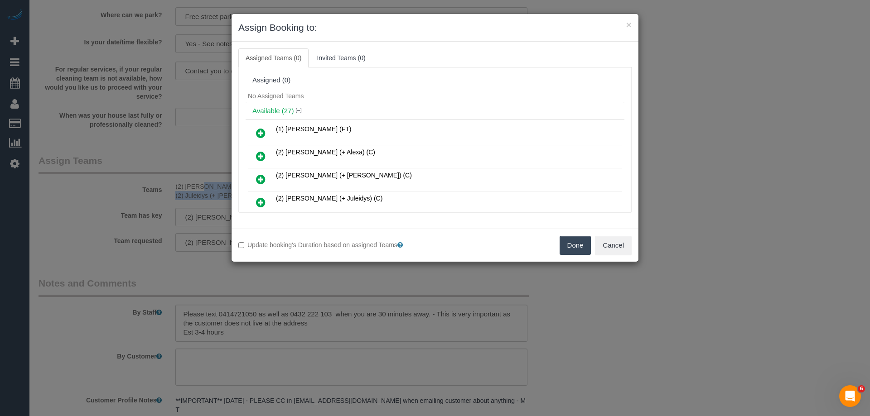
click at [566, 241] on button "Done" at bounding box center [575, 245] width 32 height 19
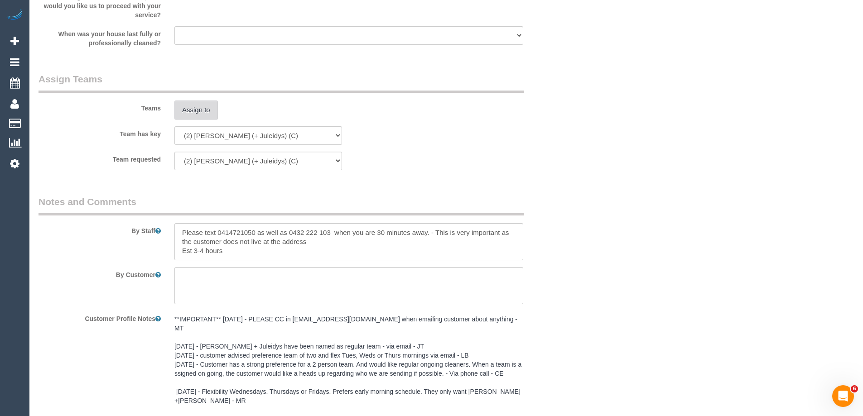
scroll to position [1535, 0]
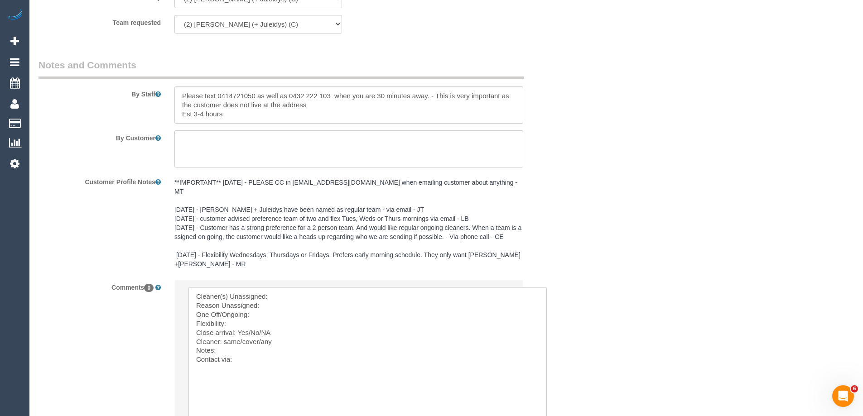
drag, startPoint x: 506, startPoint y: 313, endPoint x: 547, endPoint y: 430, distance: 124.2
click at [295, 289] on textarea at bounding box center [370, 365] width 364 height 156
paste textarea "(2) [PERSON_NAME] (+ Juleidys) (C) - $75.00 (2) Juleidys (+ [PERSON_NAME]) (C)"
drag, startPoint x: 340, startPoint y: 285, endPoint x: 412, endPoint y: 286, distance: 71.6
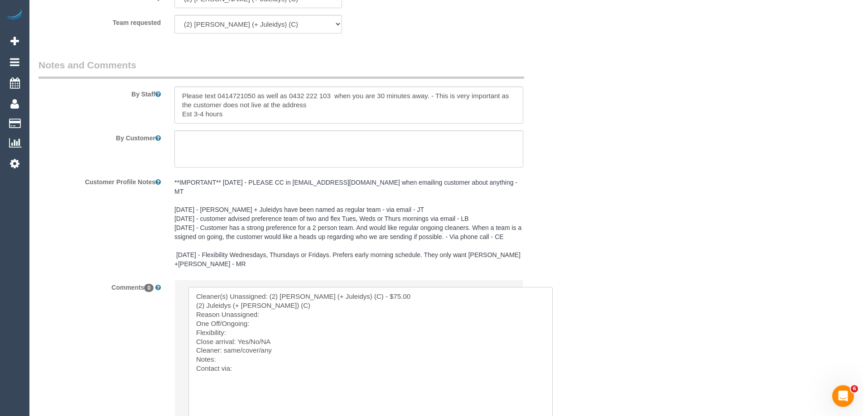
click at [410, 287] on textarea at bounding box center [370, 365] width 364 height 156
click at [428, 287] on textarea at bounding box center [370, 365] width 364 height 156
click at [396, 300] on textarea at bounding box center [370, 365] width 364 height 156
click at [467, 298] on textarea at bounding box center [370, 365] width 364 height 156
click at [268, 308] on textarea at bounding box center [370, 365] width 364 height 156
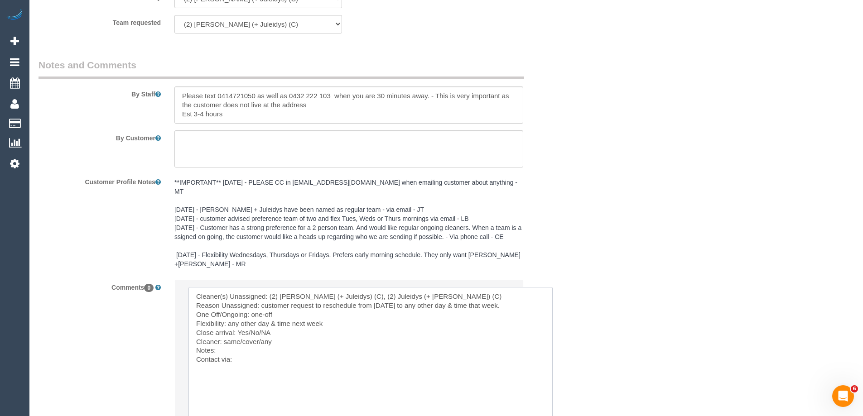
click at [292, 313] on textarea at bounding box center [370, 365] width 364 height 156
click at [303, 310] on textarea at bounding box center [370, 365] width 364 height 156
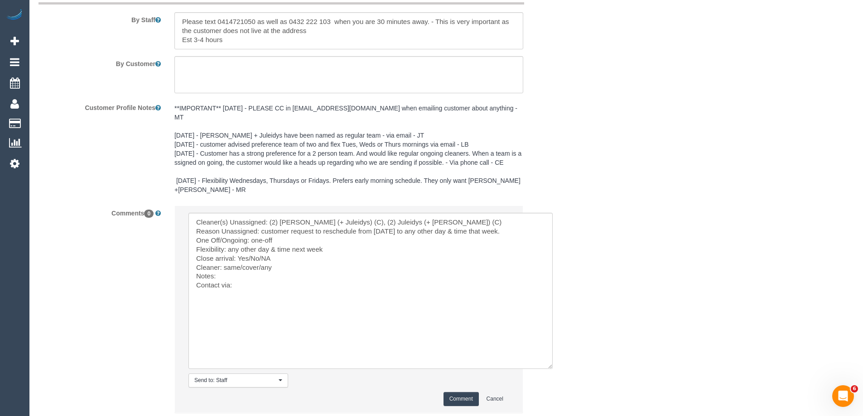
scroll to position [1626, 0]
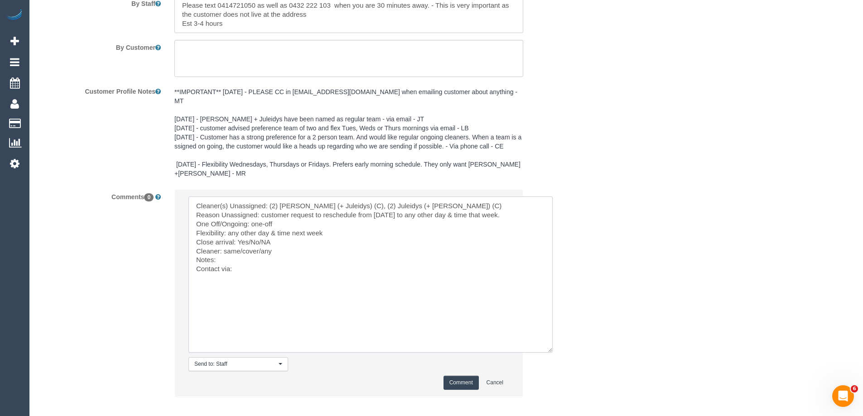
click at [450, 204] on textarea at bounding box center [370, 275] width 364 height 156
click at [261, 221] on textarea at bounding box center [370, 275] width 364 height 156
click at [318, 222] on textarea at bounding box center [370, 275] width 364 height 156
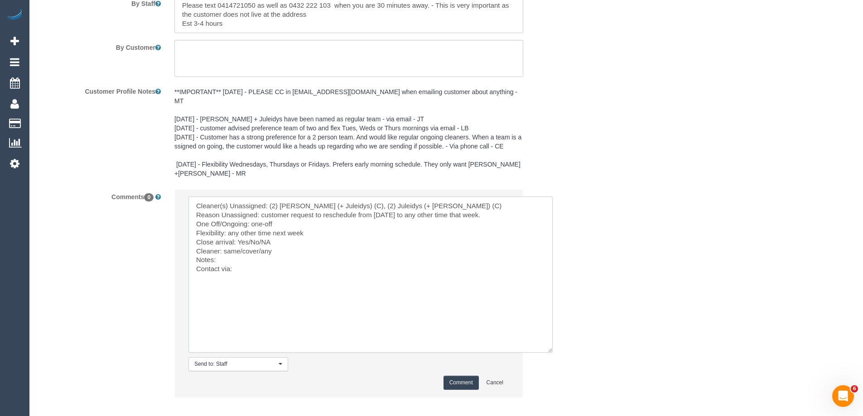
drag, startPoint x: 325, startPoint y: 220, endPoint x: 324, endPoint y: 214, distance: 6.4
click at [325, 221] on textarea at bounding box center [370, 275] width 364 height 156
drag, startPoint x: 240, startPoint y: 241, endPoint x: 327, endPoint y: 237, distance: 87.1
click at [323, 241] on textarea at bounding box center [370, 275] width 364 height 156
click at [289, 242] on textarea at bounding box center [370, 275] width 364 height 156
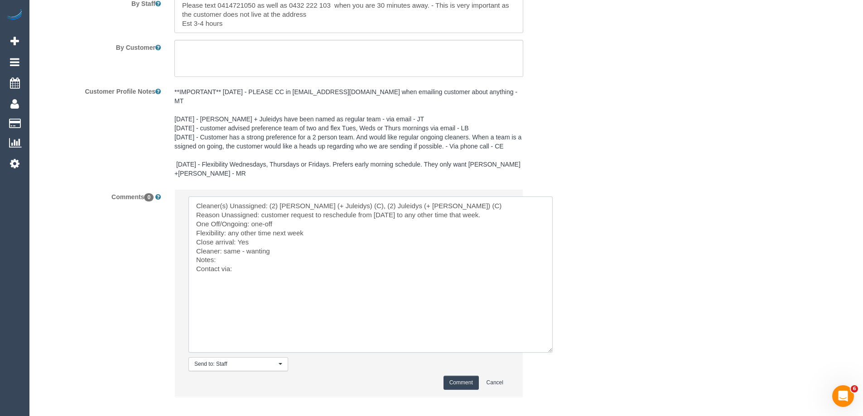
click at [263, 244] on textarea at bounding box center [370, 275] width 364 height 156
paste textarea "Preferably with our regular cleaners."
click at [218, 250] on textarea at bounding box center [370, 275] width 364 height 156
click at [417, 250] on textarea at bounding box center [370, 275] width 364 height 156
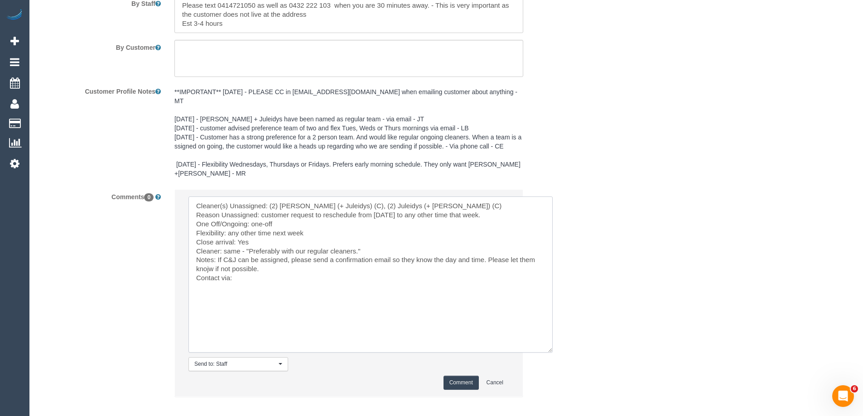
click at [207, 258] on textarea at bounding box center [370, 275] width 364 height 156
click at [260, 270] on textarea at bounding box center [370, 275] width 364 height 156
click at [272, 269] on textarea at bounding box center [370, 275] width 364 height 156
paste textarea "cnv_1fjw740o"
click at [277, 262] on textarea at bounding box center [370, 275] width 364 height 156
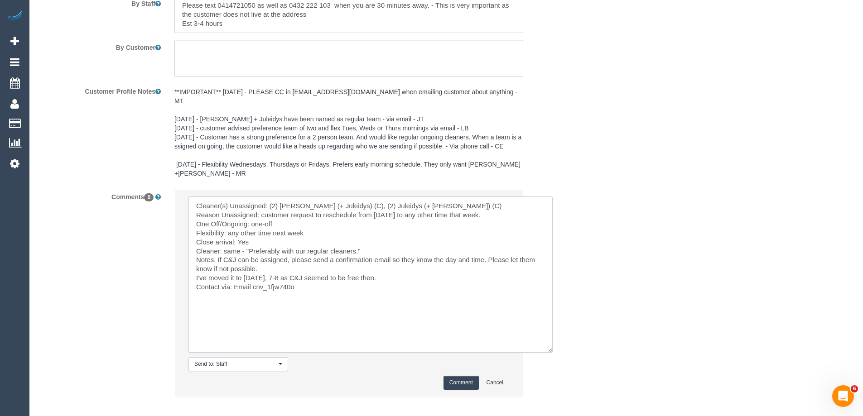
click at [311, 223] on textarea at bounding box center [370, 275] width 364 height 156
click at [423, 198] on textarea at bounding box center [370, 275] width 364 height 156
click at [193, 268] on textarea at bounding box center [370, 275] width 364 height 156
type textarea "Cleaner(s) Unassigned: (2) [PERSON_NAME] (+ Juleidys) (C), (2) Juleidys (+ [PER…"
click at [457, 376] on button "Comment" at bounding box center [460, 383] width 35 height 14
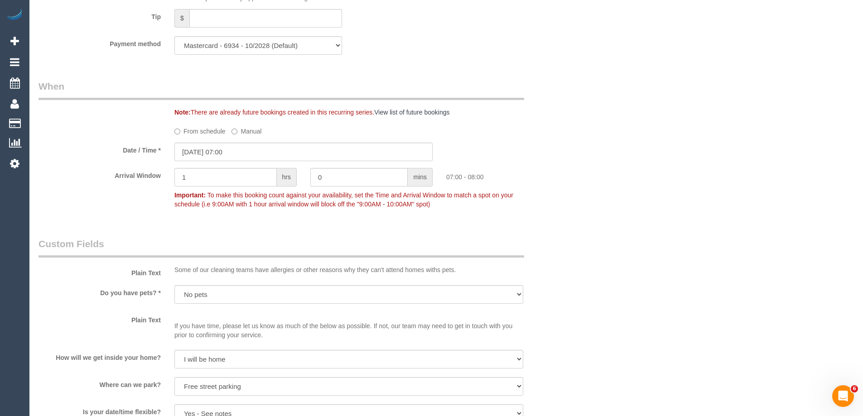
scroll to position [946, 0]
click at [198, 131] on label "From schedule" at bounding box center [199, 130] width 51 height 12
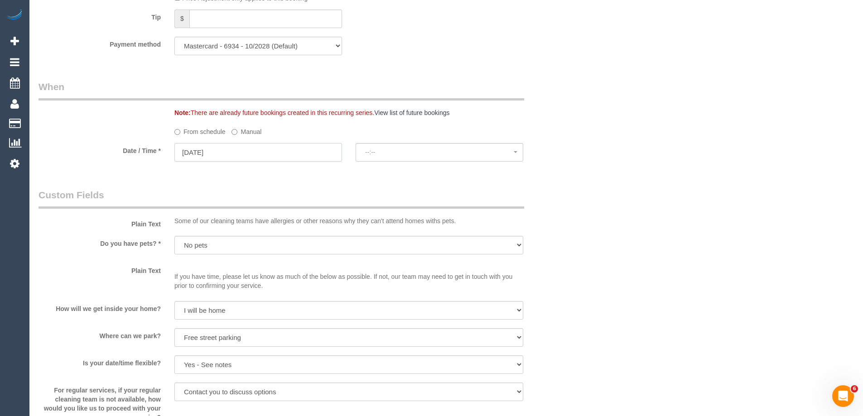
click at [208, 149] on input "[DATE]" at bounding box center [258, 152] width 168 height 19
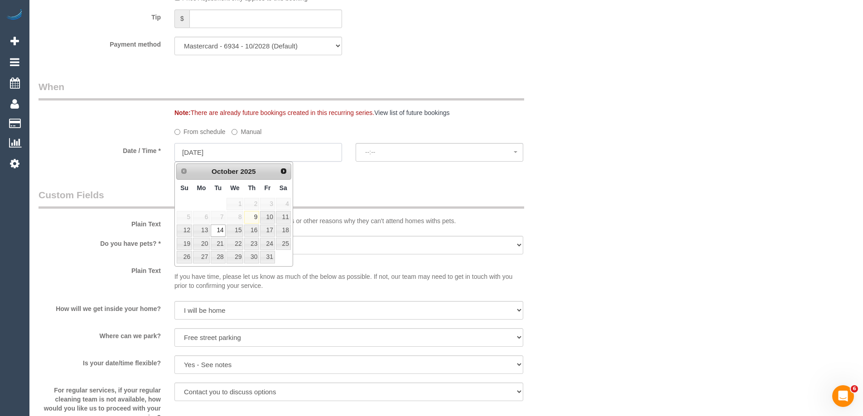
select select "spot18"
click at [253, 230] on link "16" at bounding box center [251, 231] width 15 height 12
type input "[DATE]"
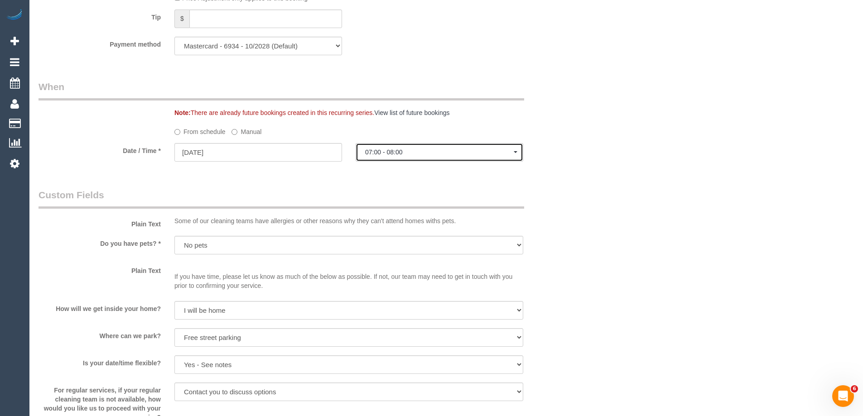
click at [409, 154] on span "07:00 - 08:00" at bounding box center [439, 152] width 149 height 7
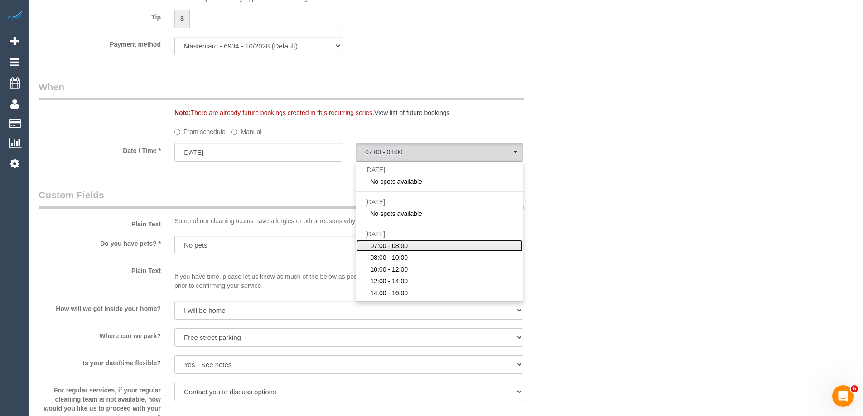
click at [392, 242] on span "07:00 - 08:00" at bounding box center [389, 245] width 38 height 9
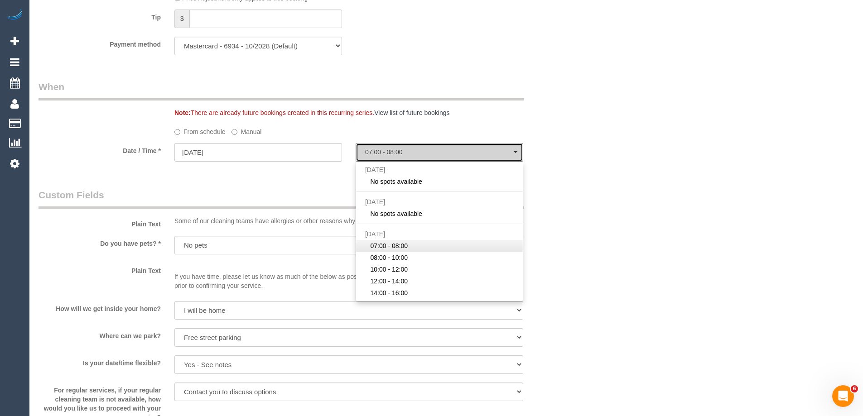
select select "spot20"
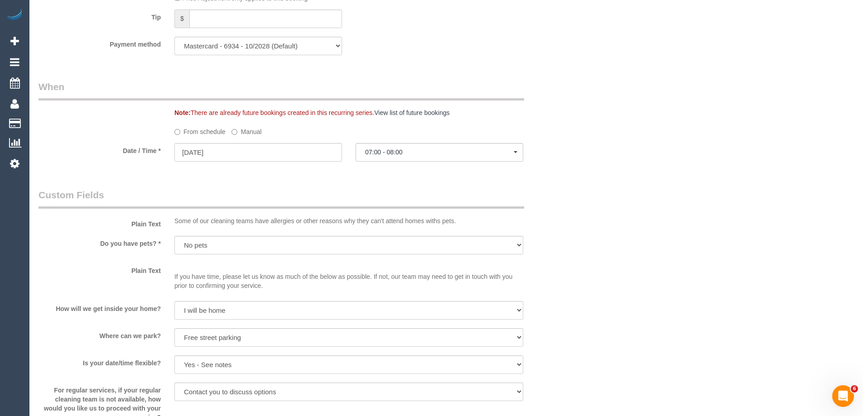
click at [583, 136] on div "Who Email* [EMAIL_ADDRESS][DOMAIN_NAME] Name * [PERSON_NAME][GEOGRAPHIC_DATA] M…" at bounding box center [446, 130] width 815 height 2087
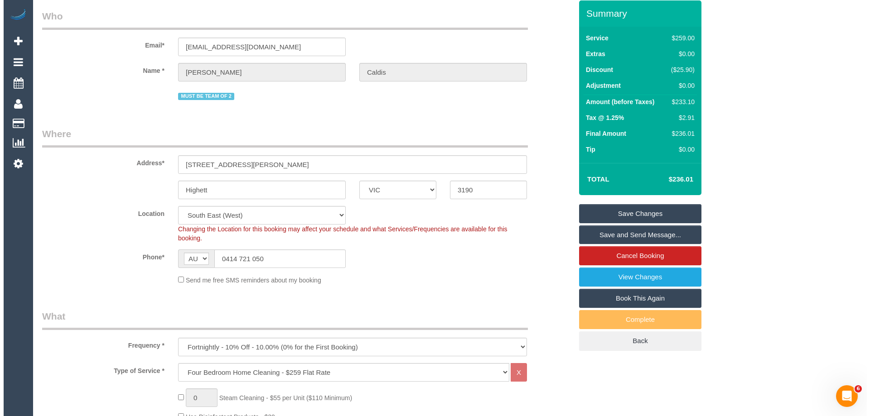
scroll to position [0, 0]
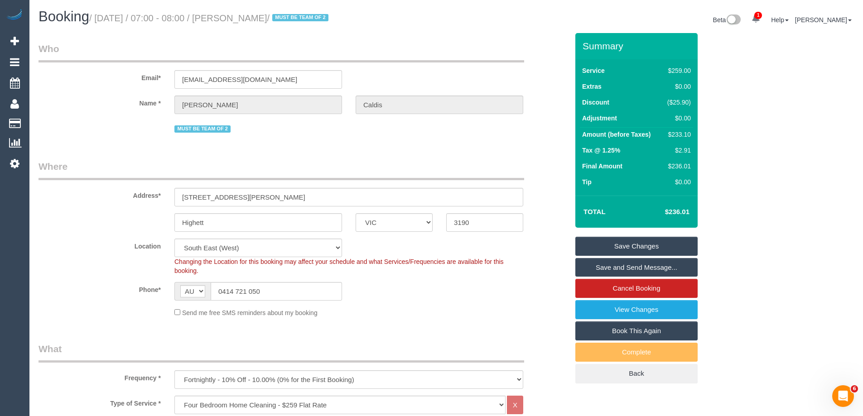
click at [639, 244] on link "Save Changes" at bounding box center [636, 246] width 122 height 19
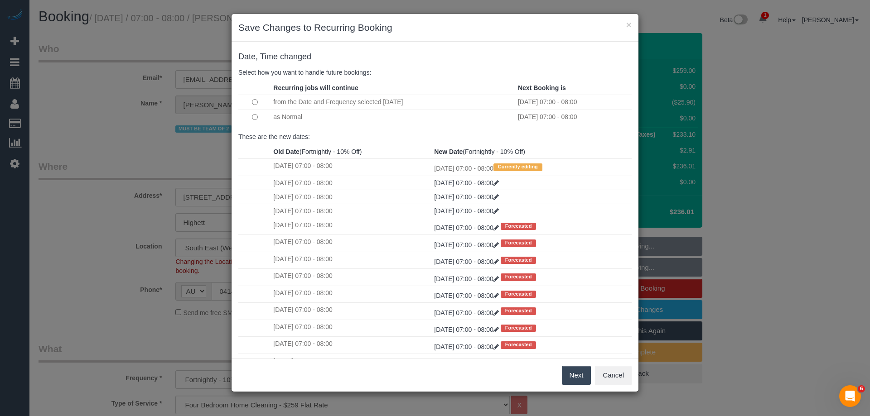
click at [572, 378] on button "Next" at bounding box center [576, 375] width 29 height 19
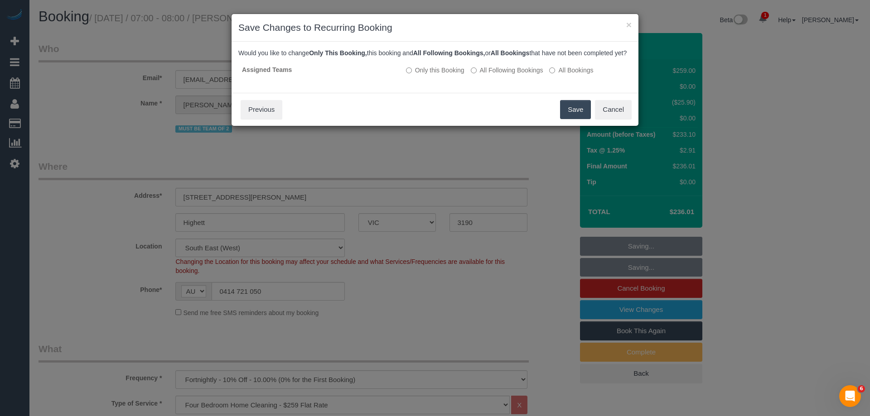
click at [566, 117] on button "Save" at bounding box center [575, 109] width 31 height 19
